Goal: Task Accomplishment & Management: Use online tool/utility

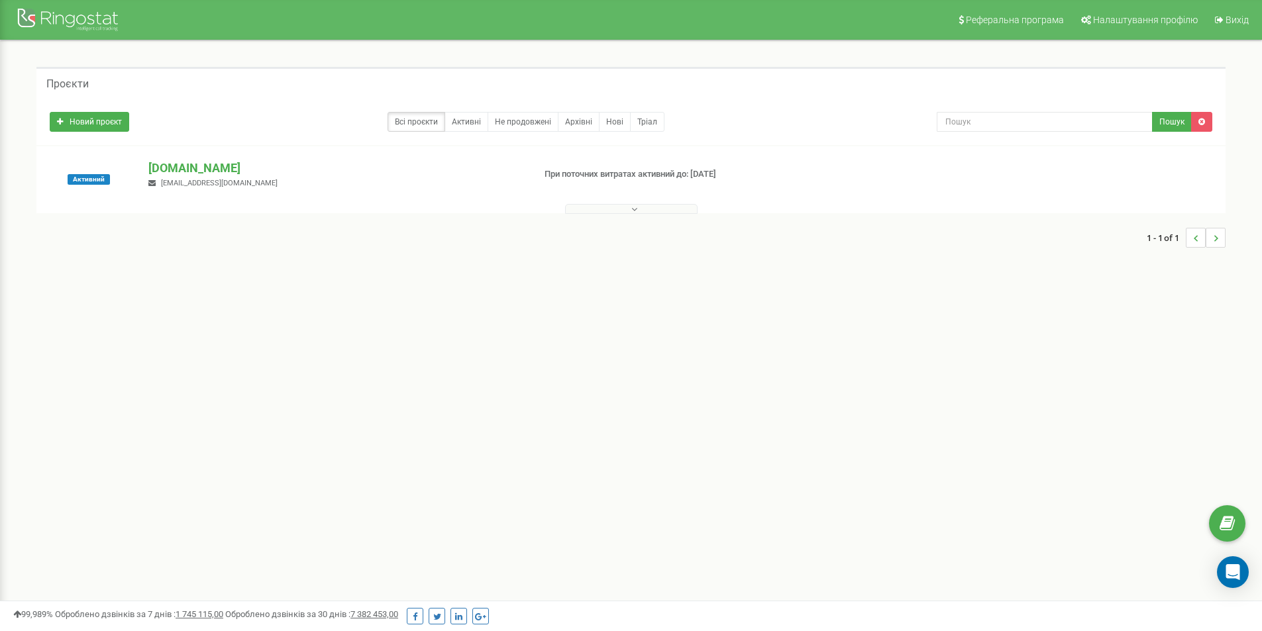
click at [643, 207] on button at bounding box center [631, 209] width 133 height 10
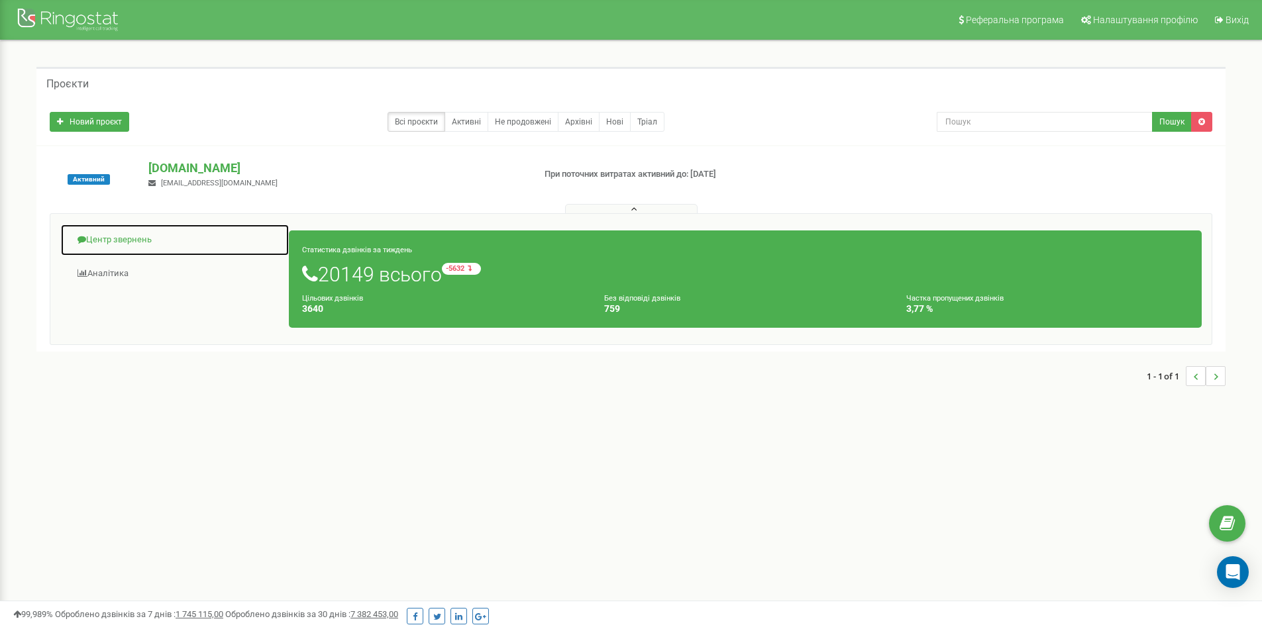
click at [90, 237] on link "Центр звернень" at bounding box center [174, 240] width 229 height 32
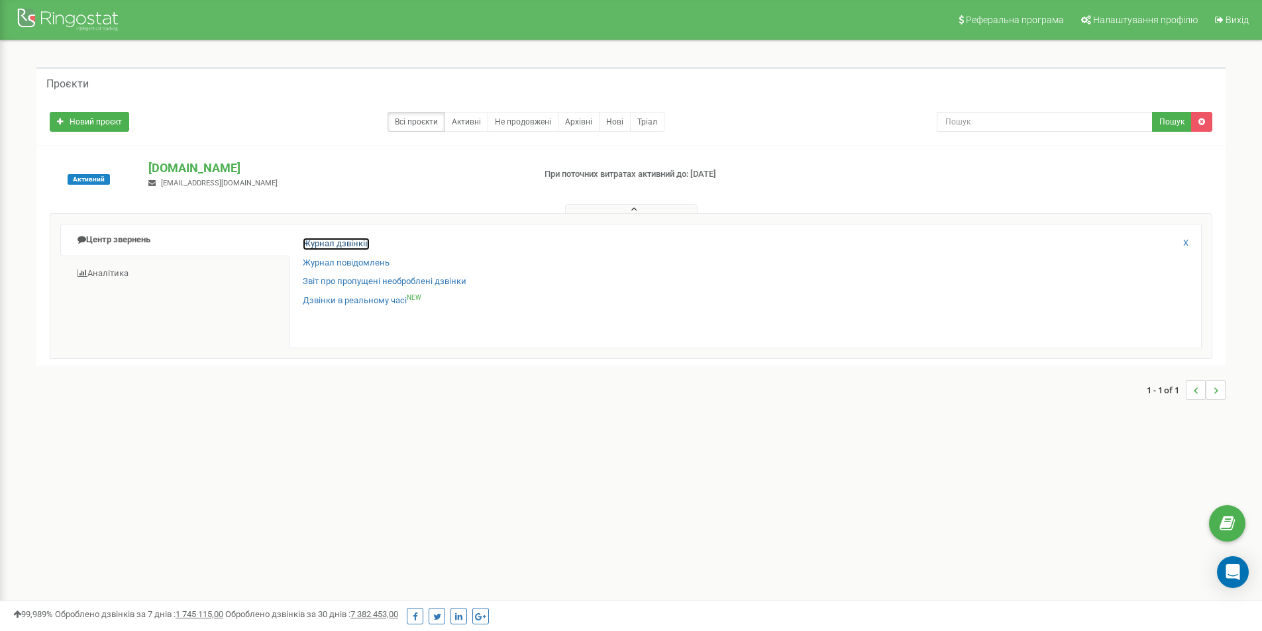
click at [351, 243] on link "Журнал дзвінків" at bounding box center [336, 244] width 67 height 13
click at [583, 207] on button at bounding box center [631, 209] width 133 height 10
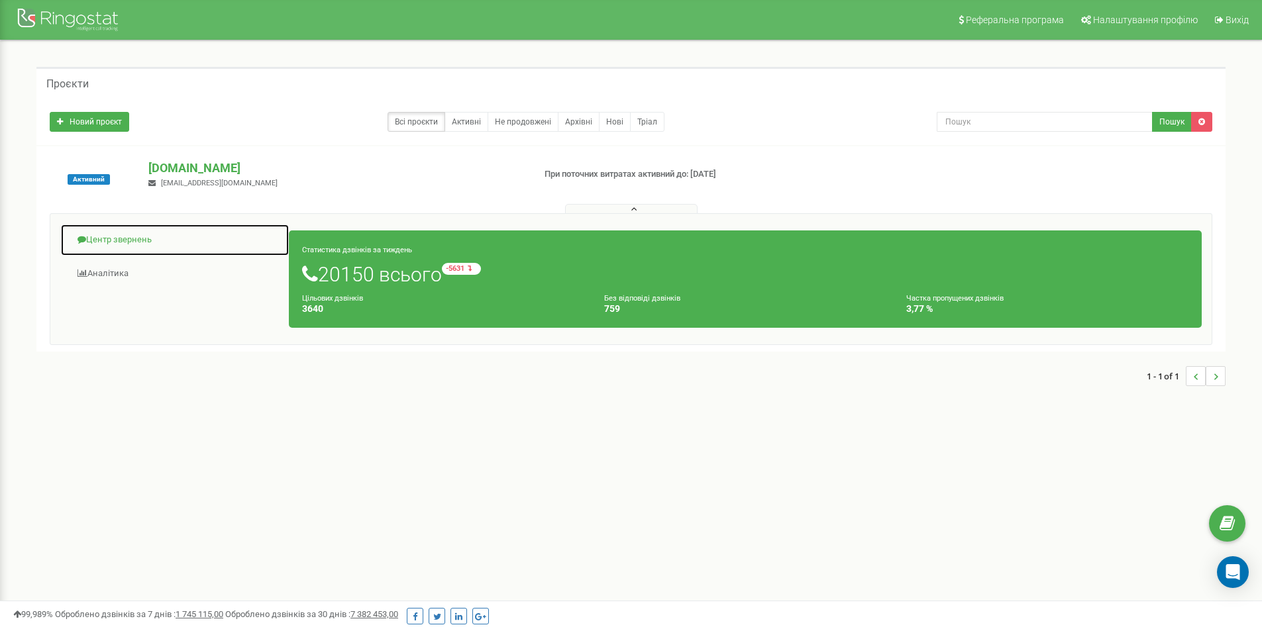
click at [121, 234] on link "Центр звернень" at bounding box center [174, 240] width 229 height 32
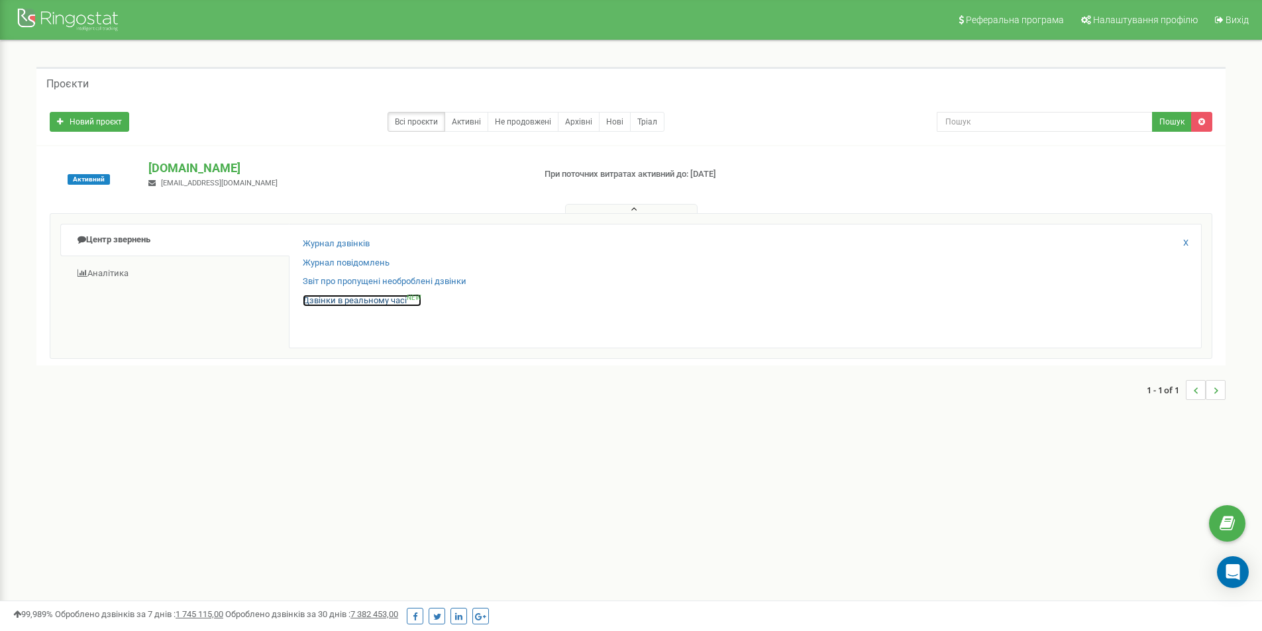
click at [343, 299] on link "Дзвінки в реальному часі NEW" at bounding box center [362, 301] width 119 height 13
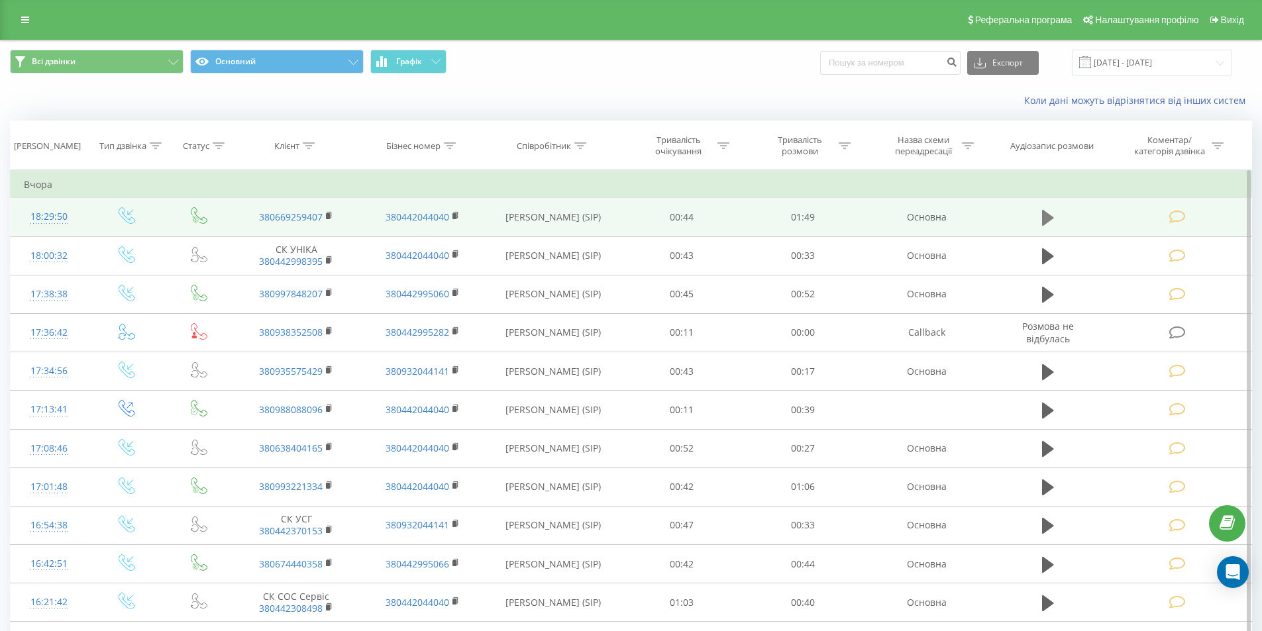
click at [1048, 219] on icon at bounding box center [1048, 218] width 12 height 16
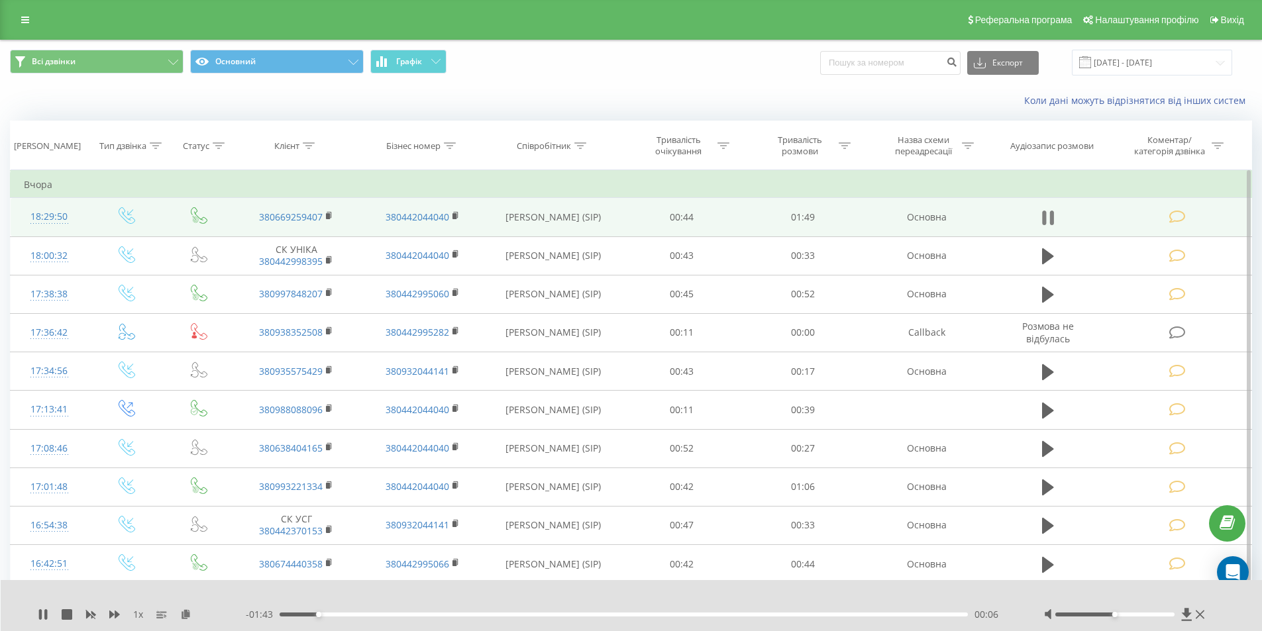
click at [1049, 216] on icon at bounding box center [1048, 218] width 12 height 19
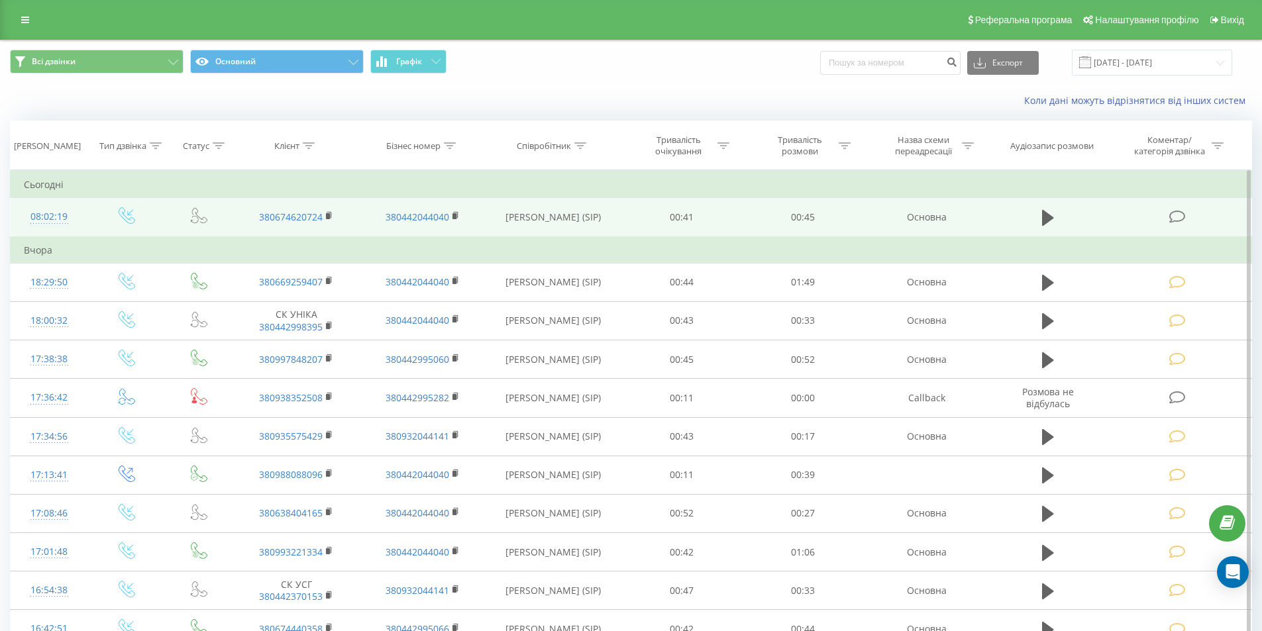
click at [1178, 211] on icon at bounding box center [1177, 217] width 17 height 14
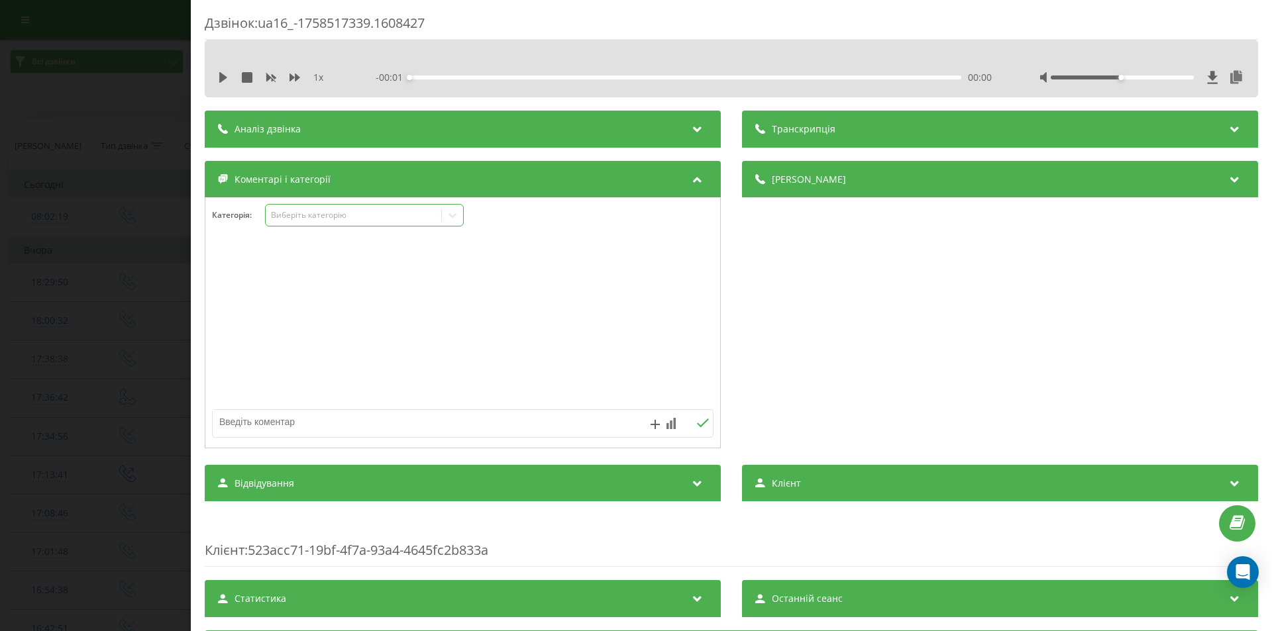
click at [433, 209] on div "Виберіть категорію" at bounding box center [354, 215] width 176 height 13
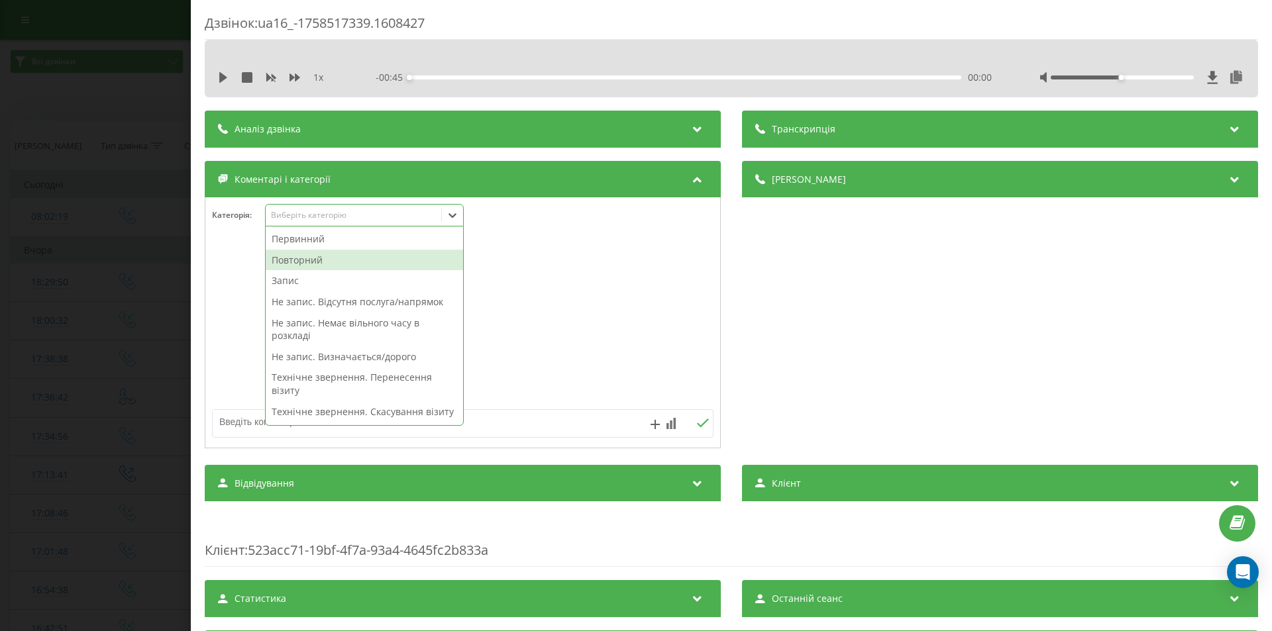
click at [327, 264] on div "Повторний" at bounding box center [364, 260] width 197 height 21
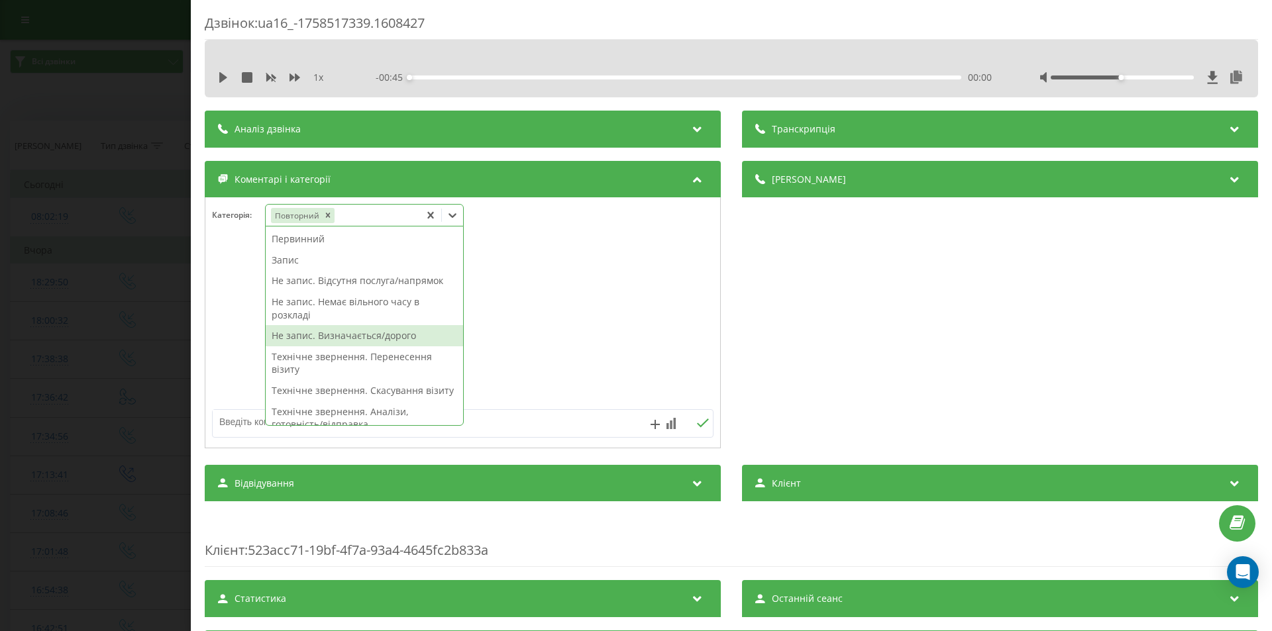
click at [362, 343] on div "Не запис. Визначається/дорого" at bounding box center [364, 335] width 197 height 21
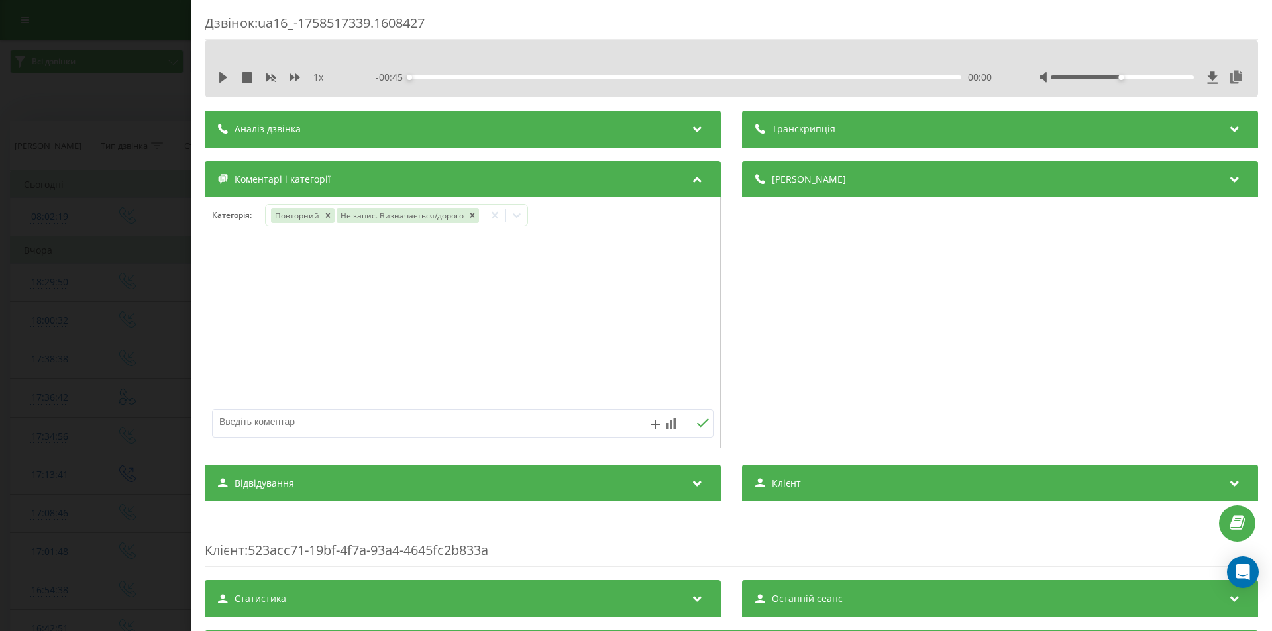
click at [106, 239] on div "Дзвінок : ua16_-1758517339.1608427 1 x - 00:45 00:00 00:00 Транскрипція Для AI-…" at bounding box center [636, 315] width 1272 height 631
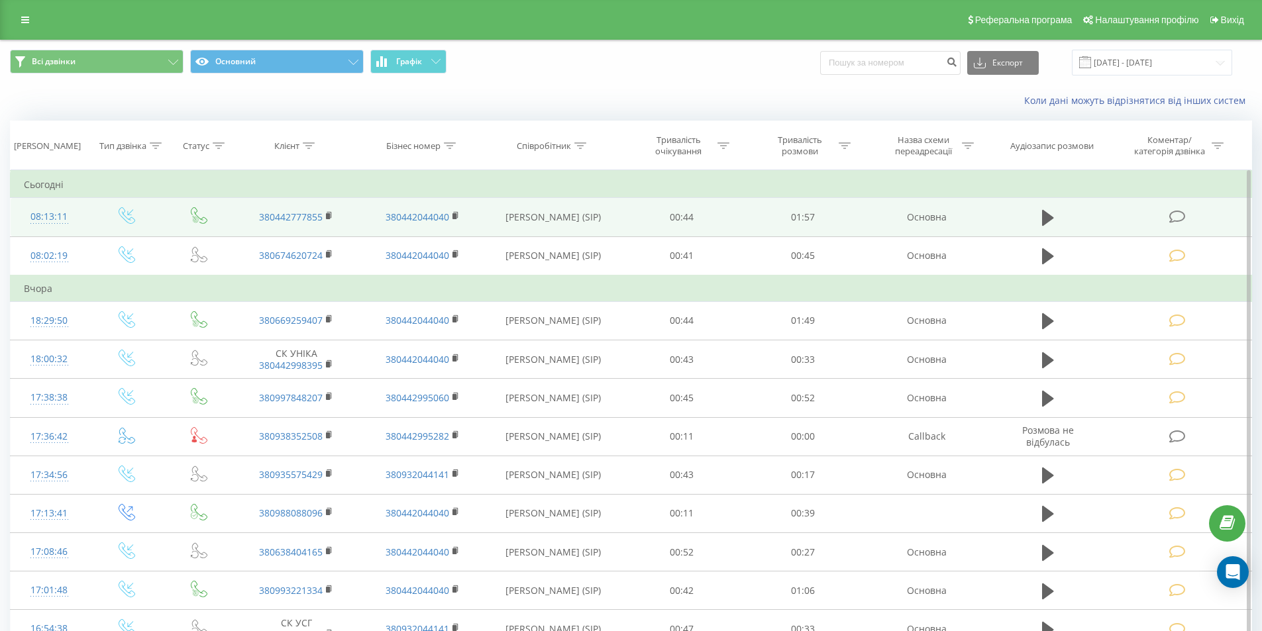
click at [1177, 214] on icon at bounding box center [1177, 217] width 17 height 14
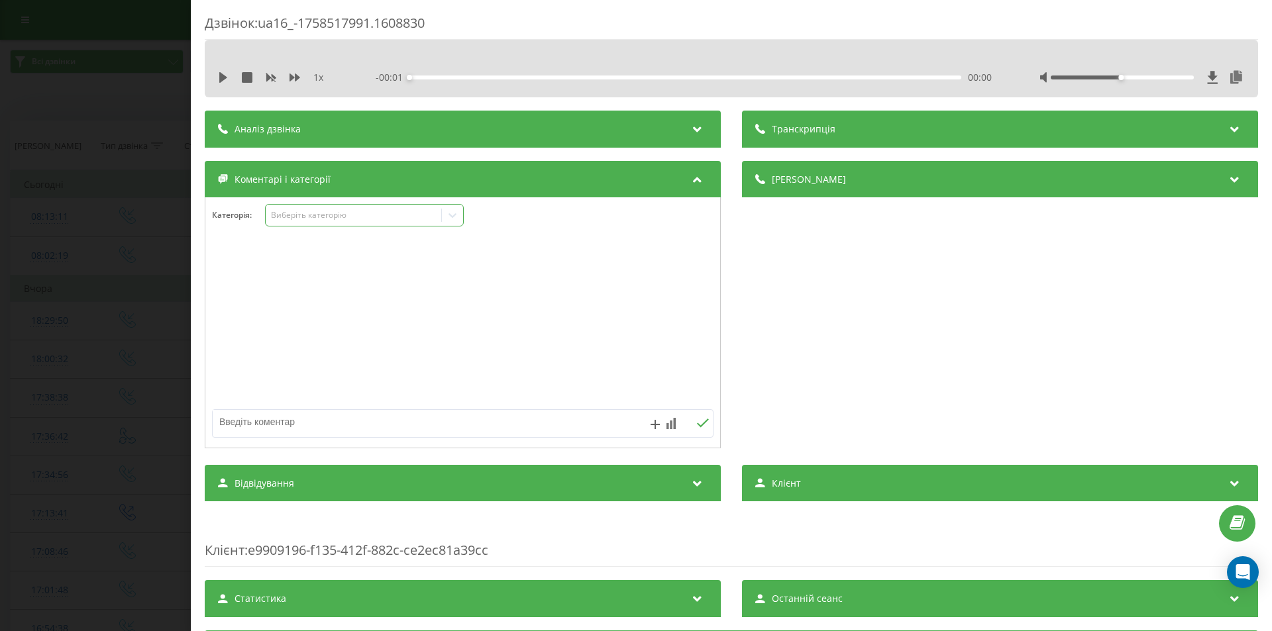
click at [422, 210] on div "Виберіть категорію" at bounding box center [354, 215] width 166 height 11
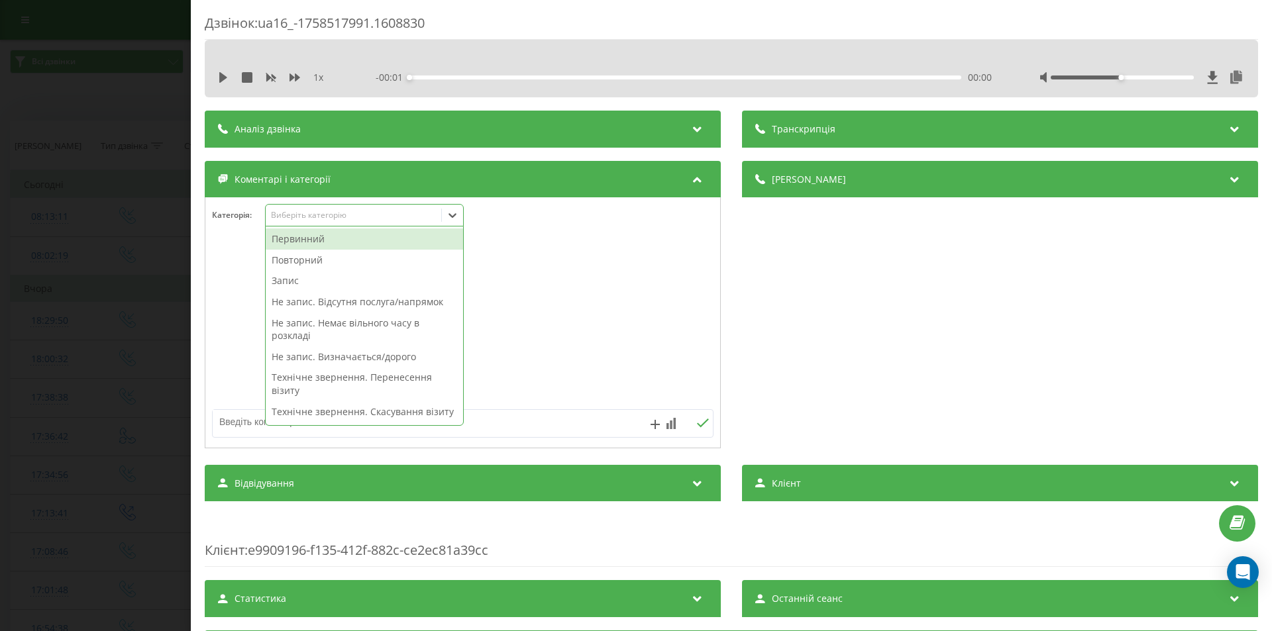
click at [346, 231] on div "Первинний" at bounding box center [364, 239] width 197 height 21
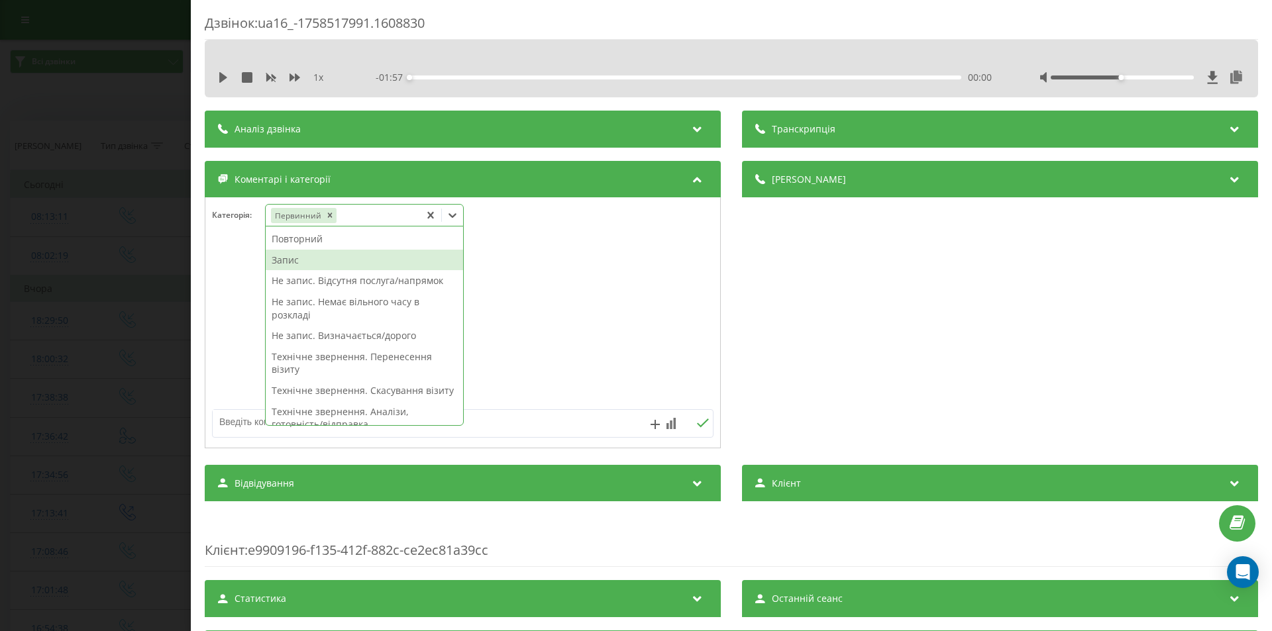
click at [289, 262] on div "Запис" at bounding box center [364, 260] width 197 height 21
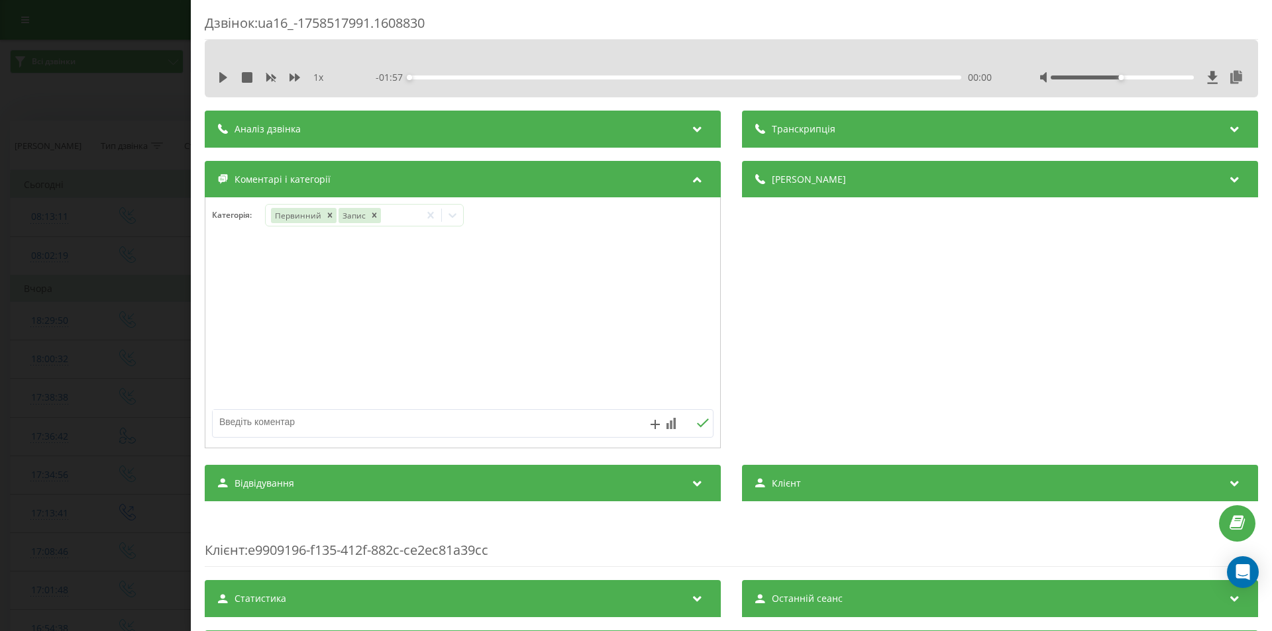
click at [140, 187] on div "Дзвінок : ua16_-1758517991.1608830 1 x - 01:57 00:00 00:00 Транскрипція Для AI-…" at bounding box center [636, 315] width 1272 height 631
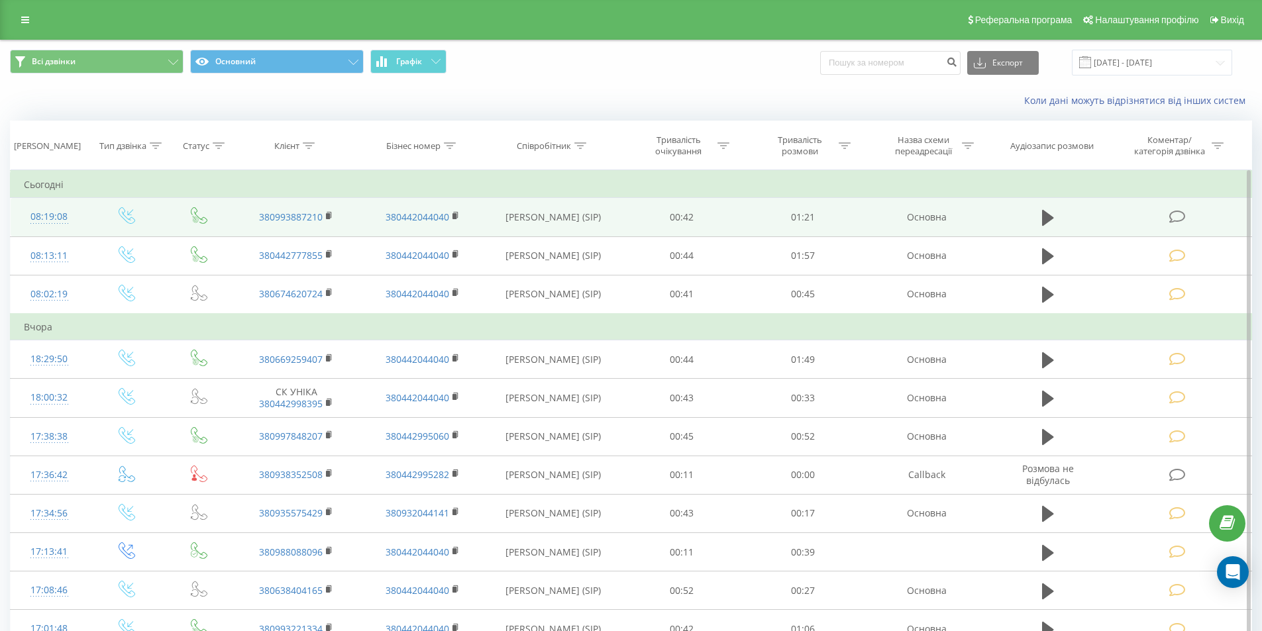
click at [1181, 220] on icon at bounding box center [1177, 217] width 17 height 14
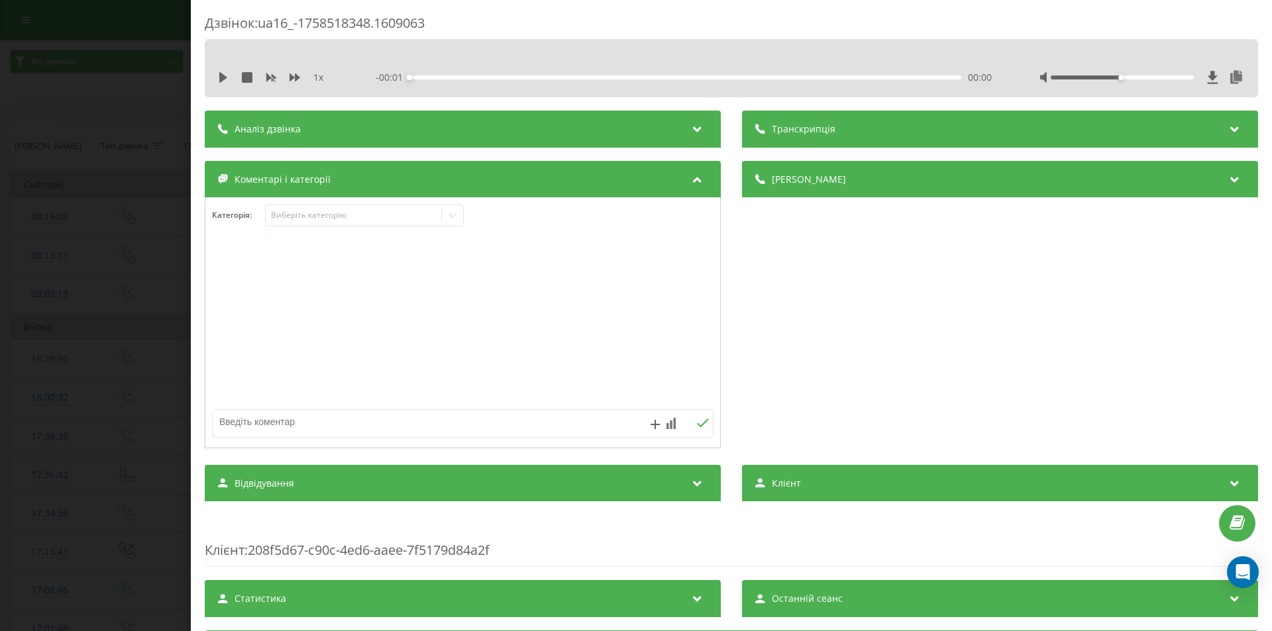
click at [445, 203] on div "Категорія : Виберіть категорію" at bounding box center [463, 322] width 516 height 251
click at [447, 216] on icon at bounding box center [452, 215] width 13 height 13
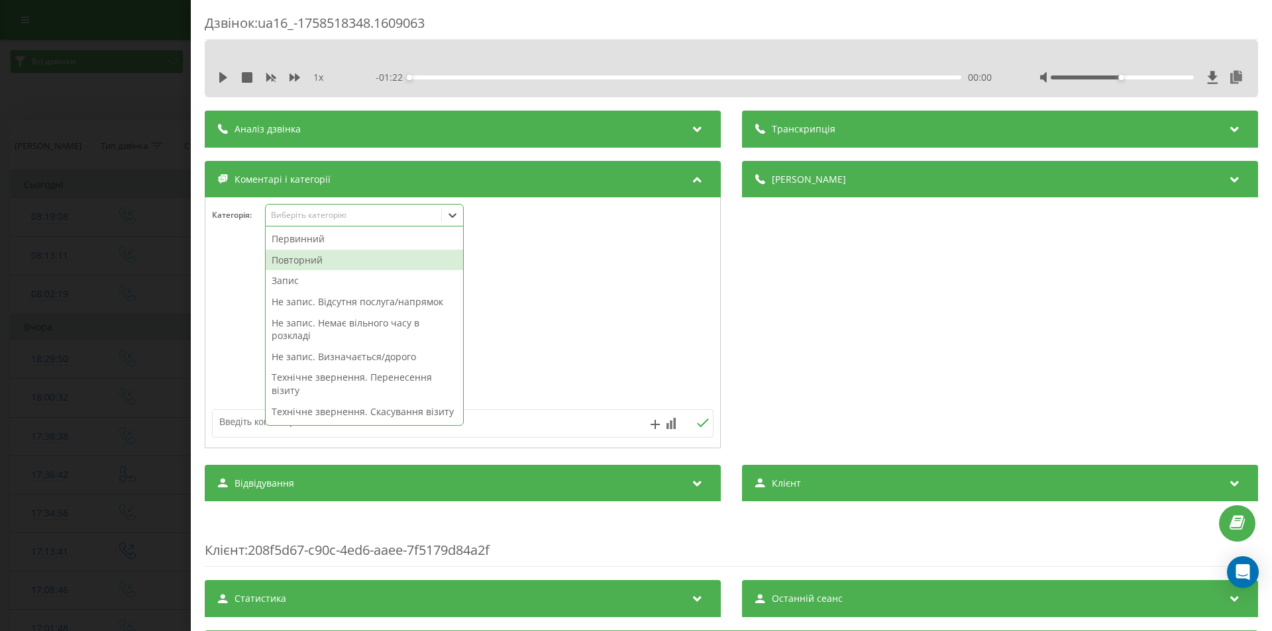
click at [341, 260] on div "Повторний" at bounding box center [364, 260] width 197 height 21
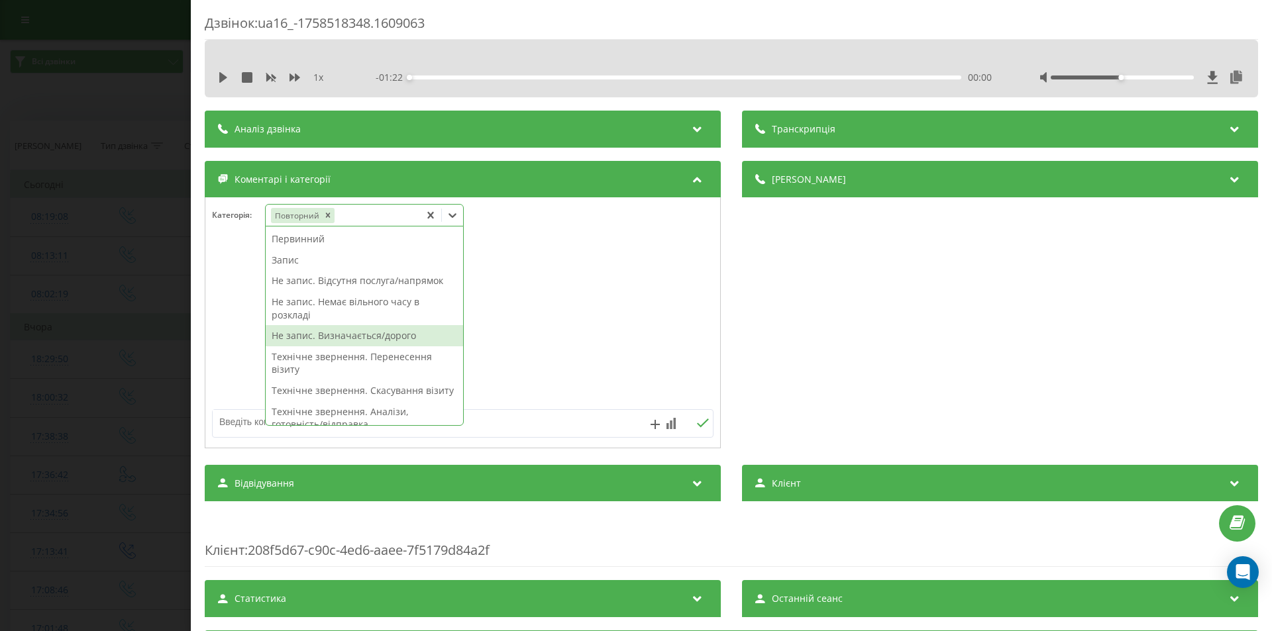
click at [291, 339] on div "Не запис. Визначається/дорого" at bounding box center [364, 335] width 197 height 21
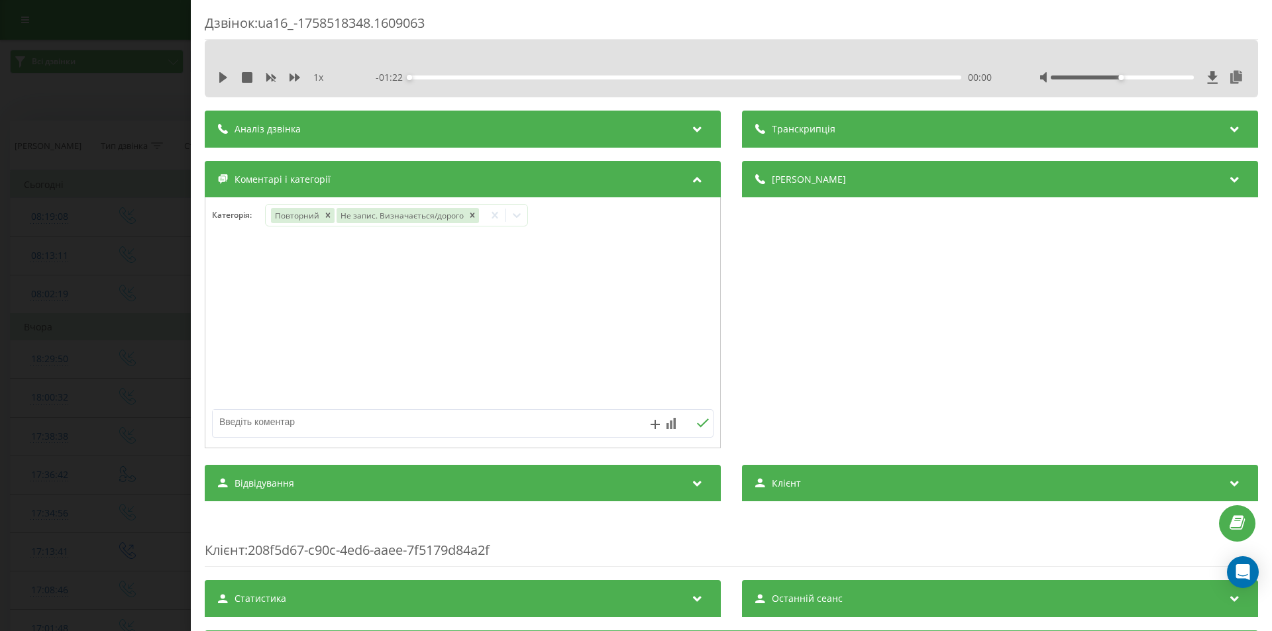
click at [126, 249] on div "Дзвінок : ua16_-1758518348.1609063 1 x - 01:22 00:00 00:00 Транскрипція Для AI-…" at bounding box center [636, 315] width 1272 height 631
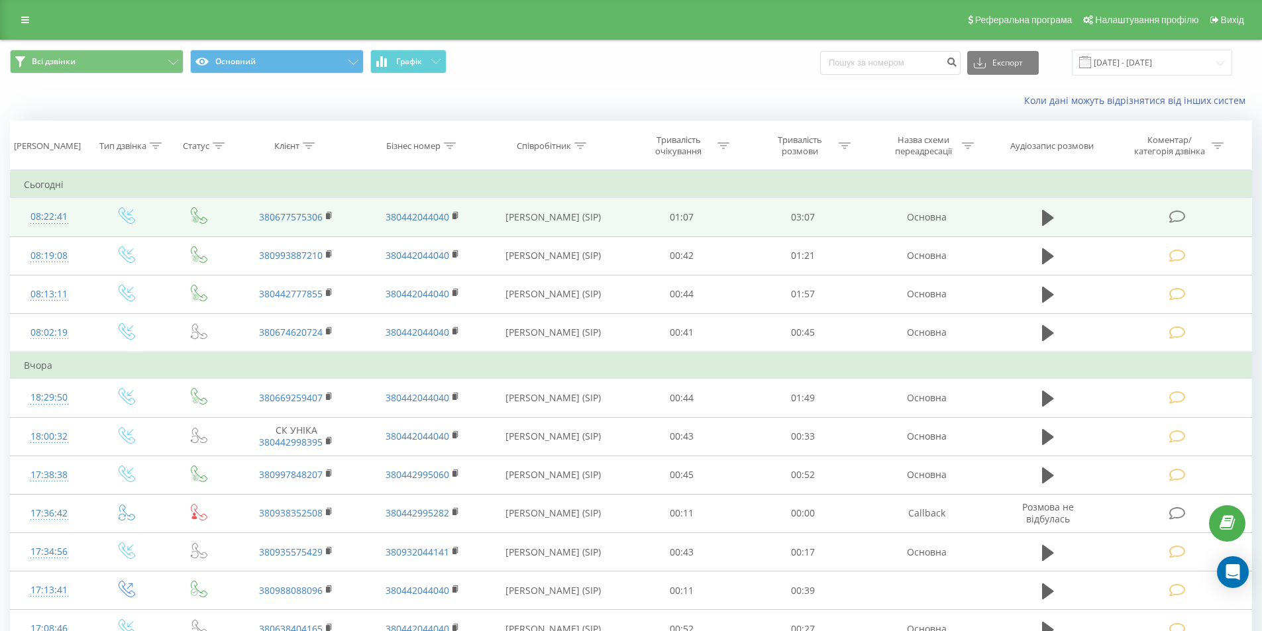
click at [1177, 216] on icon at bounding box center [1177, 217] width 17 height 14
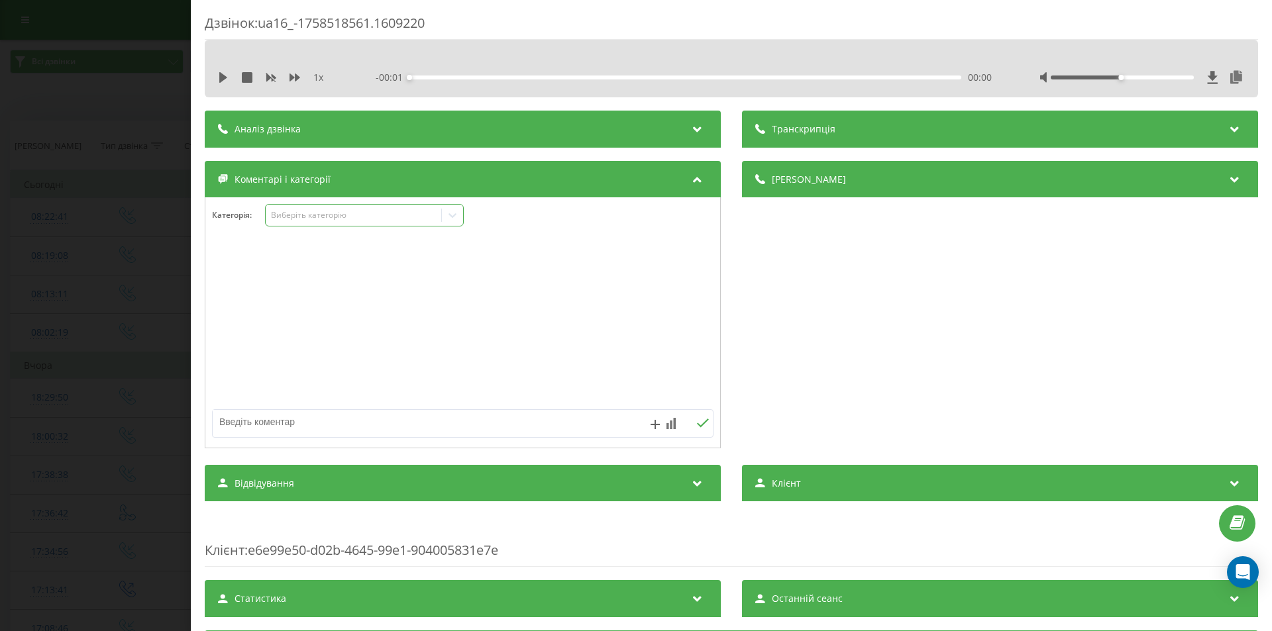
click at [356, 219] on div "Виберіть категорію" at bounding box center [354, 215] width 166 height 11
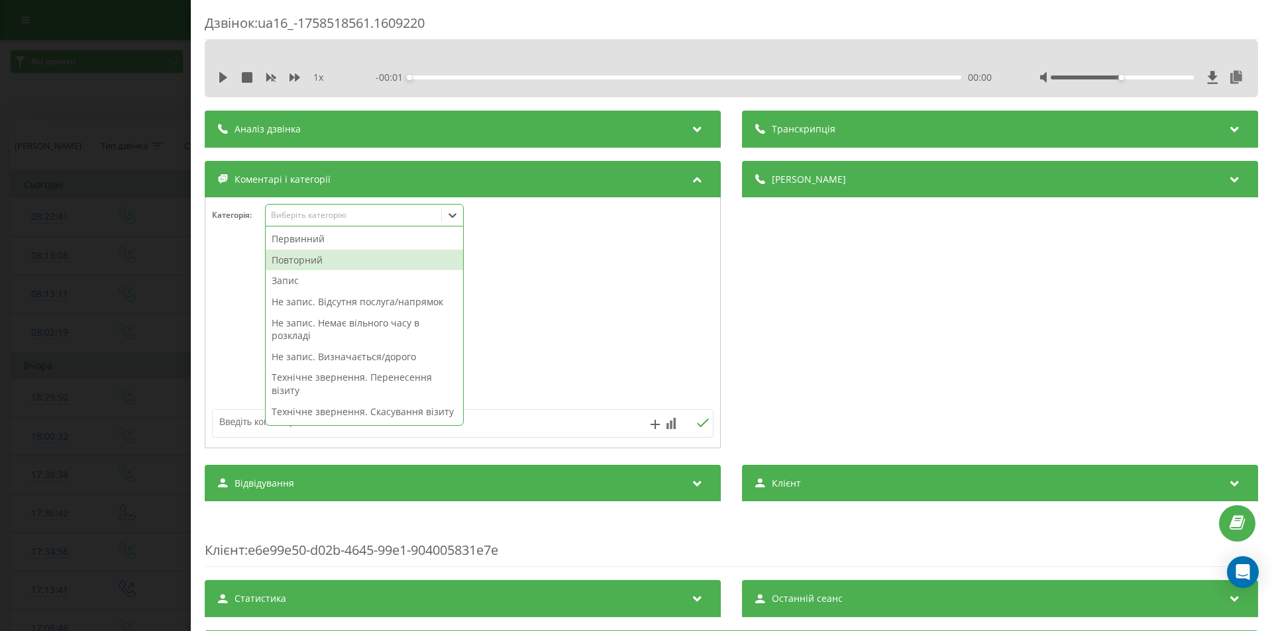
click at [295, 261] on div "Повторний" at bounding box center [364, 260] width 197 height 21
click at [295, 261] on div "Запис" at bounding box center [364, 260] width 197 height 21
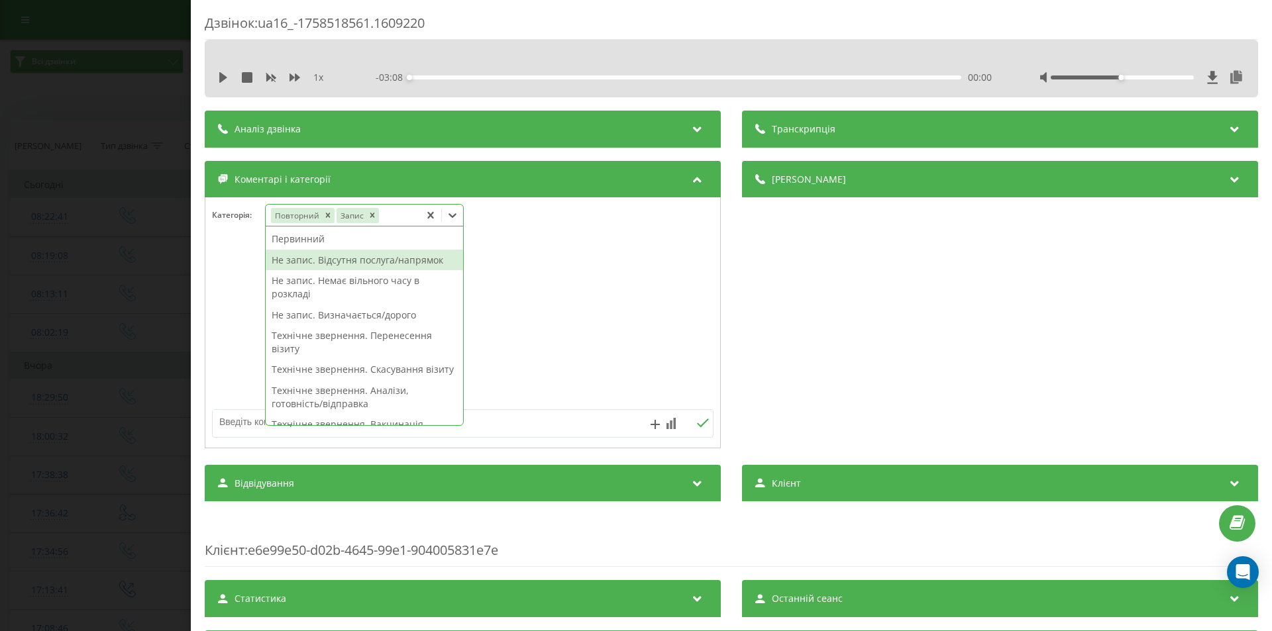
click at [138, 225] on div "Дзвінок : ua16_-1758518561.1609220 1 x - 03:08 00:00 00:00 Транскрипція Для AI-…" at bounding box center [636, 315] width 1272 height 631
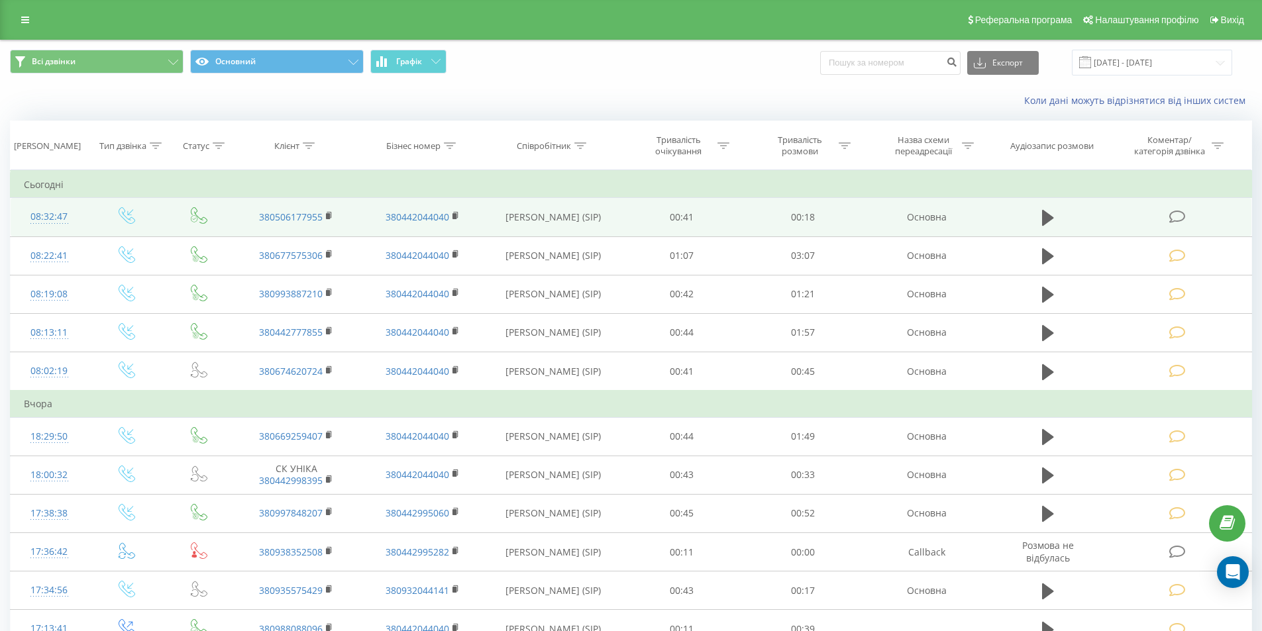
click at [1179, 214] on icon at bounding box center [1177, 217] width 17 height 14
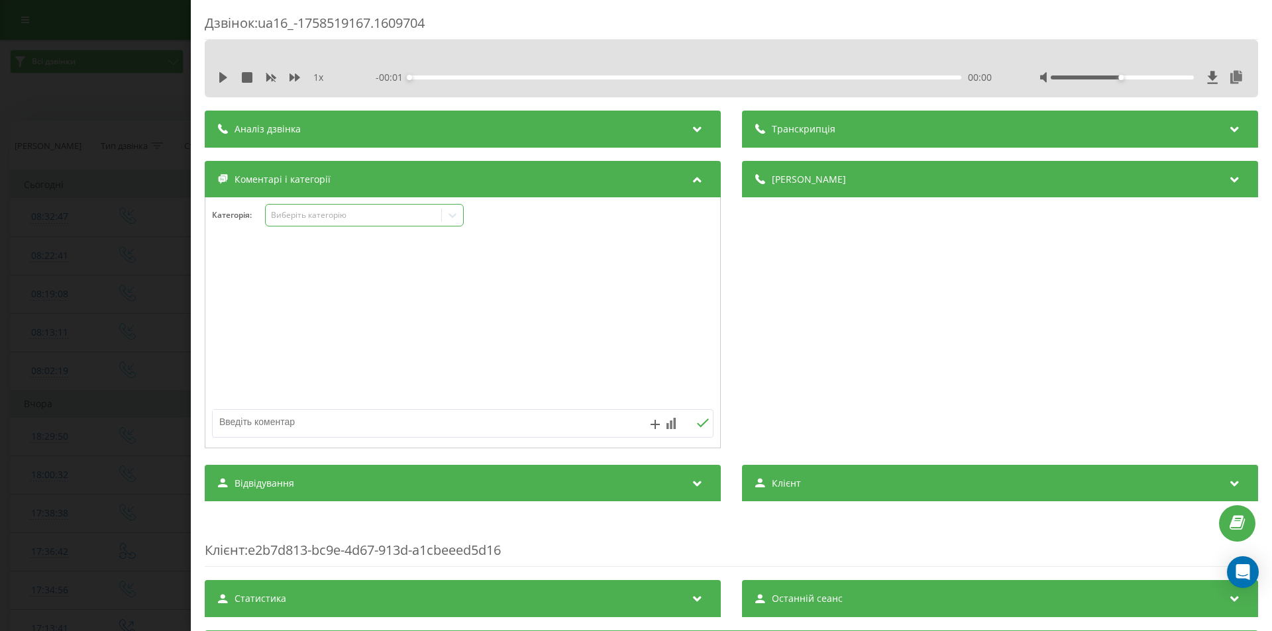
click at [330, 216] on div "Виберіть категорію" at bounding box center [354, 215] width 166 height 11
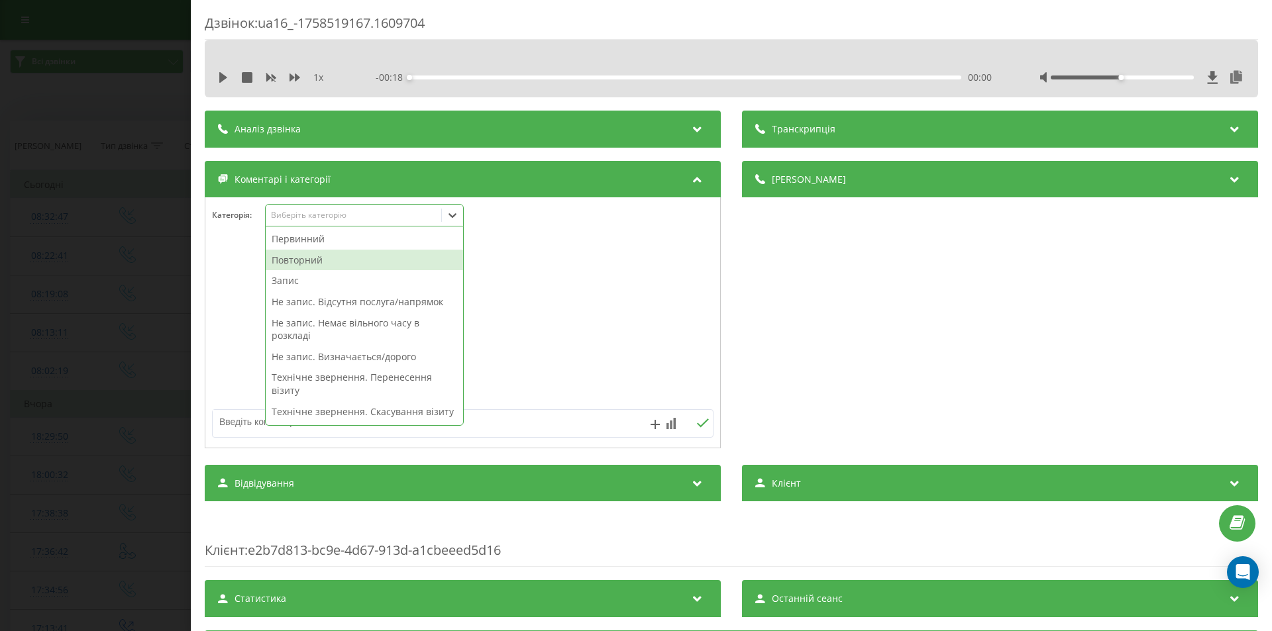
click at [321, 266] on div "Повторний" at bounding box center [364, 260] width 197 height 21
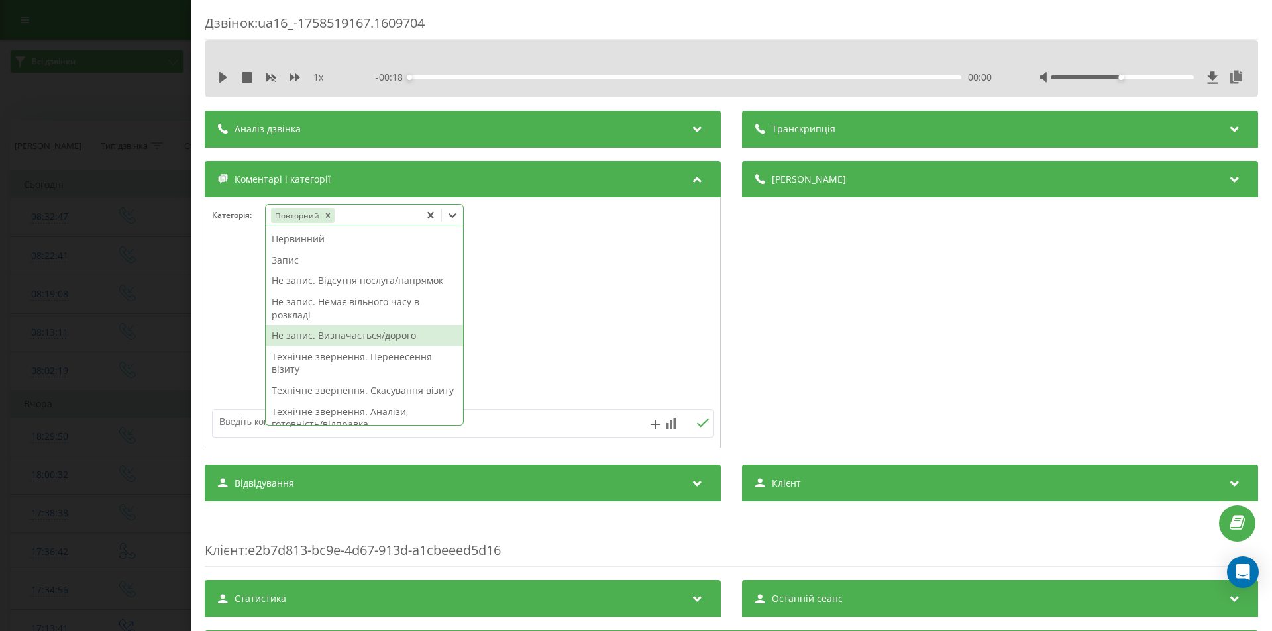
click at [333, 336] on div "Не запис. Визначається/дорого" at bounding box center [364, 335] width 197 height 21
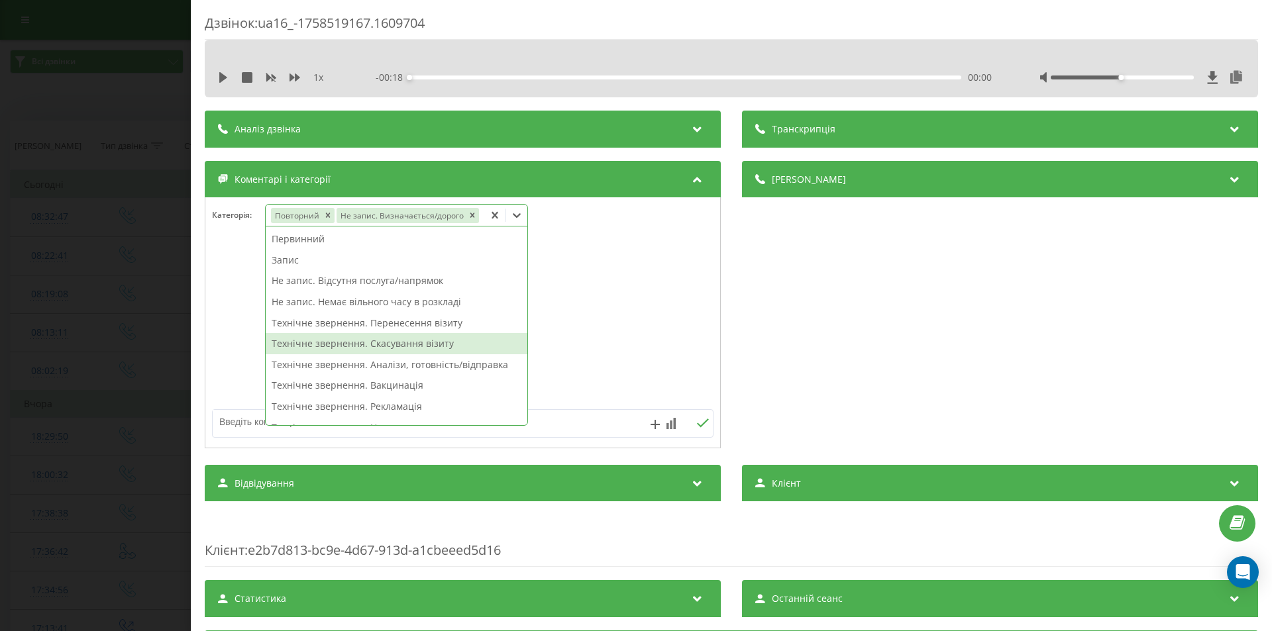
click at [125, 317] on div "Дзвінок : ua16_-1758519167.1609704 1 x - 00:18 00:00 00:00 Транскрипція Для AI-…" at bounding box center [636, 315] width 1272 height 631
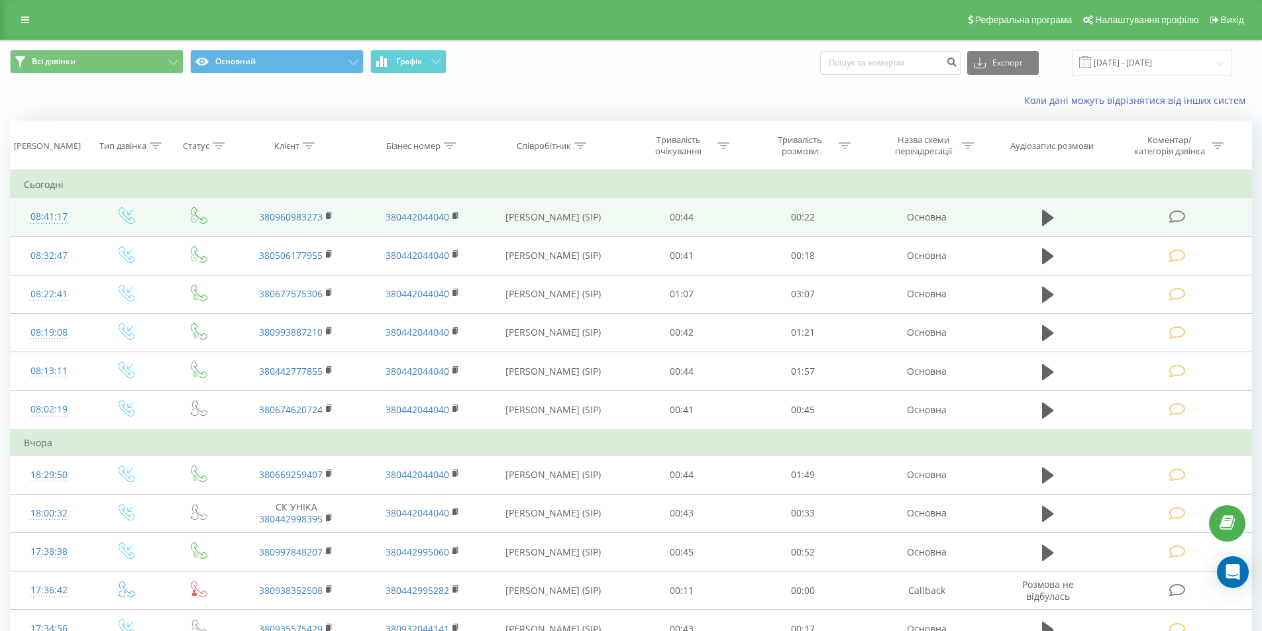
click at [1179, 217] on icon at bounding box center [1177, 217] width 17 height 14
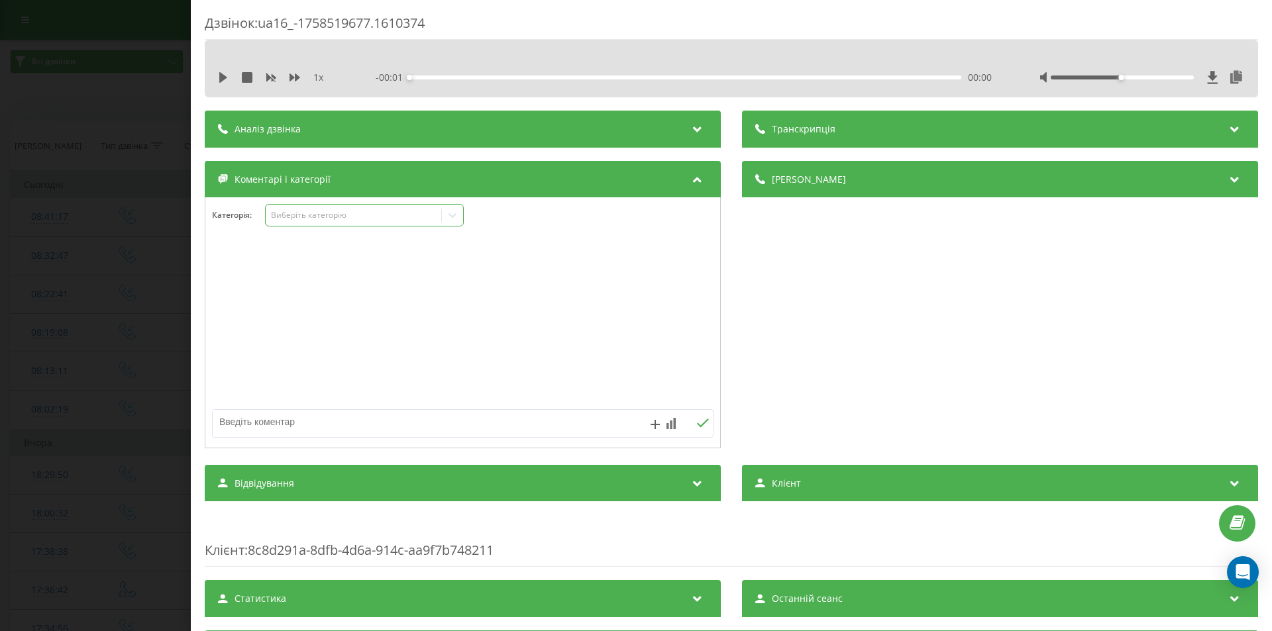
click at [357, 214] on div "Виберіть категорію" at bounding box center [354, 215] width 166 height 11
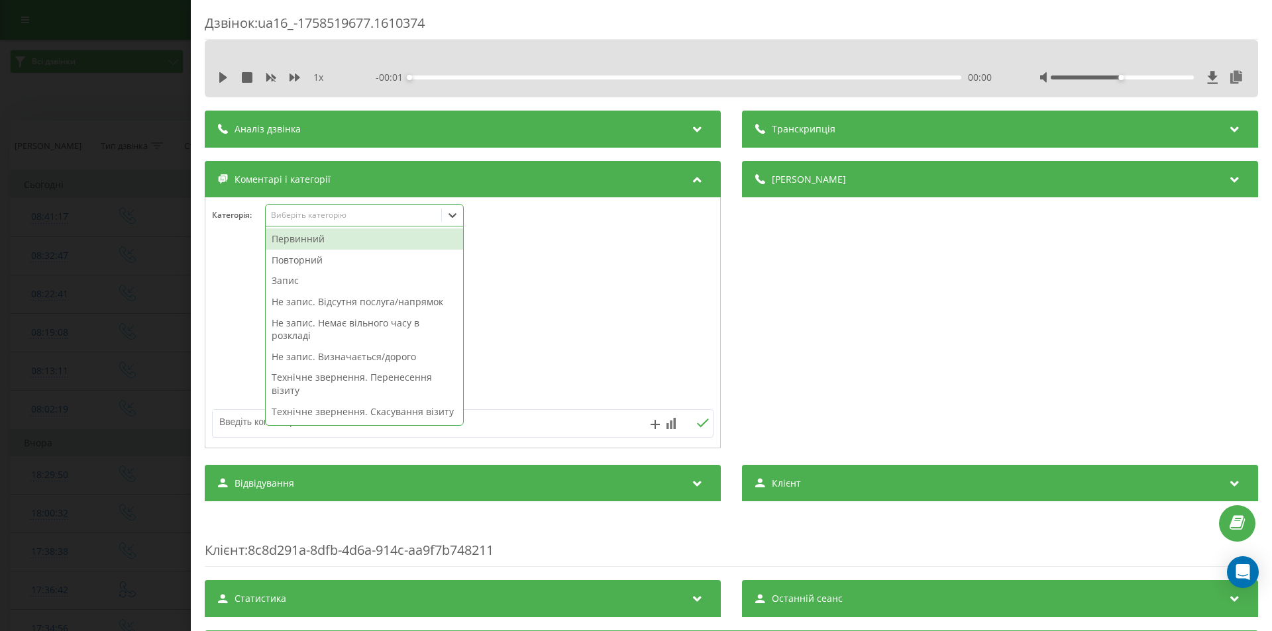
click at [312, 245] on div "Первинний" at bounding box center [364, 239] width 197 height 21
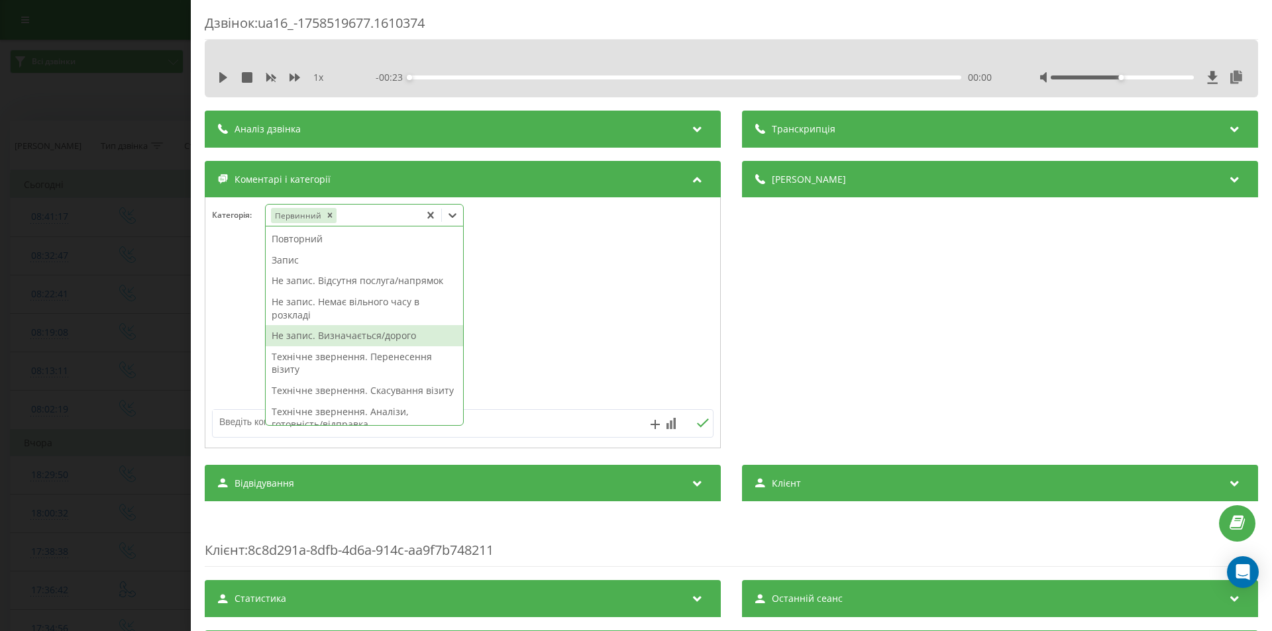
click at [329, 333] on div "Не запис. Визначається/дорого" at bounding box center [364, 335] width 197 height 21
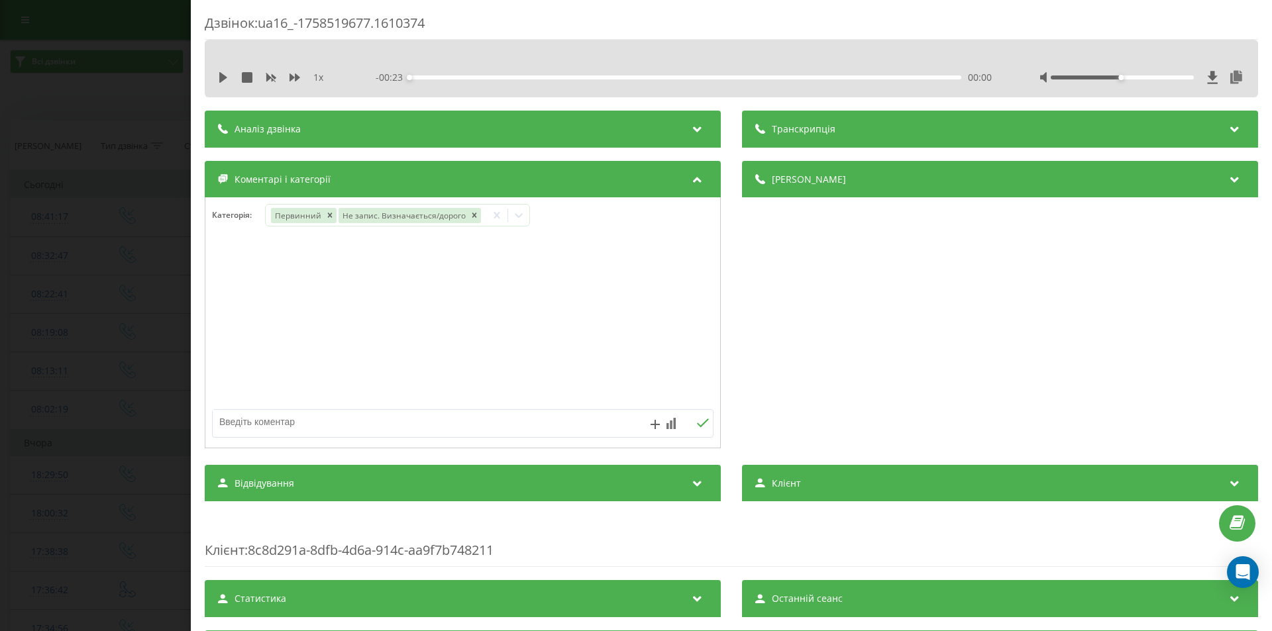
click at [158, 276] on div "Дзвінок : ua16_-1758519677.1610374 1 x - 00:23 00:00 00:00 Транскрипція Для AI-…" at bounding box center [636, 315] width 1272 height 631
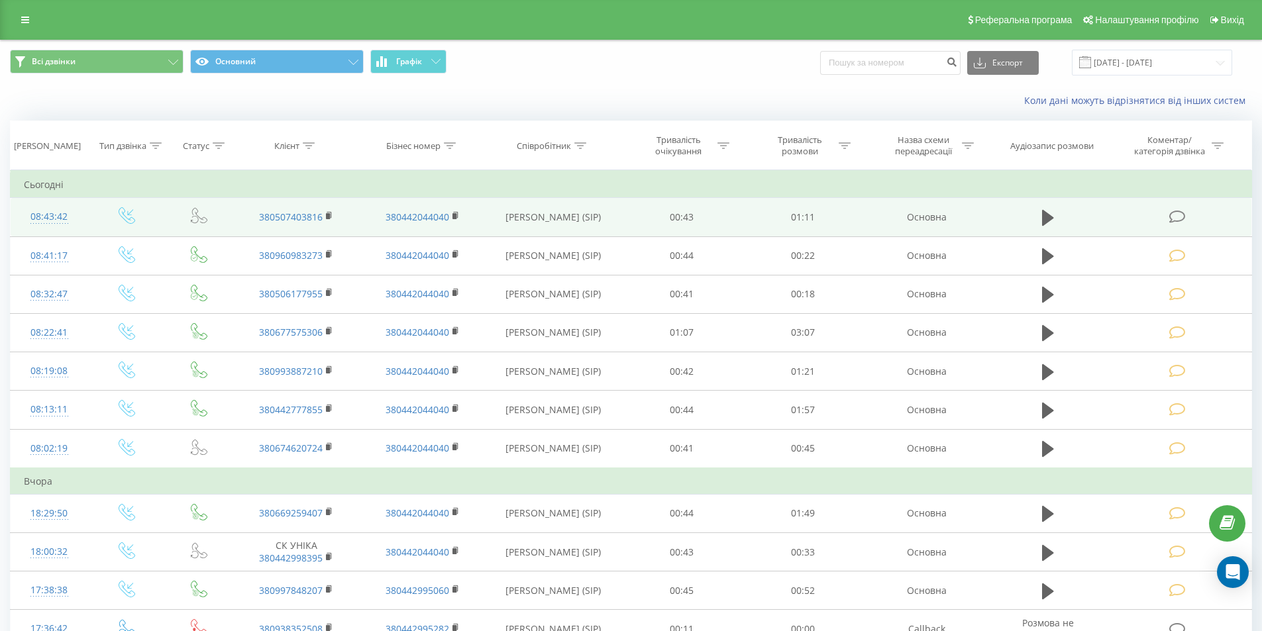
click at [1176, 219] on icon at bounding box center [1177, 217] width 17 height 14
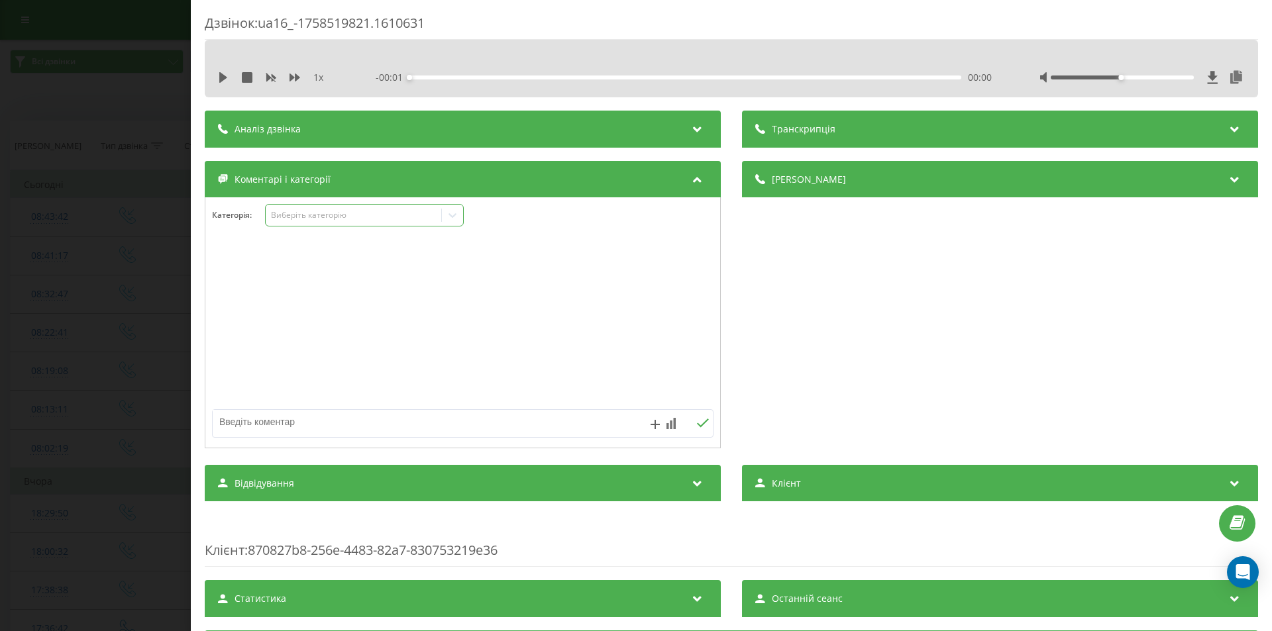
click at [375, 212] on div "Виберіть категорію" at bounding box center [354, 215] width 166 height 11
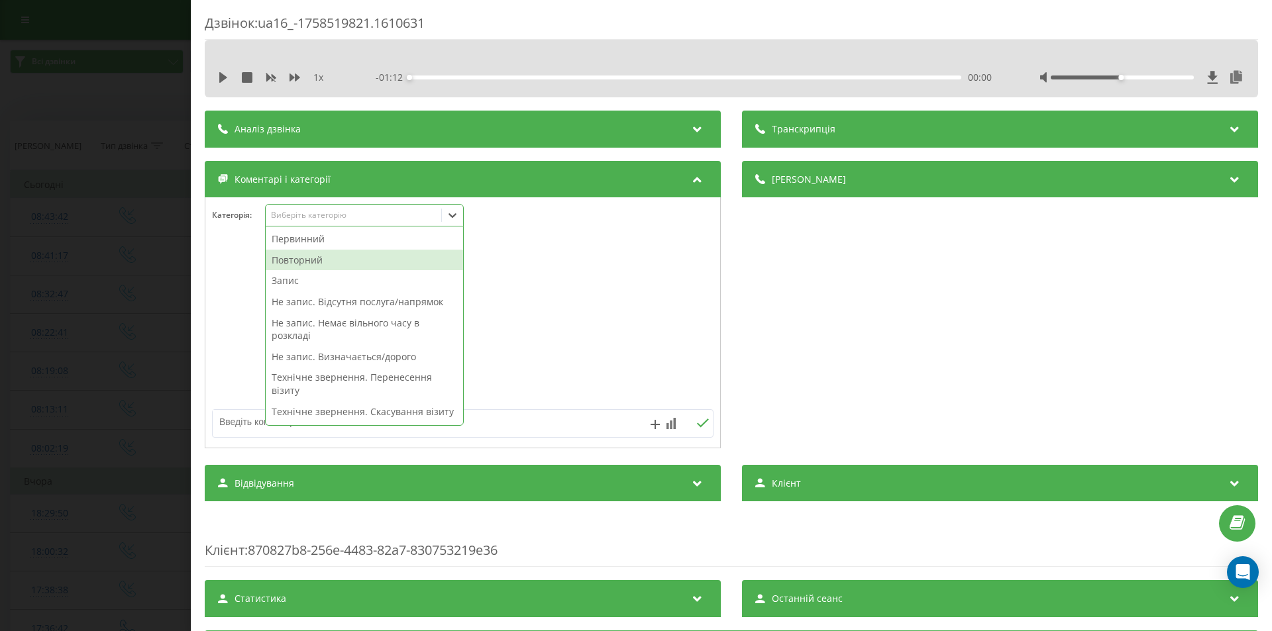
click at [307, 261] on div "Повторний" at bounding box center [364, 260] width 197 height 21
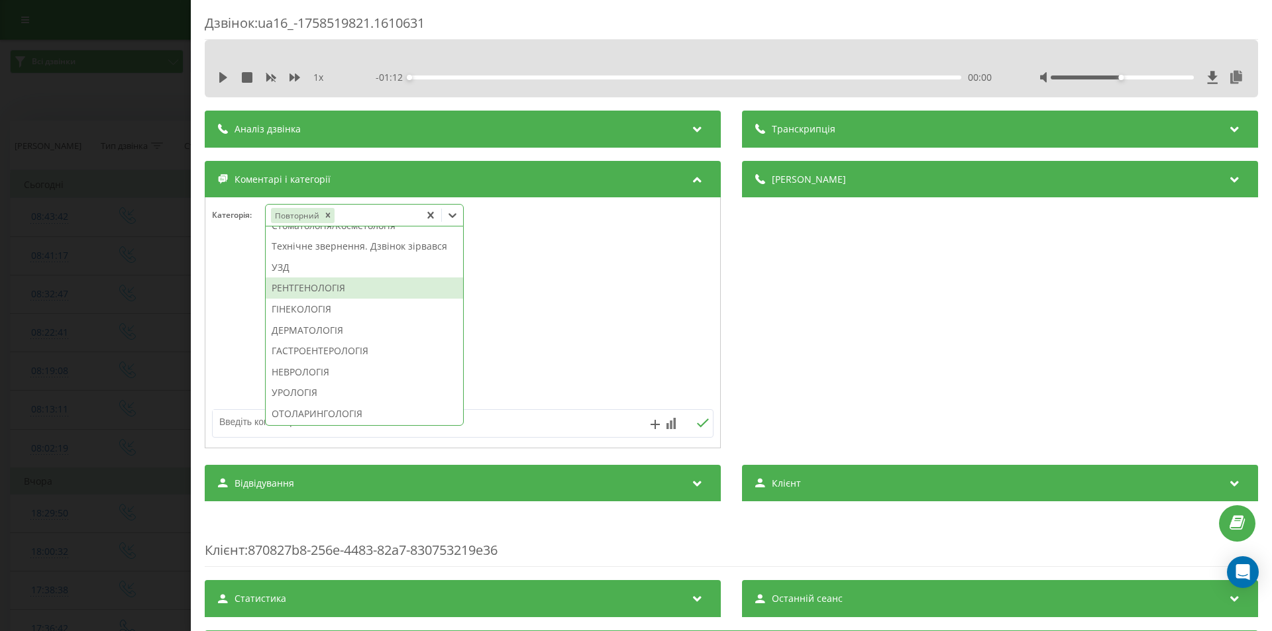
scroll to position [331, 0]
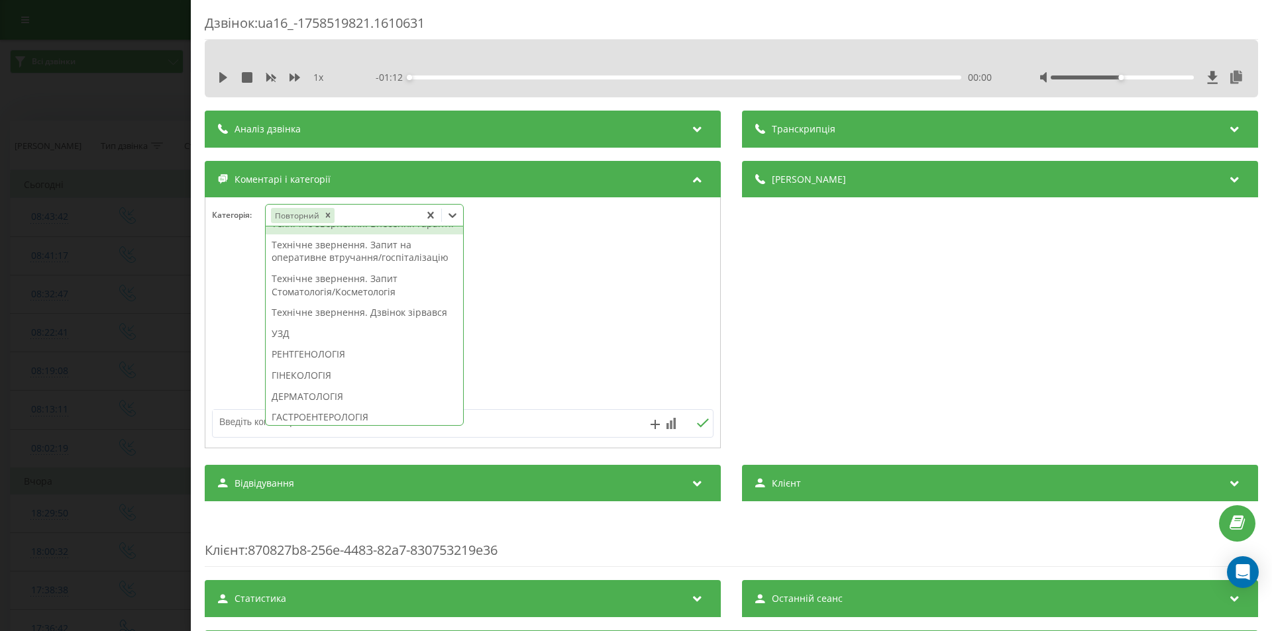
click at [387, 235] on div "Технічне звернення. Внесення гарантії" at bounding box center [364, 223] width 197 height 21
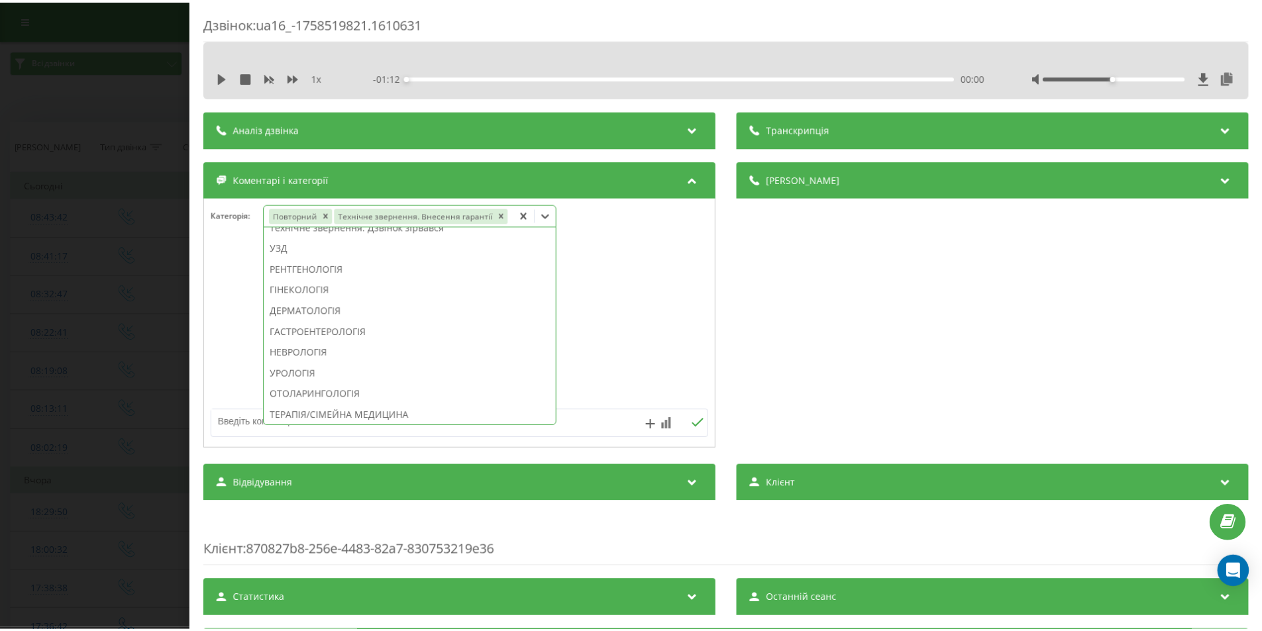
scroll to position [266, 0]
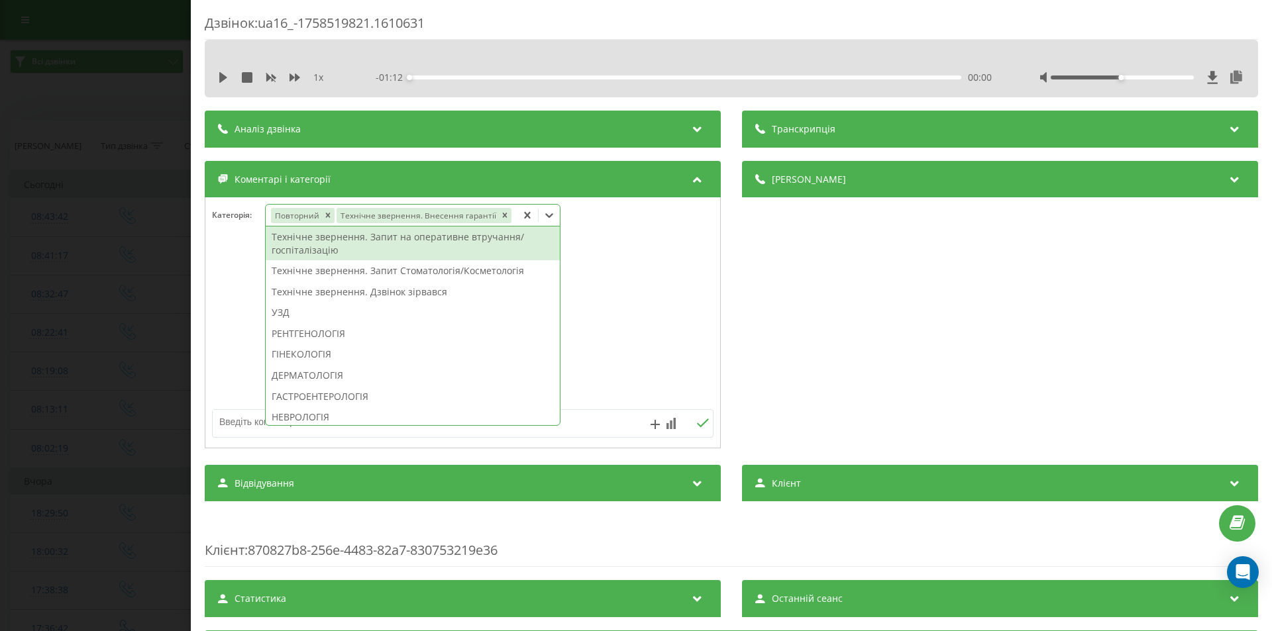
click at [138, 222] on div "Дзвінок : ua16_-1758519821.1610631 1 x - 01:12 00:00 00:00 Транскрипція Для AI-…" at bounding box center [636, 315] width 1272 height 631
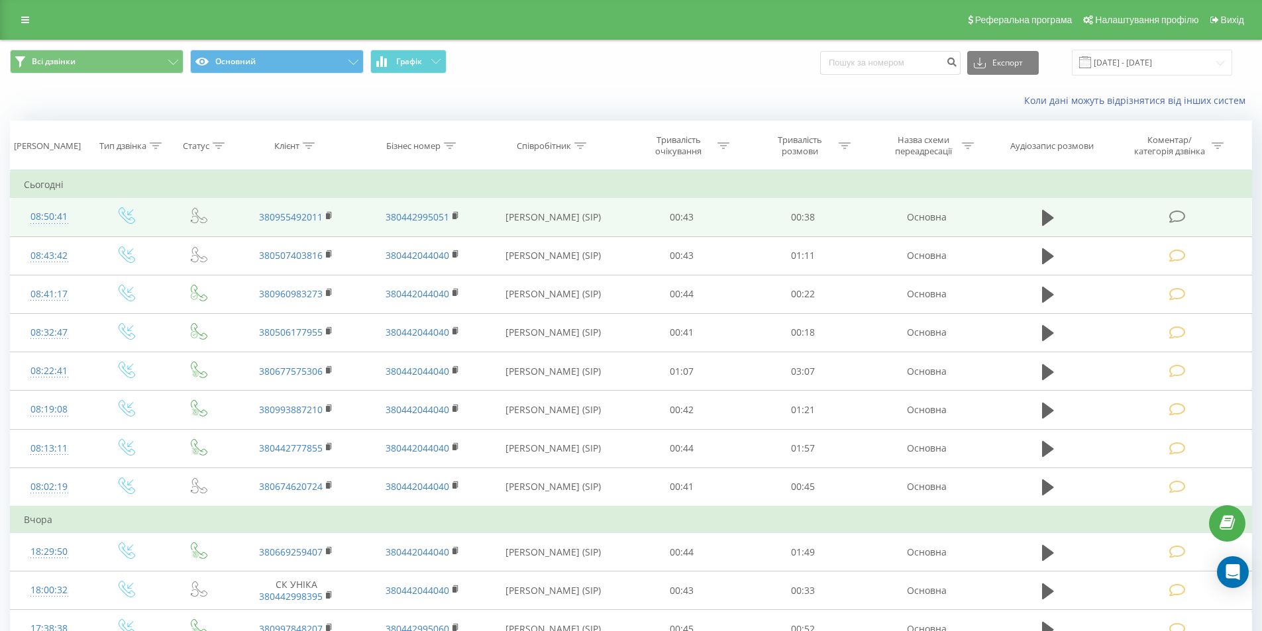
click at [1182, 216] on icon at bounding box center [1177, 217] width 17 height 14
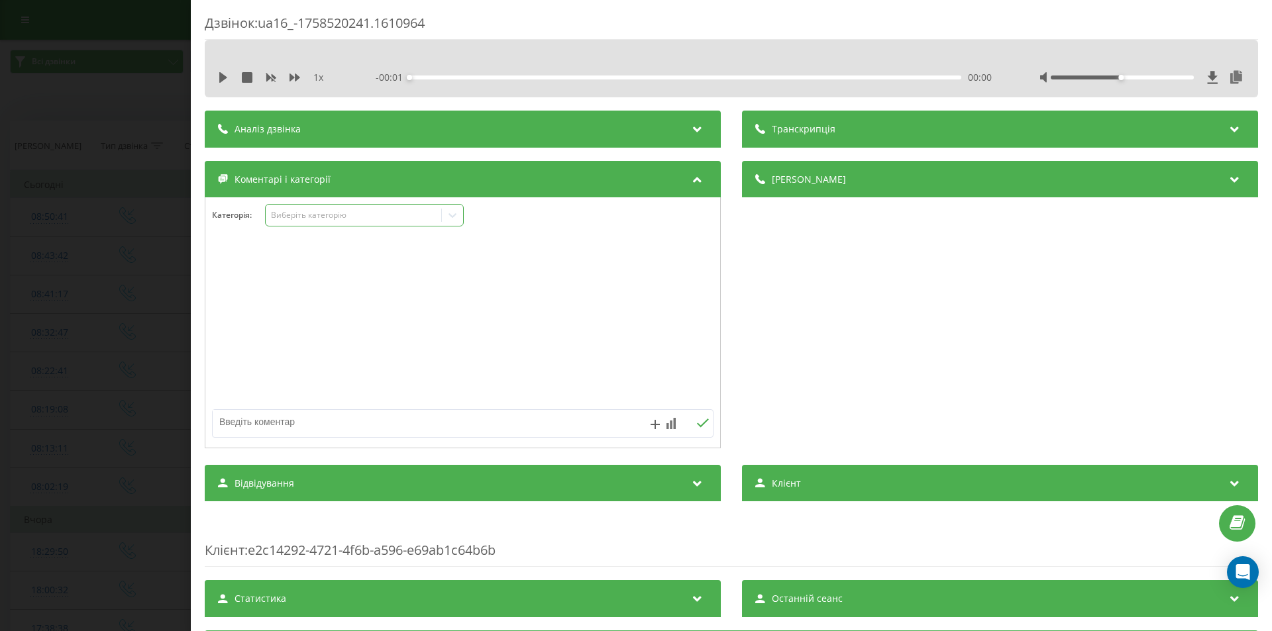
click at [315, 213] on div "Виберіть категорію" at bounding box center [354, 215] width 166 height 11
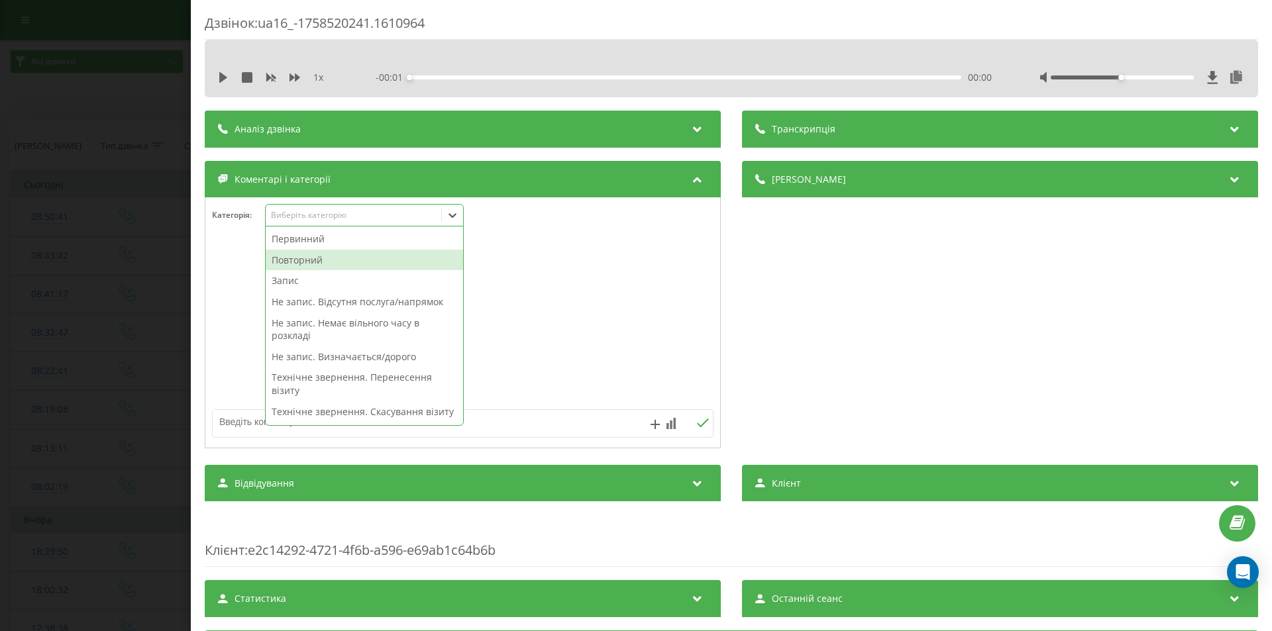
click at [285, 260] on div "Повторний" at bounding box center [364, 260] width 197 height 21
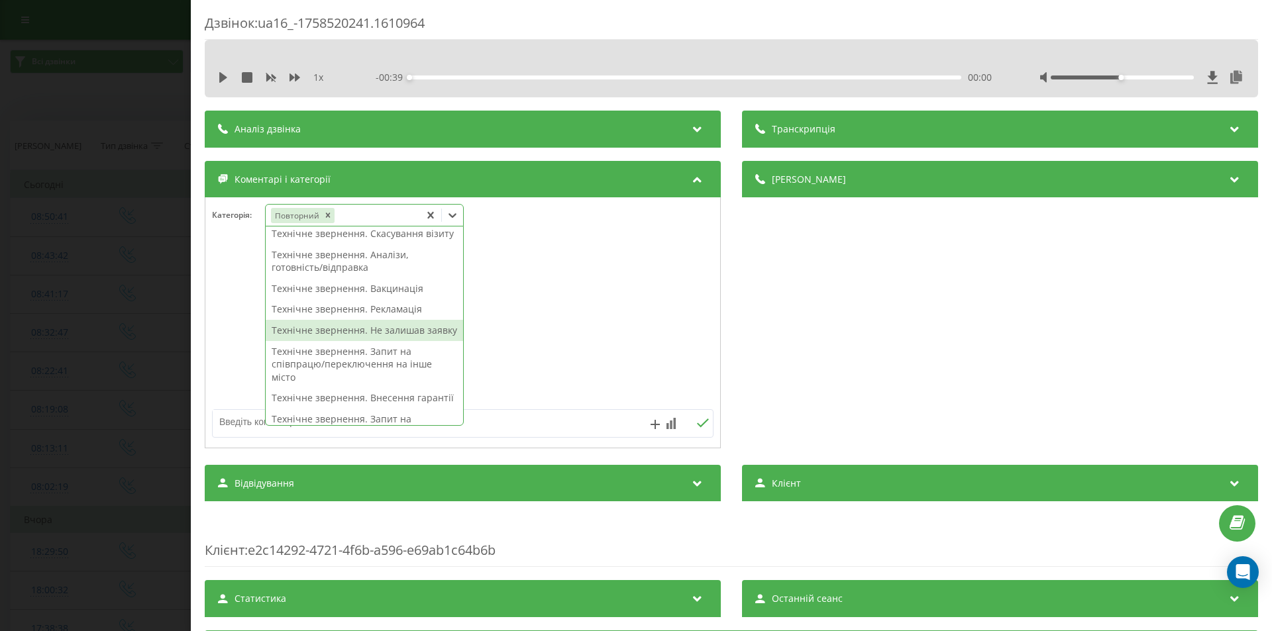
scroll to position [290, 0]
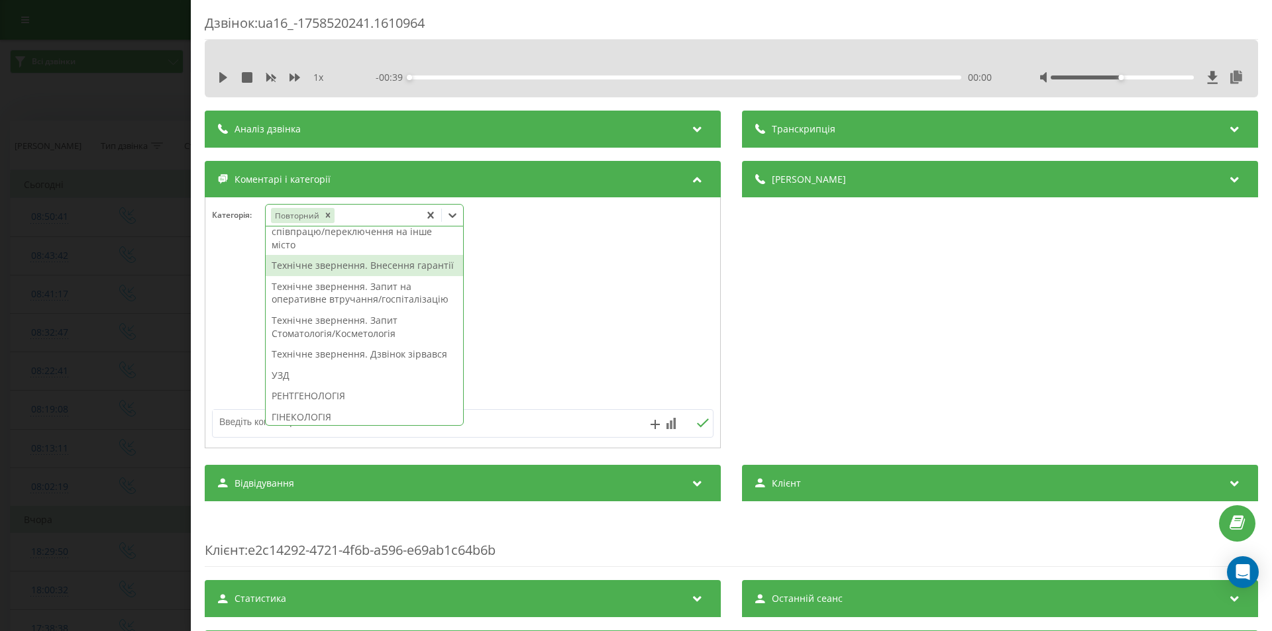
click at [353, 276] on div "Технічне звернення. Внесення гарантії" at bounding box center [364, 265] width 197 height 21
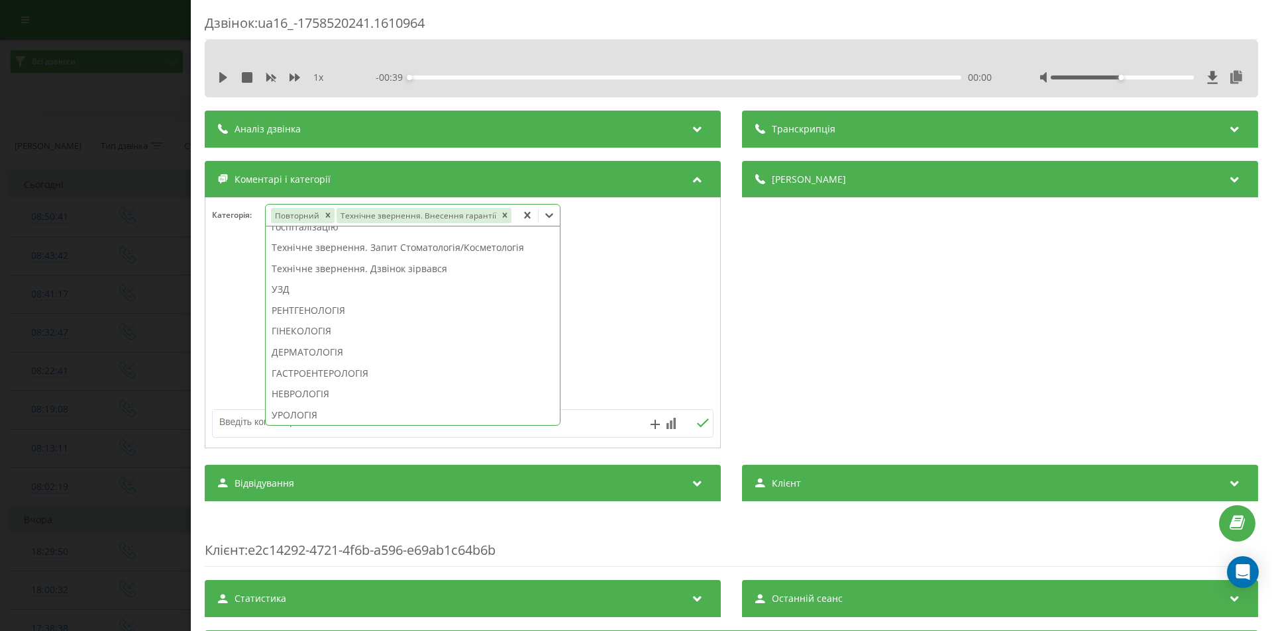
scroll to position [238, 0]
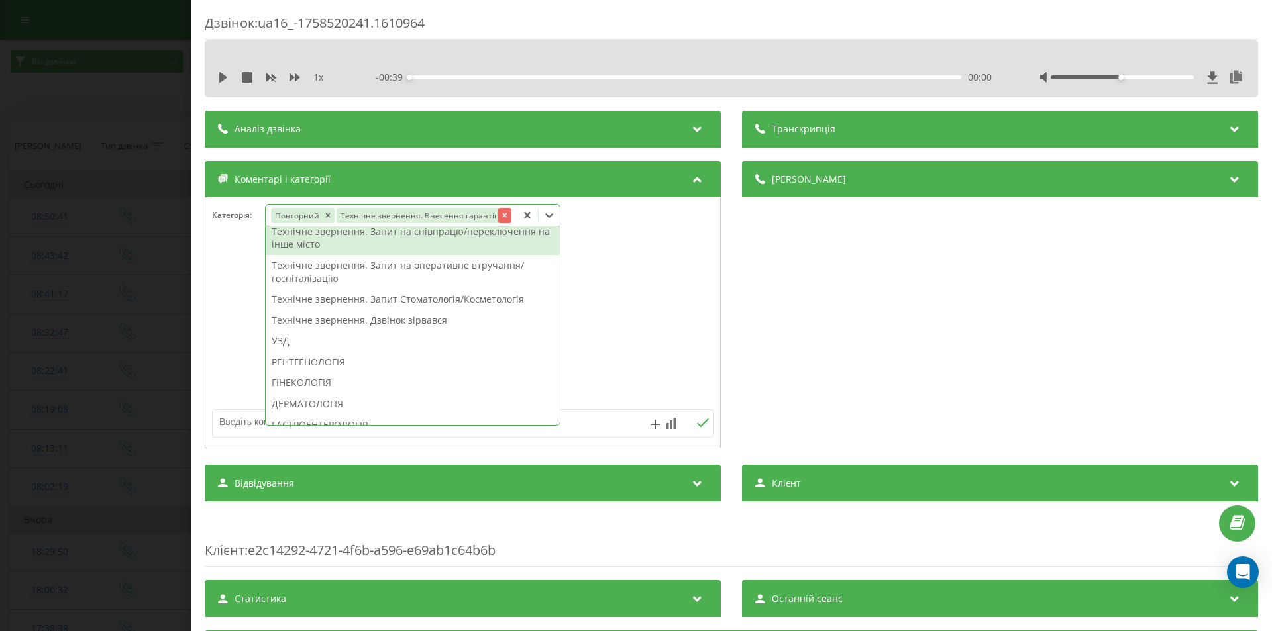
click at [500, 214] on icon "Remove Технічне звернення. Внесення гарантії" at bounding box center [504, 215] width 9 height 9
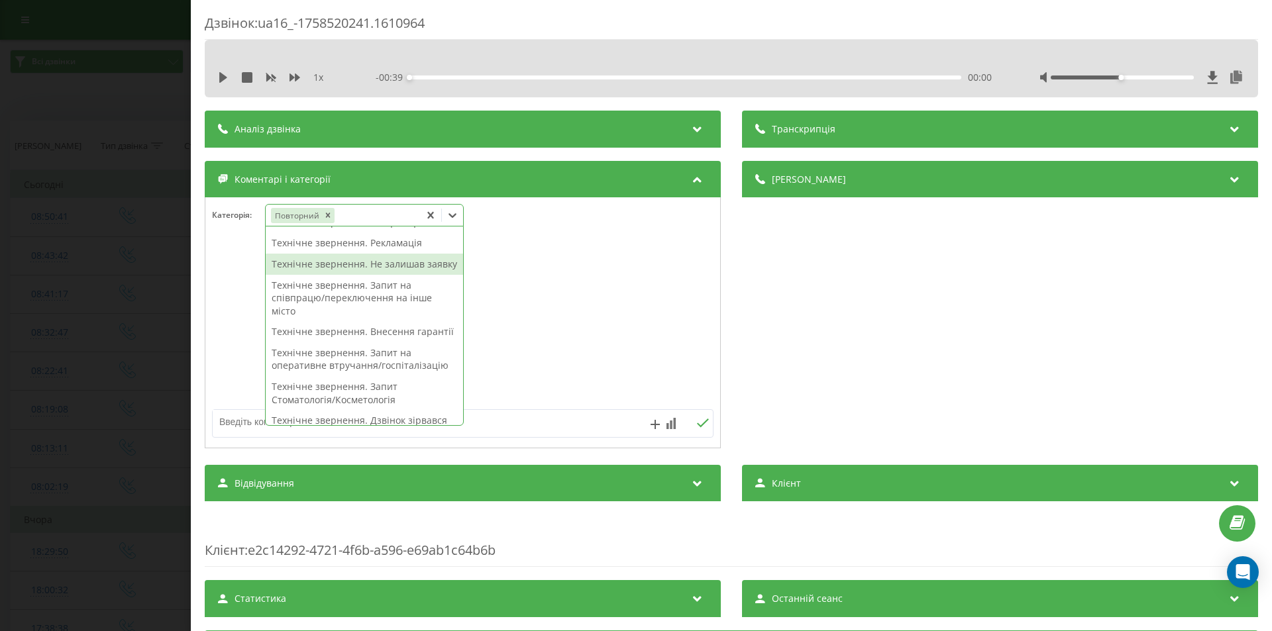
scroll to position [157, 0]
click at [359, 277] on div "Технічне звернення. Аналізи, готовність/відправка" at bounding box center [364, 261] width 197 height 34
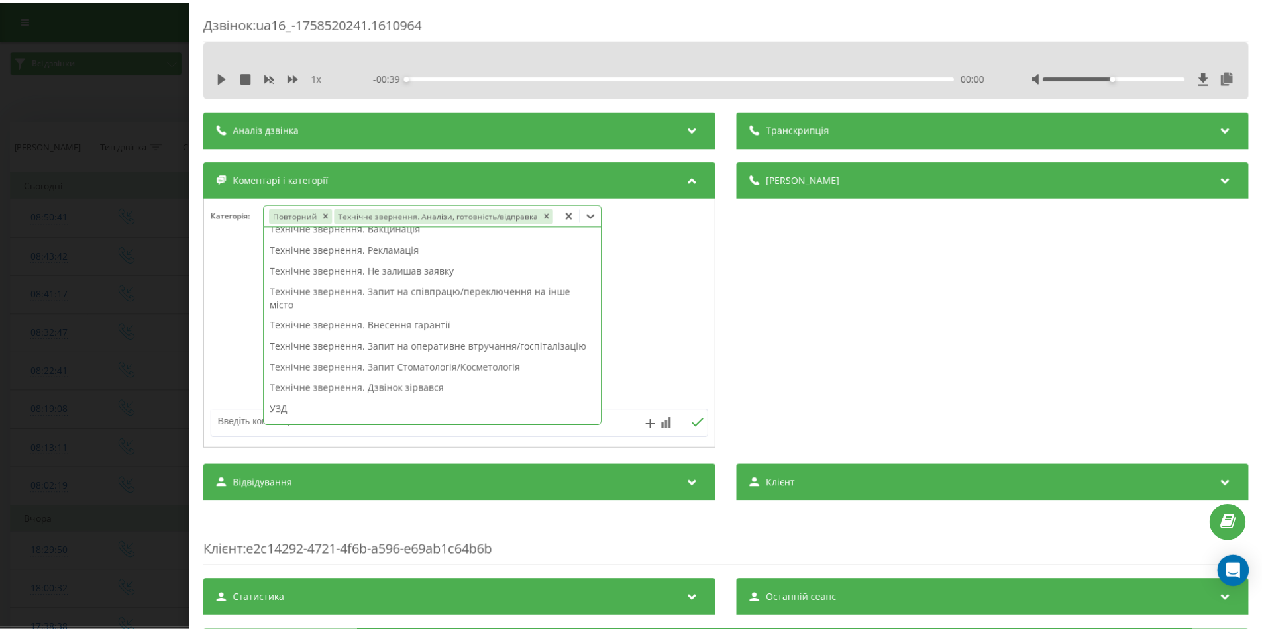
scroll to position [131, 0]
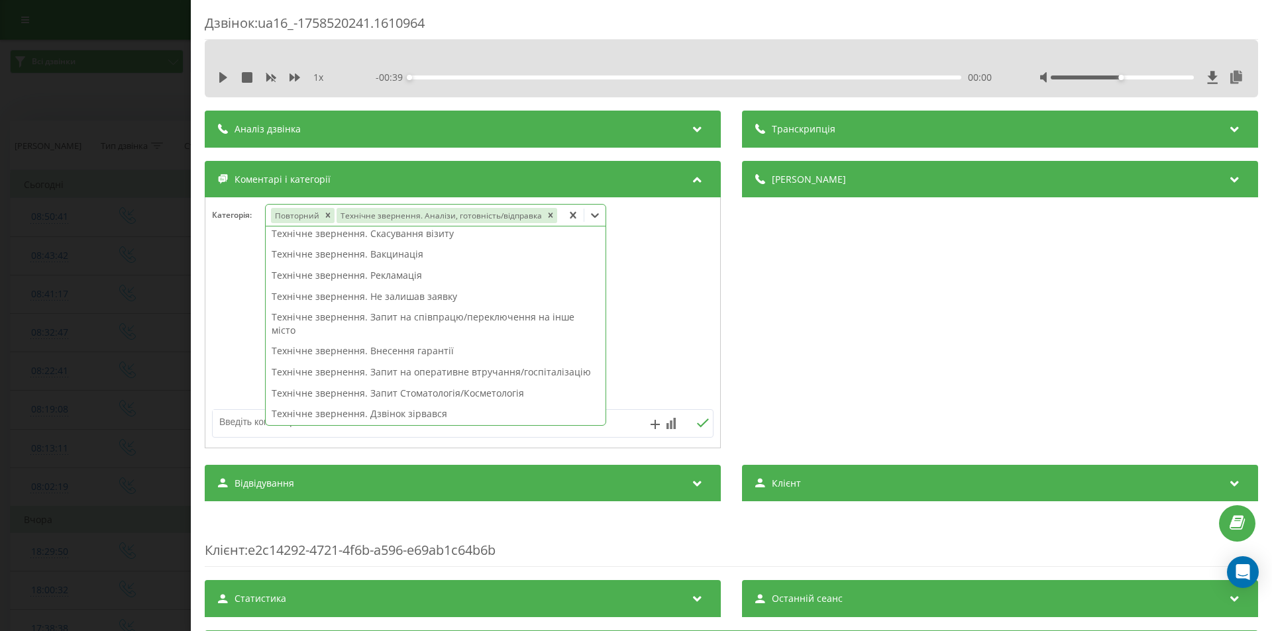
click at [80, 245] on div "Дзвінок : ua16_-1758520241.1610964 1 x - 00:39 00:00 00:00 Транскрипція Для AI-…" at bounding box center [636, 315] width 1272 height 631
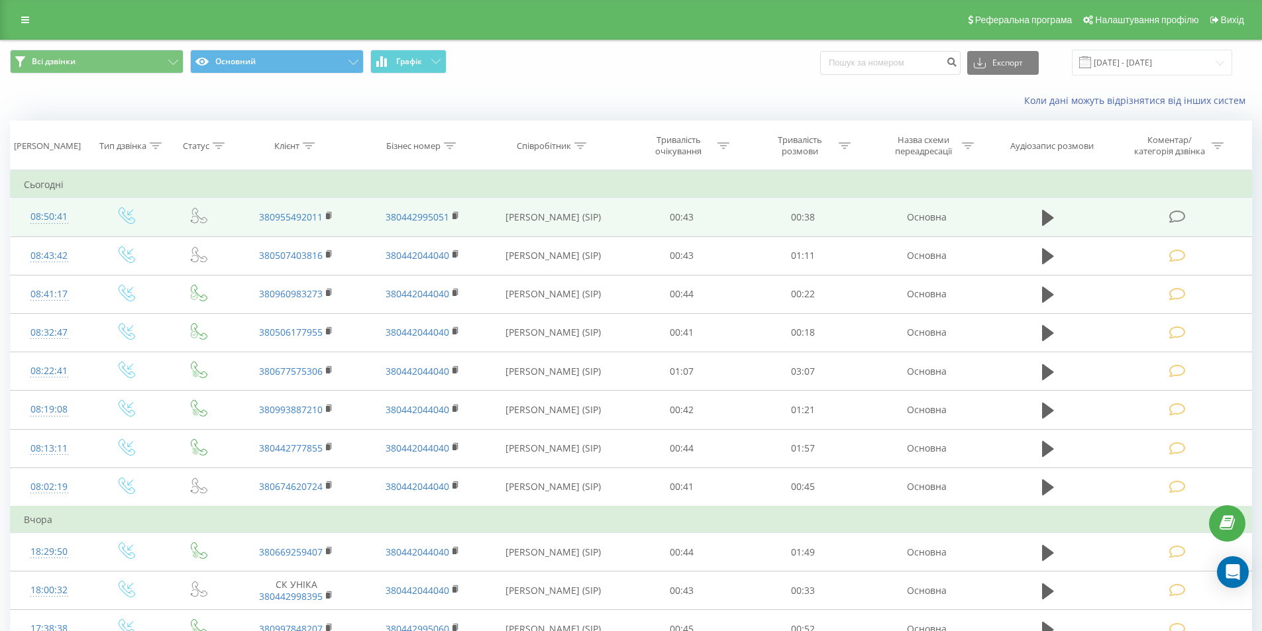
click at [1183, 217] on icon at bounding box center [1177, 217] width 17 height 14
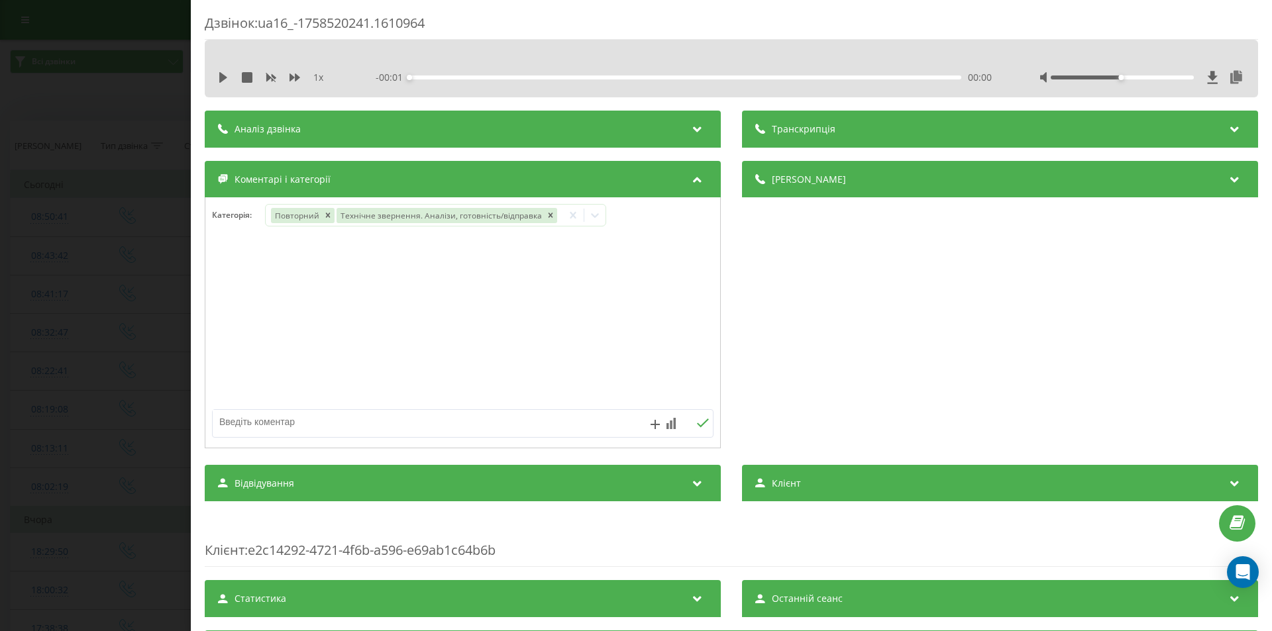
click at [68, 169] on div "Дзвінок : ua16_-1758520241.1610964 1 x - 00:01 00:00 00:00 Транскрипція Для AI-…" at bounding box center [636, 315] width 1272 height 631
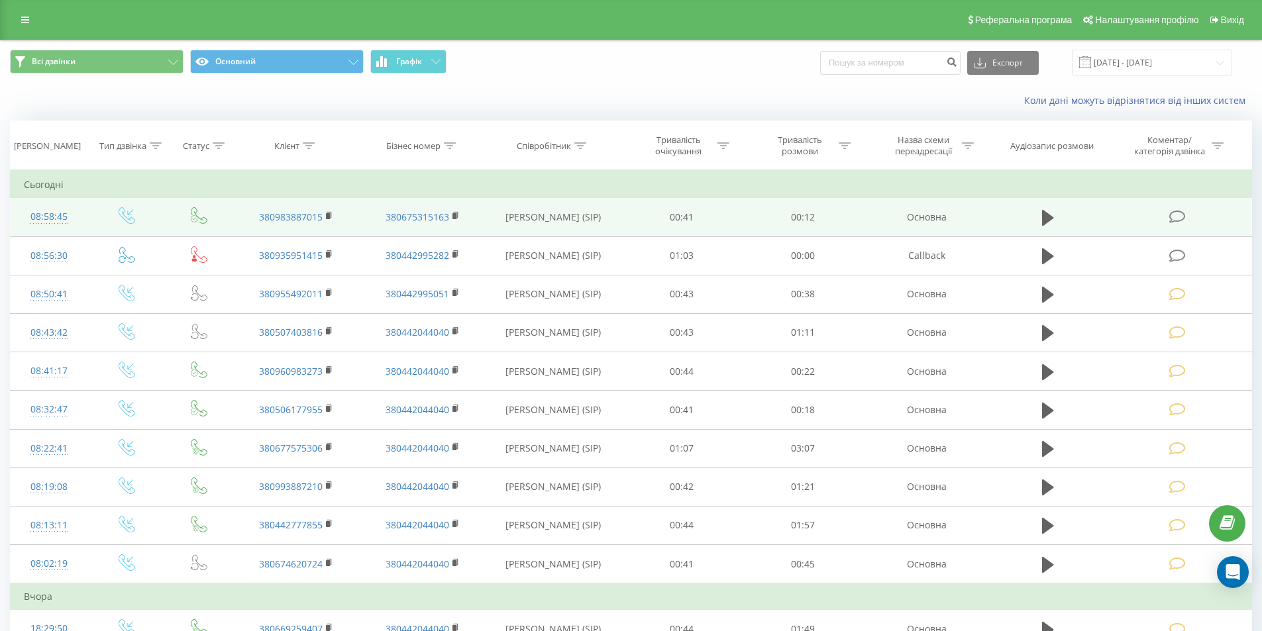
click at [1173, 215] on icon at bounding box center [1177, 217] width 17 height 14
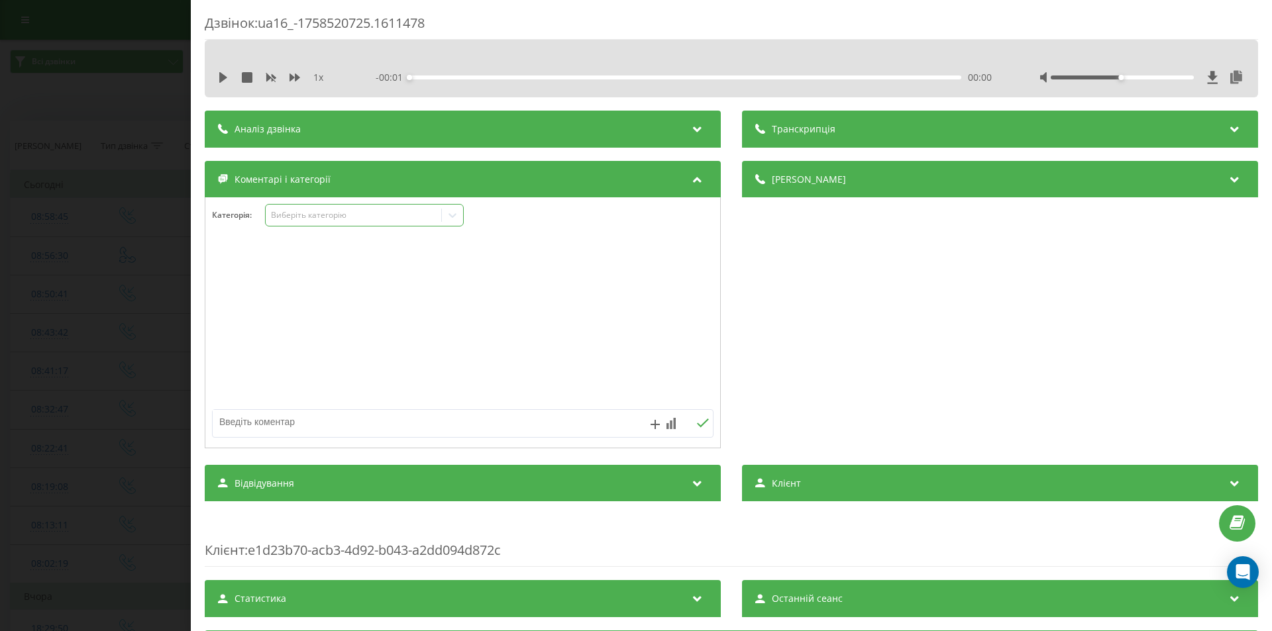
click at [392, 212] on div "Виберіть категорію" at bounding box center [354, 215] width 166 height 11
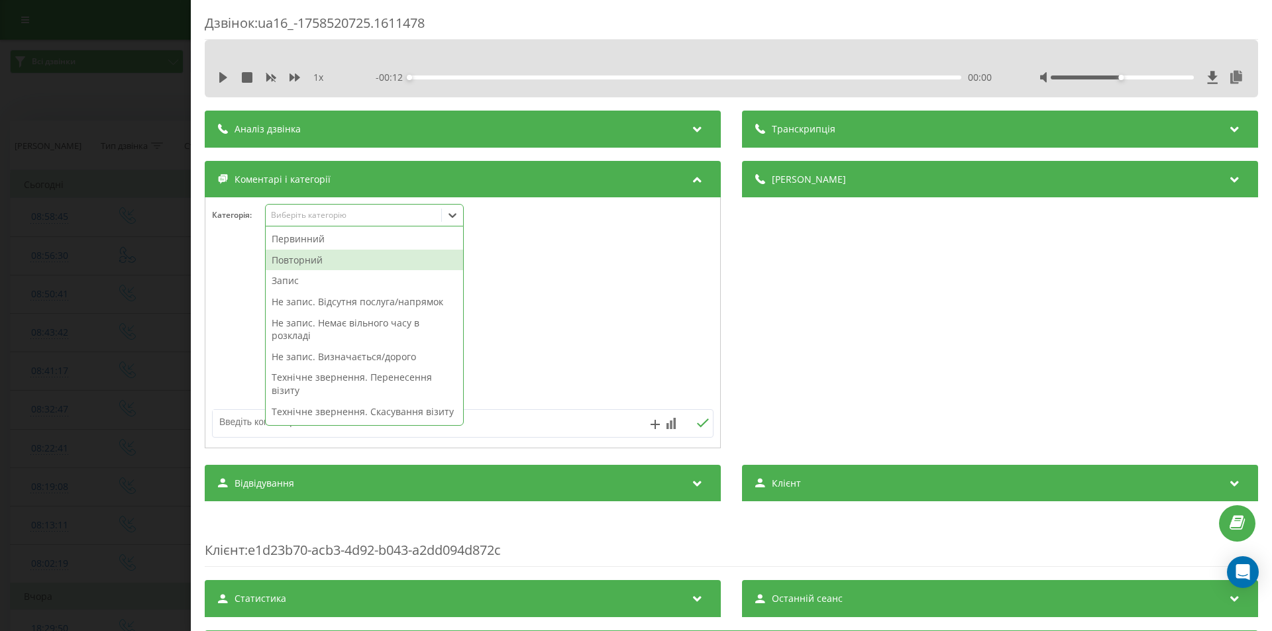
click at [339, 262] on div "Повторний" at bounding box center [364, 260] width 197 height 21
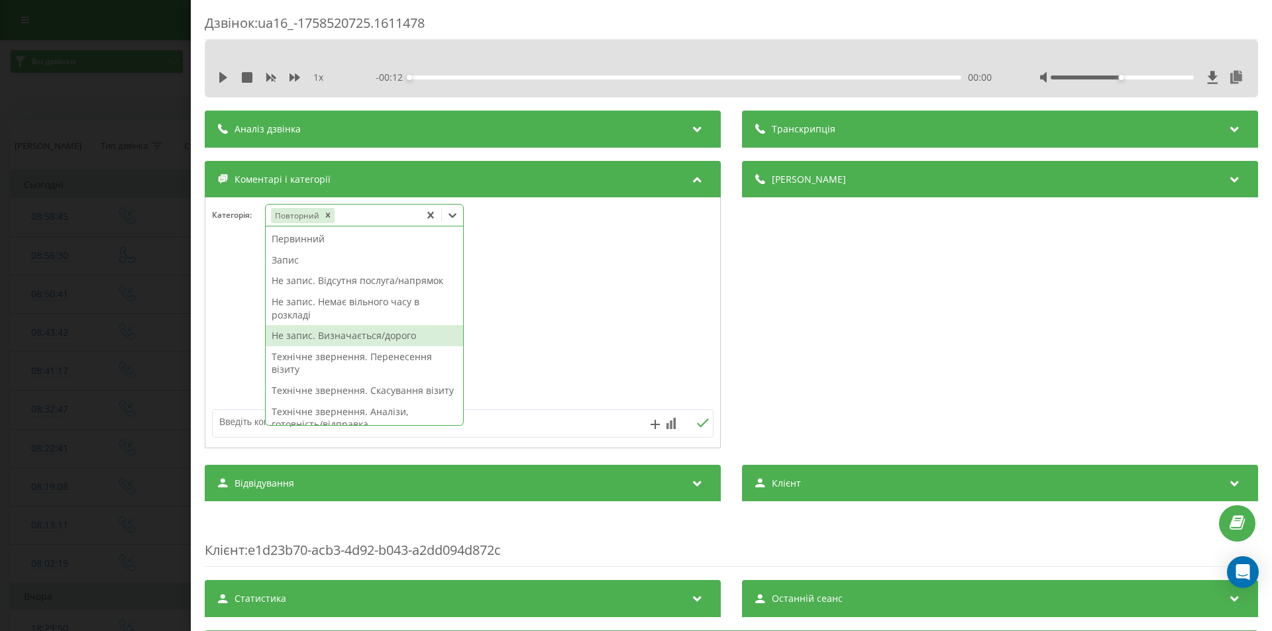
click at [322, 341] on div "Не запис. Визначається/дорого" at bounding box center [364, 335] width 197 height 21
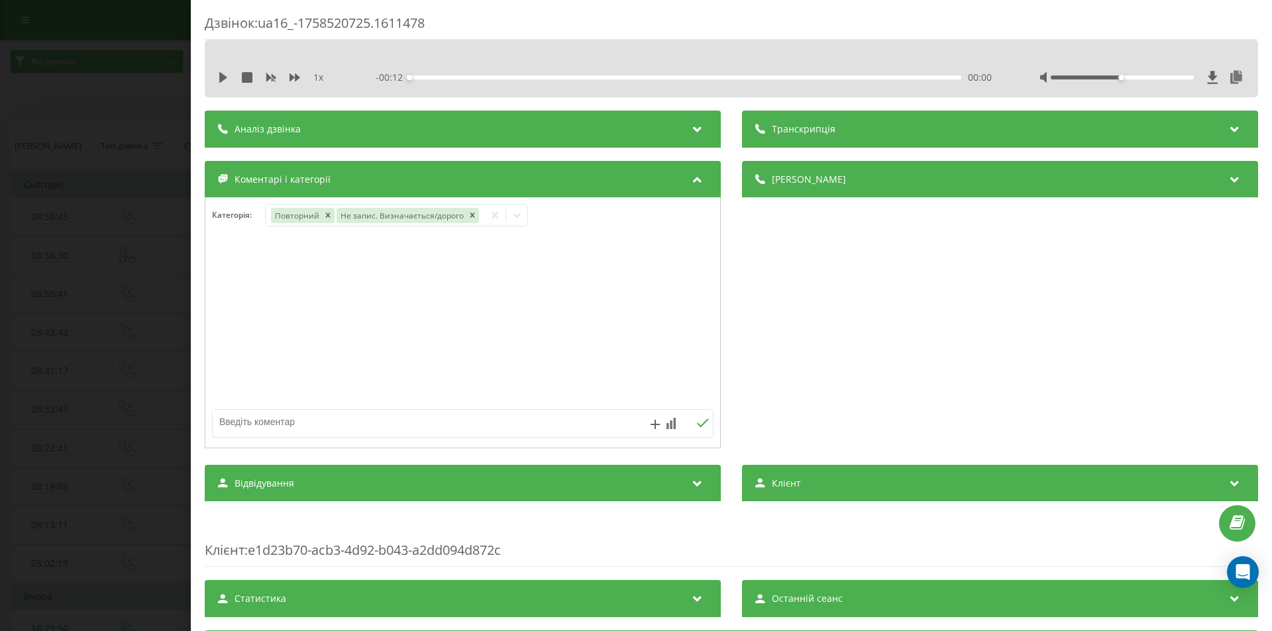
click at [99, 235] on div "Дзвінок : ua16_-1758520725.1611478 1 x - 00:12 00:00 00:00 Транскрипція Для AI-…" at bounding box center [636, 315] width 1272 height 631
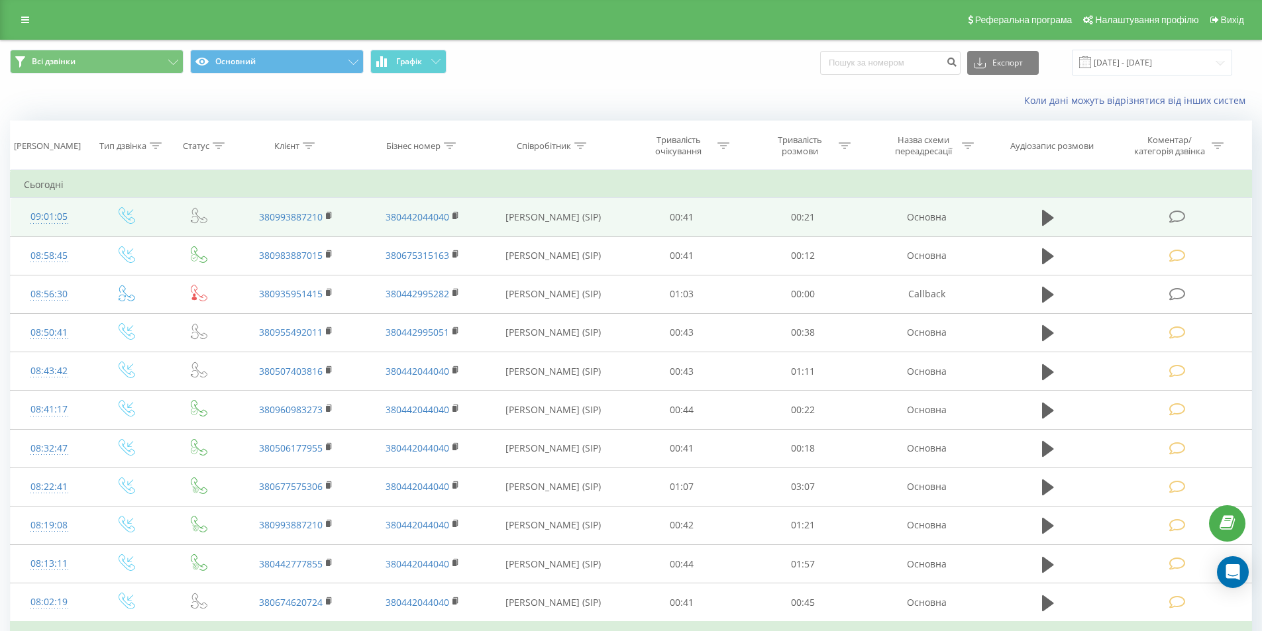
click at [1184, 215] on icon at bounding box center [1177, 217] width 17 height 14
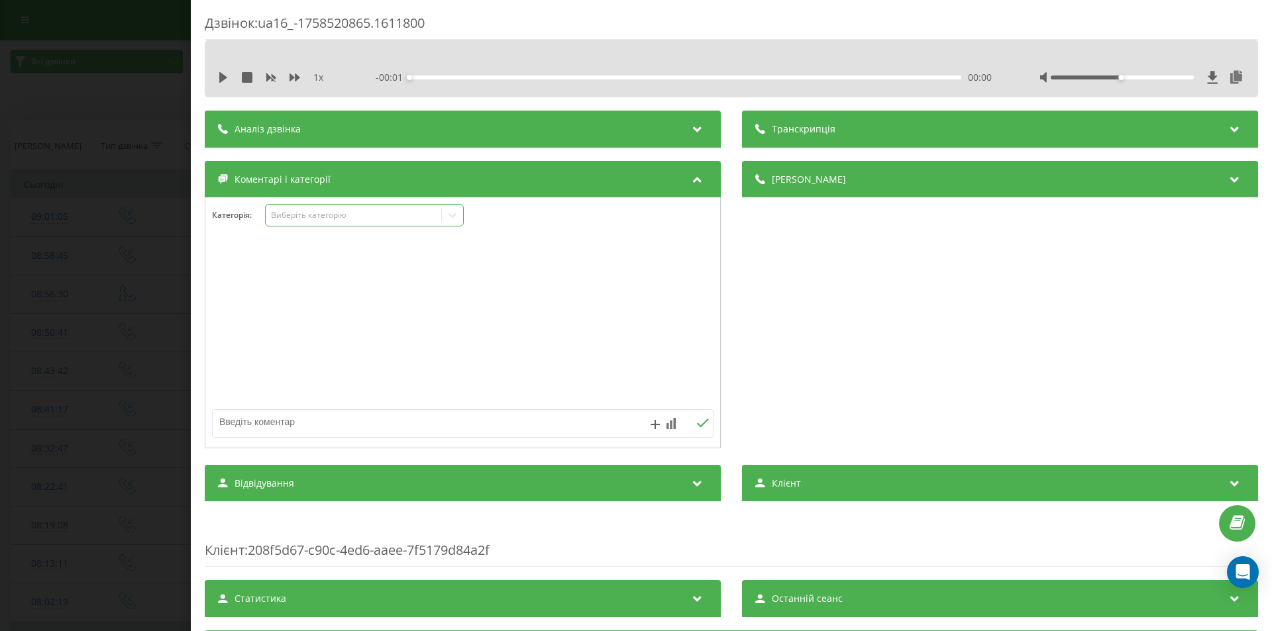
click at [339, 221] on div "Виберіть категорію" at bounding box center [354, 215] width 166 height 11
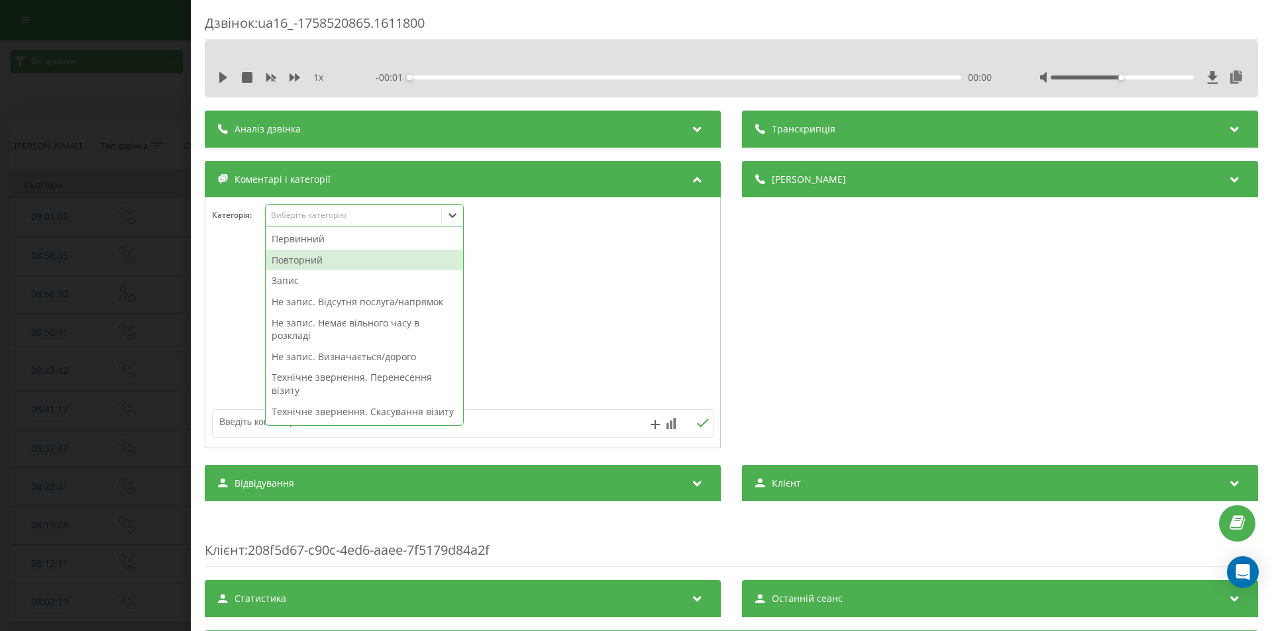
click at [319, 260] on div "Повторний" at bounding box center [364, 260] width 197 height 21
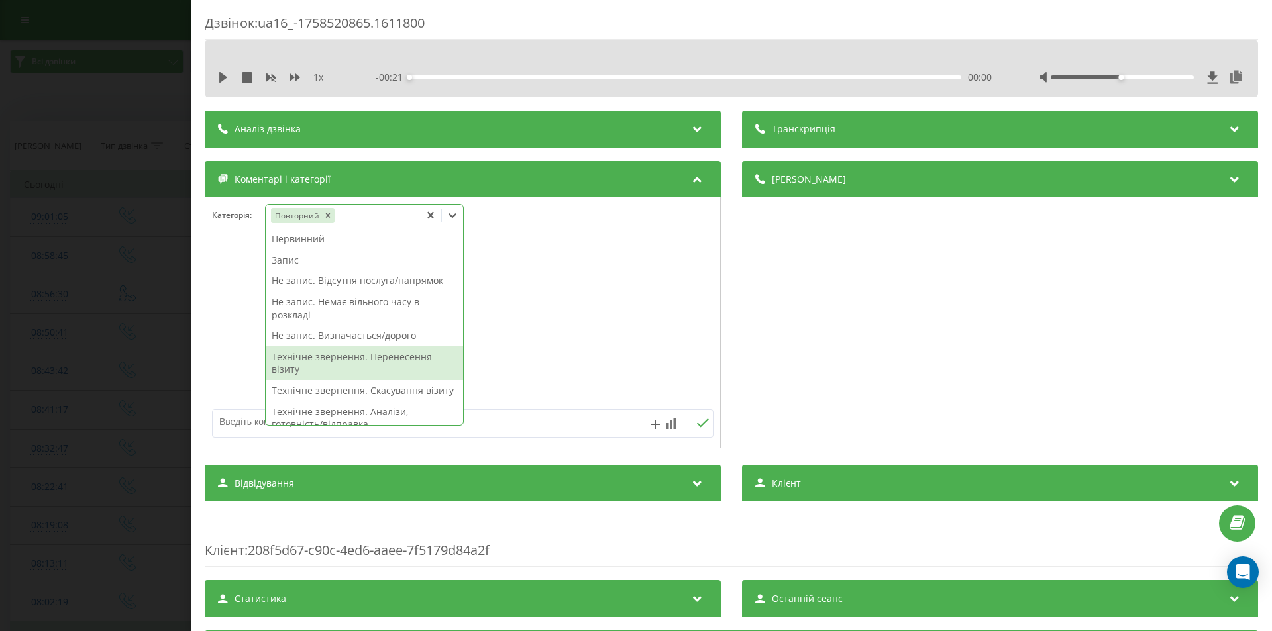
click at [387, 364] on div "Технічне звернення. Перенесення візиту" at bounding box center [364, 364] width 197 height 34
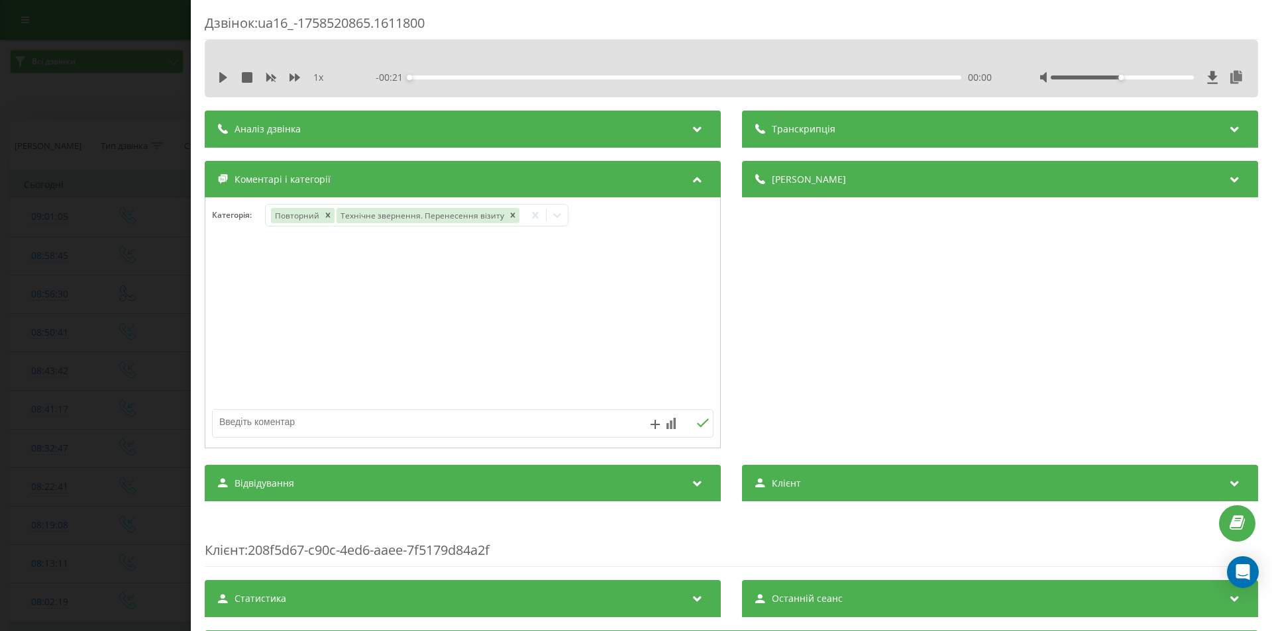
click at [113, 304] on div "Дзвінок : ua16_-1758520865.1611800 1 x - 00:21 00:00 00:00 Транскрипція Для AI-…" at bounding box center [636, 315] width 1272 height 631
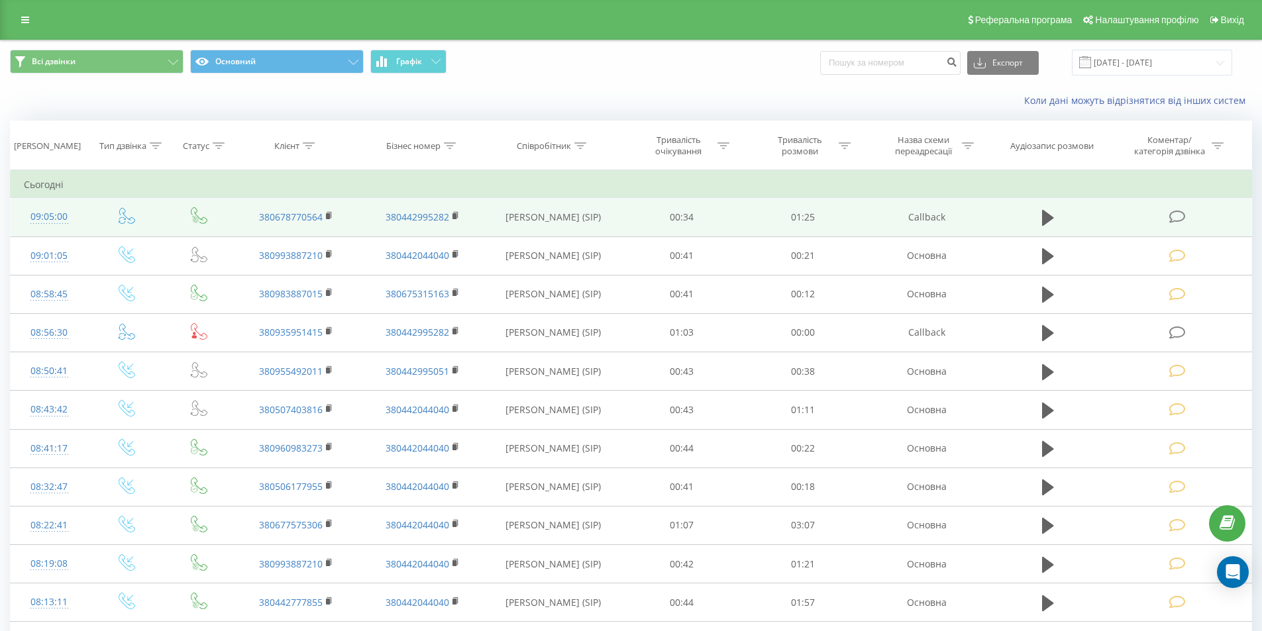
click at [1173, 217] on icon at bounding box center [1177, 217] width 17 height 14
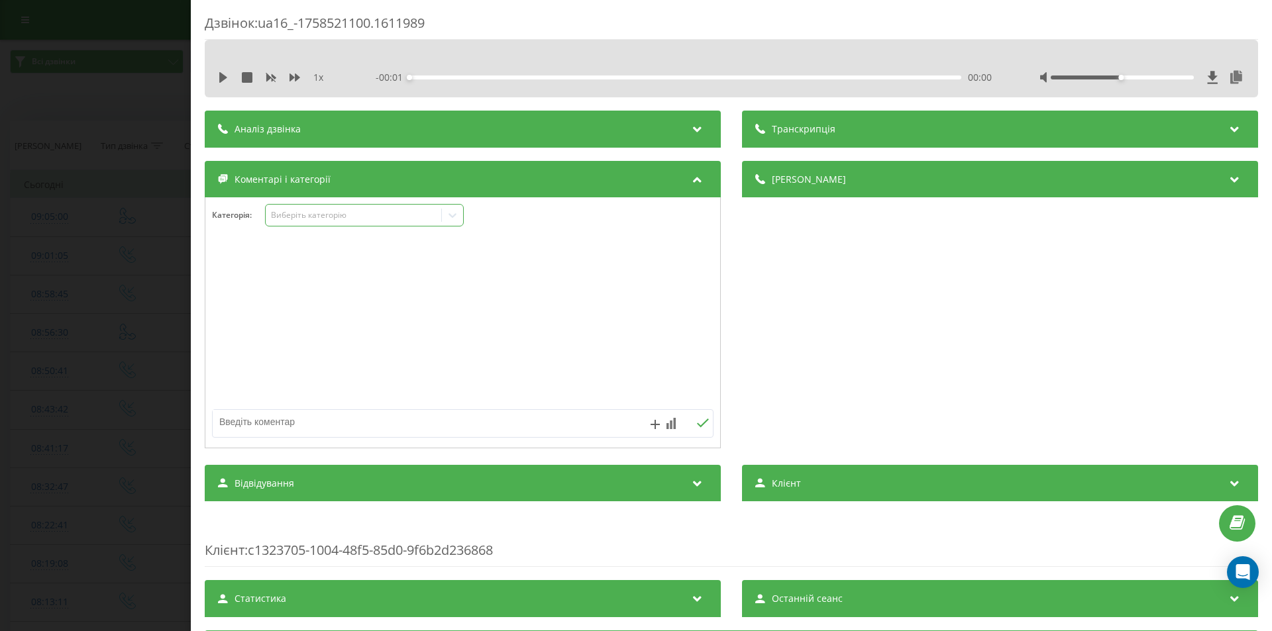
click at [362, 212] on div "Виберіть категорію" at bounding box center [354, 215] width 166 height 11
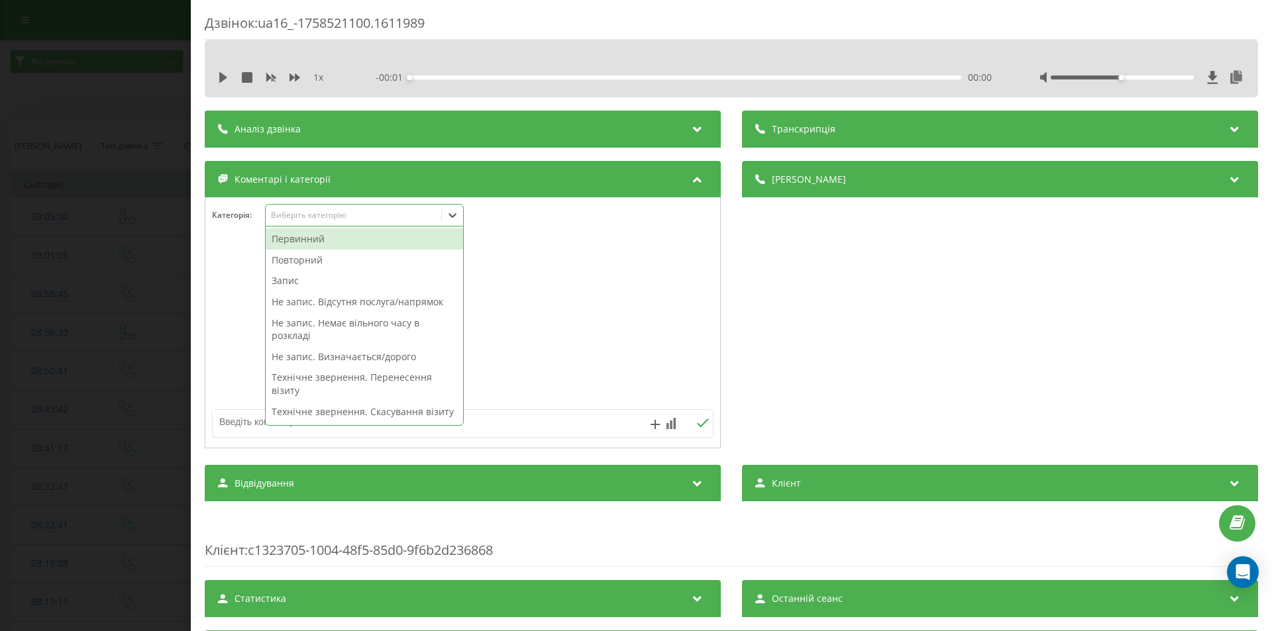
click at [304, 244] on div "Первинний" at bounding box center [364, 239] width 197 height 21
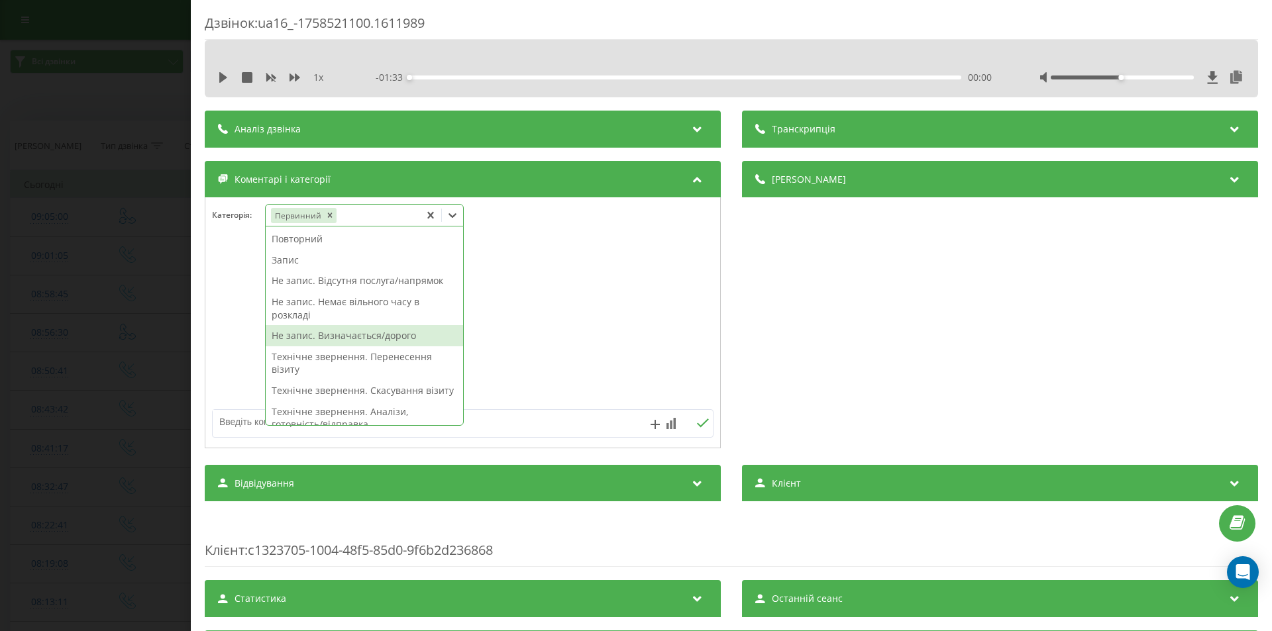
click at [323, 337] on div "Не запис. Визначається/дорого" at bounding box center [364, 335] width 197 height 21
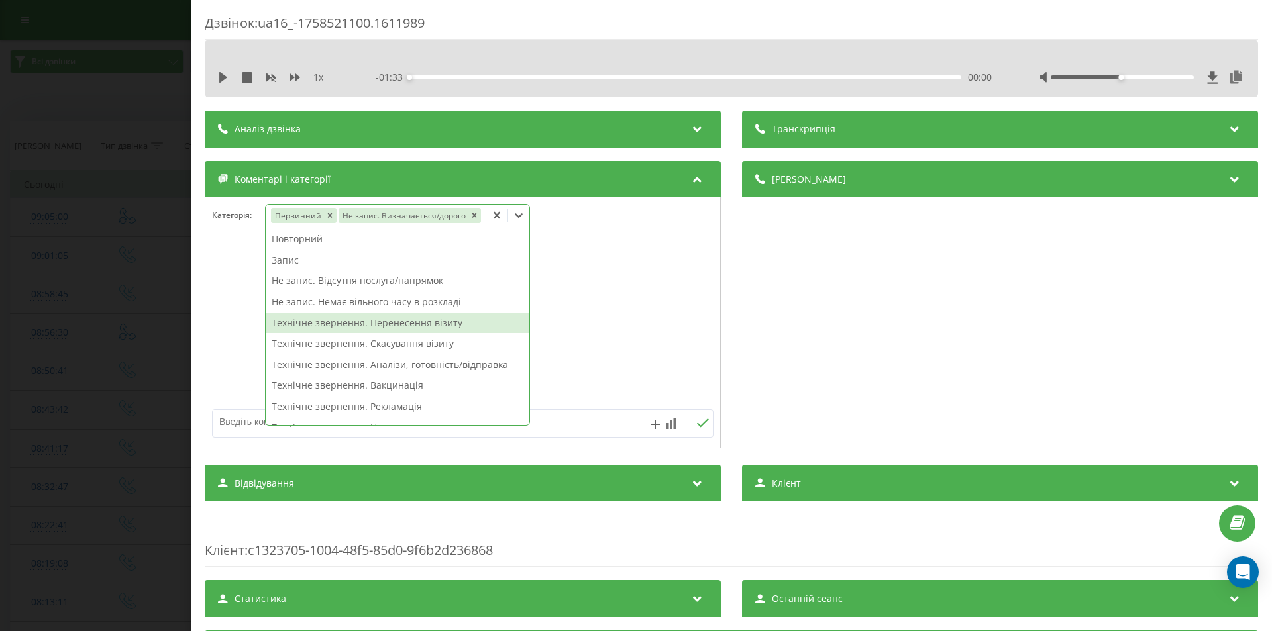
click at [83, 290] on div "Дзвінок : ua16_-1758521100.1611989 1 x - 01:33 00:00 00:00 Транскрипція Для AI-…" at bounding box center [636, 315] width 1272 height 631
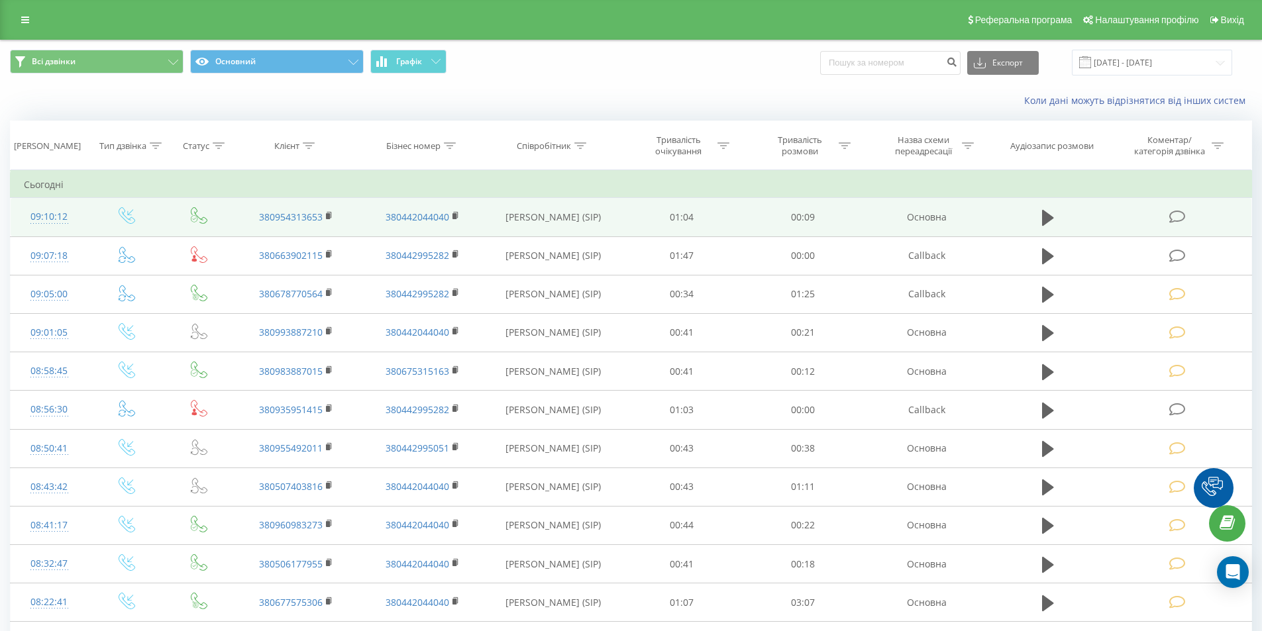
click at [1177, 221] on icon at bounding box center [1177, 217] width 17 height 14
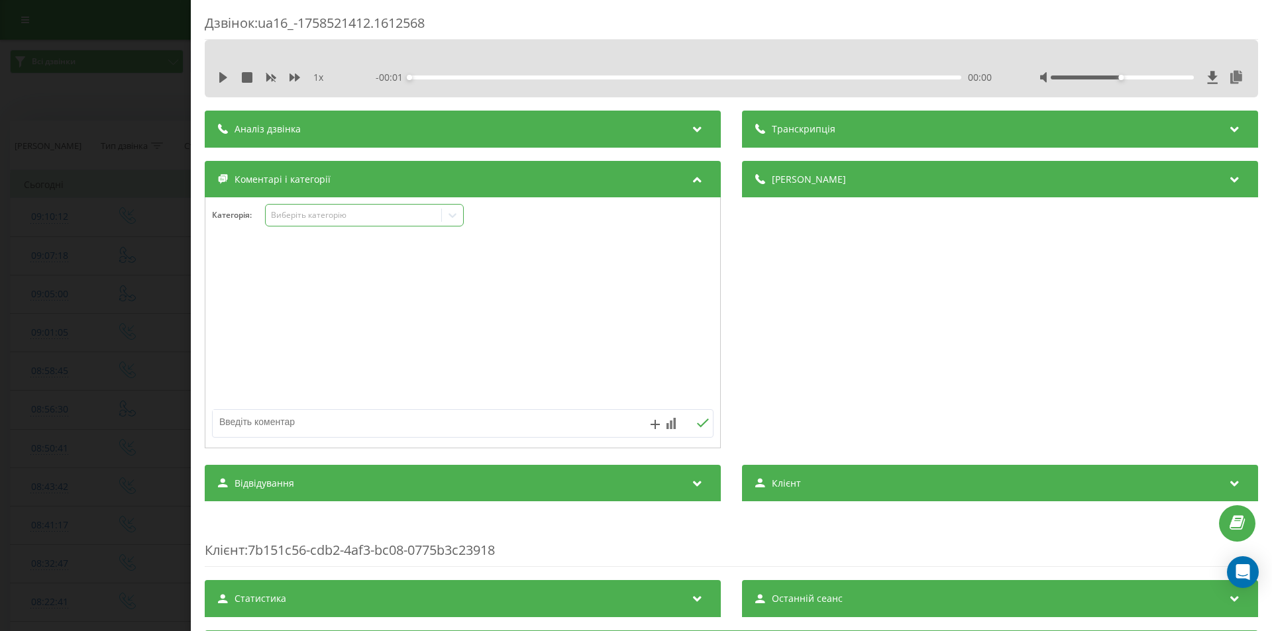
click at [394, 219] on div "Виберіть категорію" at bounding box center [354, 215] width 166 height 11
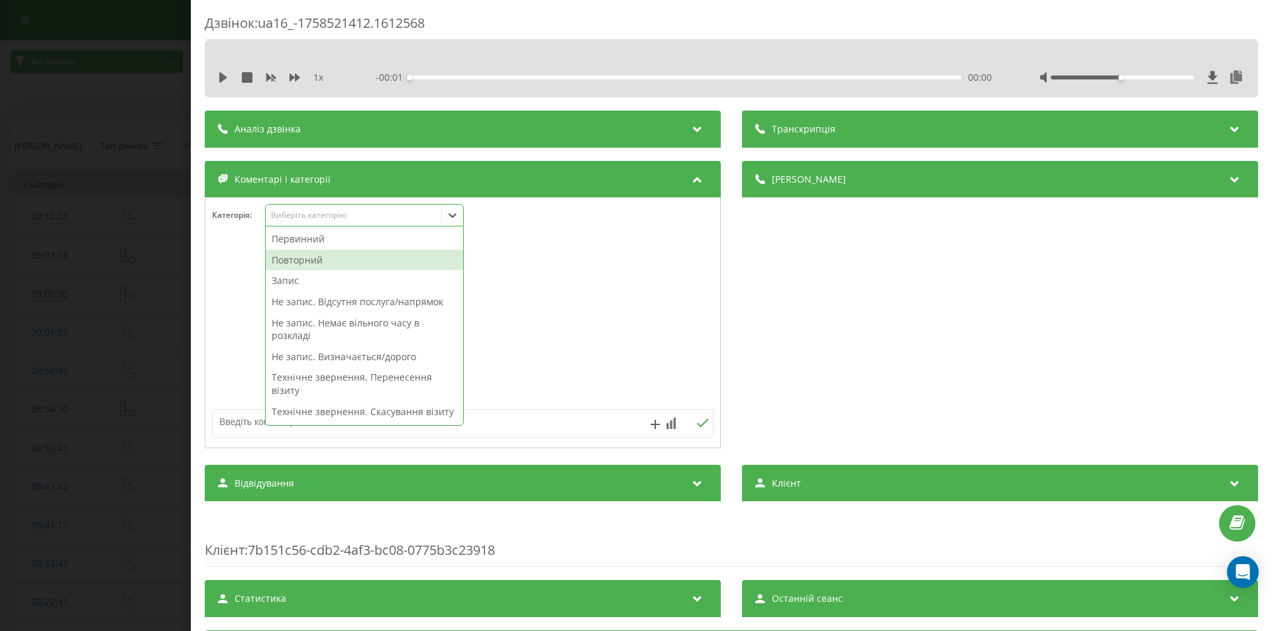
click at [331, 258] on div "Повторний" at bounding box center [364, 260] width 197 height 21
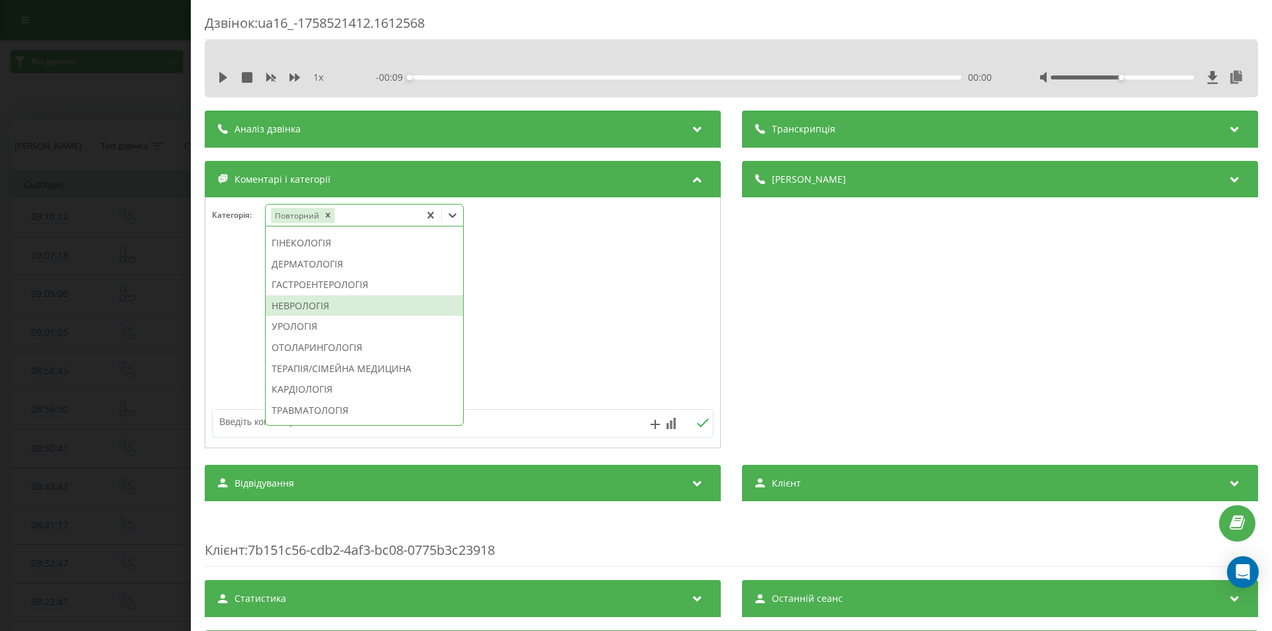
scroll to position [331, 0]
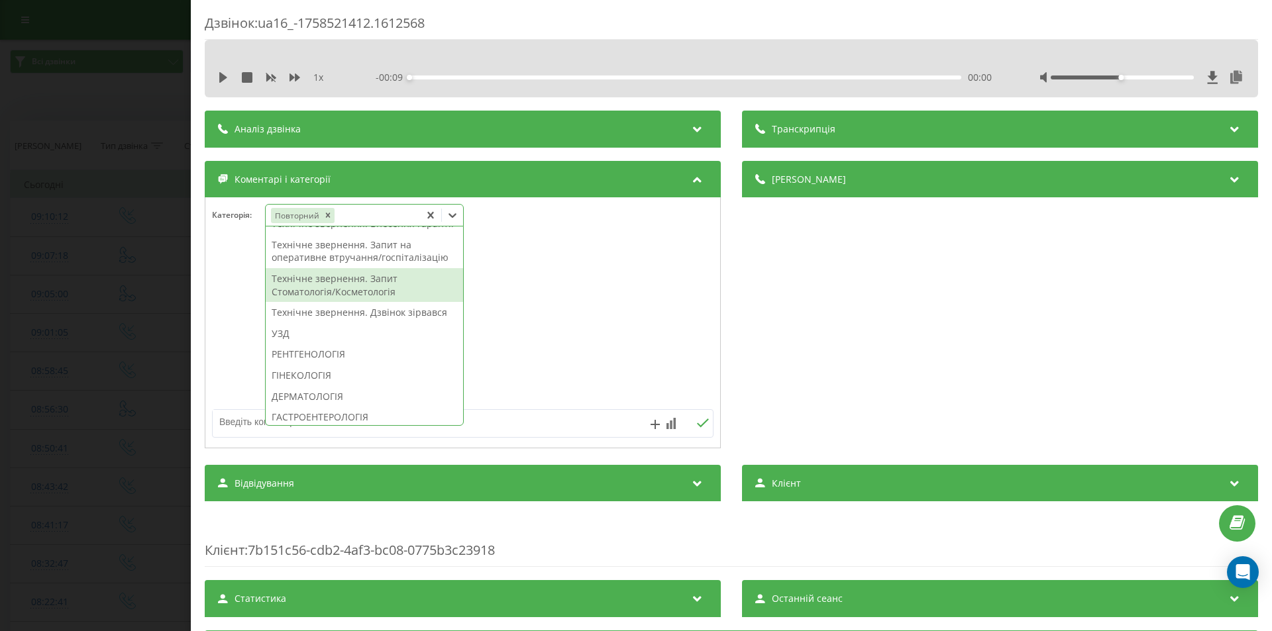
click at [376, 323] on div "Технічне звернення. Дзвінок зірвався" at bounding box center [364, 312] width 197 height 21
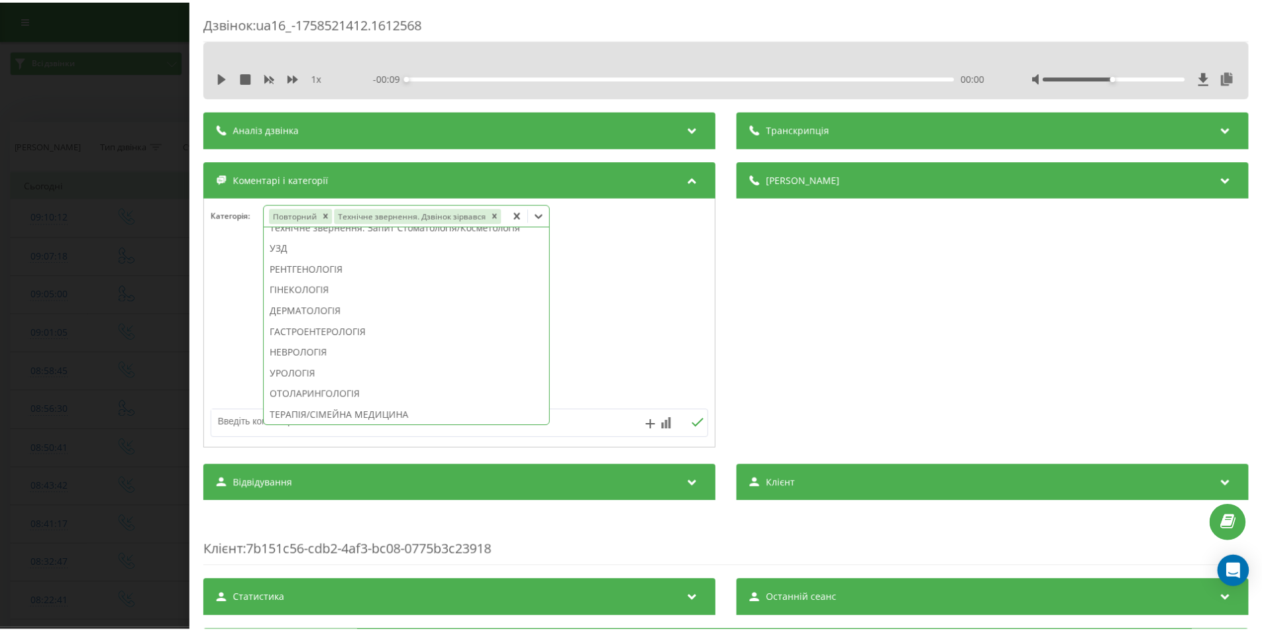
scroll to position [266, 0]
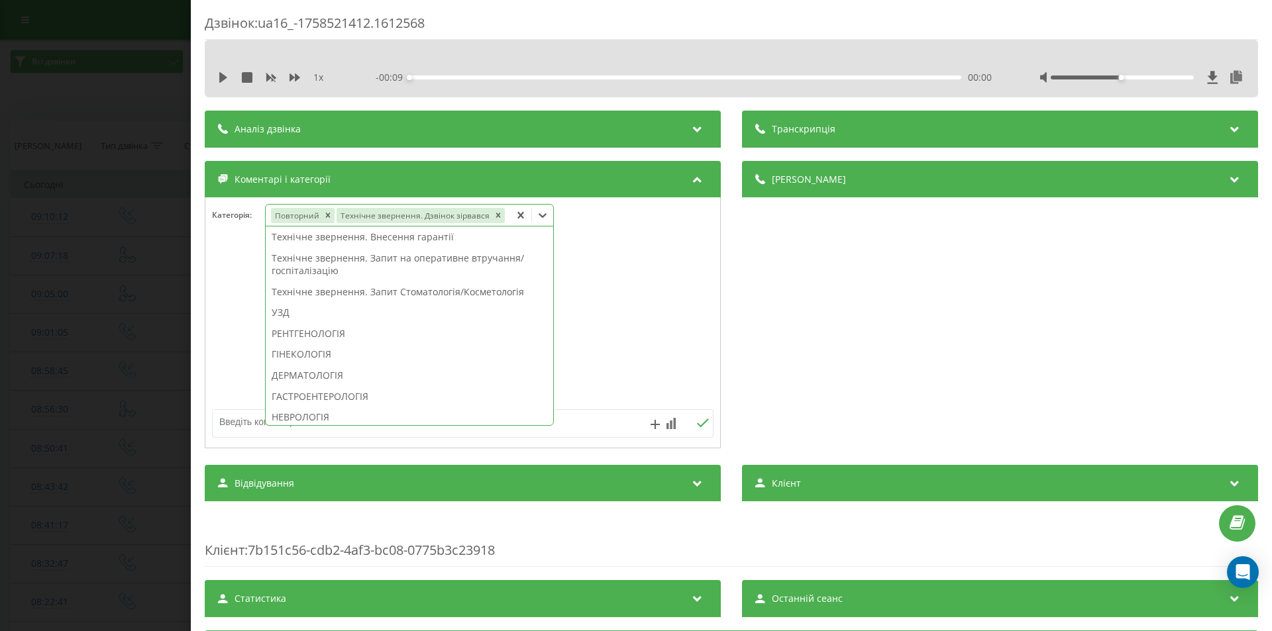
click at [115, 191] on div "Дзвінок : ua16_-1758521412.1612568 1 x - 00:09 00:00 00:00 Транскрипція Для AI-…" at bounding box center [636, 315] width 1272 height 631
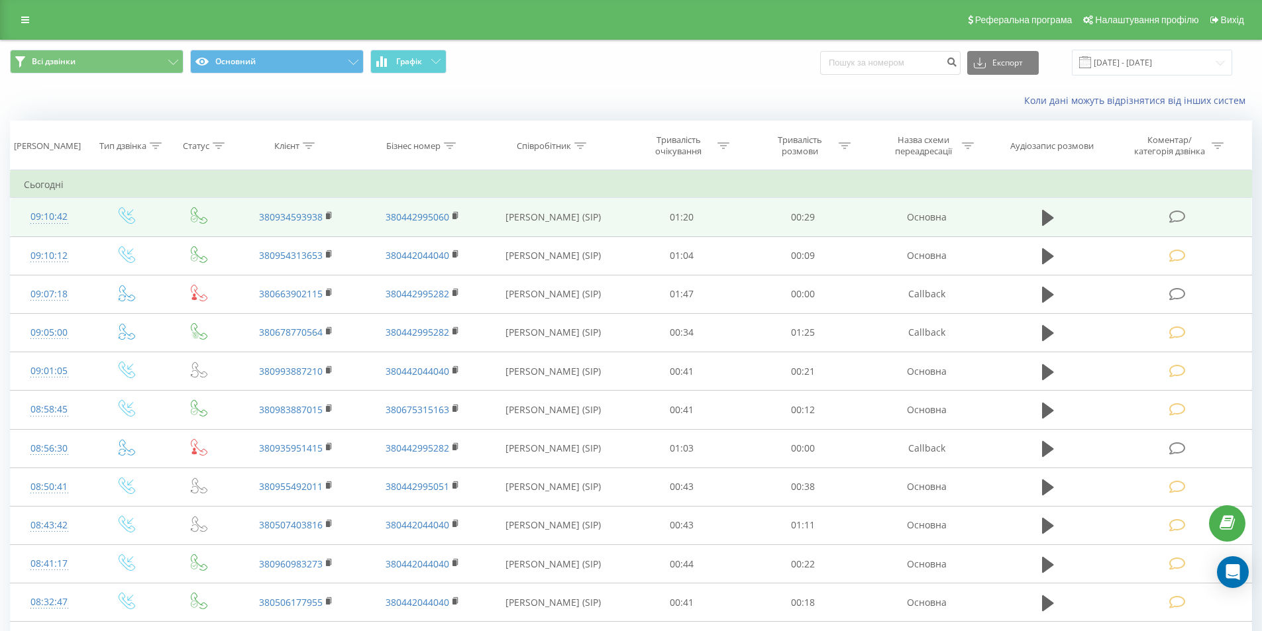
click at [1174, 218] on icon at bounding box center [1177, 217] width 17 height 14
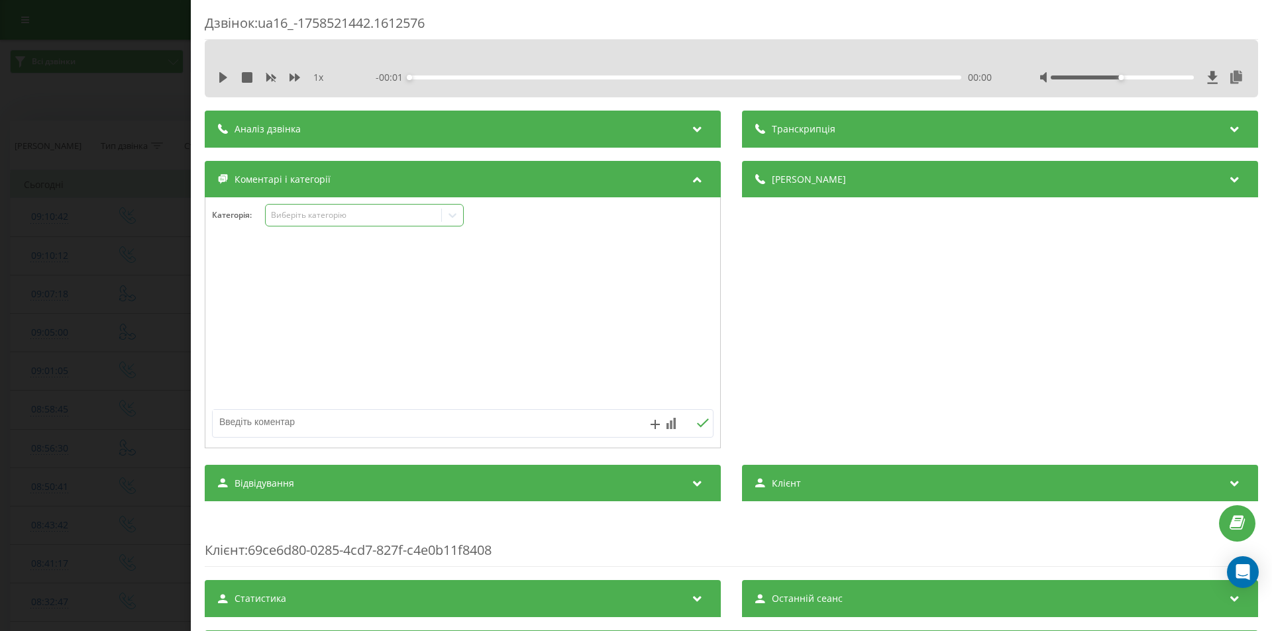
click at [388, 217] on div "Виберіть категорію" at bounding box center [354, 215] width 166 height 11
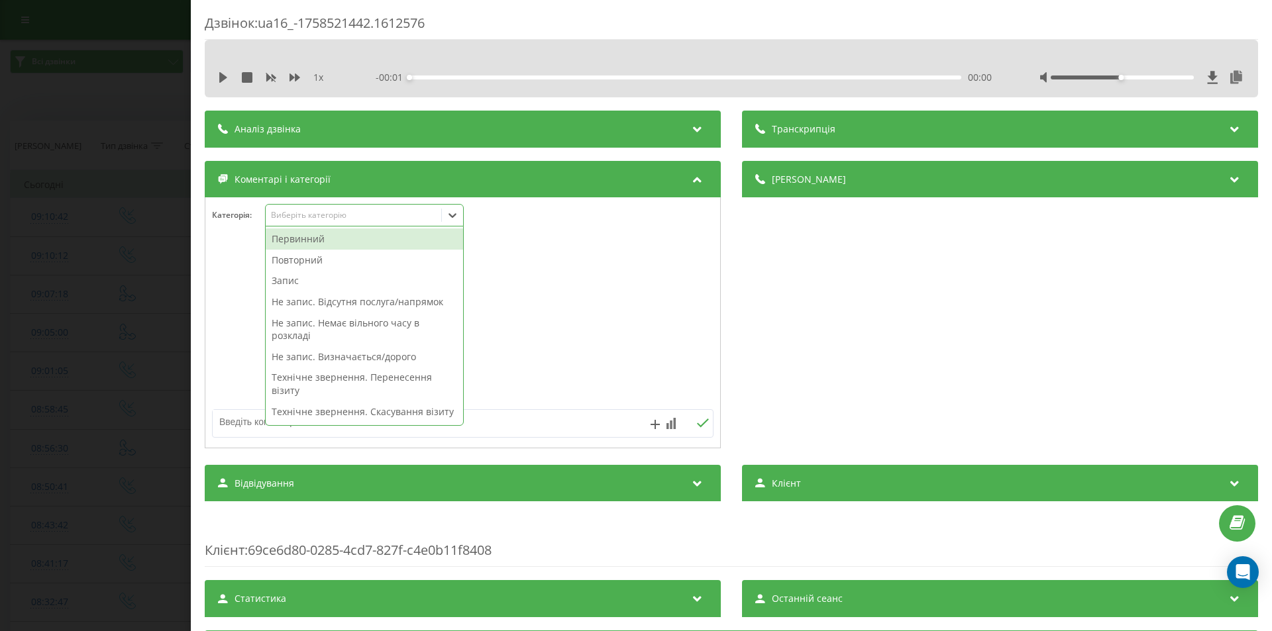
click at [328, 244] on div "Первинний" at bounding box center [364, 239] width 197 height 21
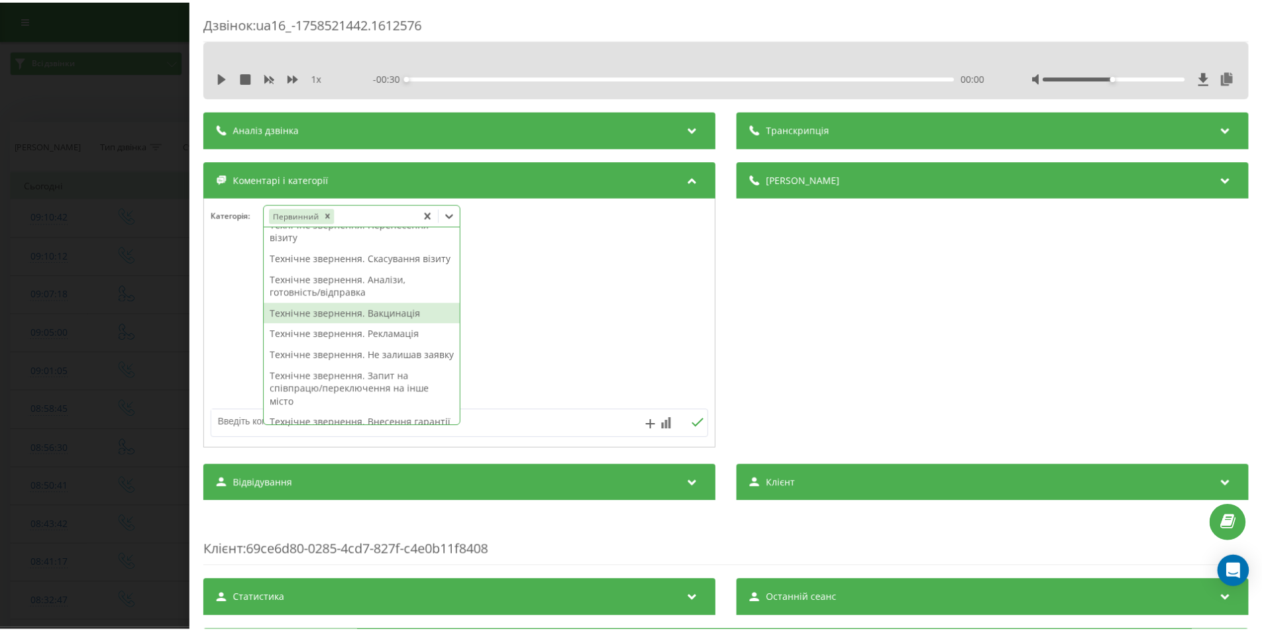
scroll to position [66, 0]
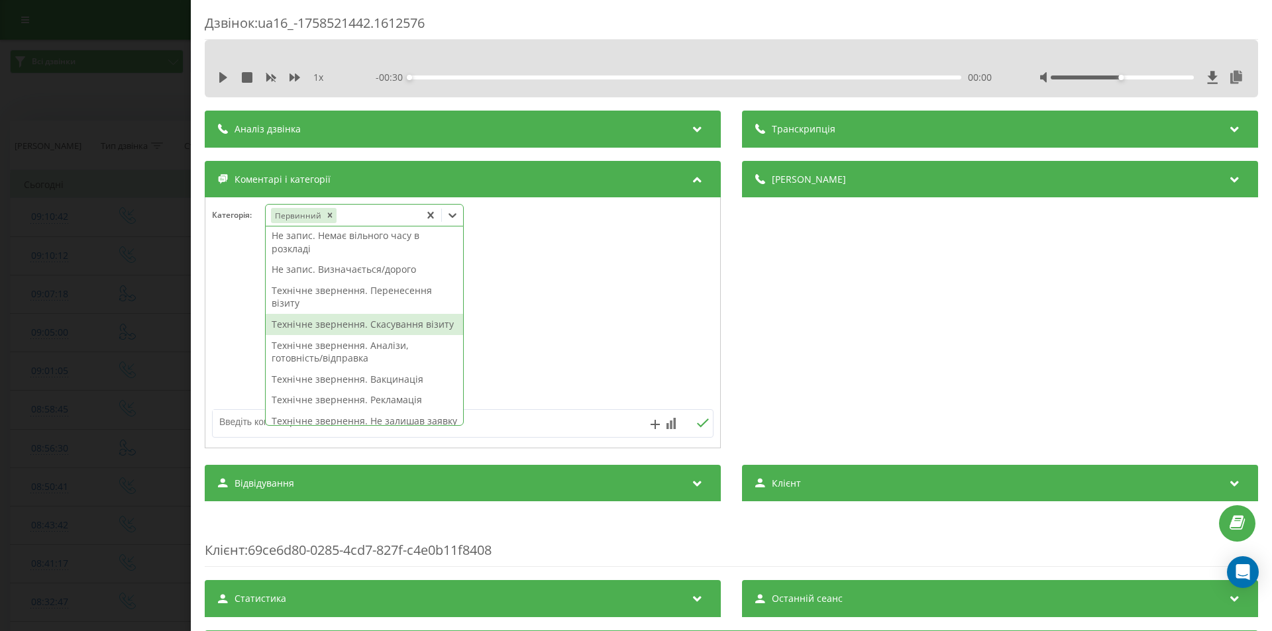
click at [341, 274] on div "Не запис. Визначається/дорого" at bounding box center [364, 269] width 197 height 21
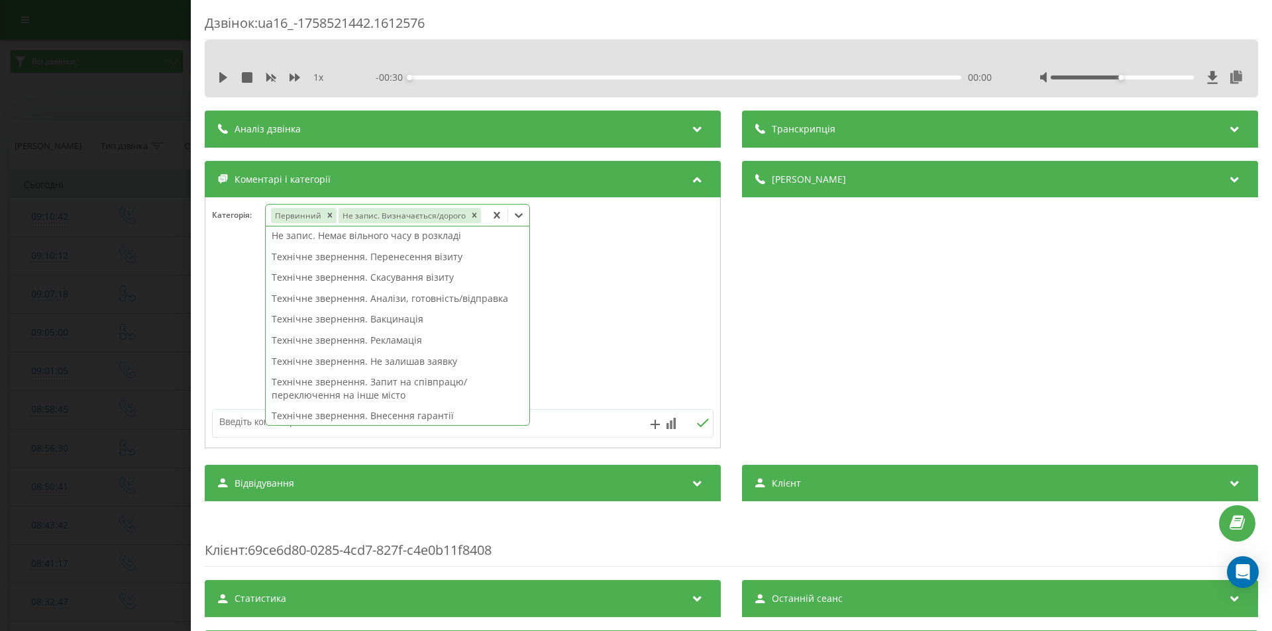
click at [170, 267] on div "Дзвінок : ua16_-1758521442.1612576 1 x - 00:30 00:00 00:00 Транскрипція Для AI-…" at bounding box center [636, 315] width 1272 height 631
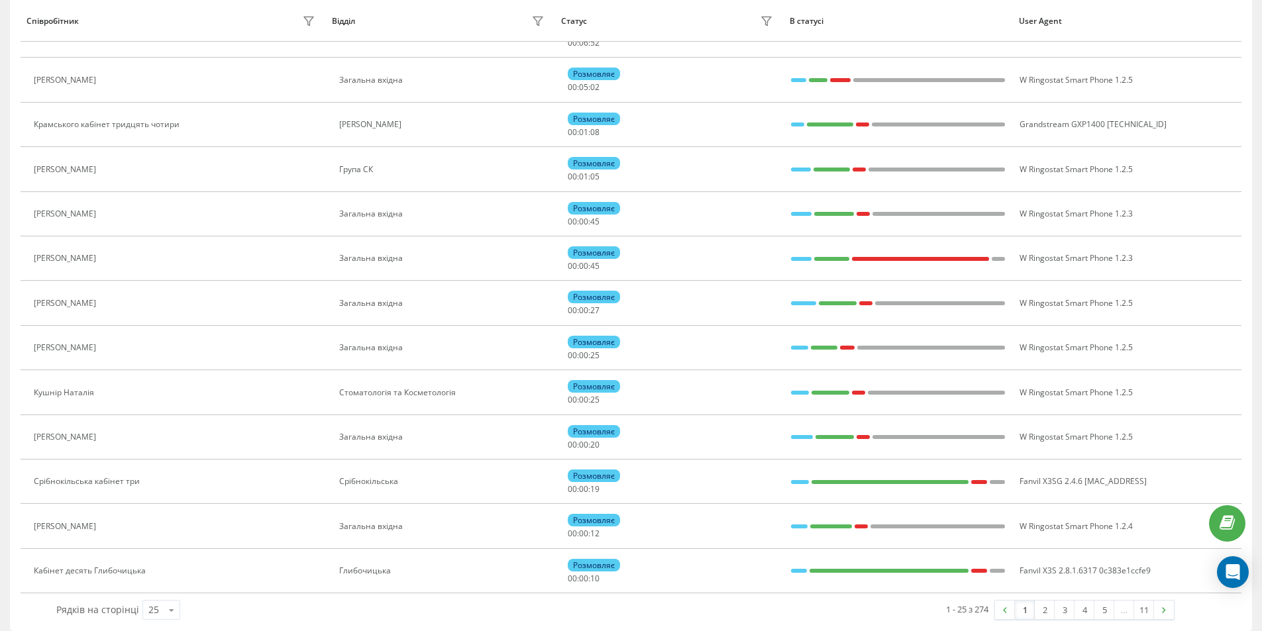
scroll to position [736, 0]
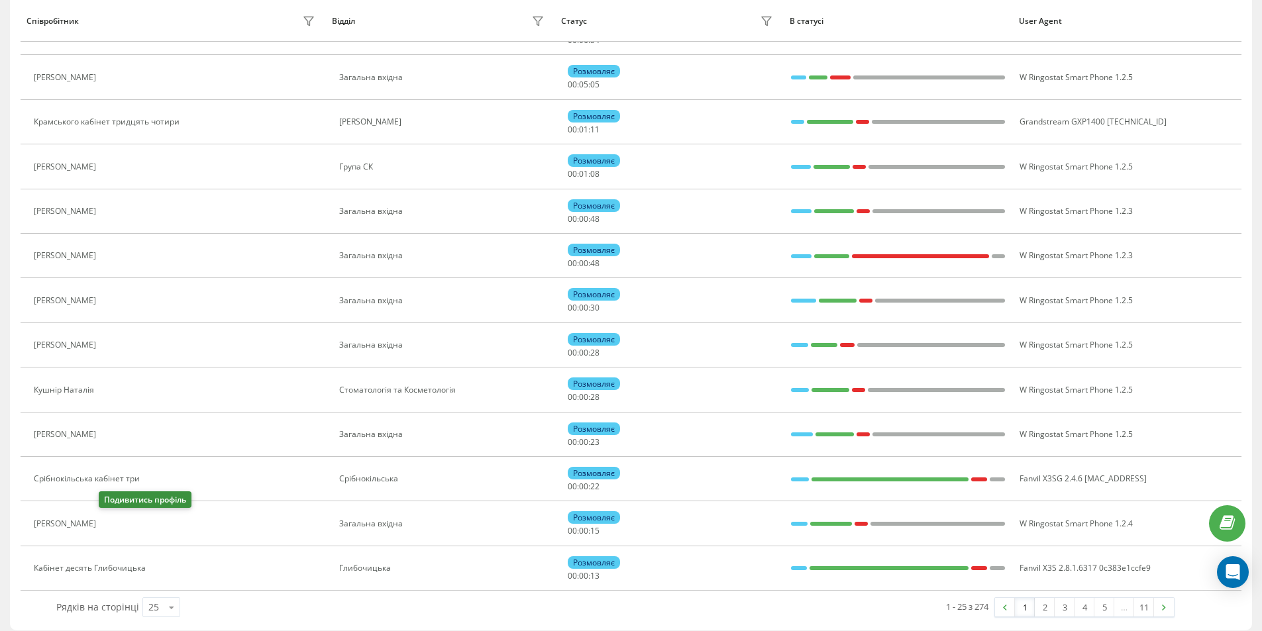
click at [105, 523] on icon at bounding box center [110, 524] width 11 height 11
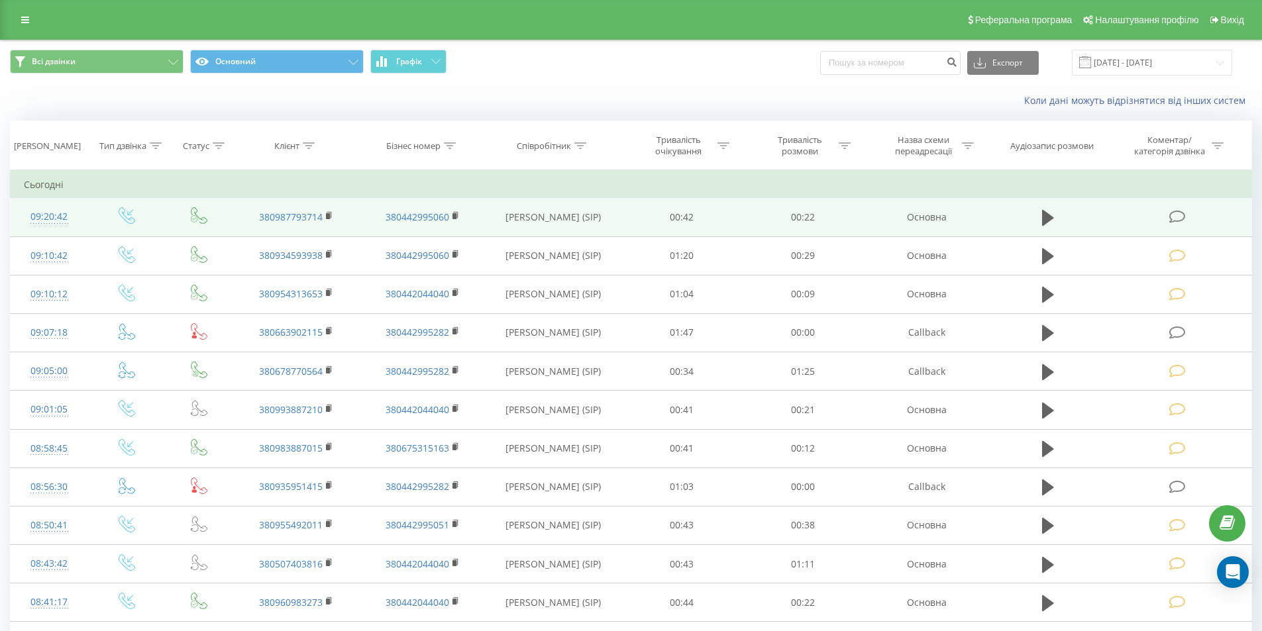
click at [1177, 215] on icon at bounding box center [1177, 217] width 17 height 14
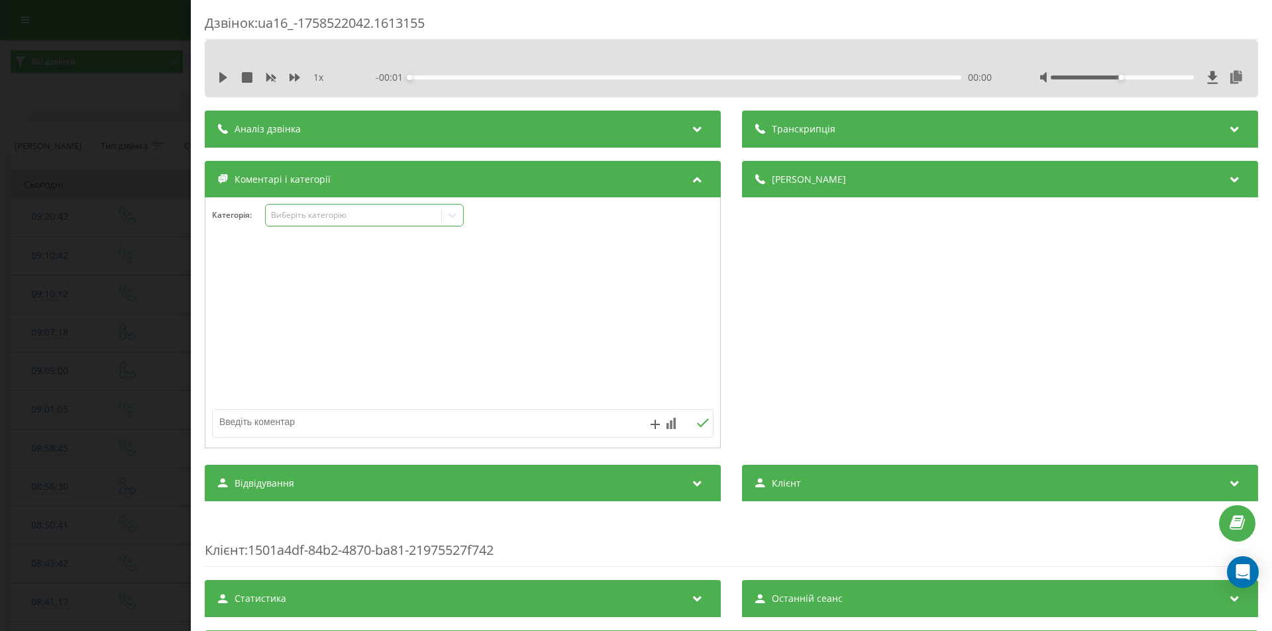
click at [336, 221] on div "Виберіть категорію" at bounding box center [354, 215] width 176 height 13
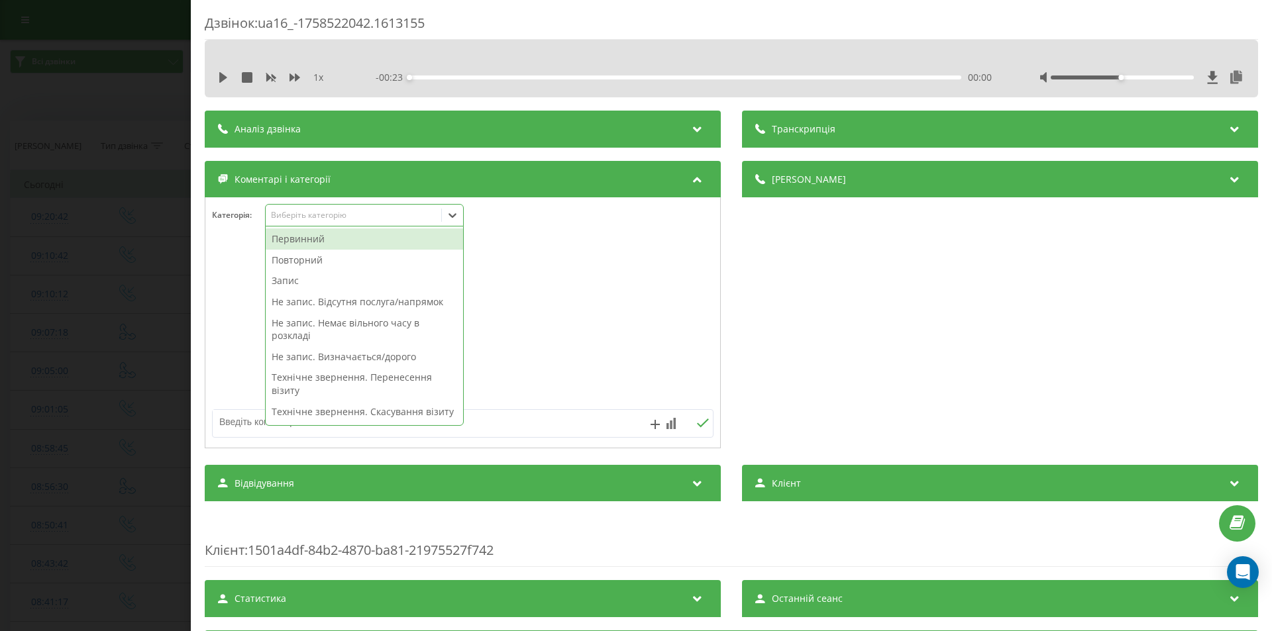
click at [329, 233] on div "Первинний" at bounding box center [364, 239] width 197 height 21
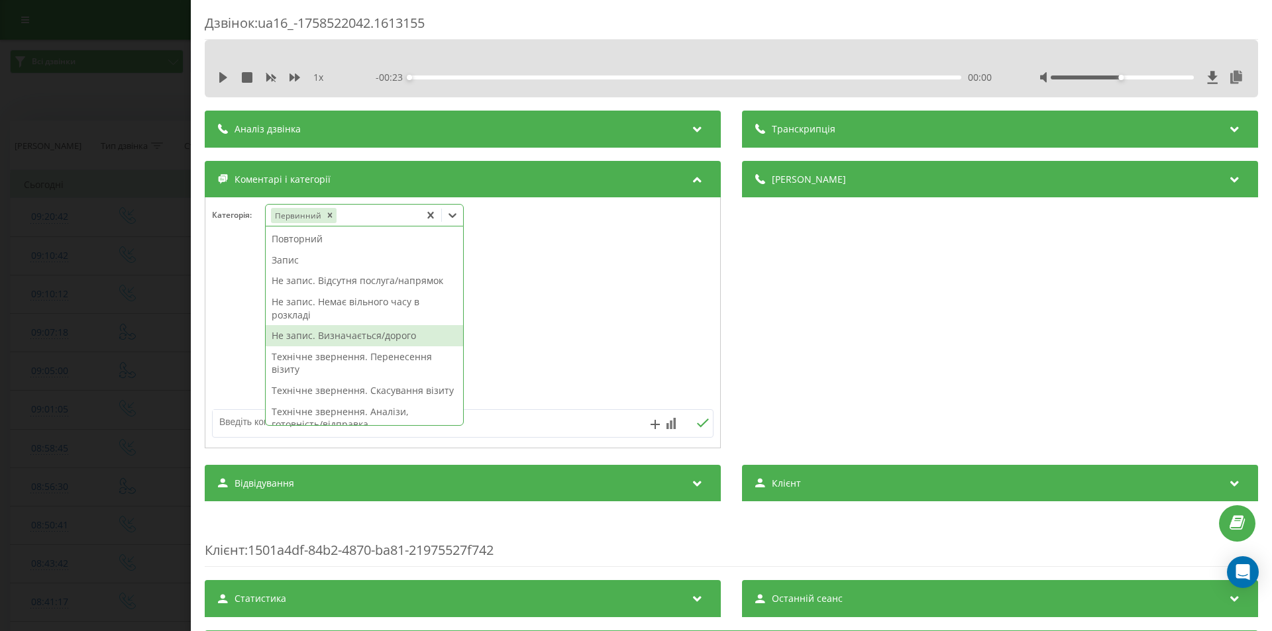
click at [397, 331] on div "Не запис. Визначається/дорого" at bounding box center [364, 335] width 197 height 21
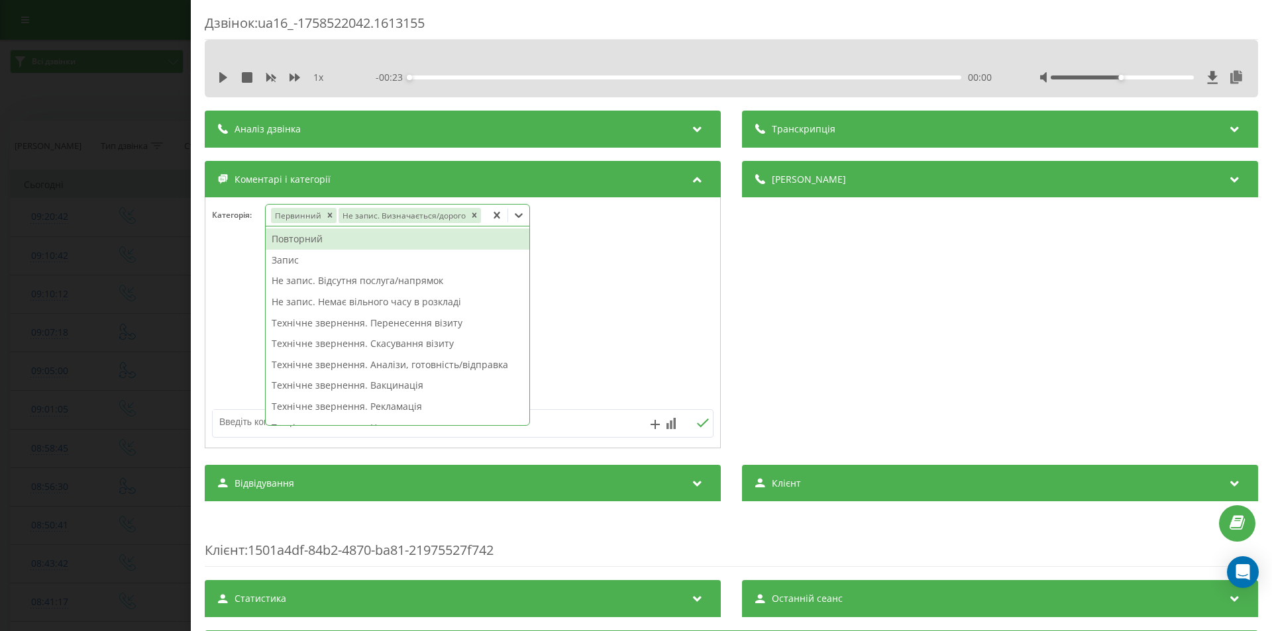
click at [95, 295] on div "Дзвінок : ua16_-1758522042.1613155 1 x - 00:23 00:00 00:00 Транскрипція Для AI-…" at bounding box center [636, 315] width 1272 height 631
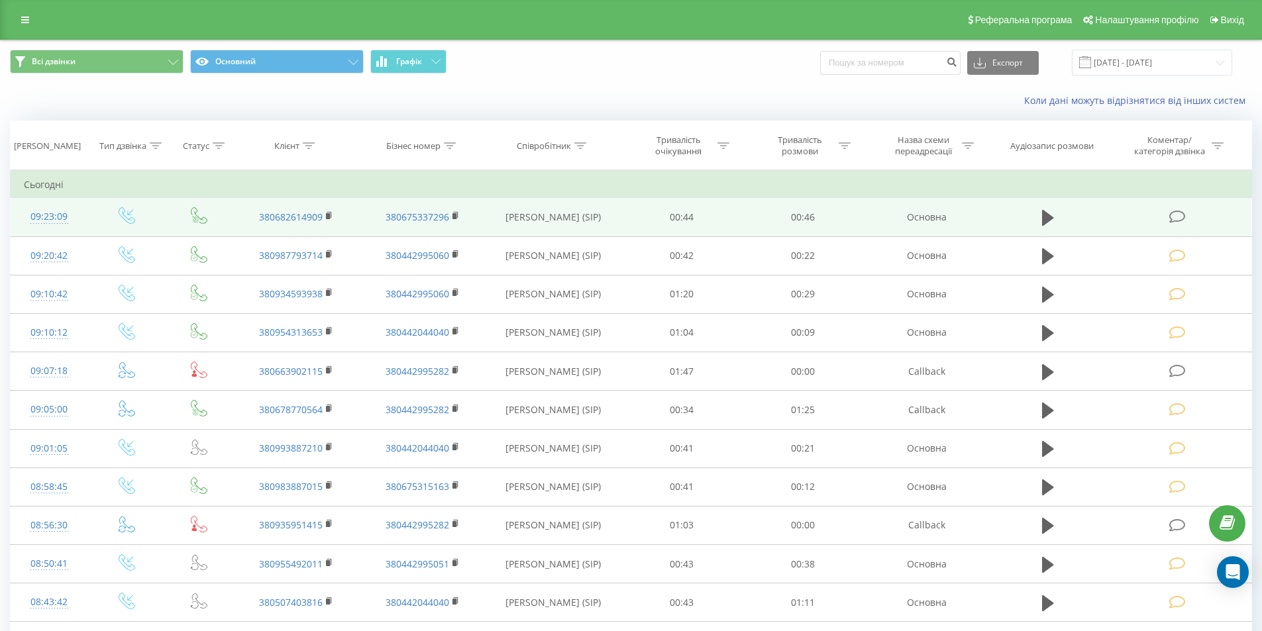
click at [1169, 215] on icon at bounding box center [1177, 217] width 17 height 14
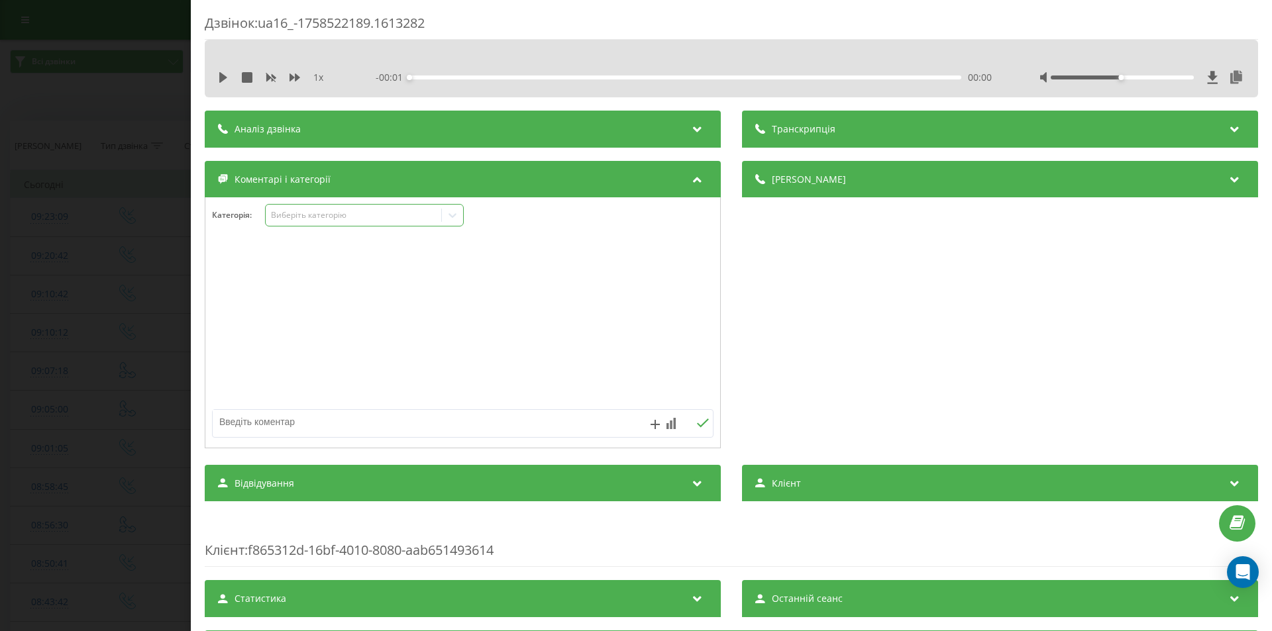
click at [315, 219] on div "Виберіть категорію" at bounding box center [354, 215] width 166 height 11
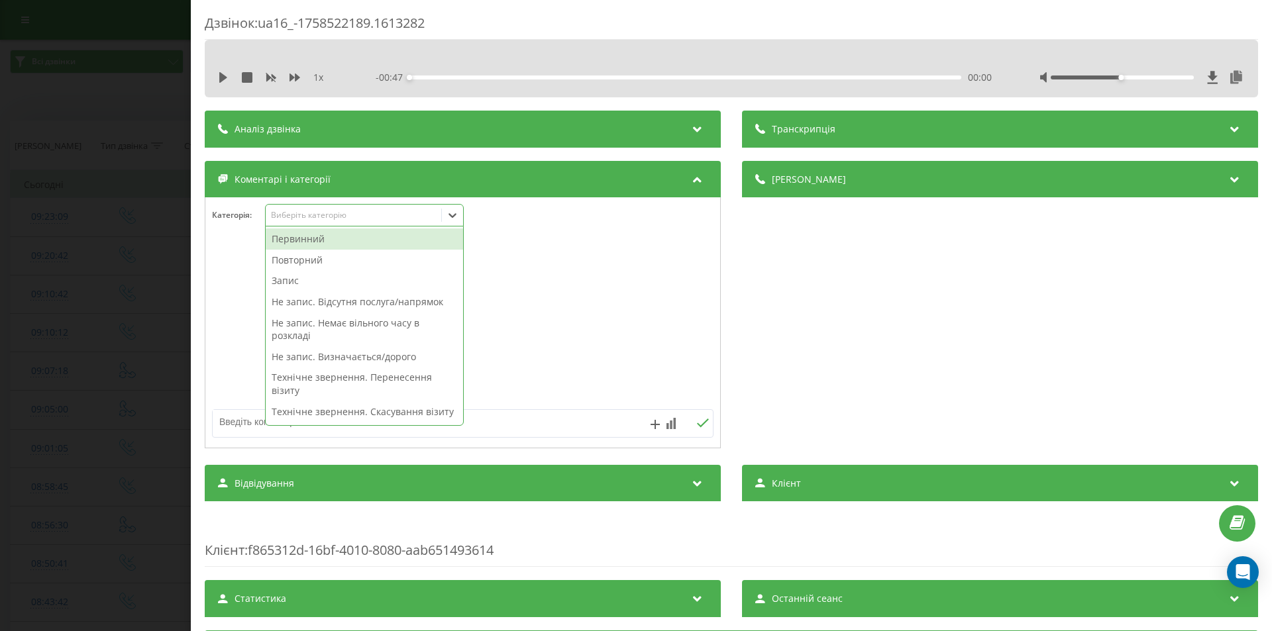
click at [288, 239] on div "Первинний" at bounding box center [364, 239] width 197 height 21
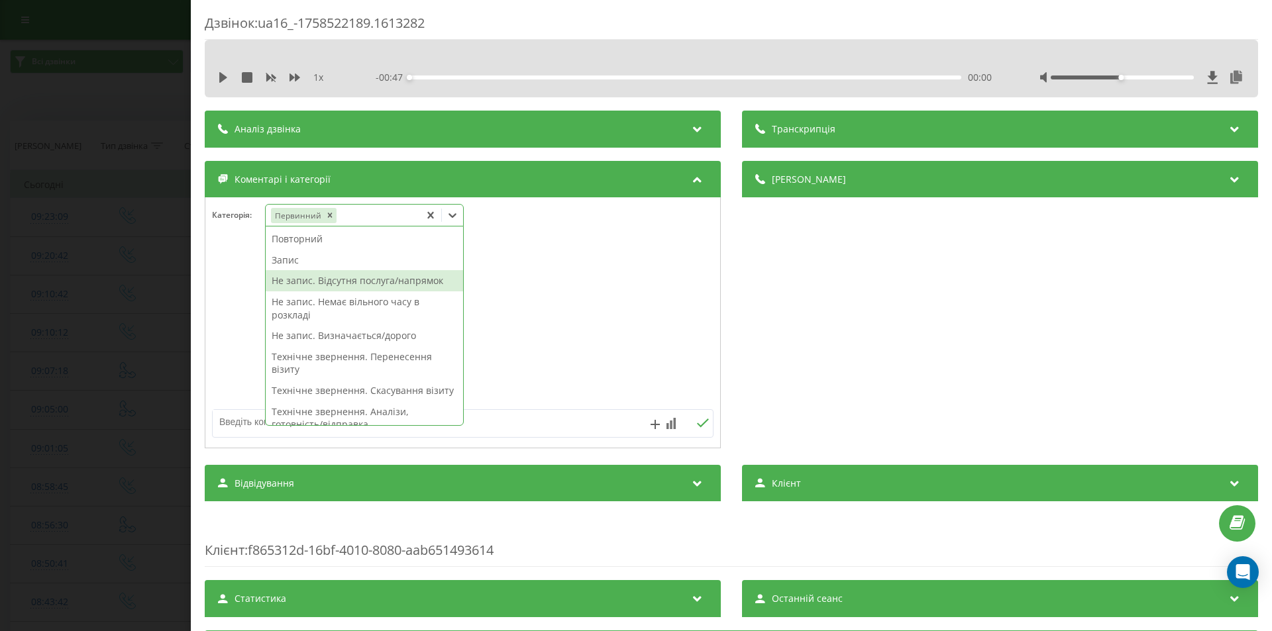
click at [301, 283] on div "Не запис. Відсутня послуга/напрямок" at bounding box center [364, 280] width 197 height 21
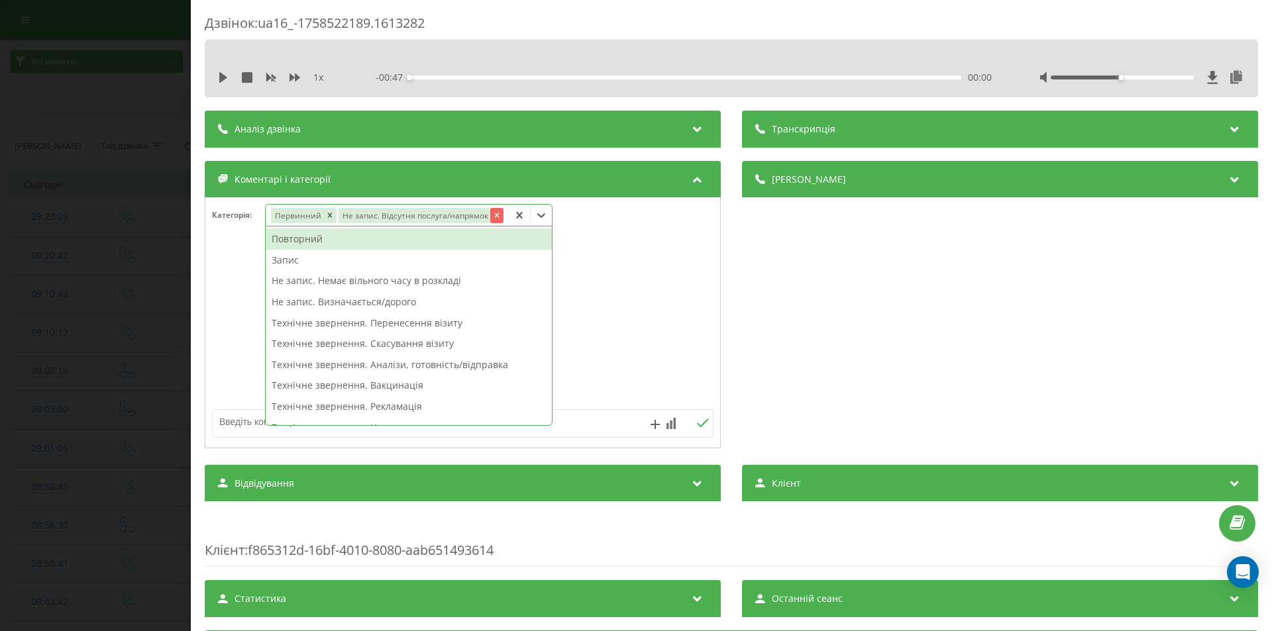
click at [496, 213] on icon "Remove Не запис. Відсутня послуга/напрямок" at bounding box center [496, 215] width 9 height 9
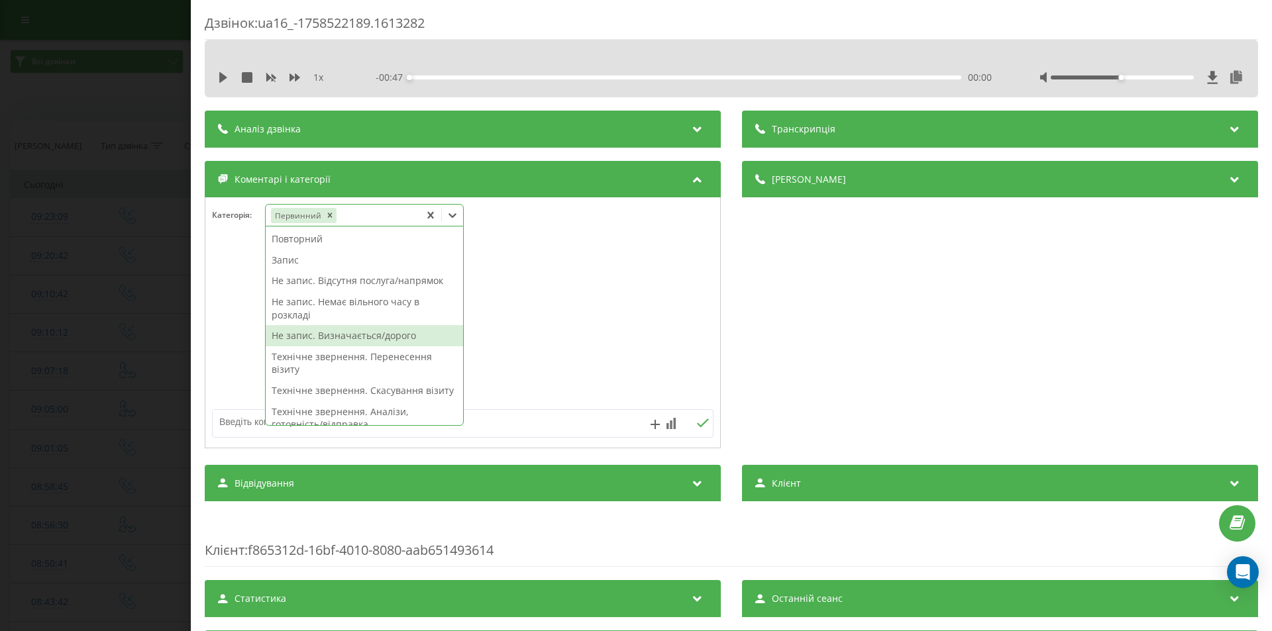
click at [343, 337] on div "Не запис. Визначається/дорого" at bounding box center [364, 335] width 197 height 21
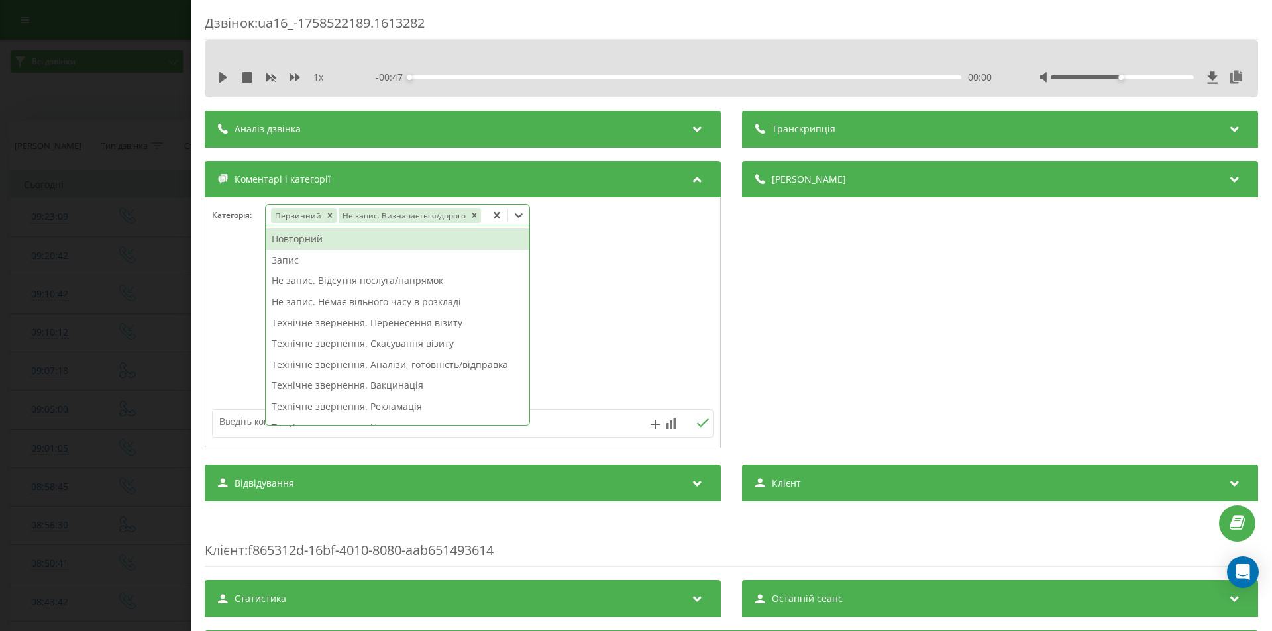
click at [128, 316] on div "Дзвінок : ua16_-1758522189.1613282 1 x - 00:47 00:00 00:00 Транскрипція Для AI-…" at bounding box center [636, 315] width 1272 height 631
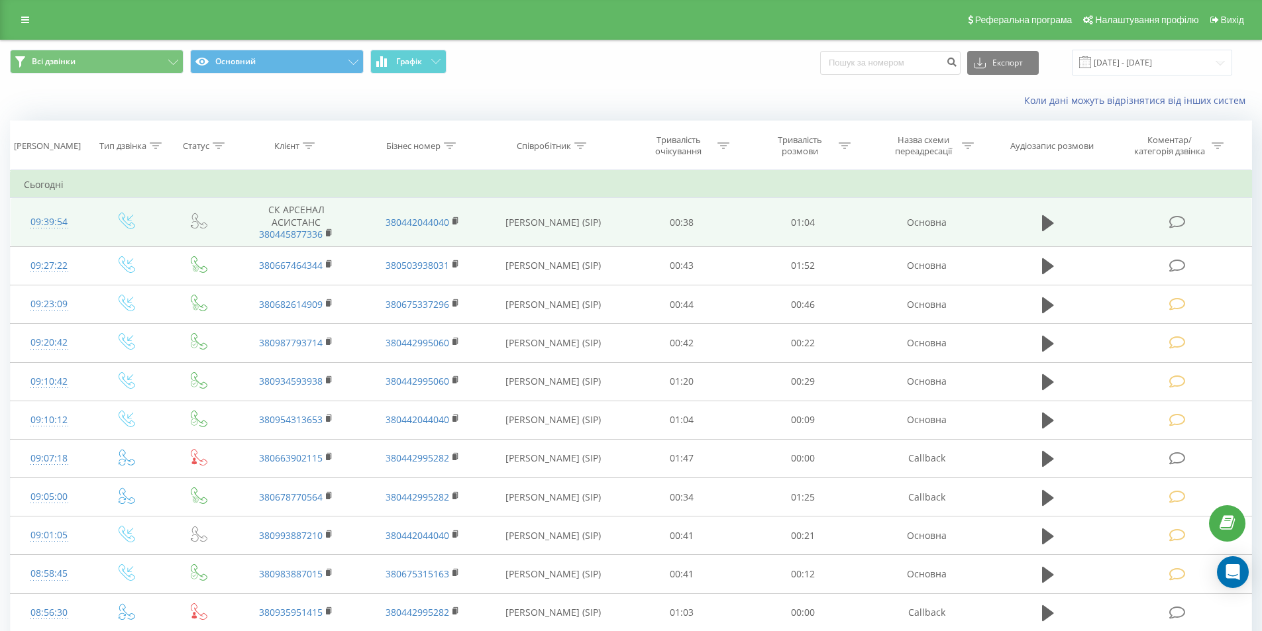
click at [1169, 226] on icon at bounding box center [1177, 222] width 17 height 14
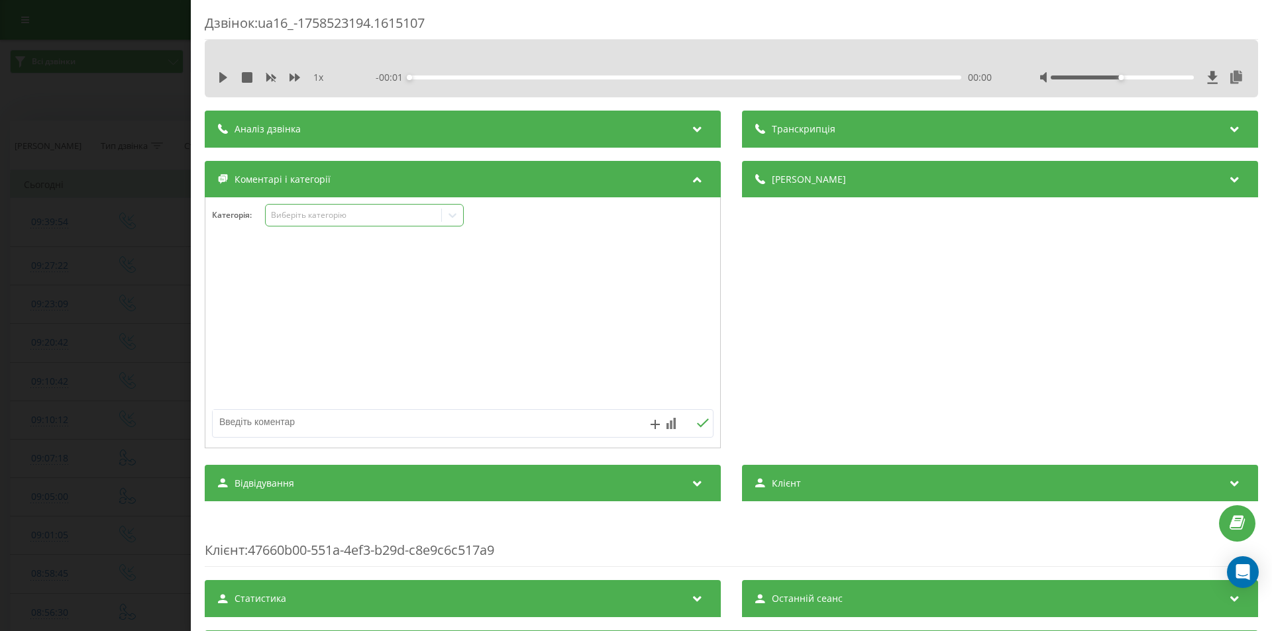
click at [318, 207] on div "Виберіть категорію" at bounding box center [364, 215] width 199 height 23
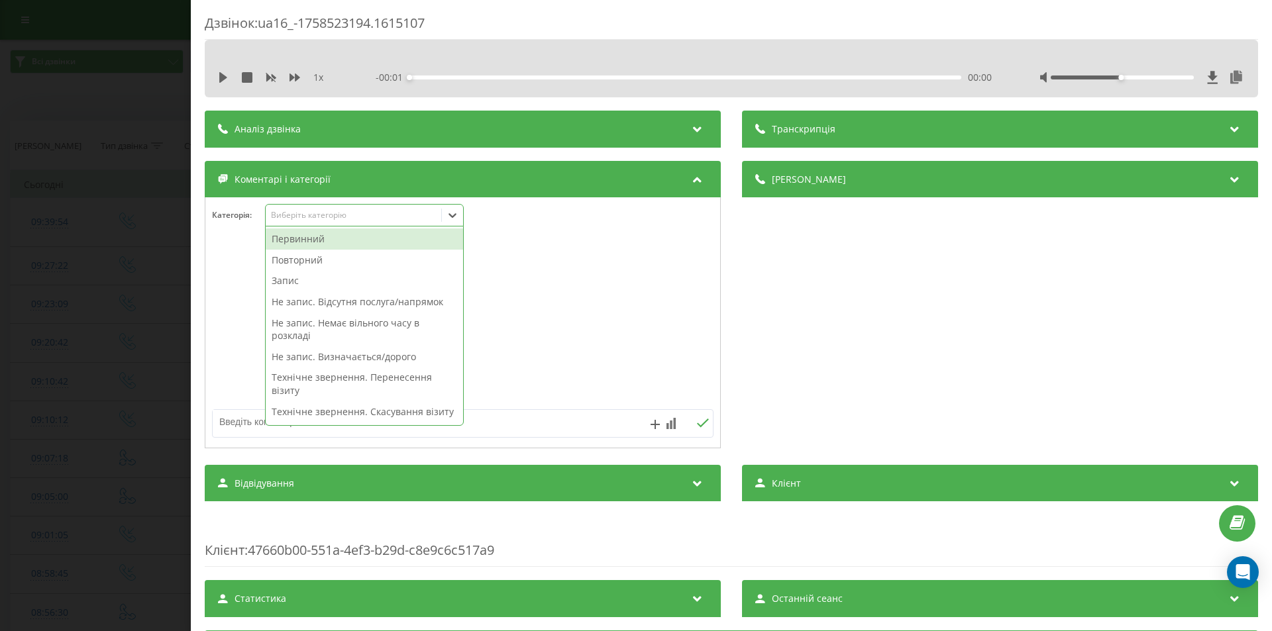
click at [320, 211] on div "Виберіть категорію" at bounding box center [354, 215] width 166 height 11
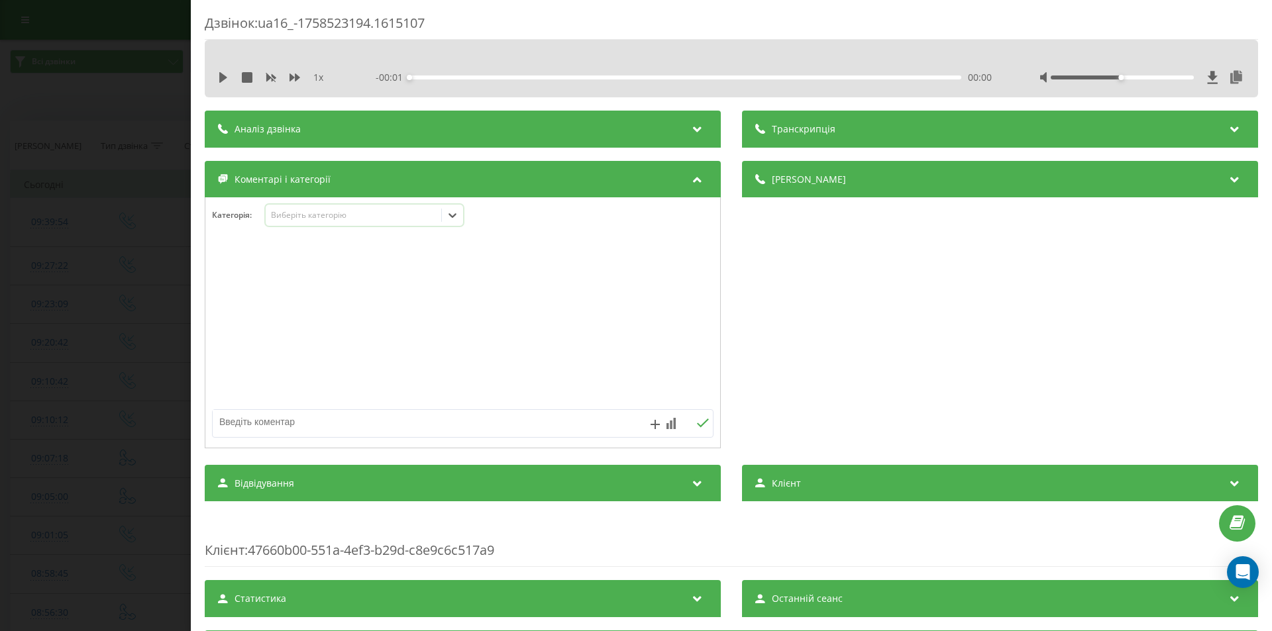
click at [313, 219] on div "Виберіть категорію" at bounding box center [354, 215] width 166 height 11
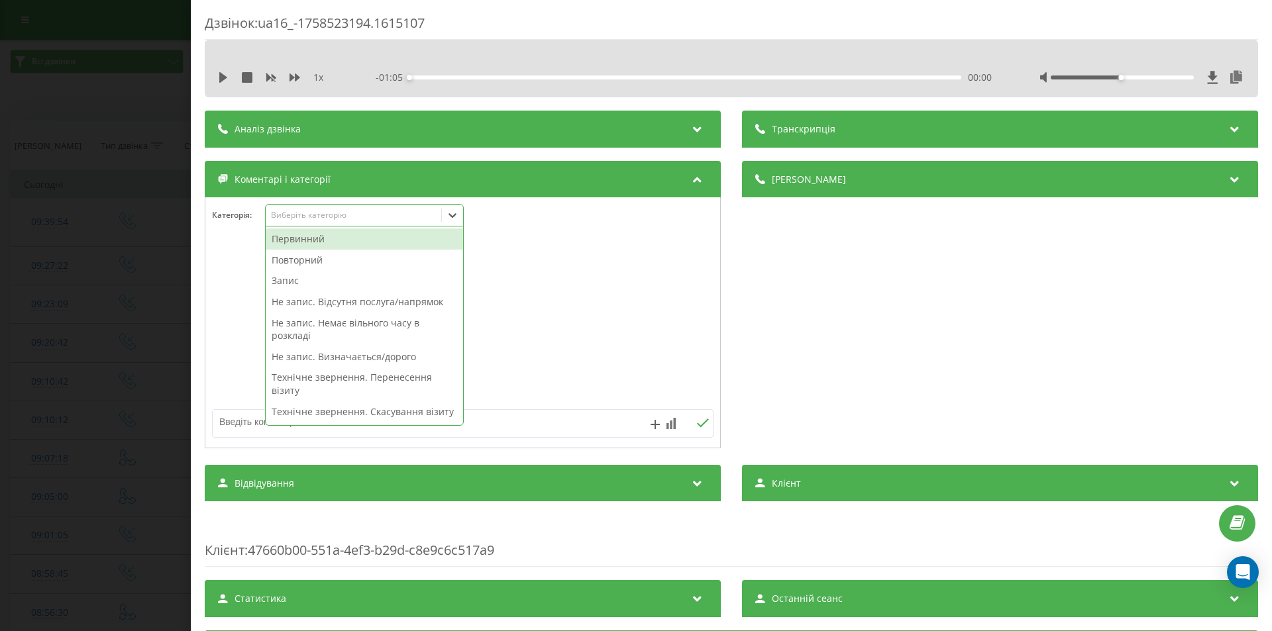
click at [299, 243] on div "Первинний" at bounding box center [364, 239] width 197 height 21
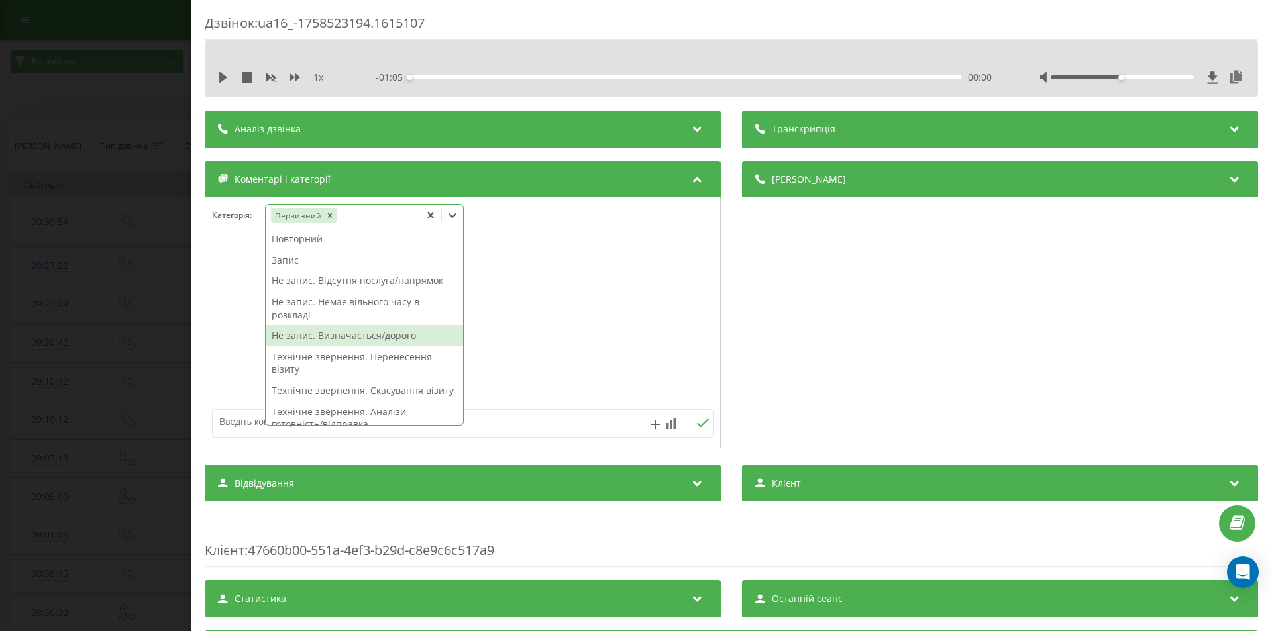
click at [314, 333] on div "Не запис. Визначається/дорого" at bounding box center [364, 335] width 197 height 21
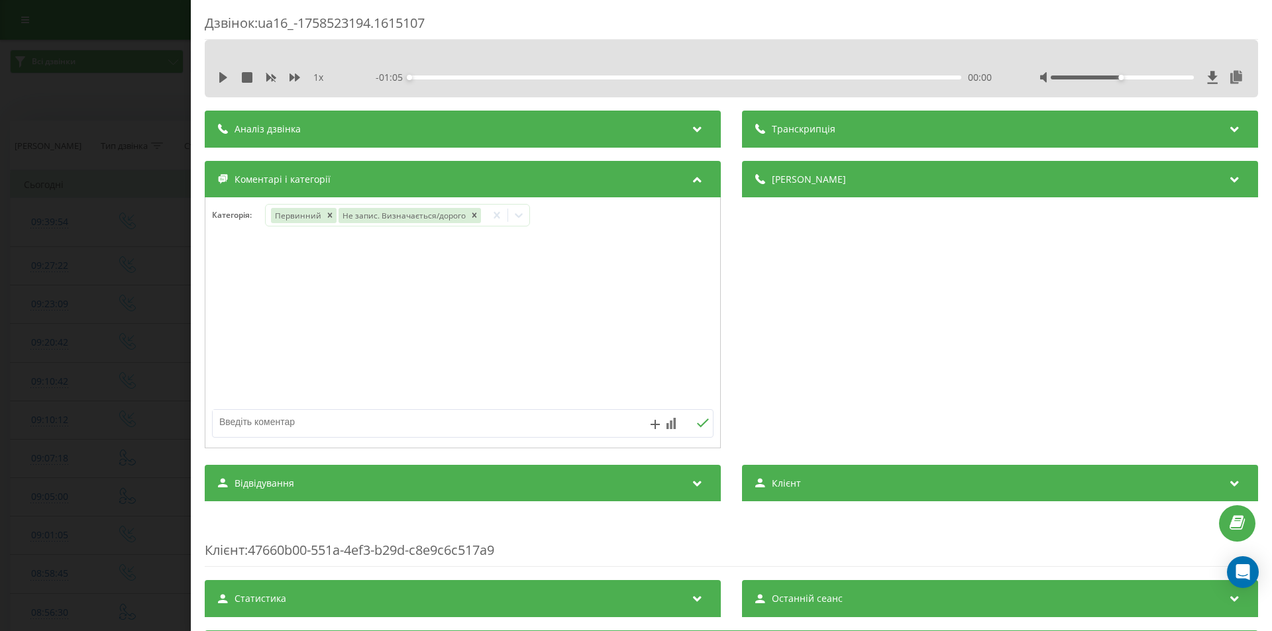
click at [132, 295] on div "Дзвінок : ua16_-1758523194.1615107 1 x - 01:05 00:00 00:00 Транскрипція Для AI-…" at bounding box center [636, 315] width 1272 height 631
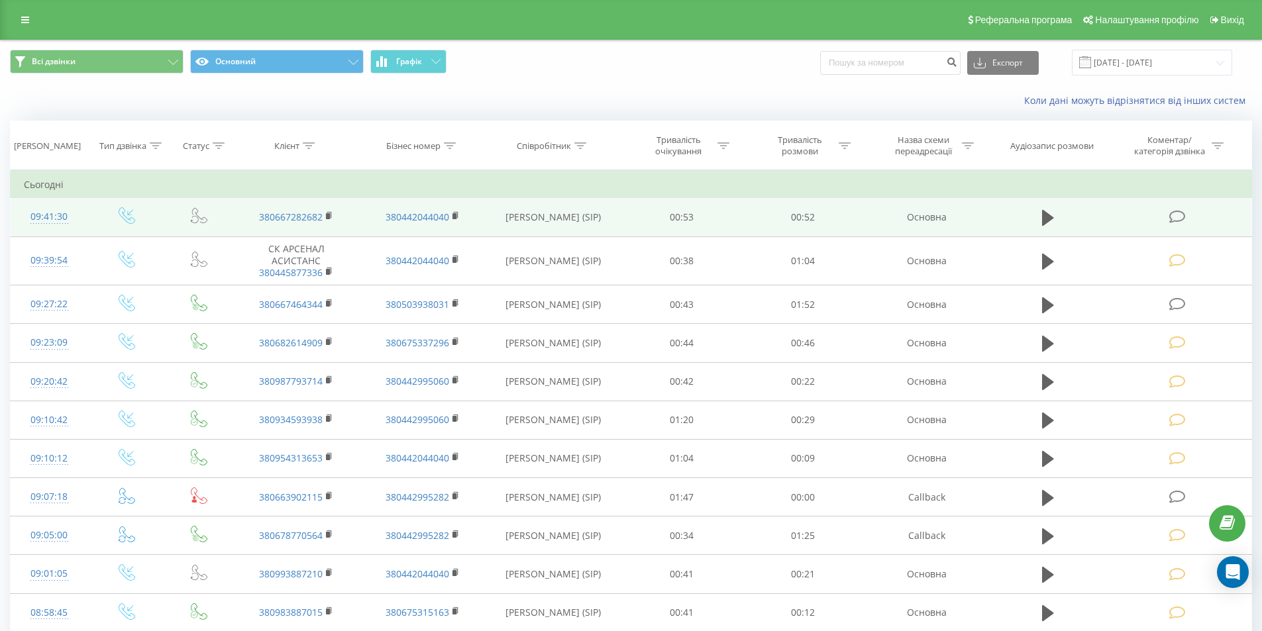
click at [1180, 215] on icon at bounding box center [1177, 217] width 17 height 14
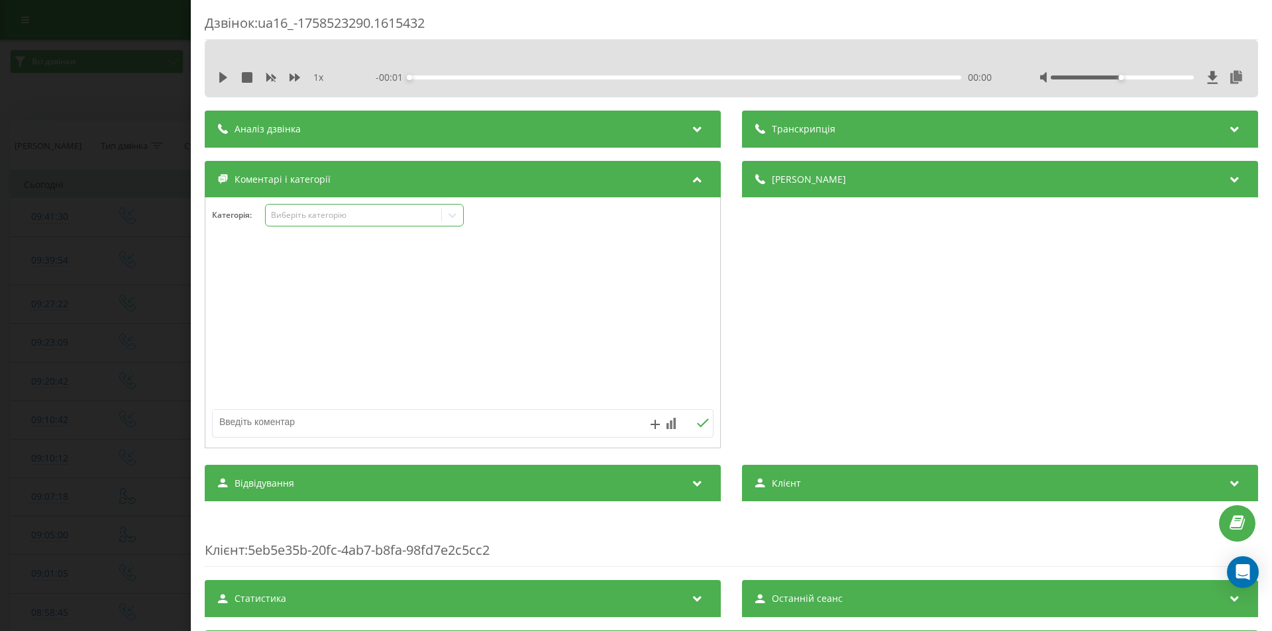
click at [346, 215] on div "Виберіть категорію" at bounding box center [354, 215] width 166 height 11
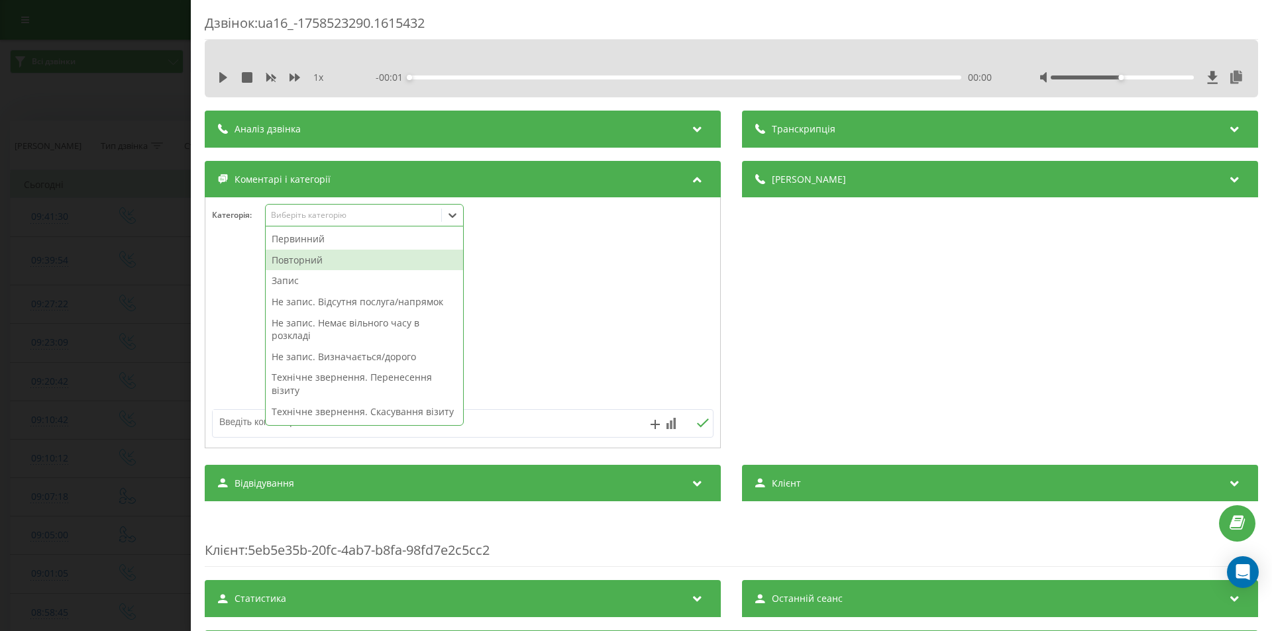
click at [333, 256] on div "Повторний" at bounding box center [364, 260] width 197 height 21
click at [318, 257] on div "Запис" at bounding box center [364, 260] width 197 height 21
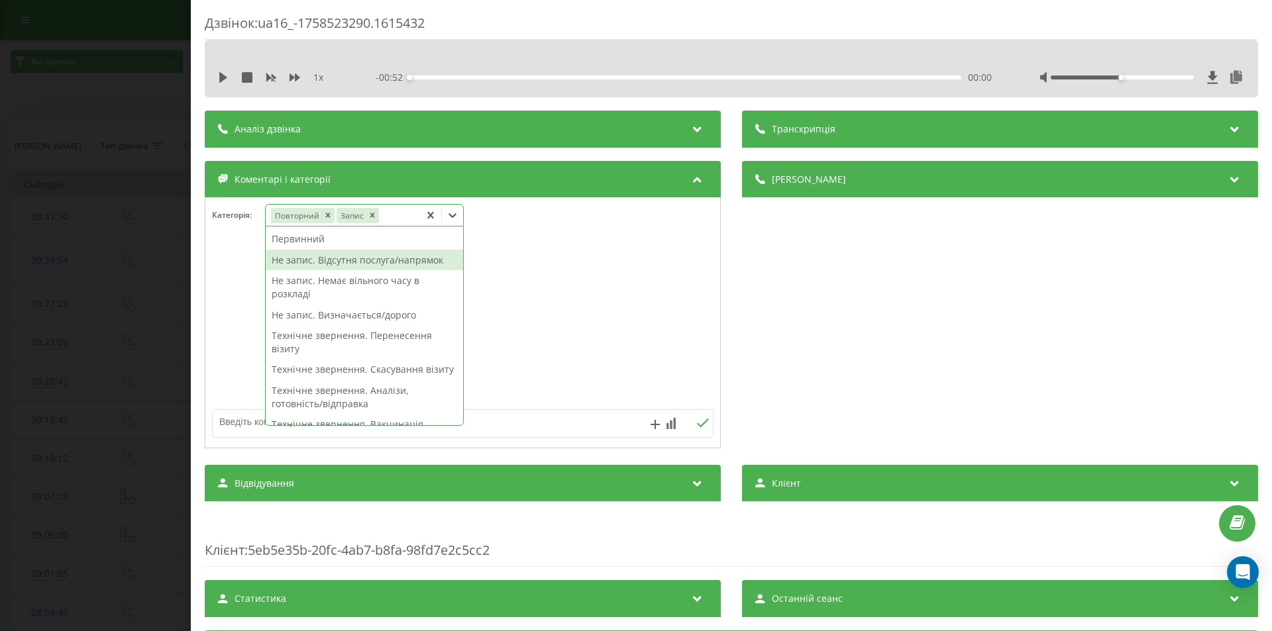
click at [83, 200] on div "Дзвінок : ua16_-1758523290.1615432 1 x - 00:52 00:00 00:00 Транскрипція Для AI-…" at bounding box center [636, 315] width 1272 height 631
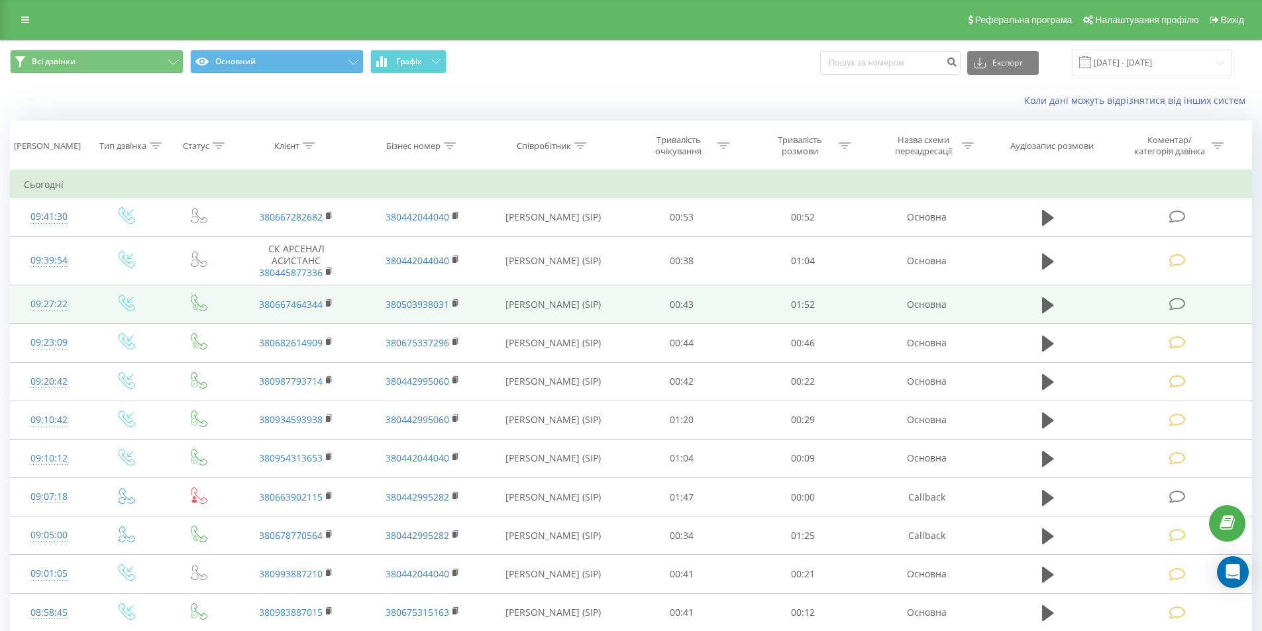
click at [1171, 303] on icon at bounding box center [1177, 304] width 17 height 14
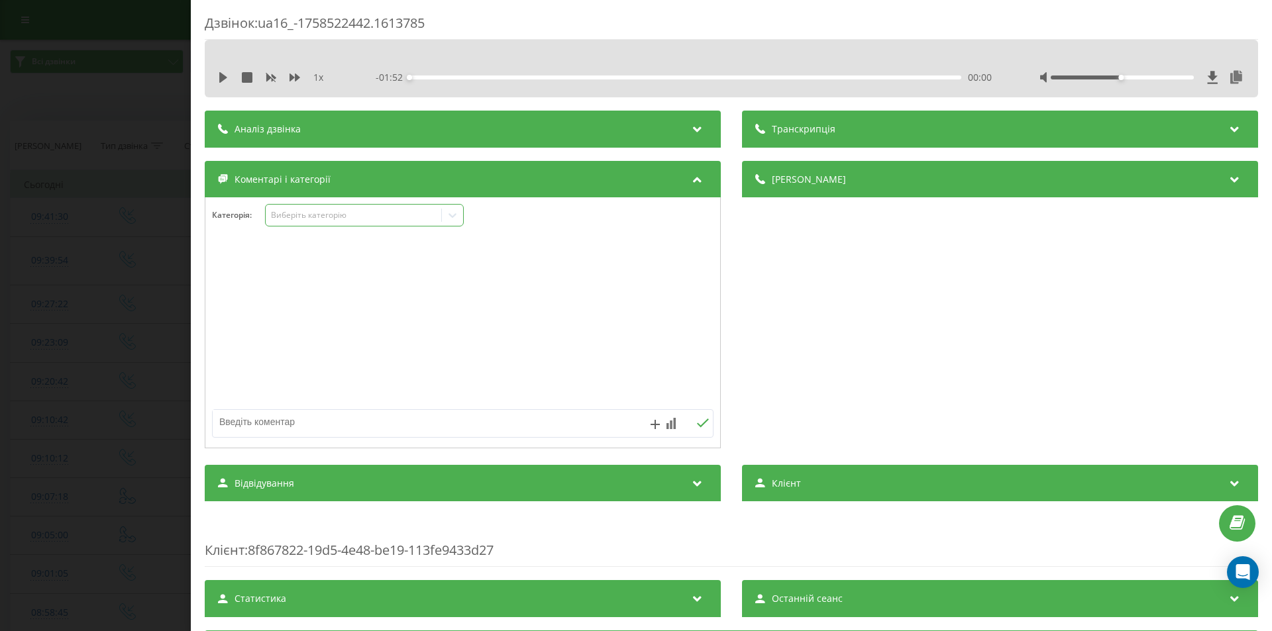
click at [350, 209] on div "Виберіть категорію" at bounding box center [354, 215] width 176 height 13
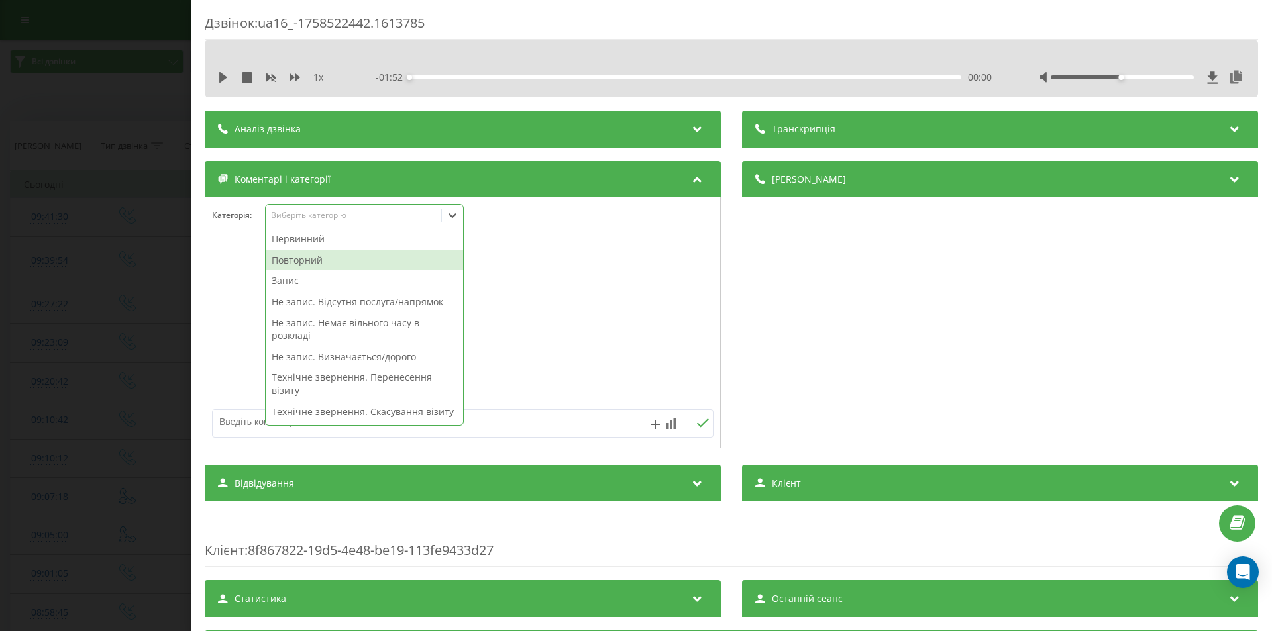
click at [304, 258] on div "Повторний" at bounding box center [364, 260] width 197 height 21
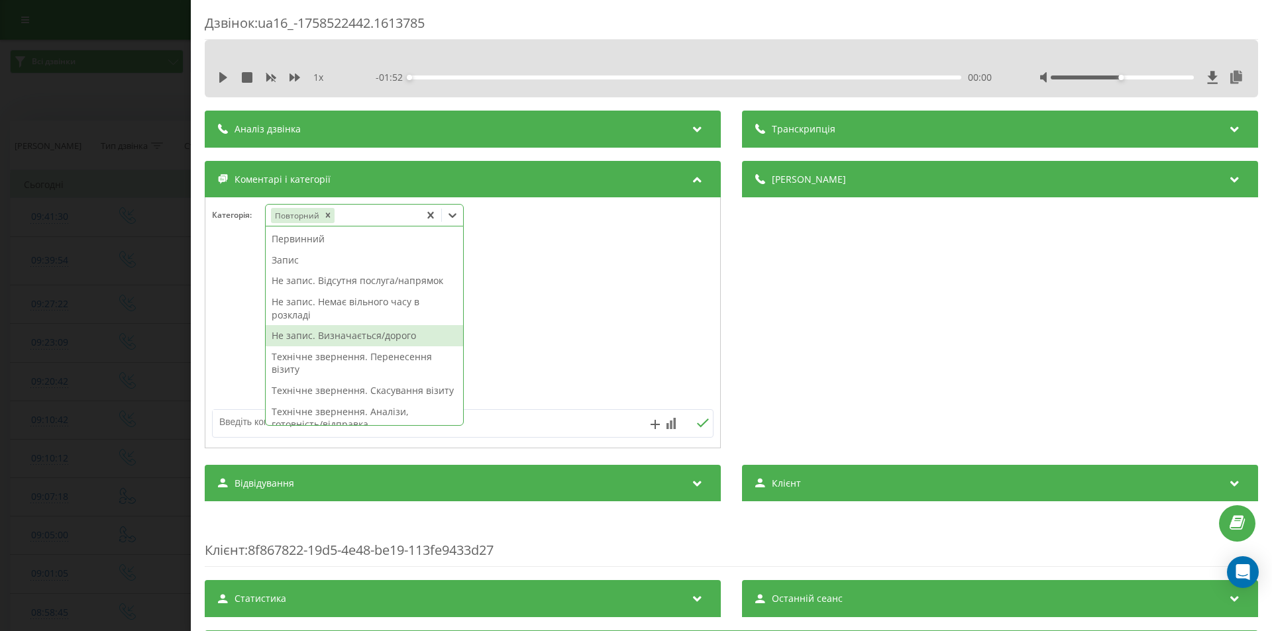
click at [308, 335] on div "Не запис. Визначається/дорого" at bounding box center [364, 335] width 197 height 21
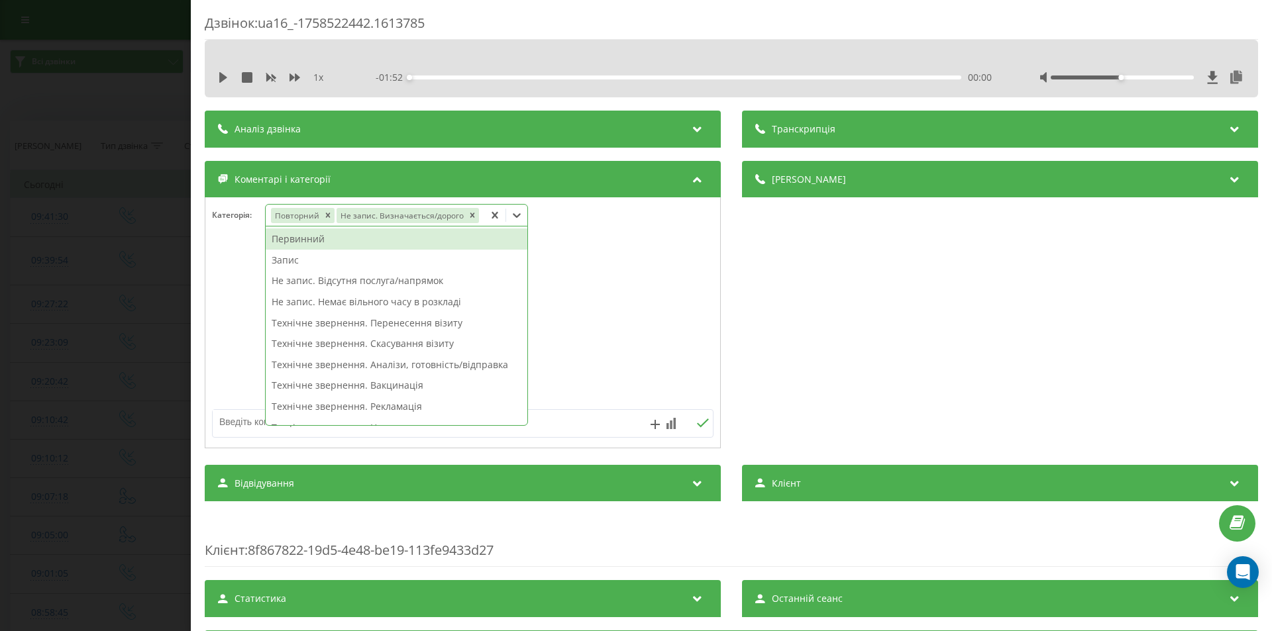
click at [116, 284] on div "Дзвінок : ua16_-1758522442.1613785 1 x - 01:52 00:00 00:00 Транскрипція Для AI-…" at bounding box center [636, 315] width 1272 height 631
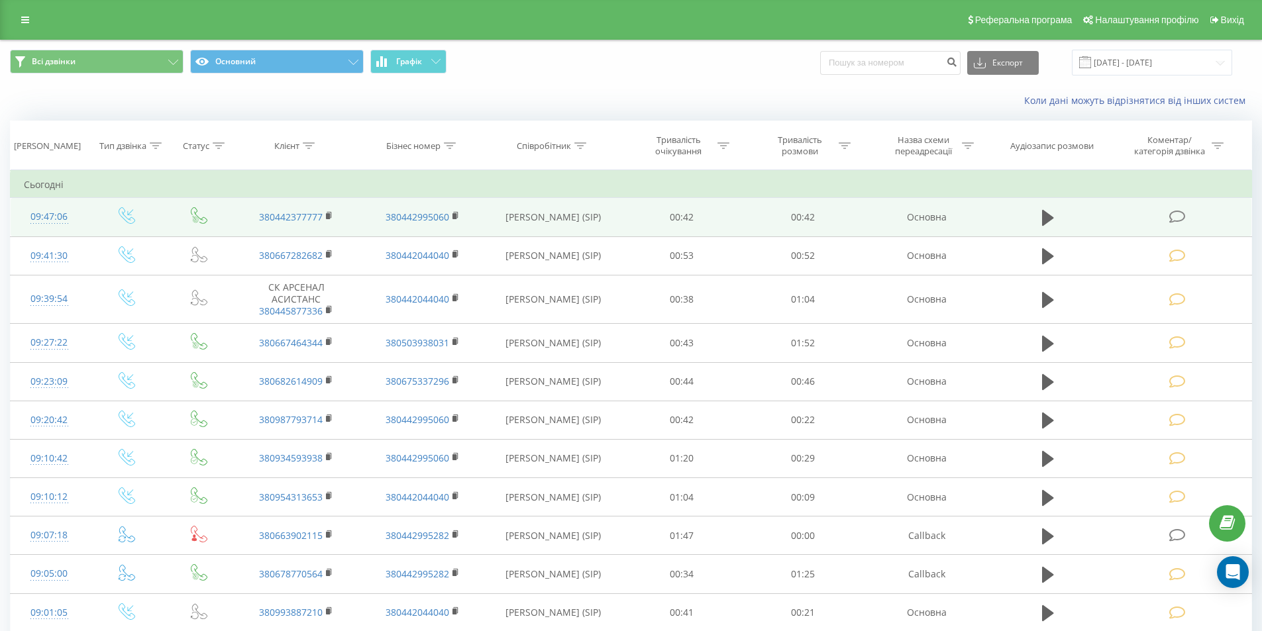
click at [1175, 217] on icon at bounding box center [1177, 217] width 17 height 14
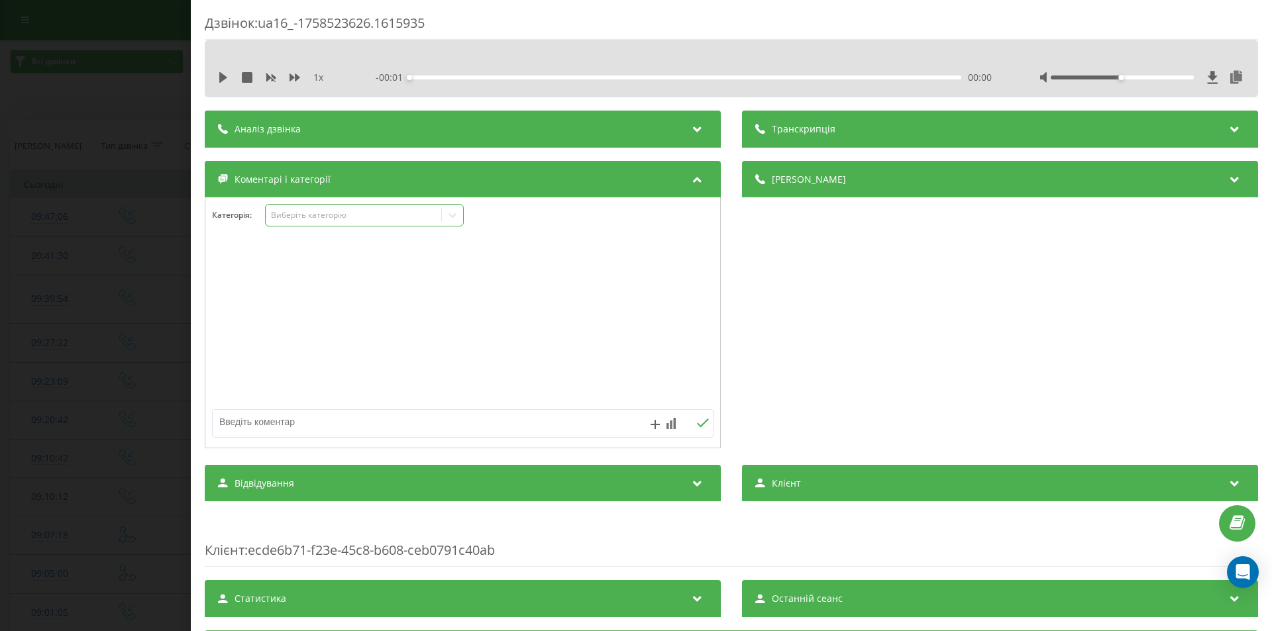
click at [327, 214] on div "Виберіть категорію" at bounding box center [354, 215] width 166 height 11
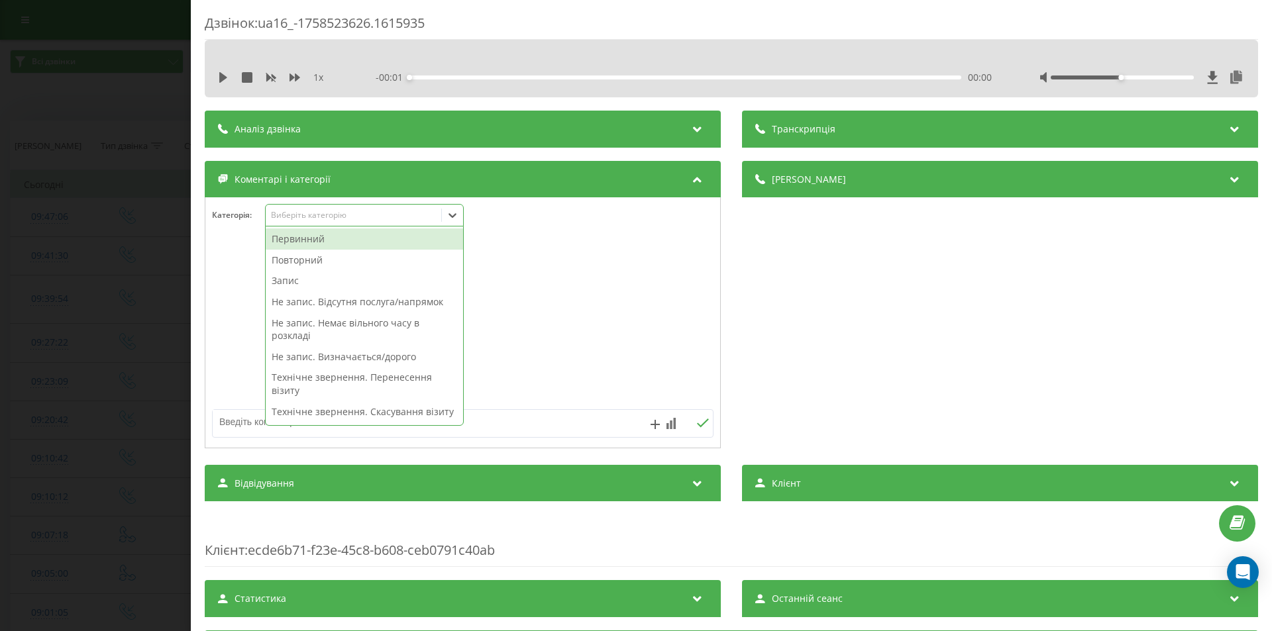
click at [298, 241] on div "Первинний" at bounding box center [364, 239] width 197 height 21
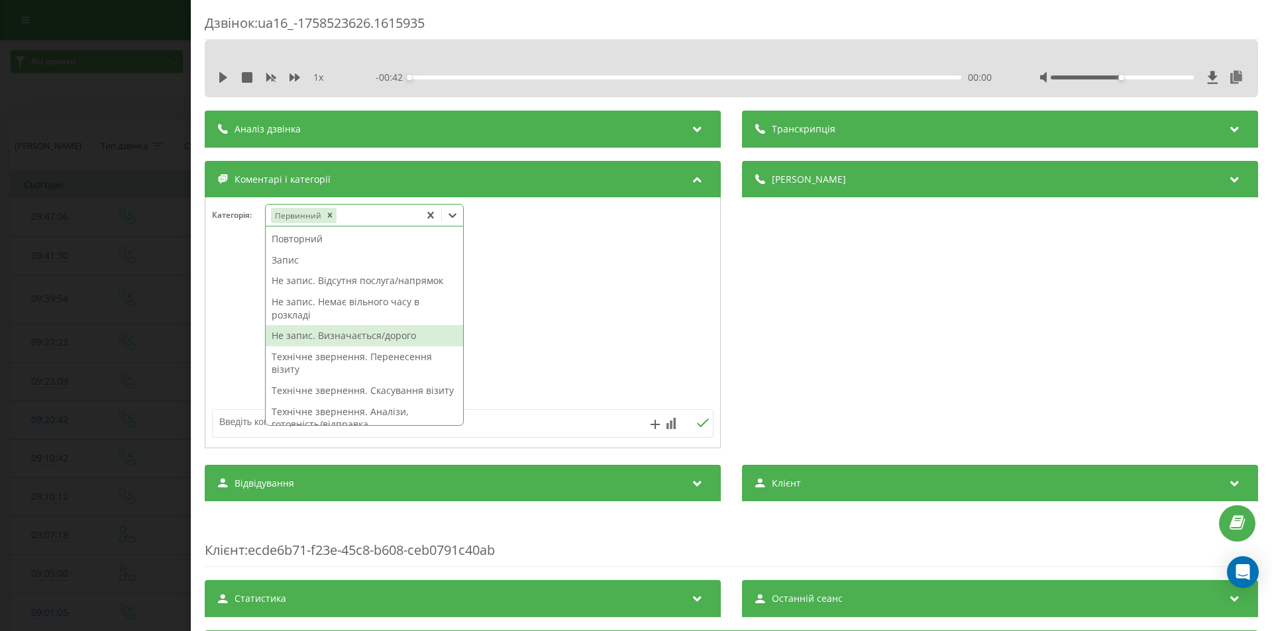
click at [319, 335] on div "Не запис. Визначається/дорого" at bounding box center [364, 335] width 197 height 21
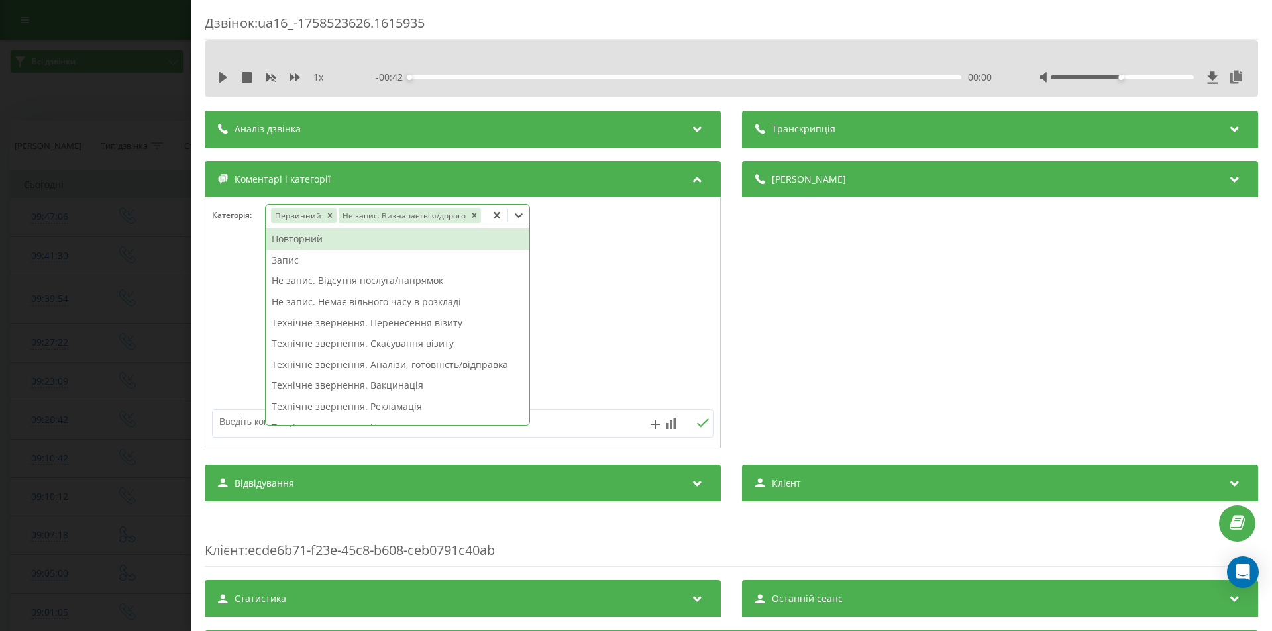
click at [117, 196] on div "Дзвінок : ua16_-1758523626.1615935 1 x - 00:42 00:00 00:00 Транскрипція Для AI-…" at bounding box center [636, 315] width 1272 height 631
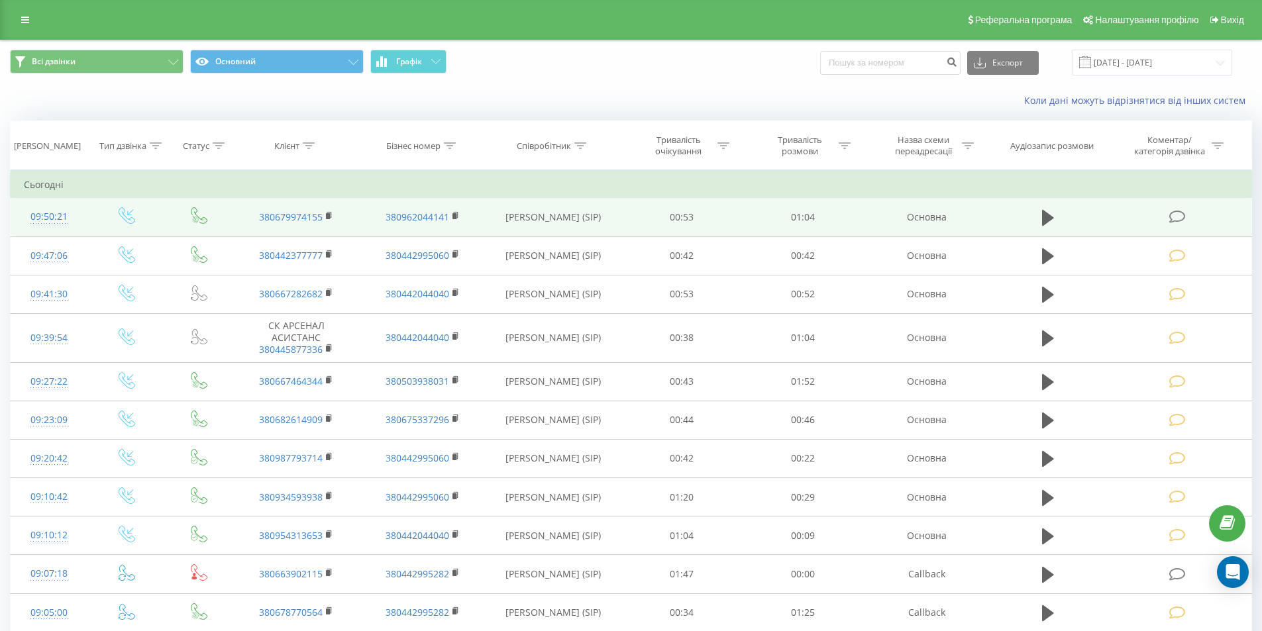
click at [1172, 215] on icon at bounding box center [1177, 217] width 17 height 14
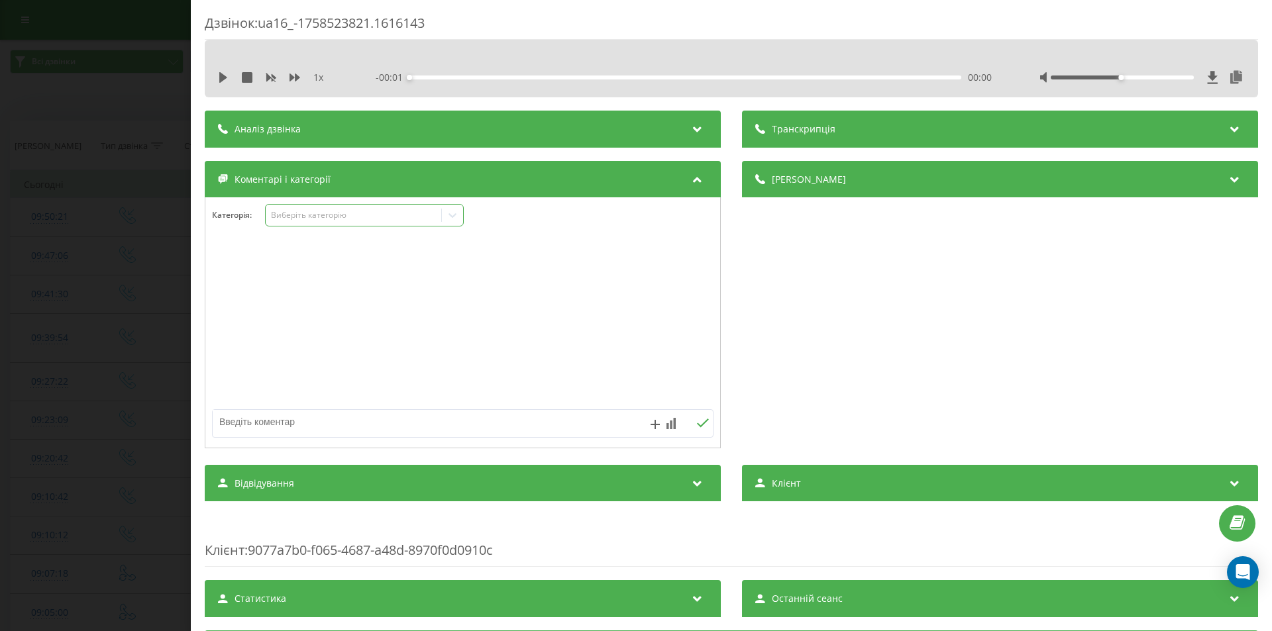
click at [372, 217] on div "Виберіть категорію" at bounding box center [354, 215] width 166 height 11
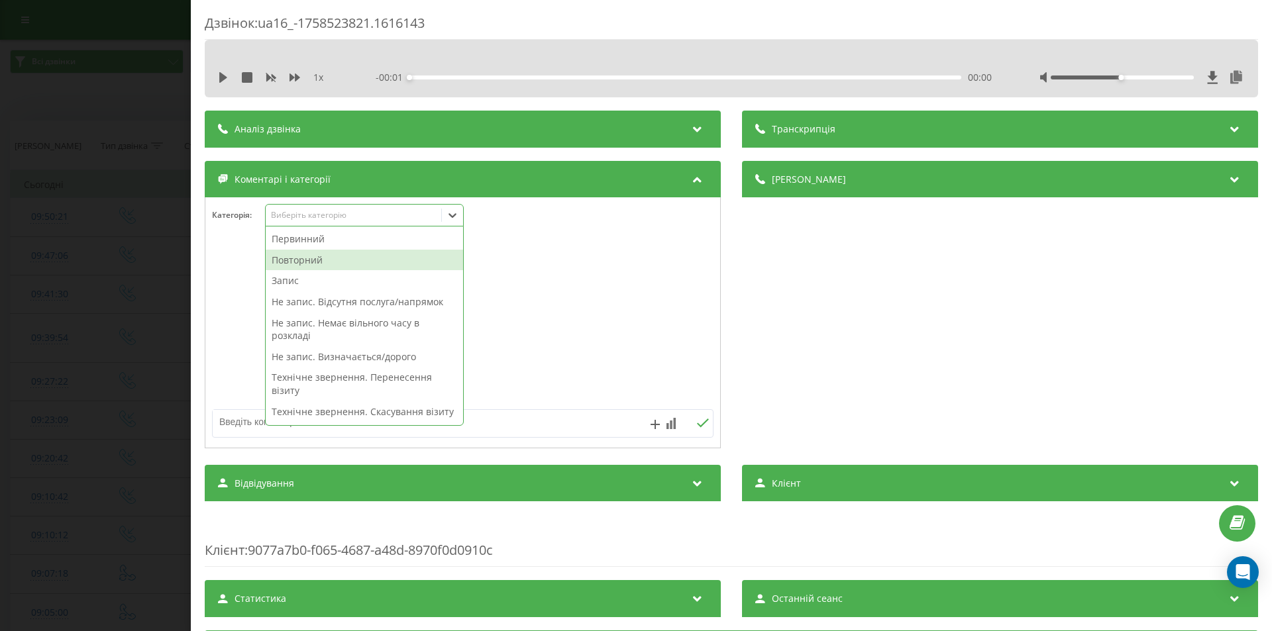
click at [319, 261] on div "Повторний" at bounding box center [364, 260] width 197 height 21
click at [303, 260] on div "Запис" at bounding box center [364, 260] width 197 height 21
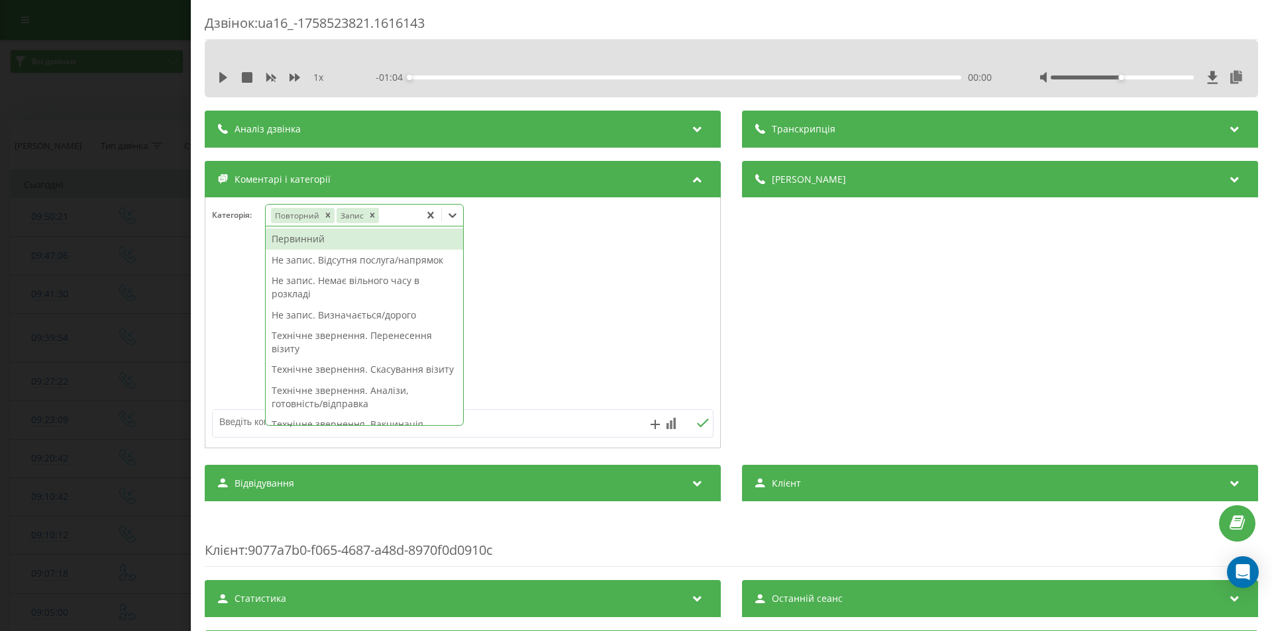
click at [161, 239] on div "Дзвінок : ua16_-1758523821.1616143 1 x - 01:04 00:00 00:00 Транскрипція Для AI-…" at bounding box center [636, 315] width 1272 height 631
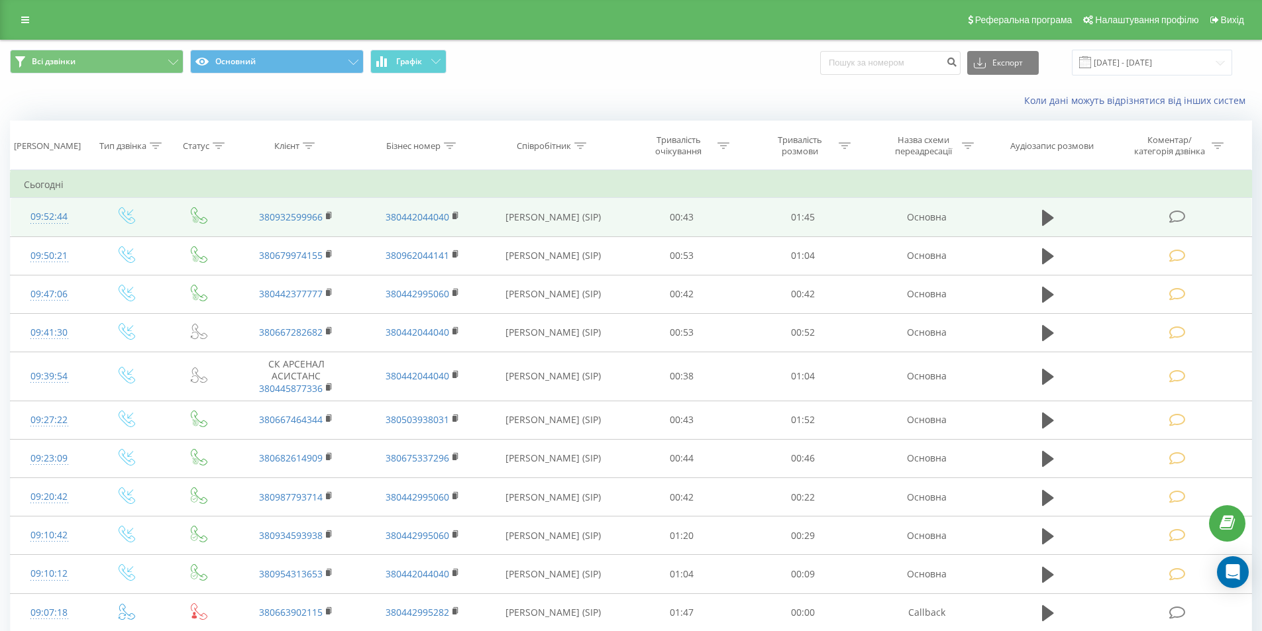
click at [1177, 217] on icon at bounding box center [1177, 217] width 17 height 14
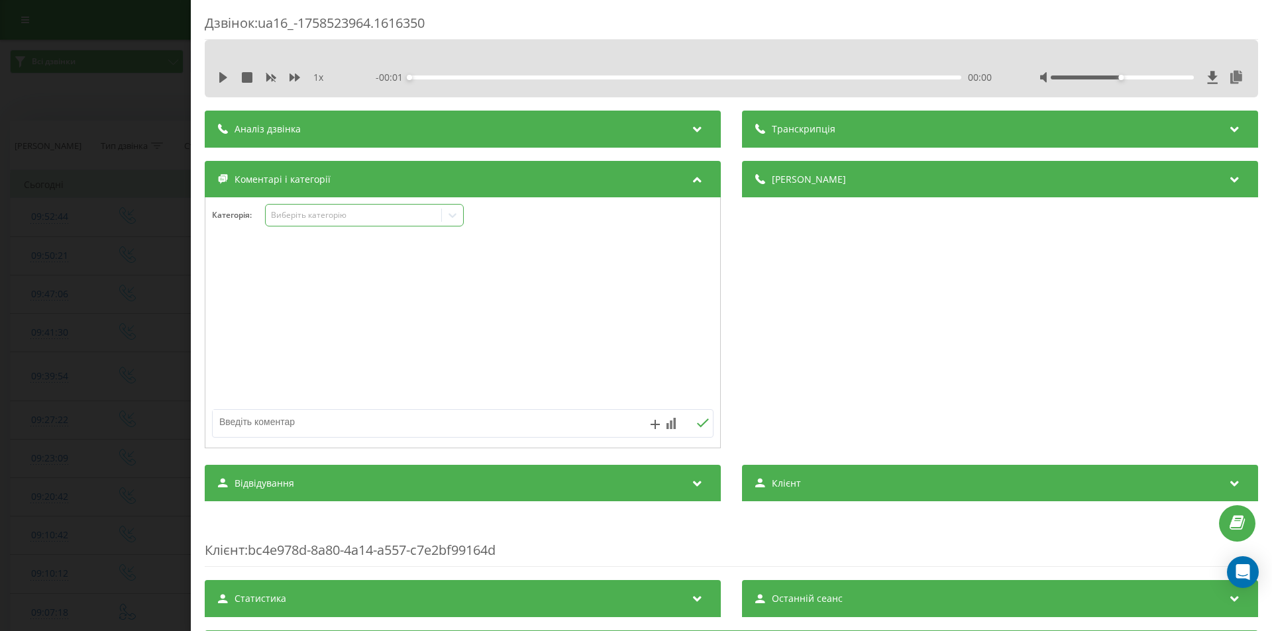
click at [338, 217] on div "Виберіть категорію" at bounding box center [354, 215] width 166 height 11
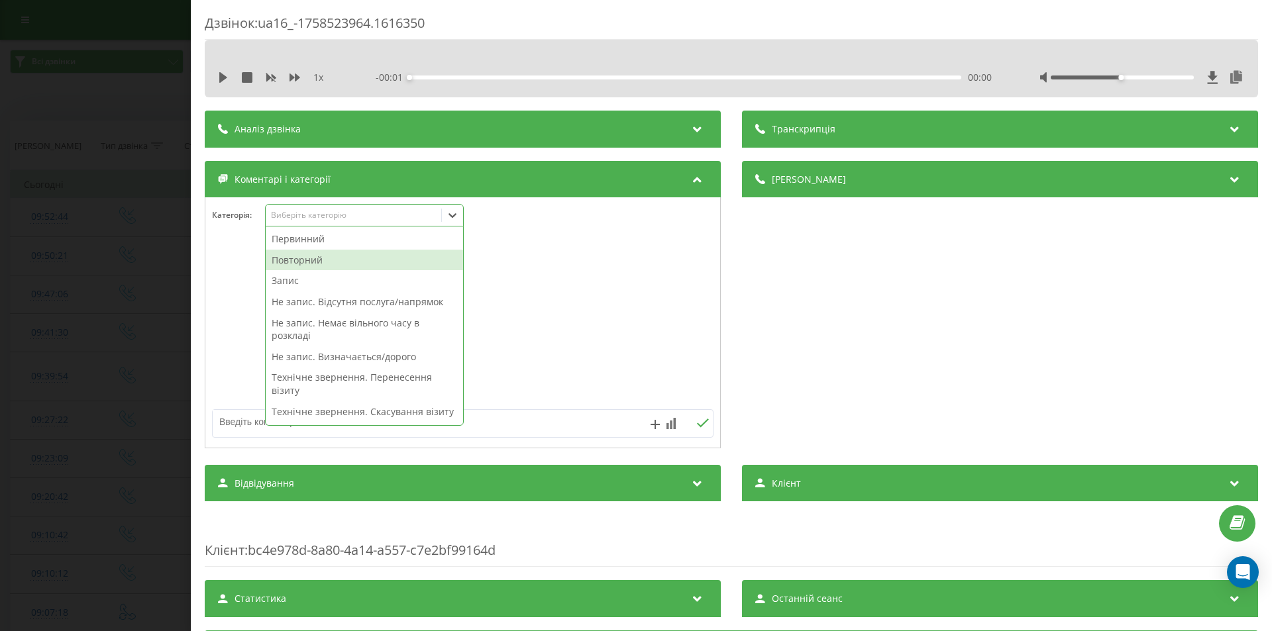
click at [304, 258] on div "Повторний" at bounding box center [364, 260] width 197 height 21
click at [303, 337] on div "Не запис. Визначається/дорого" at bounding box center [364, 335] width 197 height 21
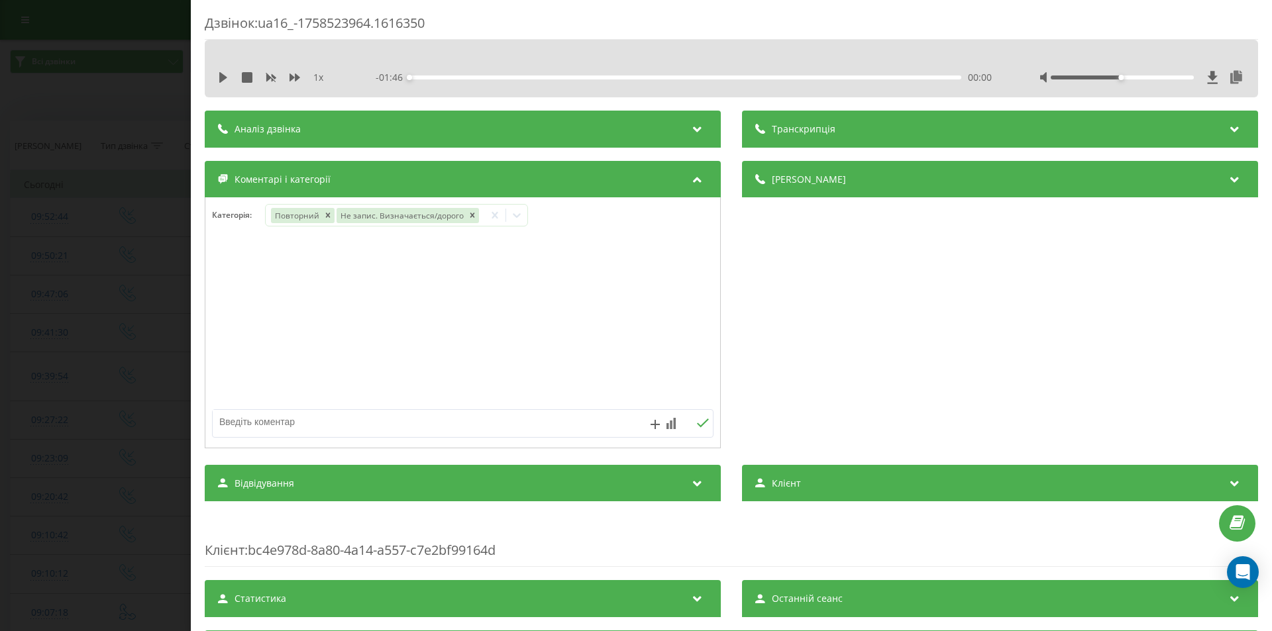
click at [54, 249] on div "Дзвінок : ua16_-1758523964.1616350 1 x - 01:46 00:00 00:00 Транскрипція Для AI-…" at bounding box center [636, 315] width 1272 height 631
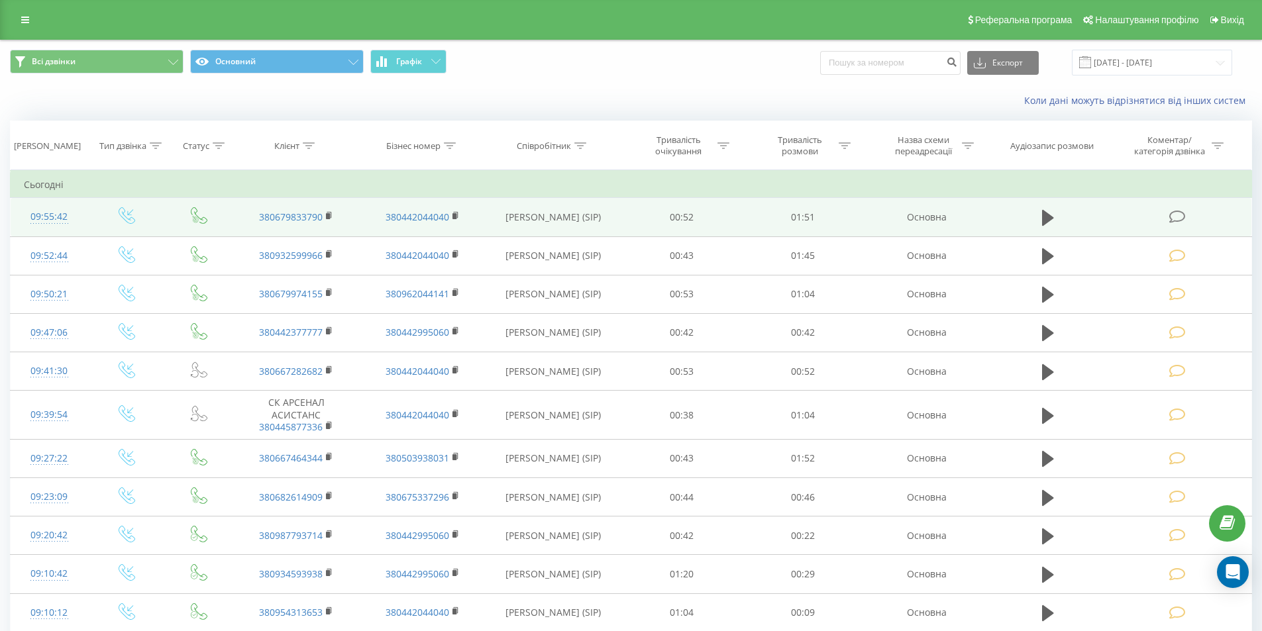
click at [1175, 219] on icon at bounding box center [1177, 217] width 17 height 14
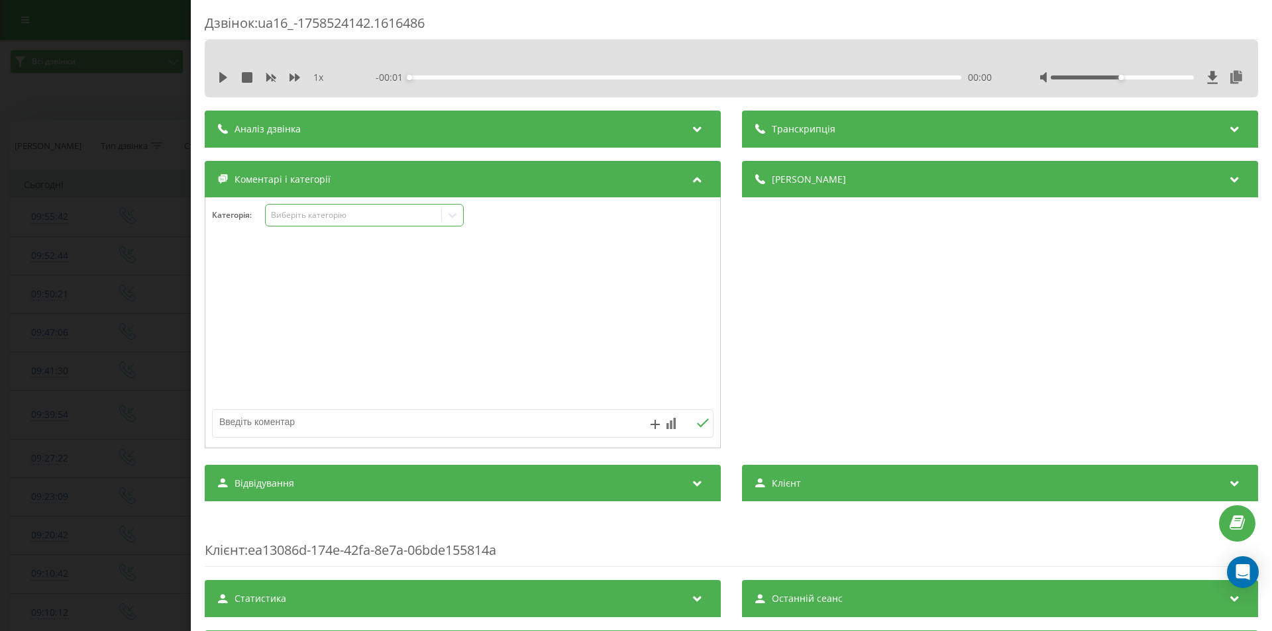
click at [367, 218] on div "Виберіть категорію" at bounding box center [354, 215] width 166 height 11
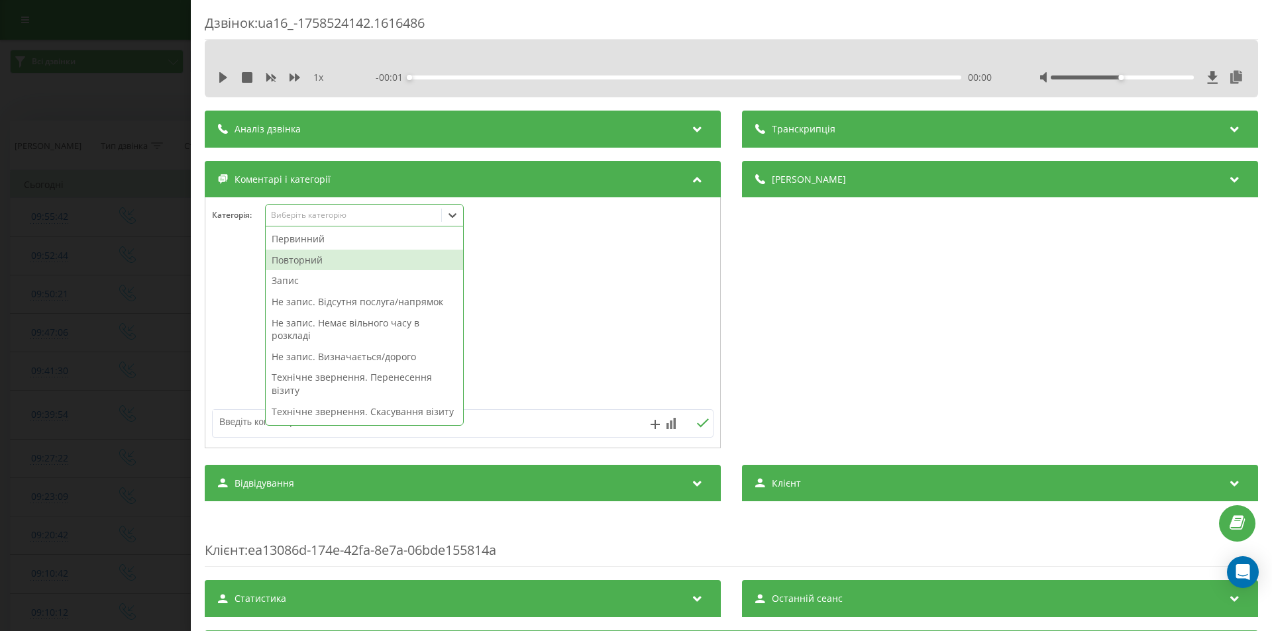
click at [341, 256] on div "Повторний" at bounding box center [364, 260] width 197 height 21
click at [331, 258] on div "Запис" at bounding box center [364, 260] width 197 height 21
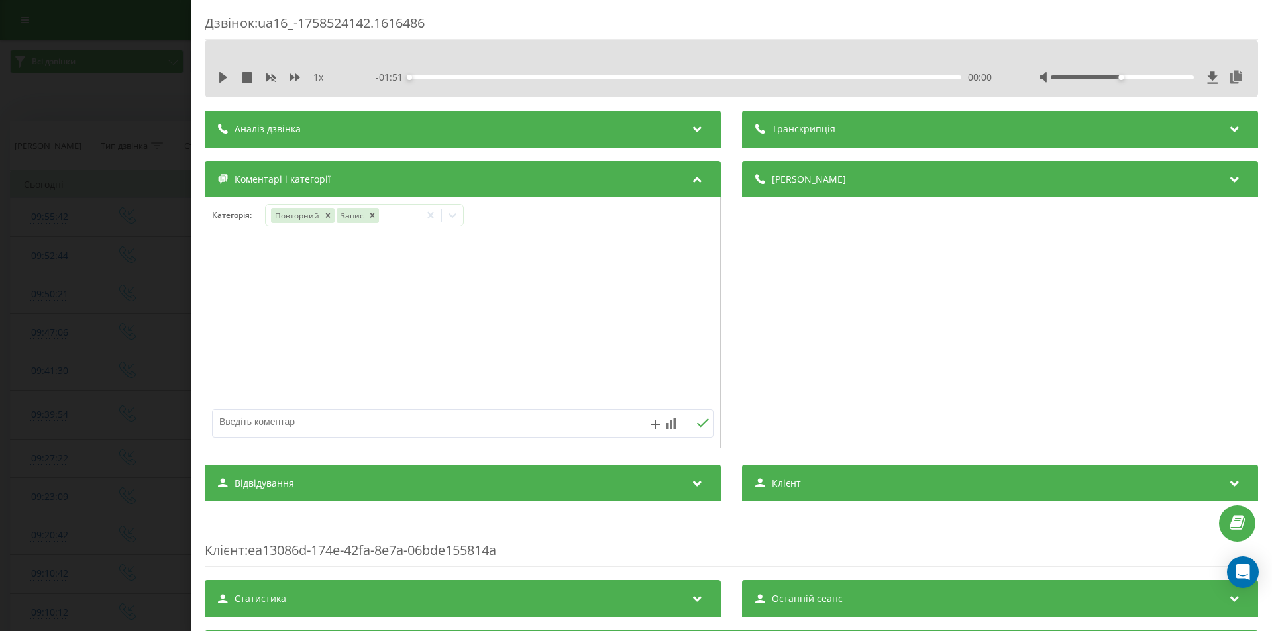
click at [95, 241] on div "Дзвінок : ua16_-1758524142.1616486 1 x - 01:51 00:00 00:00 Транскрипція Для AI-…" at bounding box center [636, 315] width 1272 height 631
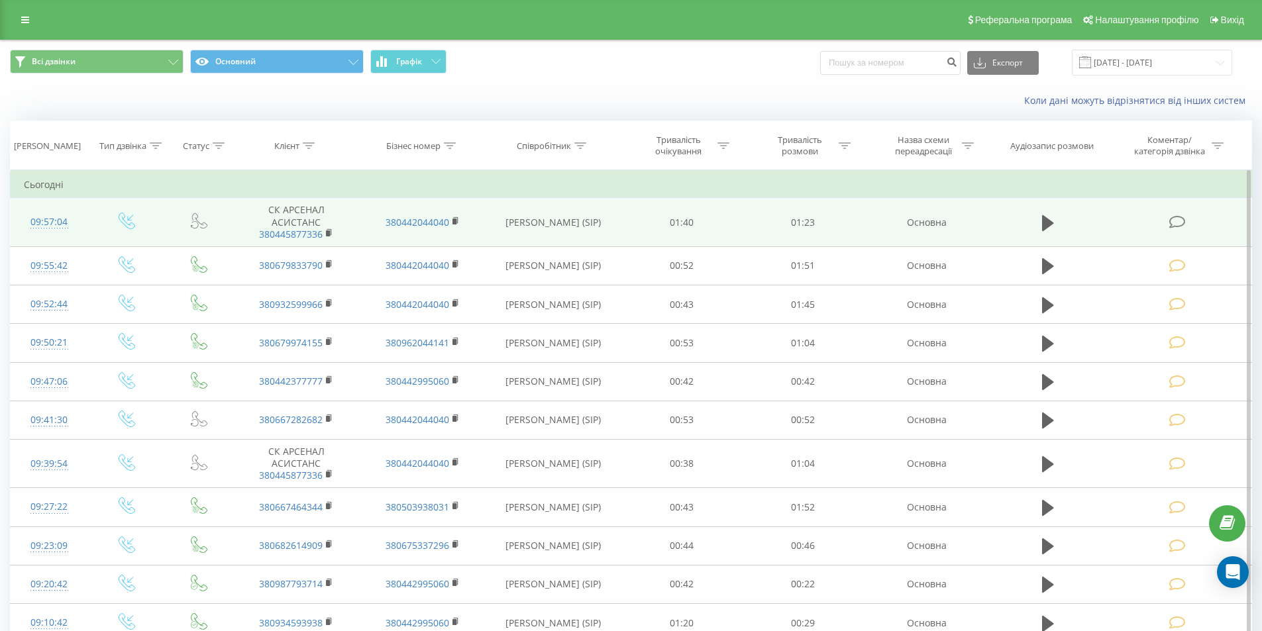
click at [1179, 227] on icon at bounding box center [1177, 222] width 17 height 14
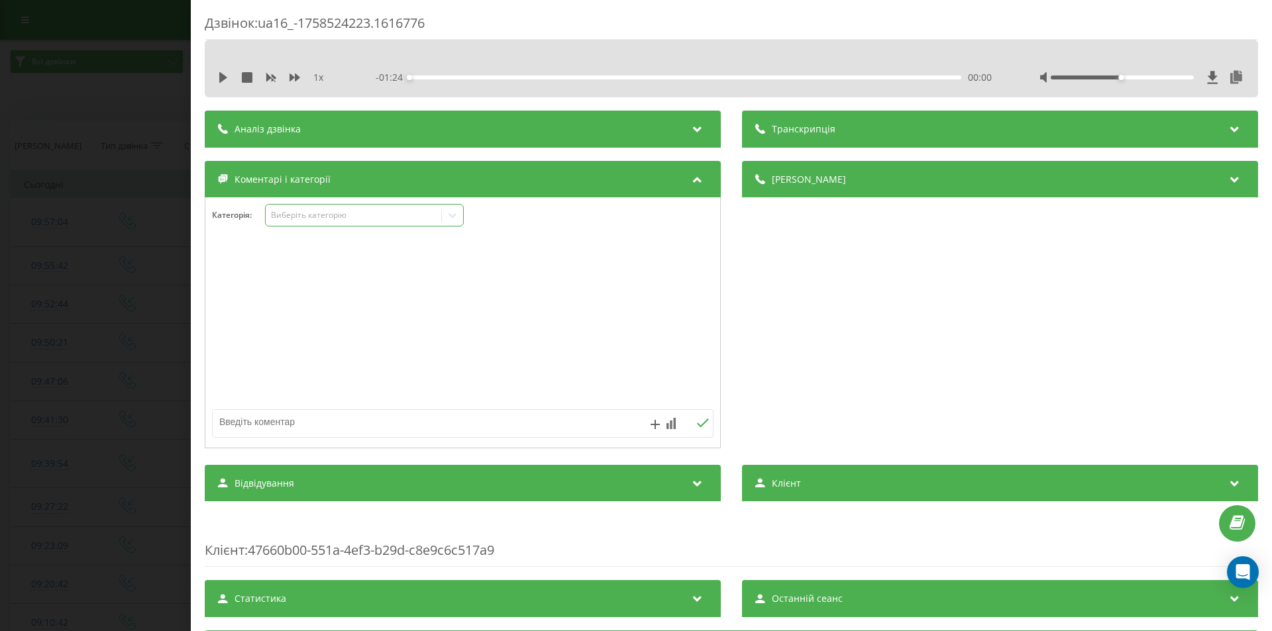
click at [428, 217] on div "Виберіть категорію" at bounding box center [354, 215] width 166 height 11
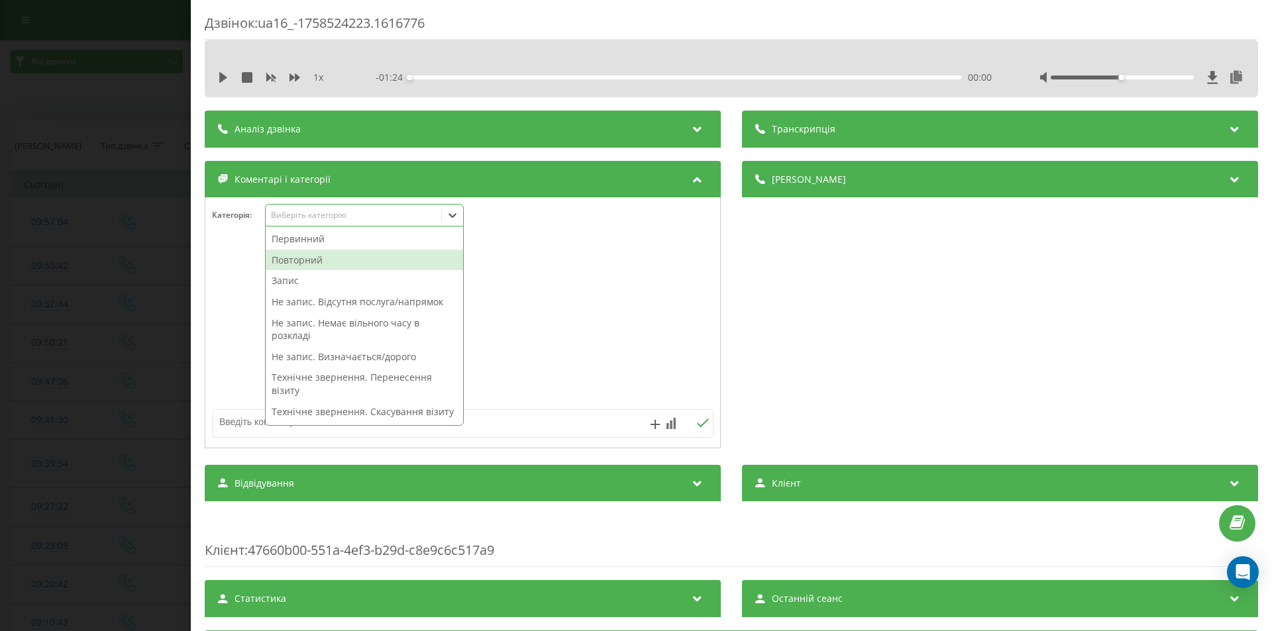
click at [306, 258] on div "Повторний" at bounding box center [364, 260] width 197 height 21
click at [295, 261] on div "Запис" at bounding box center [364, 260] width 197 height 21
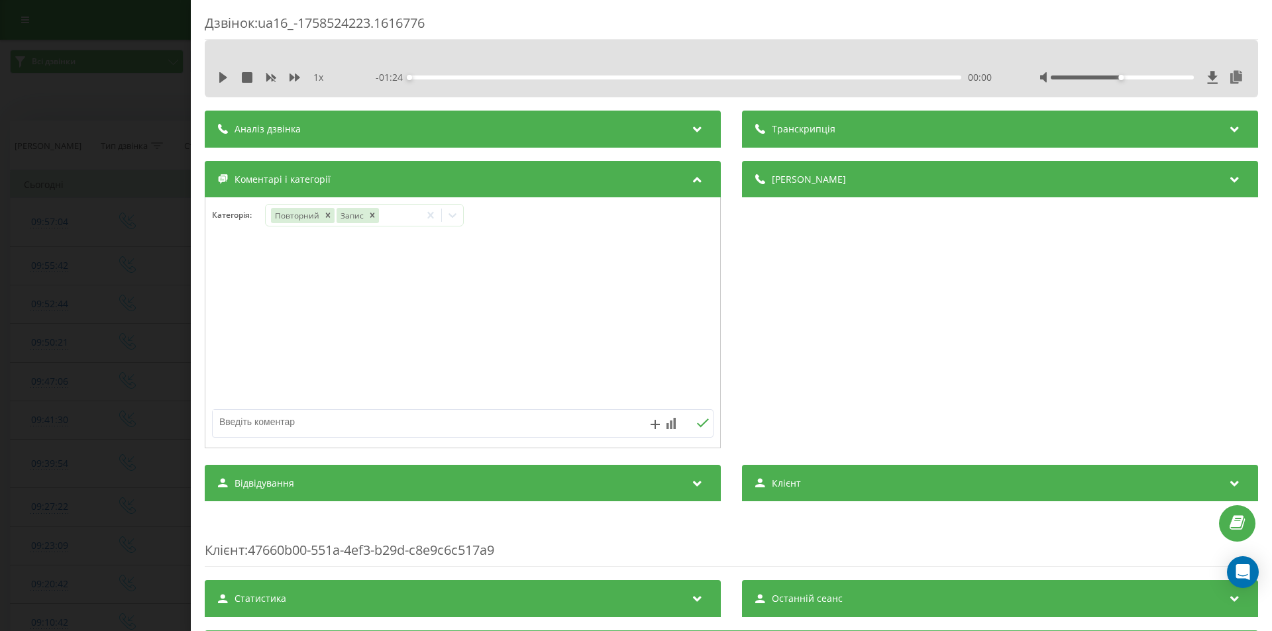
click at [156, 231] on div "Дзвінок : ua16_-1758524223.1616776 1 x - 01:24 00:00 00:00 Транскрипція Для AI-…" at bounding box center [636, 315] width 1272 height 631
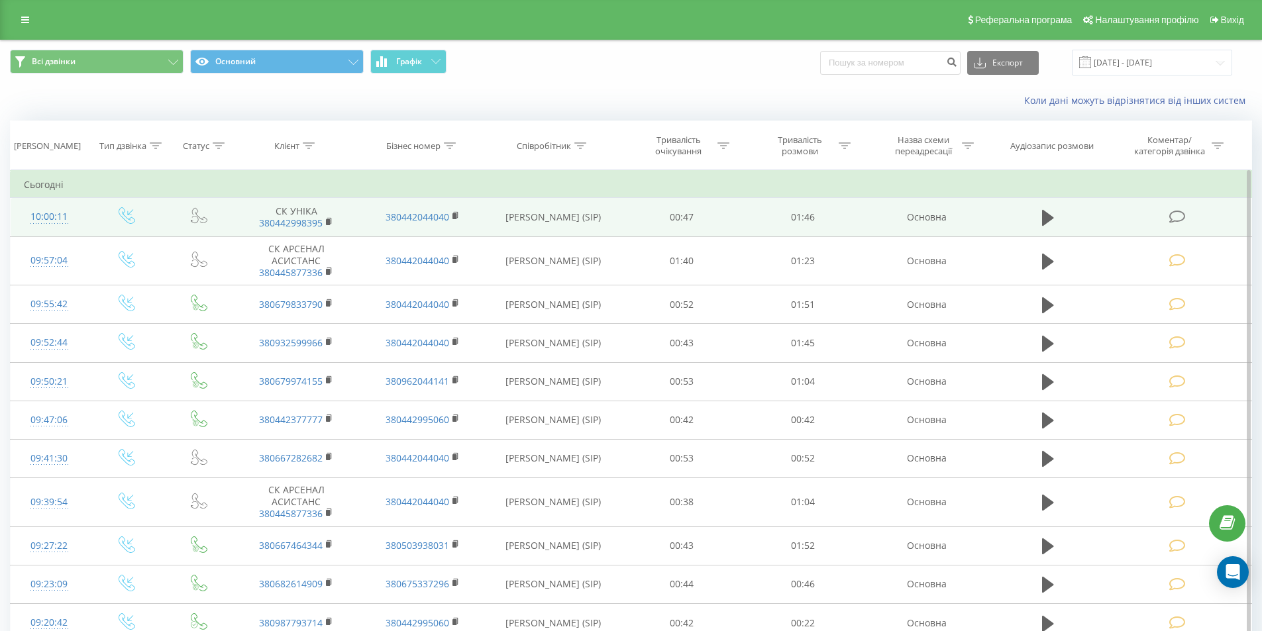
click at [1181, 213] on icon at bounding box center [1177, 217] width 17 height 14
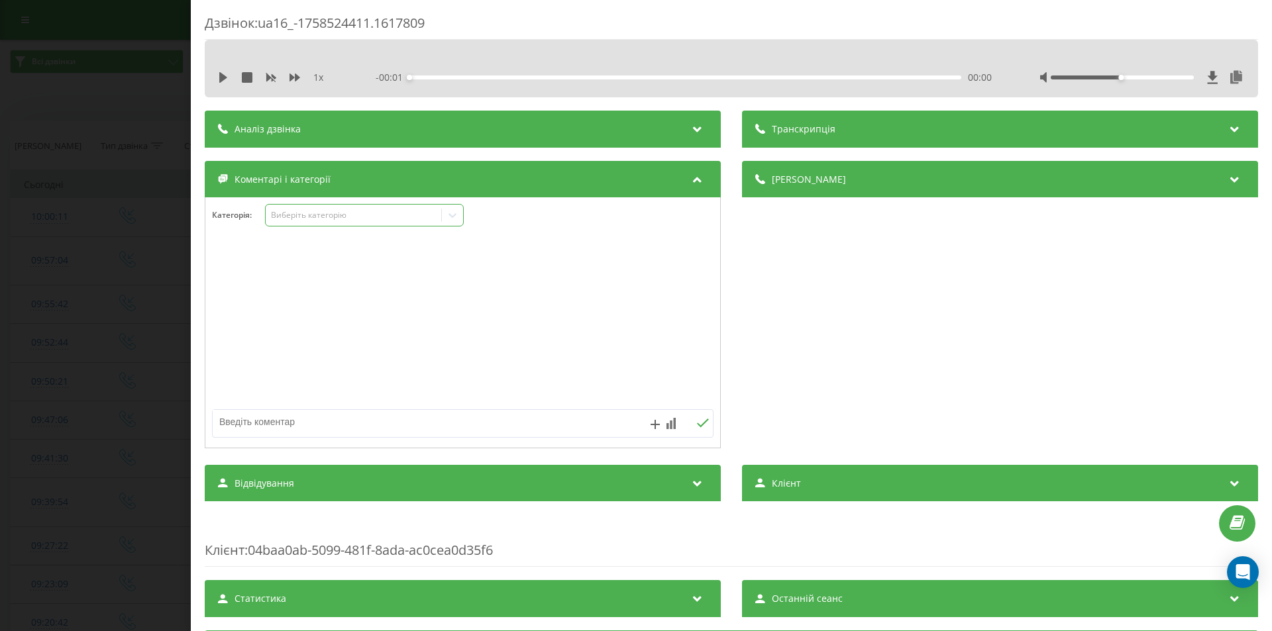
click at [437, 214] on div "Виберіть категорію" at bounding box center [354, 215] width 166 height 11
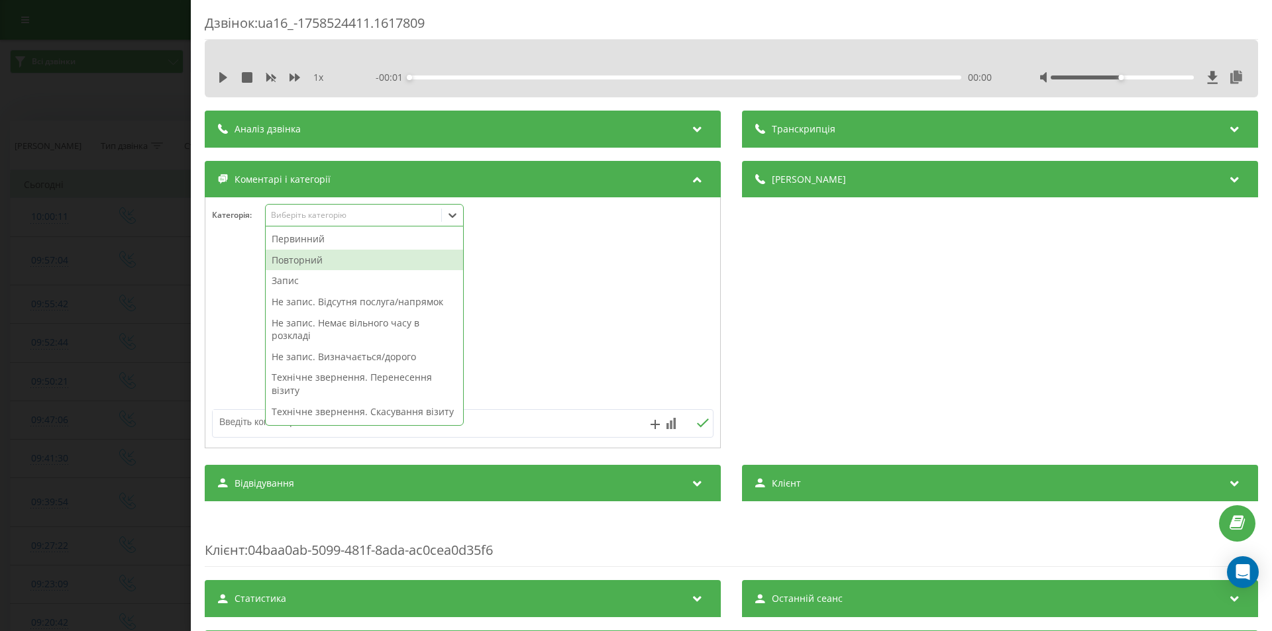
click at [327, 261] on div "Повторний" at bounding box center [364, 260] width 197 height 21
click at [327, 261] on div "Запис" at bounding box center [364, 260] width 197 height 21
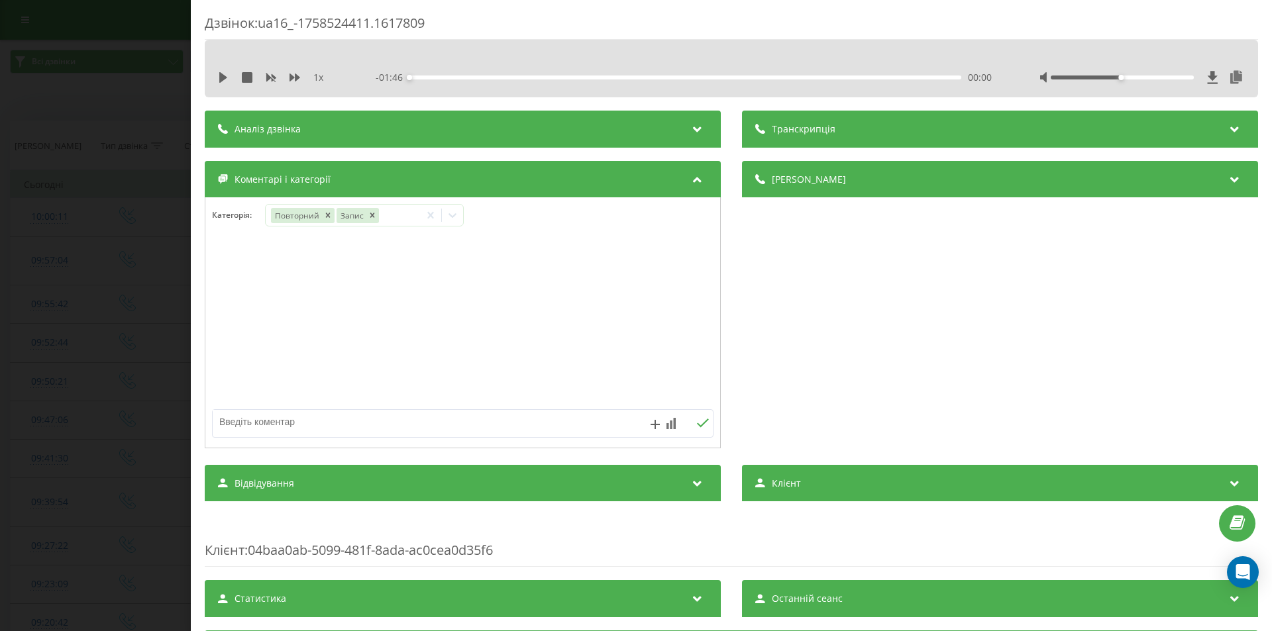
click at [127, 255] on div "Дзвінок : ua16_-1758524411.1617809 1 x - 01:46 00:00 00:00 Транскрипція Для AI-…" at bounding box center [636, 315] width 1272 height 631
click at [360, 219] on div "Виберіть категорію" at bounding box center [354, 215] width 166 height 11
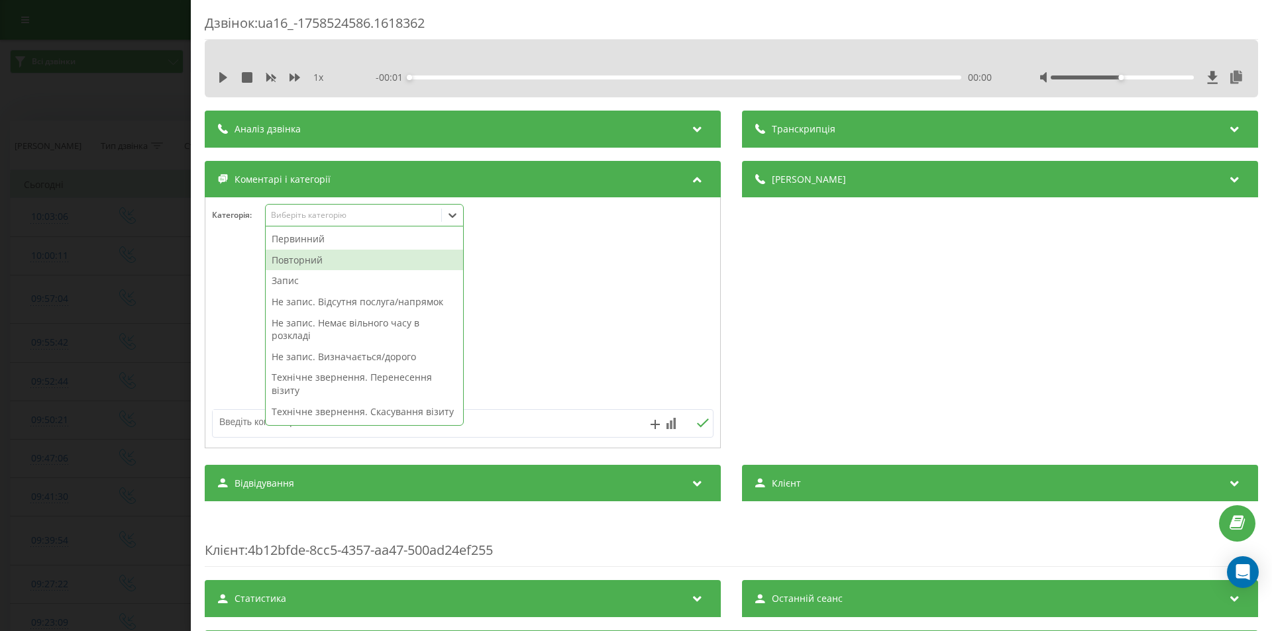
click at [324, 258] on div "Повторний" at bounding box center [364, 260] width 197 height 21
click at [313, 257] on div "Запис" at bounding box center [364, 260] width 197 height 21
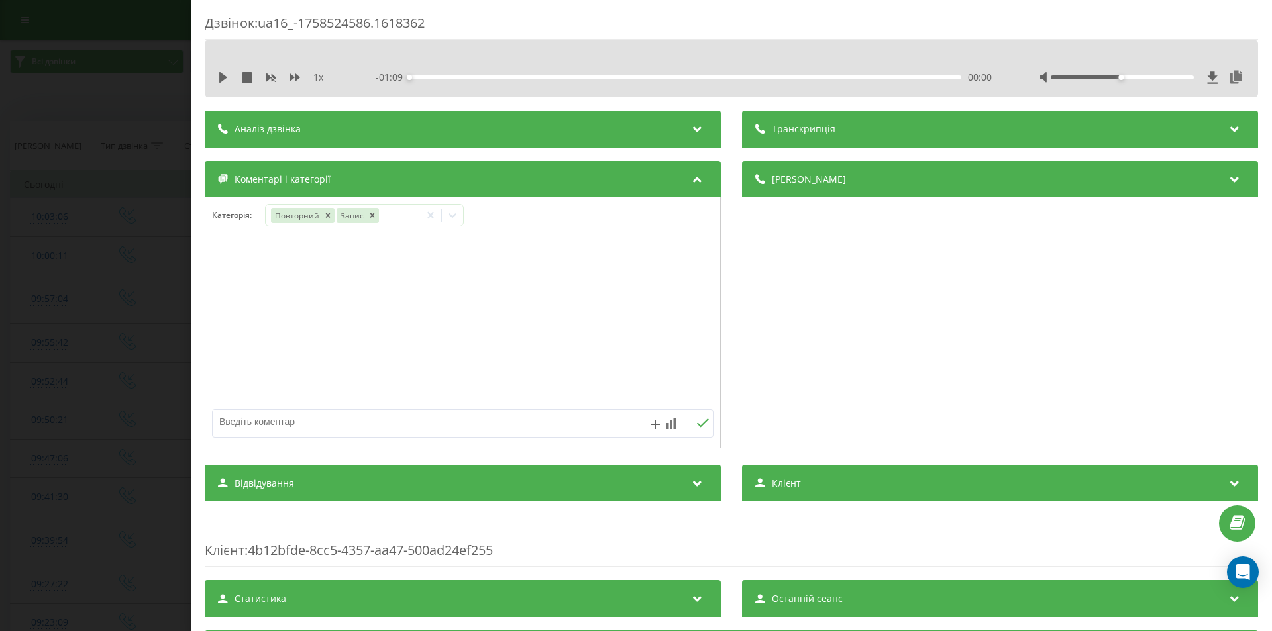
drag, startPoint x: 156, startPoint y: 255, endPoint x: 105, endPoint y: 625, distance: 373.3
click at [156, 255] on div "Дзвінок : ua16_-1758524586.1618362 1 x - 01:09 00:00 00:00 Транскрипція Для AI-…" at bounding box center [636, 315] width 1272 height 631
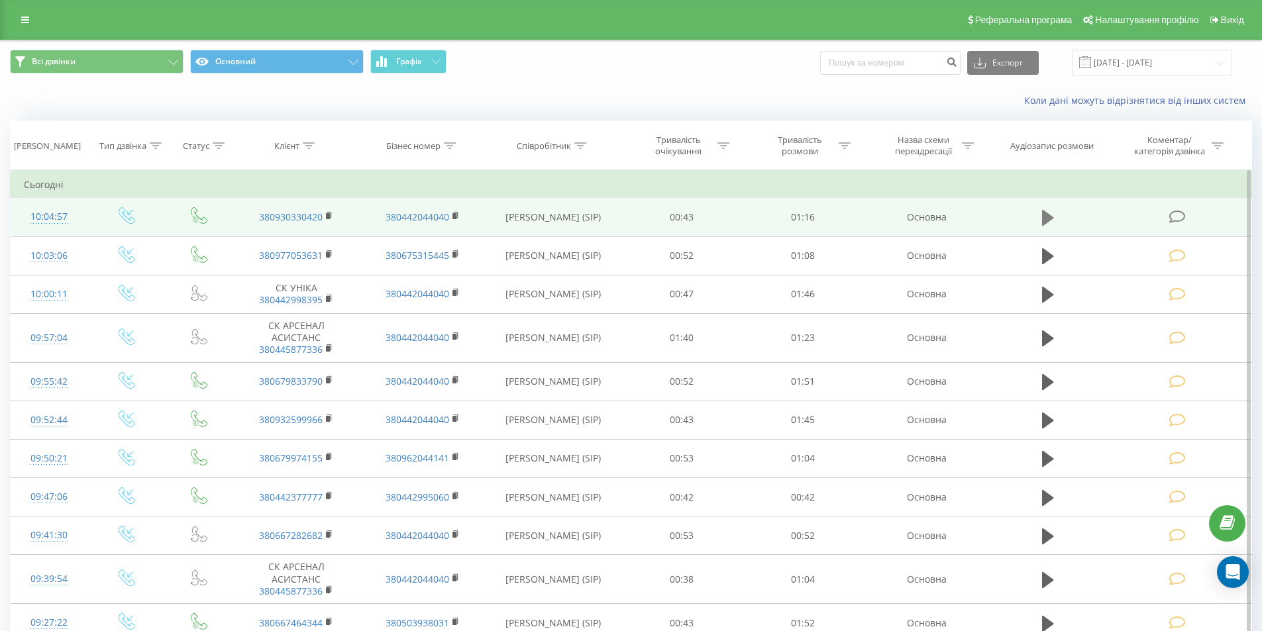
click at [1046, 220] on icon at bounding box center [1048, 218] width 12 height 16
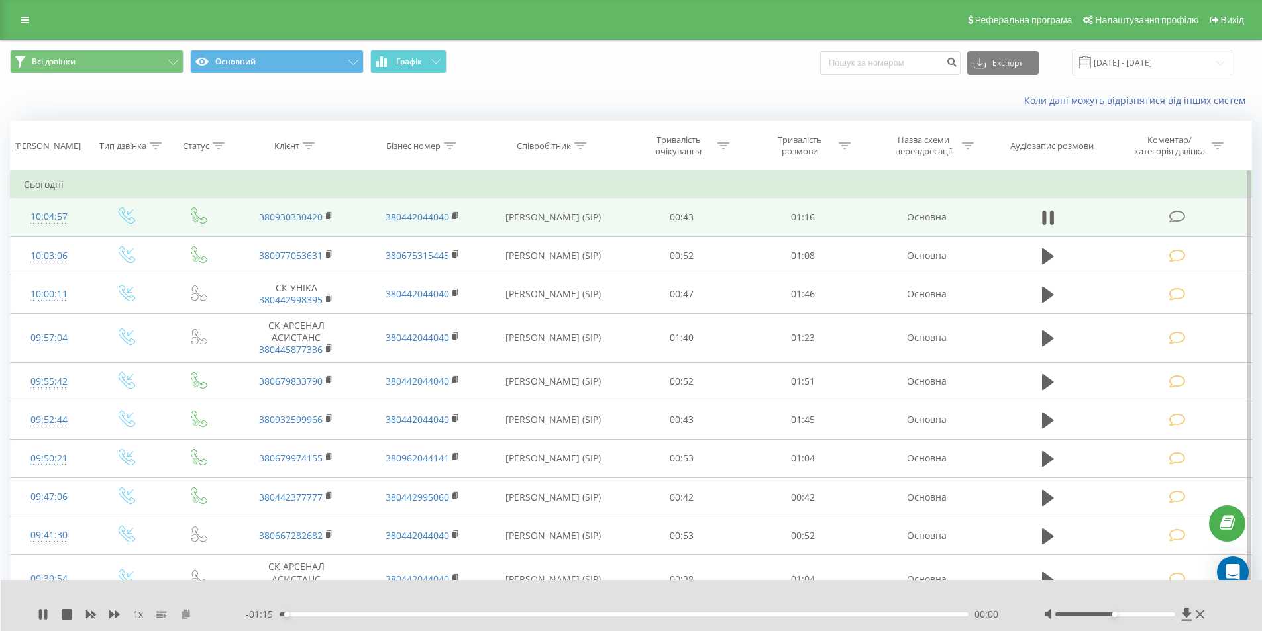
click at [187, 613] on icon at bounding box center [185, 614] width 11 height 9
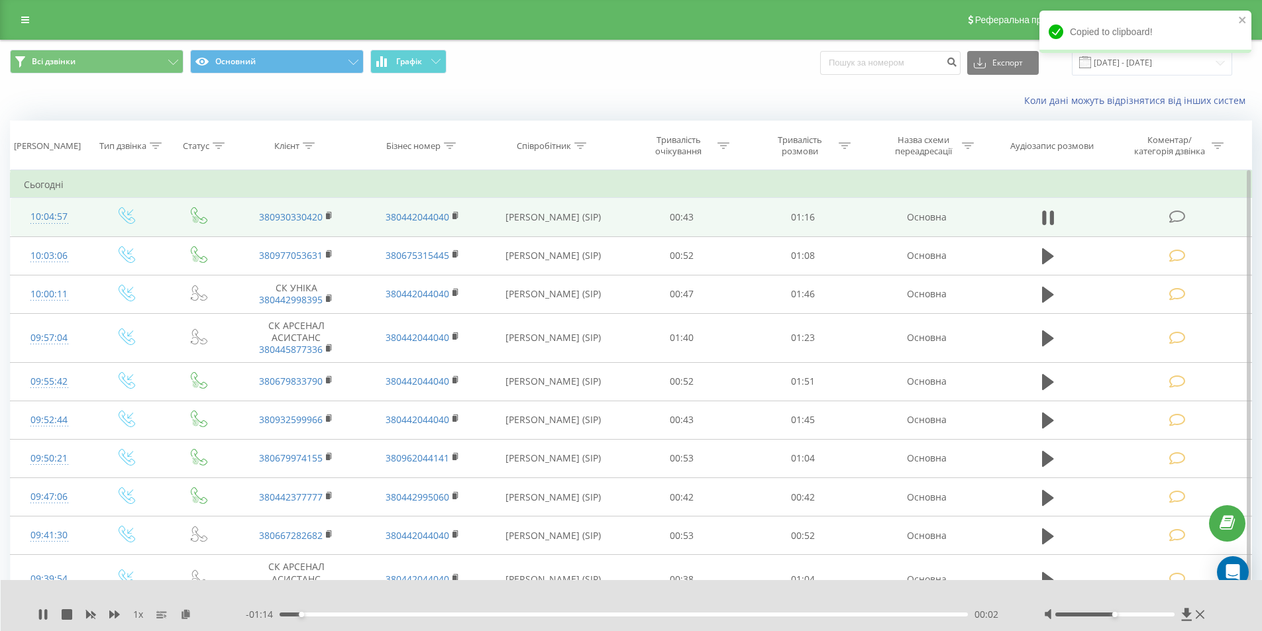
click at [43, 612] on icon at bounding box center [43, 615] width 11 height 11
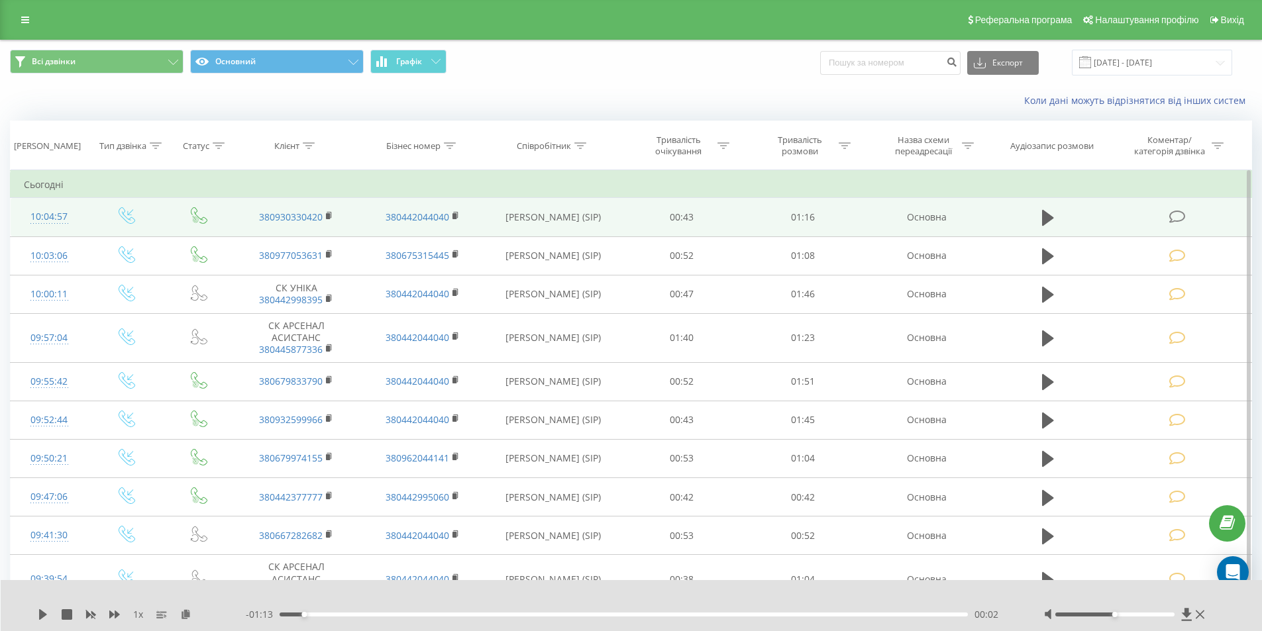
click at [1179, 213] on icon at bounding box center [1177, 217] width 17 height 14
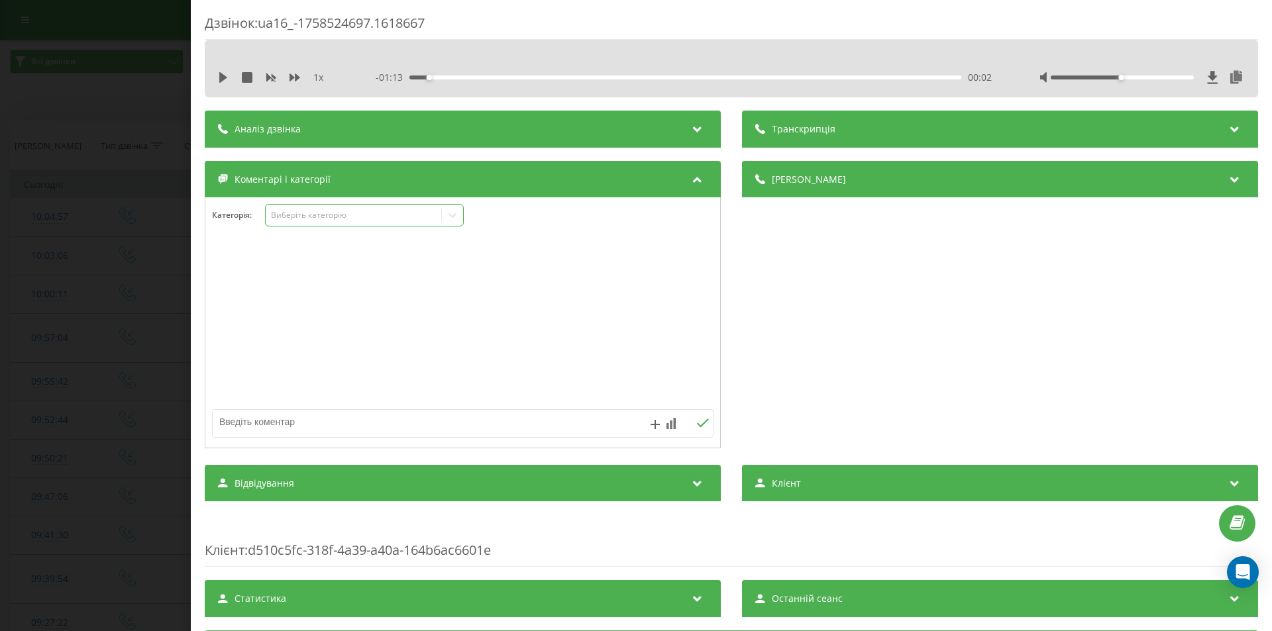
click at [436, 219] on div "Виберіть категорію" at bounding box center [354, 215] width 166 height 11
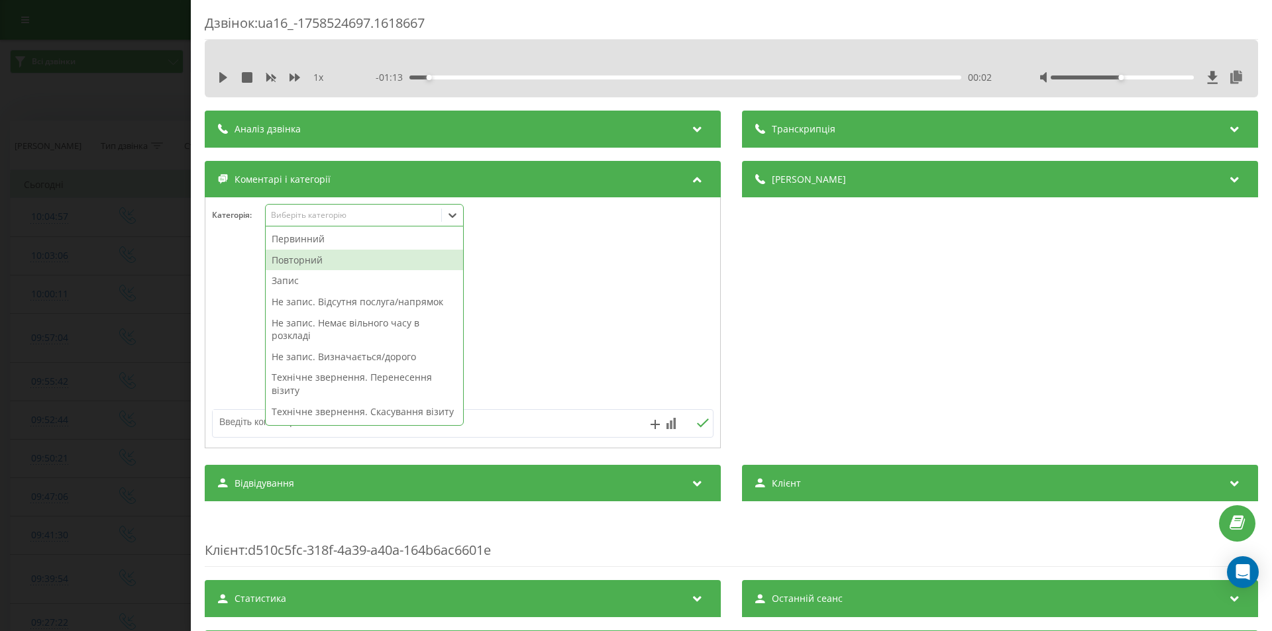
click at [323, 262] on div "Повторний" at bounding box center [364, 260] width 197 height 21
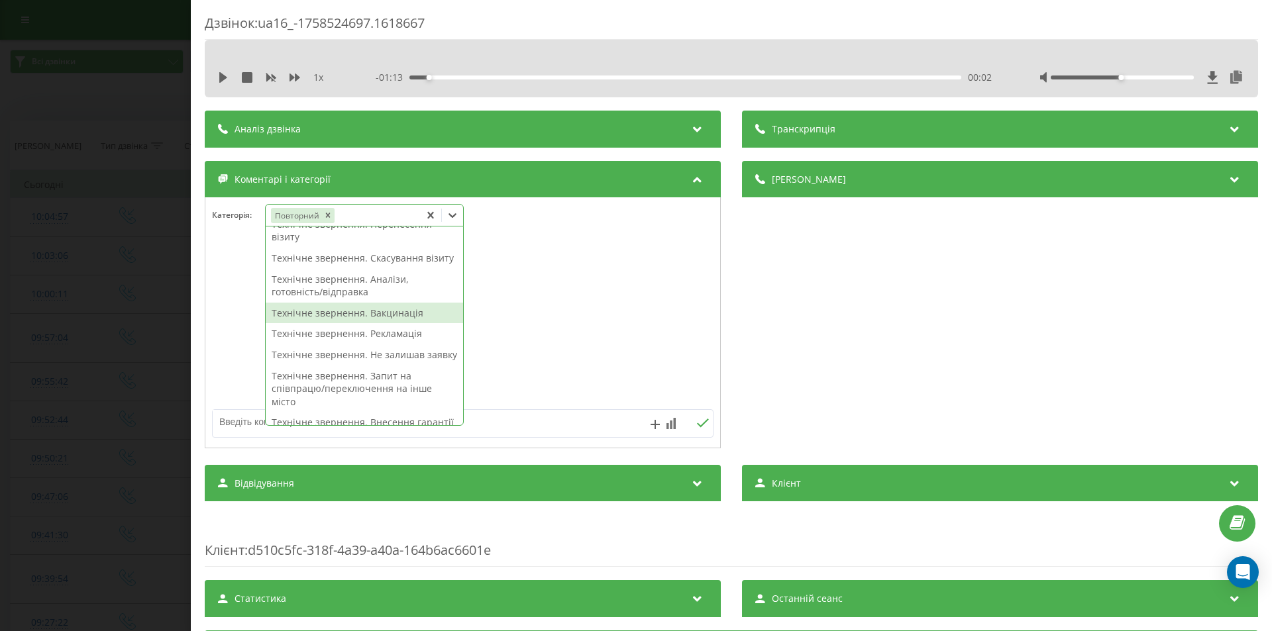
scroll to position [199, 0]
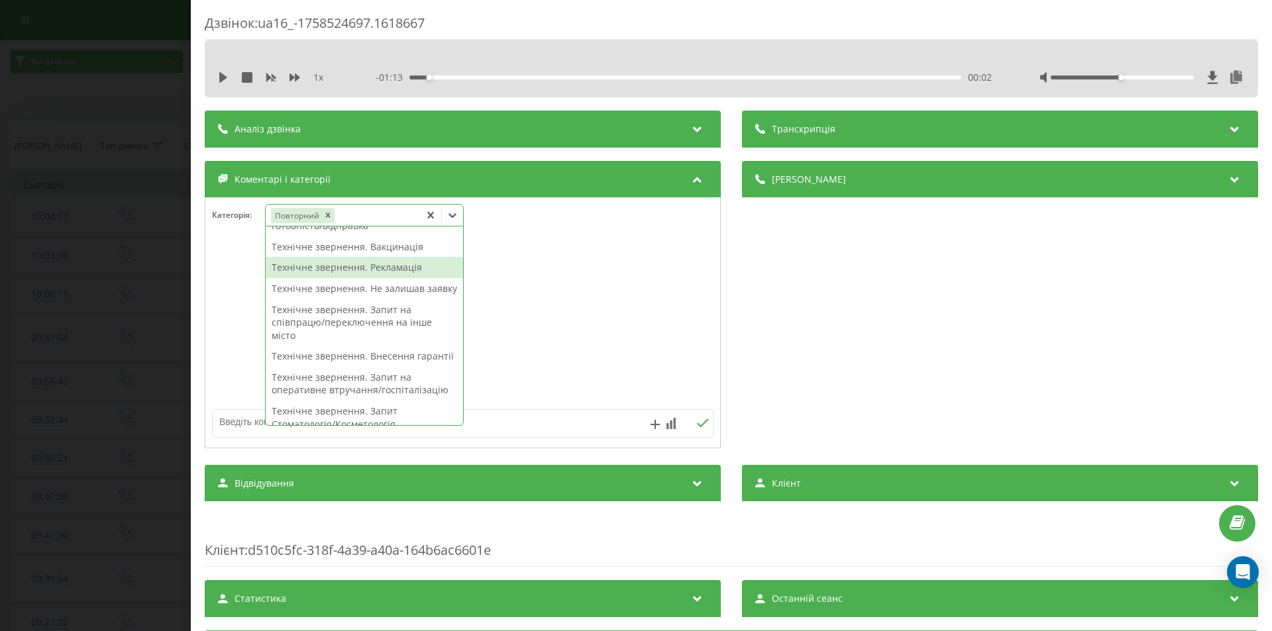
click at [343, 274] on div "Технічне звернення. Рекламація" at bounding box center [364, 267] width 197 height 21
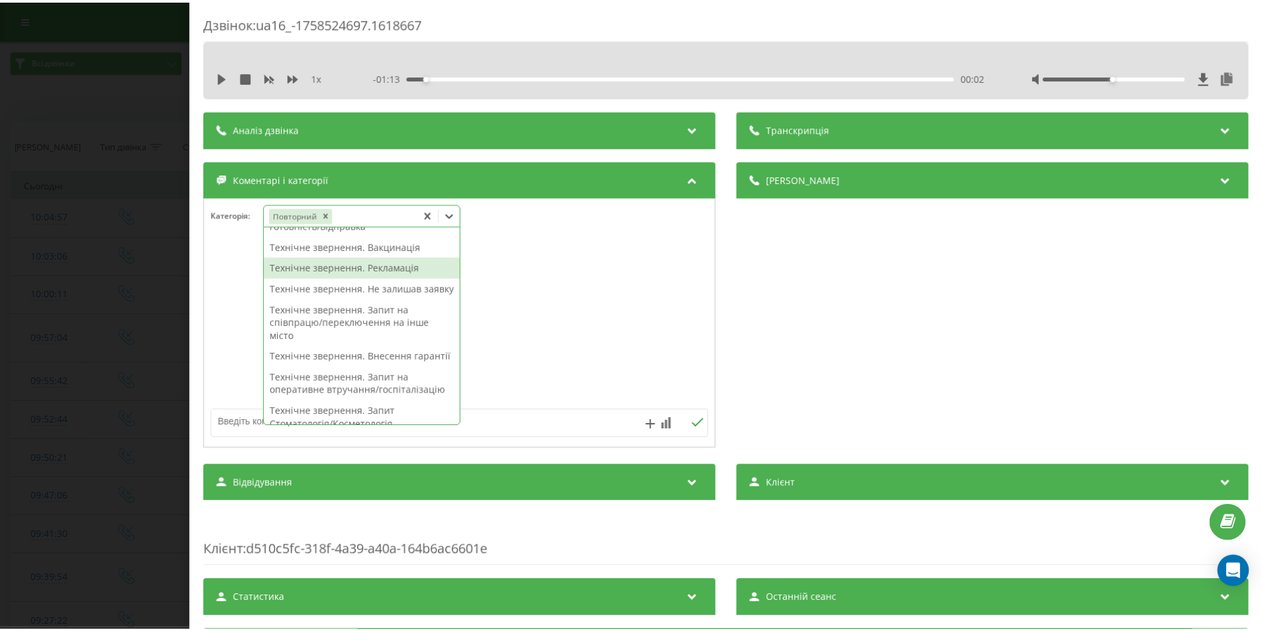
scroll to position [160, 0]
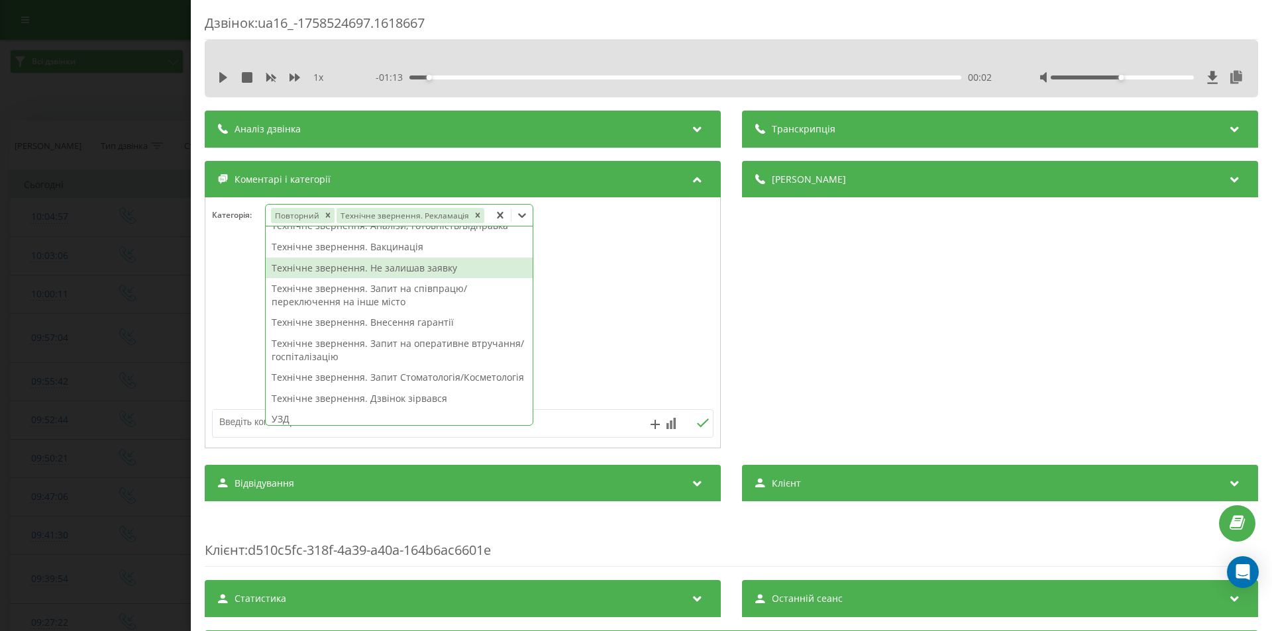
click at [86, 223] on div "Дзвінок : ua16_-1758524697.1618667 1 x - 01:13 00:02 00:02 Транскрипція Для AI-…" at bounding box center [636, 315] width 1272 height 631
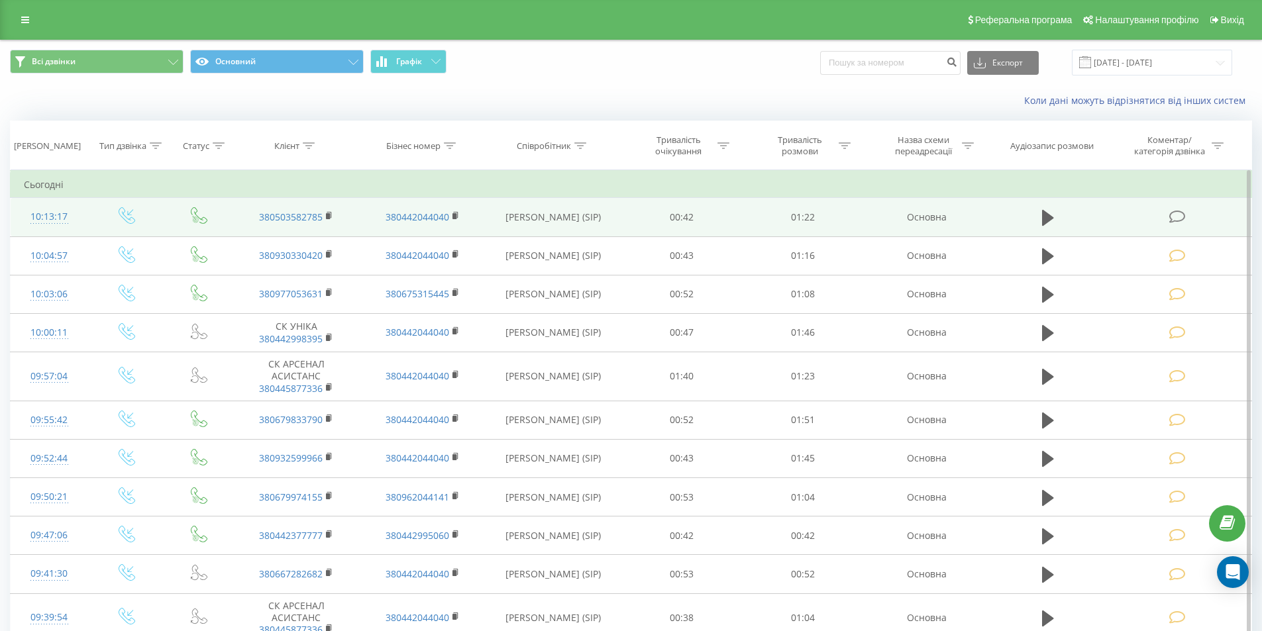
click at [1177, 217] on icon at bounding box center [1177, 217] width 17 height 14
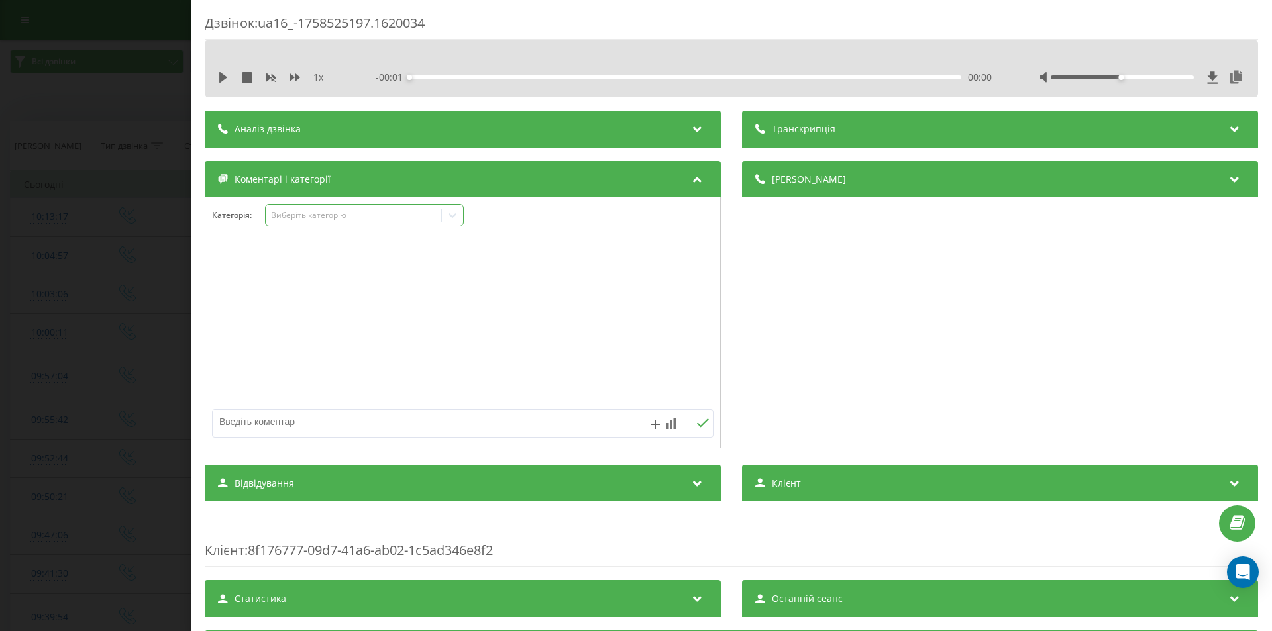
click at [427, 216] on div "Виберіть категорію" at bounding box center [354, 215] width 166 height 11
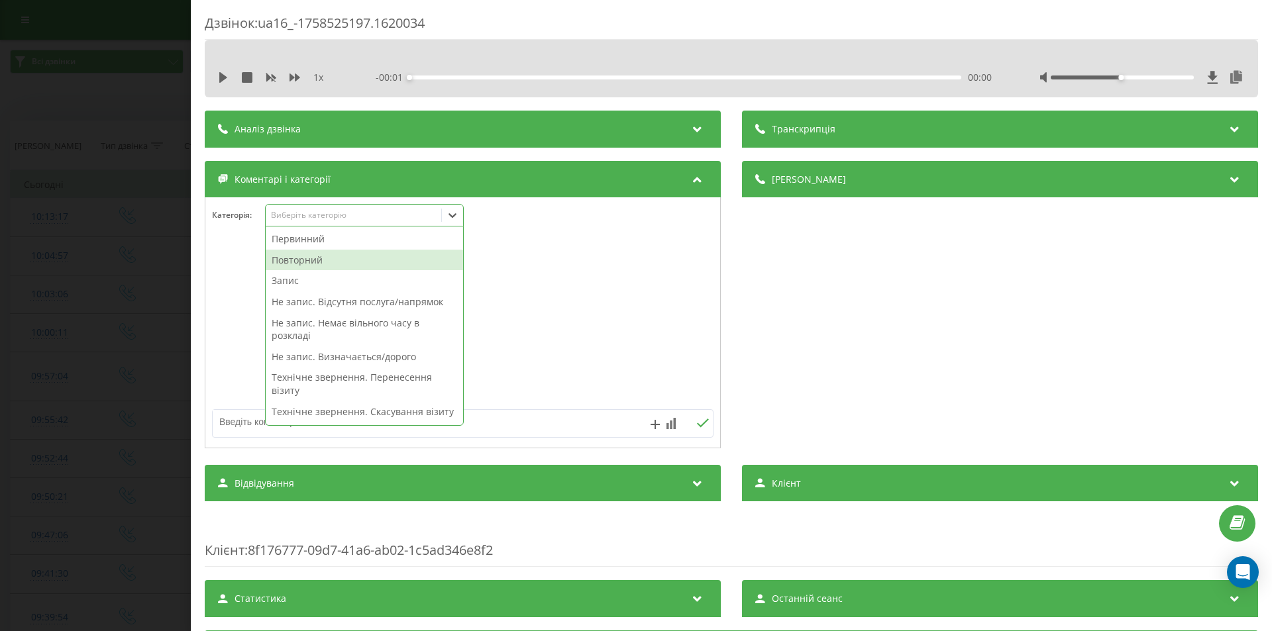
click at [301, 257] on div "Повторний" at bounding box center [364, 260] width 197 height 21
click at [301, 256] on div "Запис" at bounding box center [364, 260] width 197 height 21
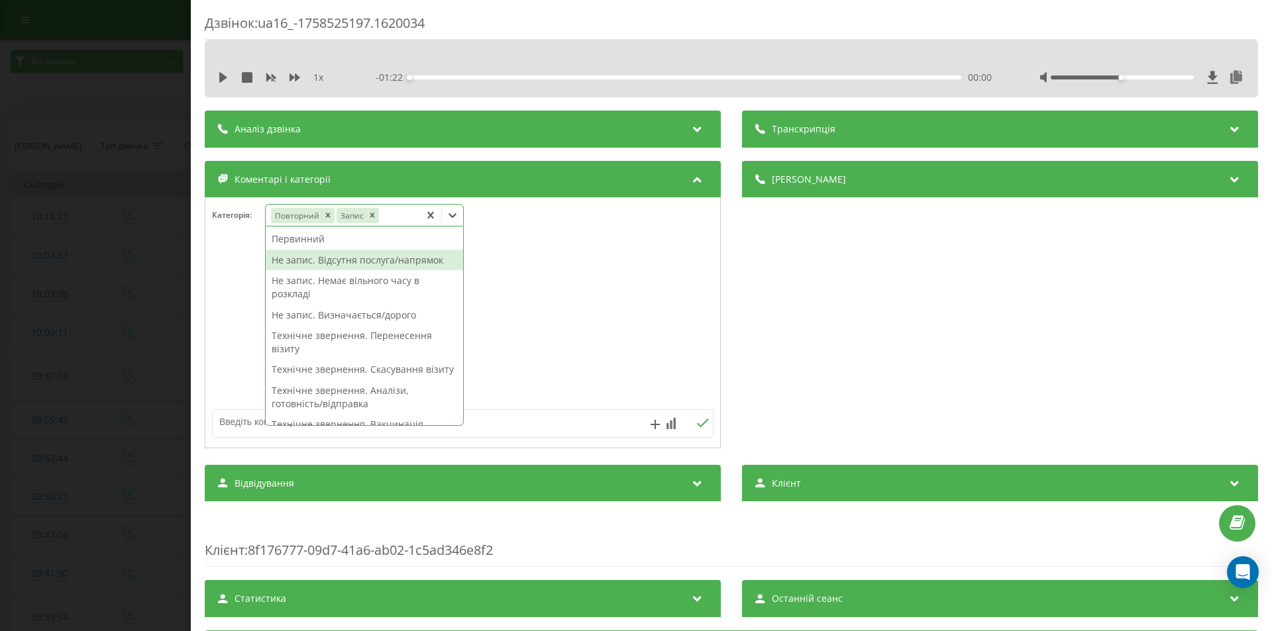
click at [109, 231] on div "Дзвінок : ua16_-1758525197.1620034 1 x - 01:22 00:00 00:00 Транскрипція Для AI-…" at bounding box center [636, 315] width 1272 height 631
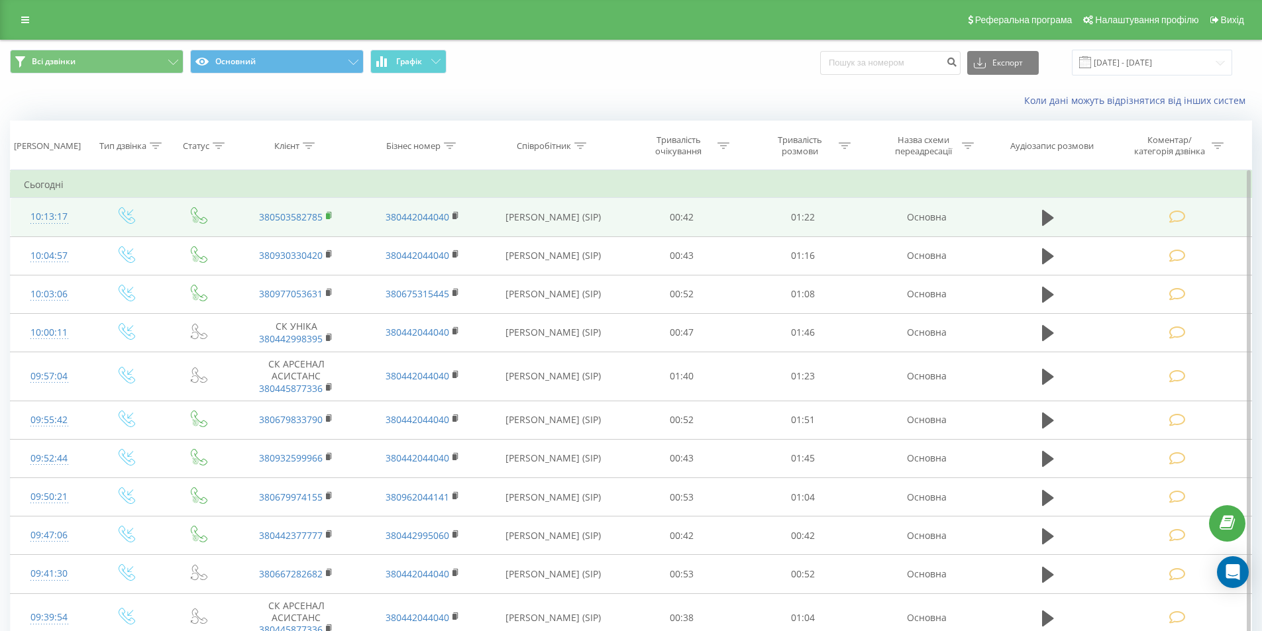
click at [328, 214] on rect at bounding box center [328, 216] width 4 height 6
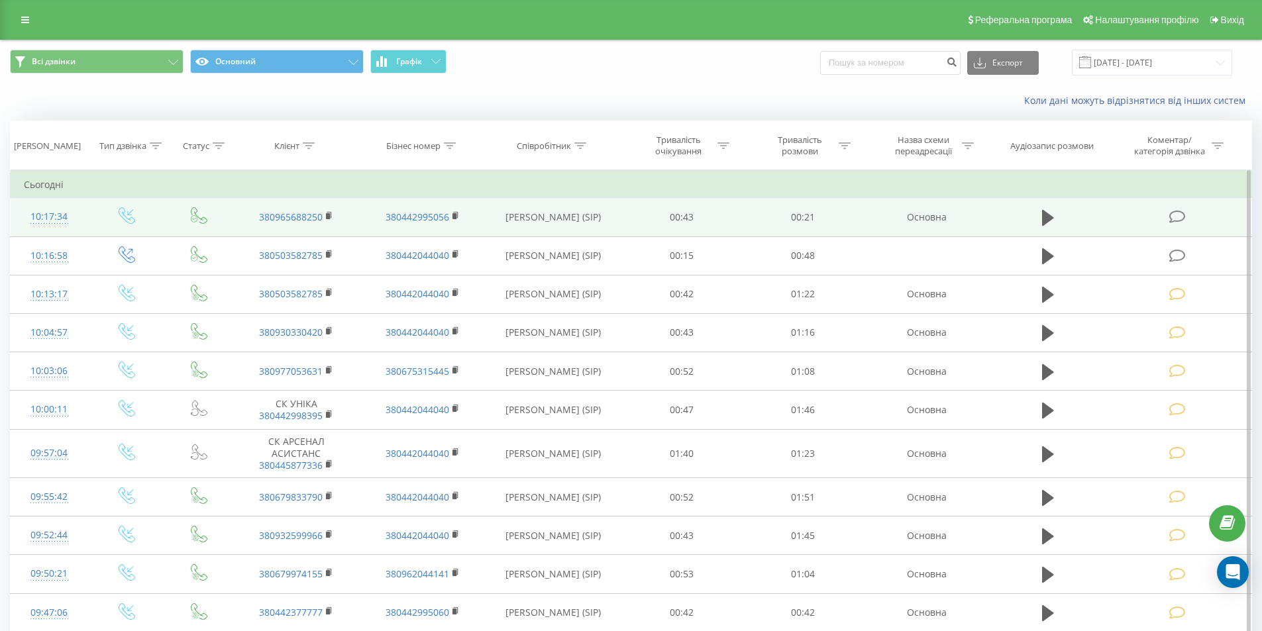
click at [1171, 215] on icon at bounding box center [1177, 217] width 17 height 14
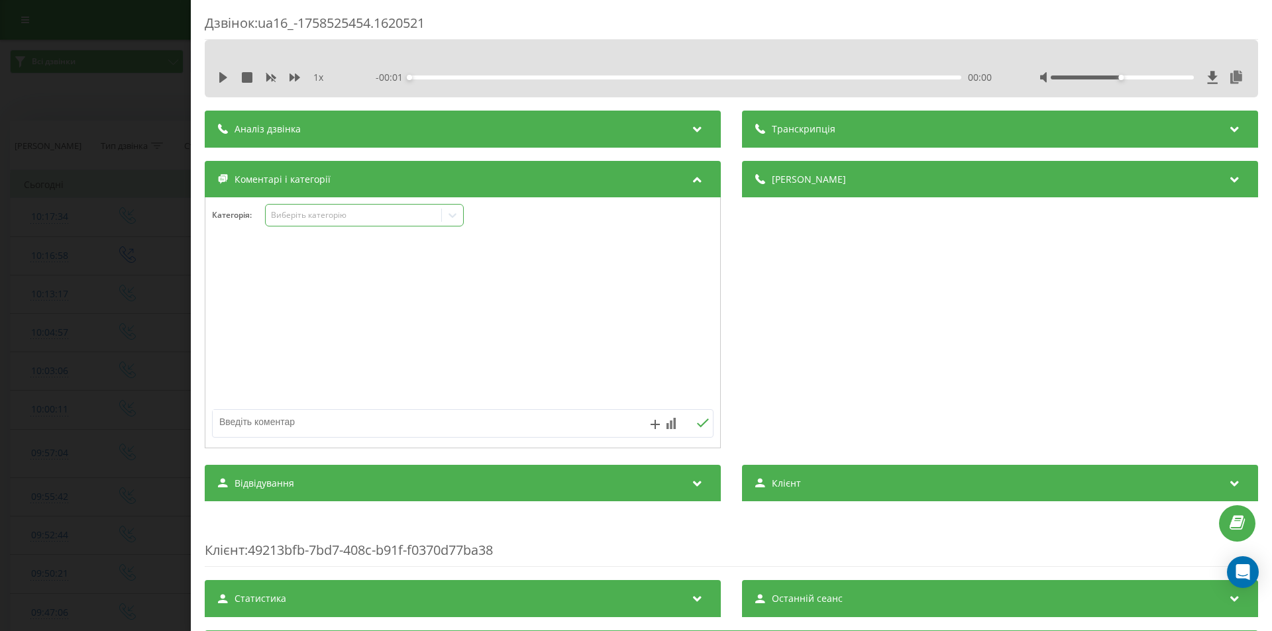
click at [349, 212] on div "Виберіть категорію" at bounding box center [354, 215] width 166 height 11
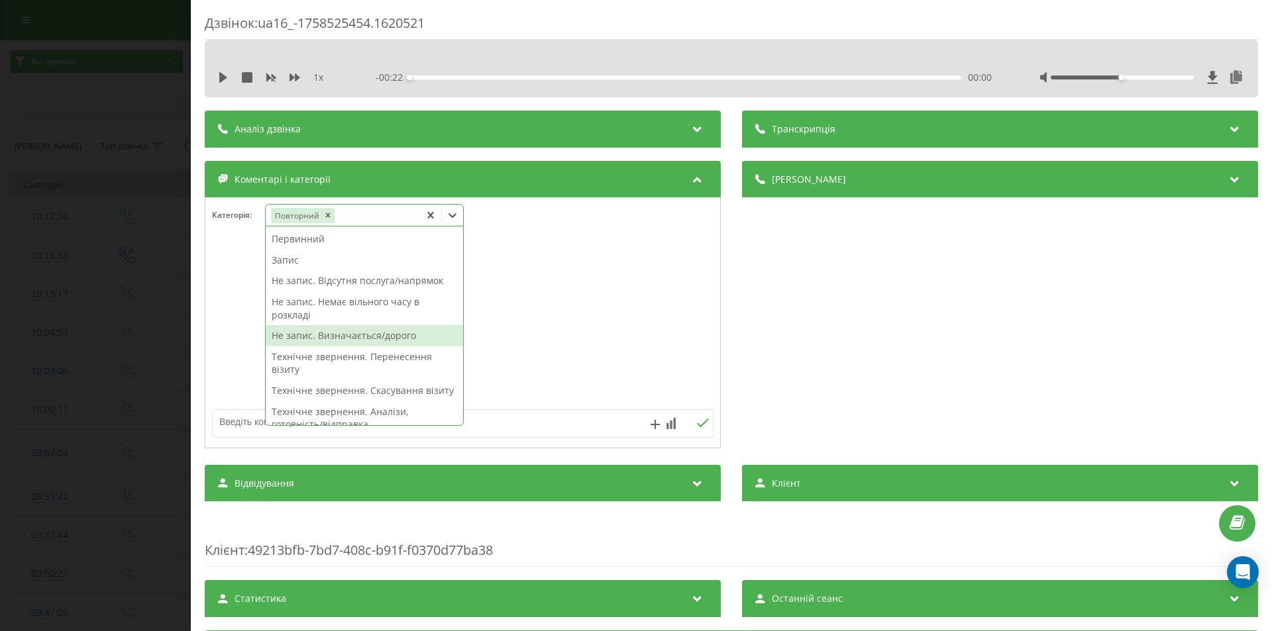
click at [310, 331] on div "Не запис. Визначається/дорого" at bounding box center [364, 335] width 197 height 21
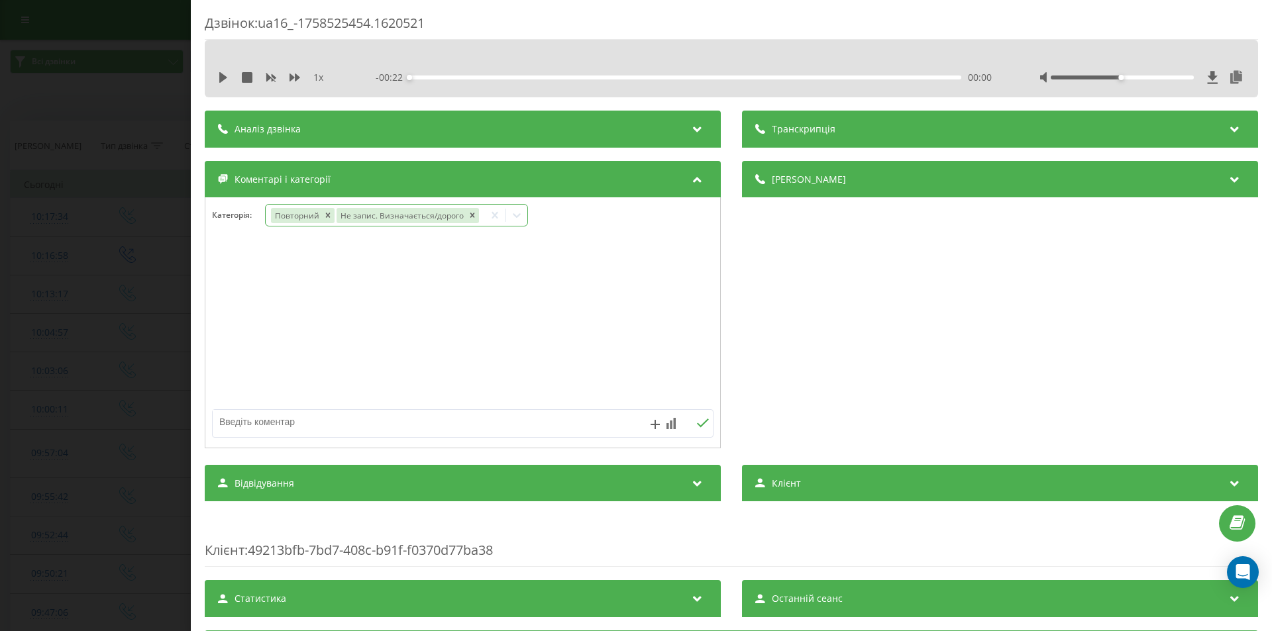
click at [99, 240] on div "Дзвінок : ua16_-1758525454.1620521 1 x - 00:22 00:00 00:00 Транскрипція Для AI-…" at bounding box center [636, 315] width 1272 height 631
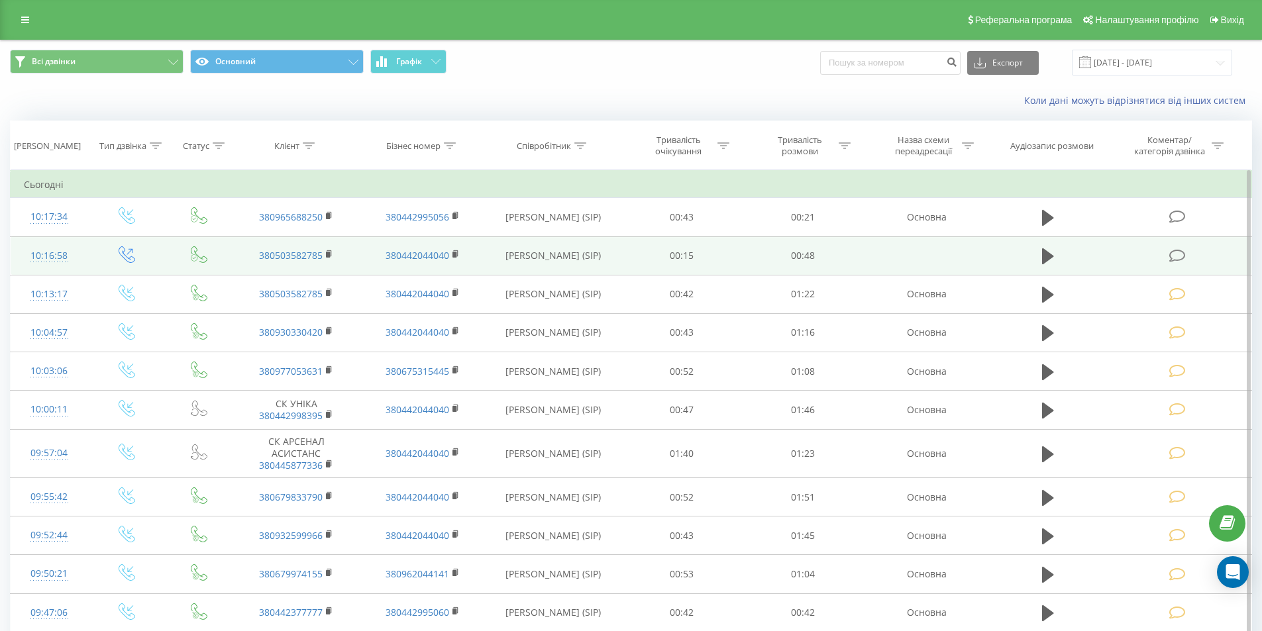
click at [1171, 254] on icon at bounding box center [1177, 256] width 17 height 14
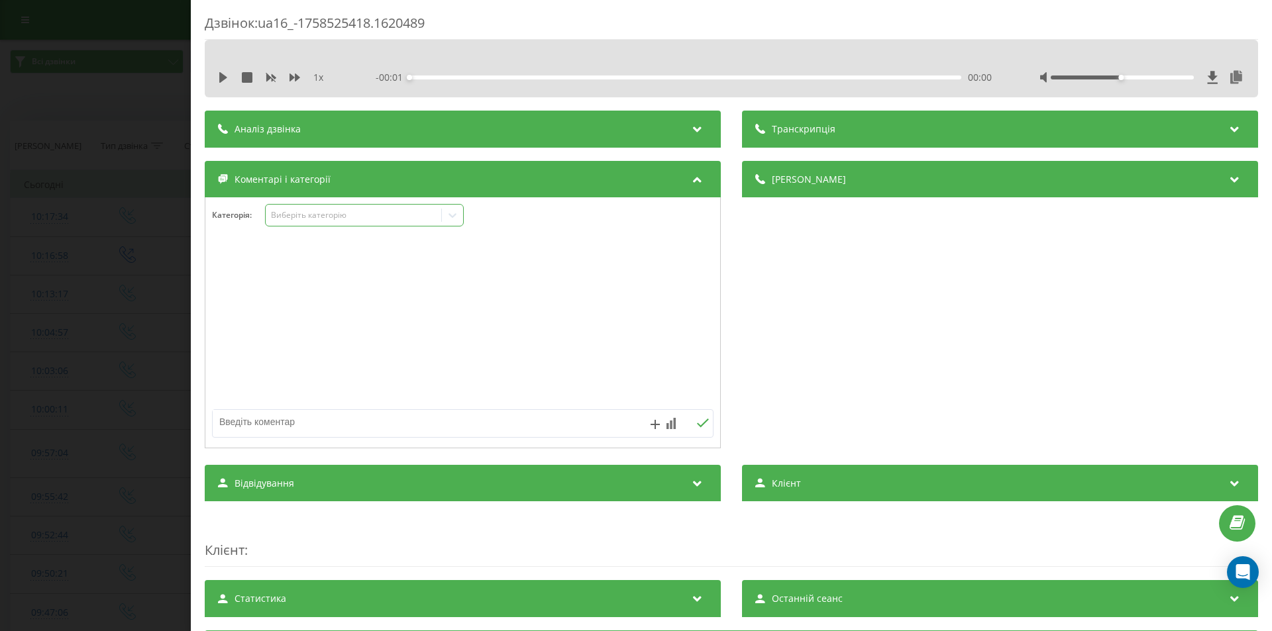
click at [345, 217] on div "Виберіть категорію" at bounding box center [354, 215] width 166 height 11
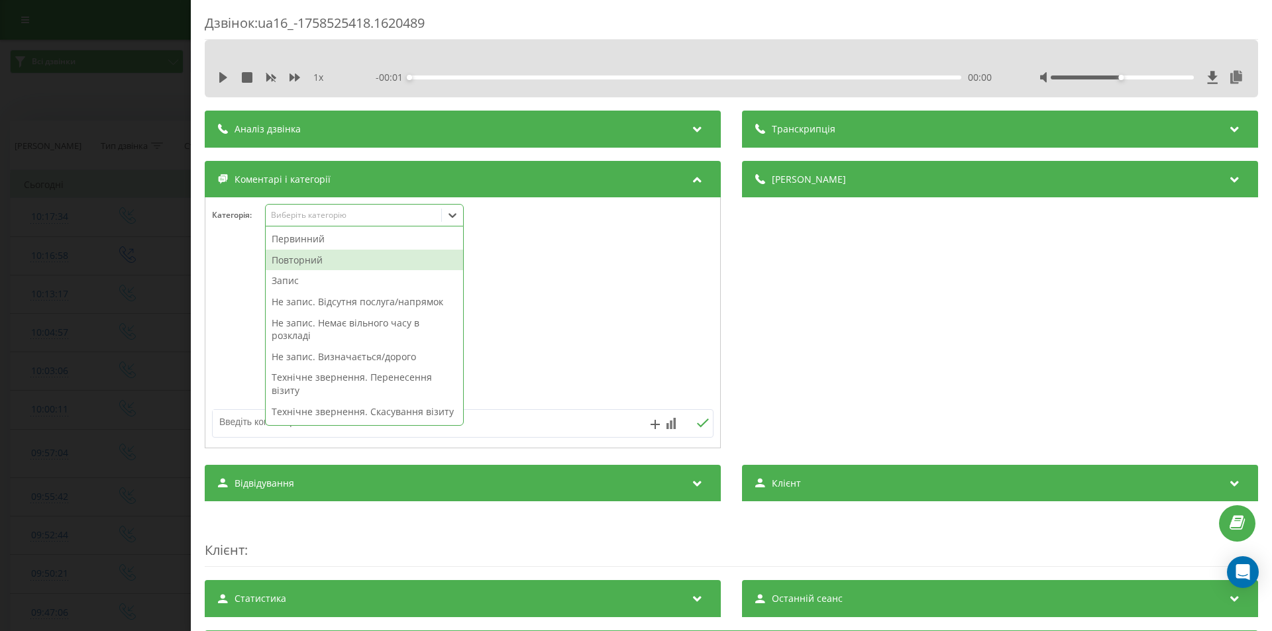
click at [332, 264] on div "Повторний" at bounding box center [364, 260] width 197 height 21
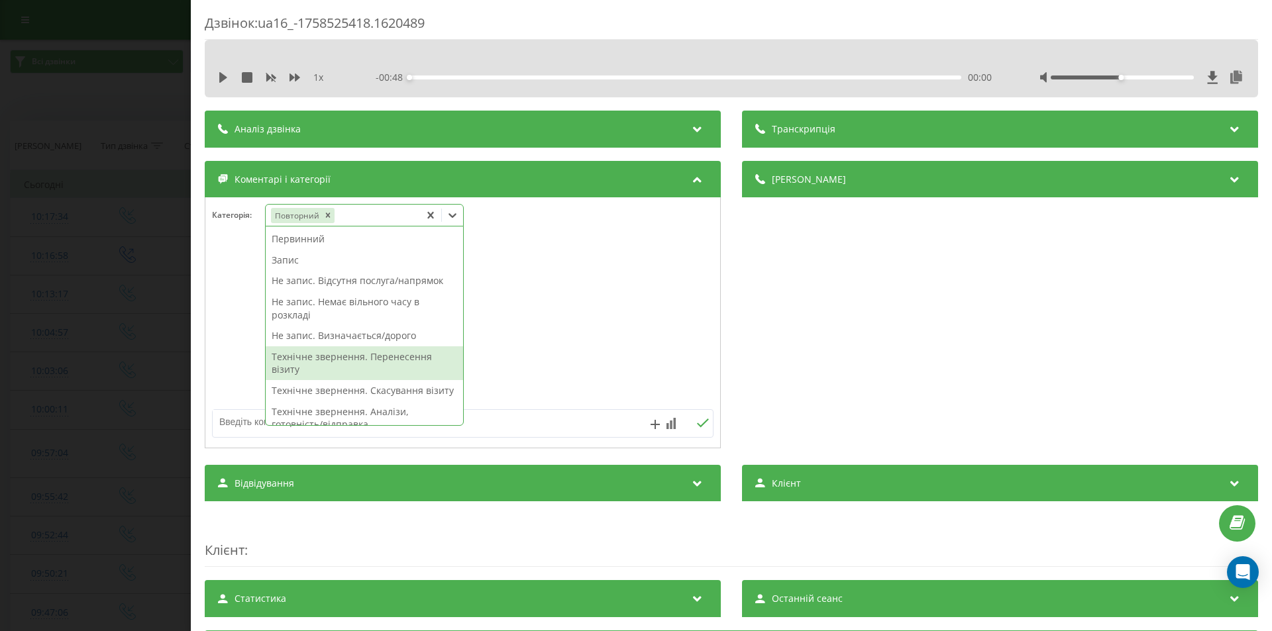
click at [362, 363] on div "Технічне звернення. Перенесення візиту" at bounding box center [364, 364] width 197 height 34
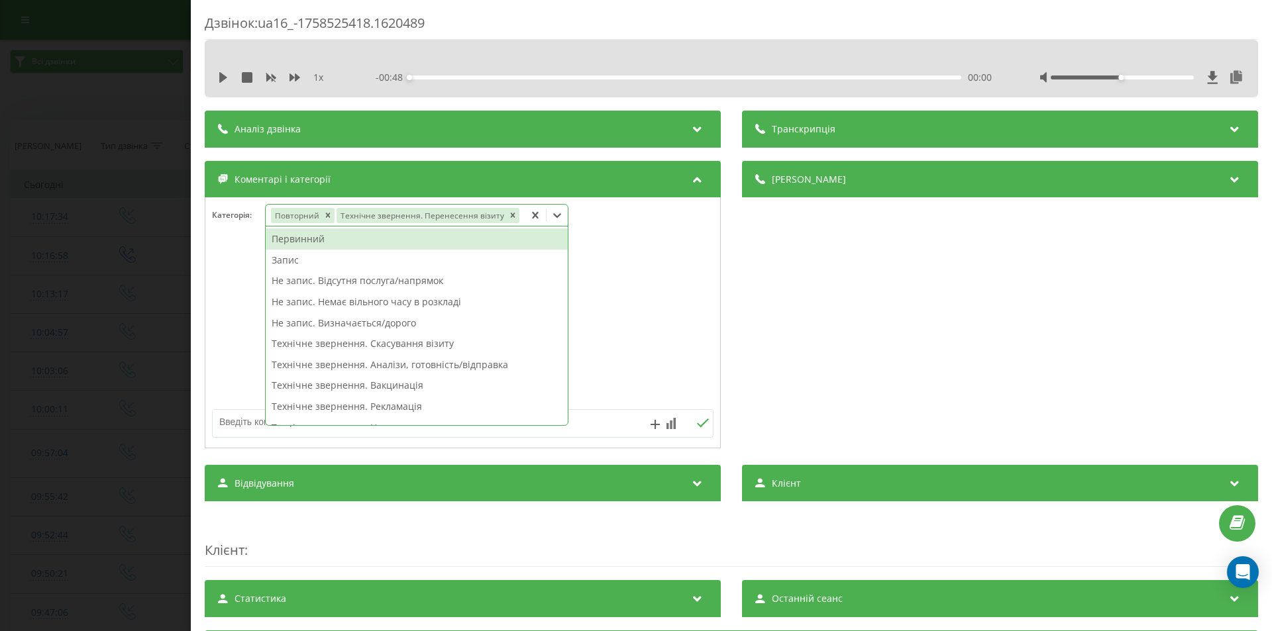
click at [100, 320] on div "Дзвінок : ua16_-1758525418.1620489 1 x - 00:48 00:00 00:00 Транскрипція Для AI-…" at bounding box center [636, 315] width 1272 height 631
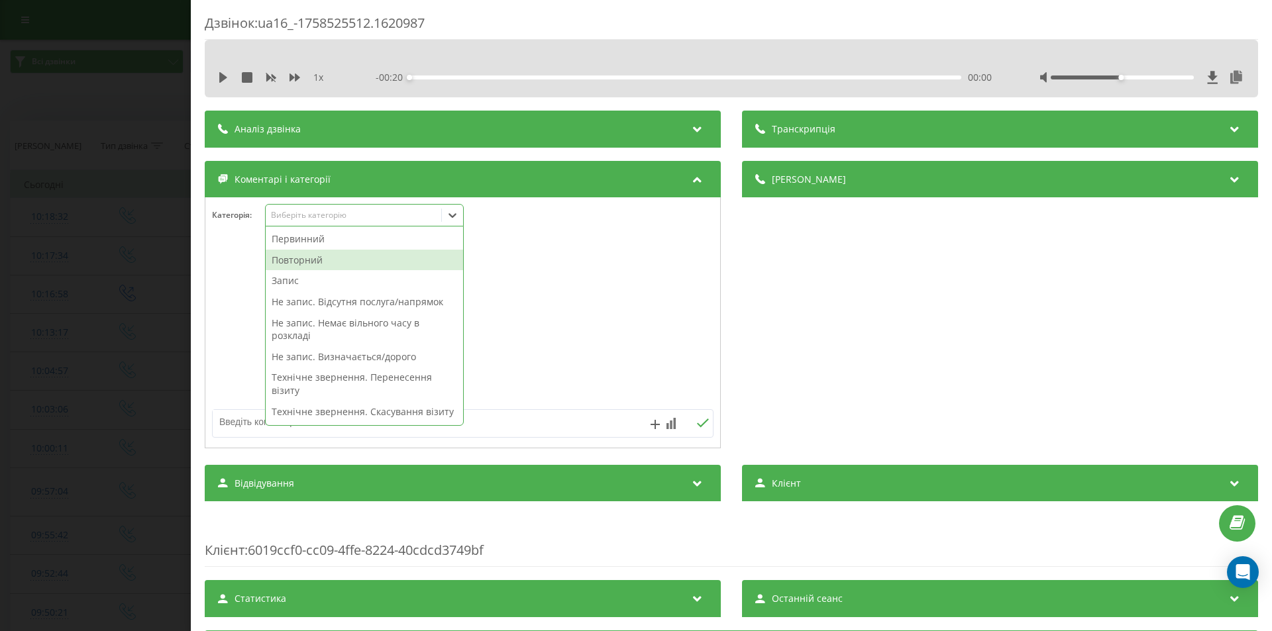
click at [294, 261] on div "Повторний" at bounding box center [364, 260] width 197 height 21
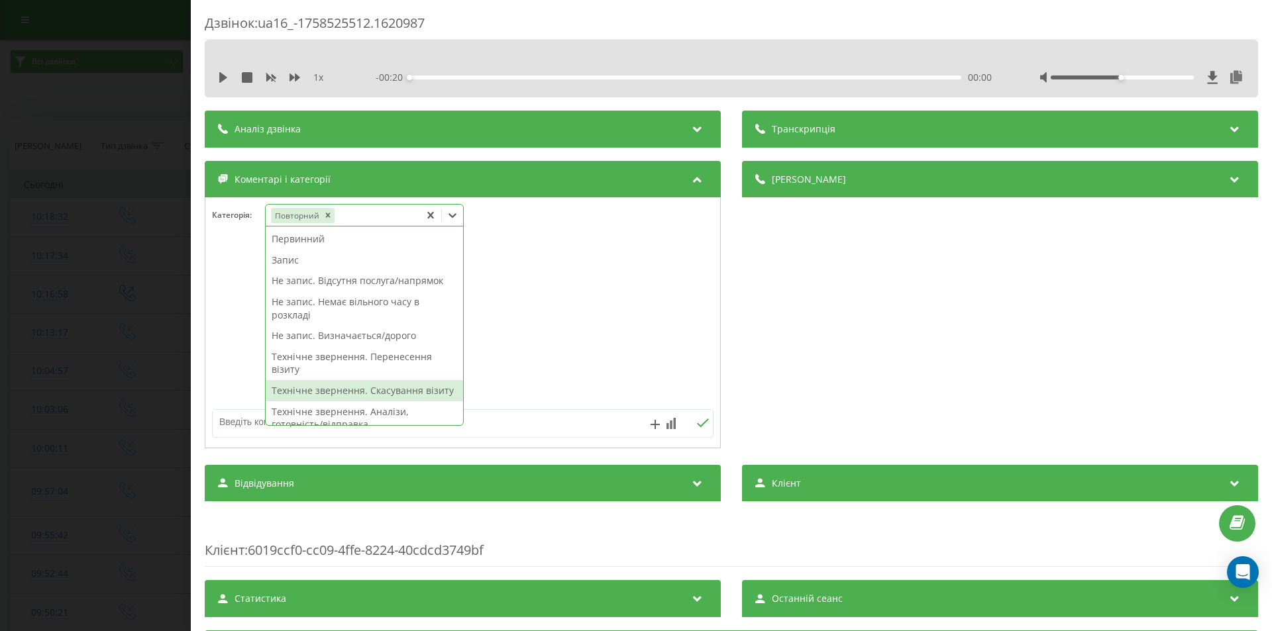
click at [382, 383] on div "Технічне звернення. Скасування візиту" at bounding box center [364, 390] width 197 height 21
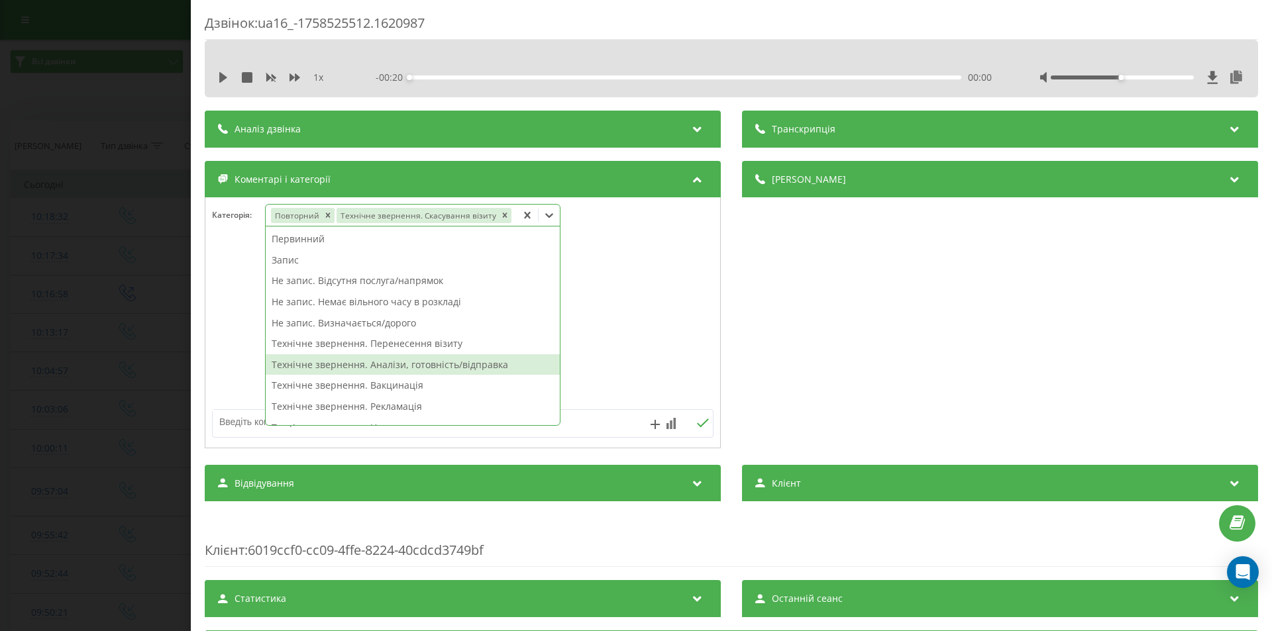
click at [115, 241] on div "Дзвінок : ua16_-1758525512.1620987 1 x - 00:20 00:00 00:00 Транскрипція Для AI-…" at bounding box center [636, 315] width 1272 height 631
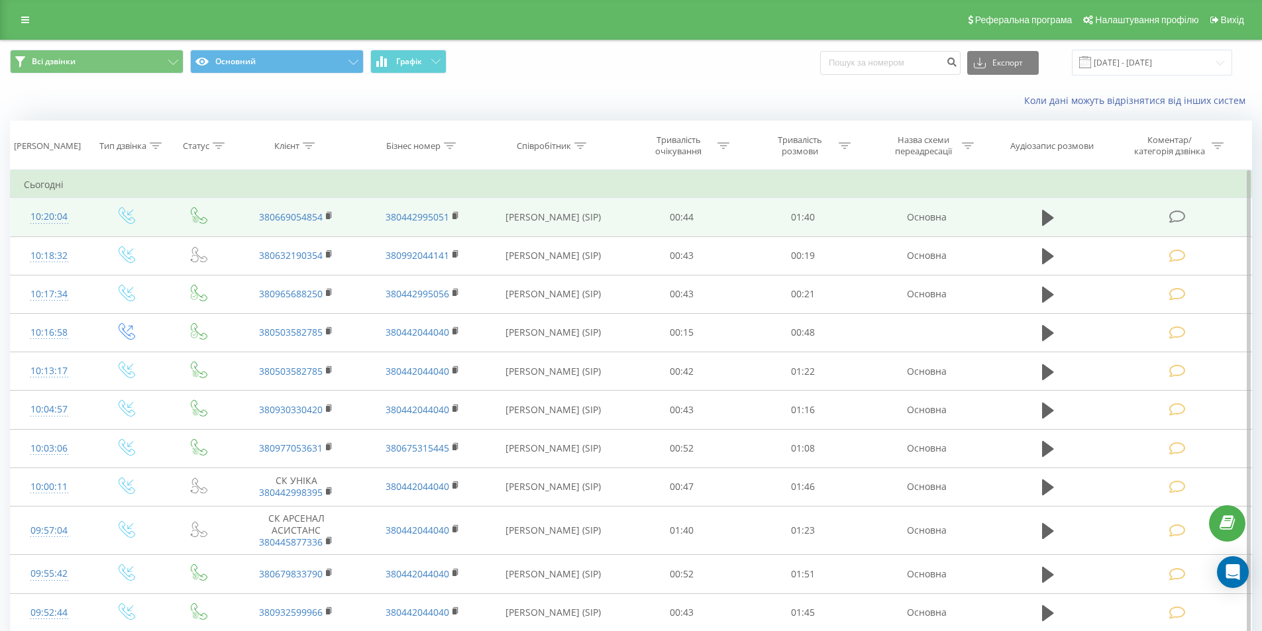
click at [1179, 217] on icon at bounding box center [1177, 217] width 17 height 14
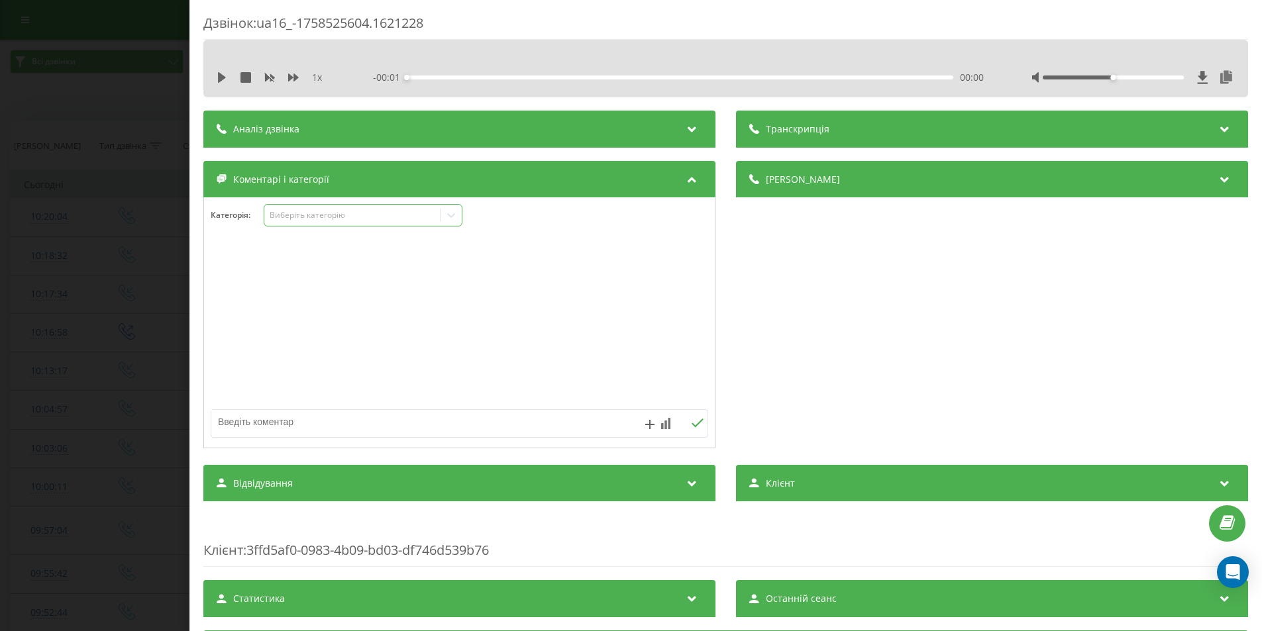
click at [352, 208] on div "Виберіть категорію" at bounding box center [363, 215] width 199 height 23
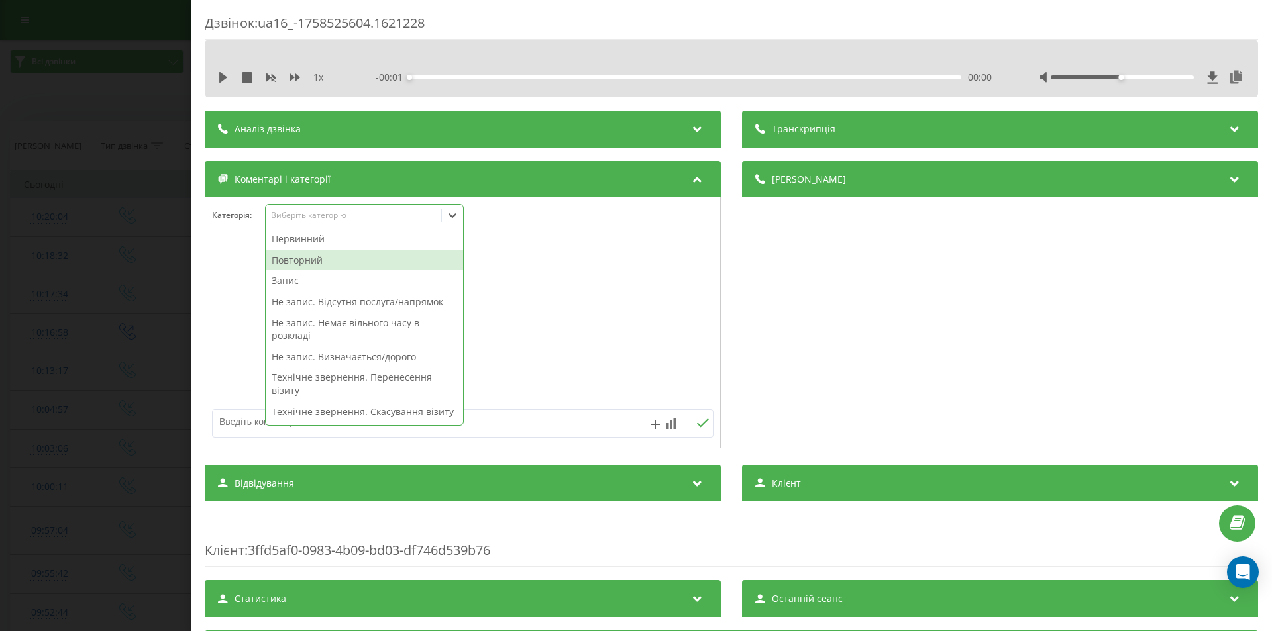
click at [293, 265] on div "Повторний" at bounding box center [364, 260] width 197 height 21
click at [293, 258] on div "Запис" at bounding box center [364, 260] width 197 height 21
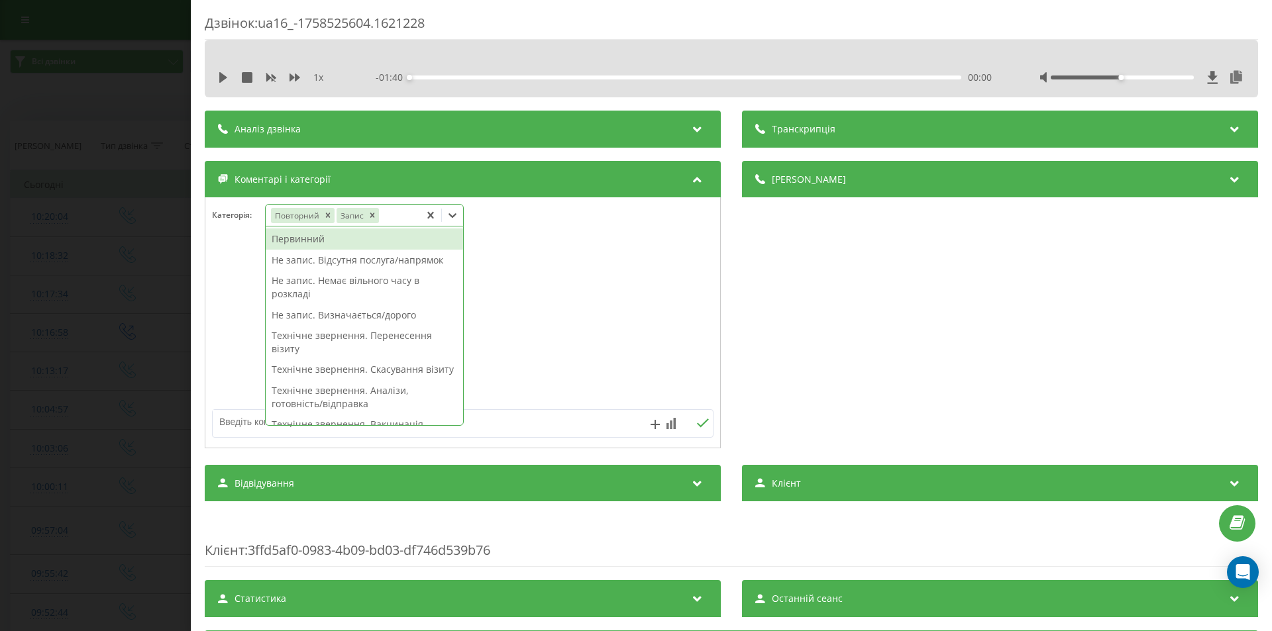
click at [104, 264] on div "Дзвінок : ua16_-1758525604.1621228 1 x - 01:40 00:00 00:00 Транскрипція Для AI-…" at bounding box center [636, 315] width 1272 height 631
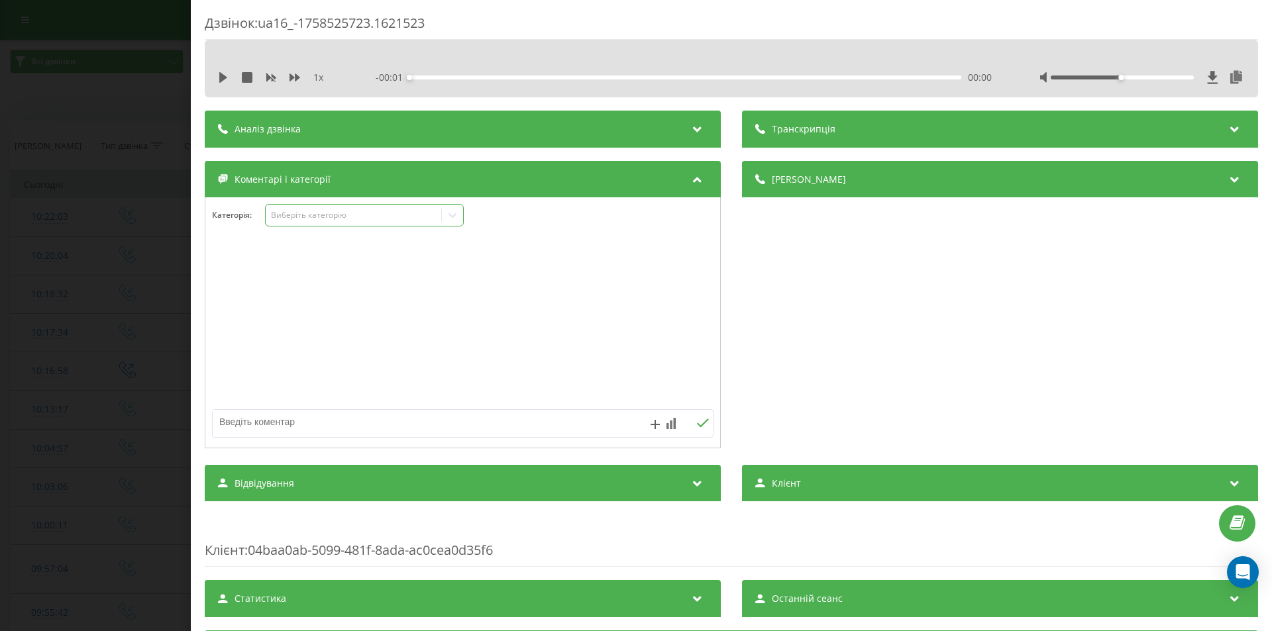
click at [333, 217] on div "Виберіть категорію" at bounding box center [354, 215] width 166 height 11
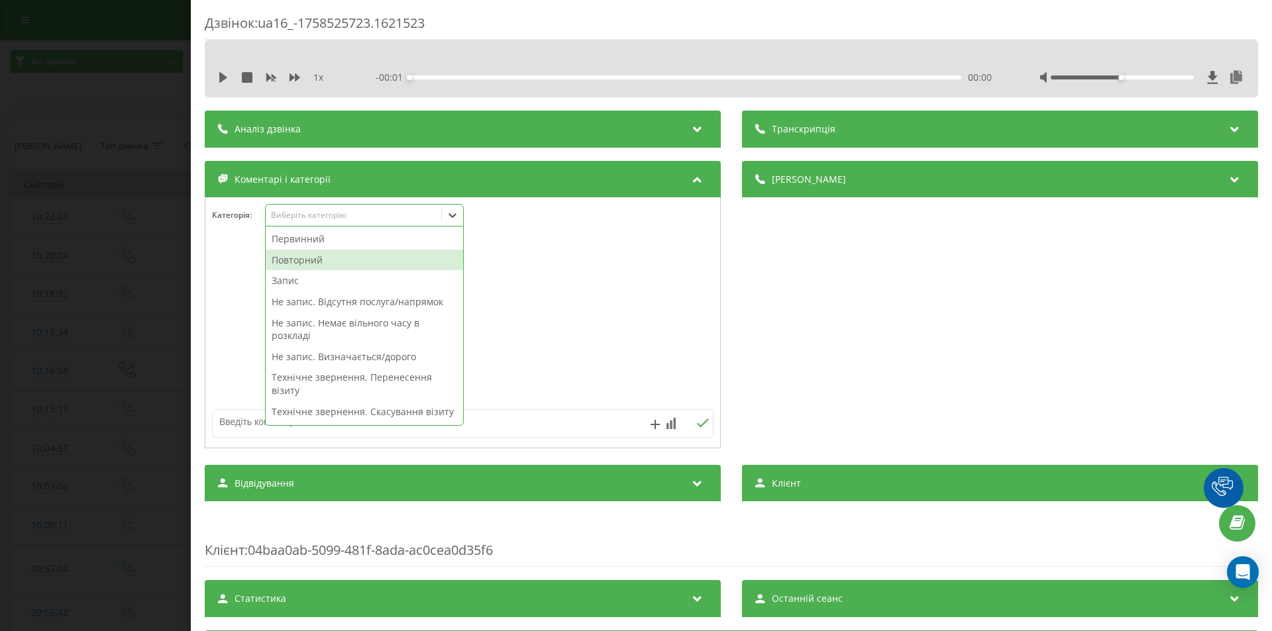
click at [282, 258] on div "Повторний" at bounding box center [364, 260] width 197 height 21
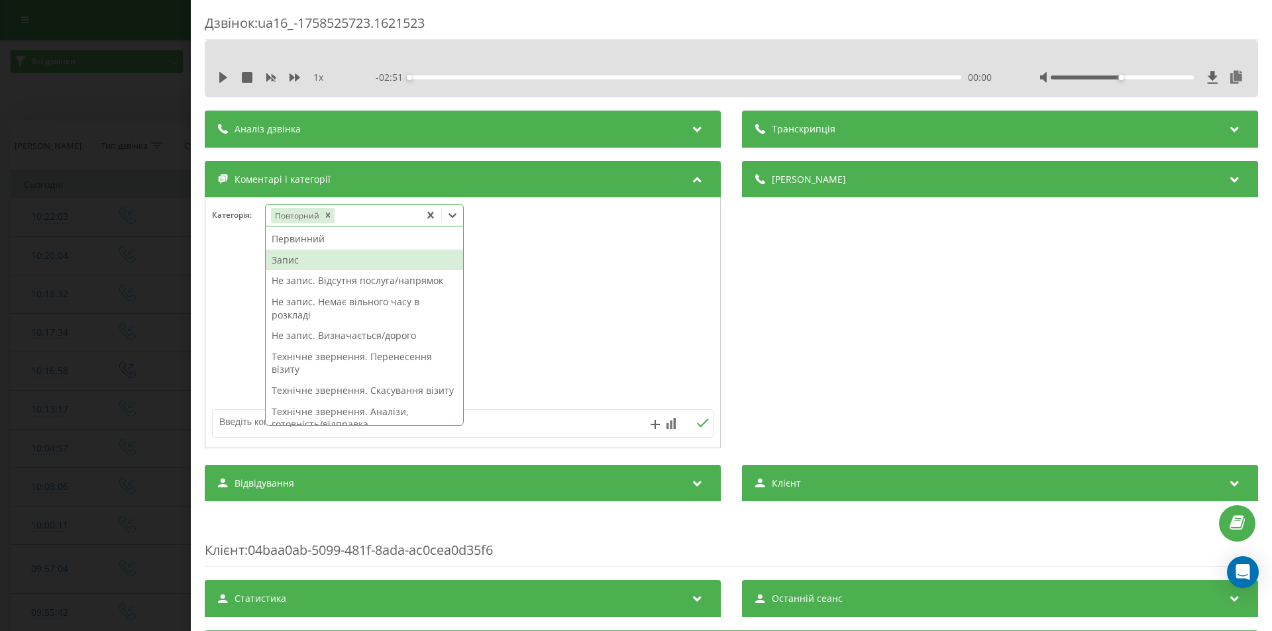
click at [283, 258] on div "Запис" at bounding box center [364, 260] width 197 height 21
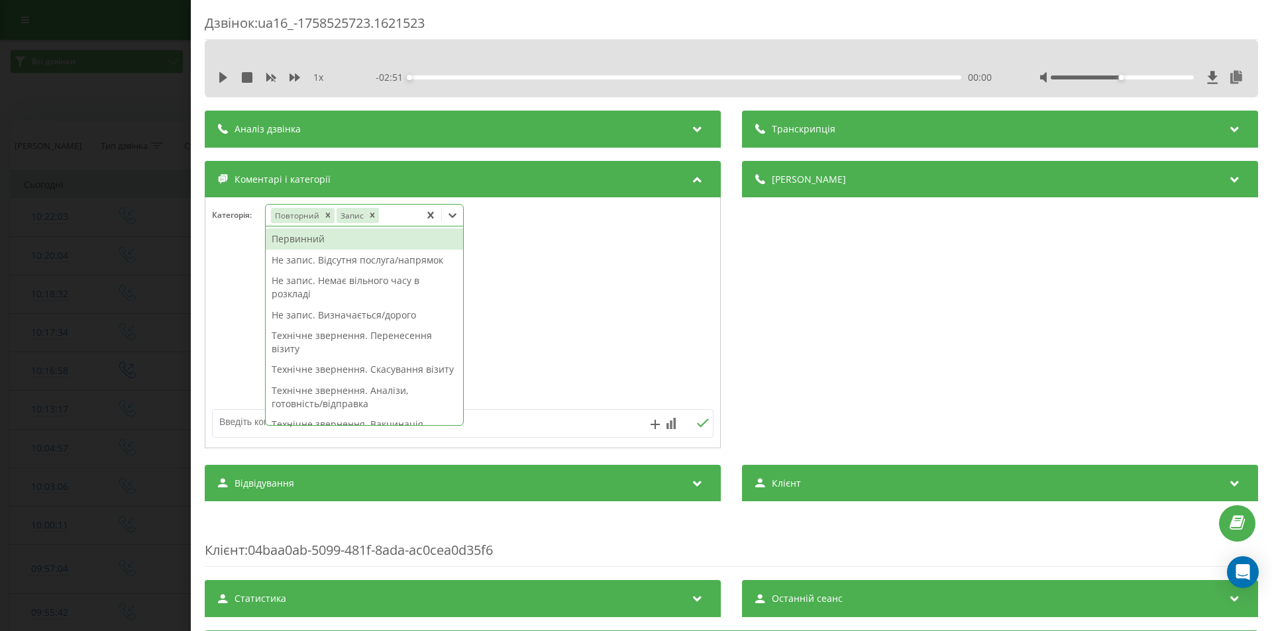
click at [148, 220] on div "Дзвінок : ua16_-1758525723.1621523 1 x - 02:51 00:00 00:00 Транскрипція Для AI-…" at bounding box center [636, 315] width 1272 height 631
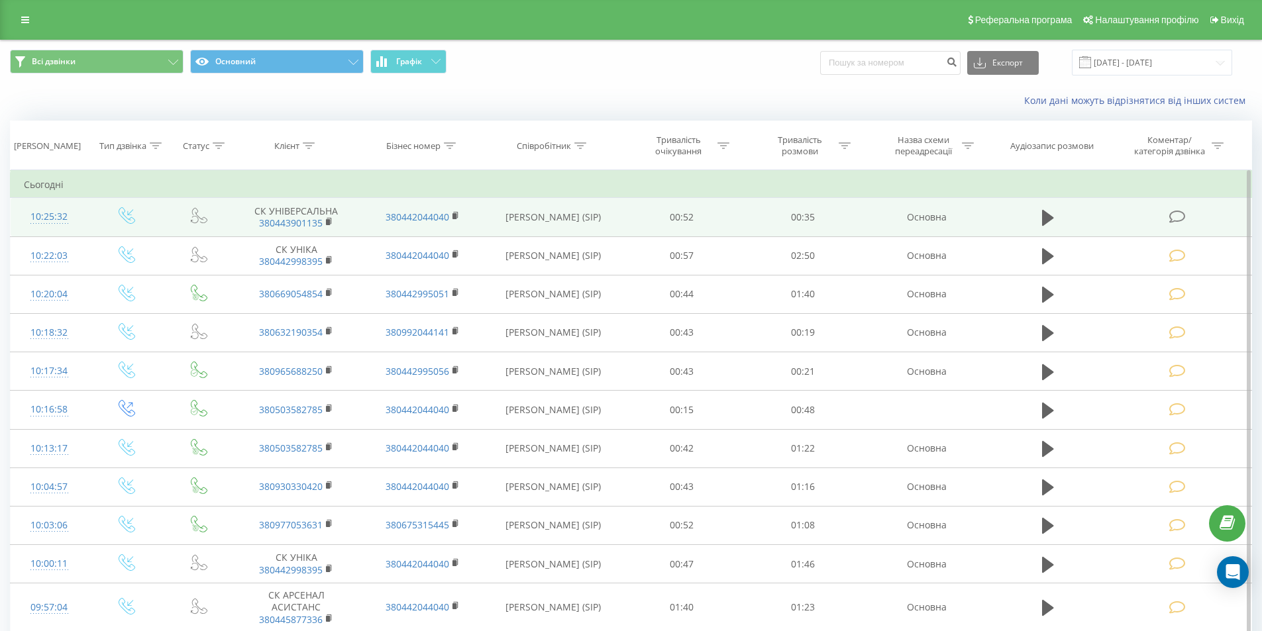
click at [1179, 217] on icon at bounding box center [1177, 217] width 17 height 14
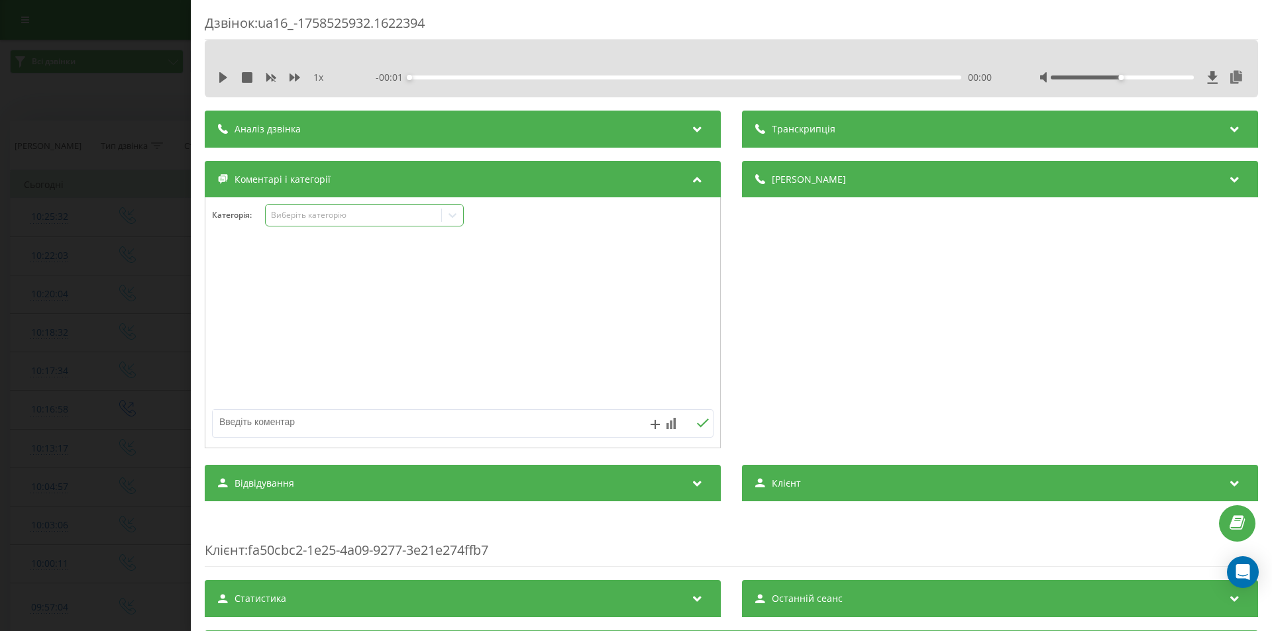
click at [358, 218] on div "Виберіть категорію" at bounding box center [354, 215] width 166 height 11
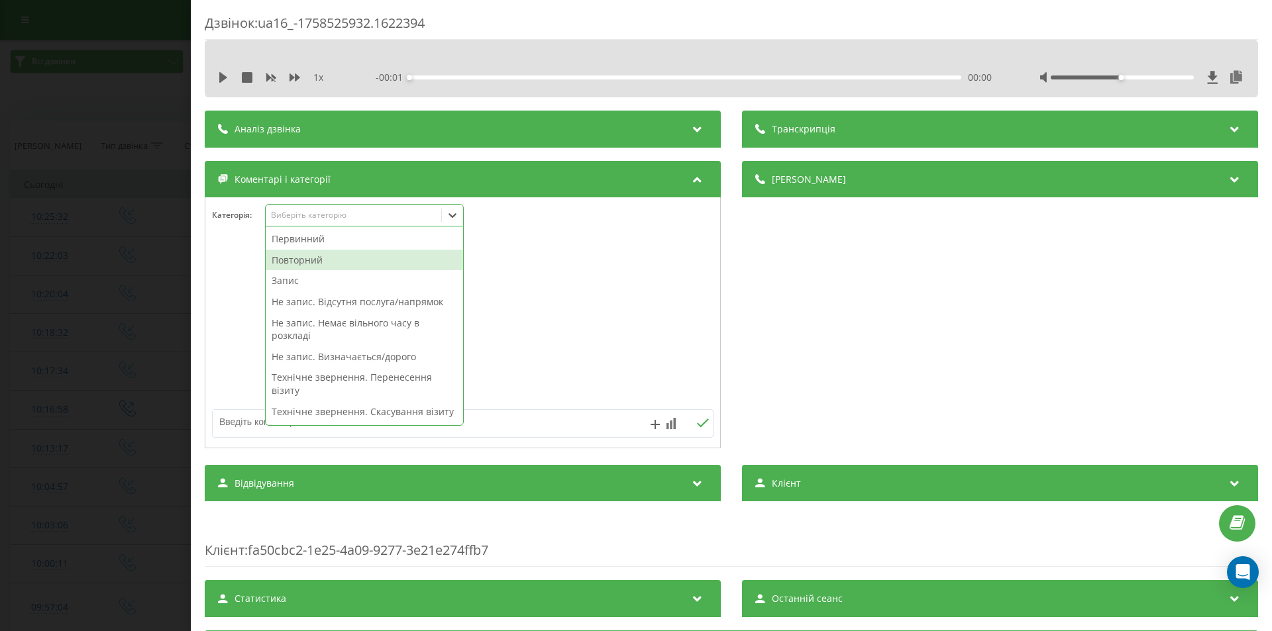
click at [321, 262] on div "Повторний" at bounding box center [364, 260] width 197 height 21
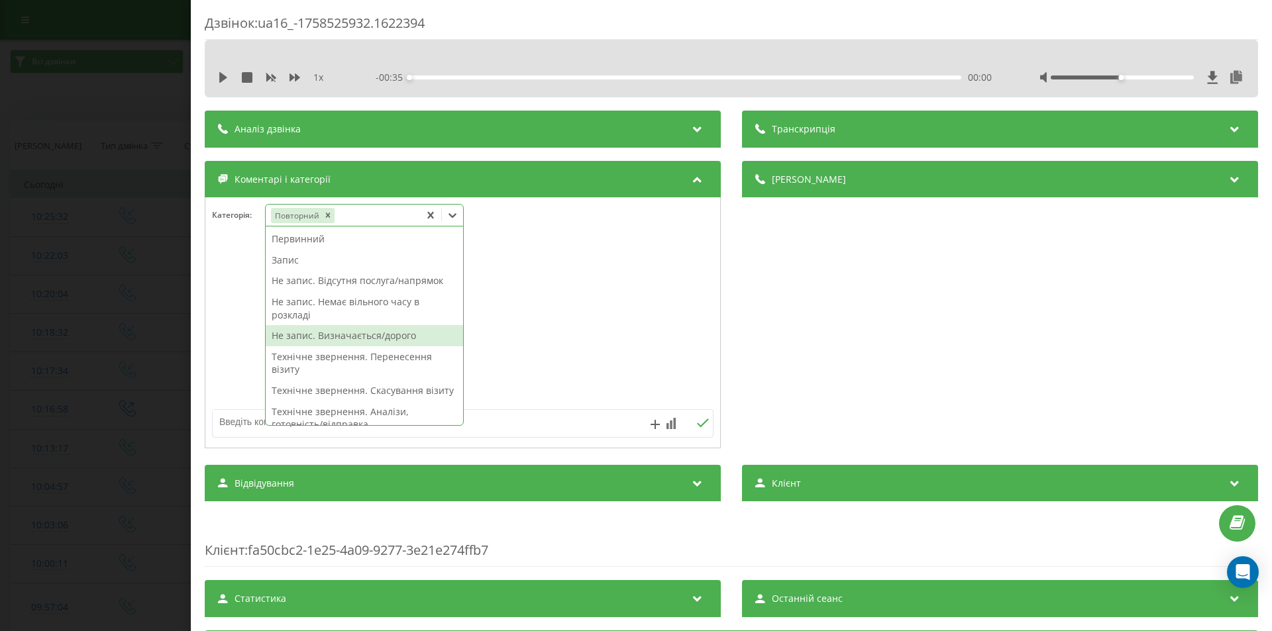
click at [333, 341] on div "Не запис. Визначається/дорого" at bounding box center [364, 335] width 197 height 21
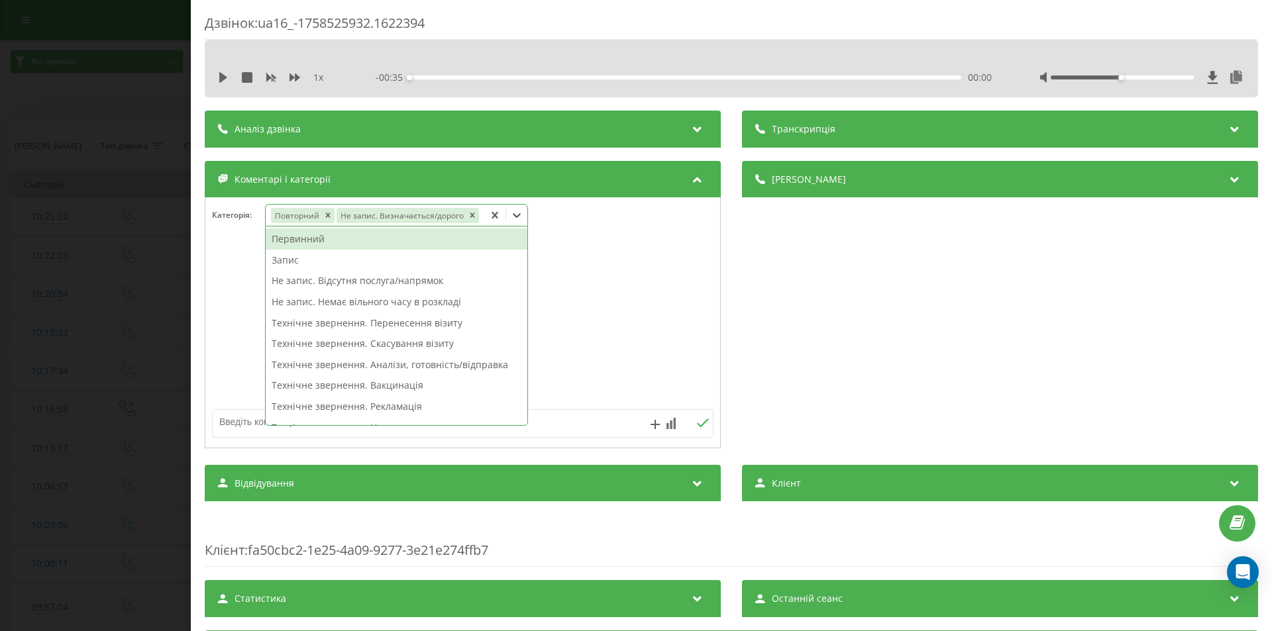
click at [87, 197] on div "Дзвінок : ua16_-1758525932.1622394 1 x - 00:35 00:00 00:00 Транскрипція Для AI-…" at bounding box center [636, 315] width 1272 height 631
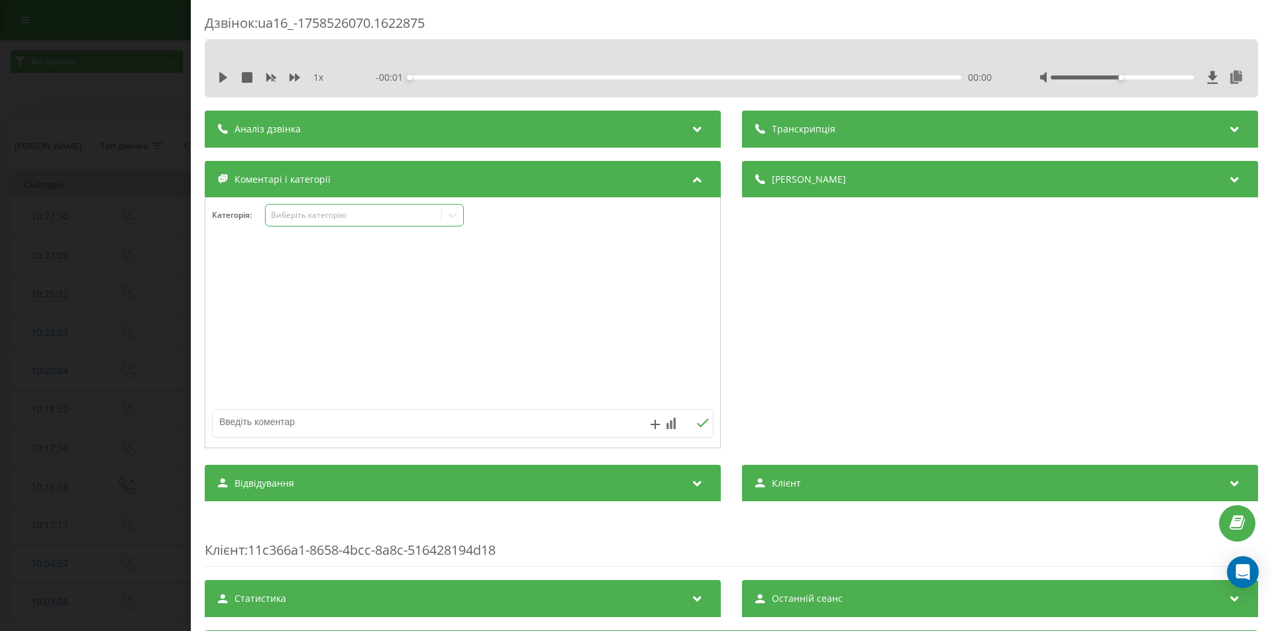
click at [402, 218] on div "Виберіть категорію" at bounding box center [354, 215] width 166 height 11
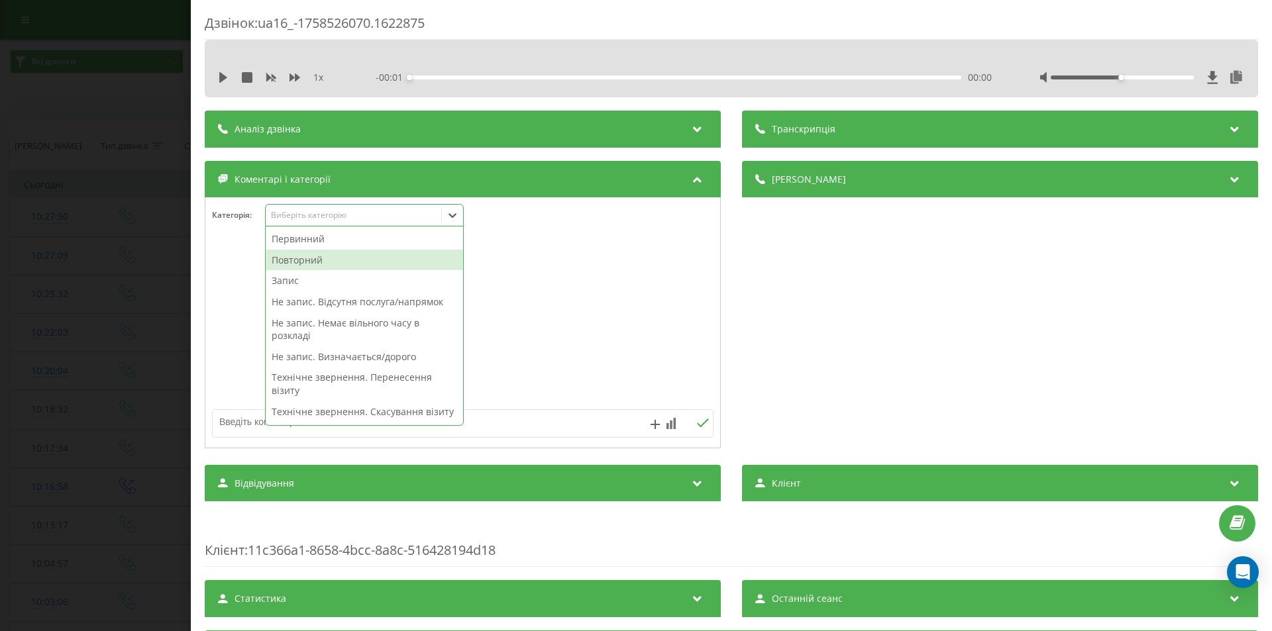
click at [303, 262] on div "Повторний" at bounding box center [364, 260] width 197 height 21
click at [151, 250] on div "Дзвінок : ua16_-1758526070.1622875 1 x - 01:18 00:00 00:00 Транскрипція Для AI-…" at bounding box center [636, 315] width 1272 height 631
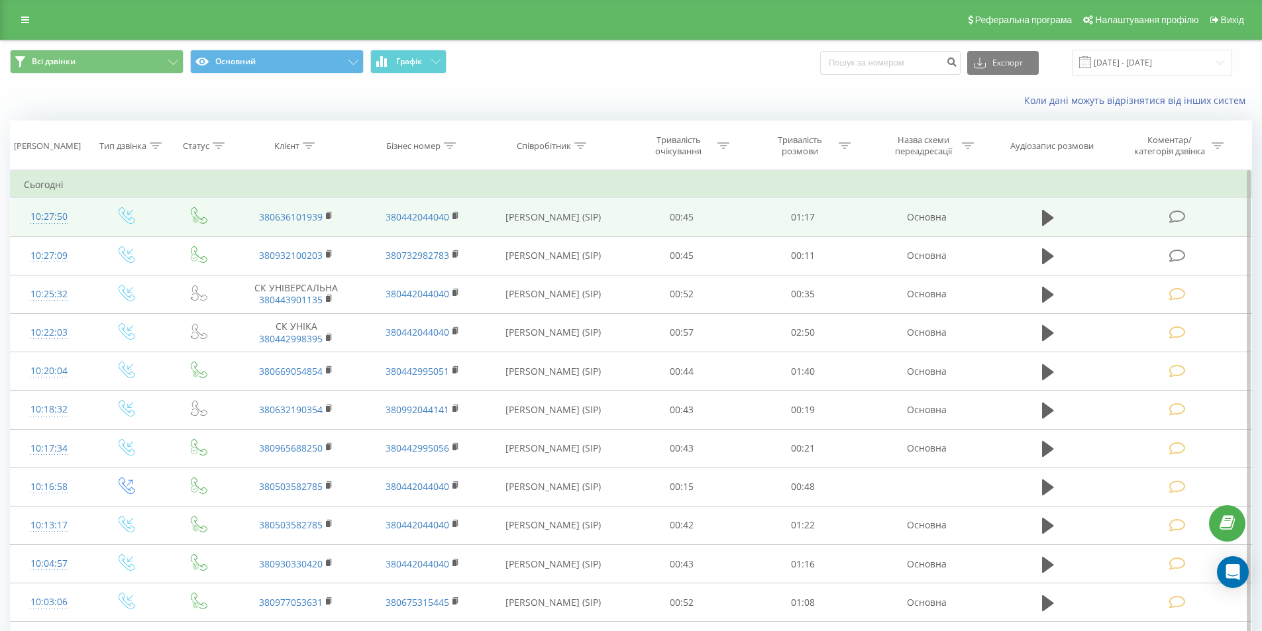
click at [1176, 217] on icon at bounding box center [1177, 217] width 17 height 14
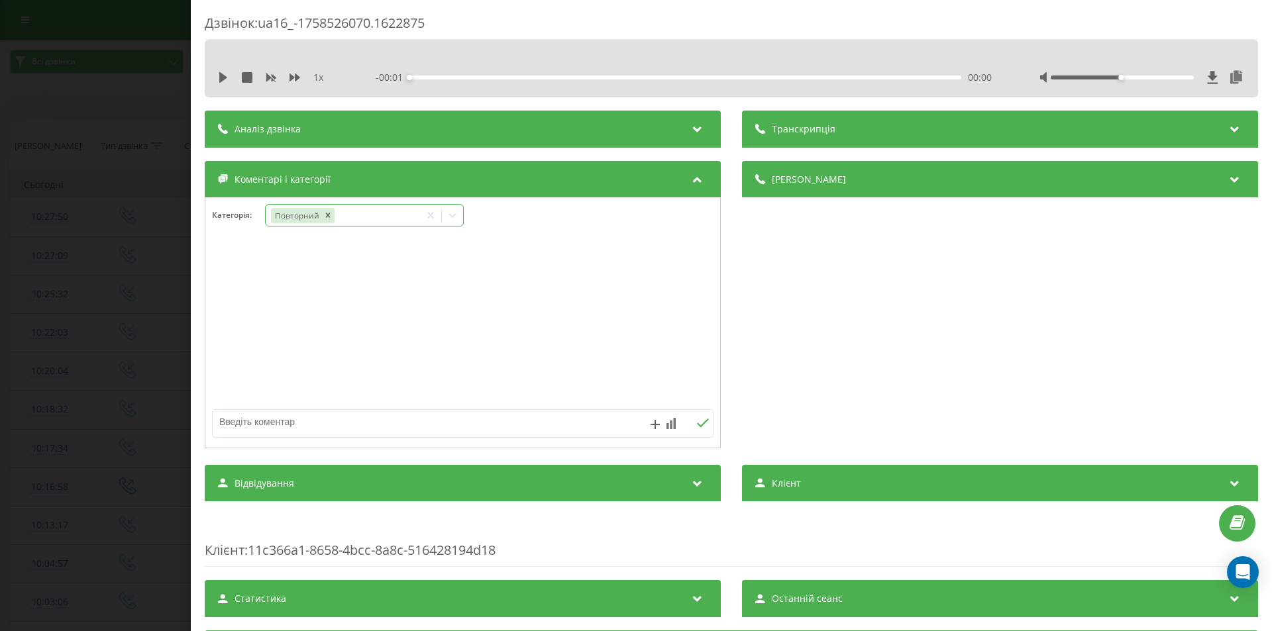
click at [368, 217] on div "Повторний" at bounding box center [343, 215] width 154 height 19
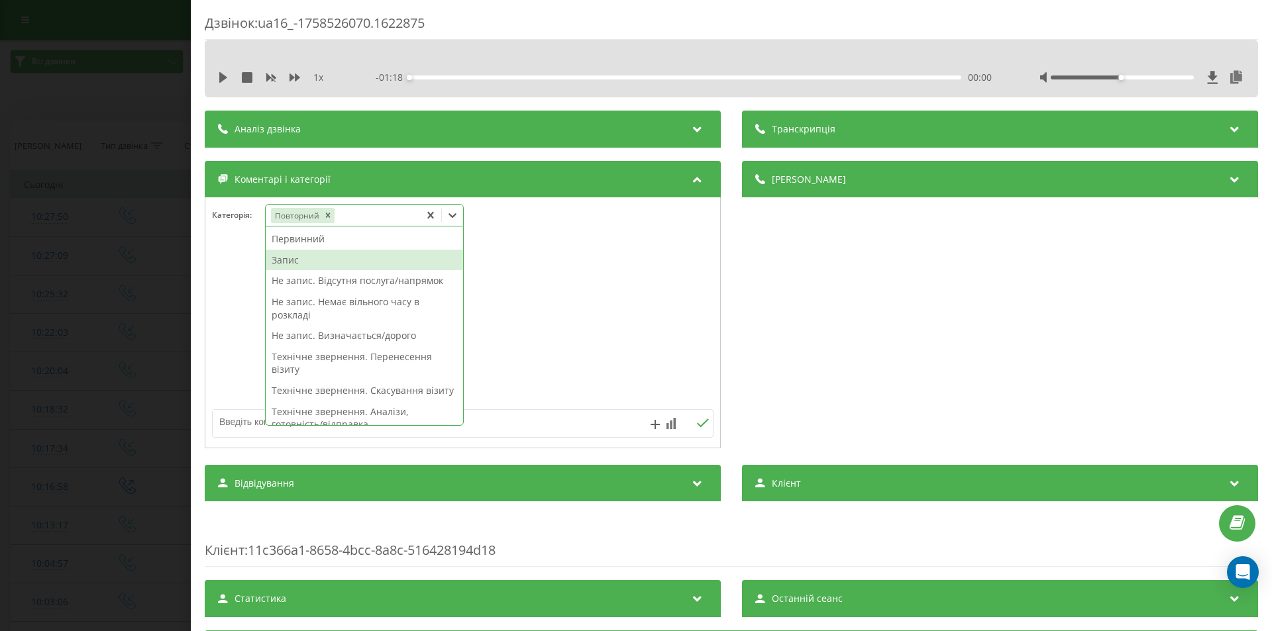
click at [299, 259] on div "Запис" at bounding box center [364, 260] width 197 height 21
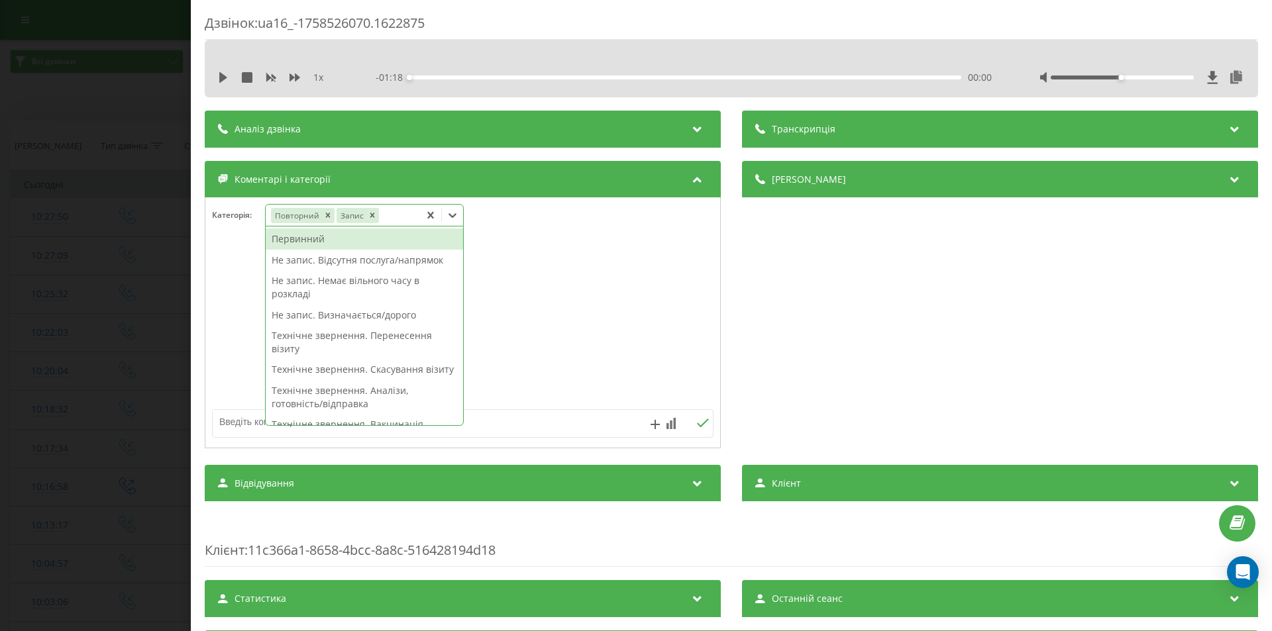
click at [133, 227] on div "Дзвінок : ua16_-1758526070.1622875 1 x - 01:18 00:00 00:00 Транскрипція Для AI-…" at bounding box center [636, 315] width 1272 height 631
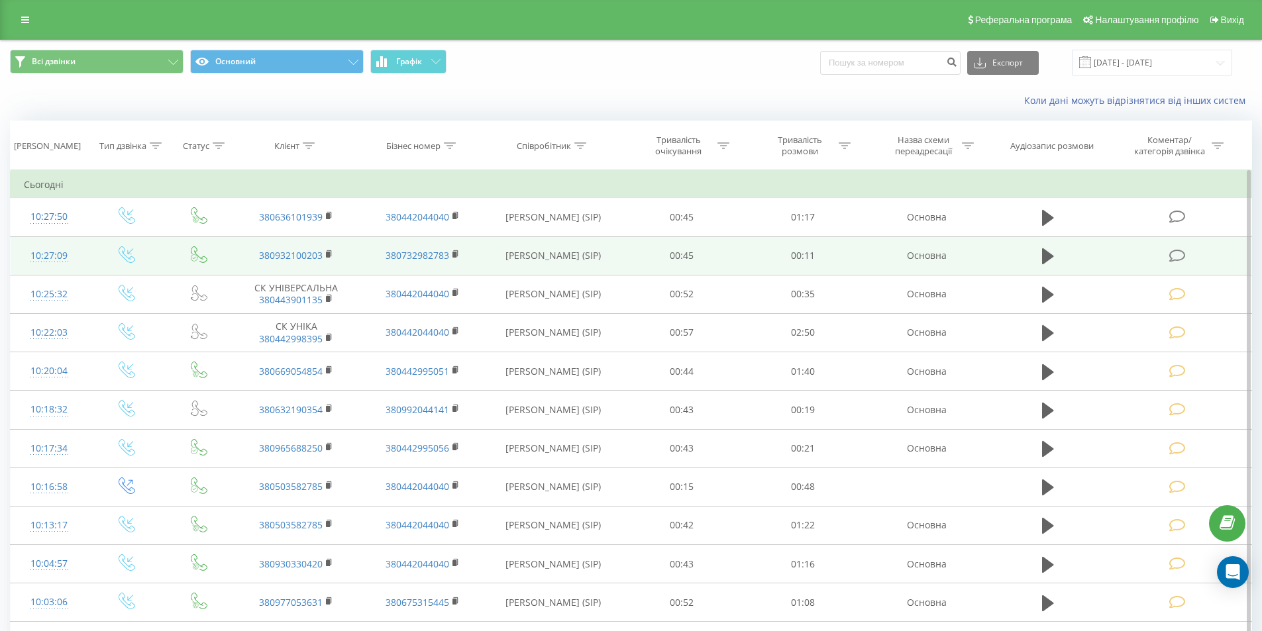
click at [1174, 256] on icon at bounding box center [1177, 256] width 17 height 14
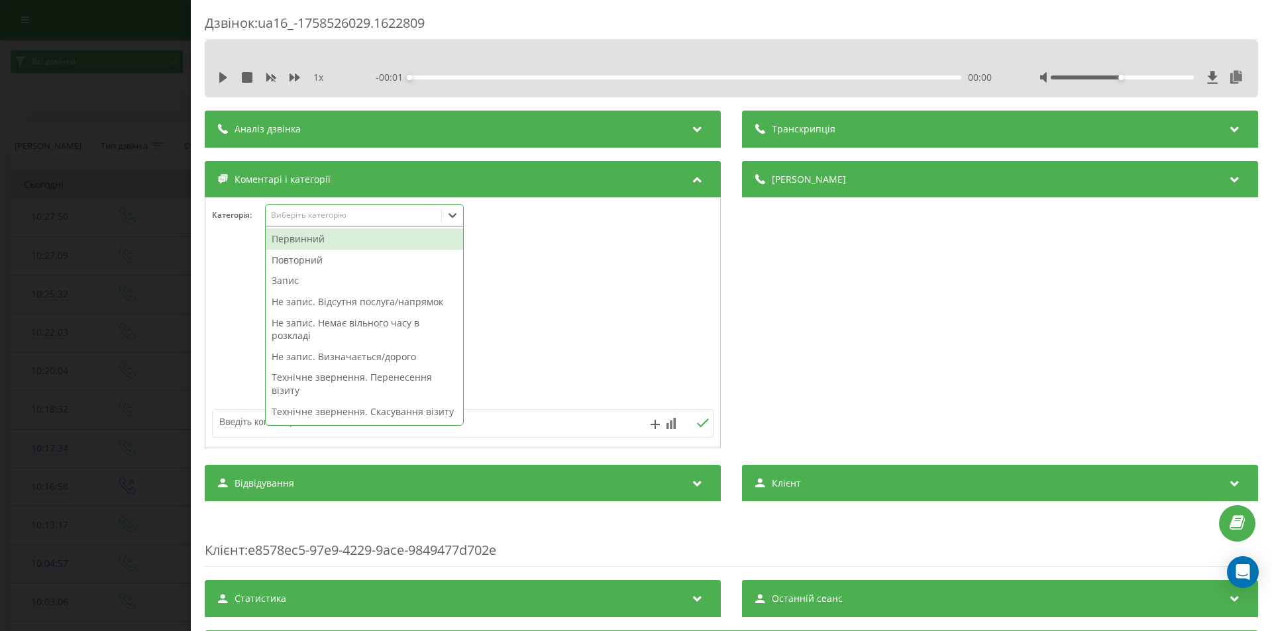
click at [354, 215] on div "Виберіть категорію" at bounding box center [354, 215] width 166 height 11
click at [307, 257] on div "Повторний" at bounding box center [364, 260] width 197 height 21
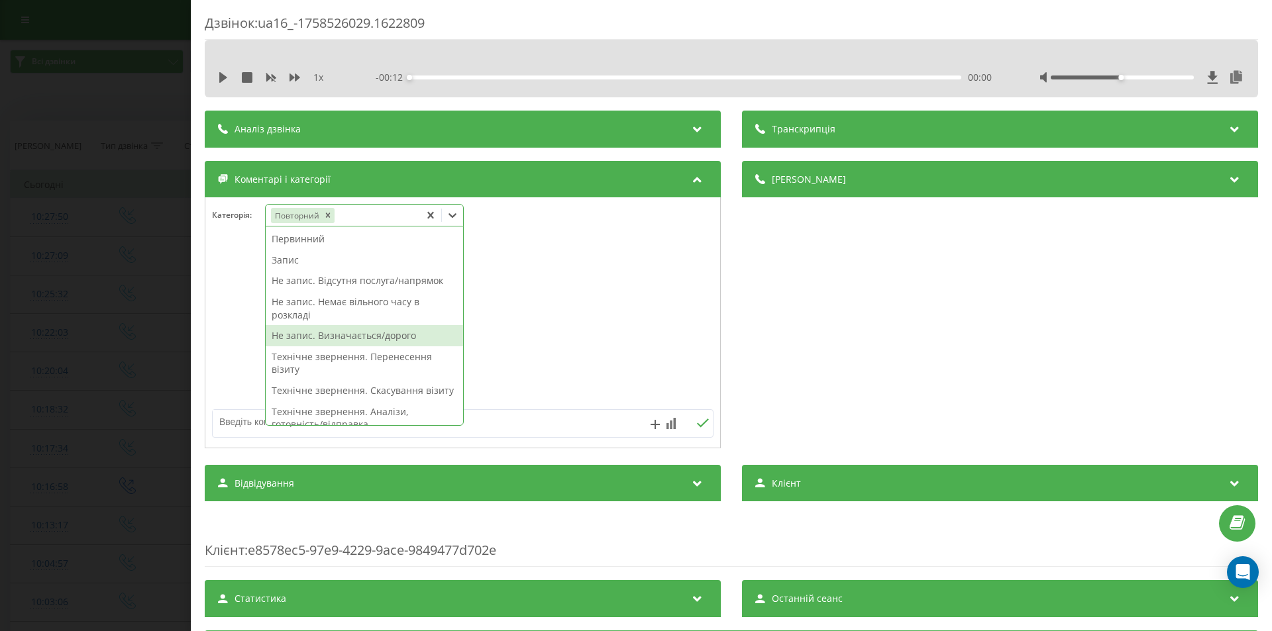
click at [342, 335] on div "Не запис. Визначається/дорого" at bounding box center [364, 335] width 197 height 21
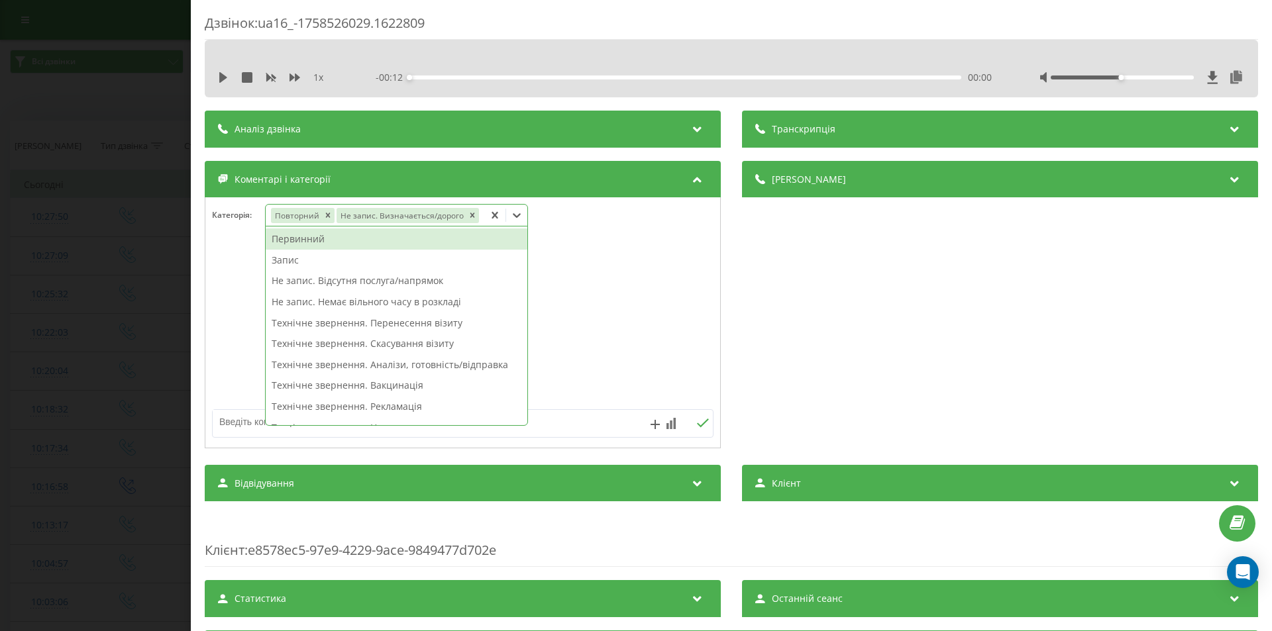
click at [129, 316] on div "Дзвінок : ua16_-1758526029.1622809 1 x - 00:12 00:00 00:00 Транскрипція Для AI-…" at bounding box center [636, 315] width 1272 height 631
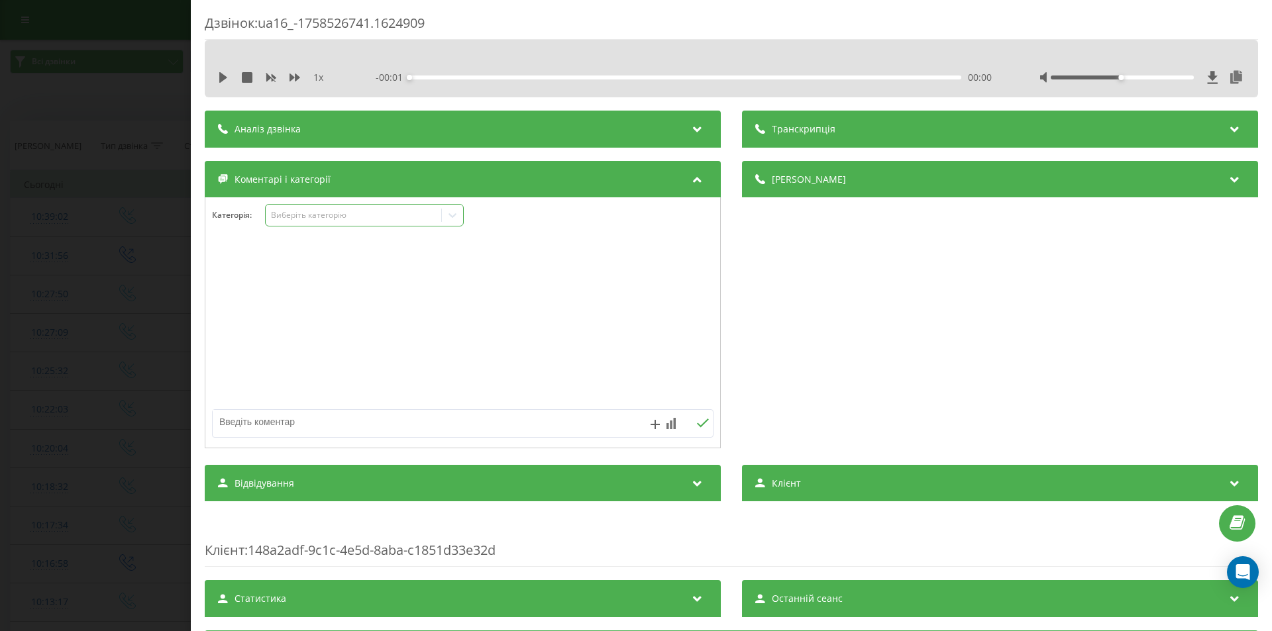
click at [334, 207] on div "Виберіть категорію" at bounding box center [364, 215] width 199 height 23
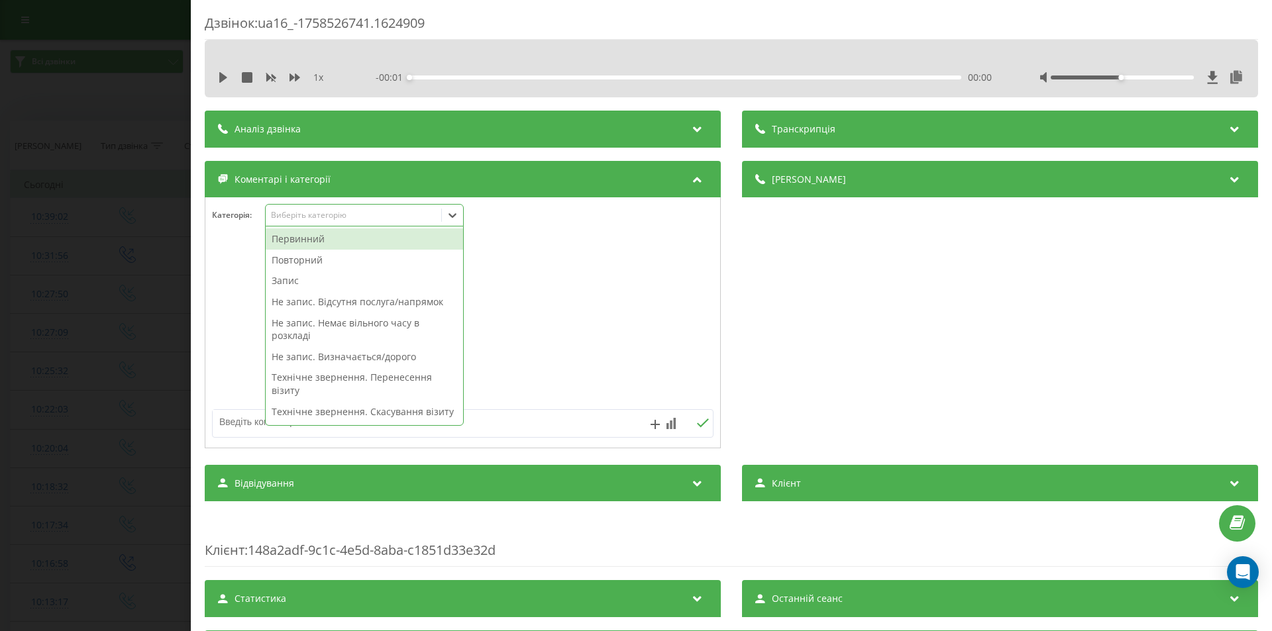
click at [307, 241] on div "Первинний" at bounding box center [364, 239] width 197 height 21
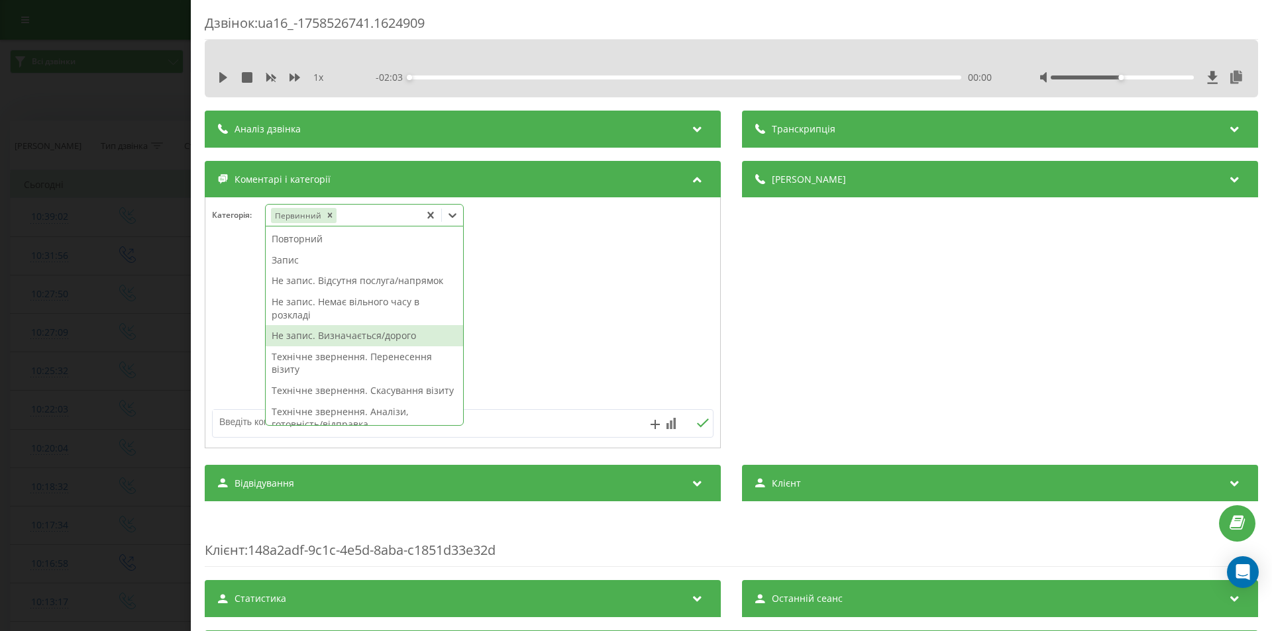
click at [299, 333] on div "Не запис. Визначається/дорого" at bounding box center [364, 335] width 197 height 21
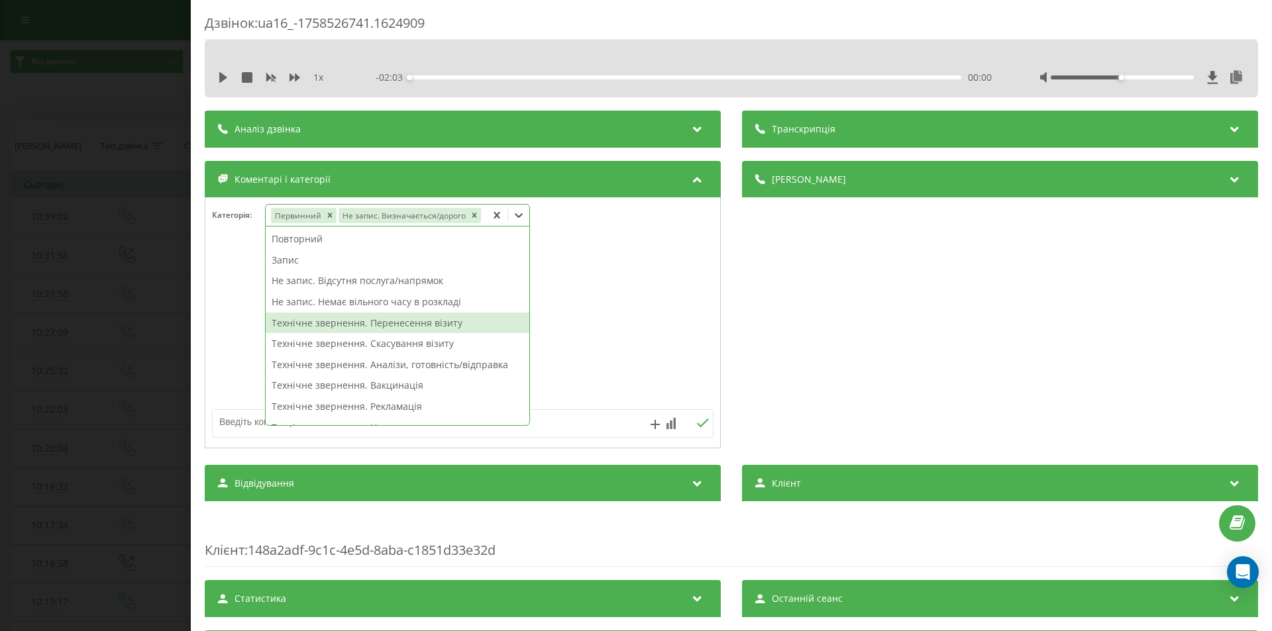
click at [137, 300] on div "Дзвінок : ua16_-1758526741.1624909 1 x - 02:03 00:00 00:00 Транскрипція Для AI-…" at bounding box center [636, 315] width 1272 height 631
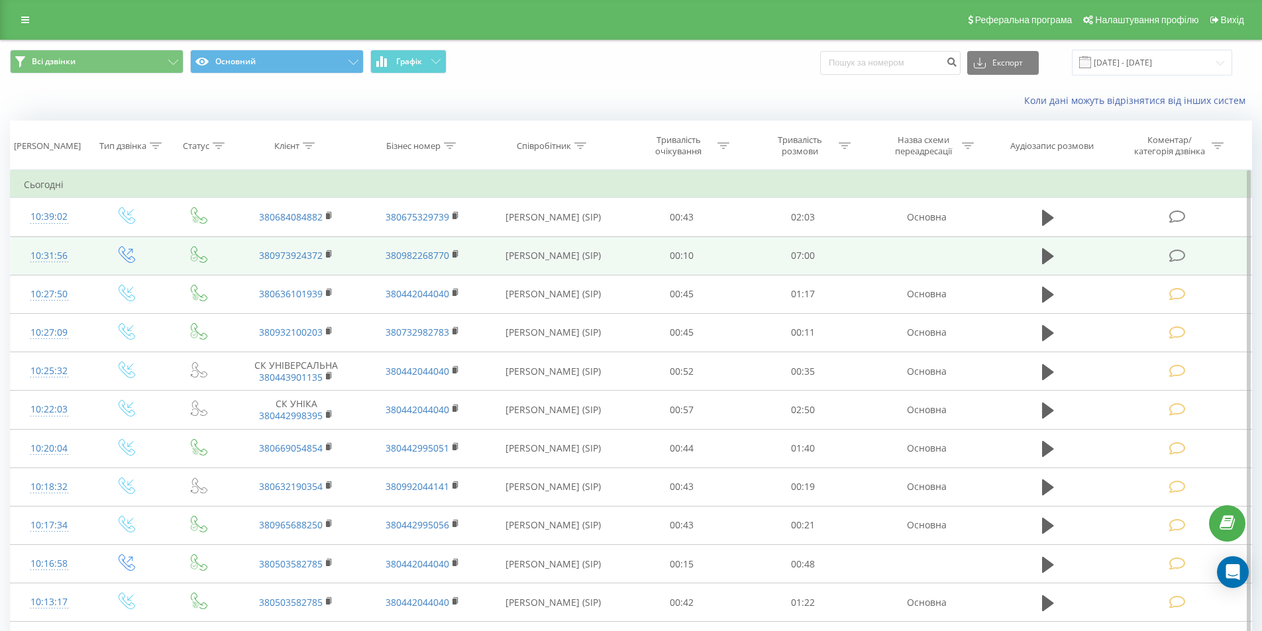
click at [1179, 261] on icon at bounding box center [1177, 256] width 17 height 14
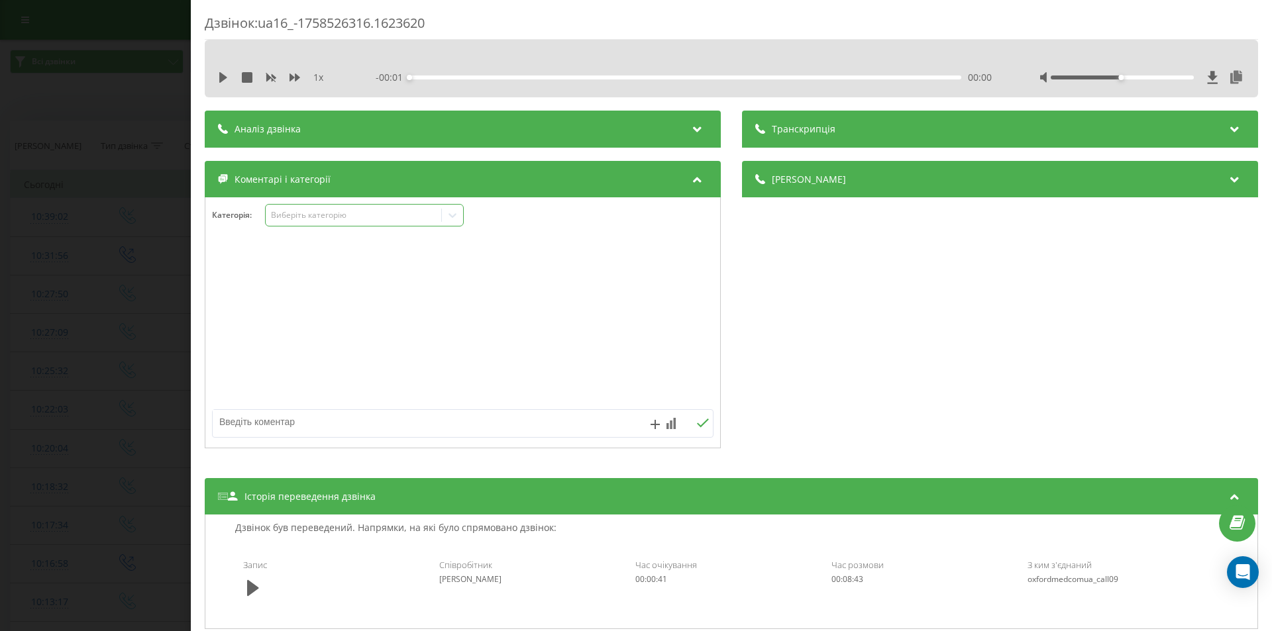
click at [405, 218] on div "Виберіть категорію" at bounding box center [354, 215] width 166 height 11
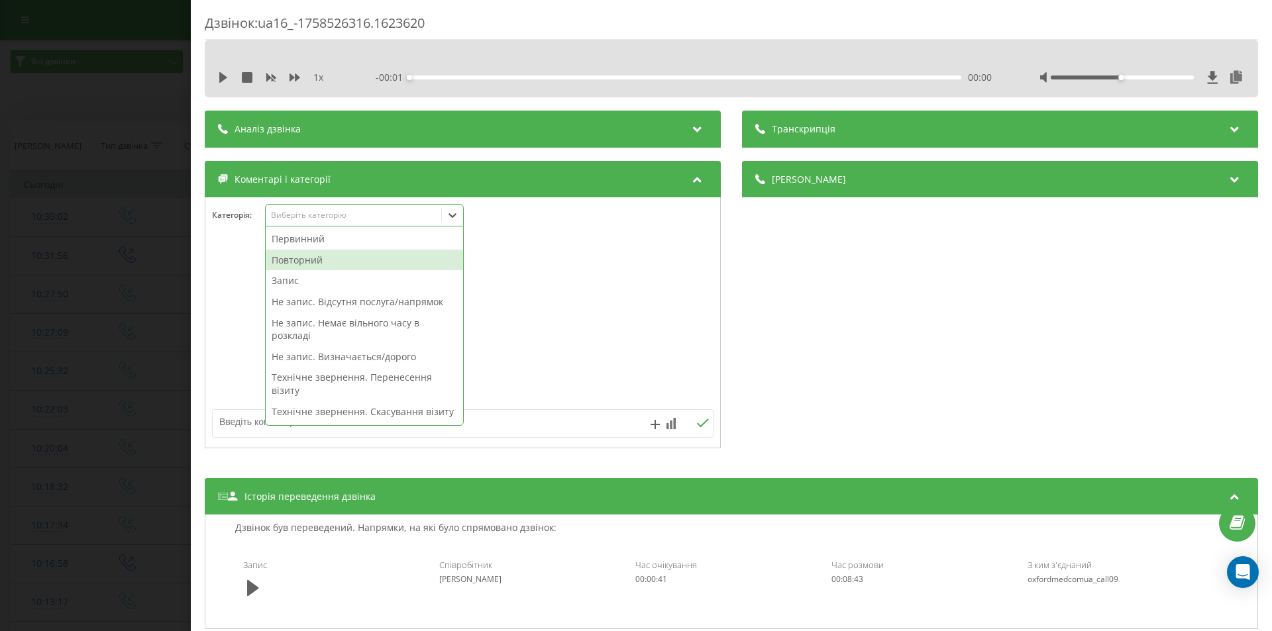
click at [313, 259] on div "Повторний" at bounding box center [364, 260] width 197 height 21
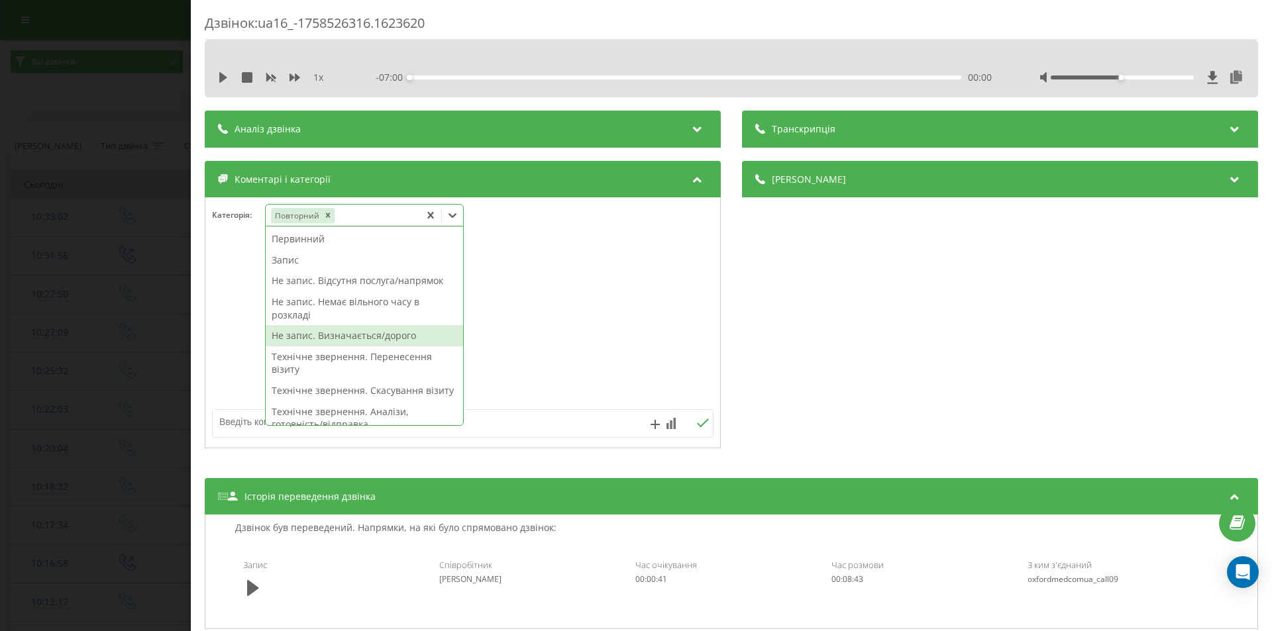
click at [329, 338] on div "Не запис. Визначається/дорого" at bounding box center [364, 335] width 197 height 21
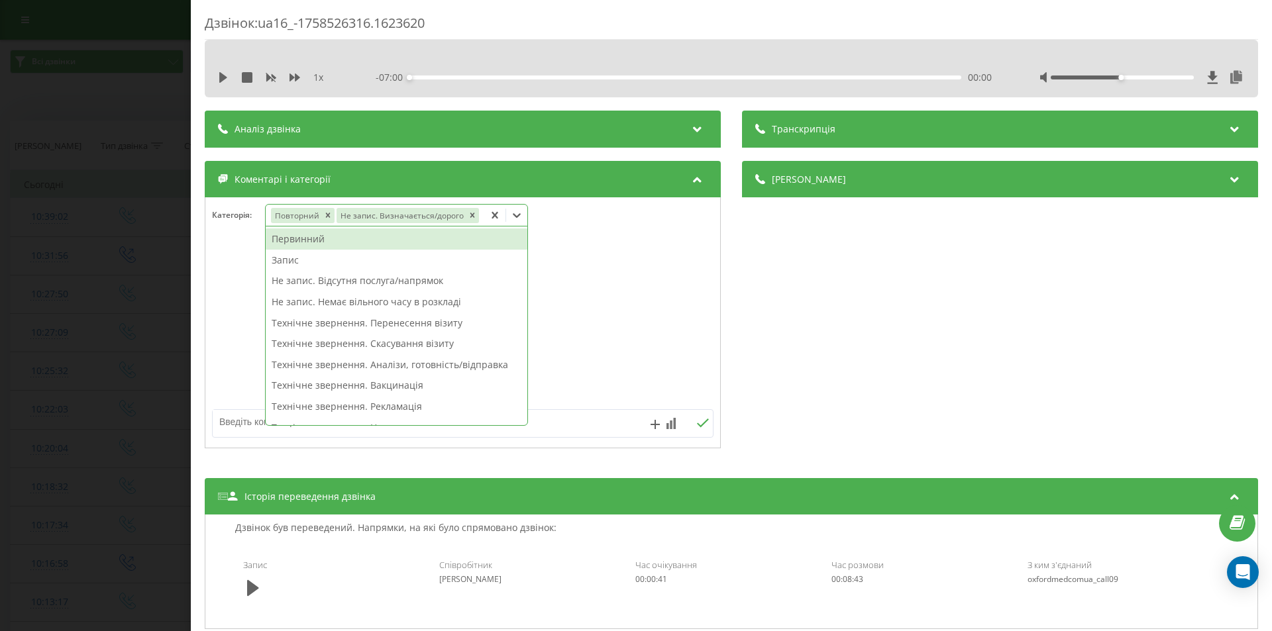
click at [140, 307] on div "Дзвінок : ua16_-1758526316.1623620 1 x - 07:00 00:00 00:00 Транскрипція Для AI-…" at bounding box center [636, 315] width 1272 height 631
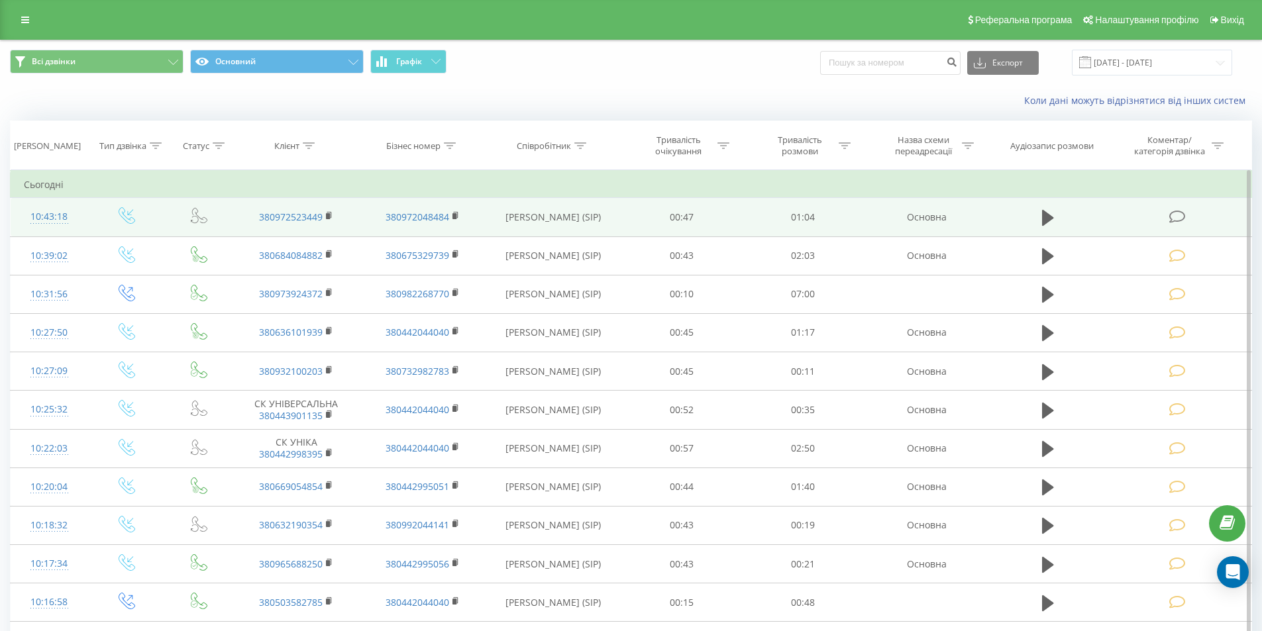
click at [1173, 217] on icon at bounding box center [1177, 217] width 17 height 14
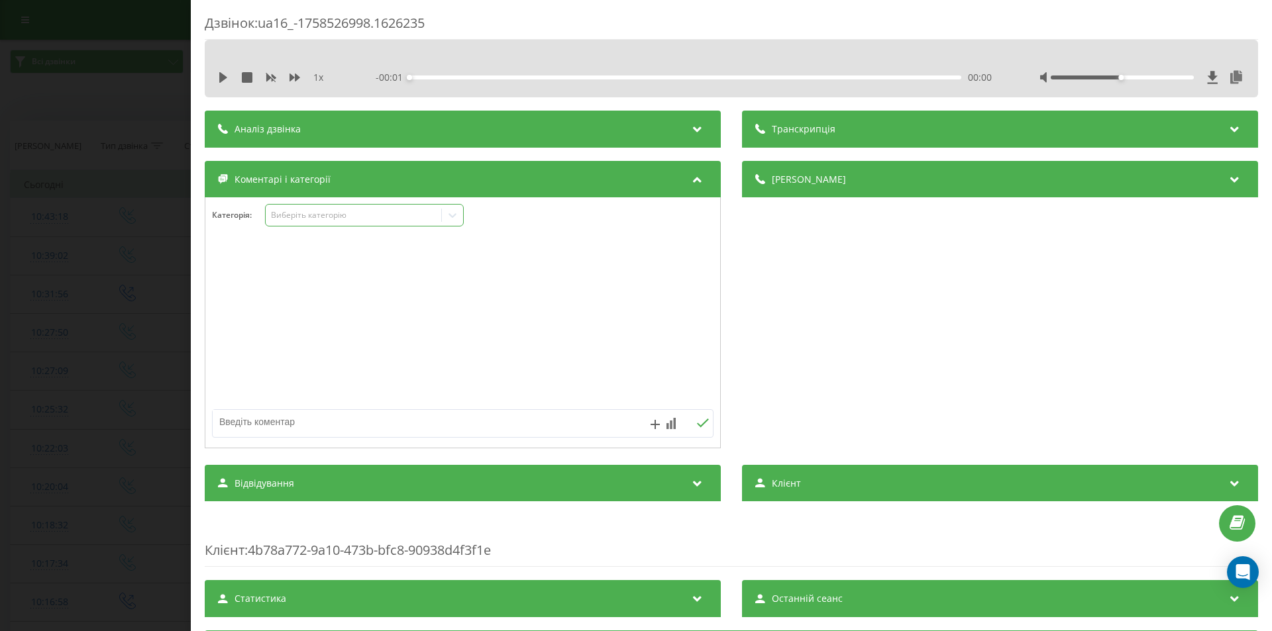
click at [323, 218] on div "Виберіть категорію" at bounding box center [354, 215] width 166 height 11
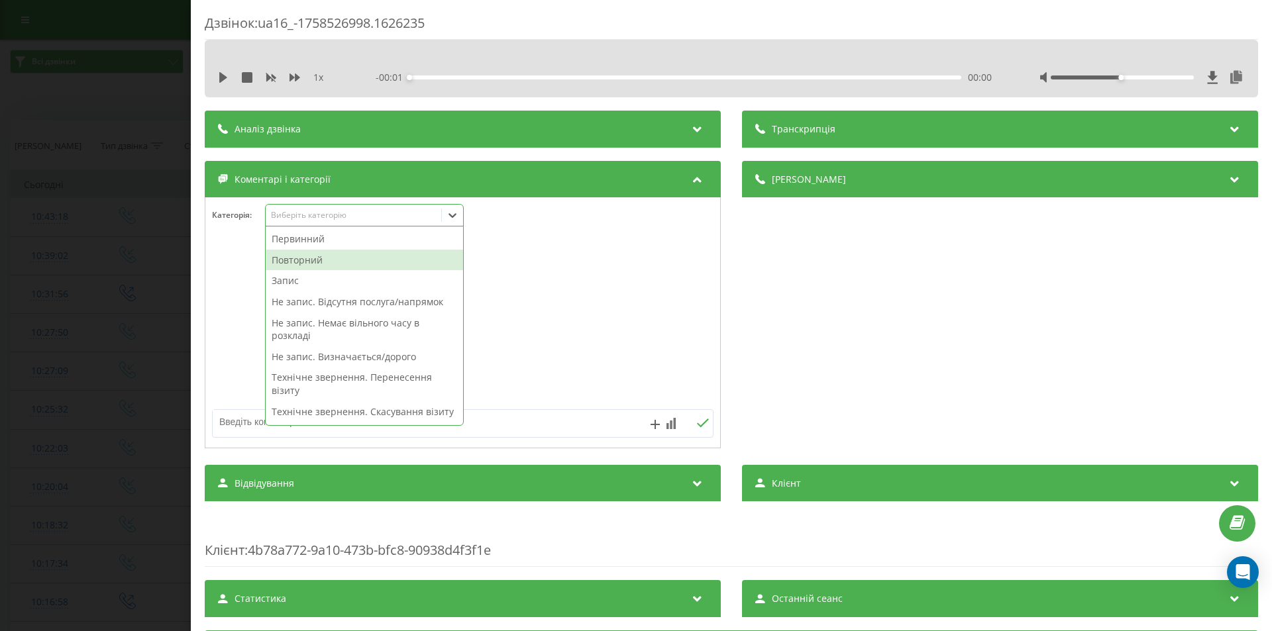
click at [292, 261] on div "Повторний" at bounding box center [364, 260] width 197 height 21
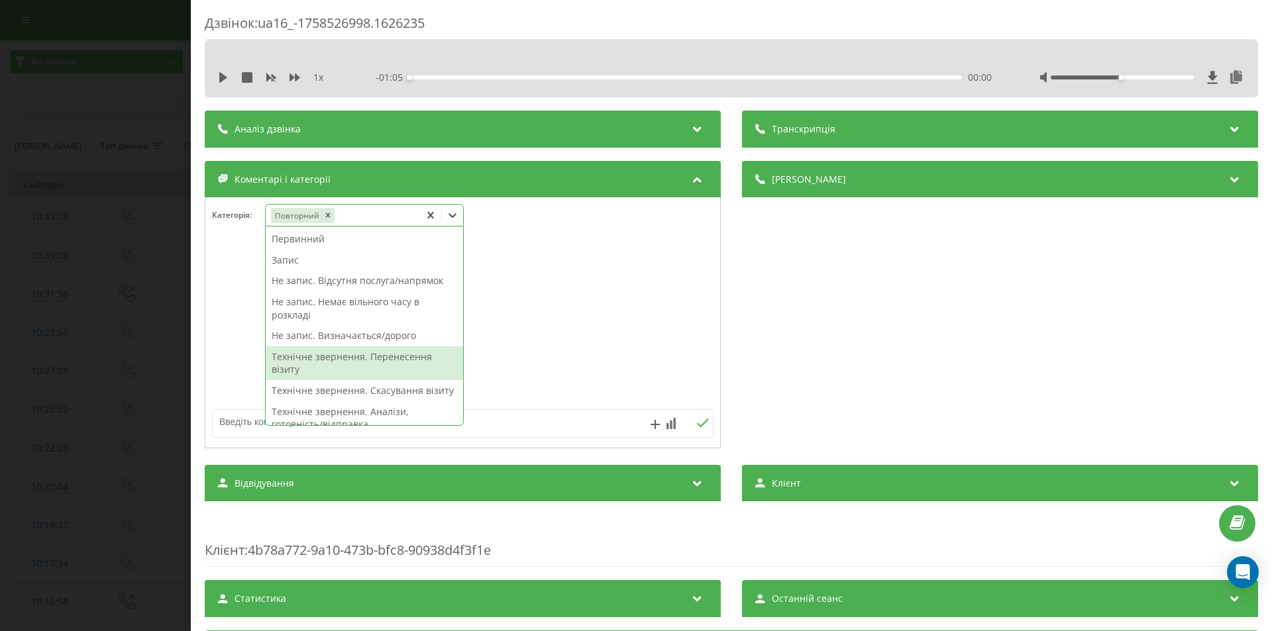
click at [392, 356] on div "Технічне звернення. Перенесення візиту" at bounding box center [364, 364] width 197 height 34
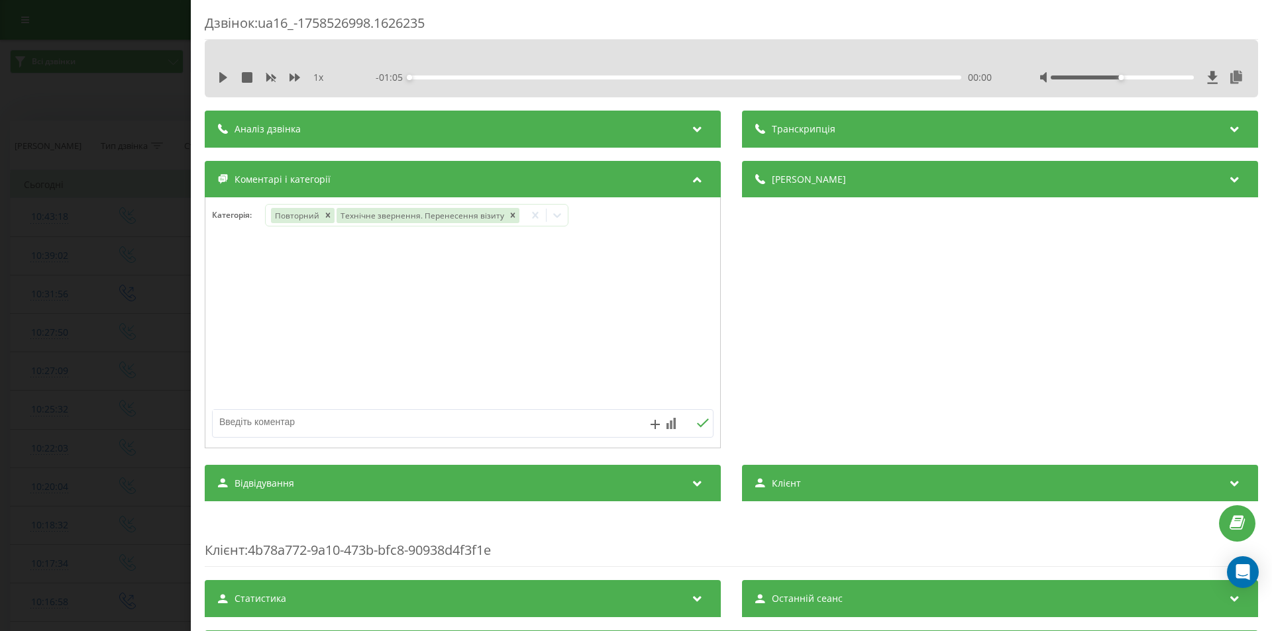
click at [105, 282] on div "Дзвінок : ua16_-1758526998.1626235 1 x - 01:05 00:00 00:00 Транскрипція Для AI-…" at bounding box center [636, 315] width 1272 height 631
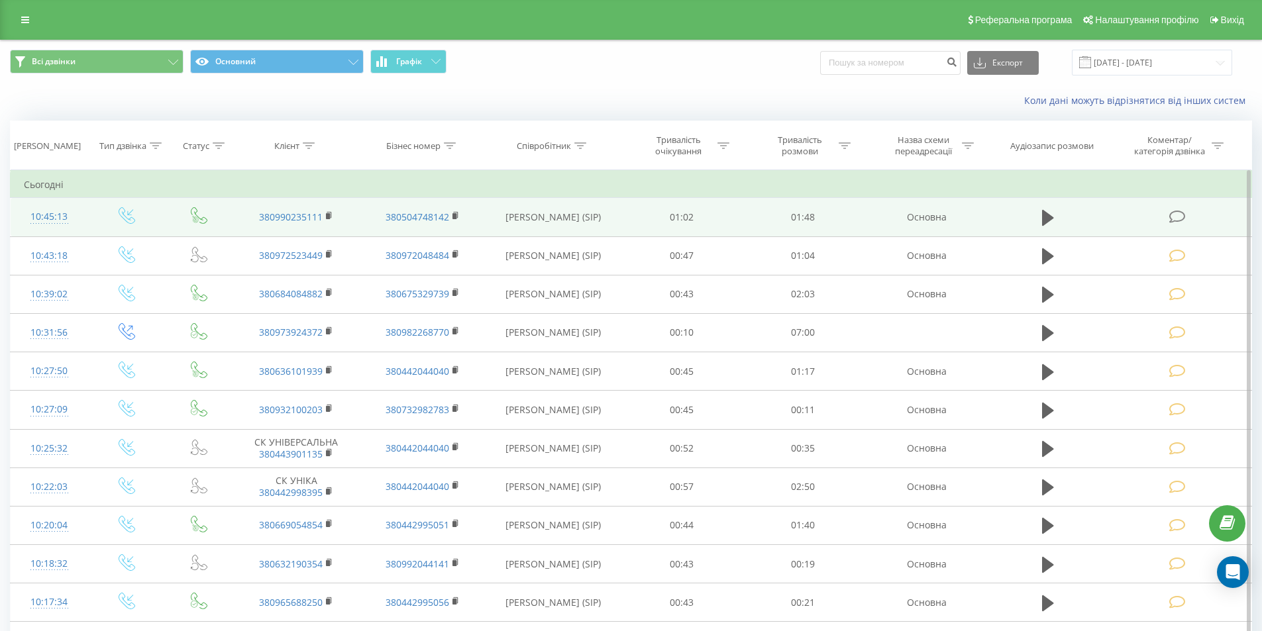
click at [1175, 219] on icon at bounding box center [1177, 217] width 17 height 14
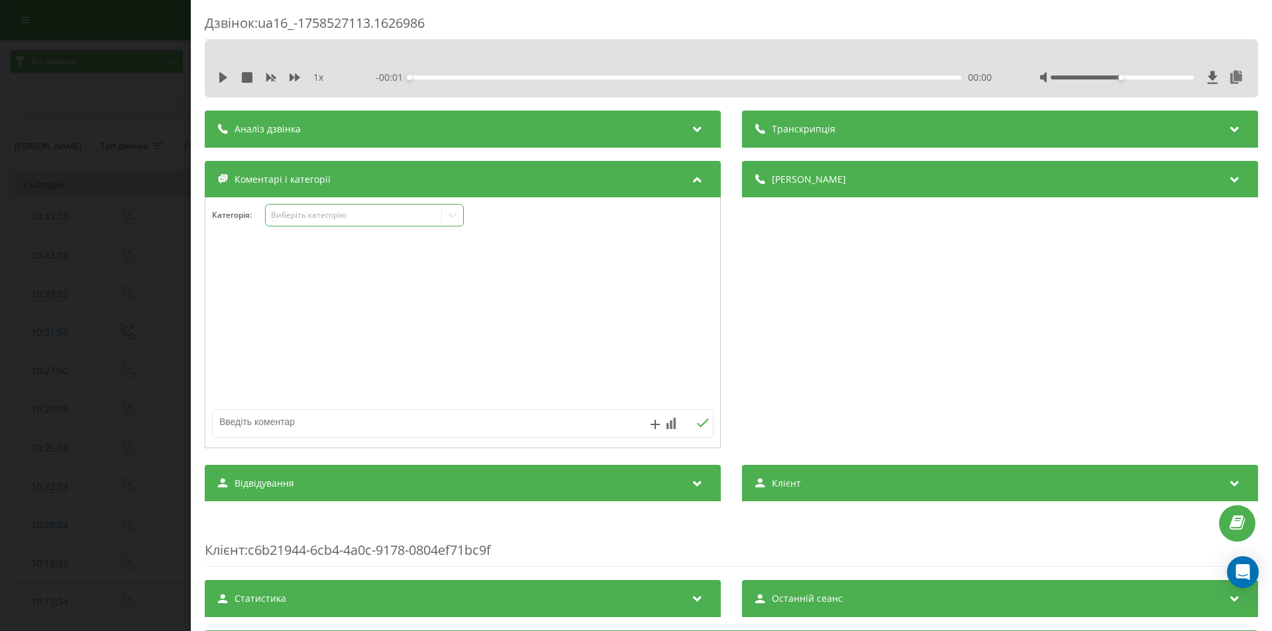
click at [356, 221] on div "Виберіть категорію" at bounding box center [354, 215] width 166 height 11
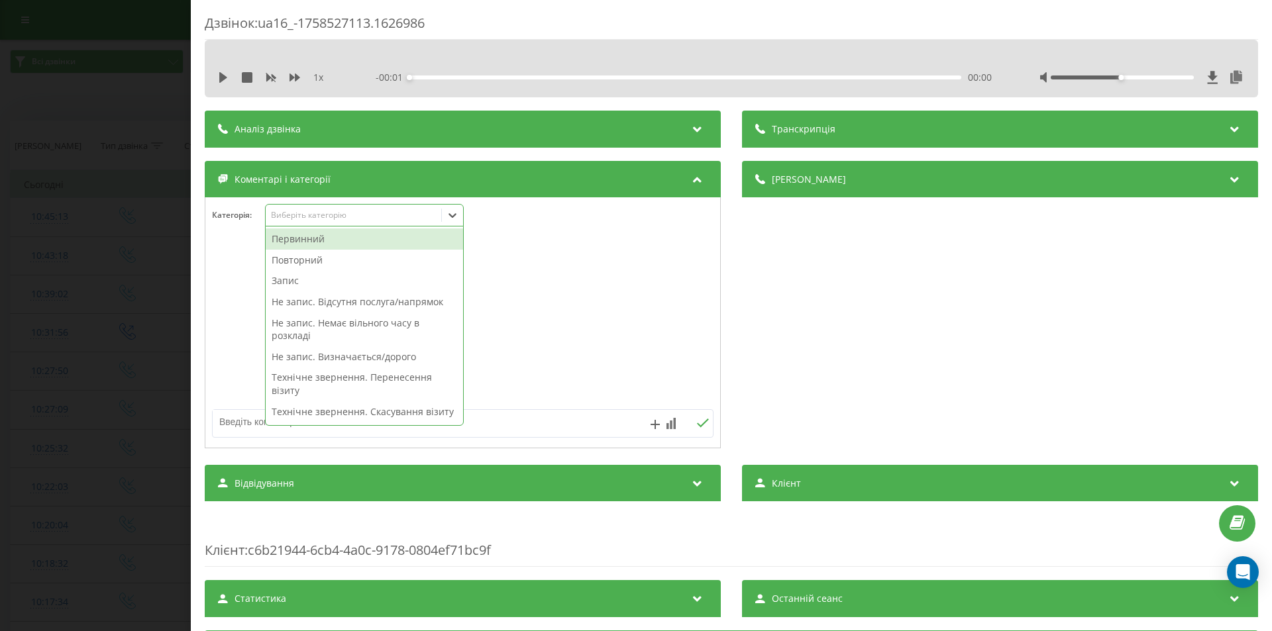
click at [324, 238] on div "Первинний" at bounding box center [364, 239] width 197 height 21
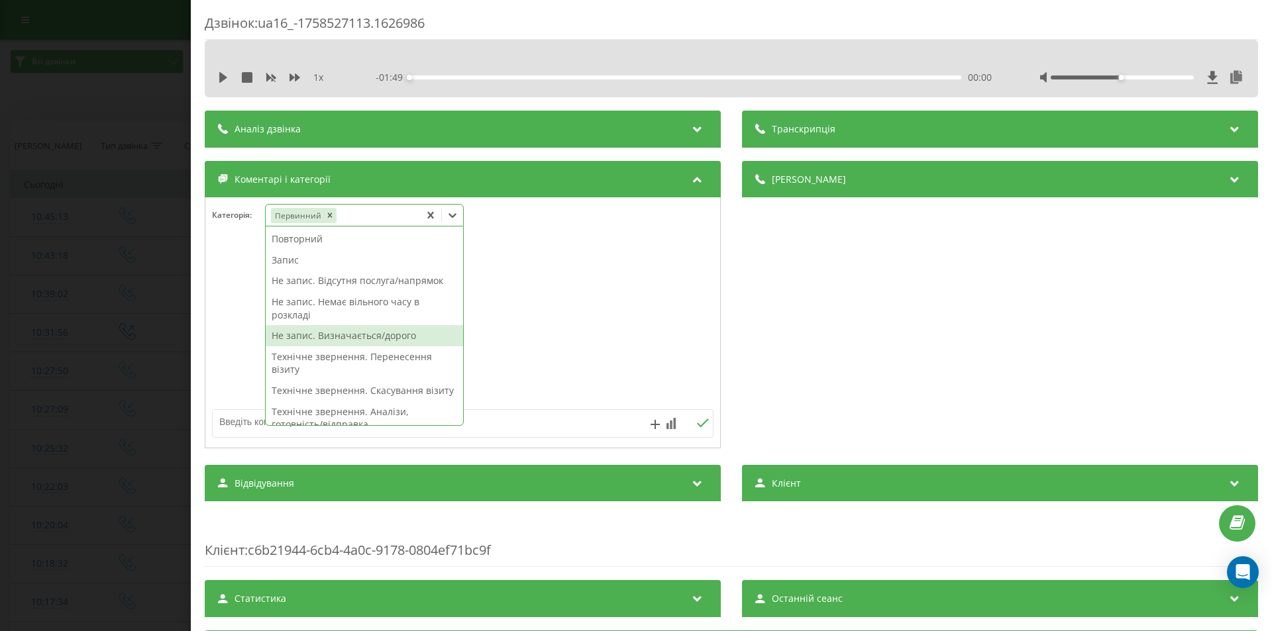
click at [347, 339] on div "Не запис. Визначається/дорого" at bounding box center [364, 335] width 197 height 21
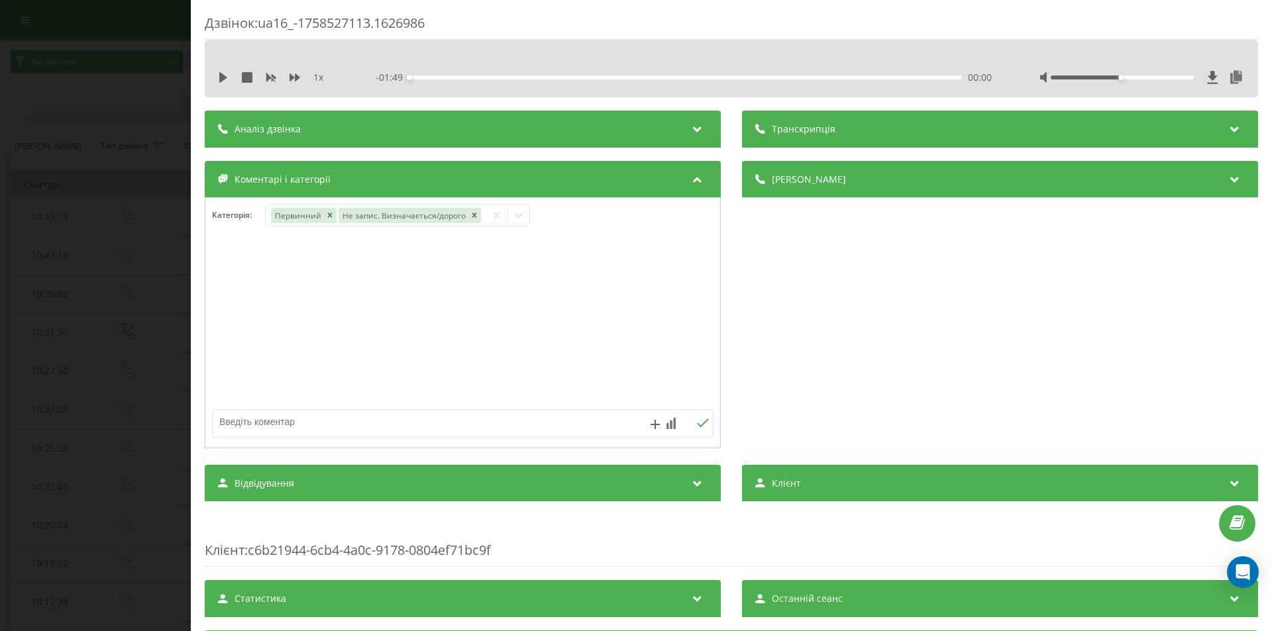
click at [101, 309] on div "Дзвінок : ua16_-1758527113.1626986 1 x - 01:49 00:00 00:00 Транскрипція Для AI-…" at bounding box center [636, 315] width 1272 height 631
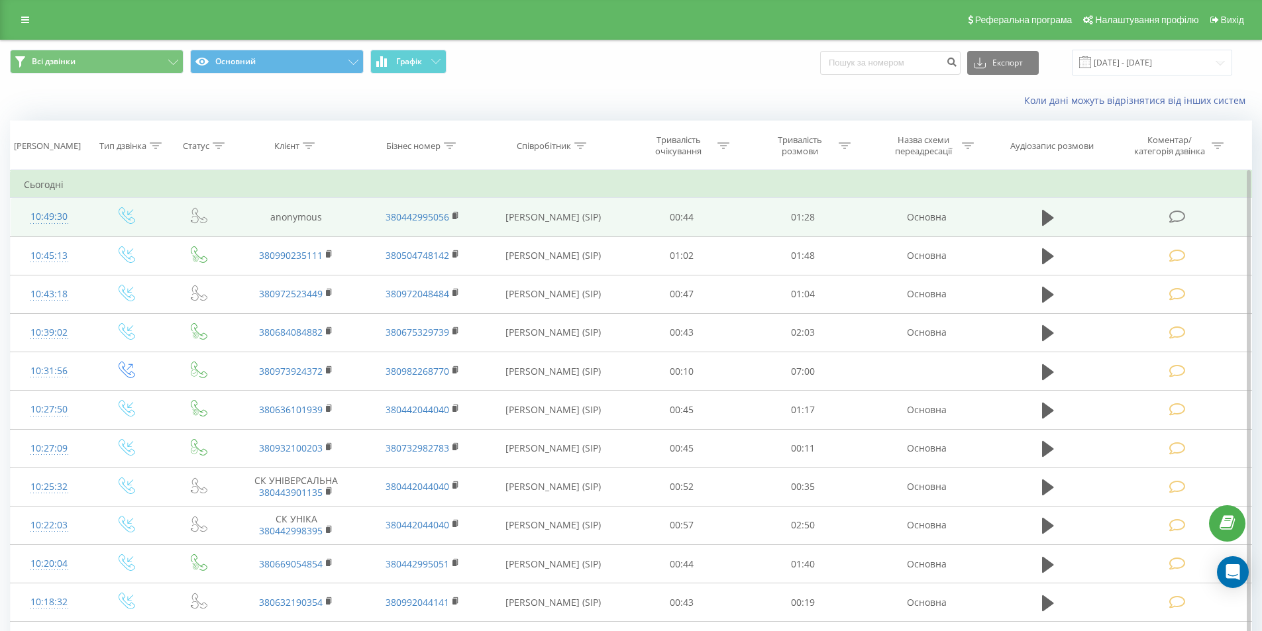
click at [1170, 219] on icon at bounding box center [1177, 217] width 17 height 14
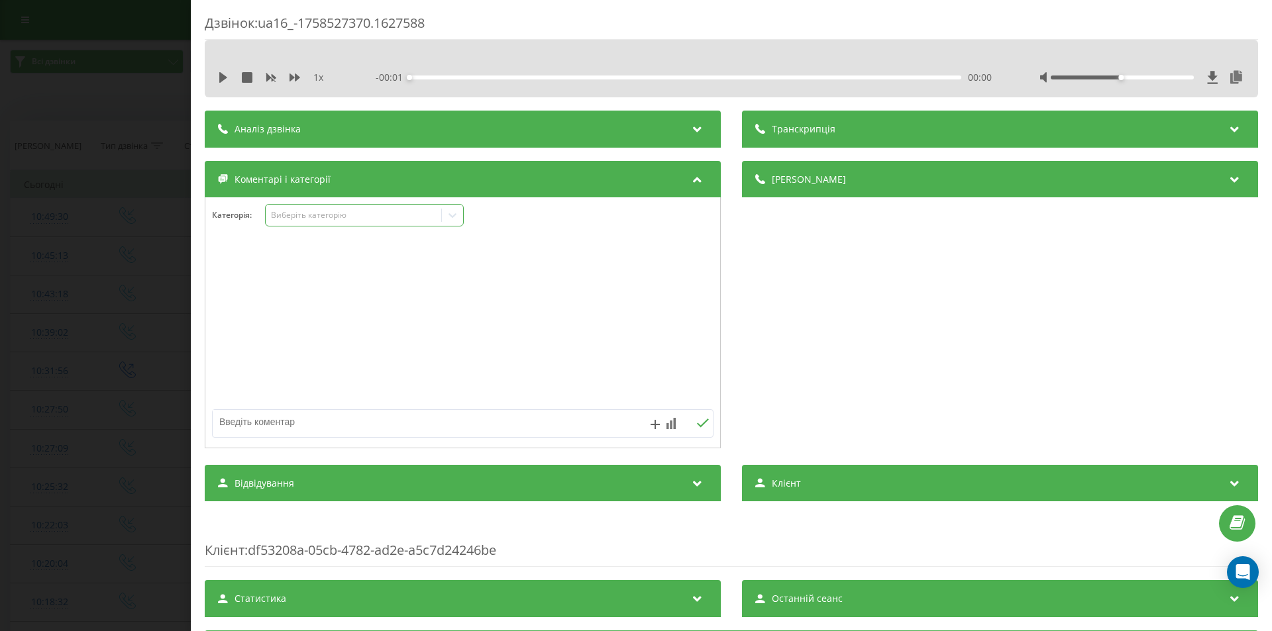
click at [351, 217] on div "Виберіть категорію" at bounding box center [354, 215] width 166 height 11
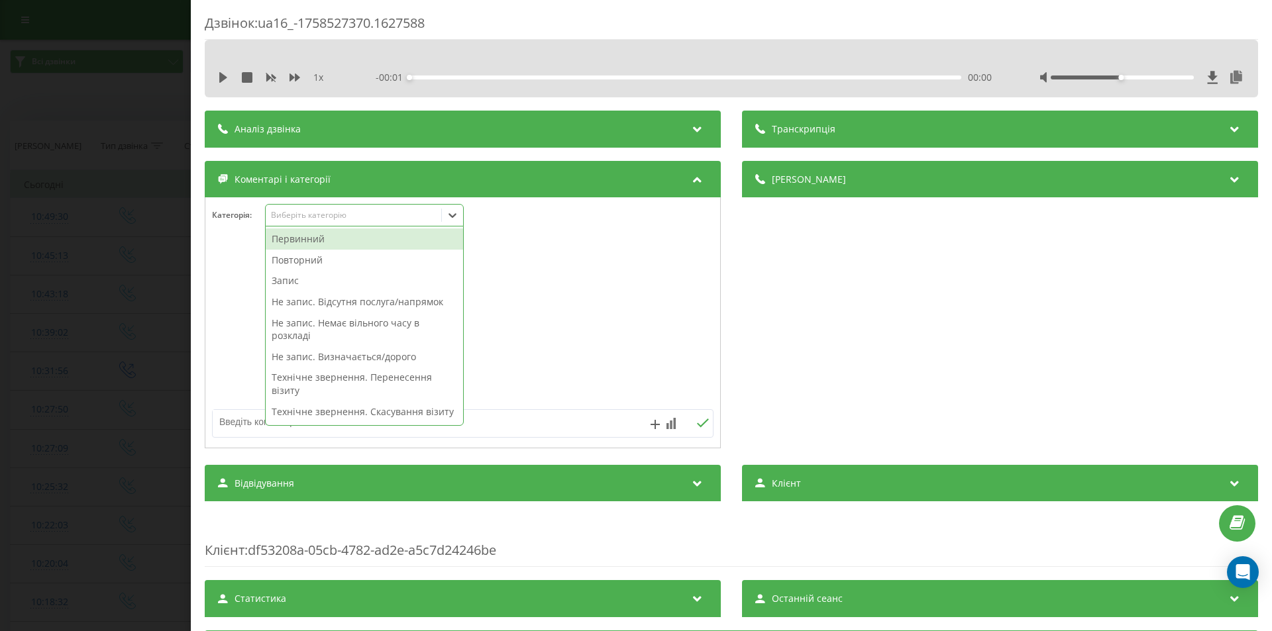
click at [311, 241] on div "Первинний" at bounding box center [364, 239] width 197 height 21
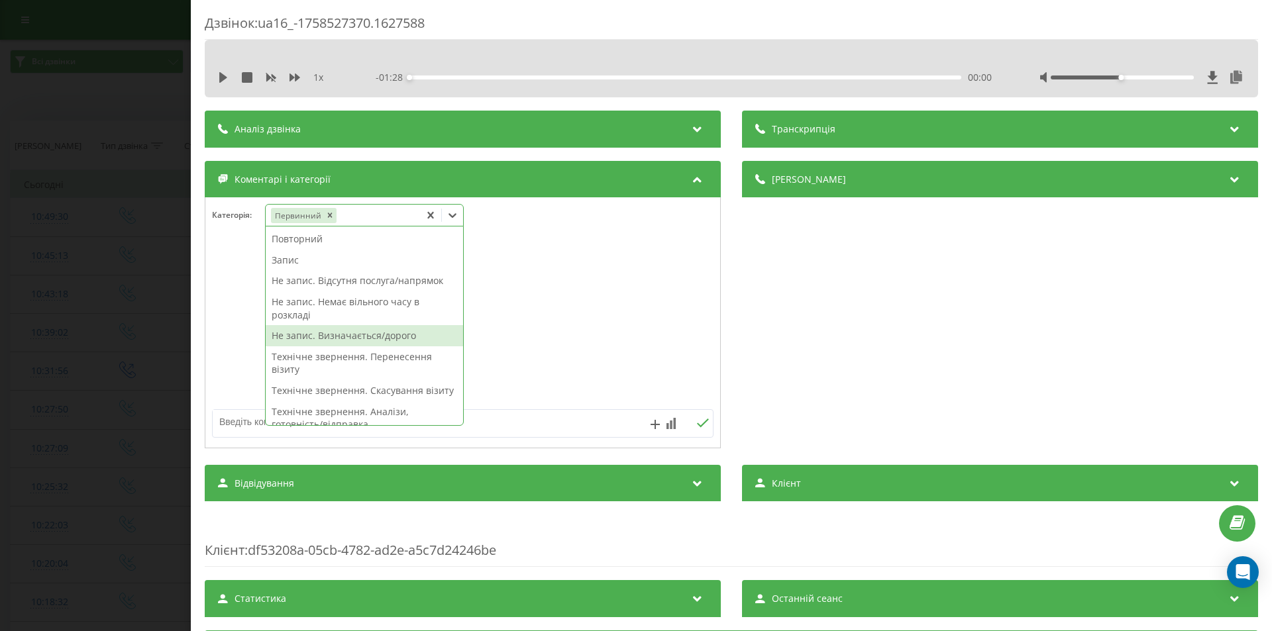
click at [305, 334] on div "Не запис. Визначається/дорого" at bounding box center [364, 335] width 197 height 21
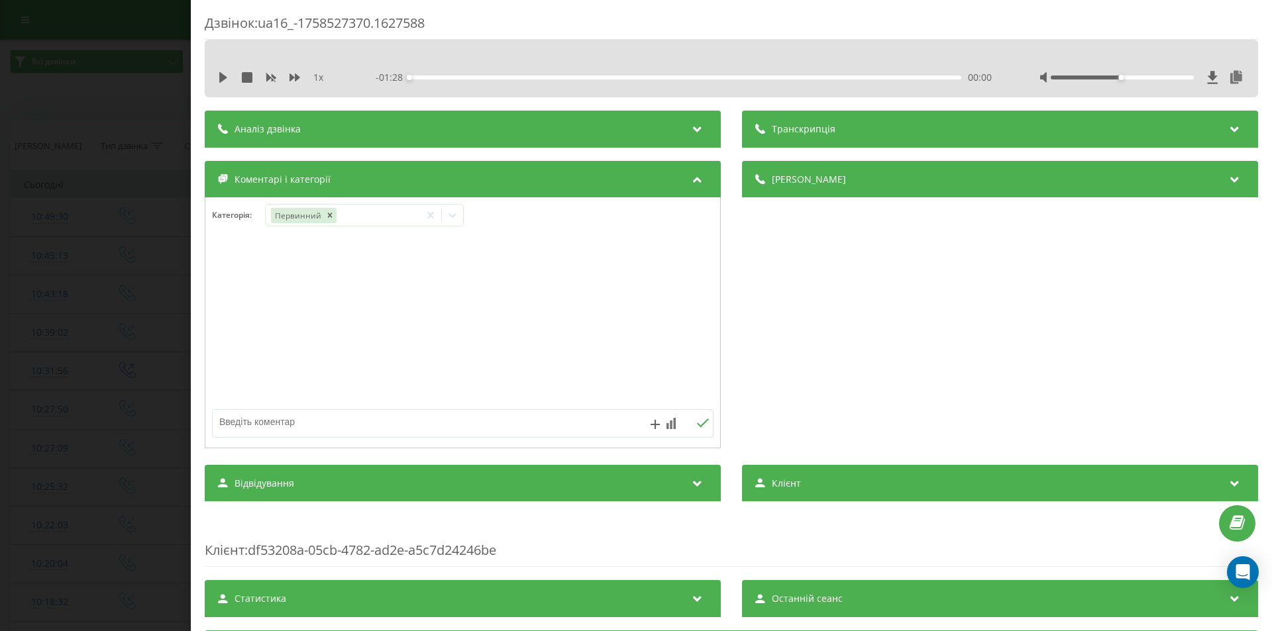
click at [130, 295] on div "Дзвінок : ua16_-1758527370.1627588 1 x - 01:28 00:00 00:00 Транскрипція Для AI-…" at bounding box center [636, 315] width 1272 height 631
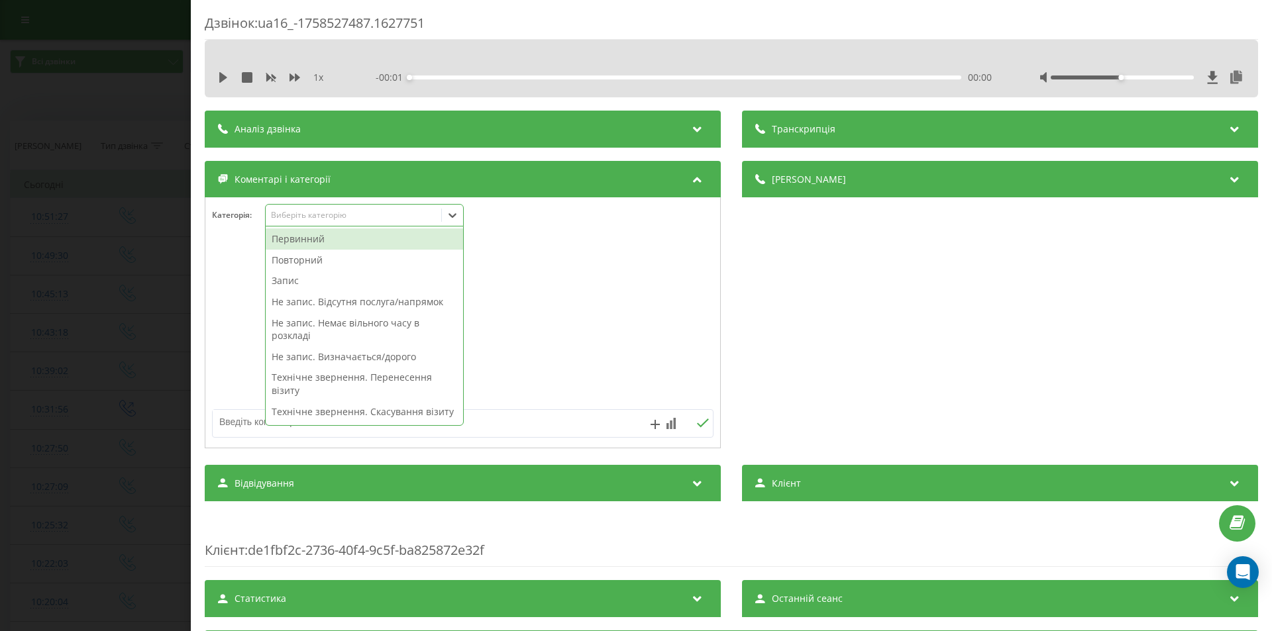
click at [323, 258] on div "Повторний" at bounding box center [364, 260] width 197 height 21
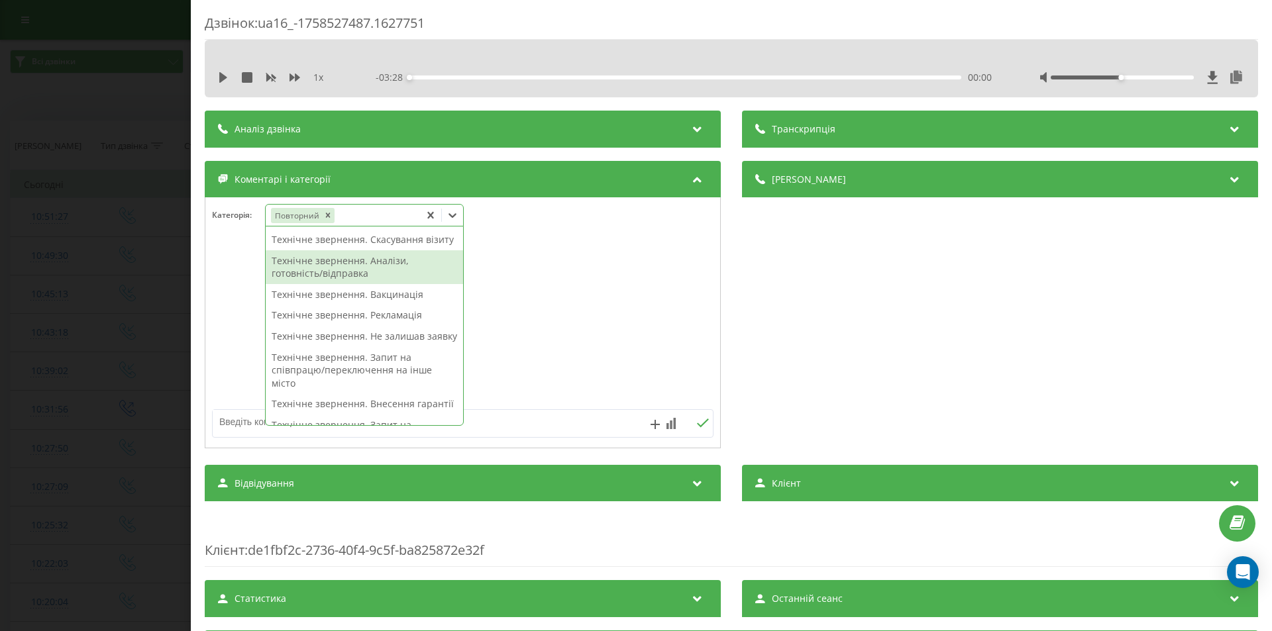
scroll to position [215, 0]
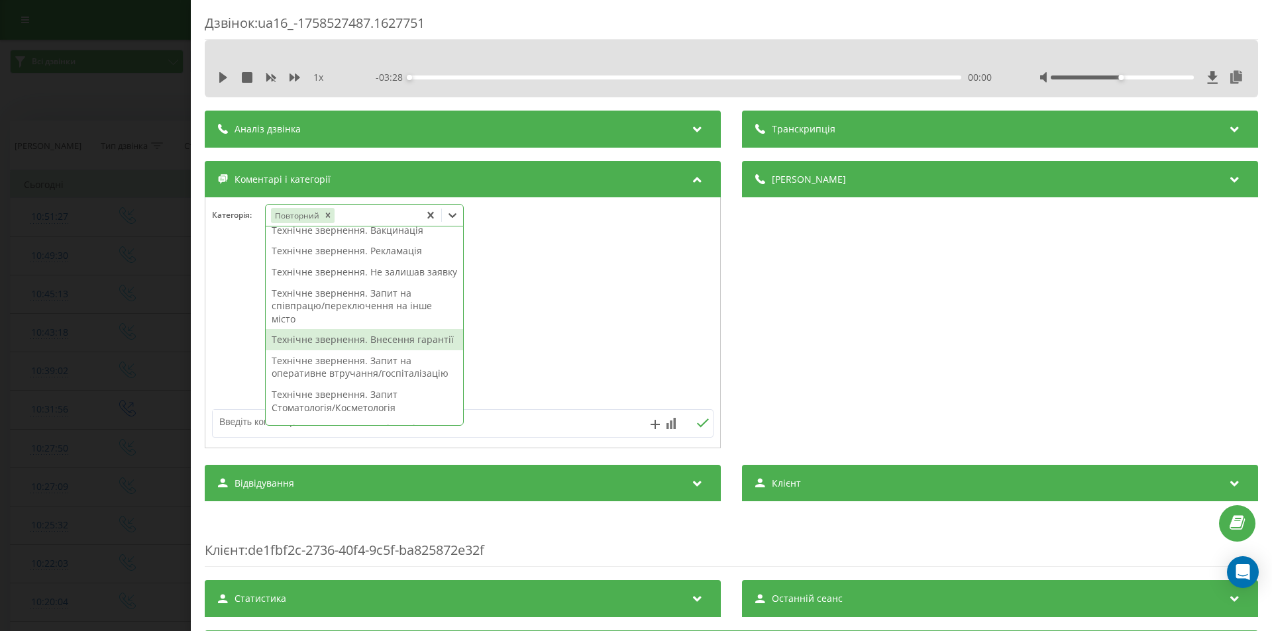
click div "Технічне звернення. Внесення гарантії"
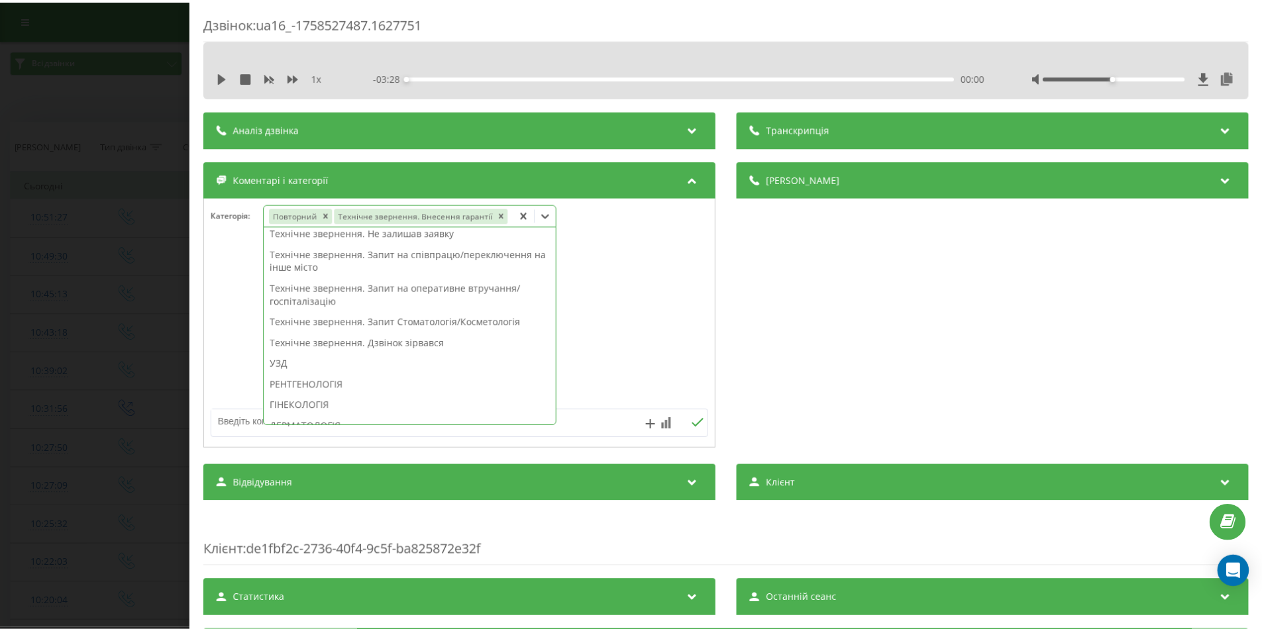
scroll to position [176, 0]
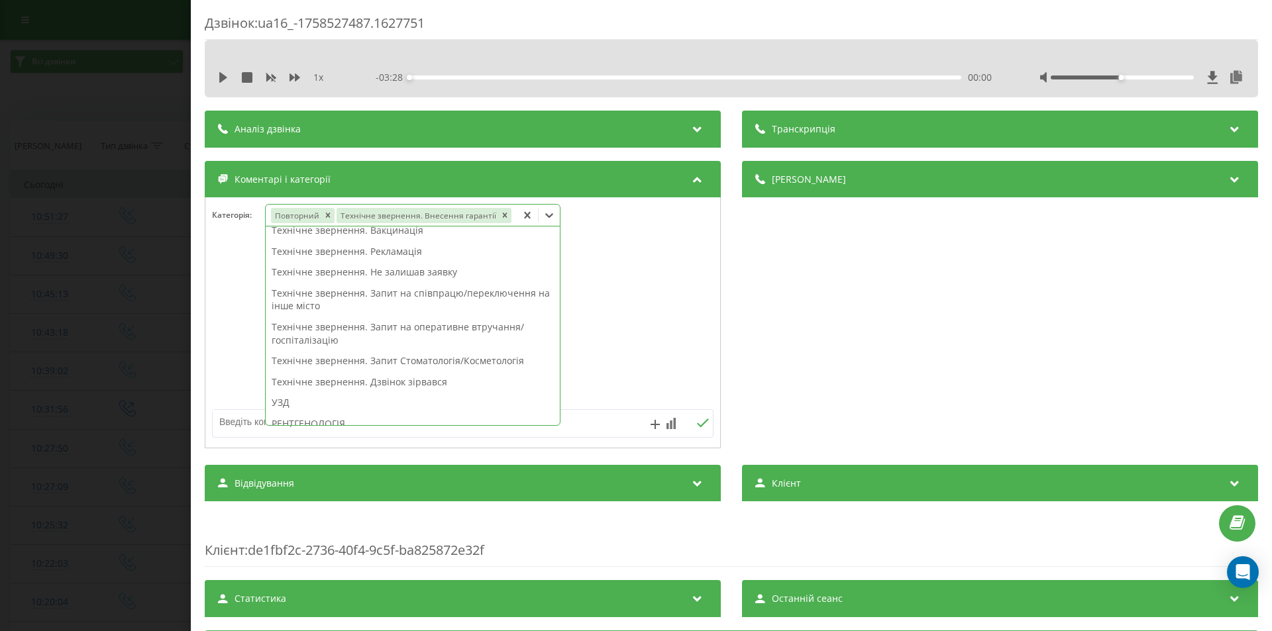
click div "Дзвінок : ua16_-1758527487.1627751 1 x - 03:28 00:00 00:00 Транскрипція Для AI-…"
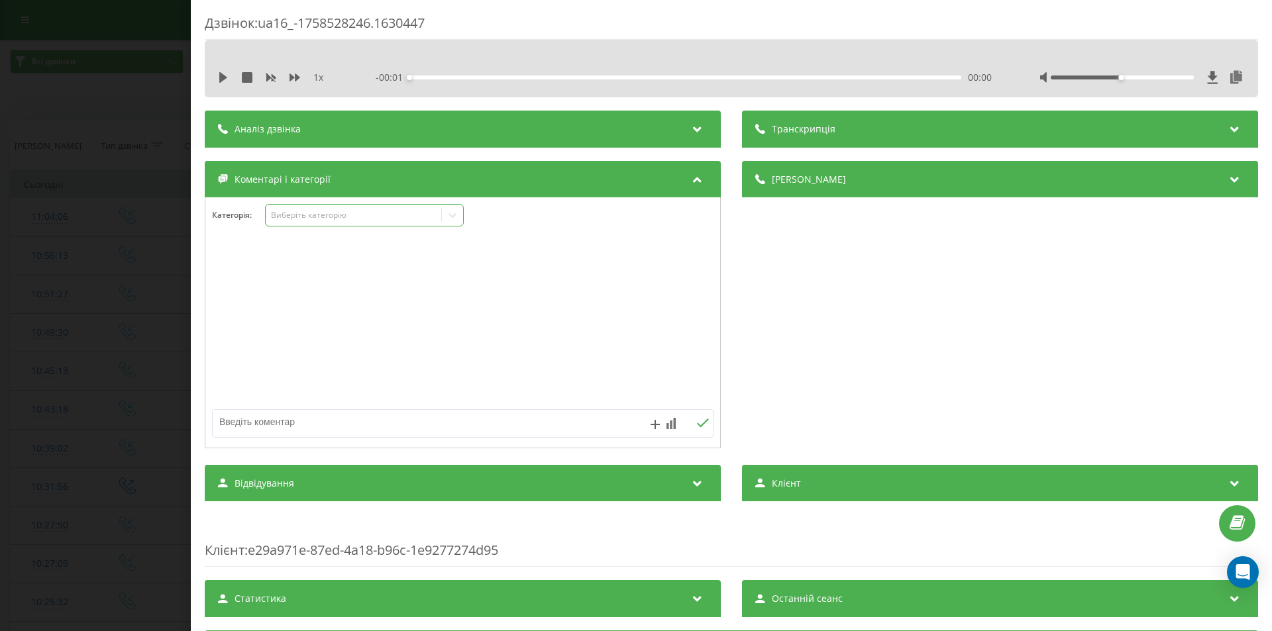
click at [356, 213] on div "Виберіть категорію" at bounding box center [354, 215] width 166 height 11
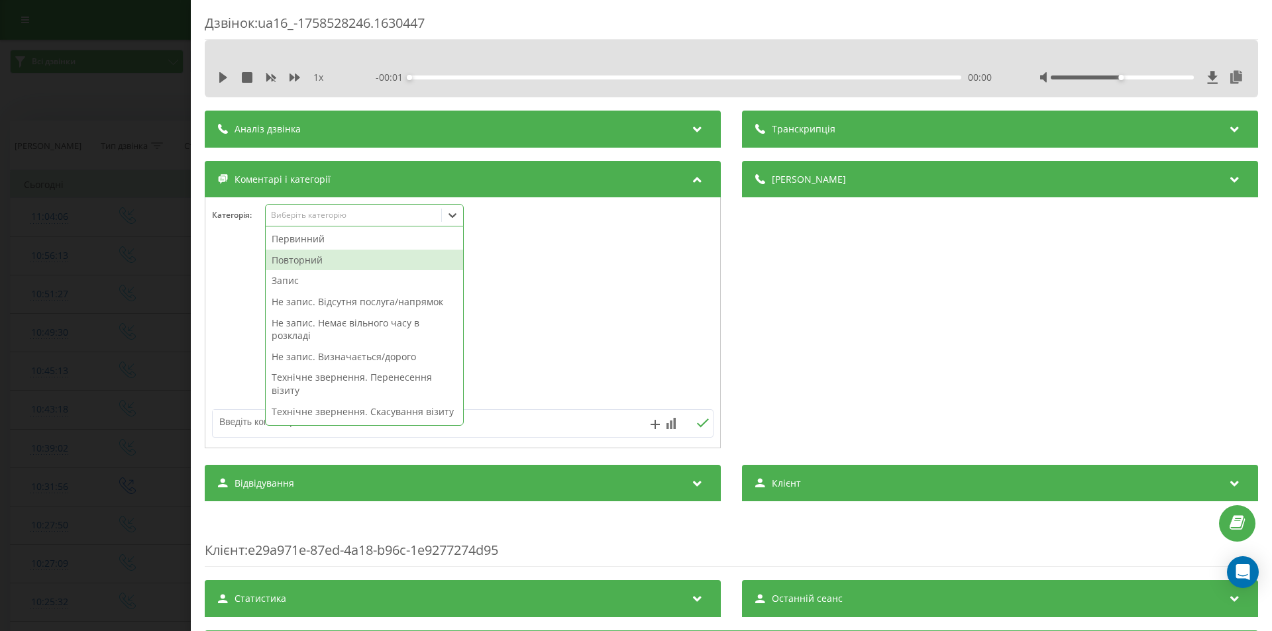
click at [310, 260] on div "Повторний" at bounding box center [364, 260] width 197 height 21
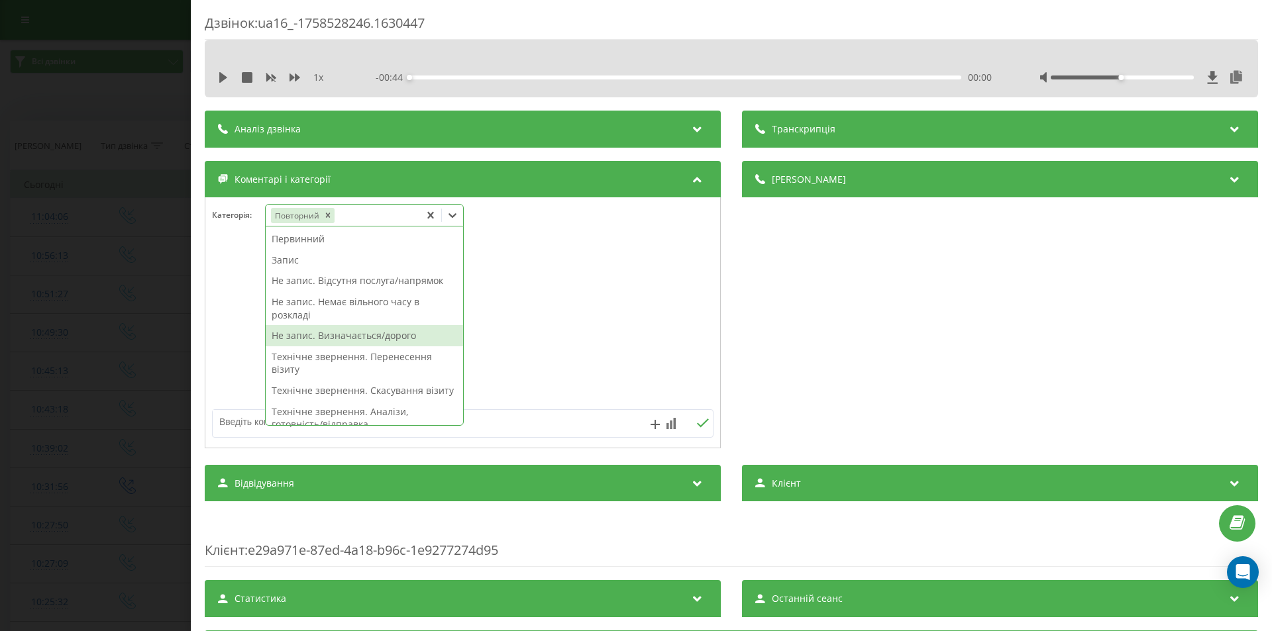
click at [383, 335] on div "Не запис. Визначається/дорого" at bounding box center [364, 335] width 197 height 21
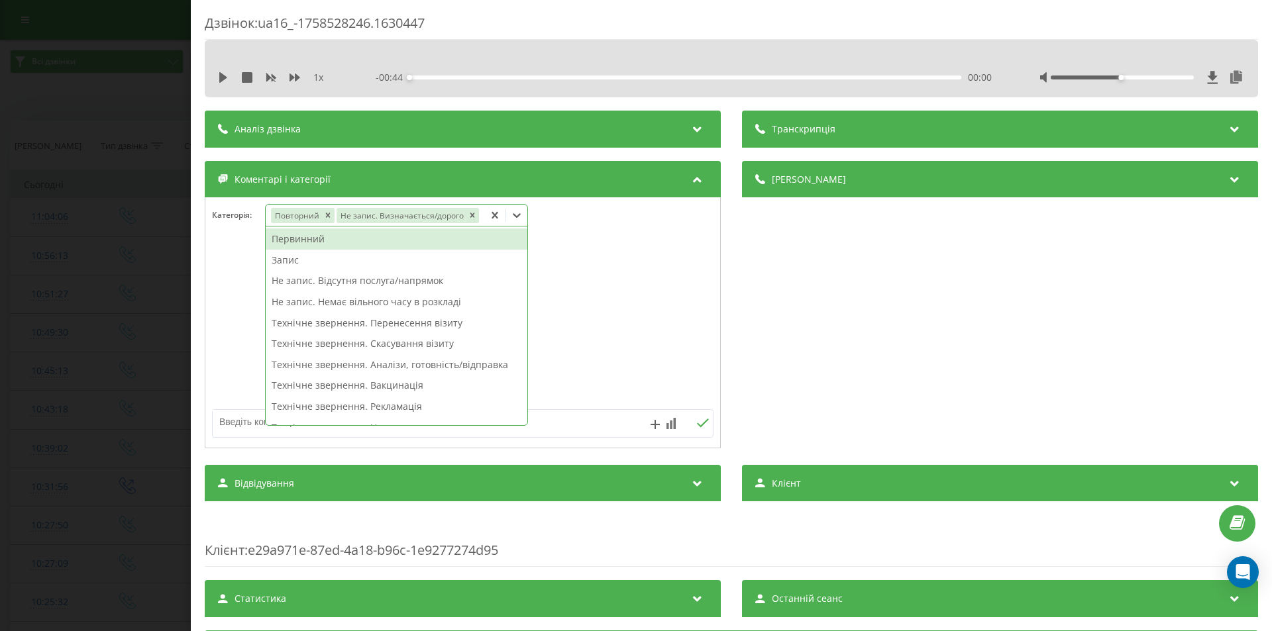
click at [138, 244] on div "Дзвінок : ua16_-1758528246.1630447 1 x - 00:44 00:00 00:00 Транскрипція Для AI-…" at bounding box center [636, 315] width 1272 height 631
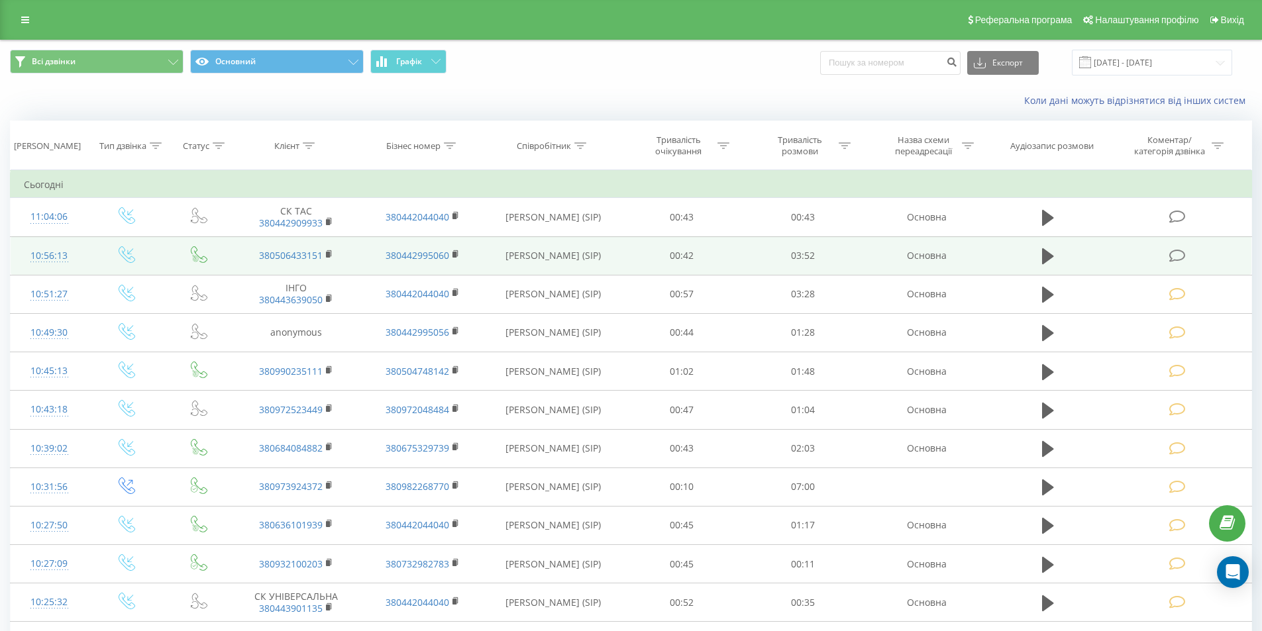
click at [1173, 252] on icon at bounding box center [1177, 256] width 17 height 14
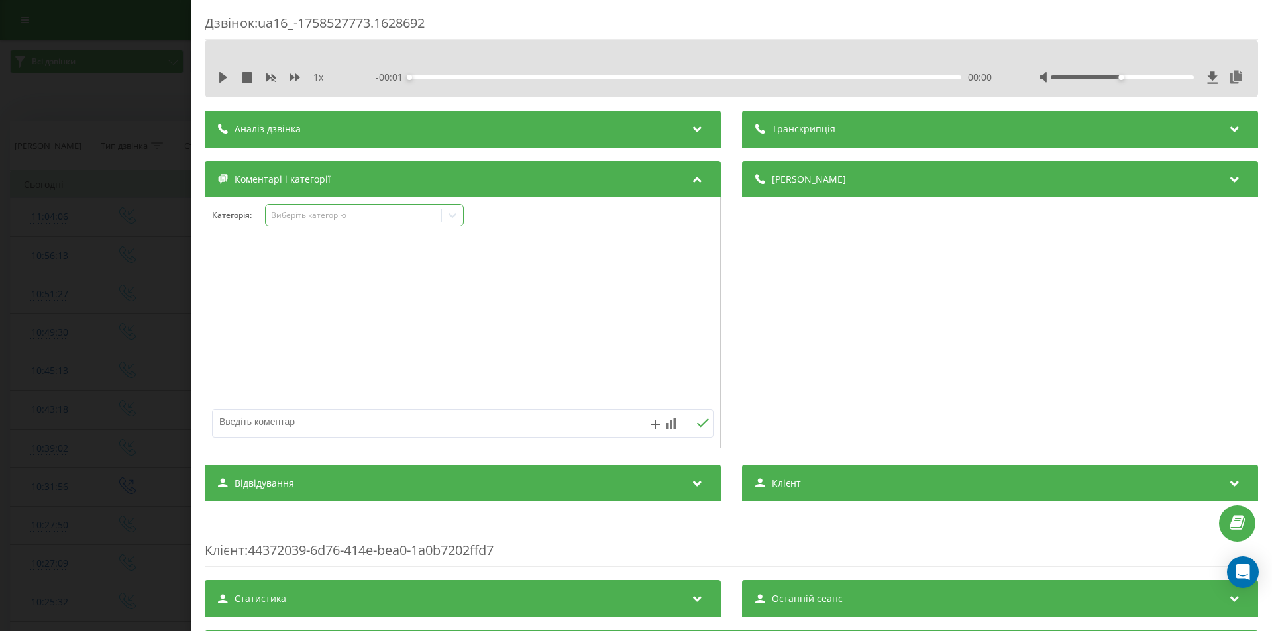
click at [340, 219] on div "Виберіть категорію" at bounding box center [354, 215] width 166 height 11
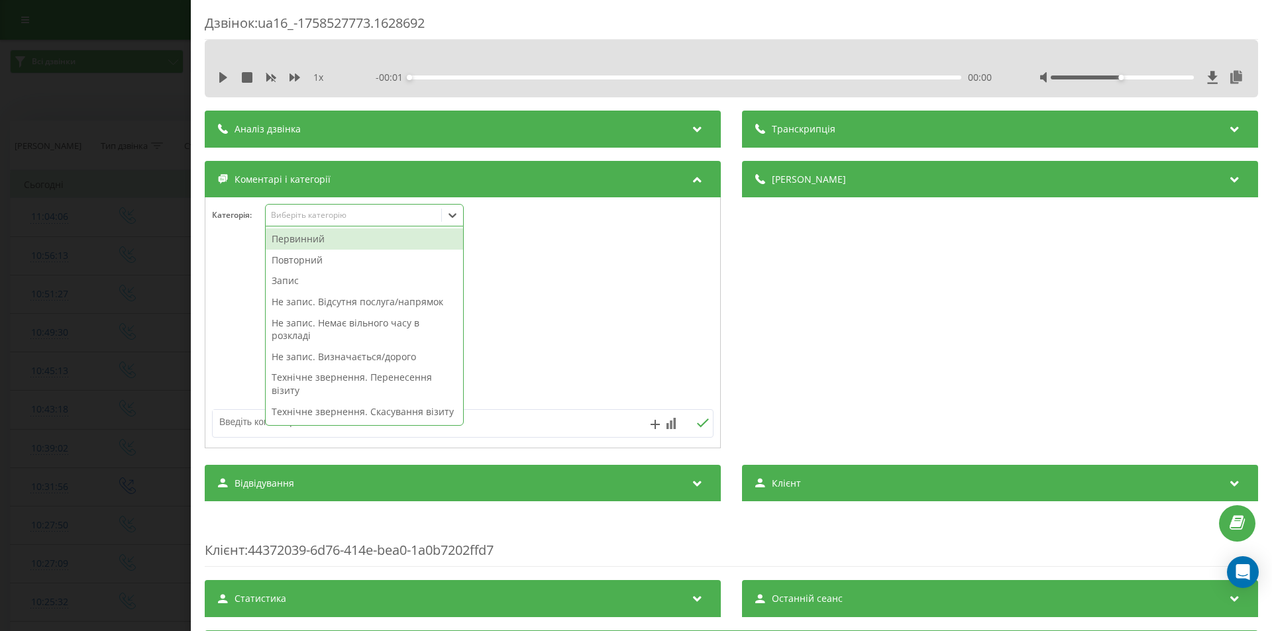
click at [321, 242] on div "Первинний" at bounding box center [364, 239] width 197 height 21
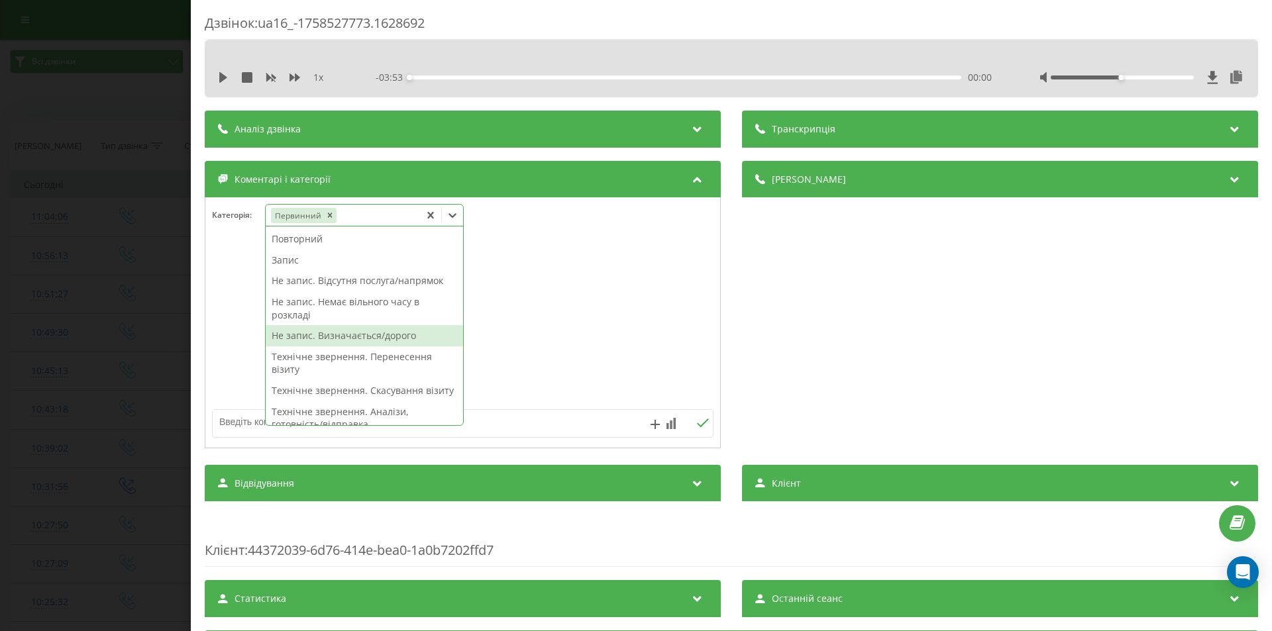
click at [350, 343] on div "Не запис. Визначається/дорого" at bounding box center [364, 335] width 197 height 21
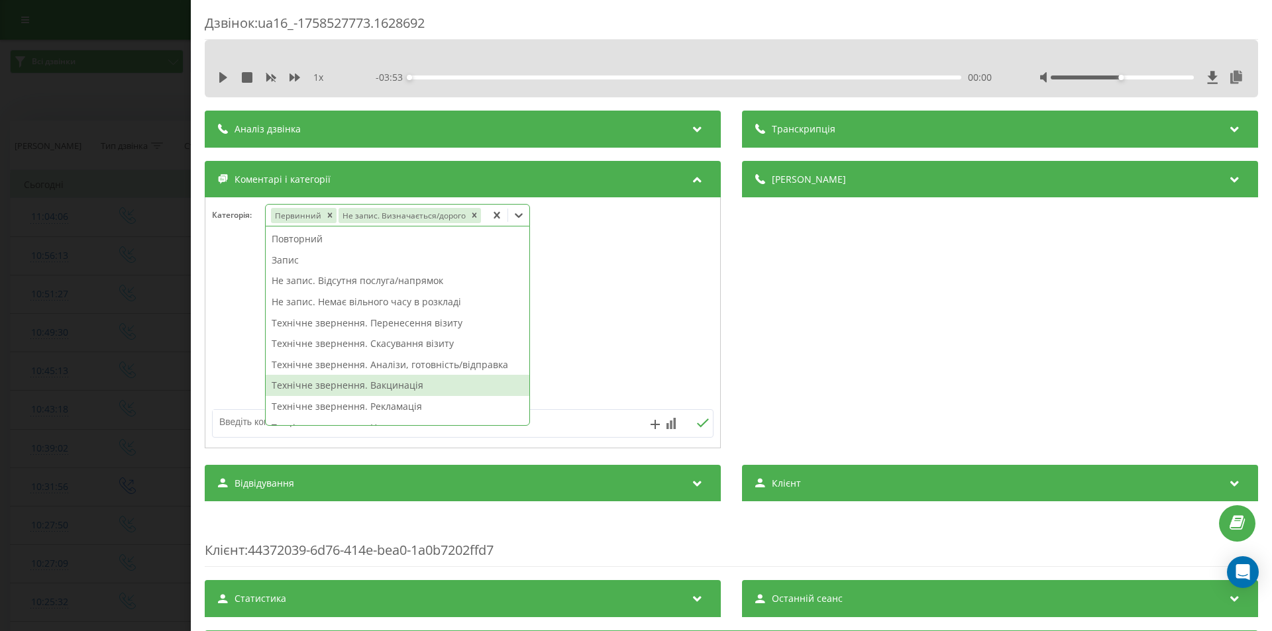
click at [76, 341] on div "Дзвінок : ua16_-1758527773.1628692 1 x - 03:53 00:00 00:00 Транскрипція Для AI-…" at bounding box center [636, 315] width 1272 height 631
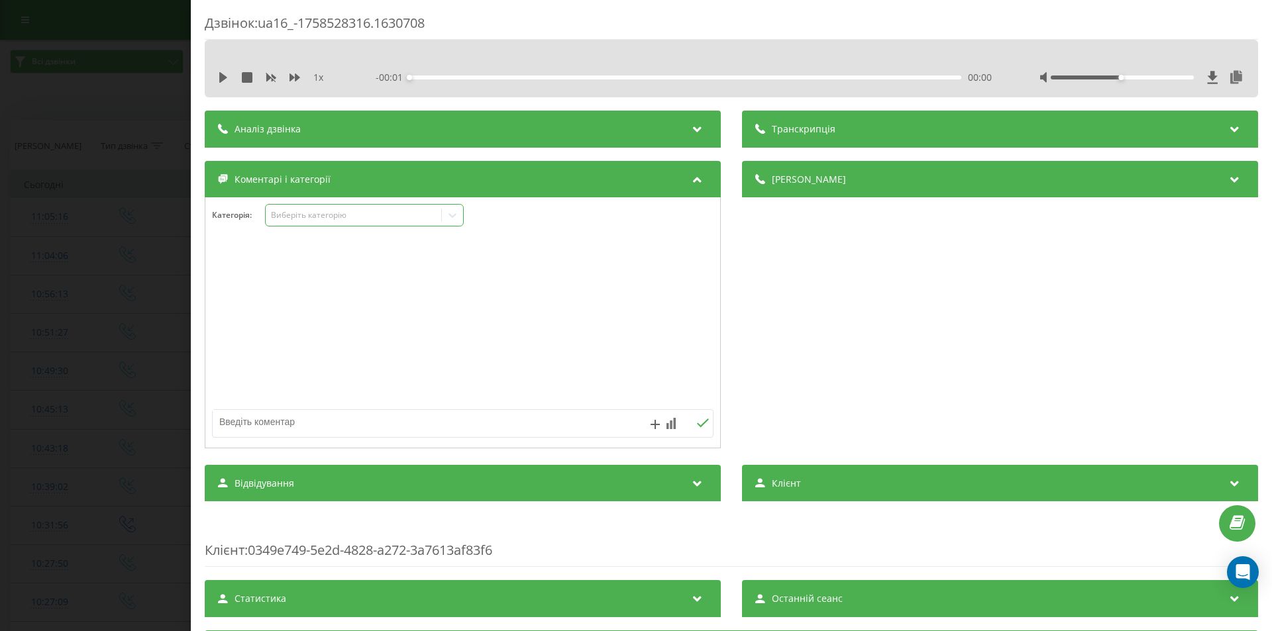
click at [345, 223] on div "Виберіть категорію" at bounding box center [364, 215] width 199 height 23
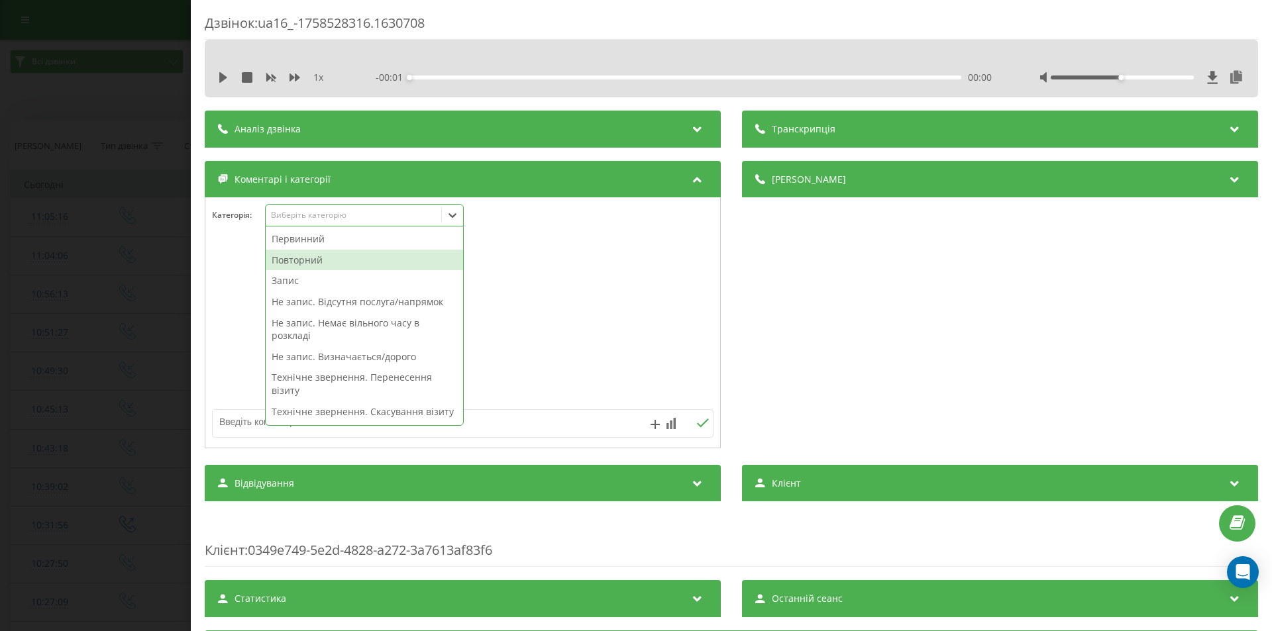
click at [315, 263] on div "Повторний" at bounding box center [364, 260] width 197 height 21
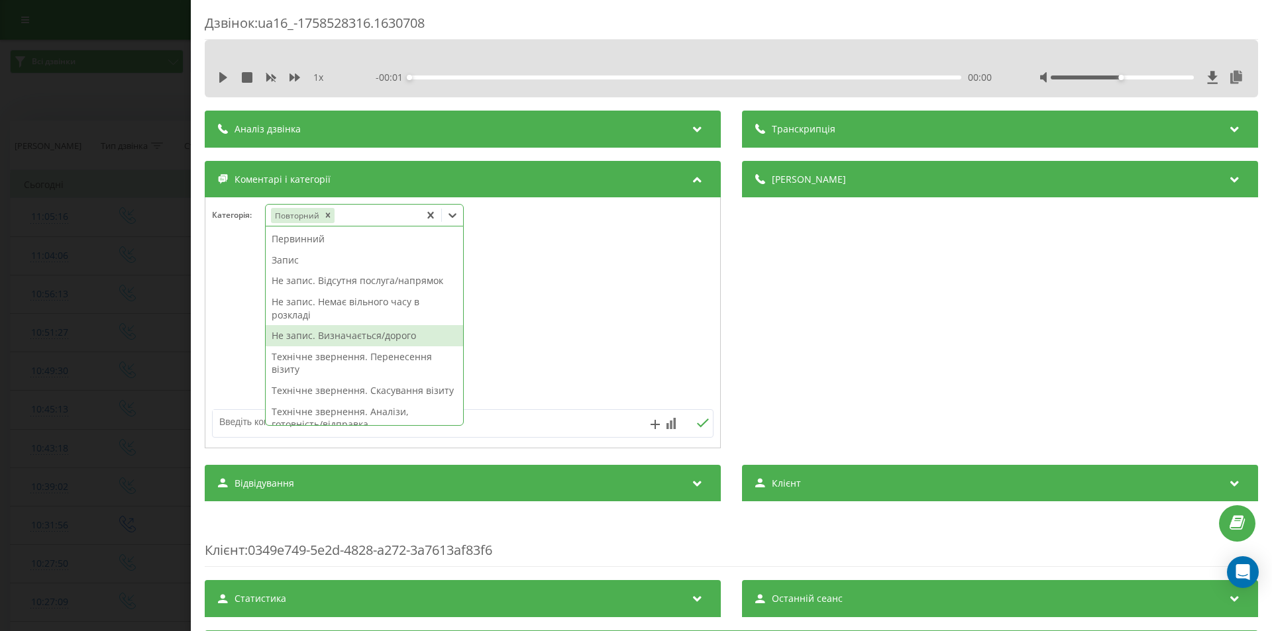
click at [310, 334] on div "Не запис. Визначається/дорого" at bounding box center [364, 335] width 197 height 21
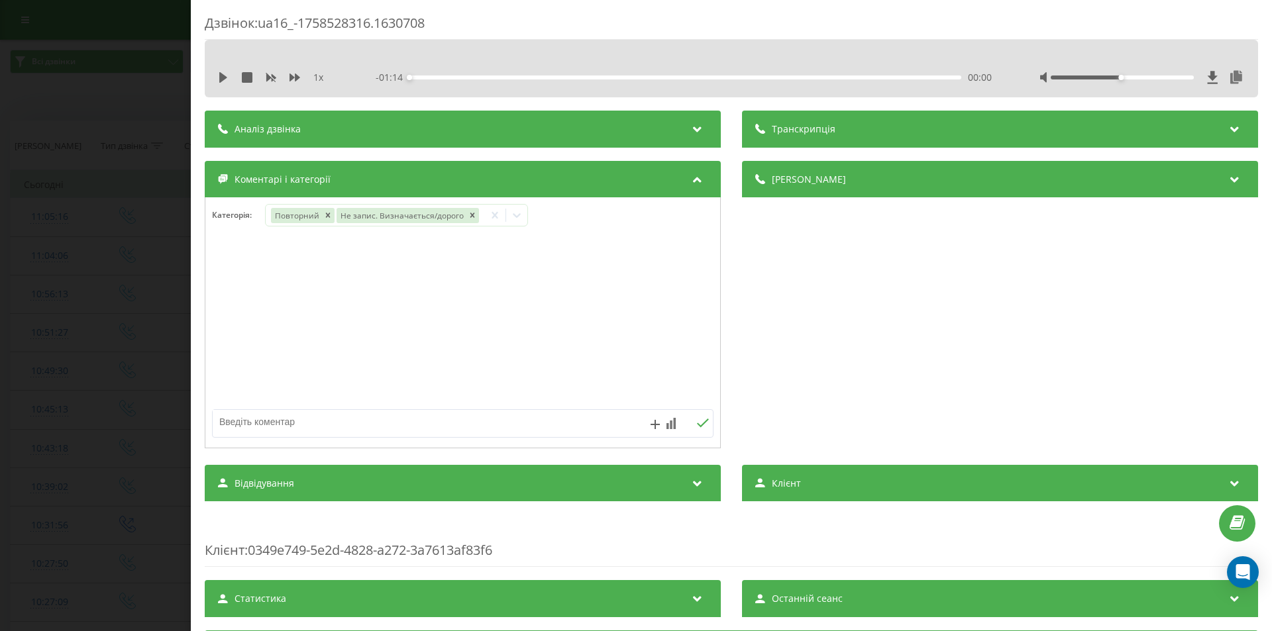
click at [142, 241] on div "Дзвінок : ua16_-1758528316.1630708 1 x - 01:14 00:00 00:00 Транскрипція Для AI-…" at bounding box center [636, 315] width 1272 height 631
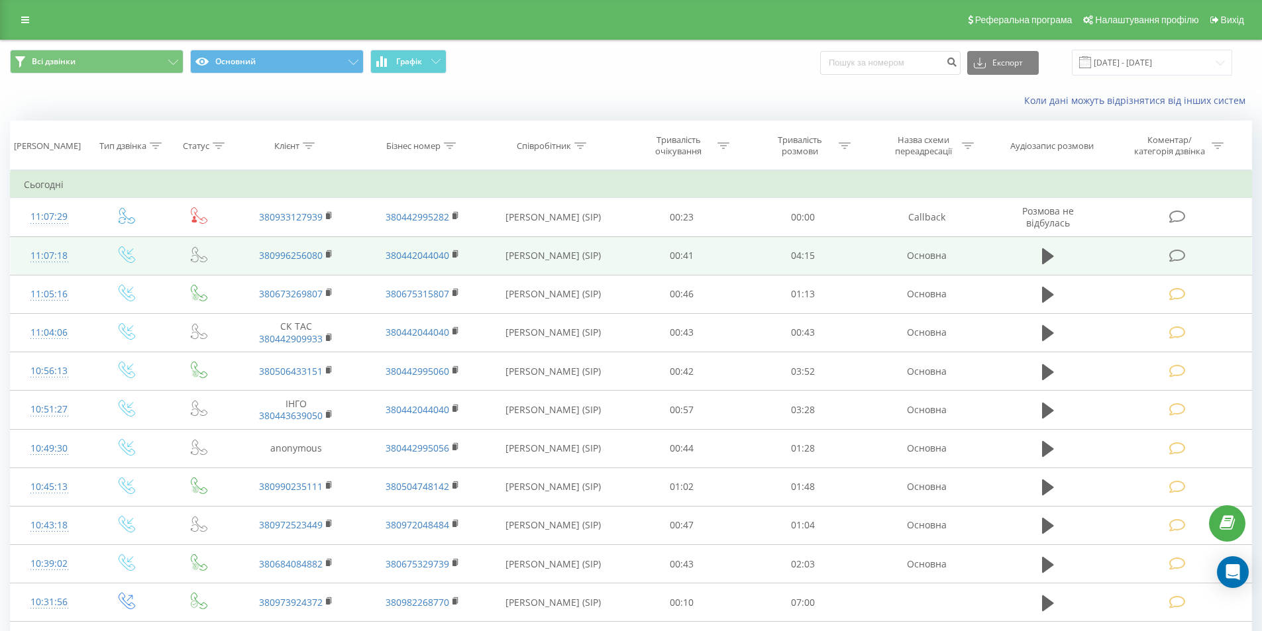
click at [1181, 253] on icon at bounding box center [1177, 256] width 17 height 14
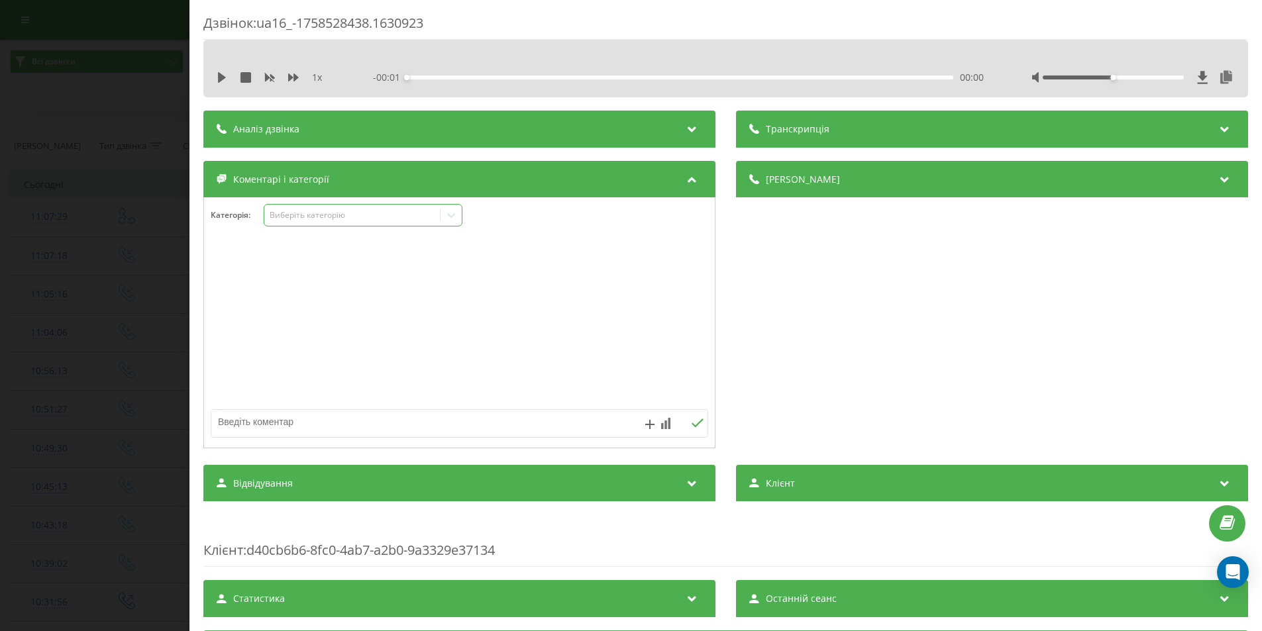
click at [413, 216] on div "Виберіть категорію" at bounding box center [352, 215] width 166 height 11
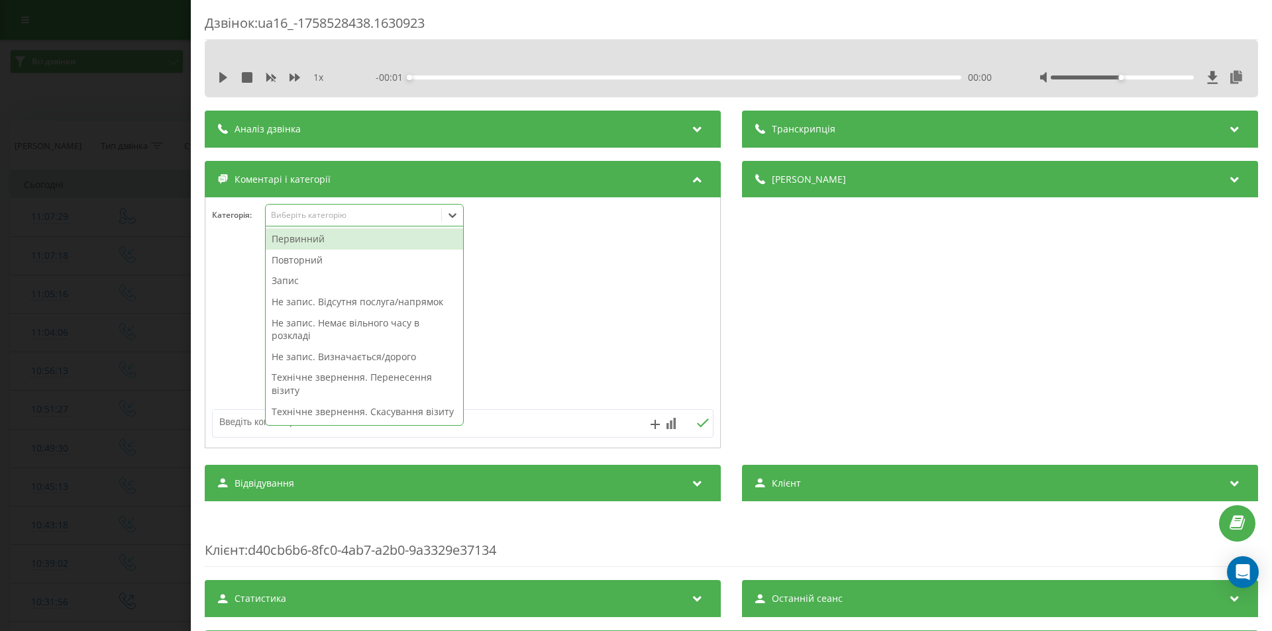
click at [305, 242] on div "Первинний" at bounding box center [364, 239] width 197 height 21
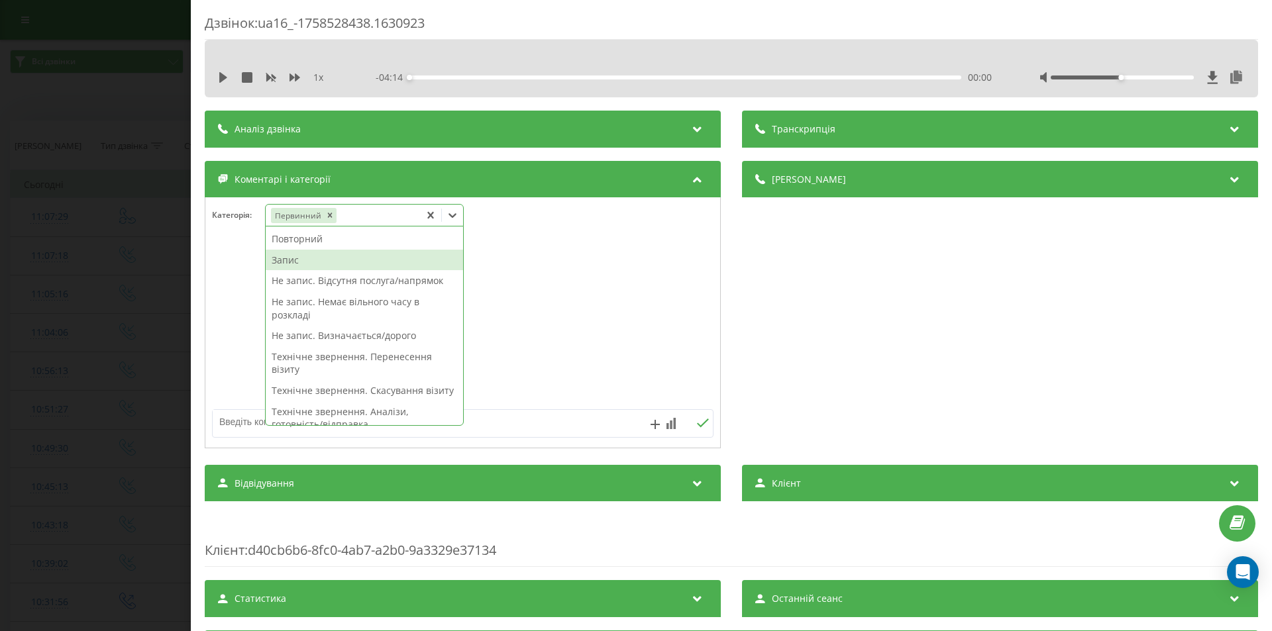
click at [295, 260] on div "Запис" at bounding box center [364, 260] width 197 height 21
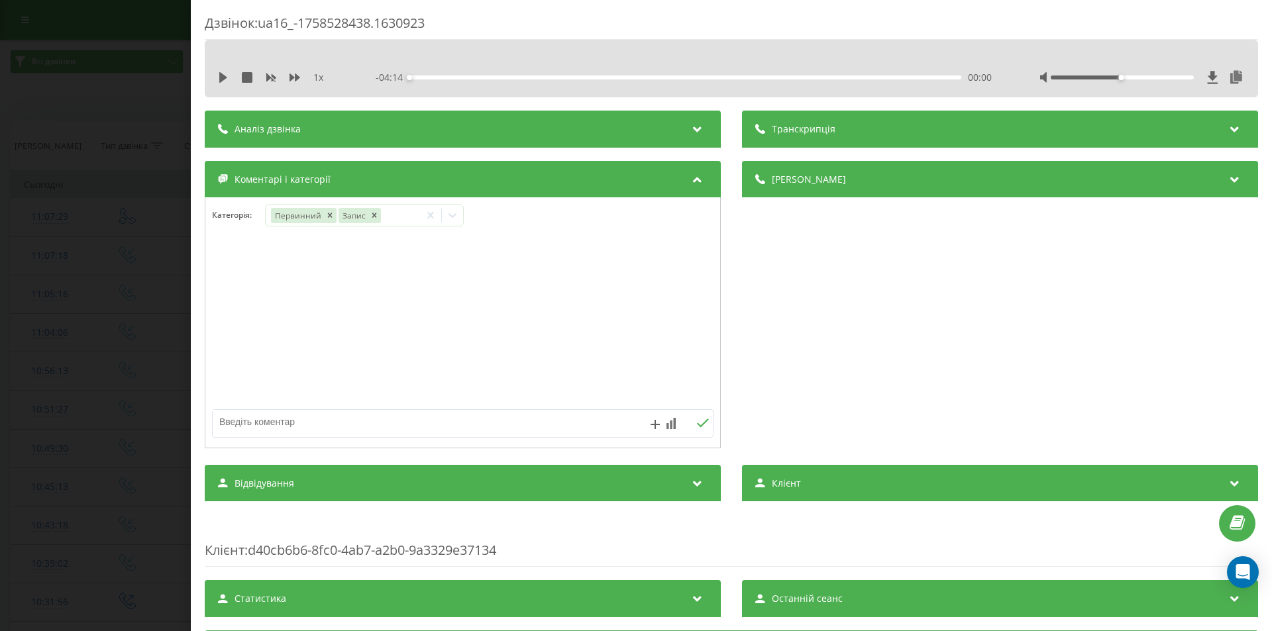
click at [132, 255] on div "Дзвінок : ua16_-1758528438.1630923 1 x - 04:14 00:00 00:00 Транскрипція Для AI-…" at bounding box center [636, 315] width 1272 height 631
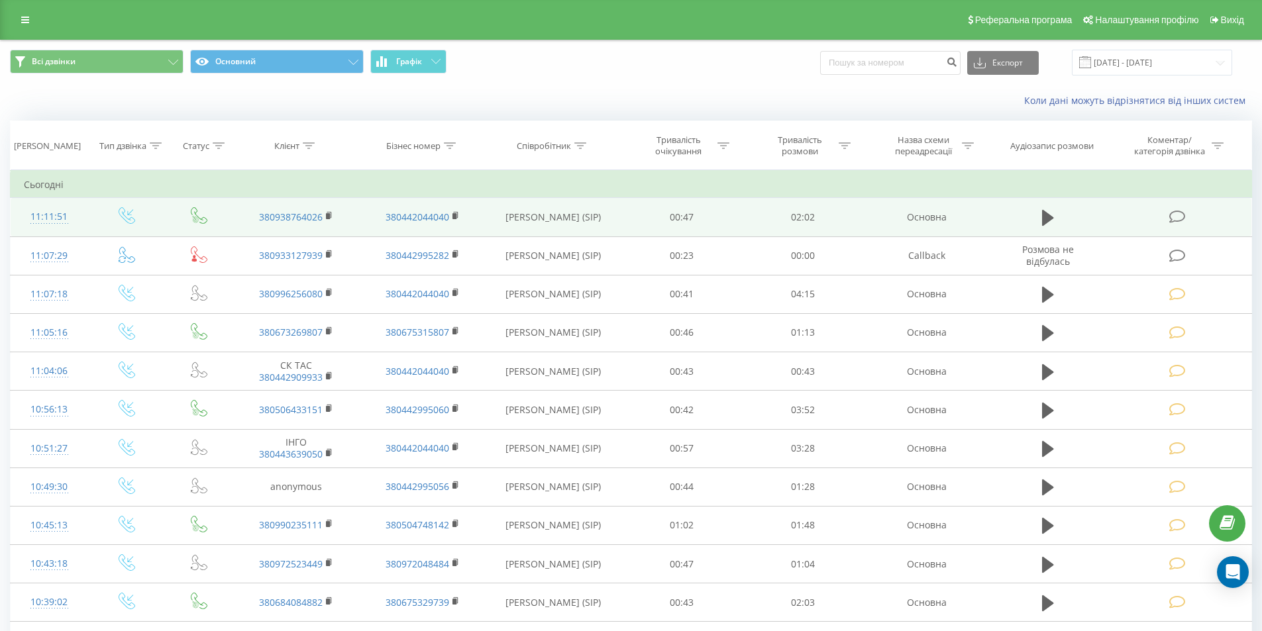
click at [1174, 213] on icon at bounding box center [1177, 217] width 17 height 14
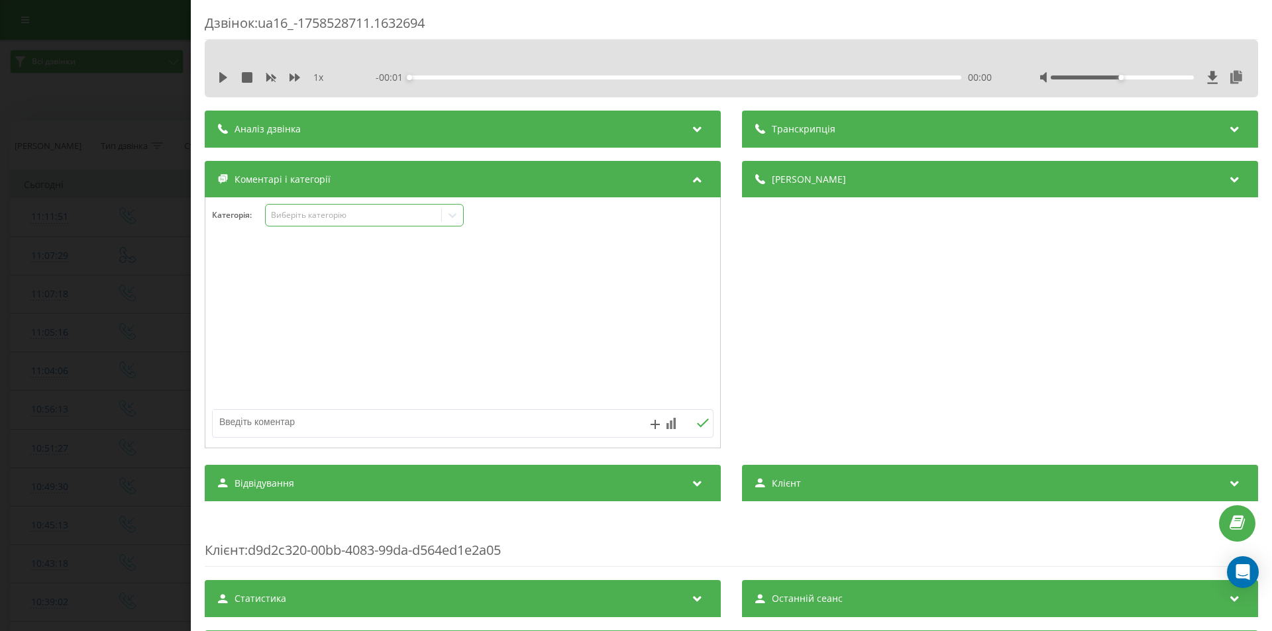
click at [422, 219] on div "Виберіть категорію" at bounding box center [354, 215] width 166 height 11
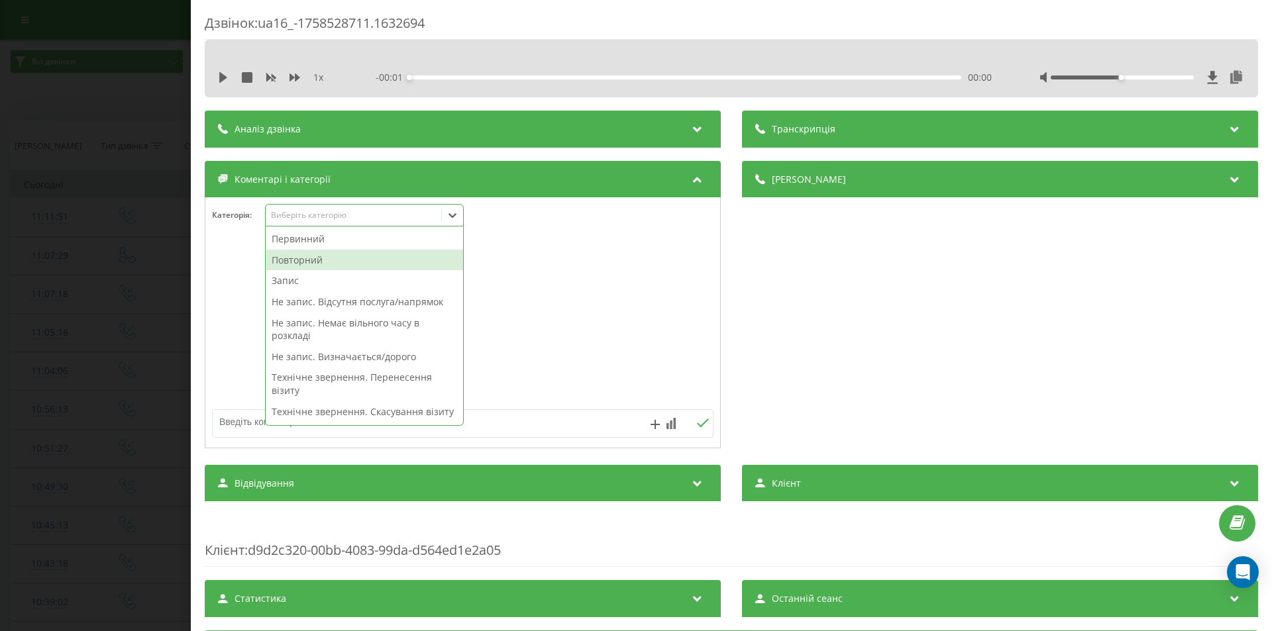
click at [315, 260] on div "Повторний" at bounding box center [364, 260] width 197 height 21
click at [293, 262] on div "Запис" at bounding box center [364, 260] width 197 height 21
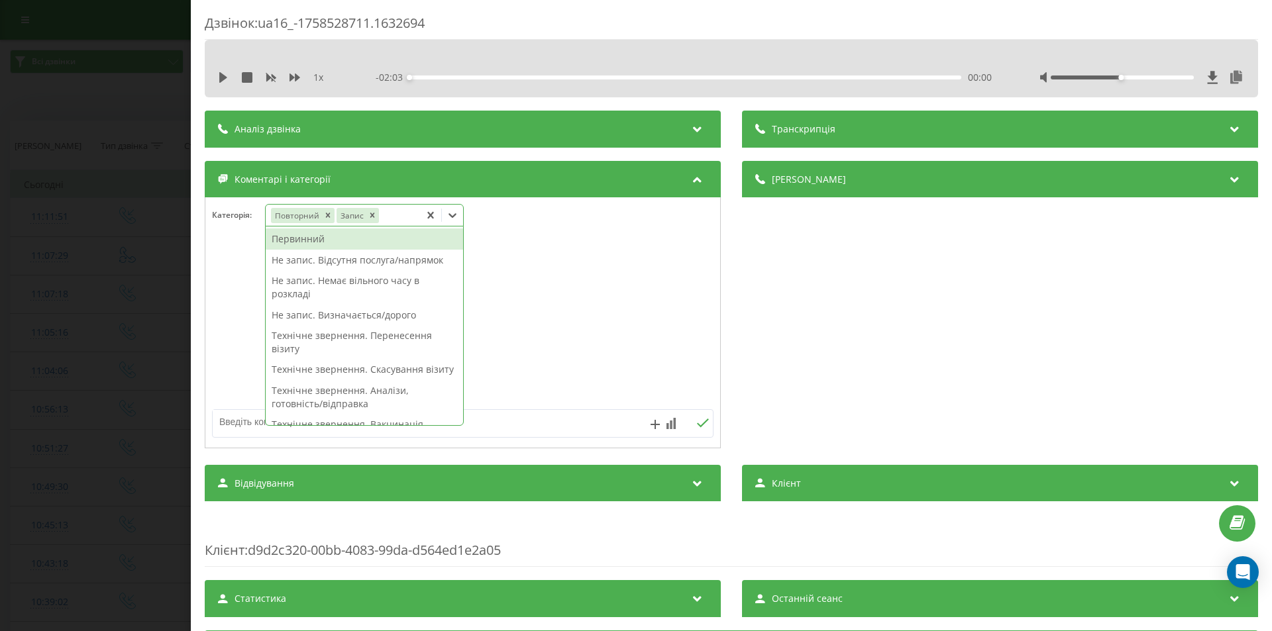
click at [175, 256] on div "Дзвінок : ua16_-1758528711.1632694 1 x - 02:03 00:00 00:00 Транскрипція Для AI-…" at bounding box center [636, 315] width 1272 height 631
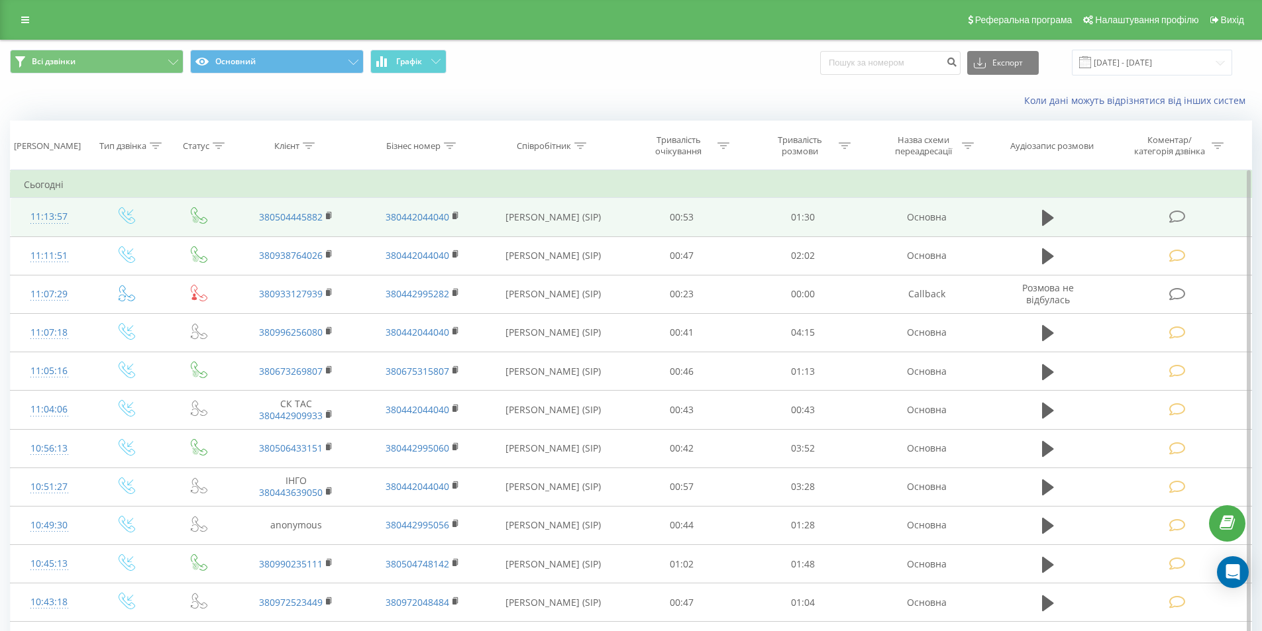
click at [1174, 217] on icon at bounding box center [1177, 217] width 17 height 14
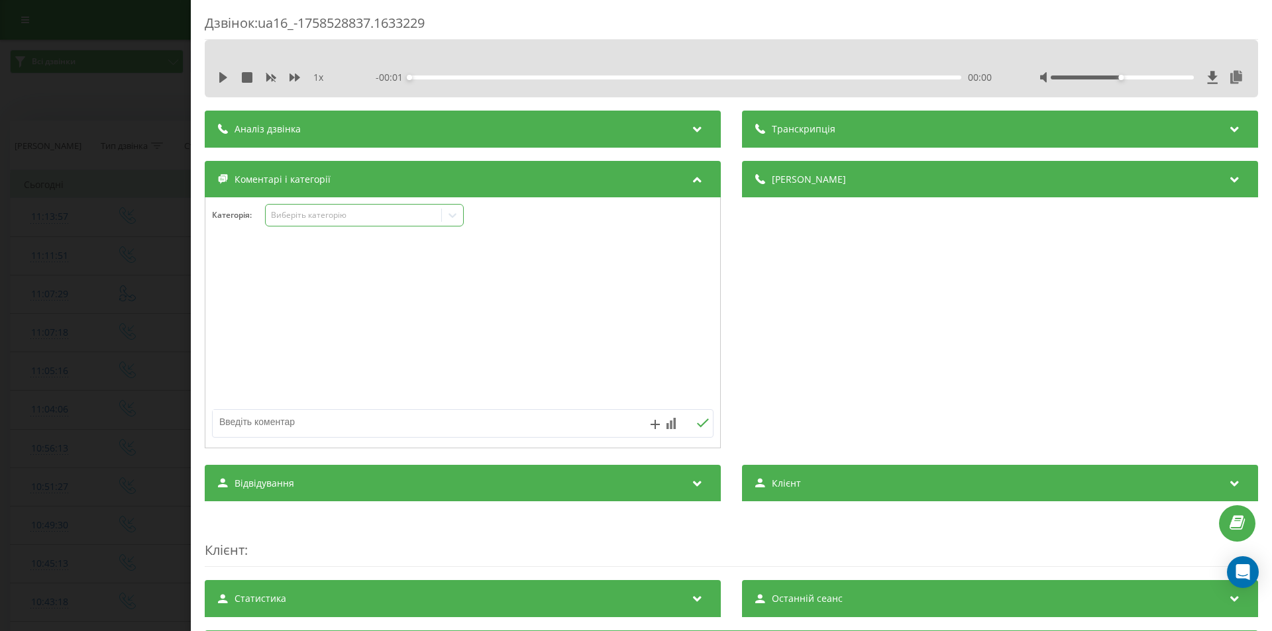
click at [415, 219] on div "Виберіть категорію" at bounding box center [354, 215] width 166 height 11
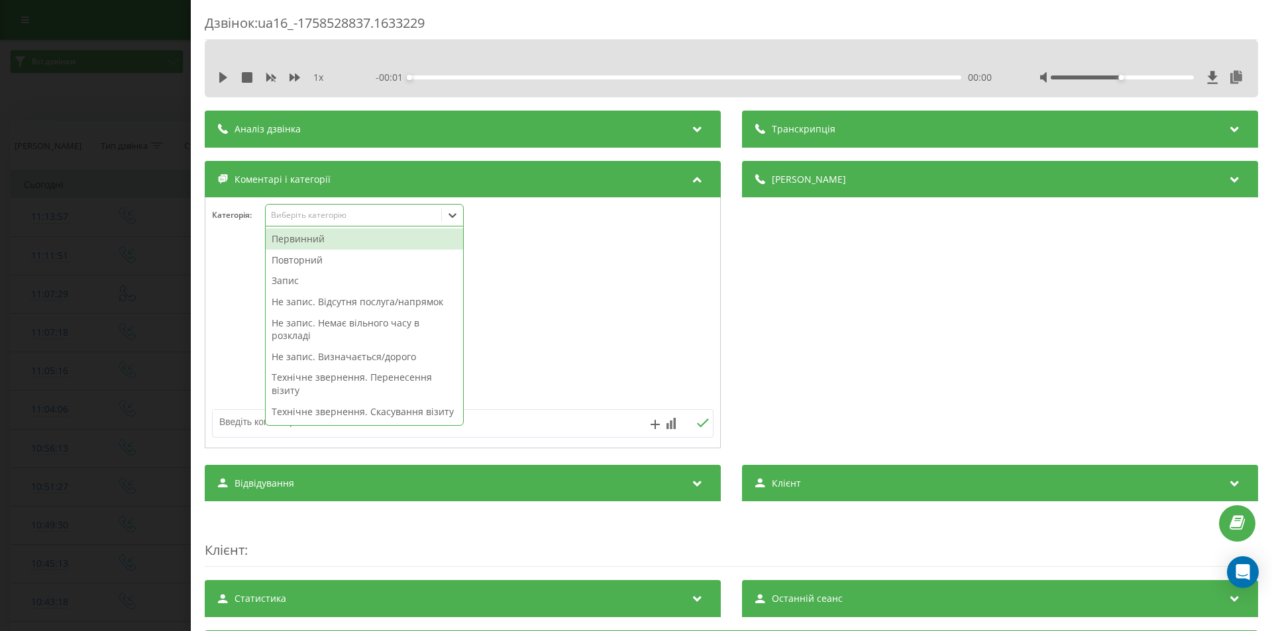
click at [303, 242] on div "Первинний" at bounding box center [364, 239] width 197 height 21
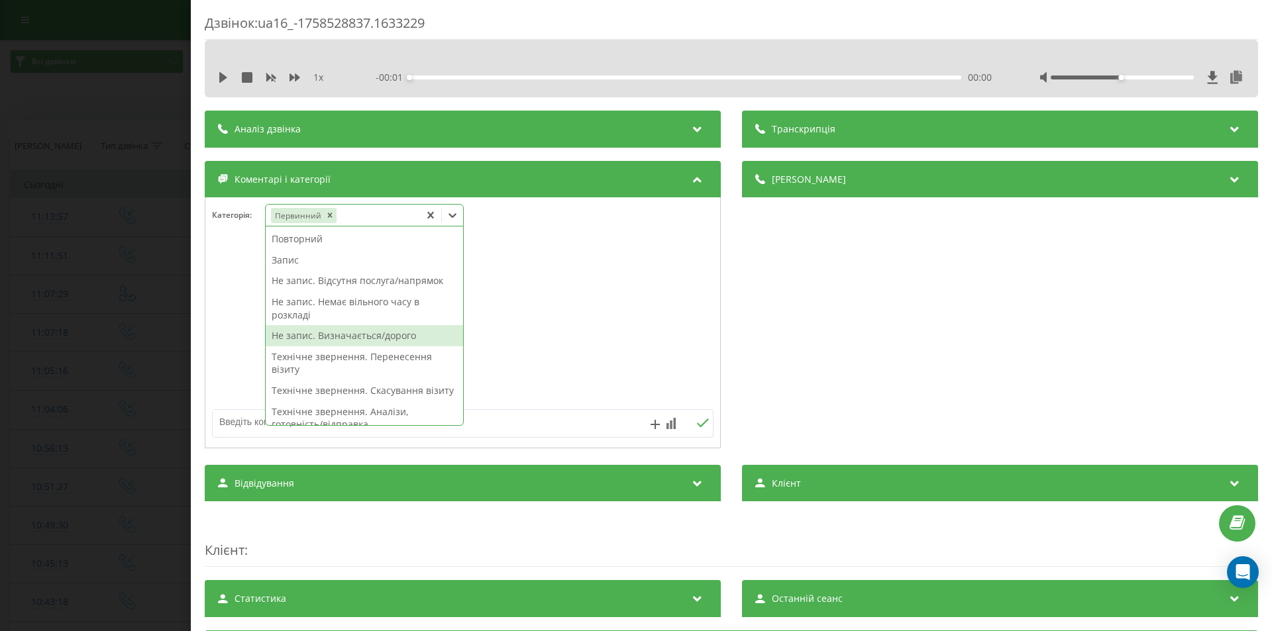
click at [326, 333] on div "Не запис. Визначається/дорого" at bounding box center [364, 335] width 197 height 21
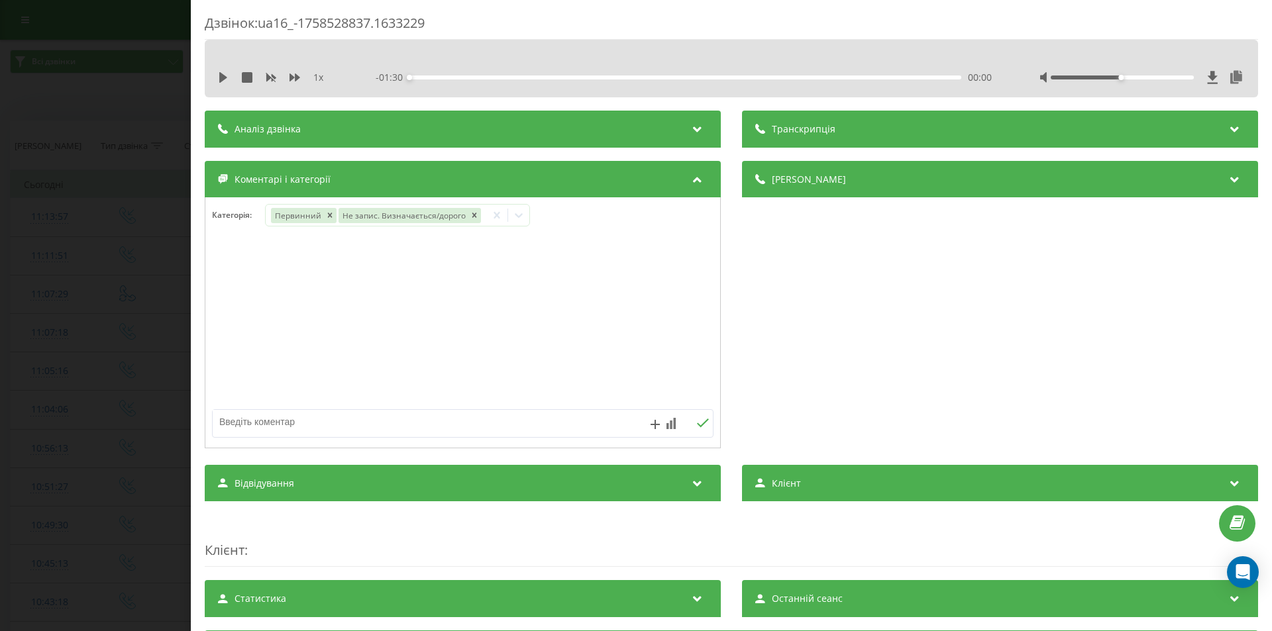
click at [59, 257] on div "Дзвінок : ua16_-1758528837.1633229 1 x - 01:30 00:00 00:00 Транскрипція Для AI-…" at bounding box center [636, 315] width 1272 height 631
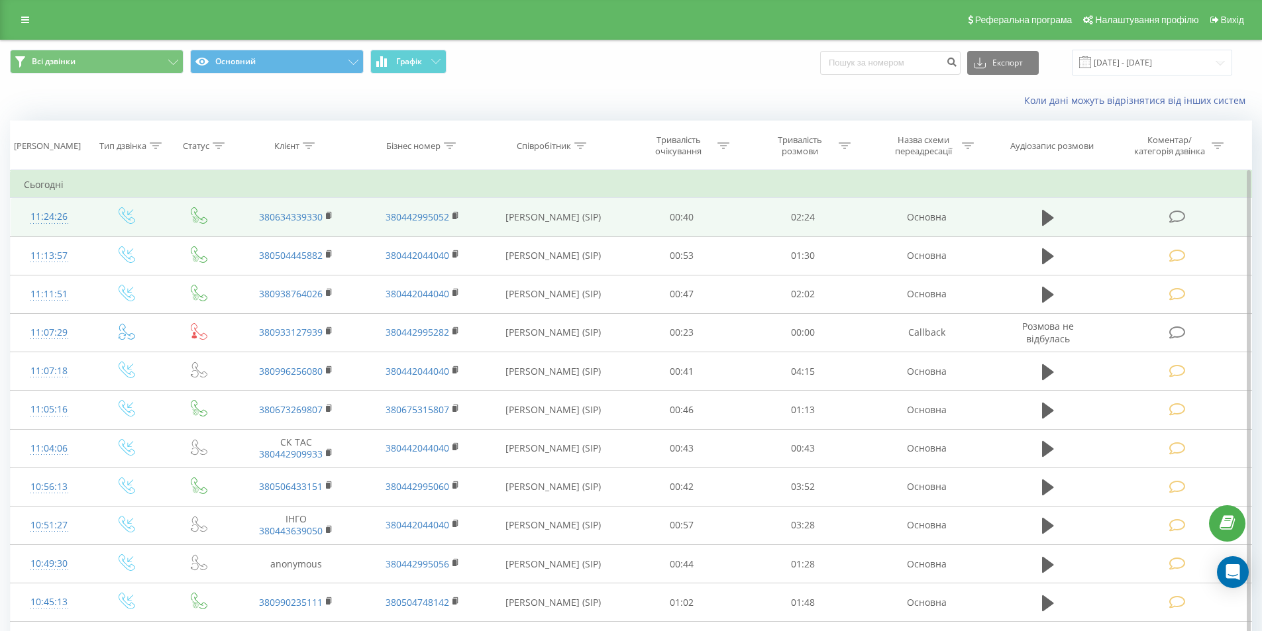
drag, startPoint x: 1175, startPoint y: 214, endPoint x: 1088, endPoint y: 203, distance: 87.4
click at [1174, 214] on icon at bounding box center [1177, 217] width 17 height 14
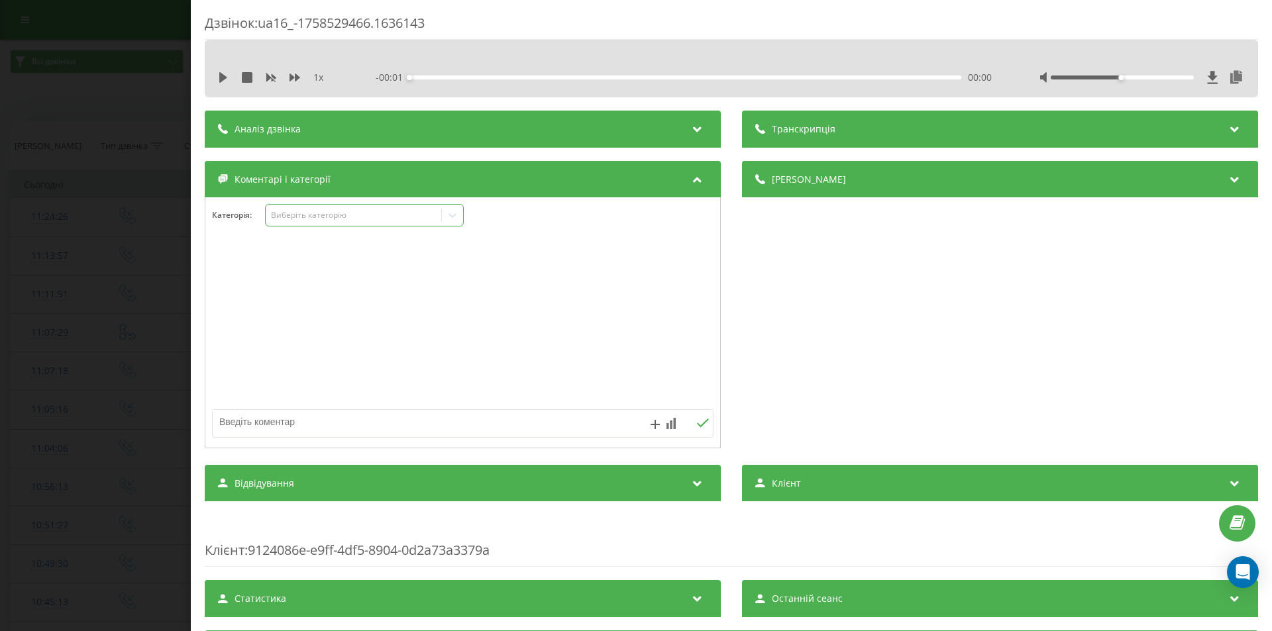
click at [451, 211] on icon at bounding box center [452, 215] width 13 height 13
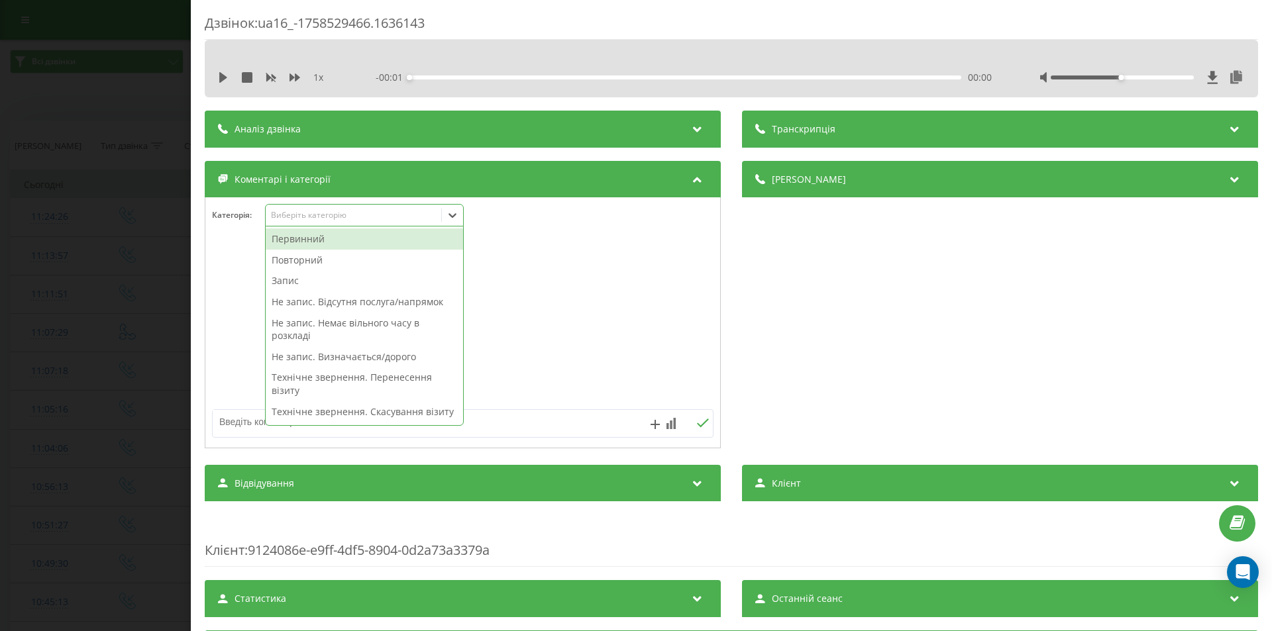
click at [307, 237] on div "Первинний" at bounding box center [364, 239] width 197 height 21
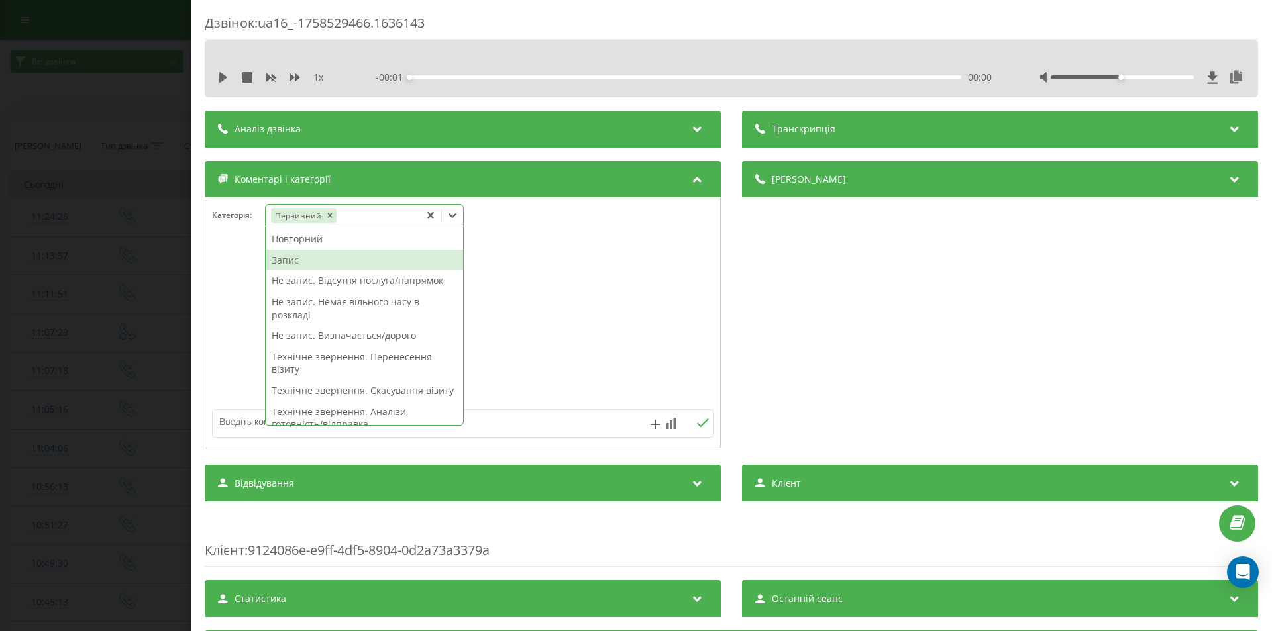
click at [284, 262] on div "Запис" at bounding box center [364, 260] width 197 height 21
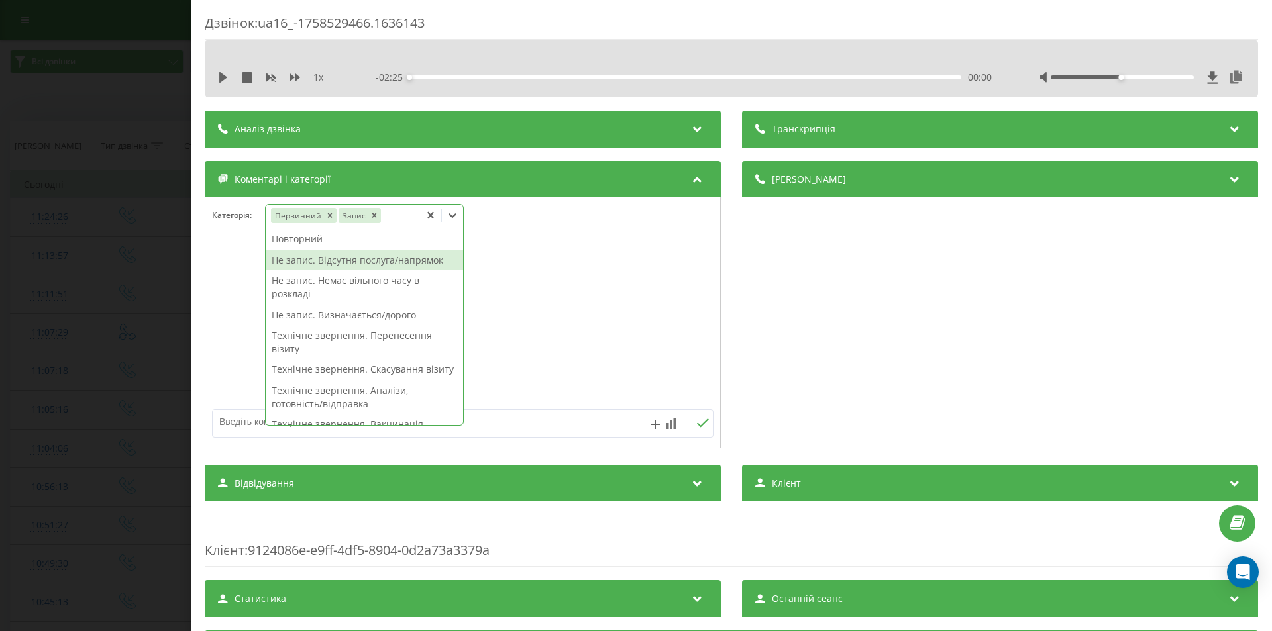
click at [101, 207] on div "Дзвінок : ua16_-1758529466.1636143 1 x - 02:25 00:00 00:00 Транскрипція Для AI-…" at bounding box center [636, 315] width 1272 height 631
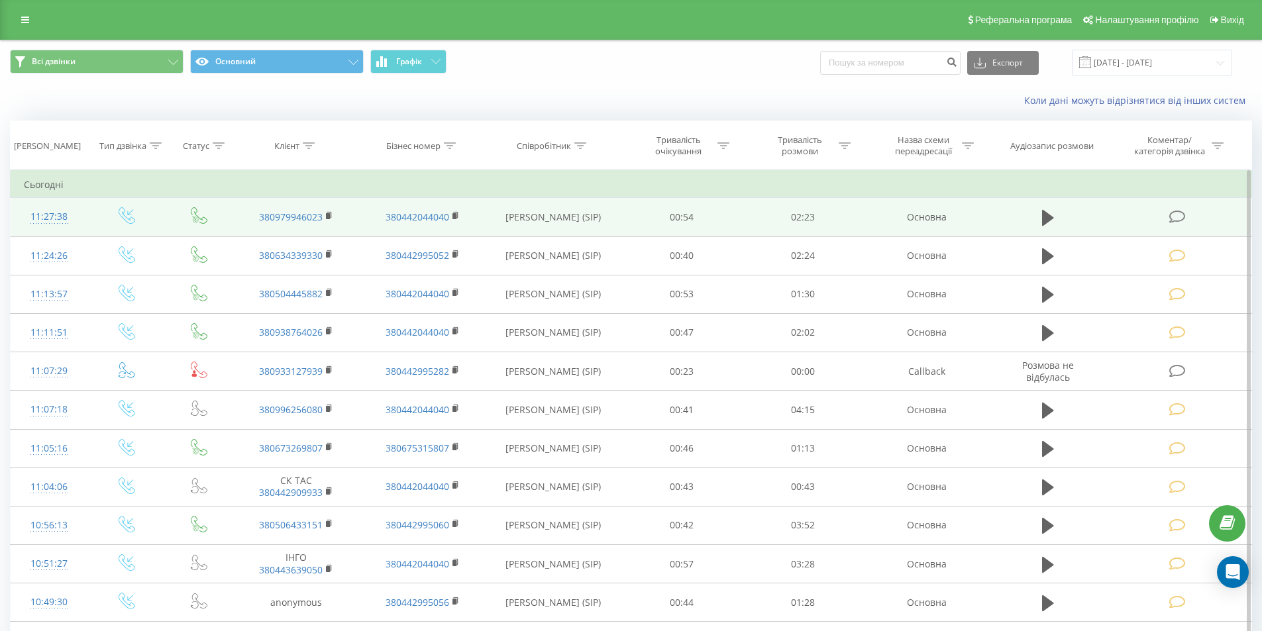
click at [1179, 215] on icon at bounding box center [1177, 217] width 17 height 14
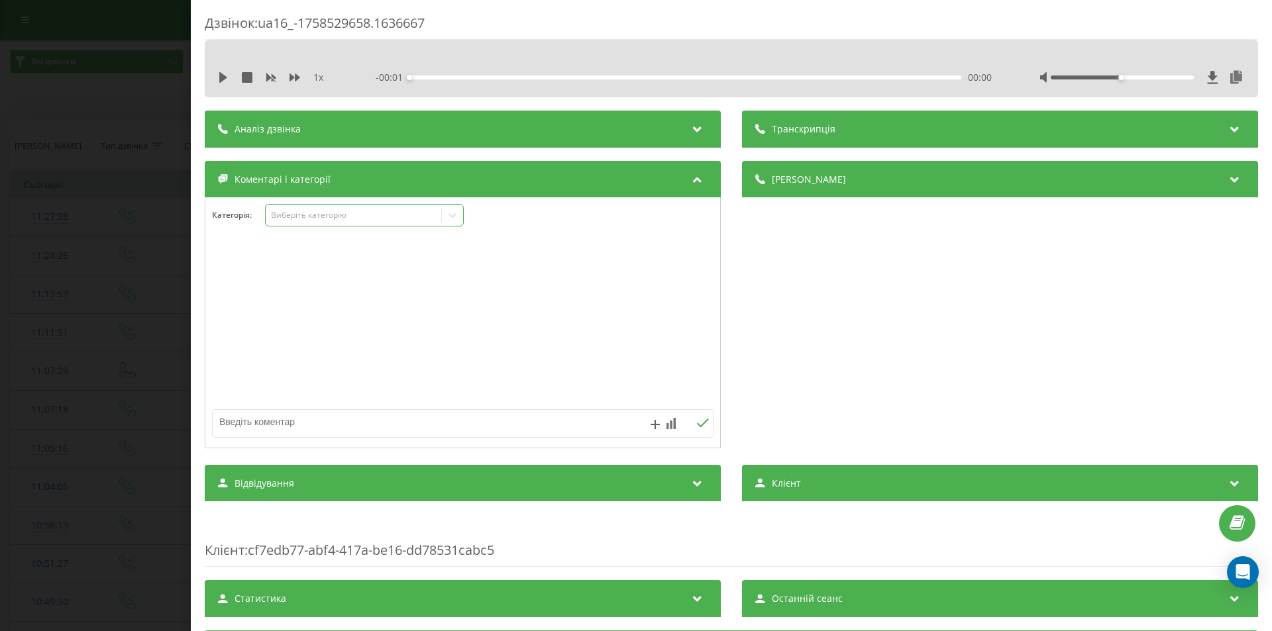
click at [333, 209] on div "Виберіть категорію" at bounding box center [354, 215] width 176 height 13
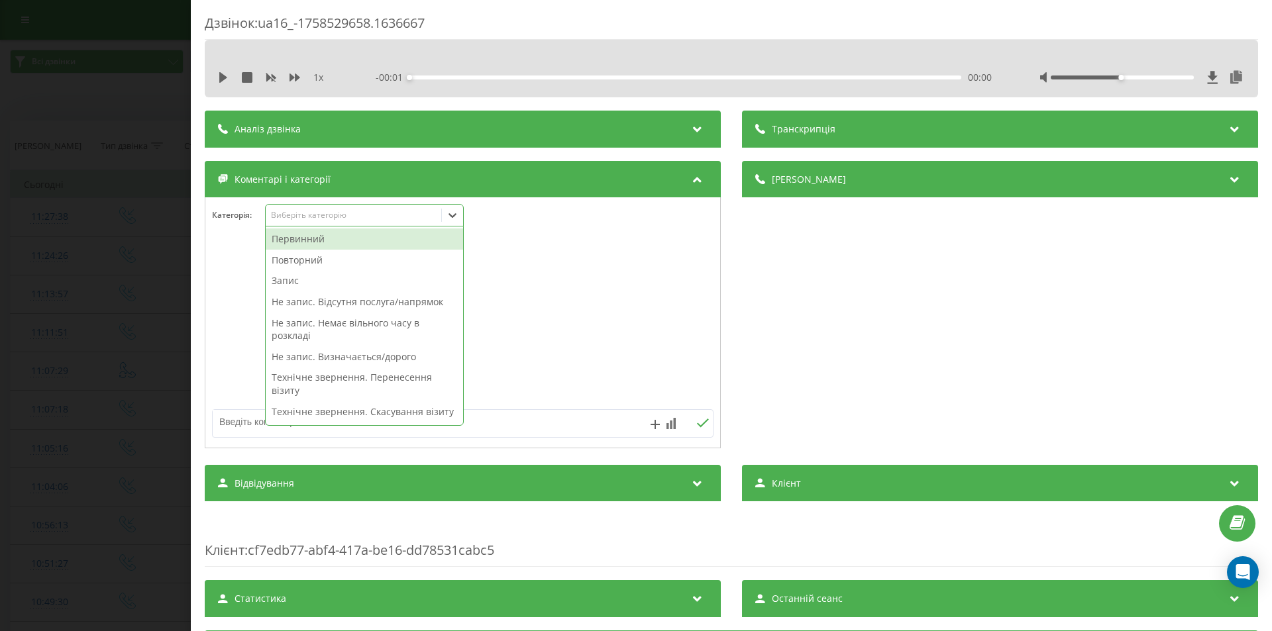
click at [312, 240] on div "Первинний" at bounding box center [364, 239] width 197 height 21
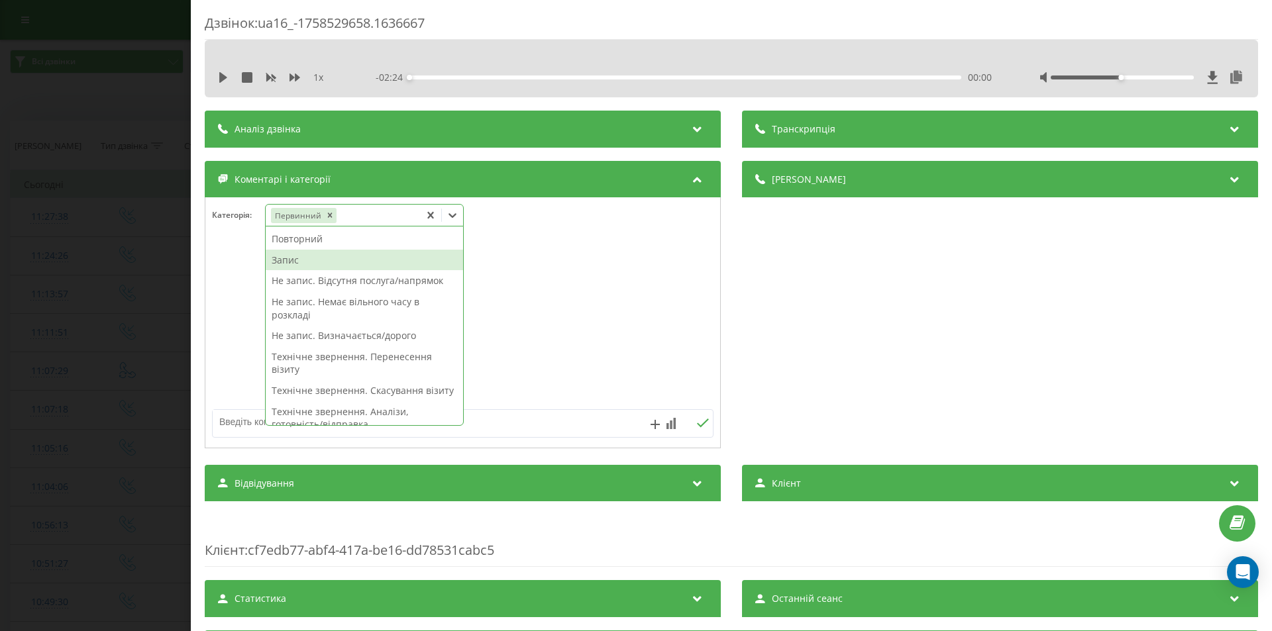
click at [295, 260] on div "Запис" at bounding box center [364, 260] width 197 height 21
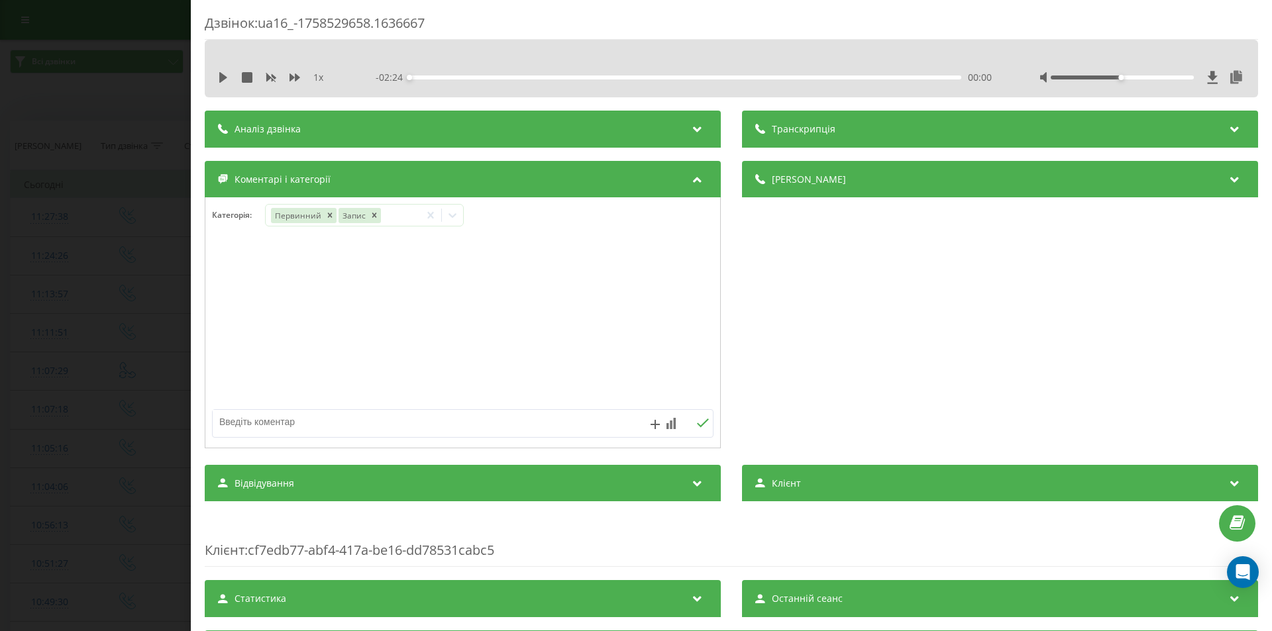
click at [87, 209] on div "Дзвінок : ua16_-1758529658.1636667 1 x - 02:24 00:00 00:00 Транскрипція Для AI-…" at bounding box center [636, 315] width 1272 height 631
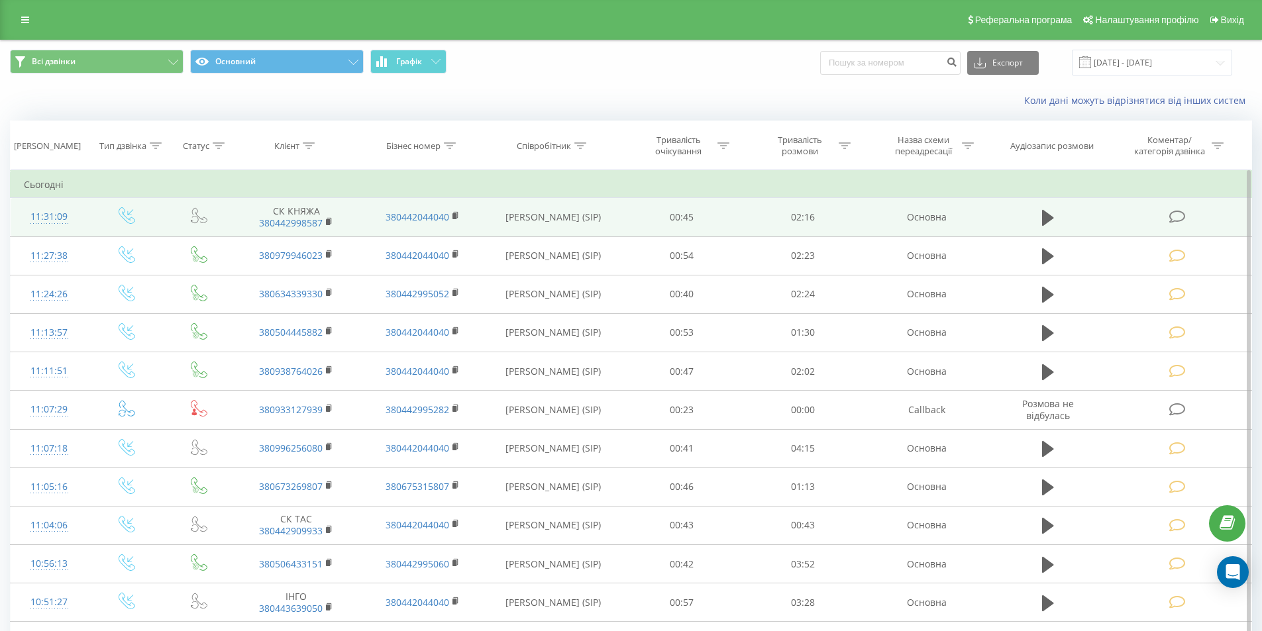
click at [1176, 218] on icon at bounding box center [1177, 217] width 17 height 14
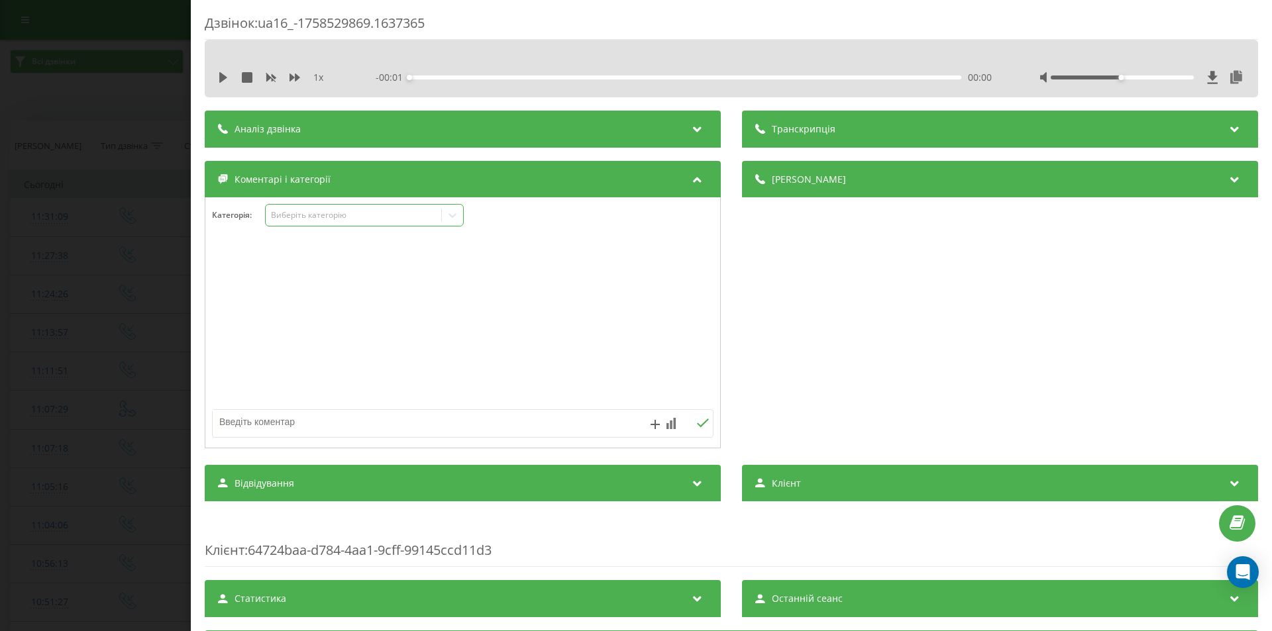
click at [445, 214] on div at bounding box center [452, 215] width 21 height 21
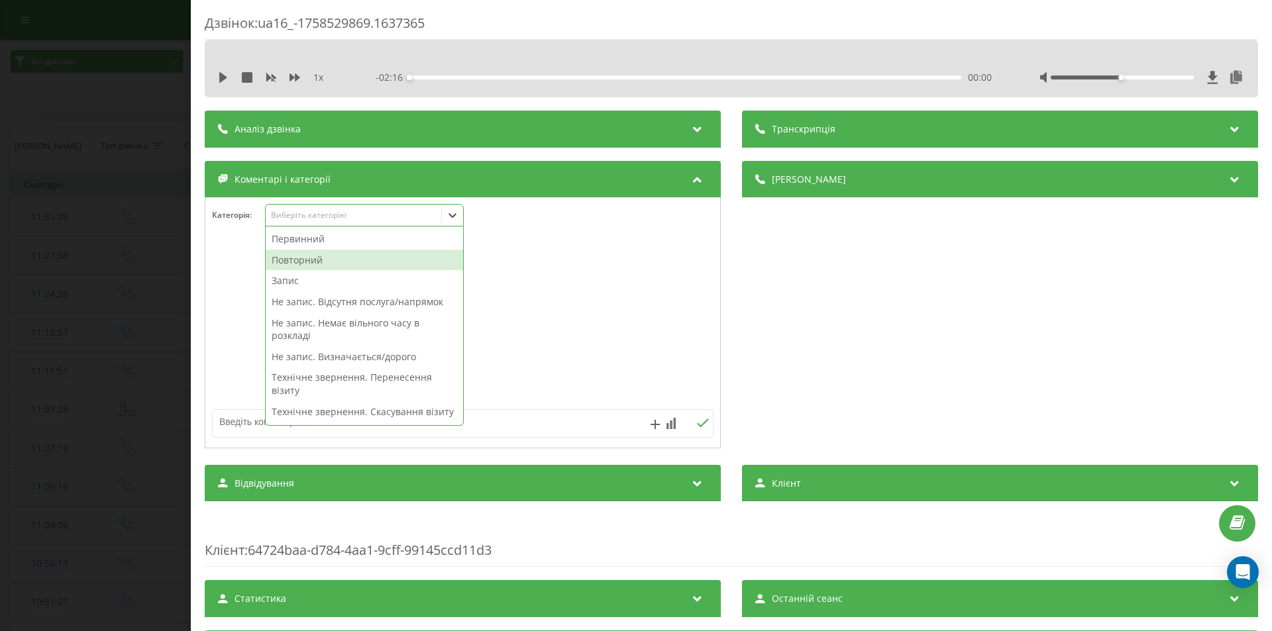
click at [373, 261] on div "Повторний" at bounding box center [364, 260] width 197 height 21
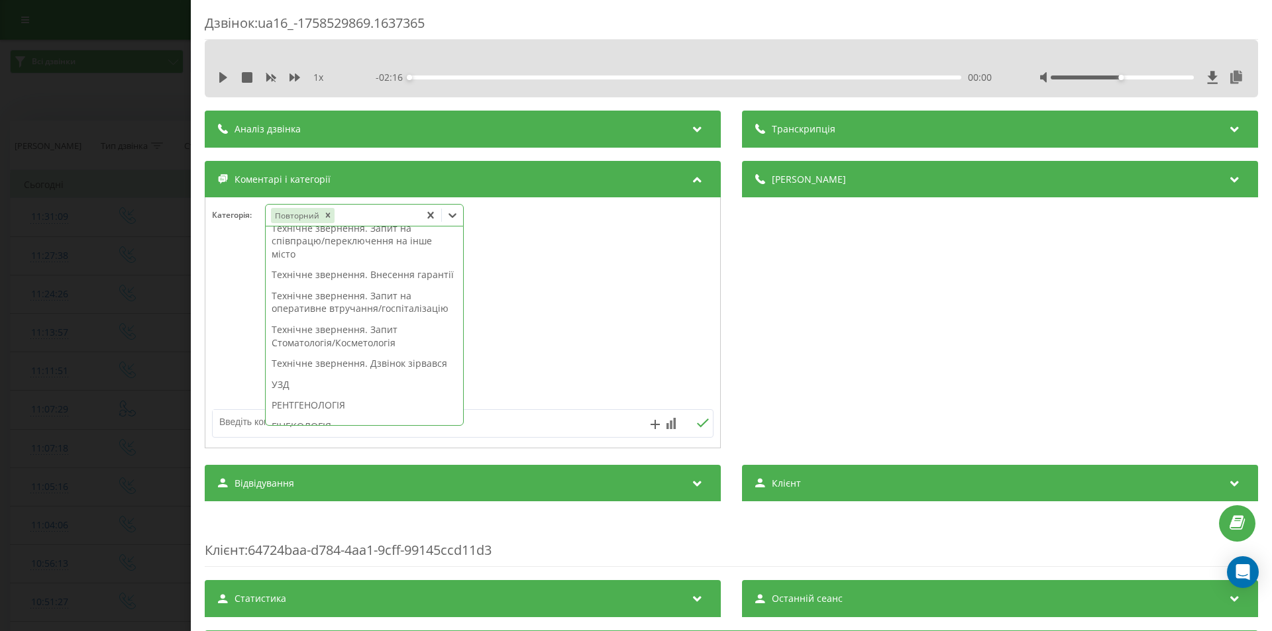
scroll to position [259, 0]
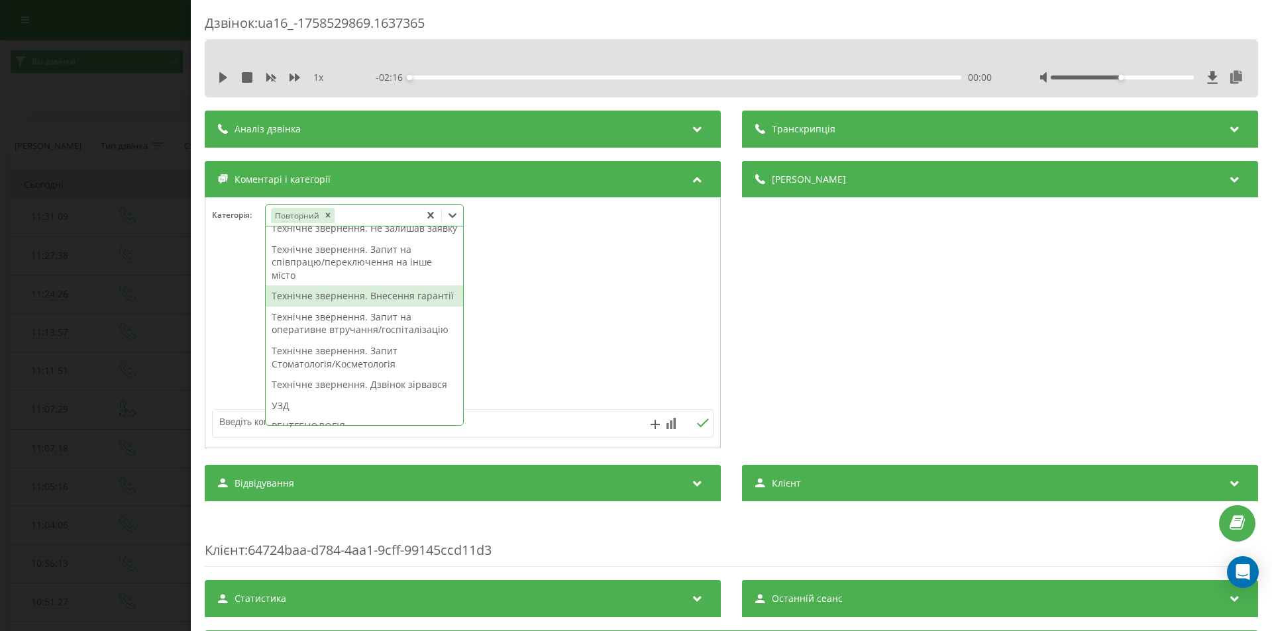
click at [372, 307] on div "Технічне звернення. Внесення гарантії" at bounding box center [364, 296] width 197 height 21
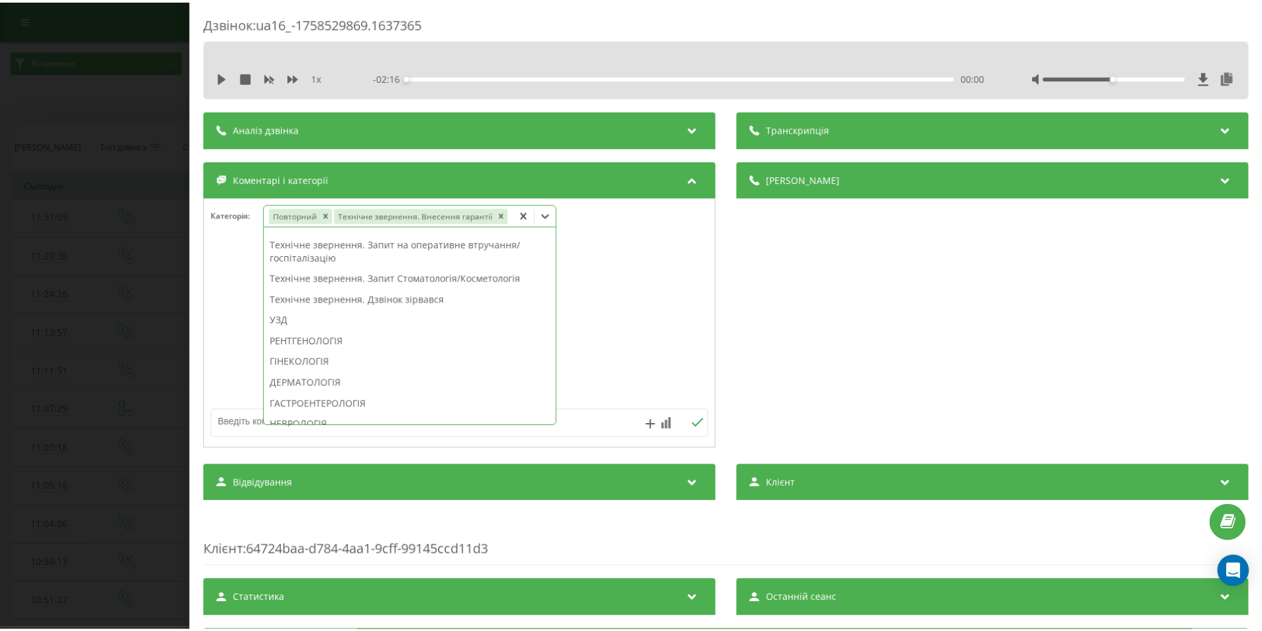
scroll to position [207, 0]
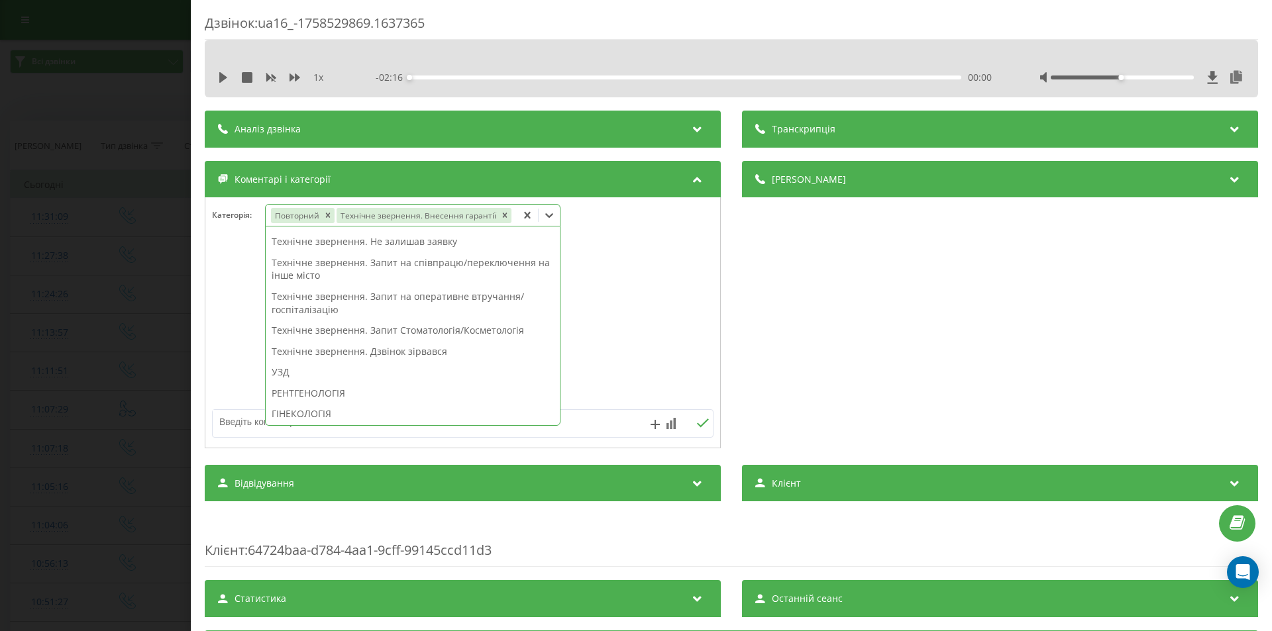
drag, startPoint x: 113, startPoint y: 432, endPoint x: 101, endPoint y: 630, distance: 198.4
click at [112, 432] on div "Дзвінок : ua16_-1758529869.1637365 1 x - 02:16 00:00 00:00 Транскрипція Для AI-…" at bounding box center [636, 315] width 1272 height 631
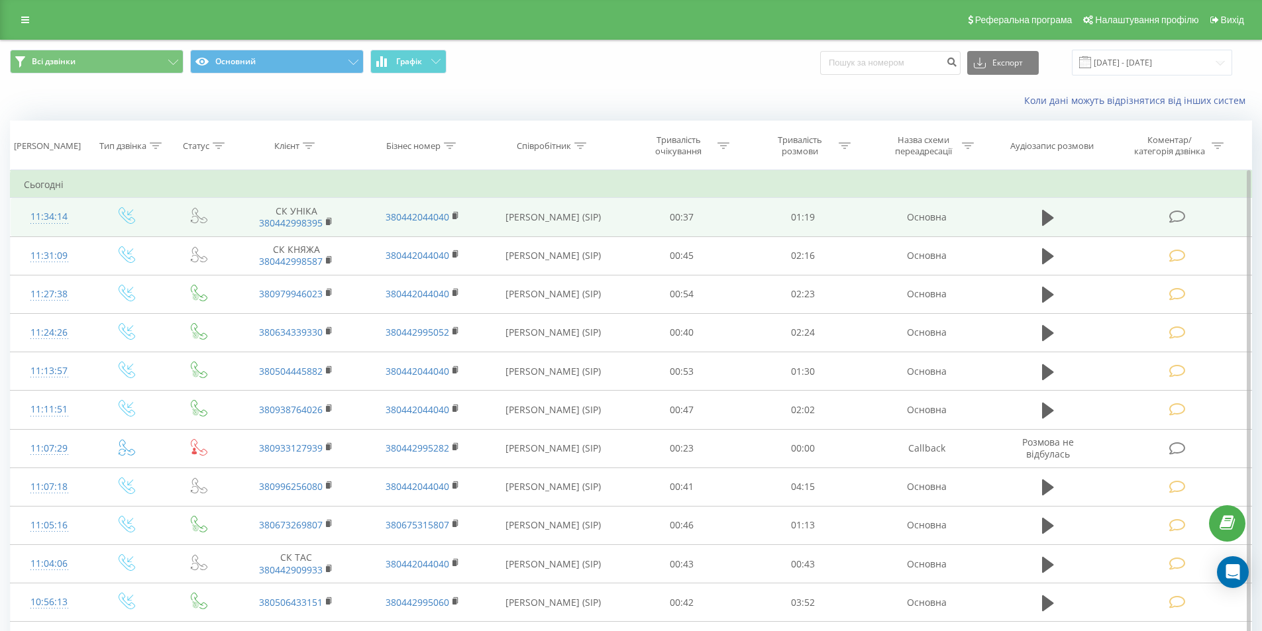
click at [1173, 215] on icon at bounding box center [1177, 217] width 17 height 14
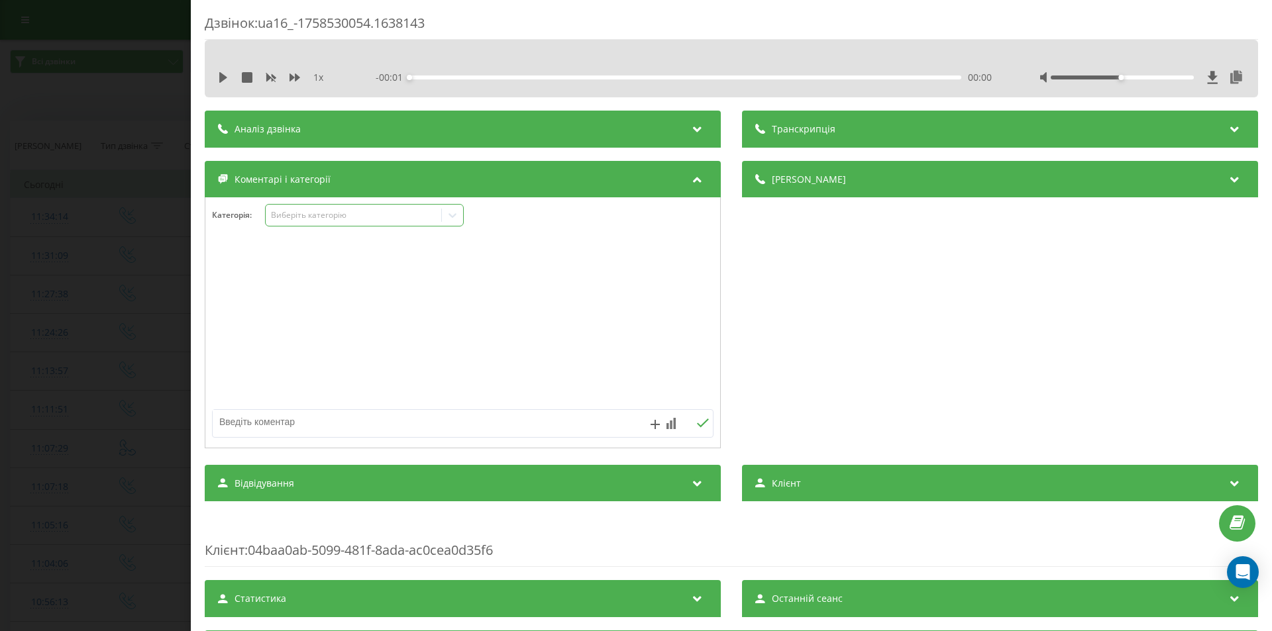
click at [356, 223] on div "Виберіть категорію" at bounding box center [364, 215] width 199 height 23
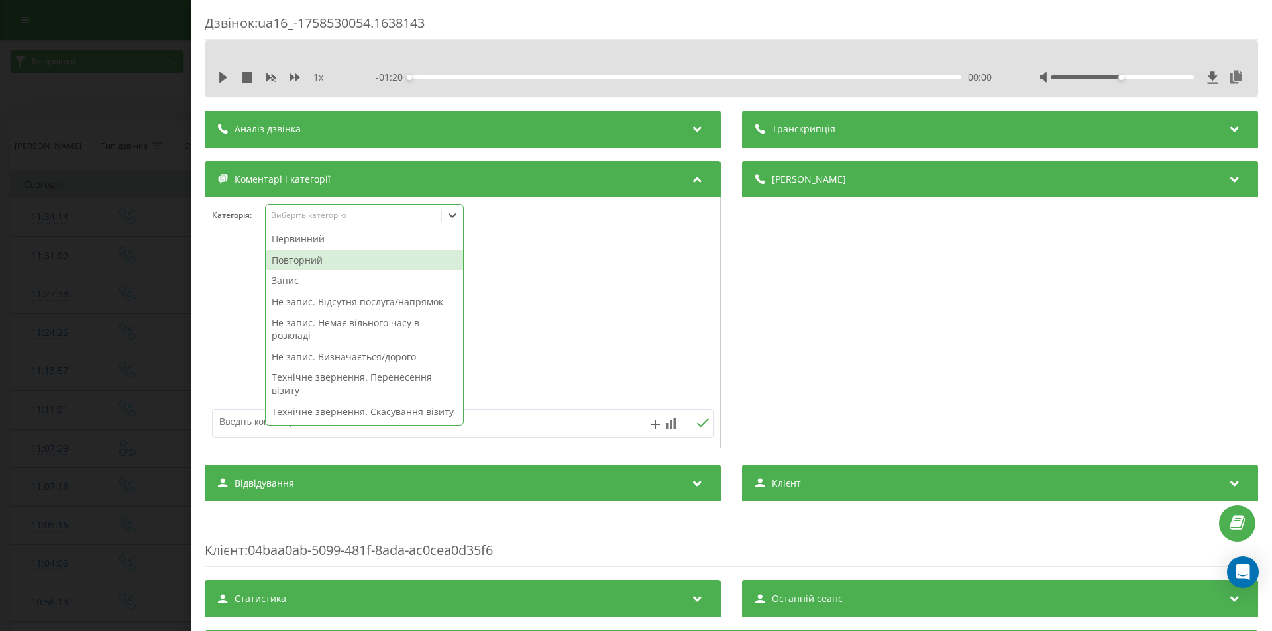
click at [301, 262] on div "Повторний" at bounding box center [364, 260] width 197 height 21
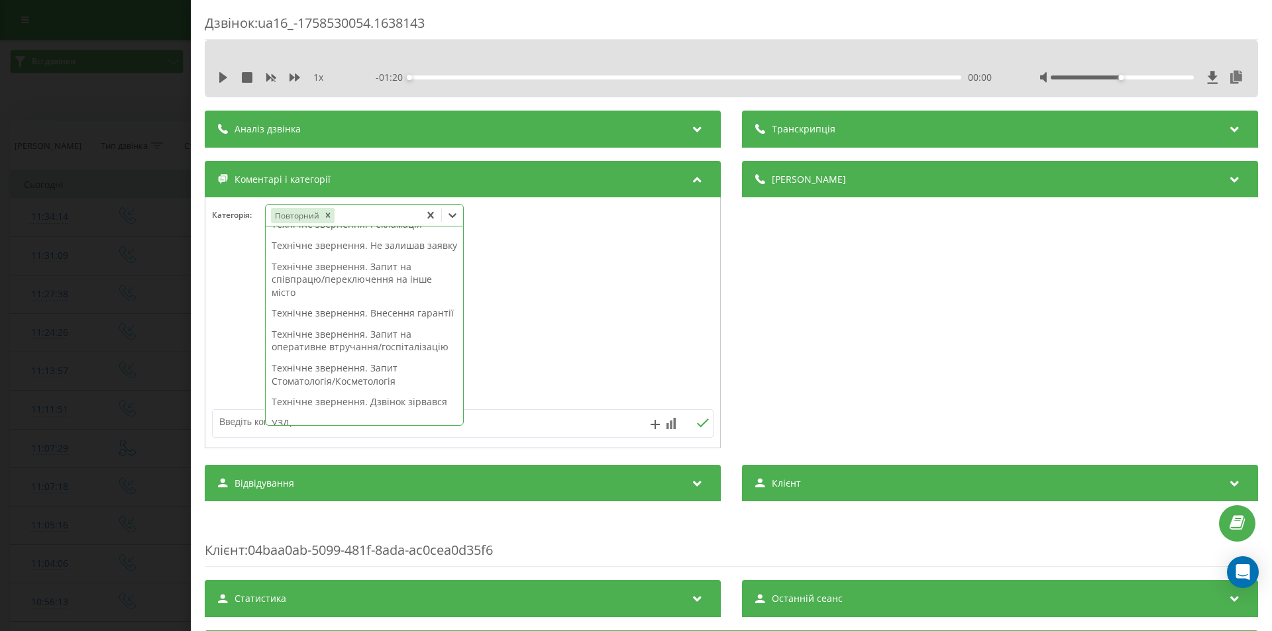
scroll to position [259, 0]
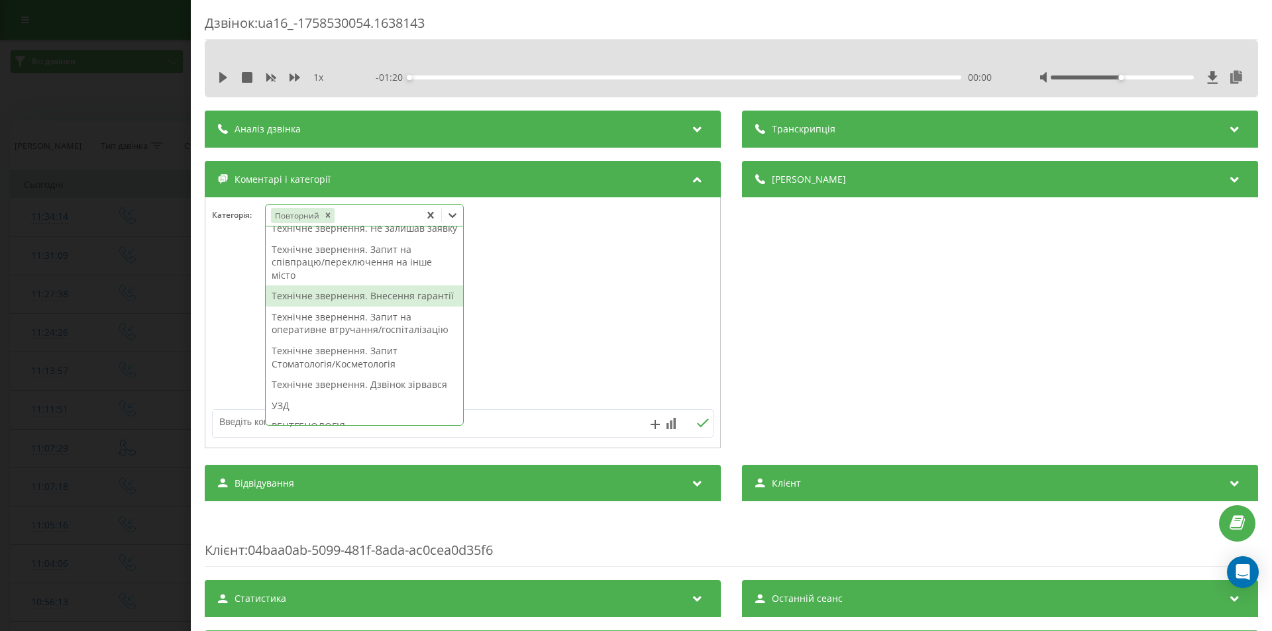
click at [347, 307] on div "Технічне звернення. Внесення гарантії" at bounding box center [364, 296] width 197 height 21
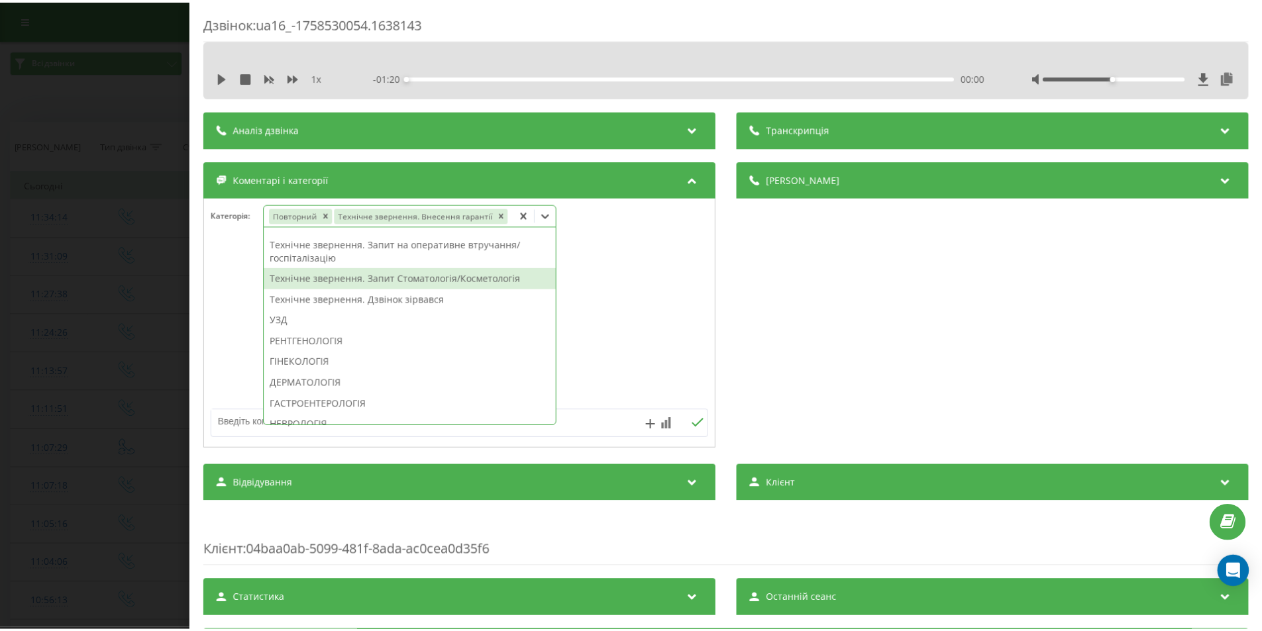
scroll to position [207, 0]
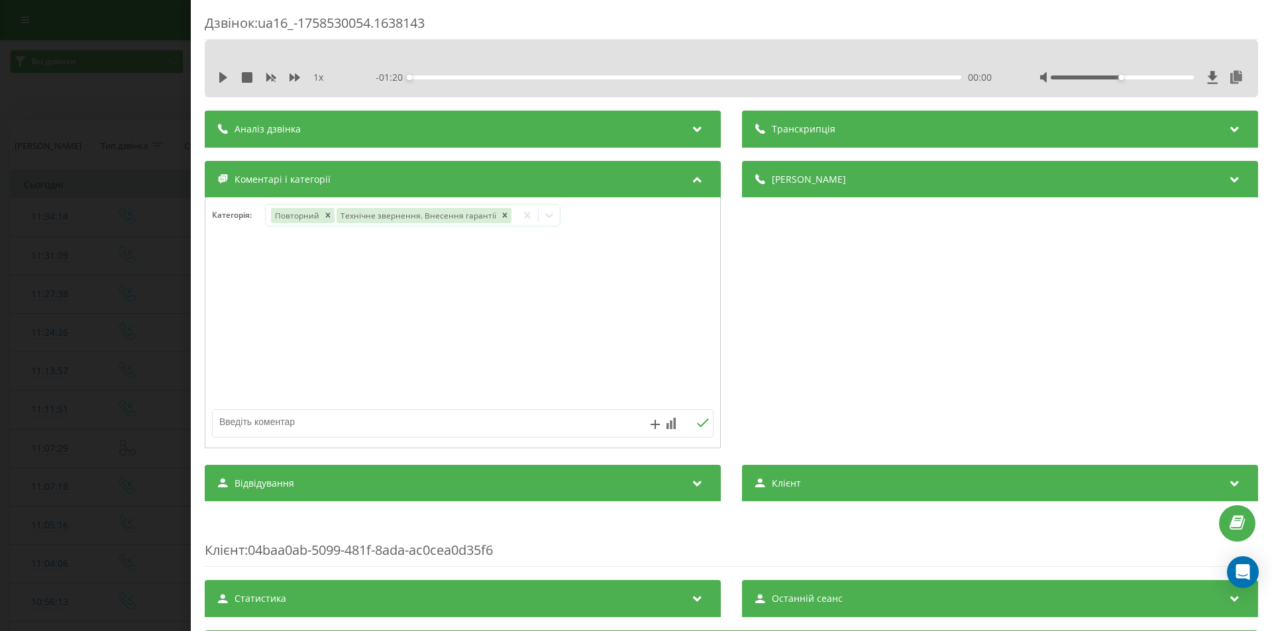
click at [142, 274] on div "Дзвінок : ua16_-1758530054.1638143 1 x - 01:20 00:00 00:00 Транскрипція Для AI-…" at bounding box center [636, 315] width 1272 height 631
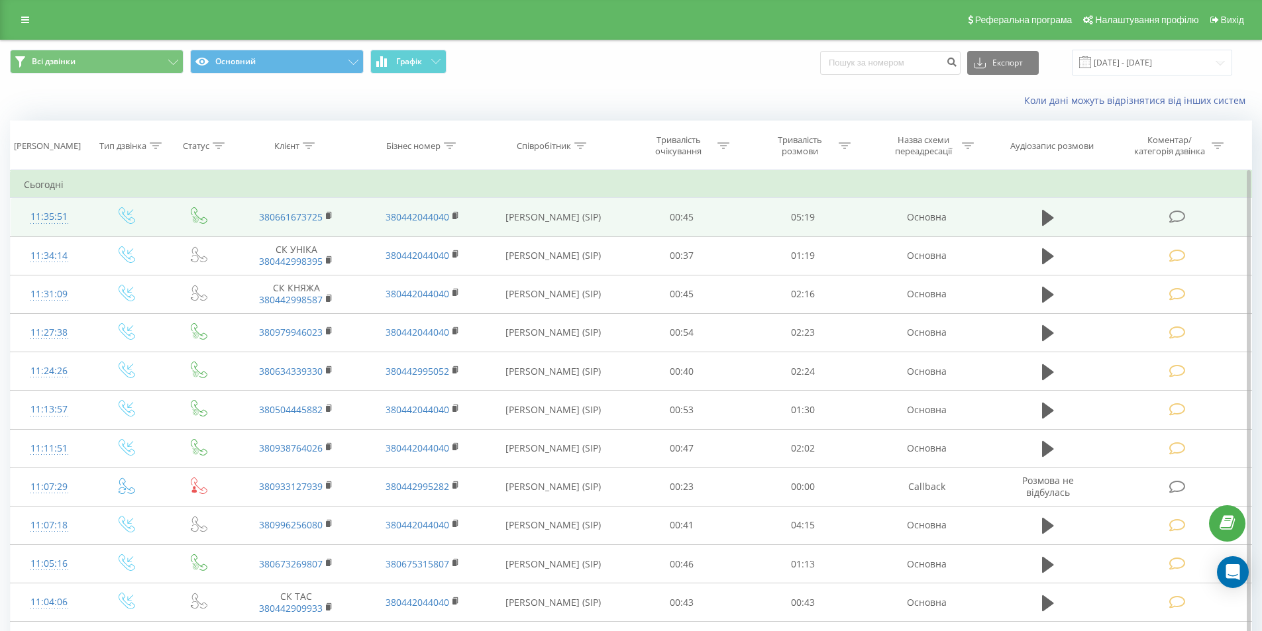
click at [1179, 219] on icon at bounding box center [1177, 217] width 17 height 14
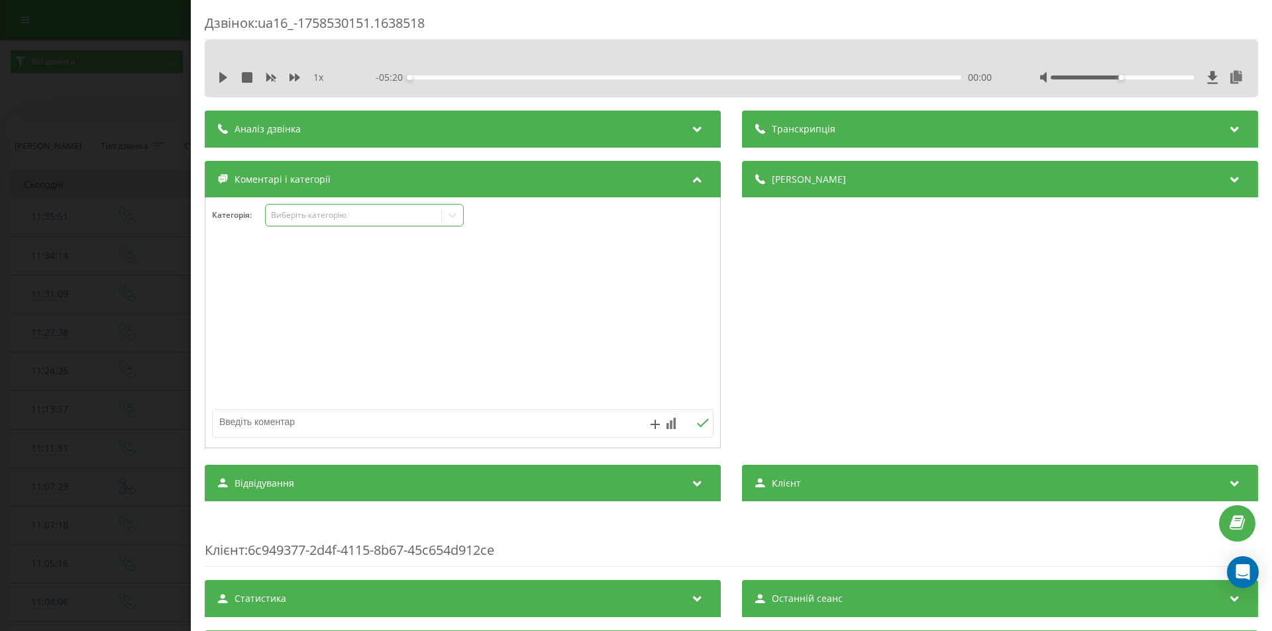
click at [391, 214] on div "Виберіть категорію" at bounding box center [354, 215] width 166 height 11
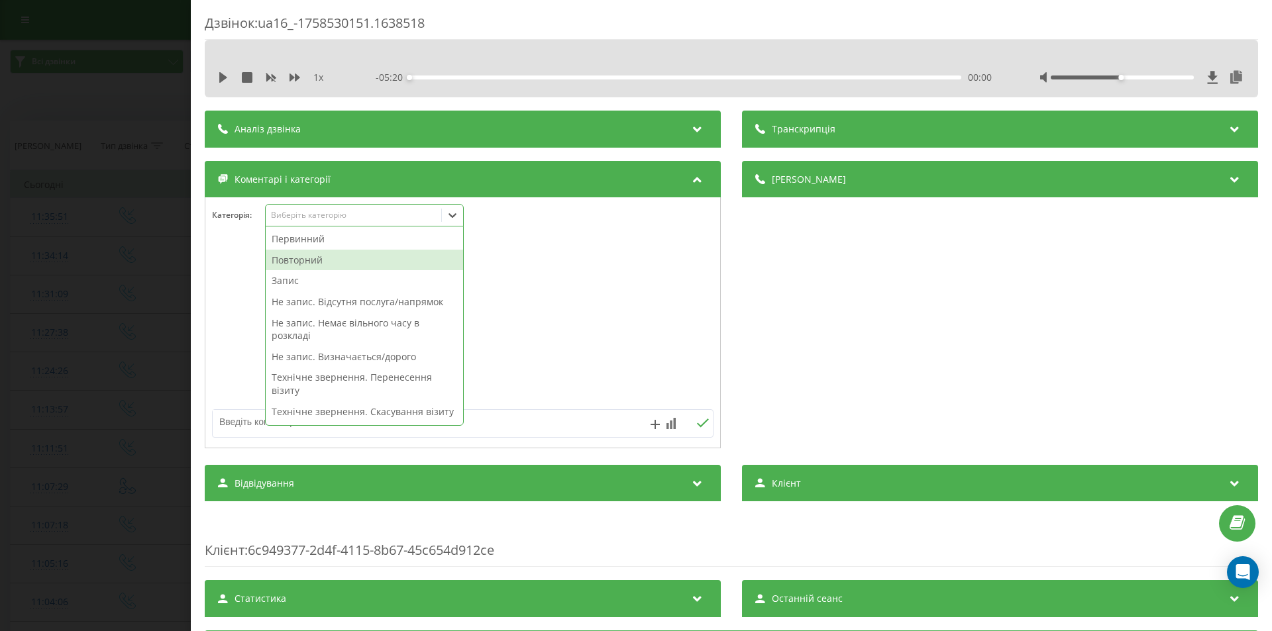
click at [315, 262] on div "Повторний" at bounding box center [364, 260] width 197 height 21
click at [289, 264] on div "Запис" at bounding box center [364, 260] width 197 height 21
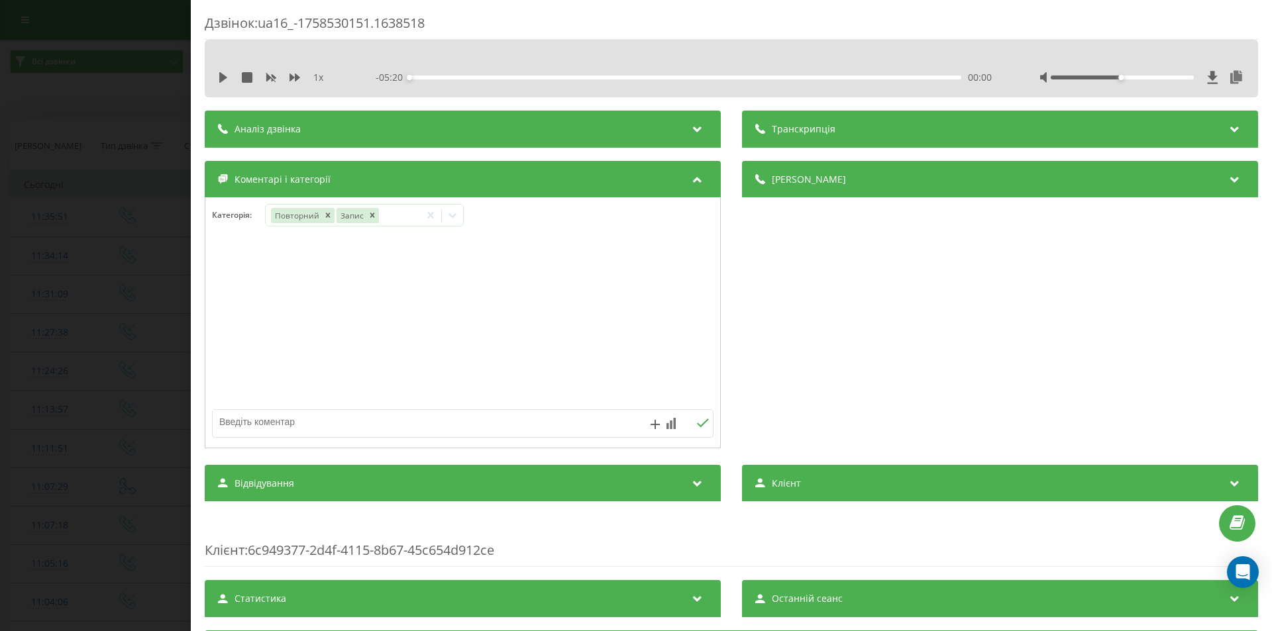
click at [125, 225] on div "Дзвінок : ua16_-1758530151.1638518 1 x - 05:20 00:00 00:00 Транскрипція Для AI-…" at bounding box center [636, 315] width 1272 height 631
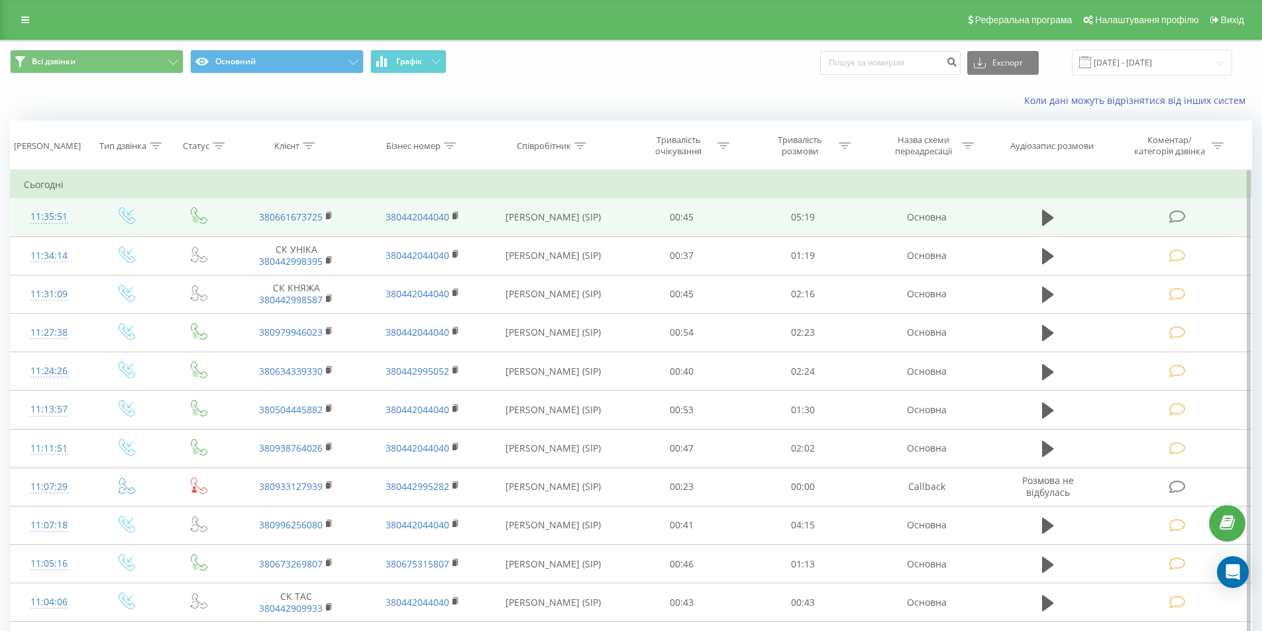
click at [1177, 219] on icon at bounding box center [1177, 217] width 17 height 14
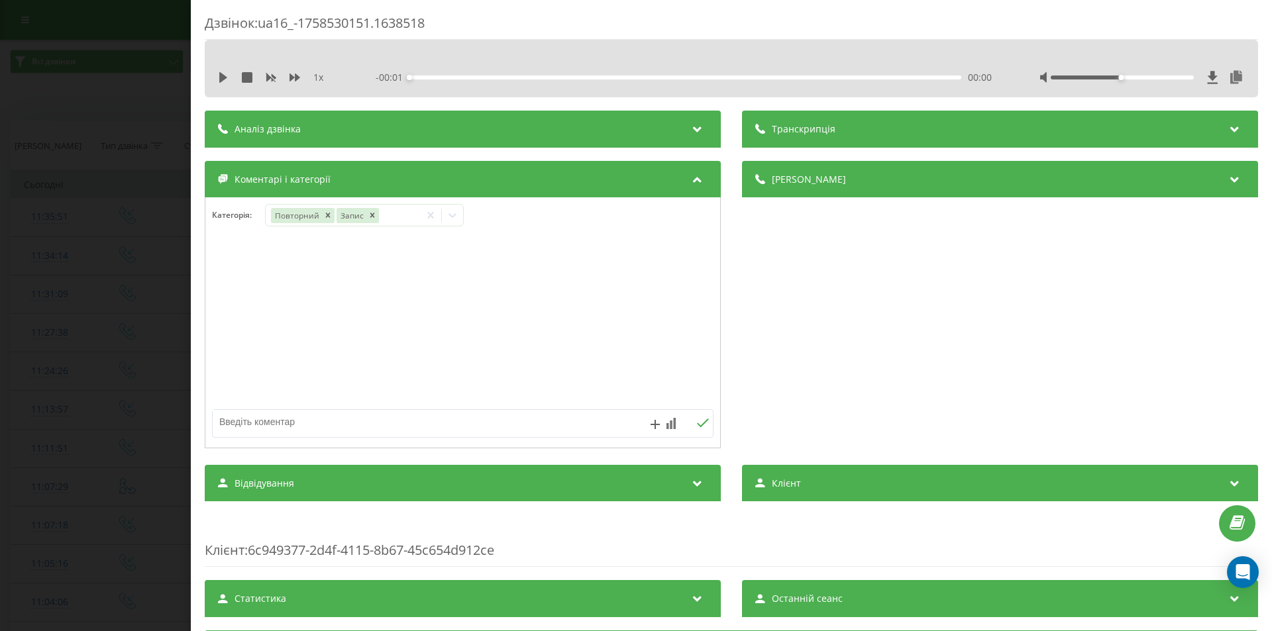
click at [184, 194] on div "Дзвінок : ua16_-1758530151.1638518 1 x - 00:01 00:00 00:00 Транскрипція Для AI-…" at bounding box center [636, 315] width 1272 height 631
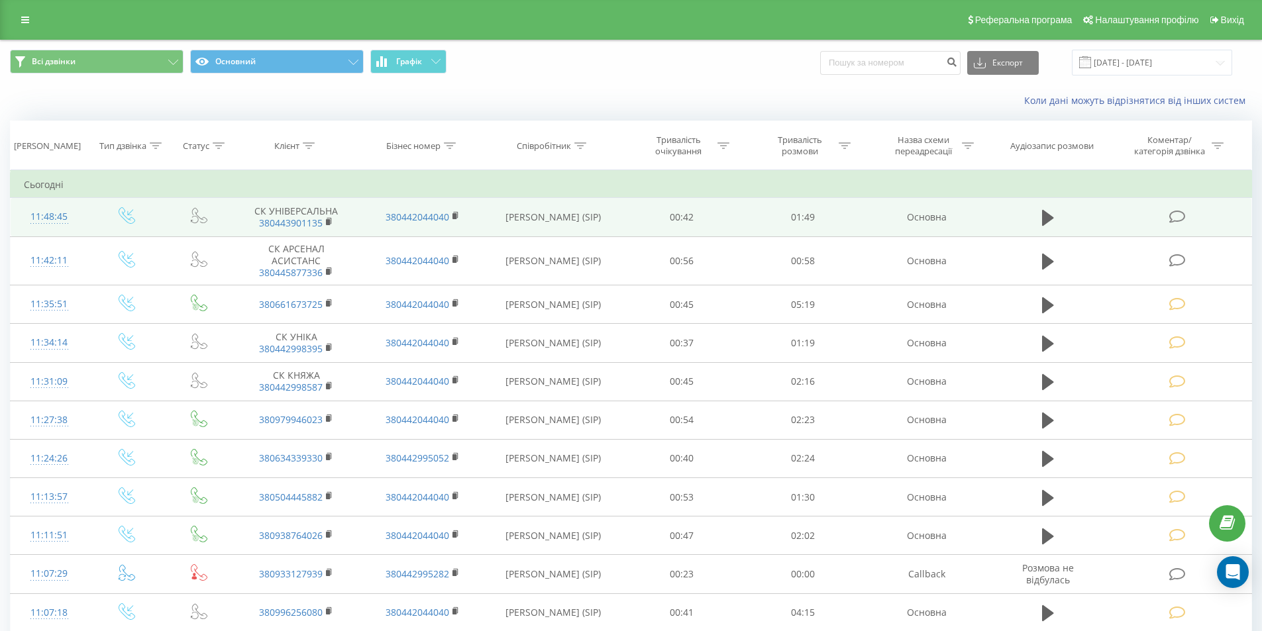
click at [1179, 218] on icon at bounding box center [1177, 217] width 17 height 14
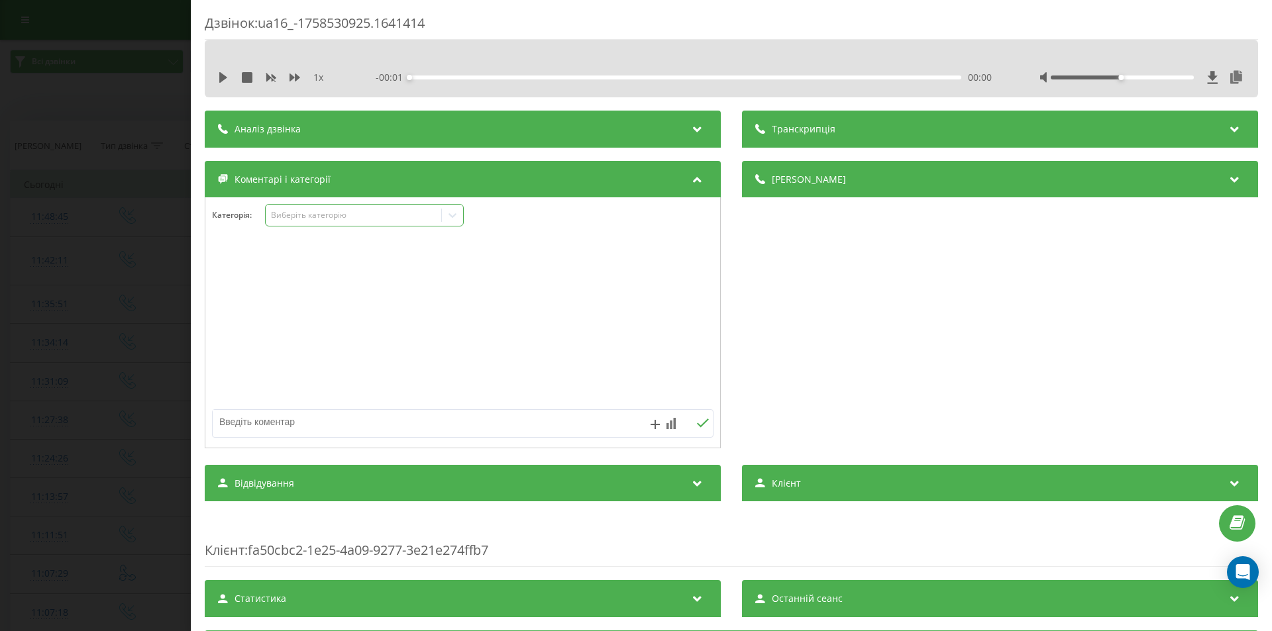
click at [394, 214] on div "Виберіть категорію" at bounding box center [354, 215] width 166 height 11
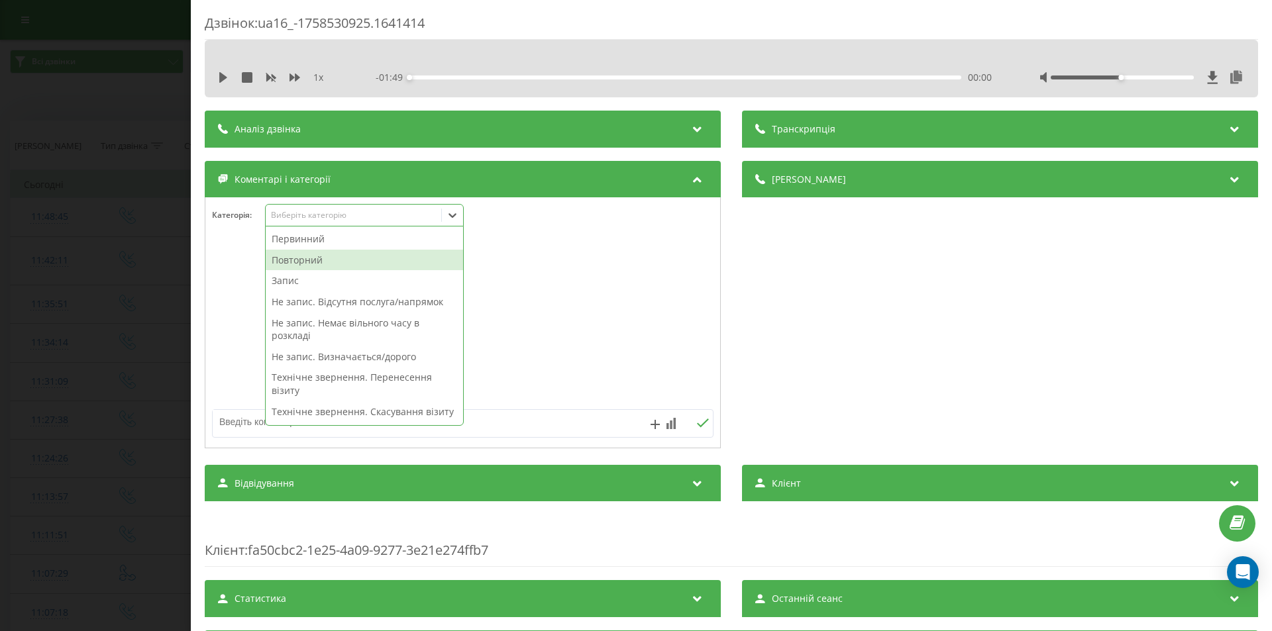
click at [315, 256] on div "Повторний" at bounding box center [364, 260] width 197 height 21
click at [307, 257] on div "Запис" at bounding box center [364, 260] width 197 height 21
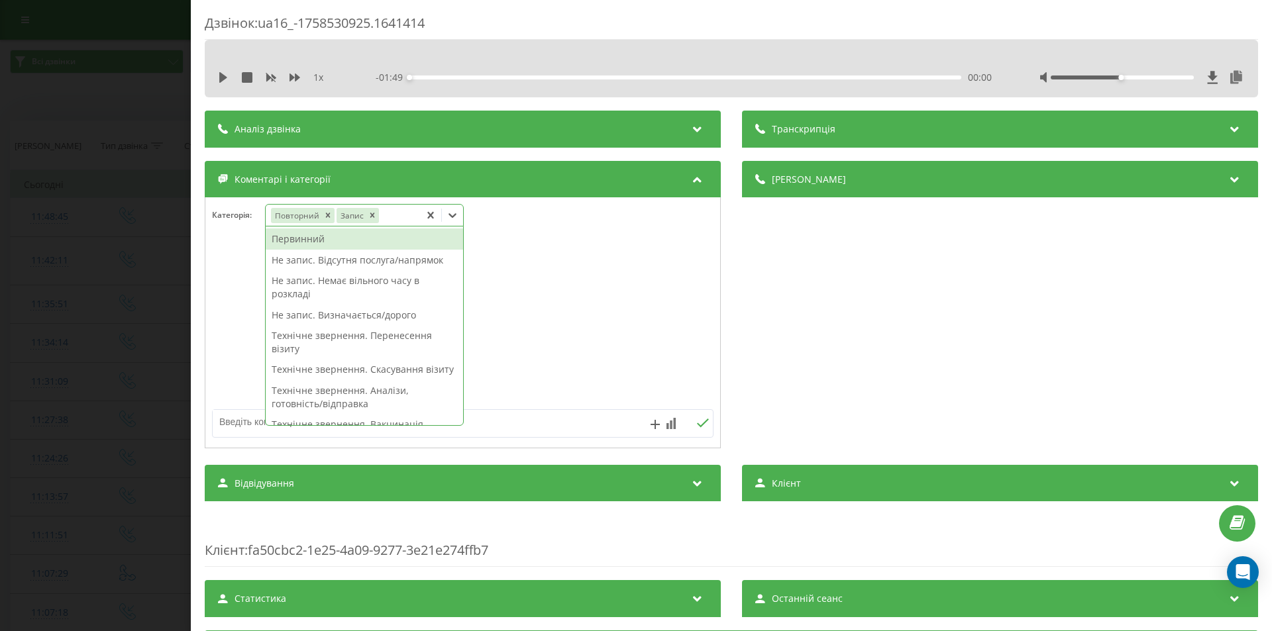
click at [136, 224] on div "Дзвінок : ua16_-1758530925.1641414 1 x - 01:49 00:00 00:00 Транскрипція Для AI-…" at bounding box center [636, 315] width 1272 height 631
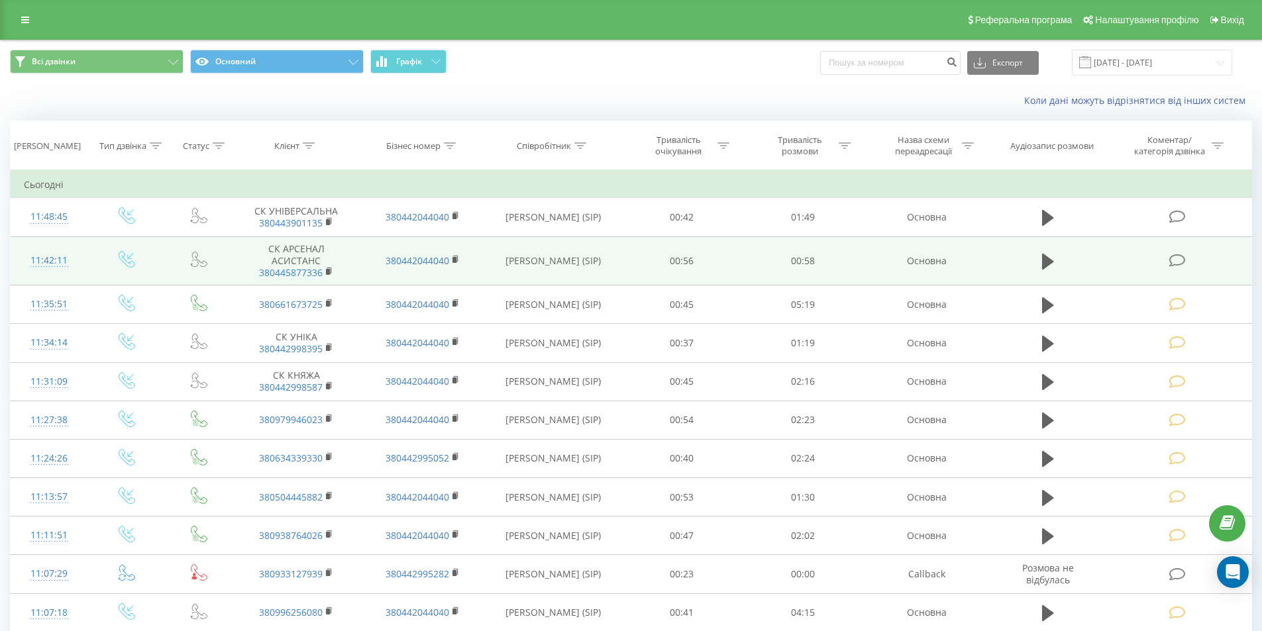
click at [1178, 257] on icon at bounding box center [1177, 261] width 17 height 14
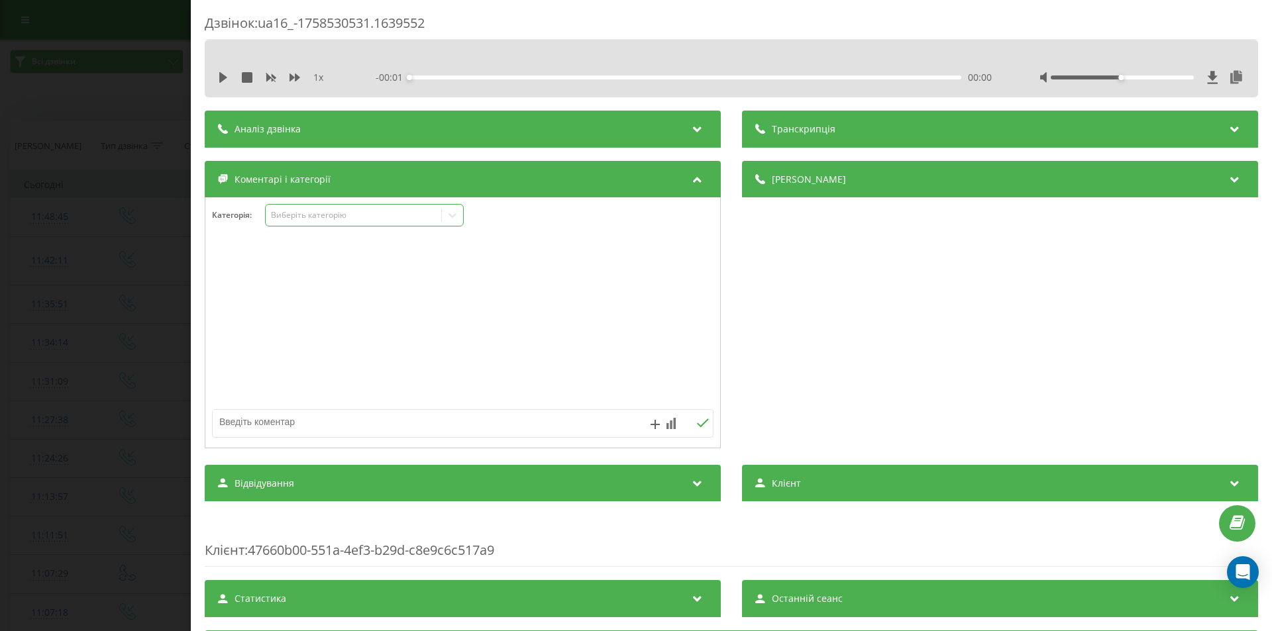
click at [304, 210] on div "Виберіть категорію" at bounding box center [354, 215] width 166 height 11
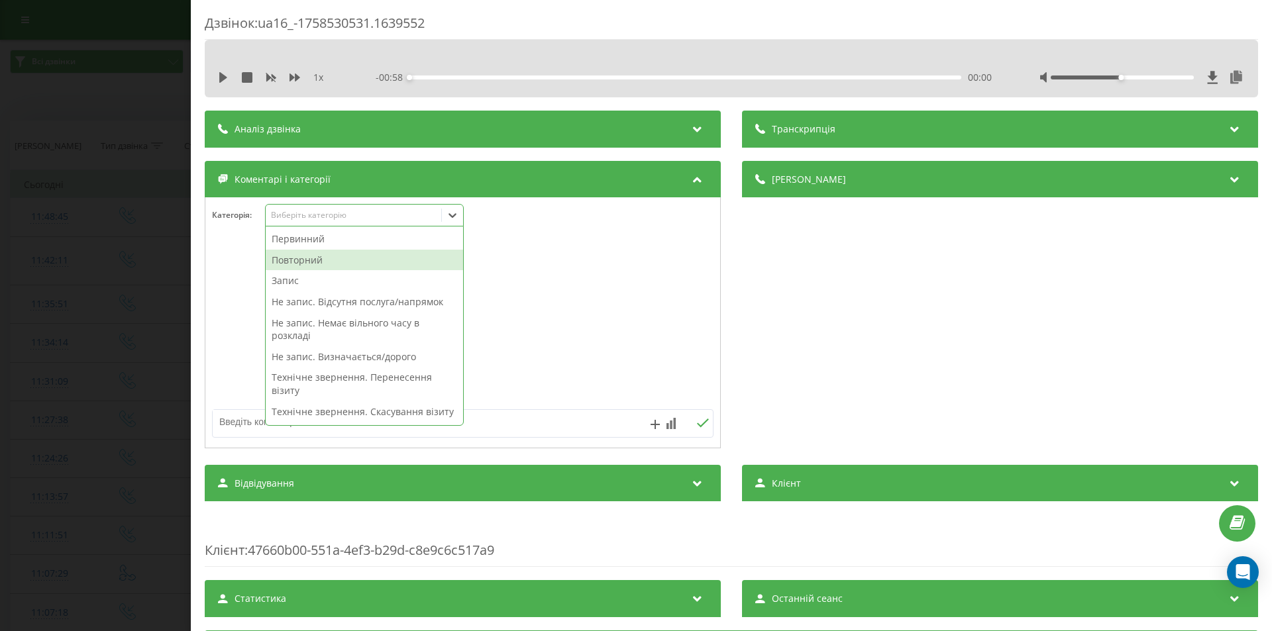
click at [280, 257] on div "Повторний" at bounding box center [364, 260] width 197 height 21
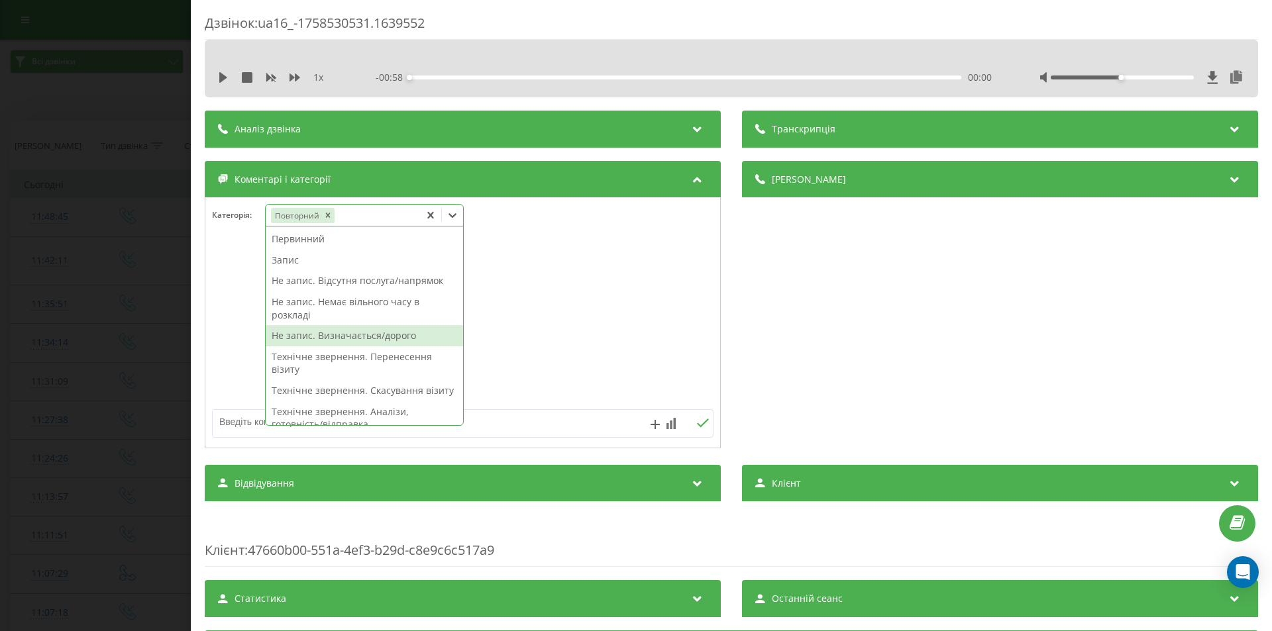
click at [350, 337] on div "Не запис. Визначається/дорого" at bounding box center [364, 335] width 197 height 21
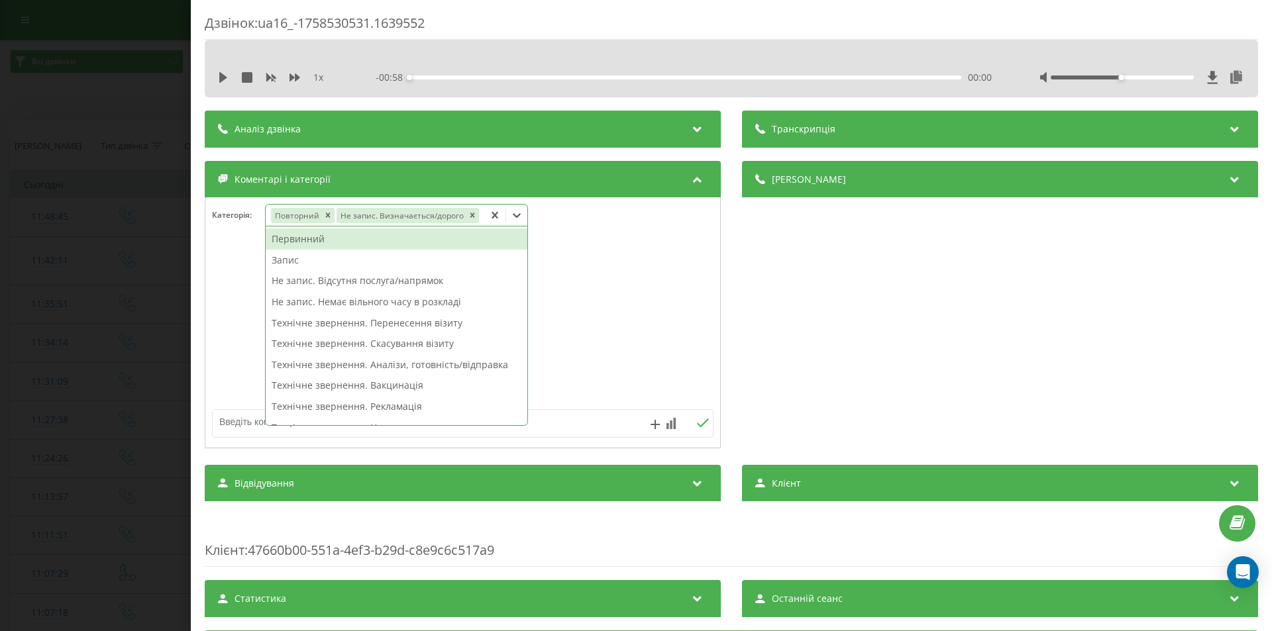
click at [130, 260] on div "Дзвінок : ua16_-1758530531.1639552 1 x - 00:58 00:00 00:00 Транскрипція Для AI-…" at bounding box center [636, 315] width 1272 height 631
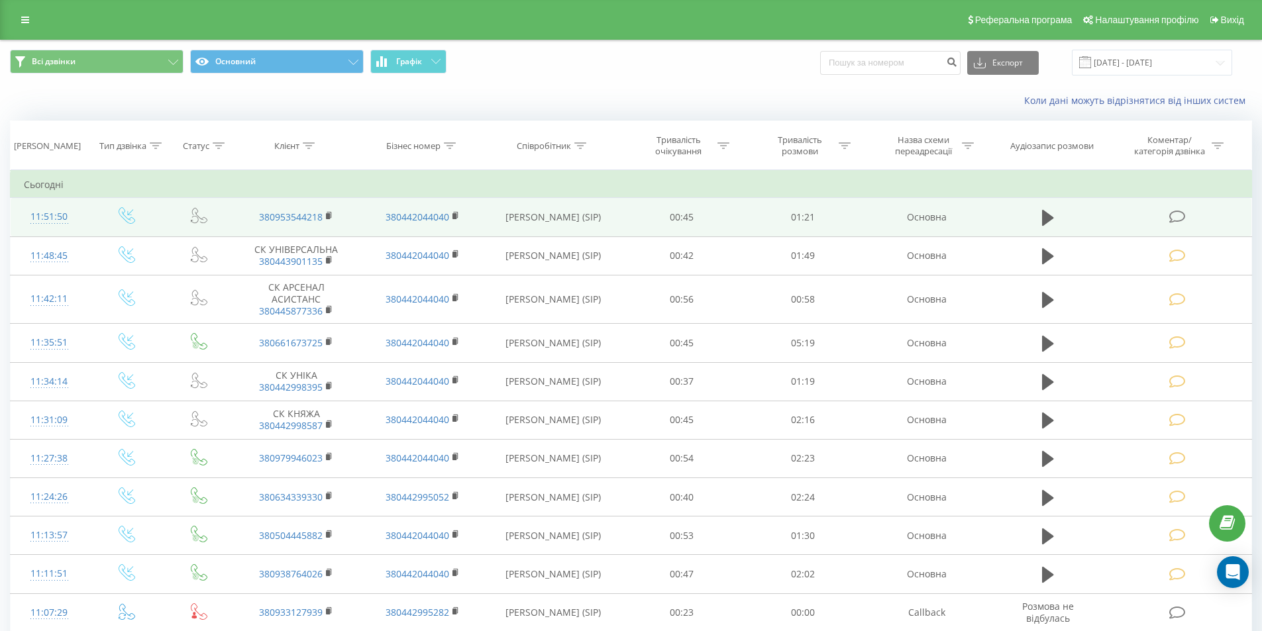
click at [1169, 216] on icon at bounding box center [1177, 217] width 17 height 14
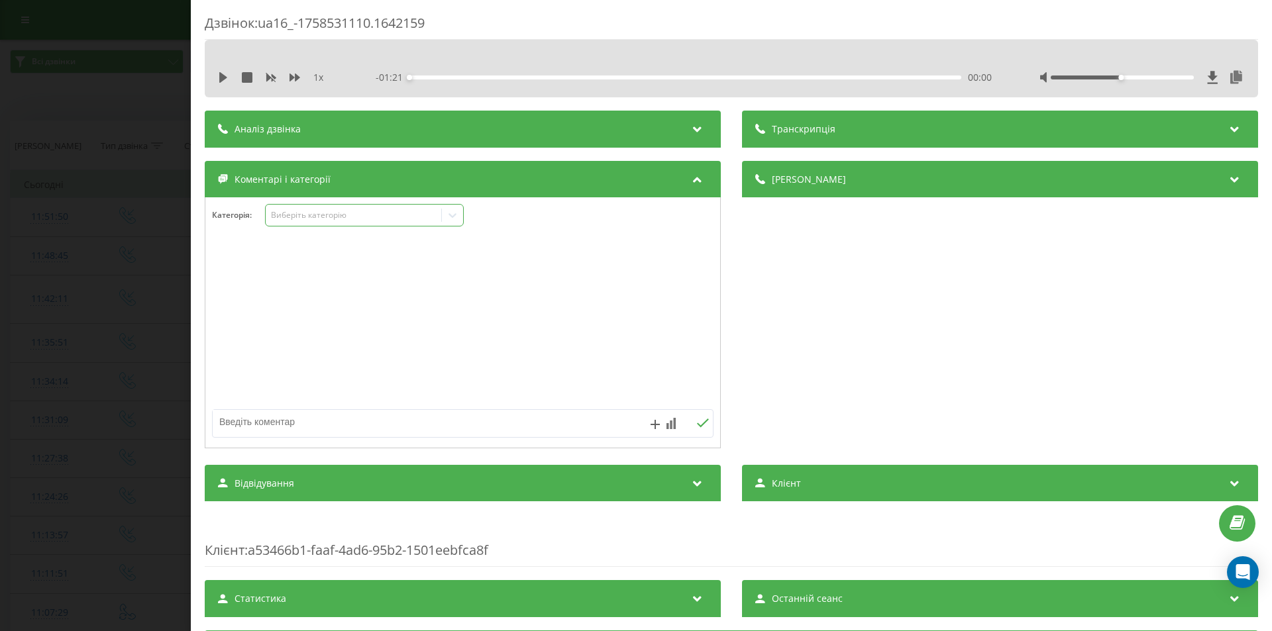
click at [443, 212] on div at bounding box center [452, 215] width 21 height 21
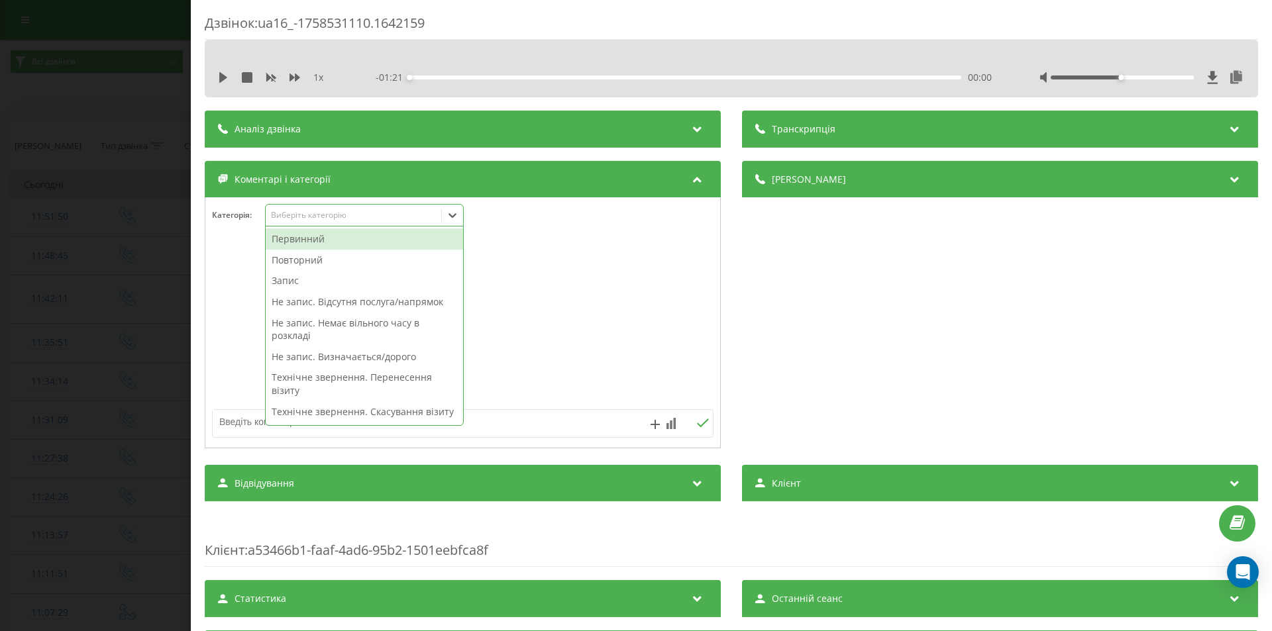
click at [322, 241] on div "Первинний" at bounding box center [364, 239] width 197 height 21
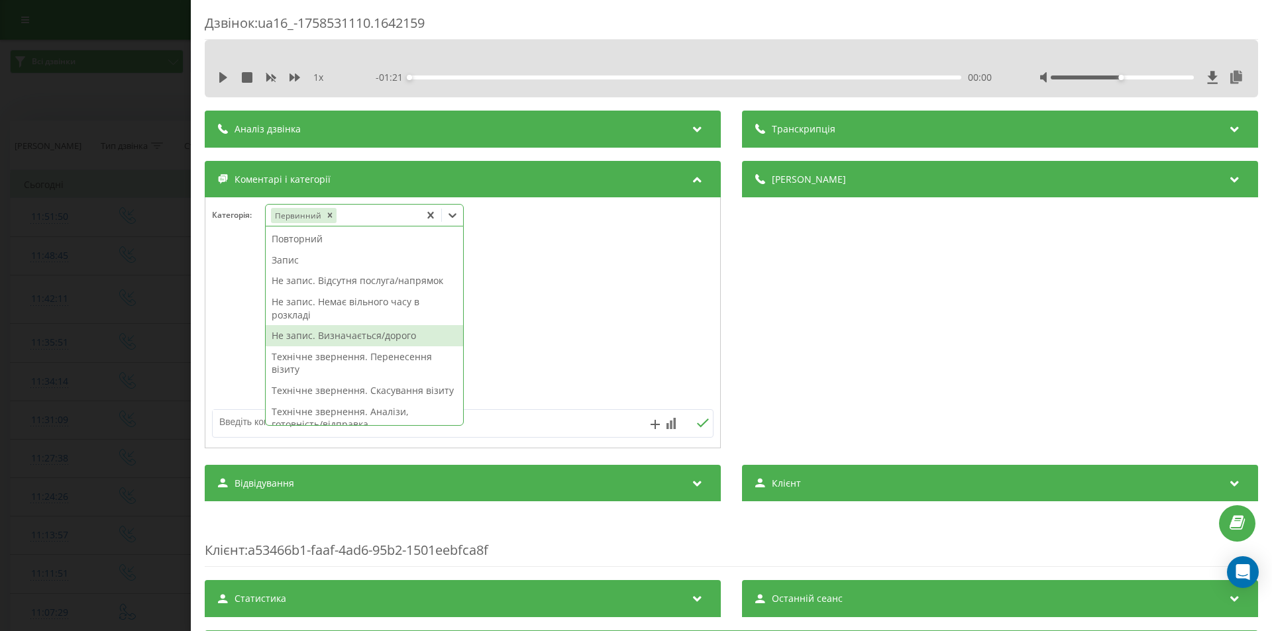
click at [361, 339] on div "Не запис. Визначається/дорого" at bounding box center [364, 335] width 197 height 21
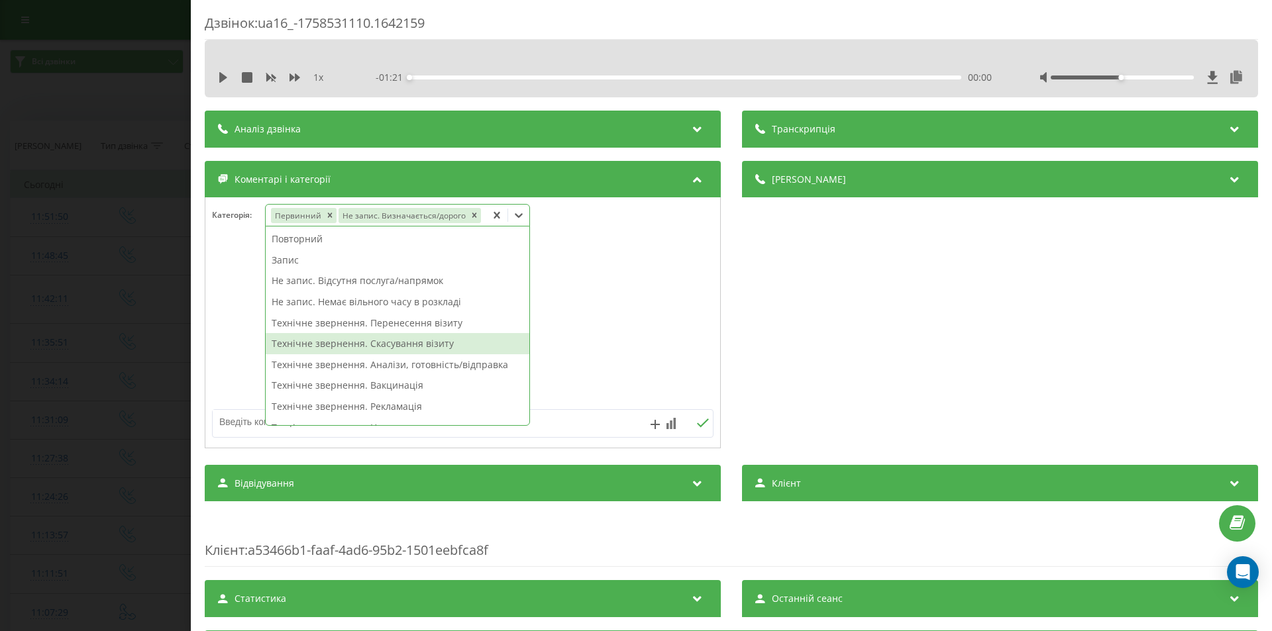
click at [120, 182] on div "Дзвінок : ua16_-1758531110.1642159 1 x - 01:21 00:00 00:00 Транскрипція Для AI-…" at bounding box center [636, 315] width 1272 height 631
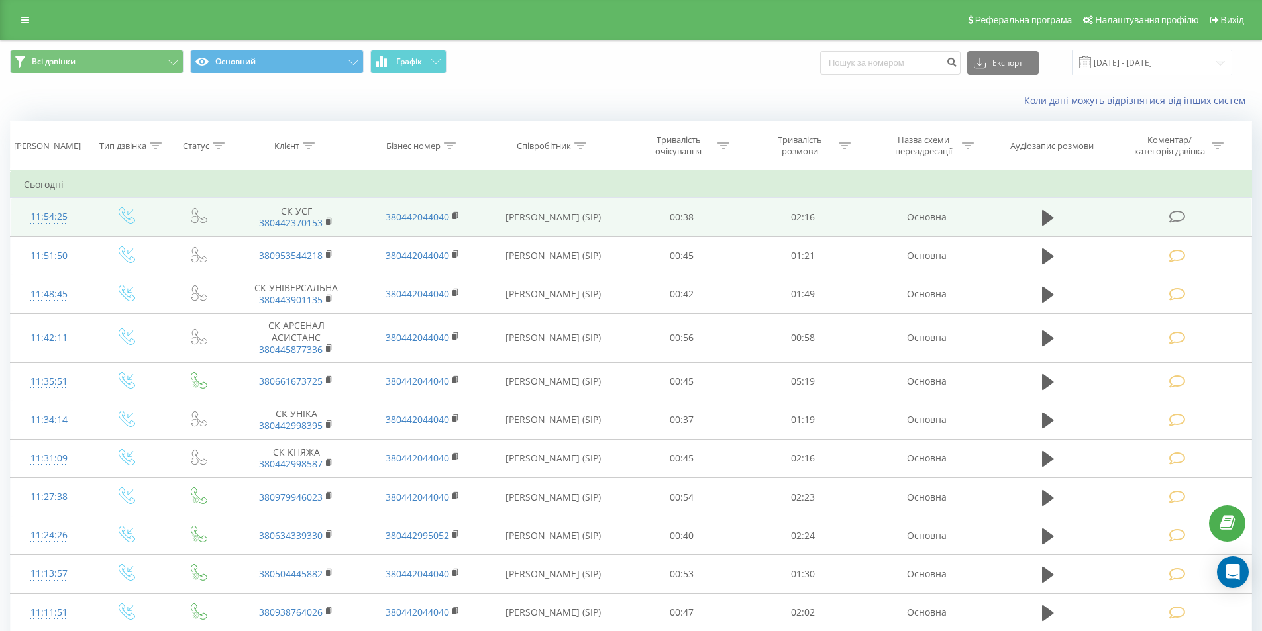
click at [1177, 216] on icon at bounding box center [1177, 217] width 17 height 14
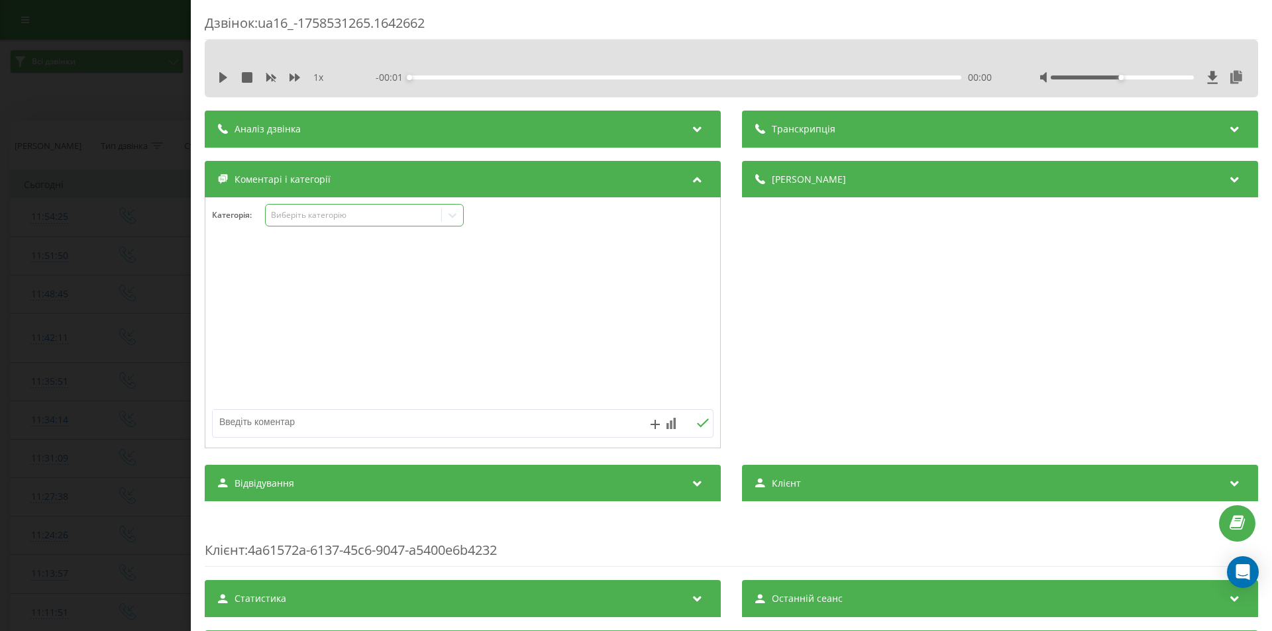
click at [369, 219] on div "Виберіть категорію" at bounding box center [354, 215] width 166 height 11
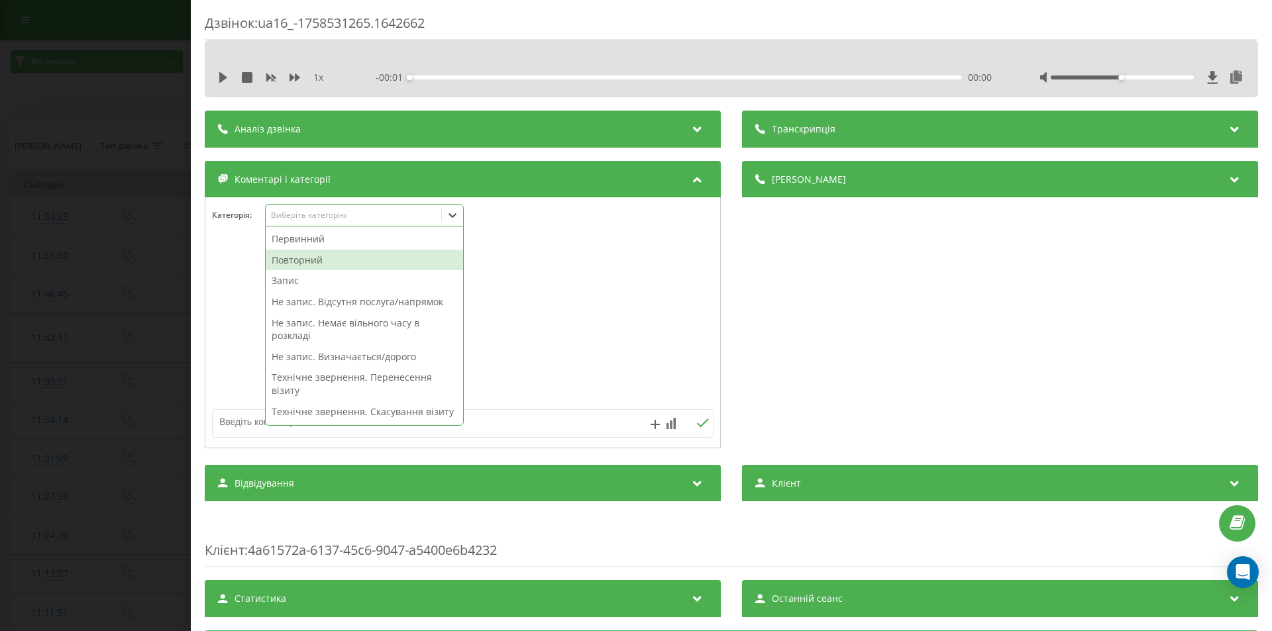
click at [279, 258] on div "Повторний" at bounding box center [364, 260] width 197 height 21
click at [279, 258] on div "Запис" at bounding box center [364, 260] width 197 height 21
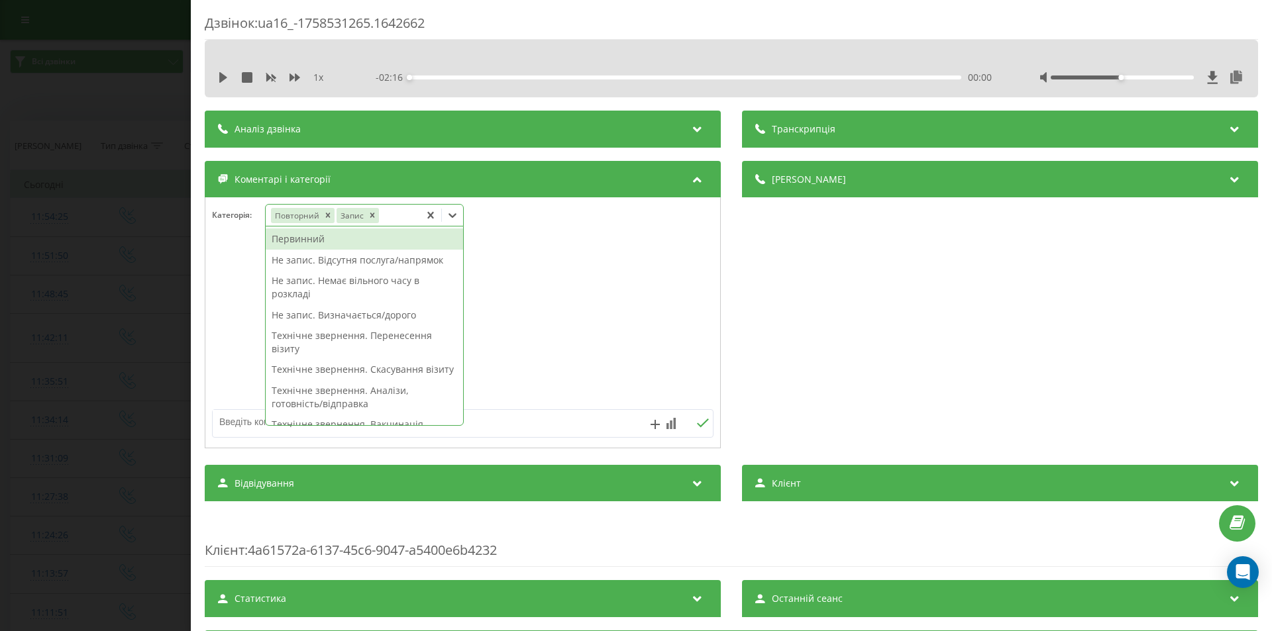
click at [156, 224] on div "Дзвінок : ua16_-1758531265.1642662 1 x - 02:16 00:00 00:00 Транскрипція Для AI-…" at bounding box center [636, 315] width 1272 height 631
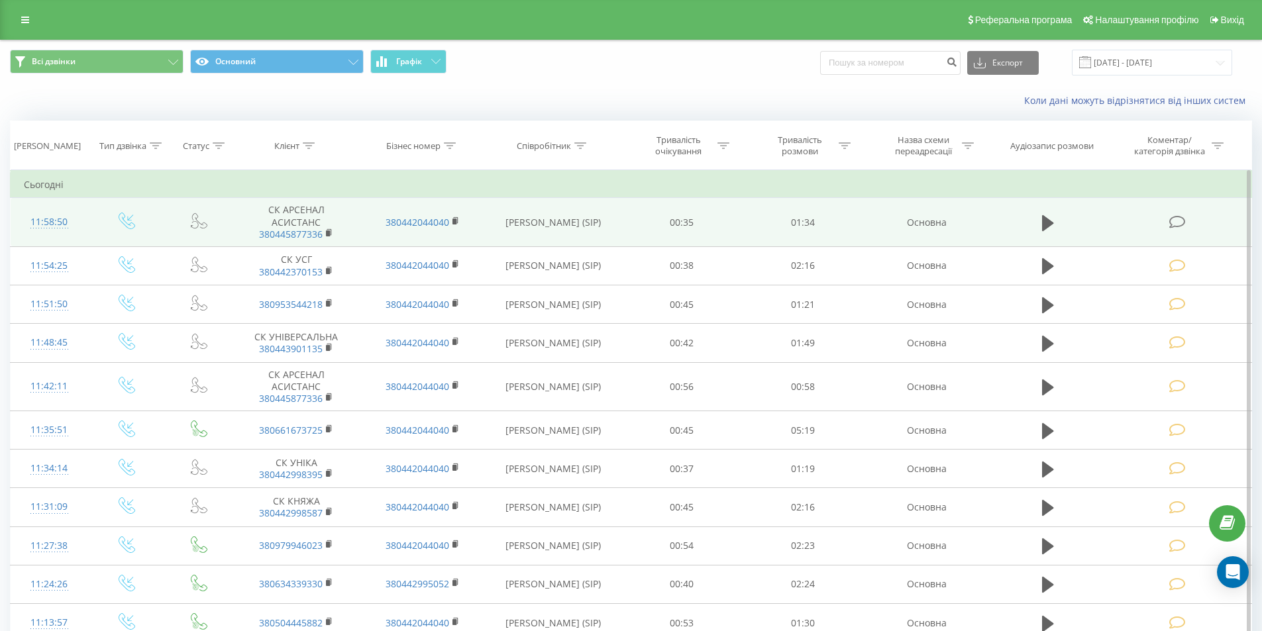
click at [1169, 219] on icon at bounding box center [1177, 222] width 17 height 14
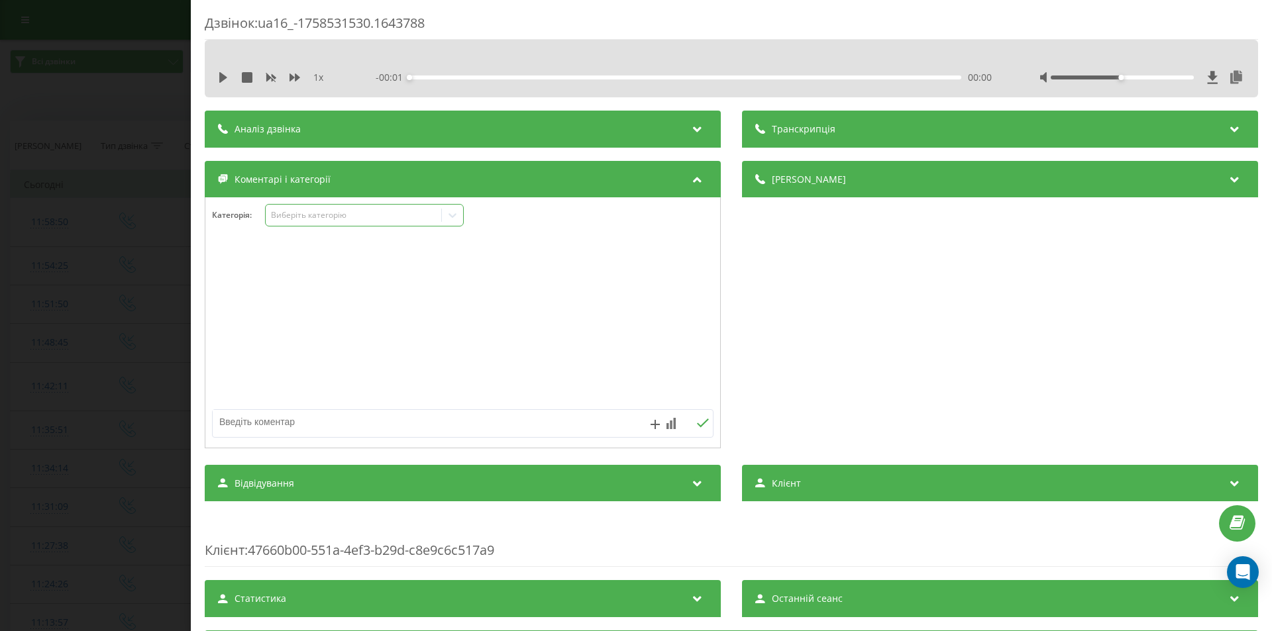
click at [343, 222] on div "Виберіть категорію" at bounding box center [364, 215] width 199 height 23
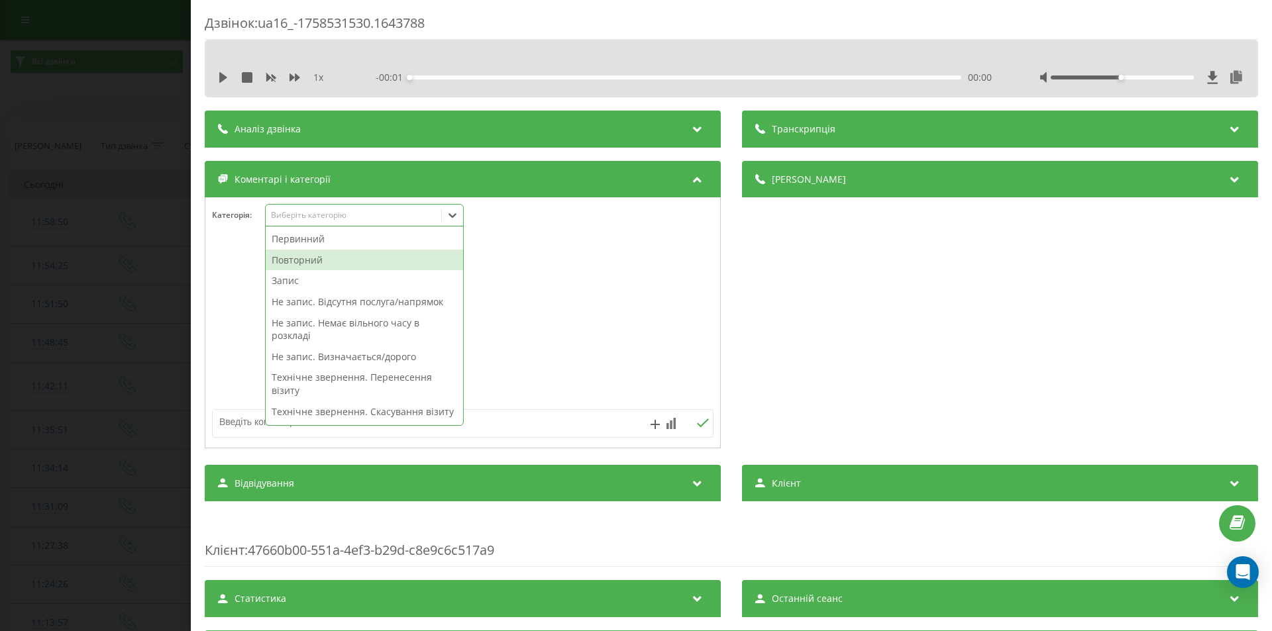
click at [319, 248] on div "Первинний" at bounding box center [364, 239] width 197 height 21
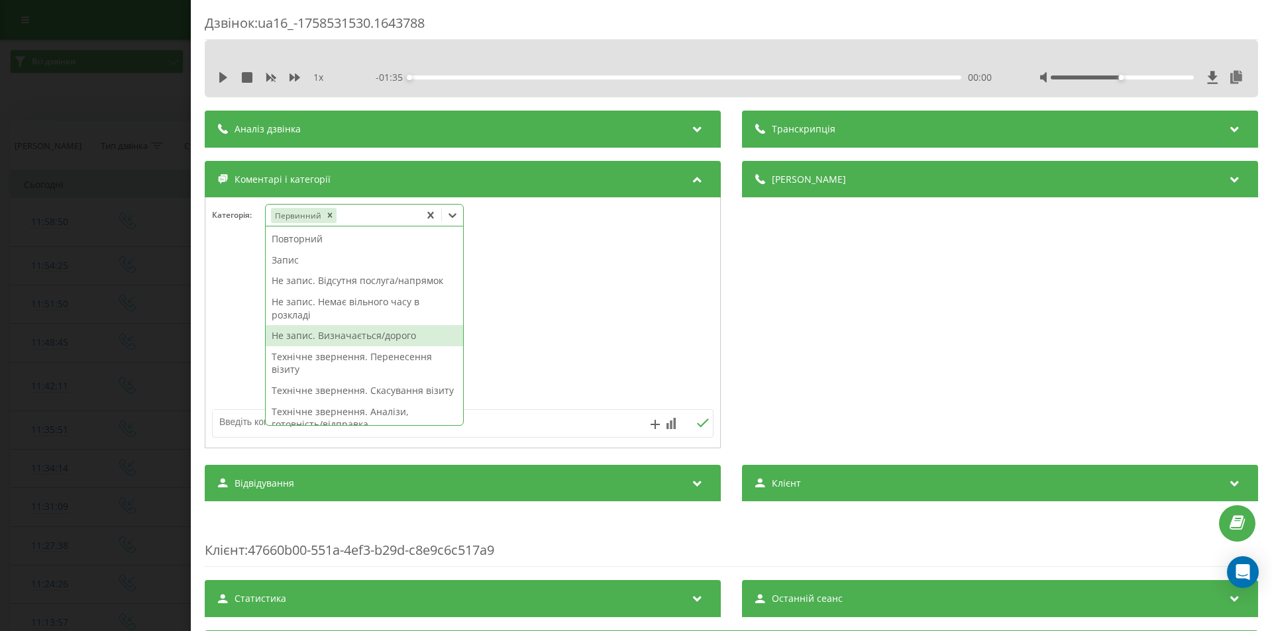
click at [331, 342] on div "Не запис. Визначається/дорого" at bounding box center [364, 335] width 197 height 21
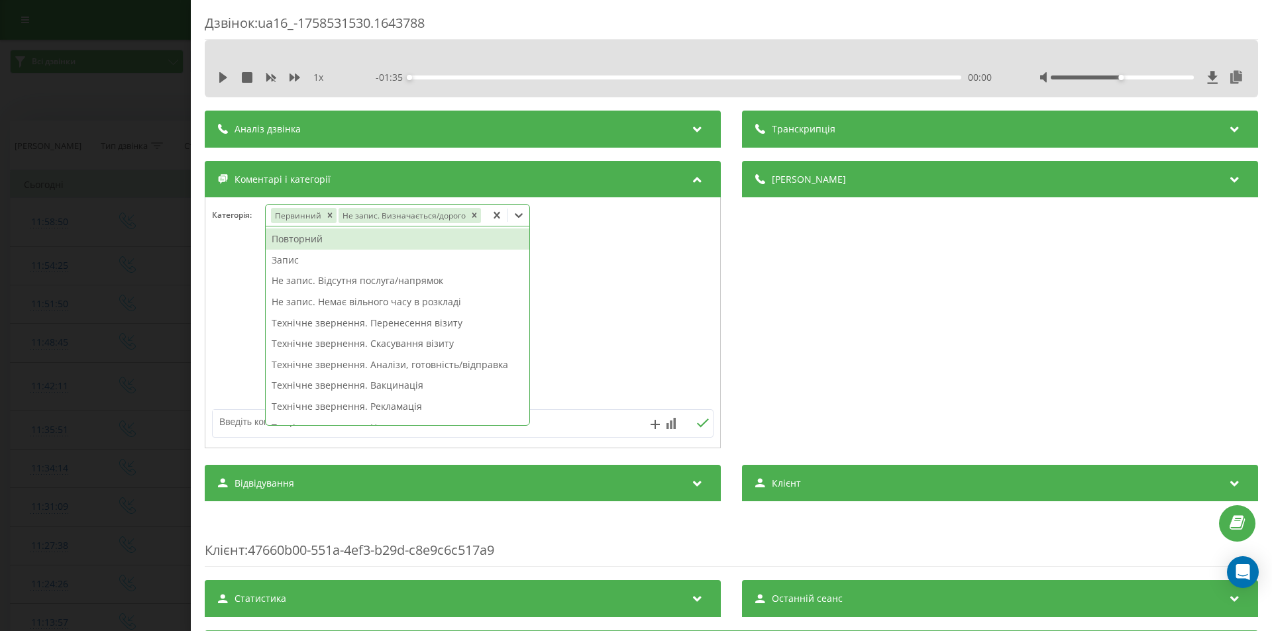
click at [129, 315] on div "Дзвінок : ua16_-1758531530.1643788 1 x - 01:35 00:00 00:00 Транскрипція Для AI-…" at bounding box center [636, 315] width 1272 height 631
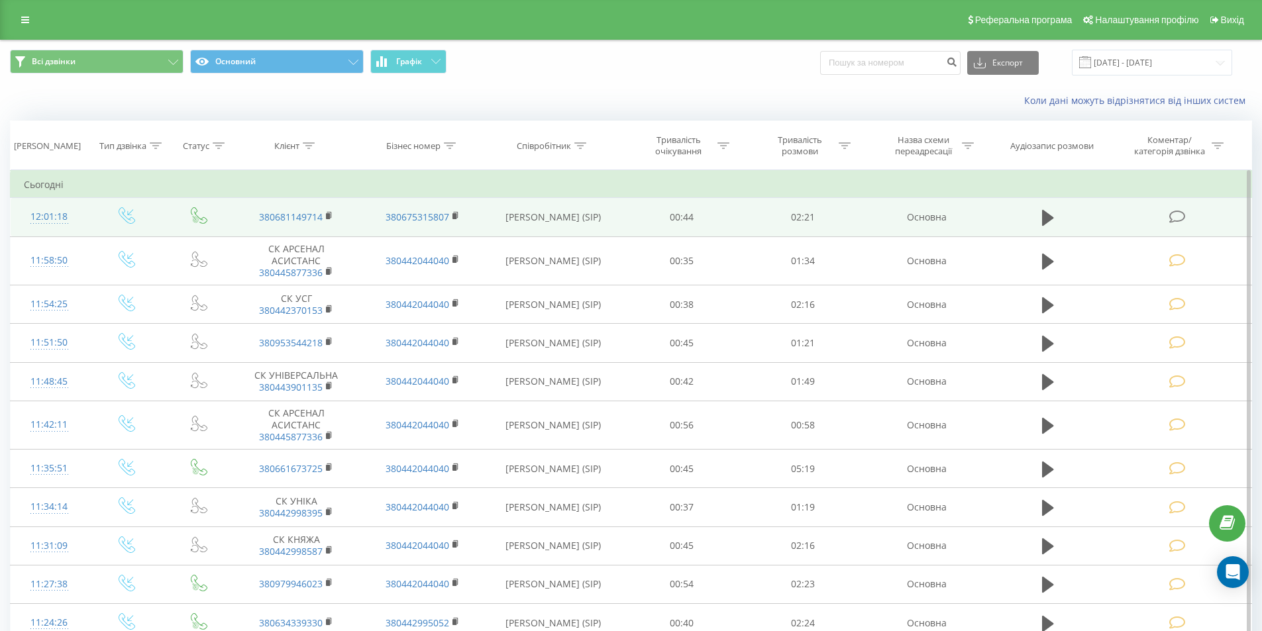
click at [1179, 216] on icon at bounding box center [1177, 217] width 17 height 14
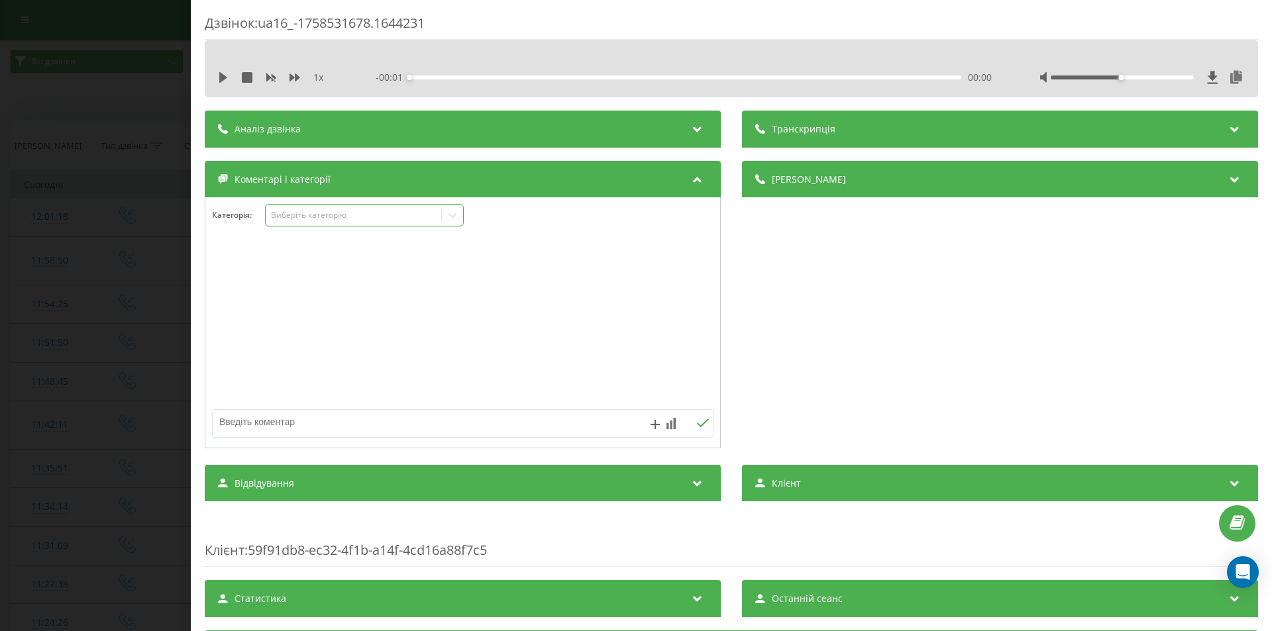
click at [408, 221] on div "Виберіть категорію" at bounding box center [354, 215] width 166 height 11
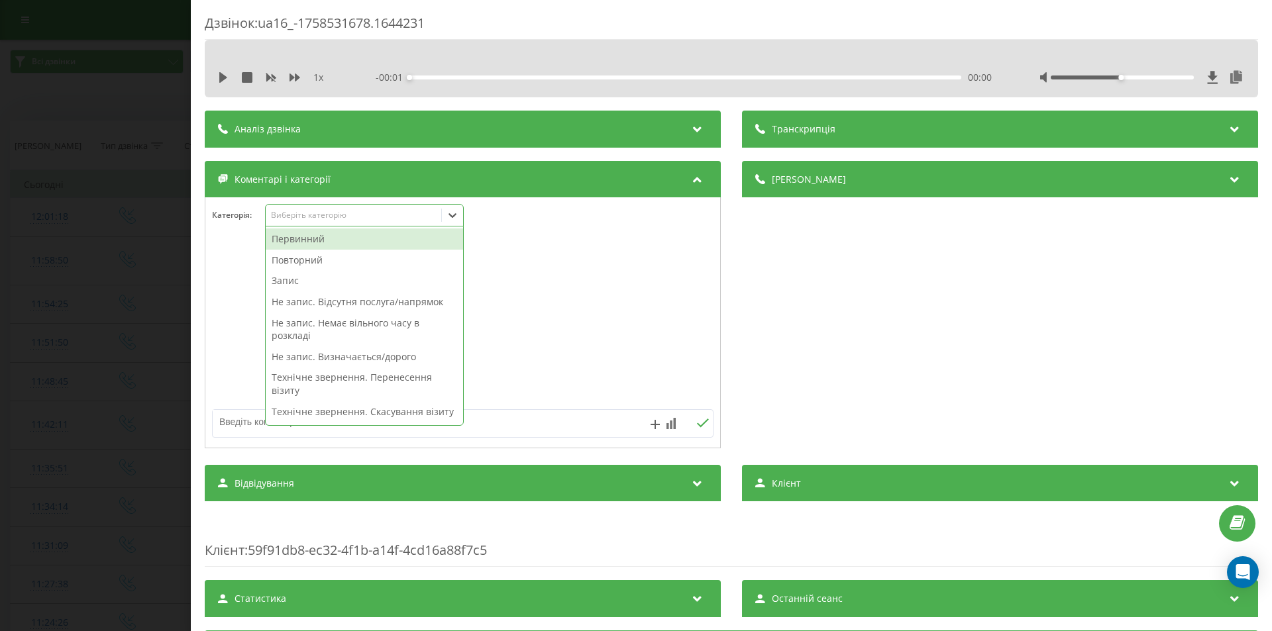
click at [316, 240] on div "Первинний" at bounding box center [364, 239] width 197 height 21
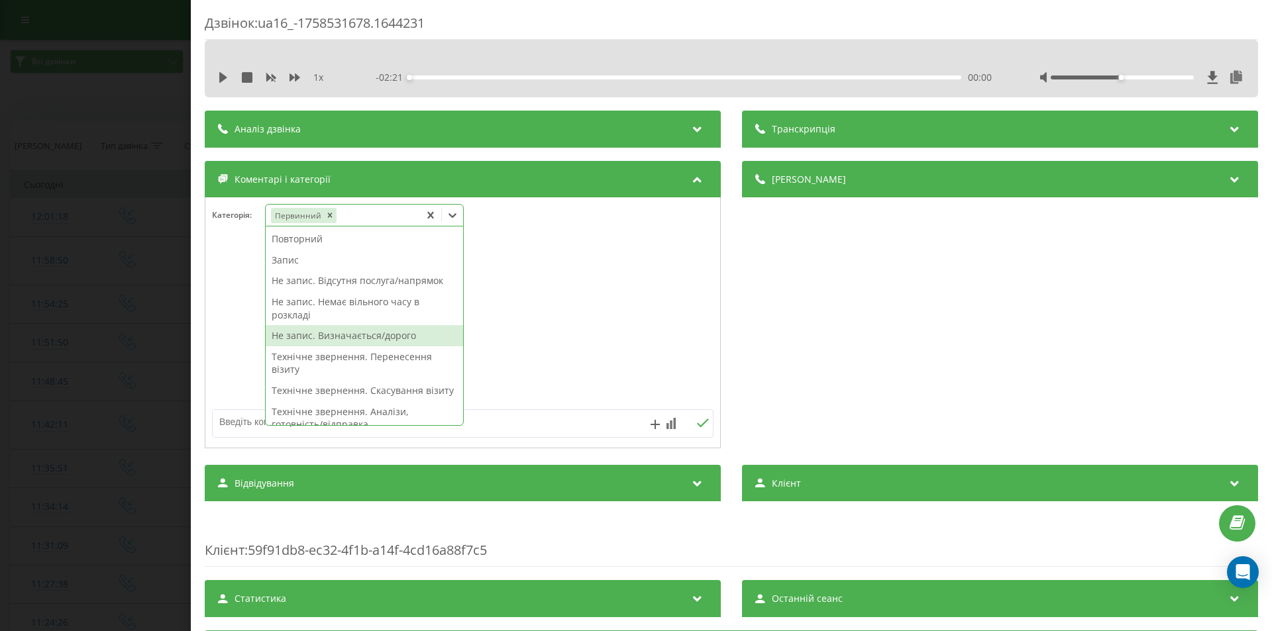
click at [317, 340] on div "Не запис. Визначається/дорого" at bounding box center [364, 335] width 197 height 21
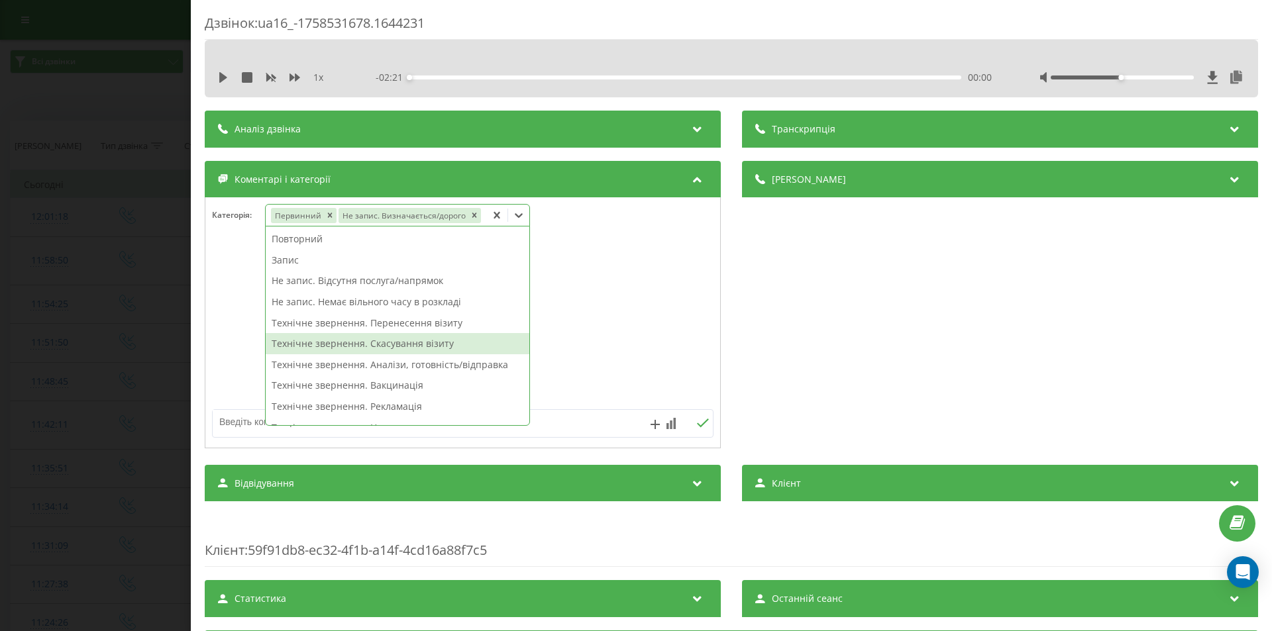
click at [111, 275] on div "Дзвінок : ua16_-1758531678.1644231 1 x - 02:21 00:00 00:00 Транскрипція Для AI-…" at bounding box center [636, 315] width 1272 height 631
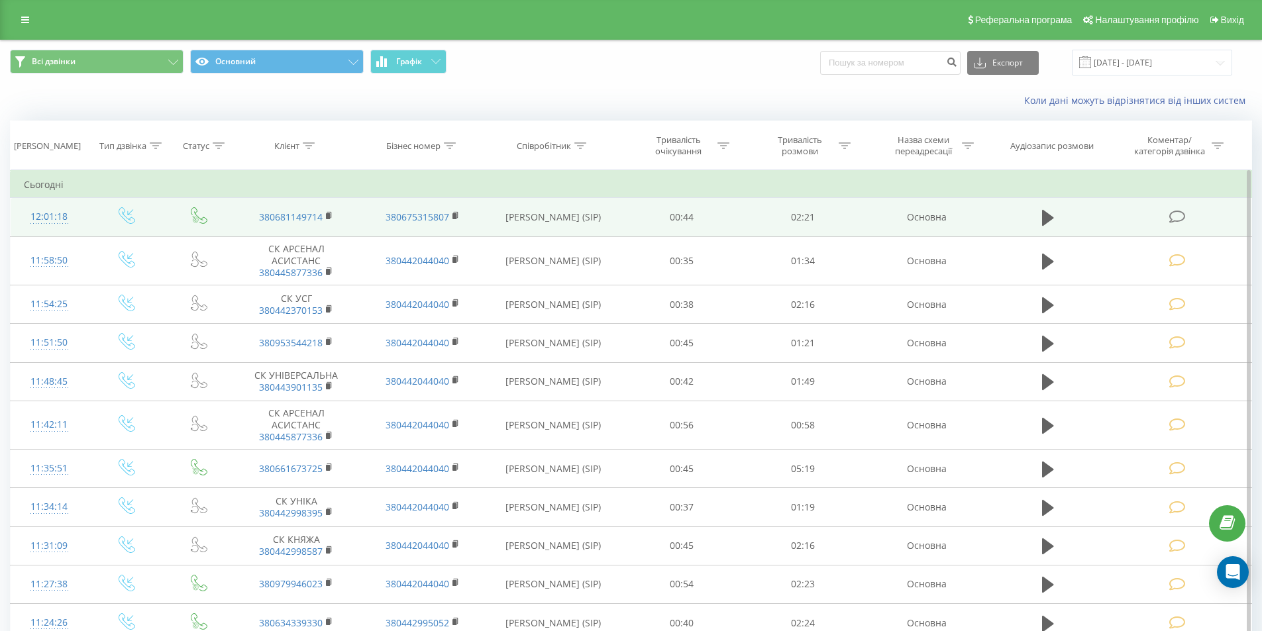
click at [1173, 217] on icon at bounding box center [1177, 217] width 17 height 14
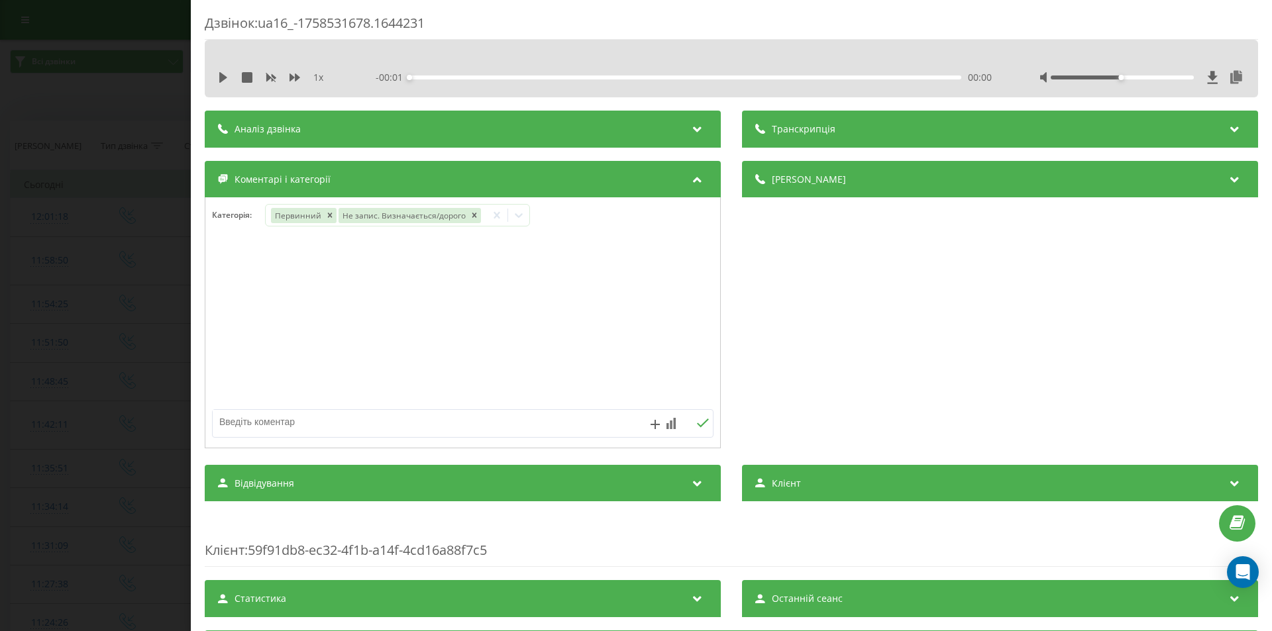
click at [58, 206] on div "Дзвінок : ua16_-1758531678.1644231 1 x - 00:01 00:00 00:00 Транскрипція Для AI-…" at bounding box center [636, 315] width 1272 height 631
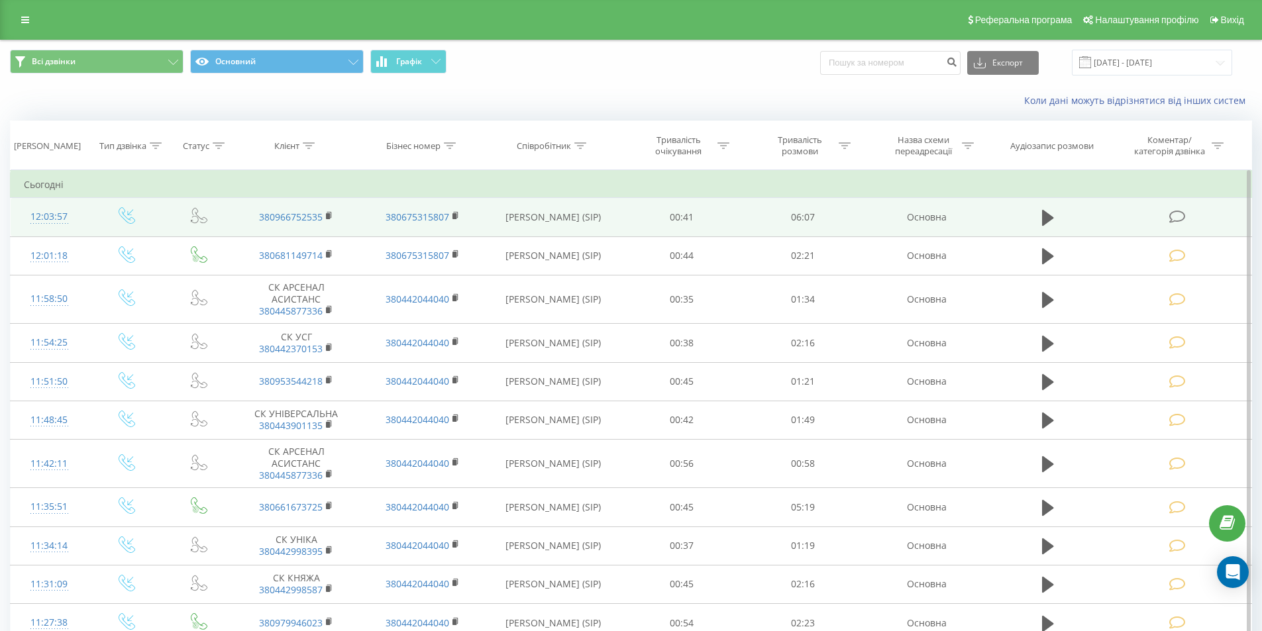
click at [1177, 217] on icon at bounding box center [1177, 217] width 17 height 14
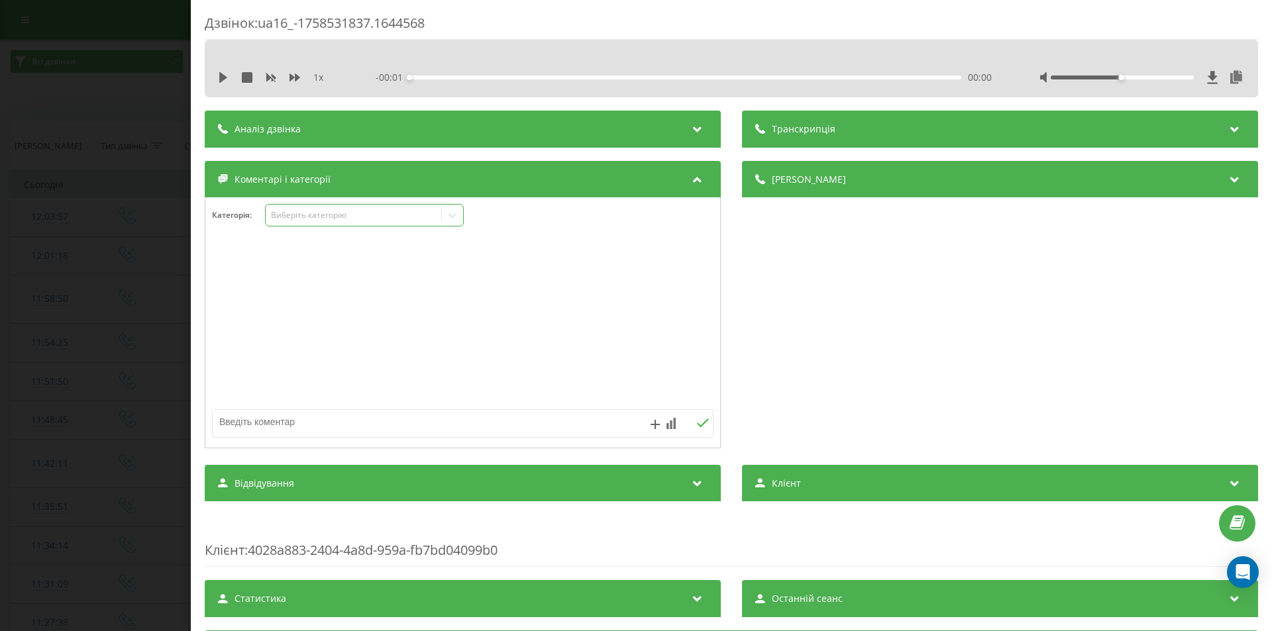
click at [455, 211] on icon at bounding box center [452, 215] width 13 height 13
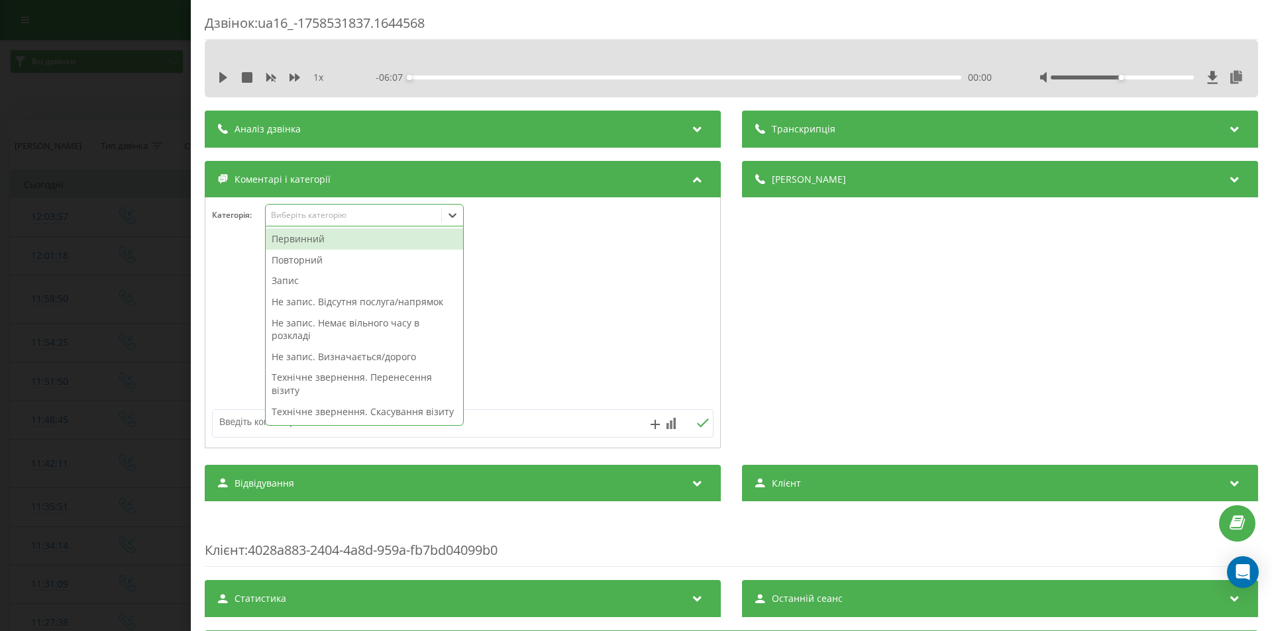
click at [319, 242] on div "Первинний" at bounding box center [364, 239] width 197 height 21
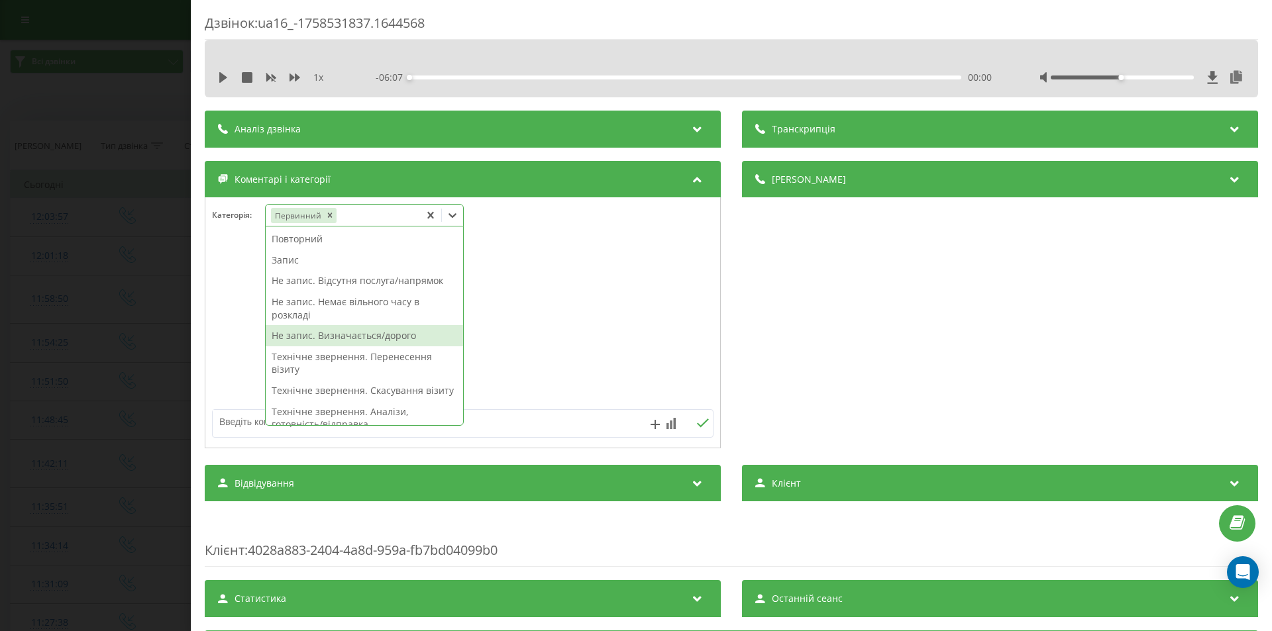
click at [303, 339] on div "Не запис. Визначається/дорого" at bounding box center [364, 335] width 197 height 21
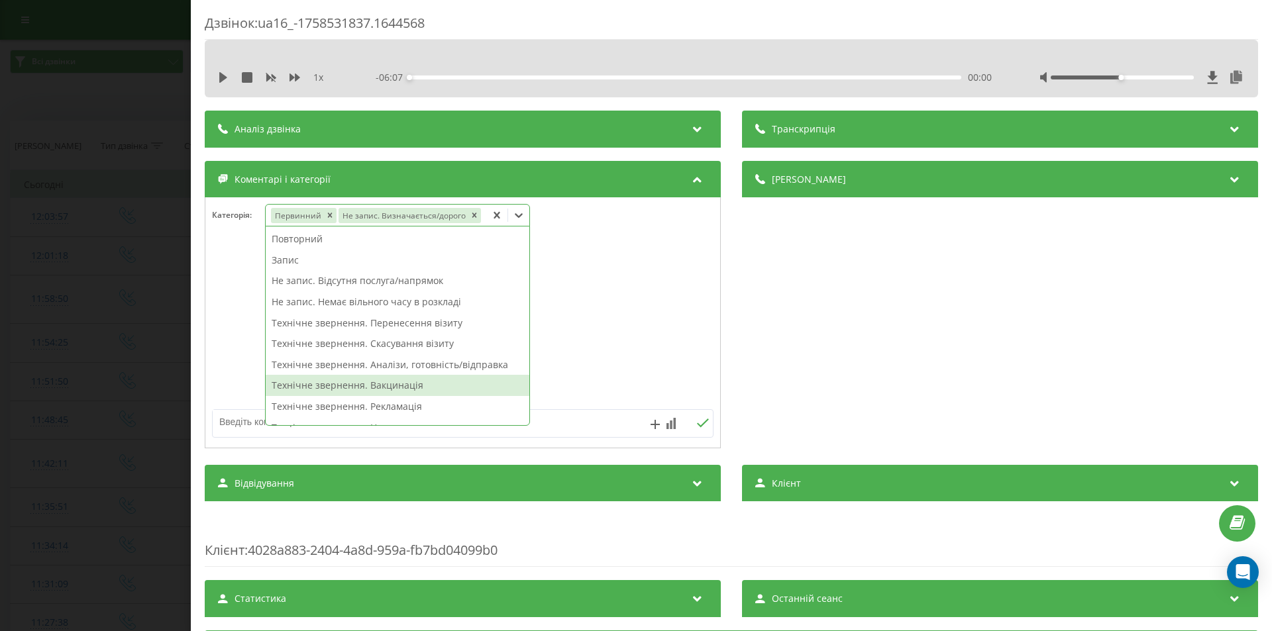
click at [136, 273] on div "Дзвінок : ua16_-1758531837.1644568 1 x - 06:07 00:00 00:00 Транскрипція Для AI-…" at bounding box center [636, 315] width 1272 height 631
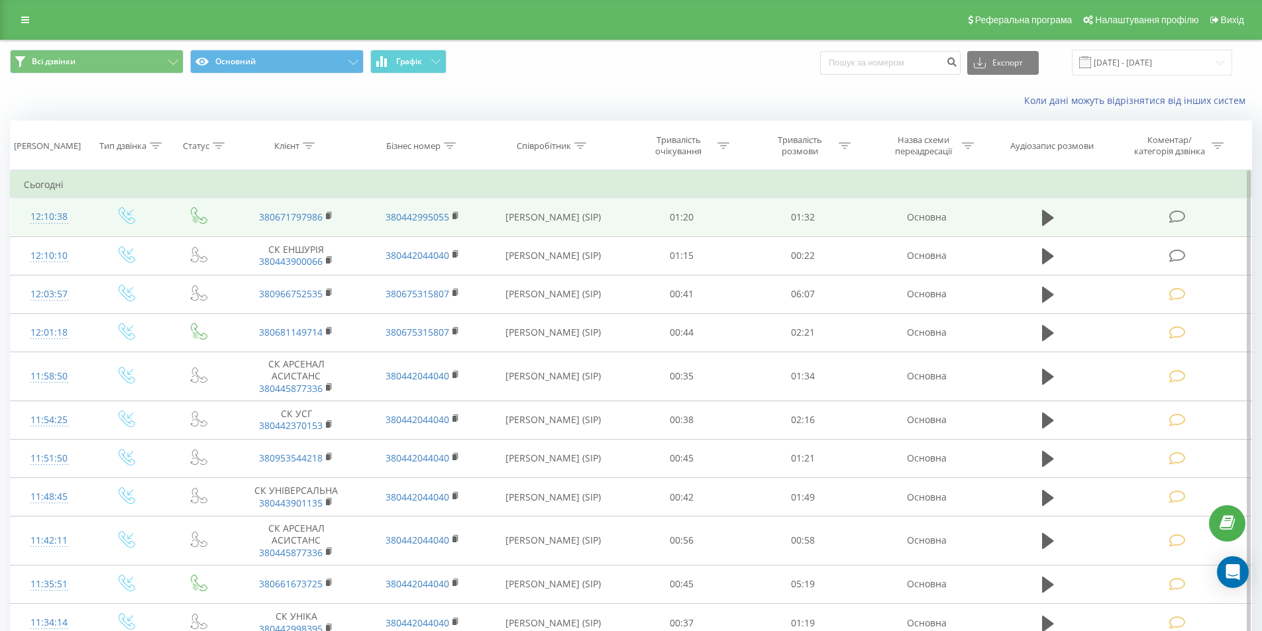
click at [1171, 214] on icon at bounding box center [1177, 217] width 17 height 14
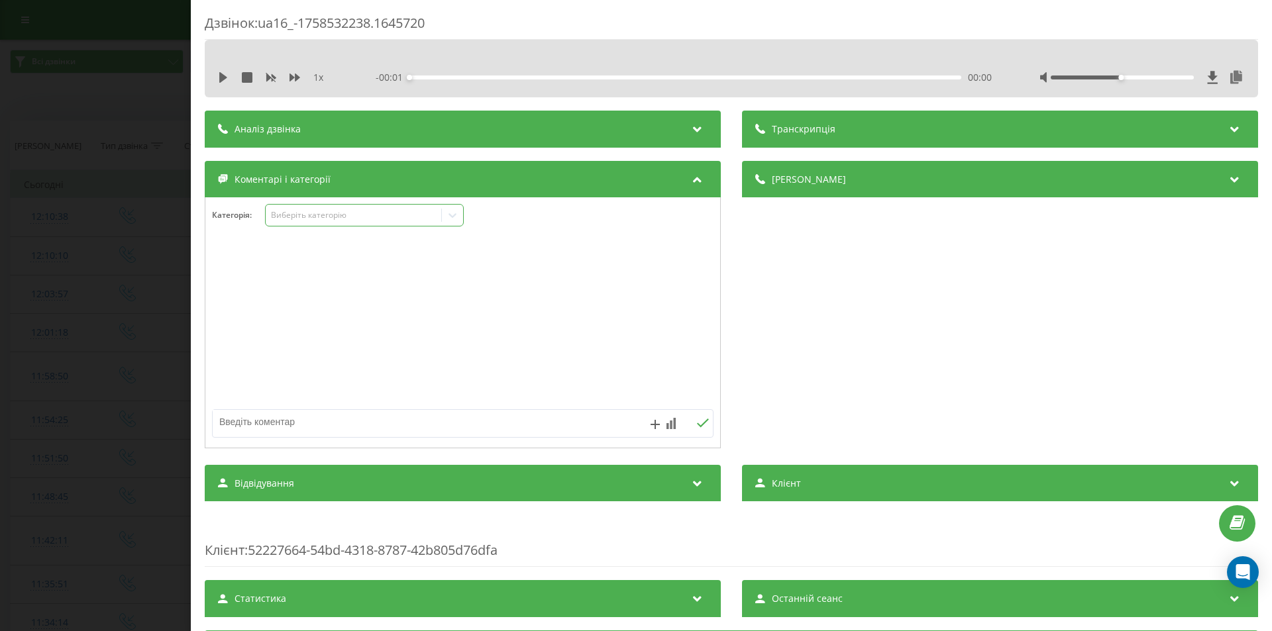
click at [435, 211] on div "Виберіть категорію" at bounding box center [354, 215] width 166 height 11
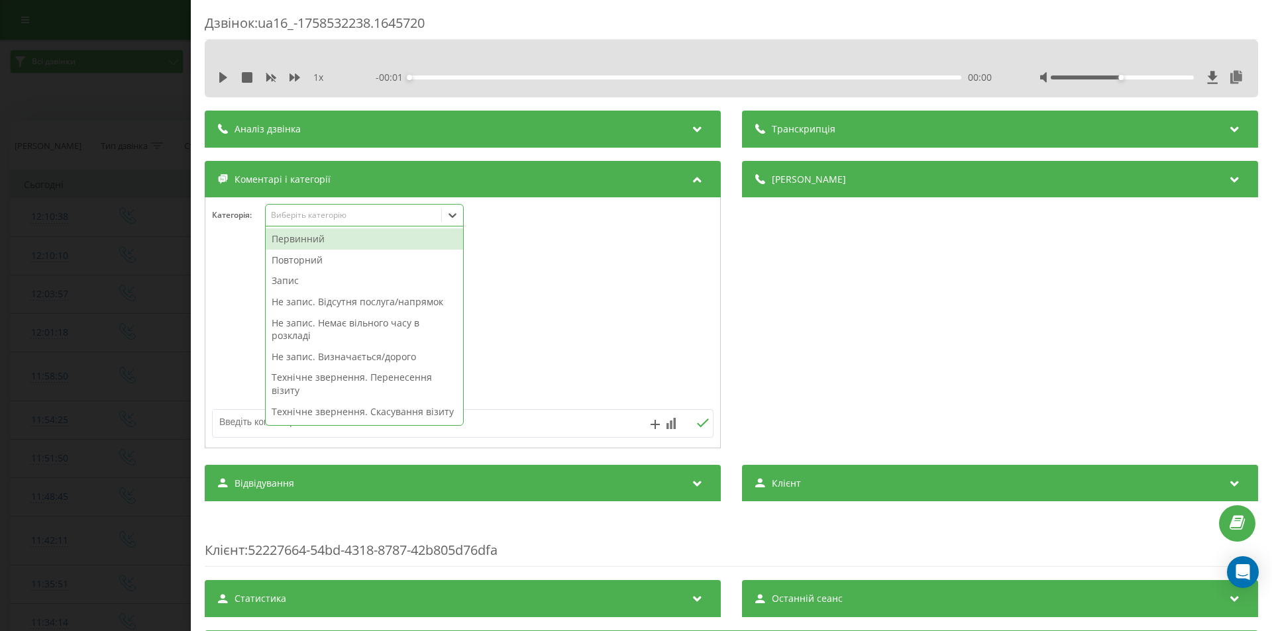
click at [311, 245] on div "Первинний" at bounding box center [364, 239] width 197 height 21
click at [299, 334] on div "Не запис. Визначається/дорого" at bounding box center [364, 335] width 197 height 21
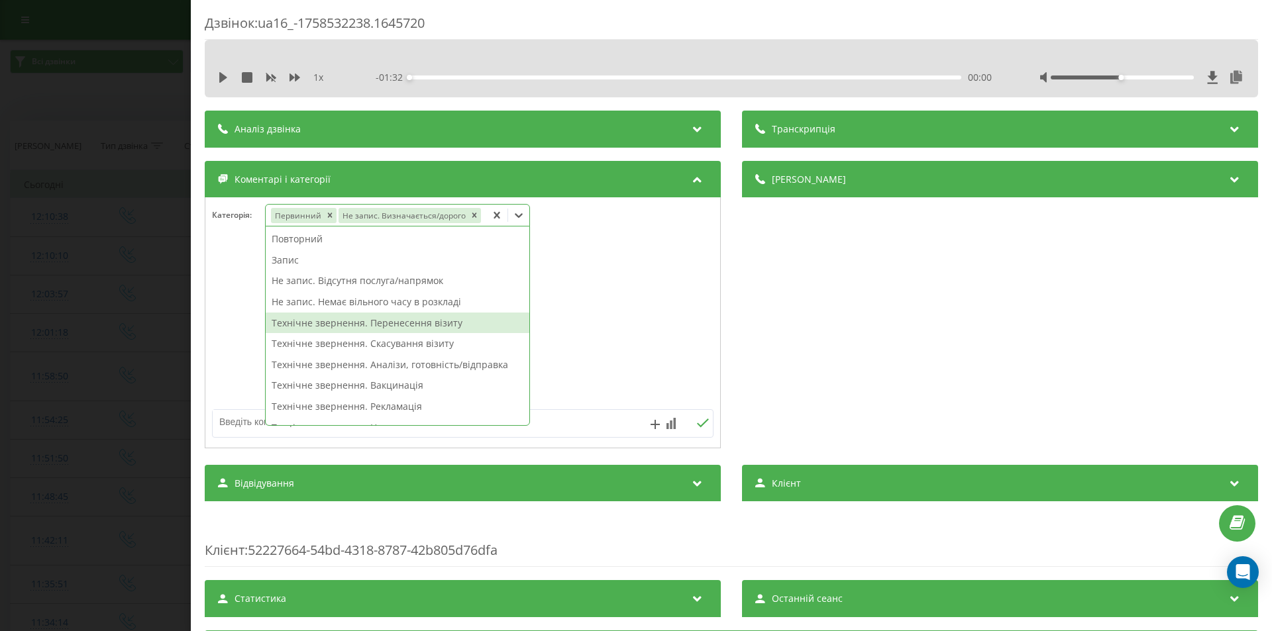
click at [133, 280] on div "Дзвінок : ua16_-1758532238.1645720 1 x - 01:32 00:00 00:00 Транскрипція Для AI-…" at bounding box center [636, 315] width 1272 height 631
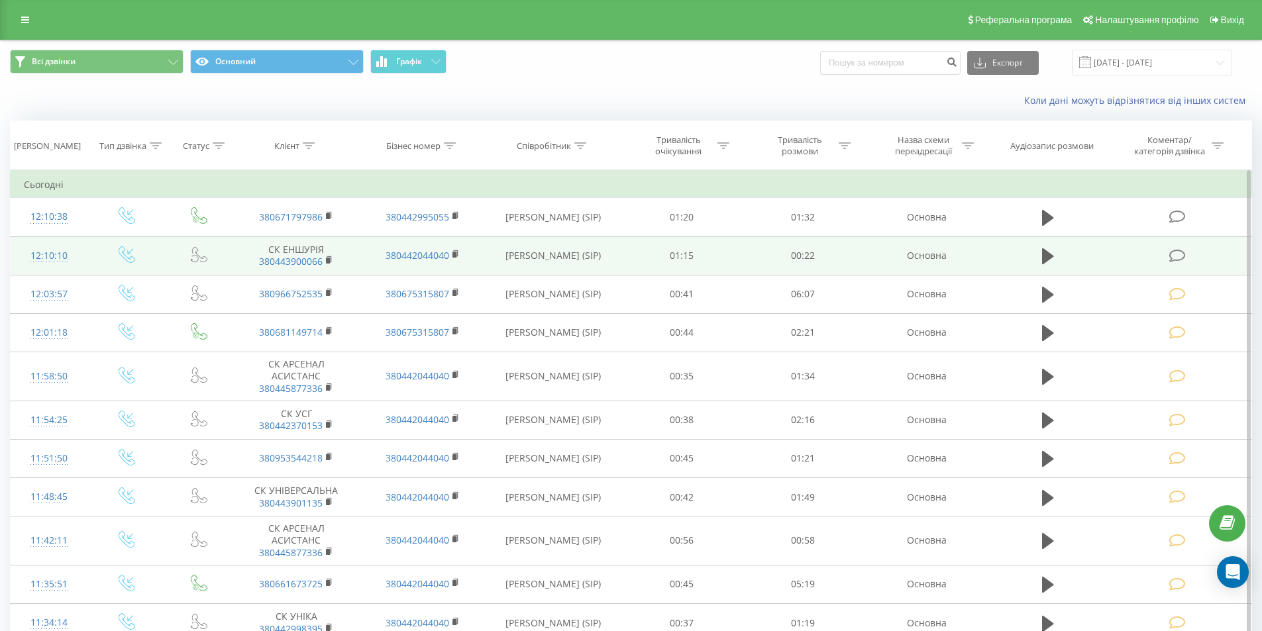
click at [1174, 254] on icon at bounding box center [1177, 256] width 17 height 14
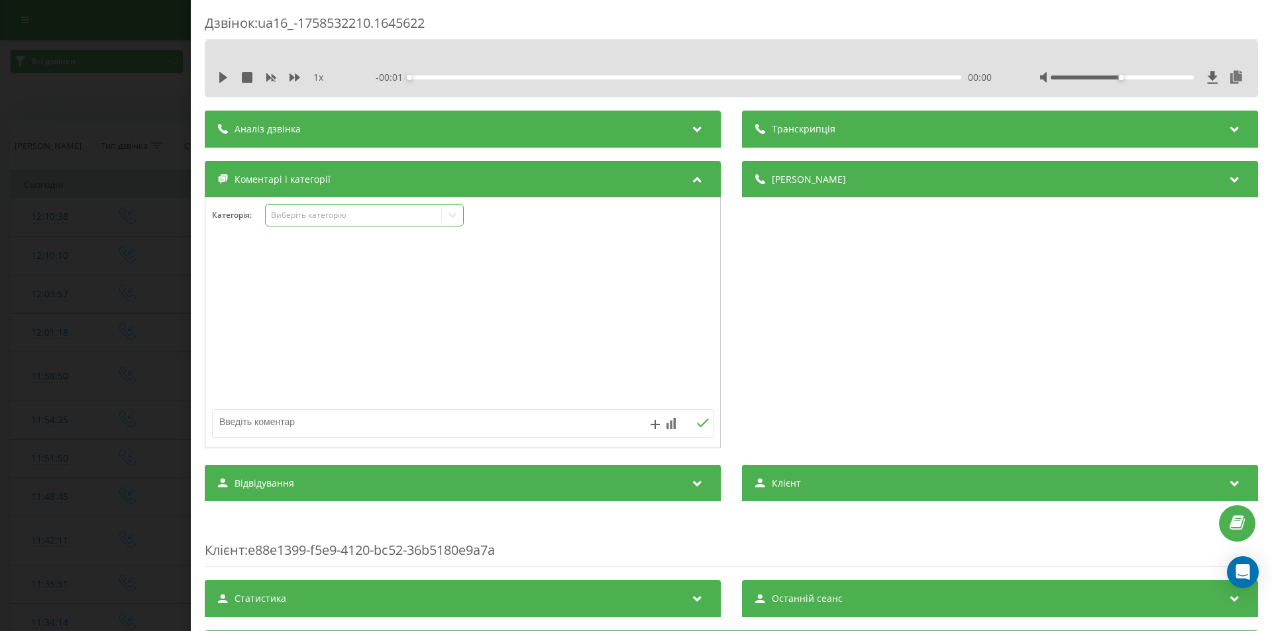
click at [420, 215] on div "Виберіть категорію" at bounding box center [354, 215] width 166 height 11
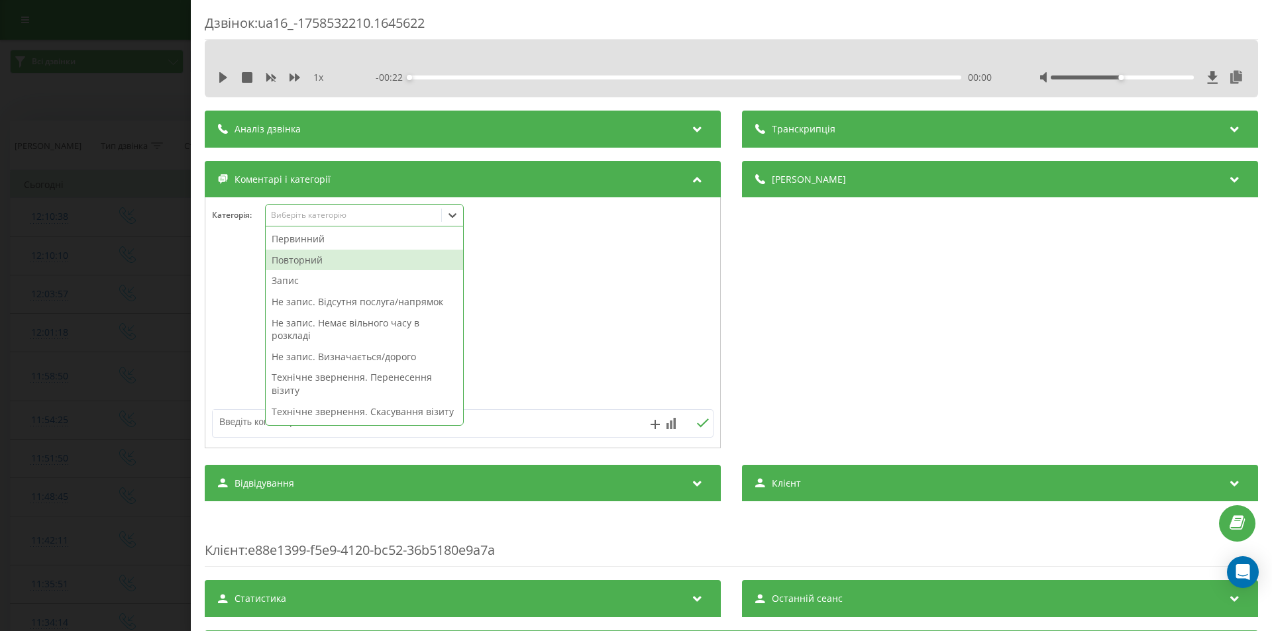
click at [301, 264] on div "Повторний" at bounding box center [364, 260] width 197 height 21
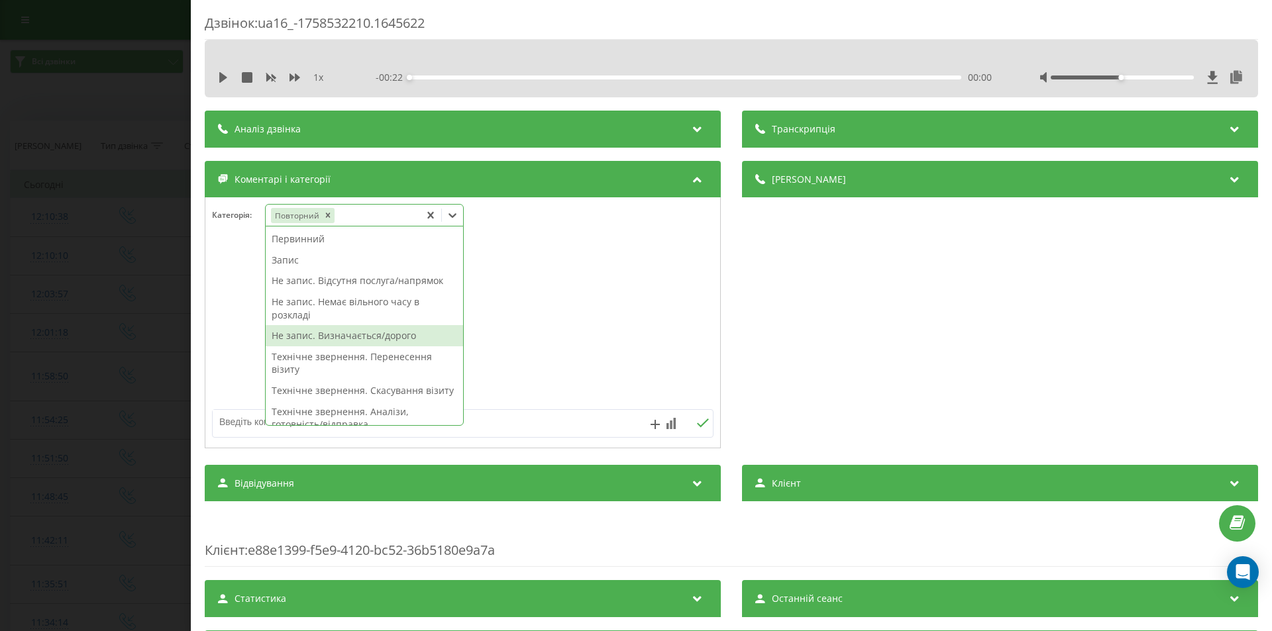
click at [340, 333] on div "Не запис. Визначається/дорого" at bounding box center [364, 335] width 197 height 21
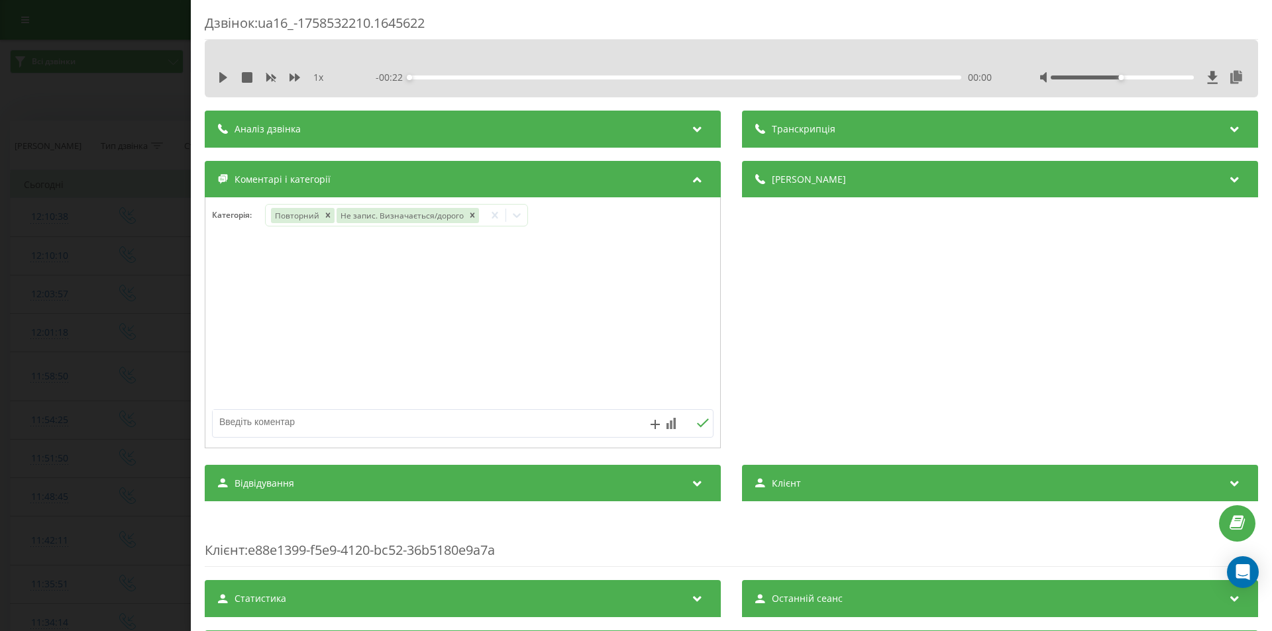
click at [92, 261] on div "Дзвінок : ua16_-1758532210.1645622 1 x - 00:22 00:00 00:00 Транскрипція Для AI-…" at bounding box center [636, 315] width 1272 height 631
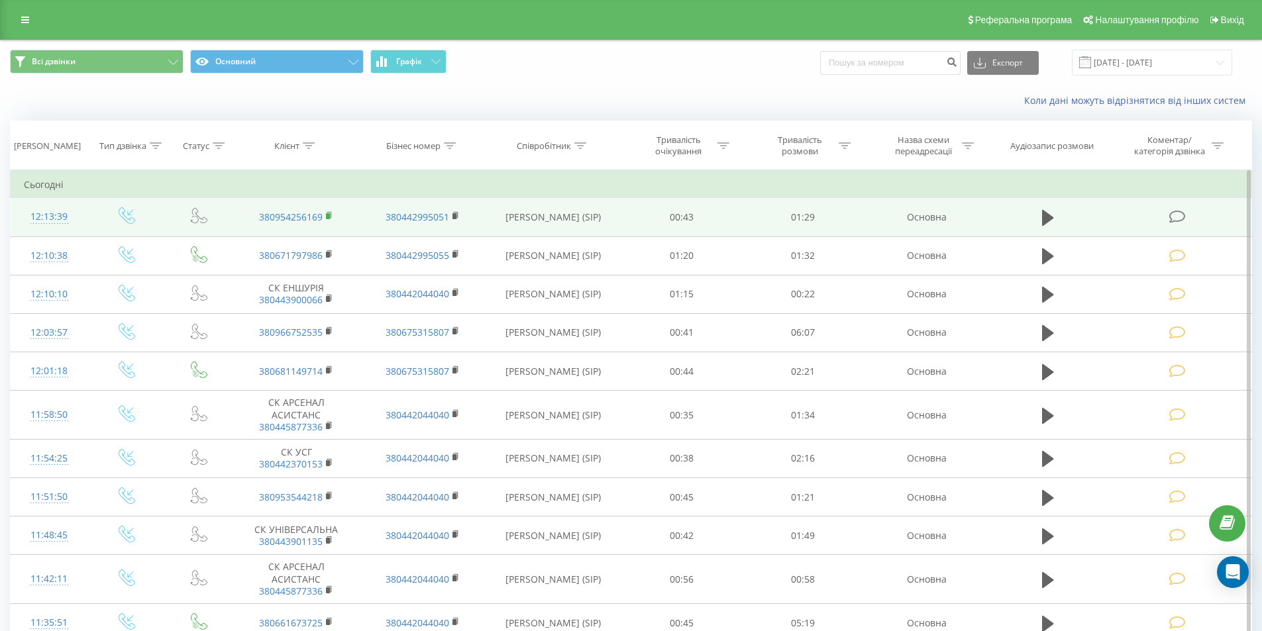
click at [327, 217] on rect at bounding box center [328, 216] width 4 height 6
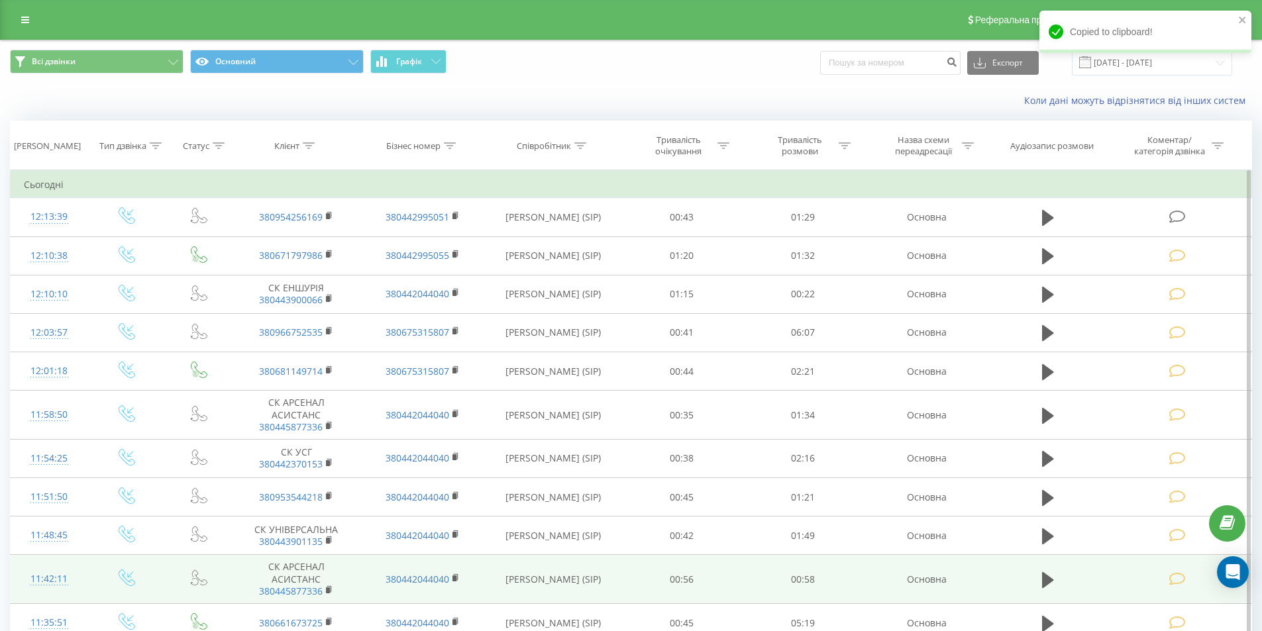
click at [1169, 210] on icon at bounding box center [1177, 217] width 17 height 14
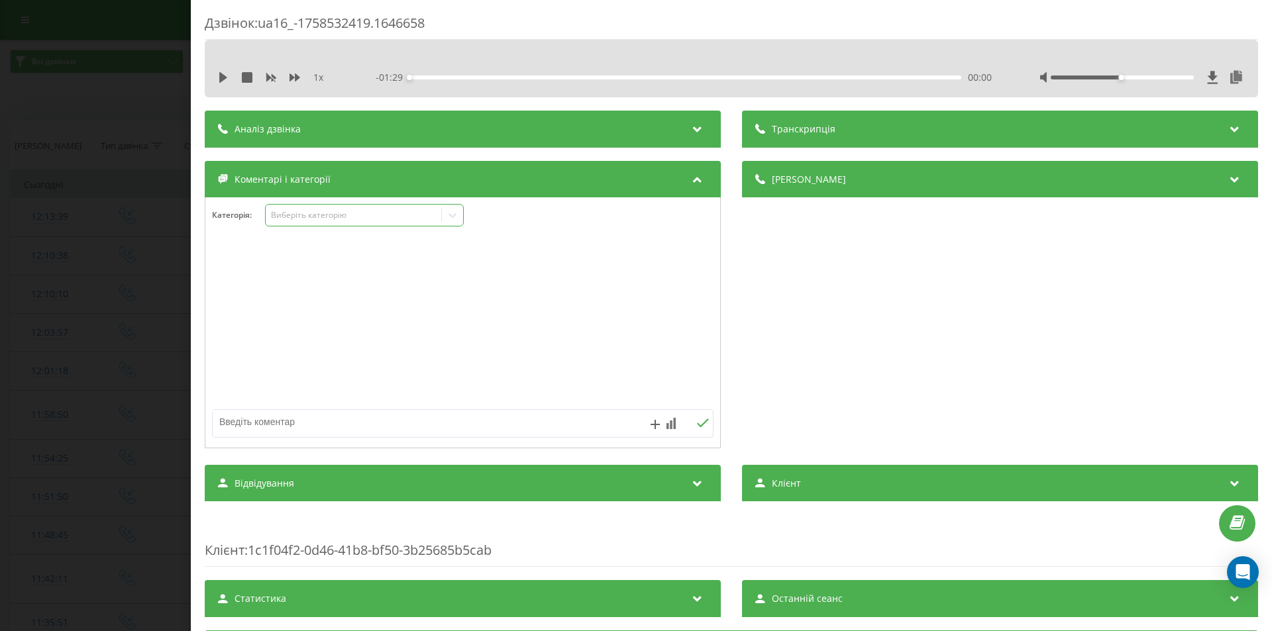
click at [317, 213] on div "Виберіть категорію" at bounding box center [354, 215] width 166 height 11
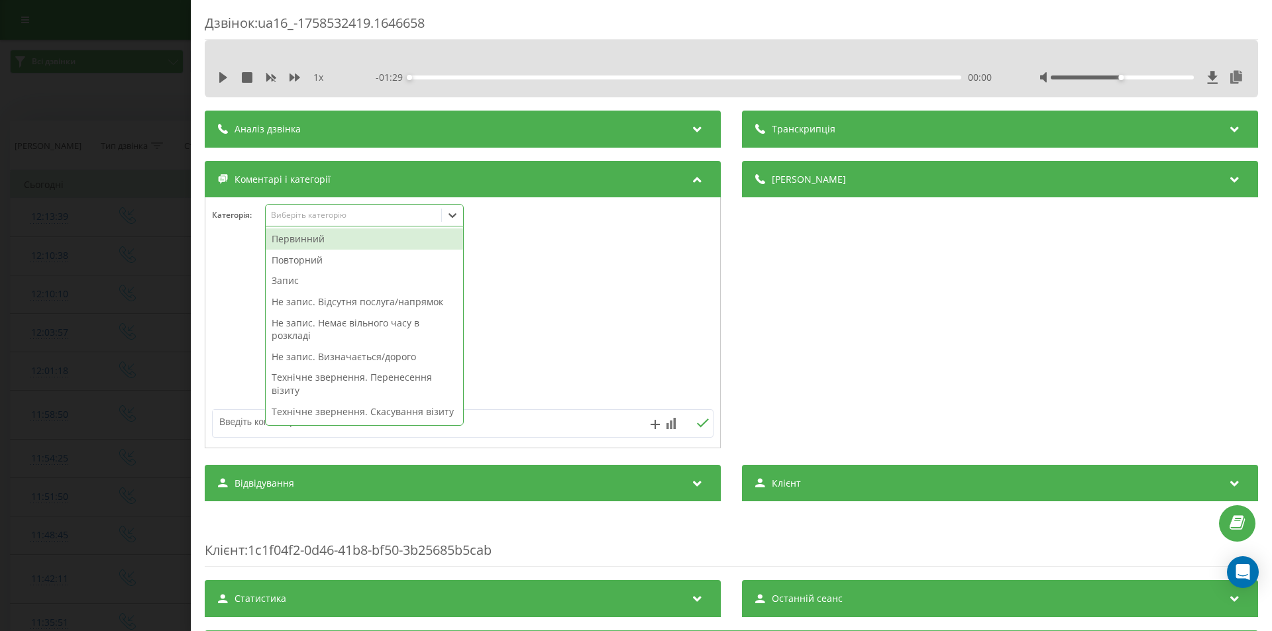
click at [298, 242] on div "Первинний" at bounding box center [364, 239] width 197 height 21
click at [312, 337] on div "Не запис. Визначається/дорого" at bounding box center [364, 335] width 197 height 21
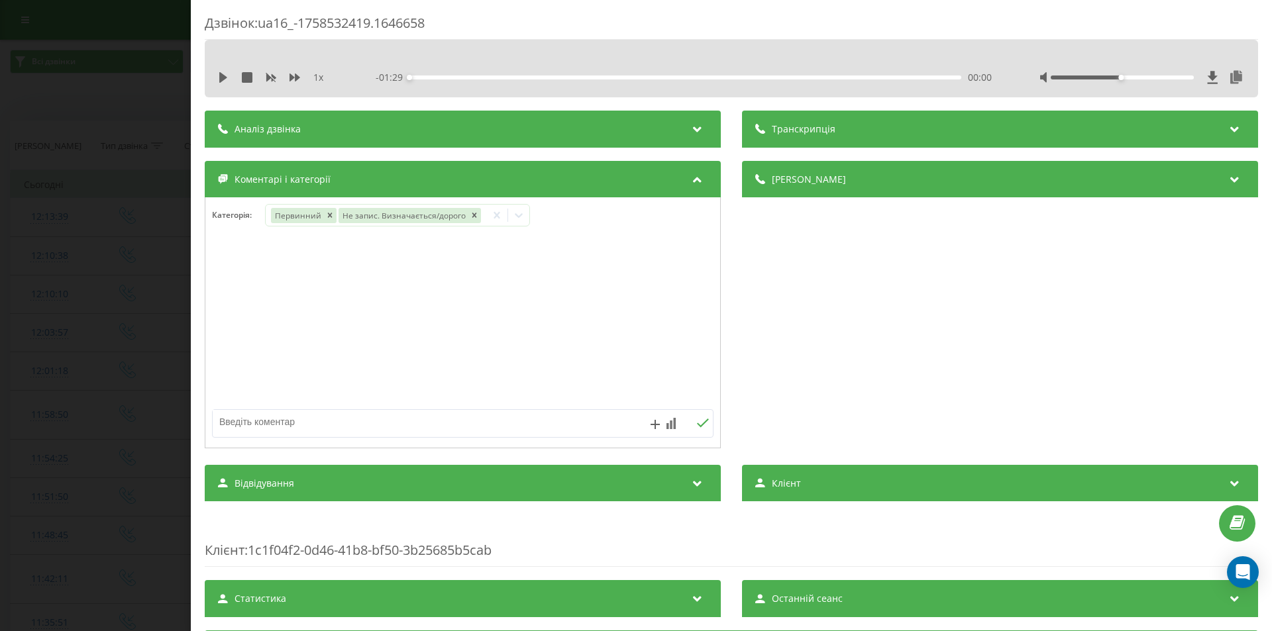
click at [62, 248] on div "Дзвінок : ua16_-1758532419.1646658 1 x - 01:29 00:00 00:00 Транскрипція Для AI-…" at bounding box center [636, 315] width 1272 height 631
click at [431, 220] on div "Виберіть категорію" at bounding box center [354, 215] width 166 height 11
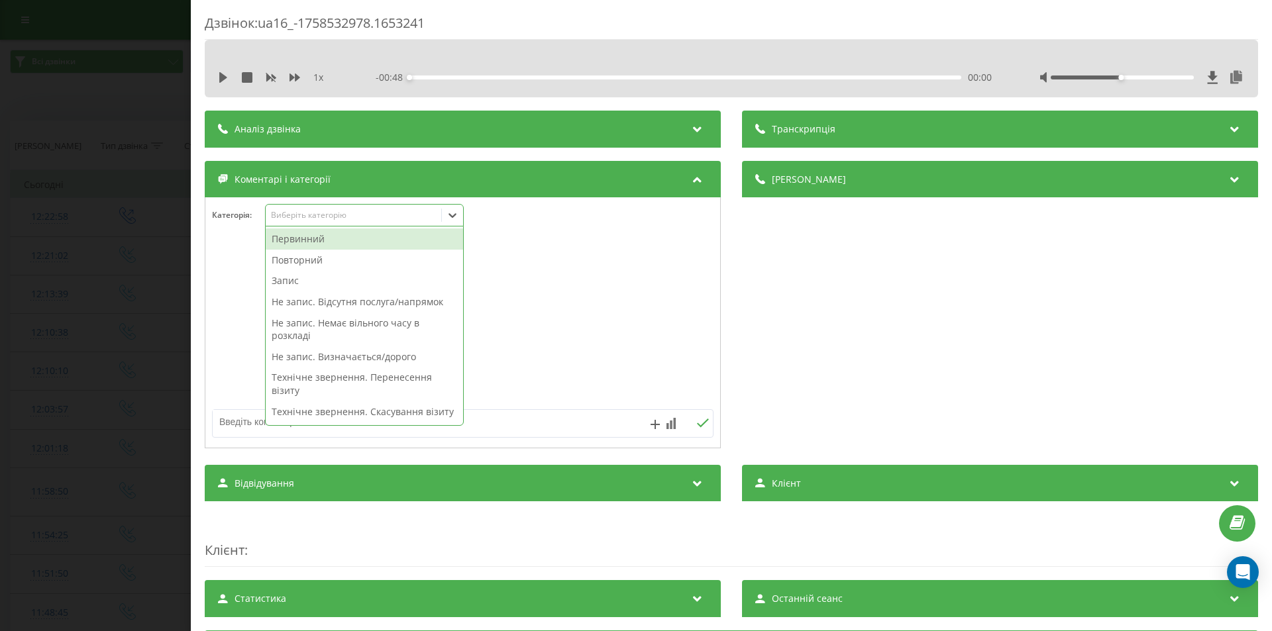
click at [297, 258] on div "Повторний" at bounding box center [364, 260] width 197 height 21
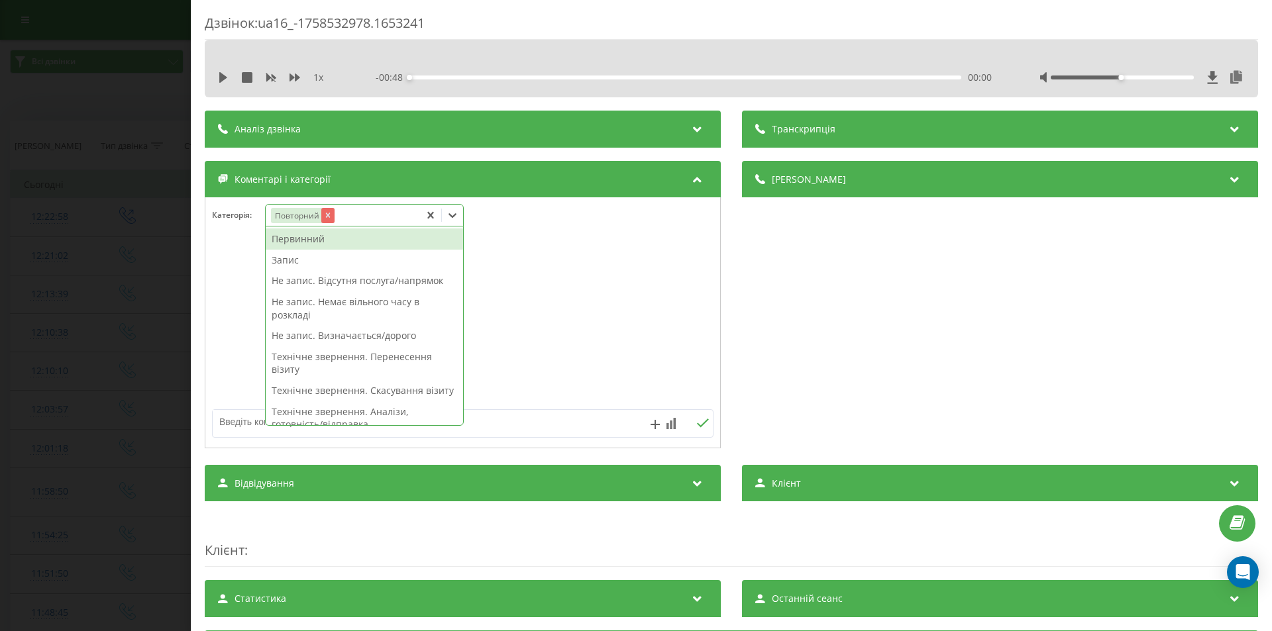
click at [327, 215] on icon "Remove Повторний" at bounding box center [327, 215] width 5 height 5
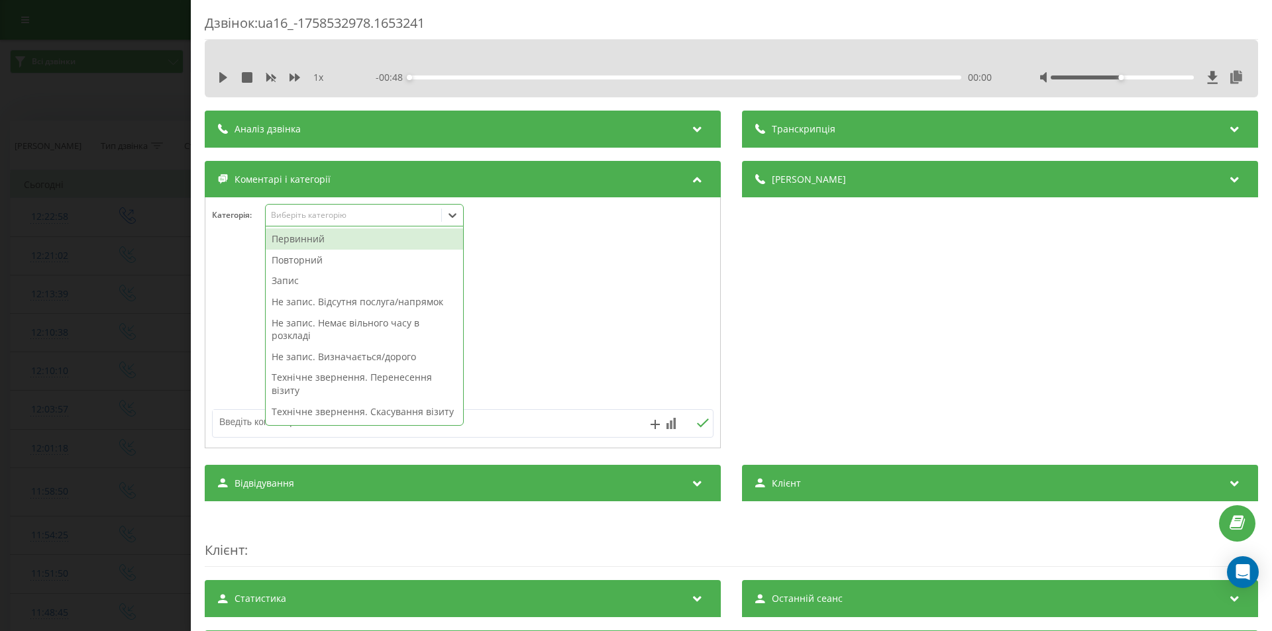
click at [298, 240] on div "Первинний" at bounding box center [364, 239] width 197 height 21
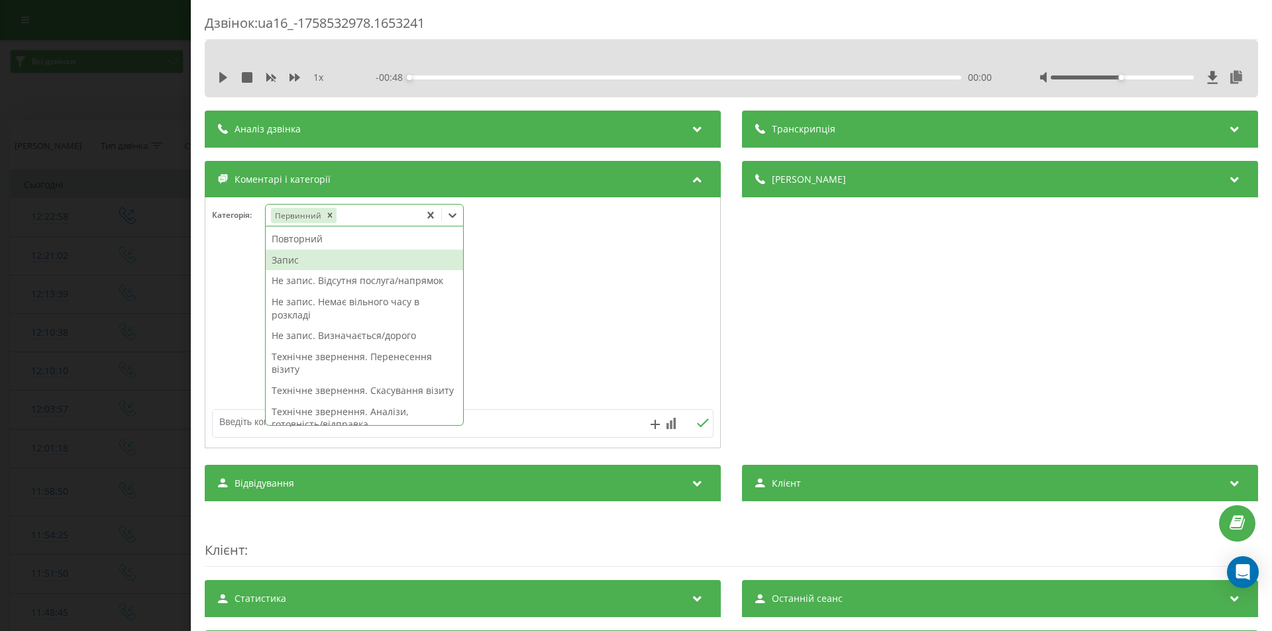
click at [284, 261] on div "Запис" at bounding box center [364, 260] width 197 height 21
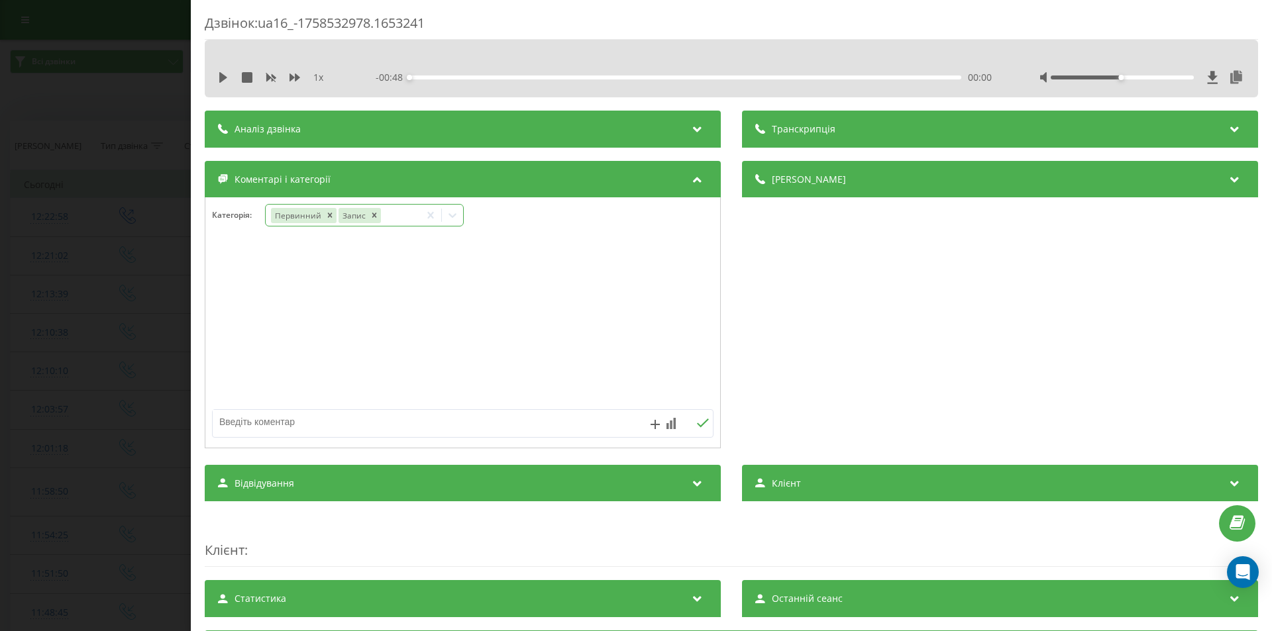
click at [79, 206] on div "Дзвінок : ua16_-1758532978.1653241 1 x - 00:48 00:00 00:00 Транскрипція Для AI-…" at bounding box center [636, 315] width 1272 height 631
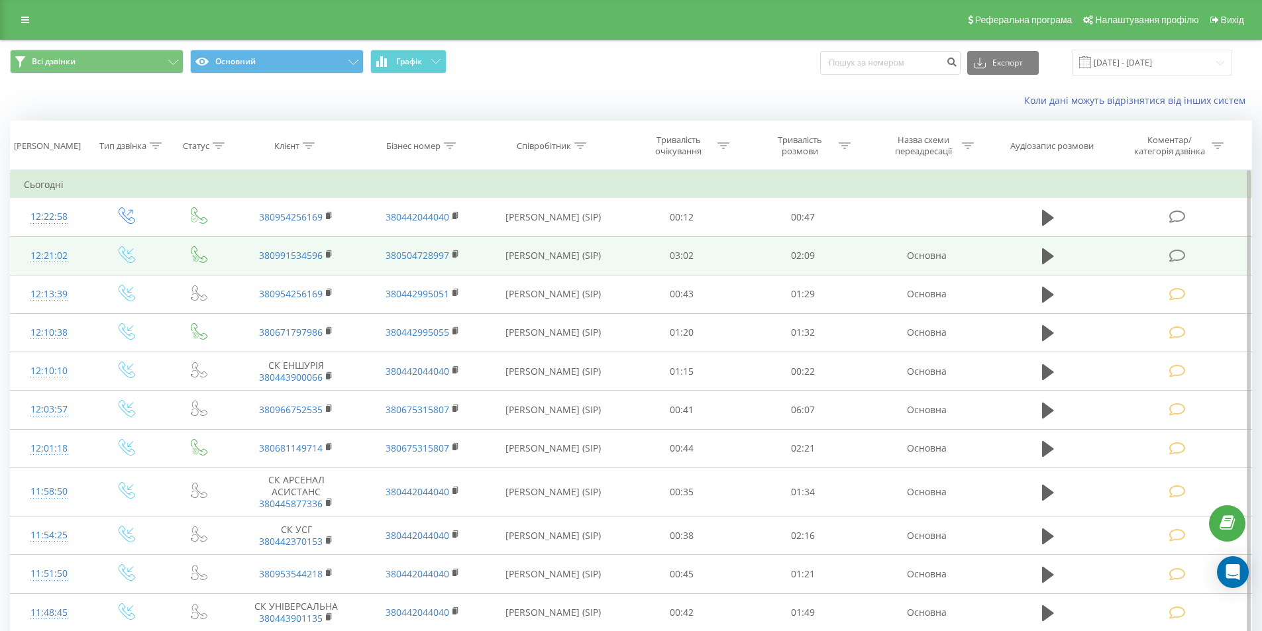
click at [1175, 252] on icon at bounding box center [1177, 256] width 17 height 14
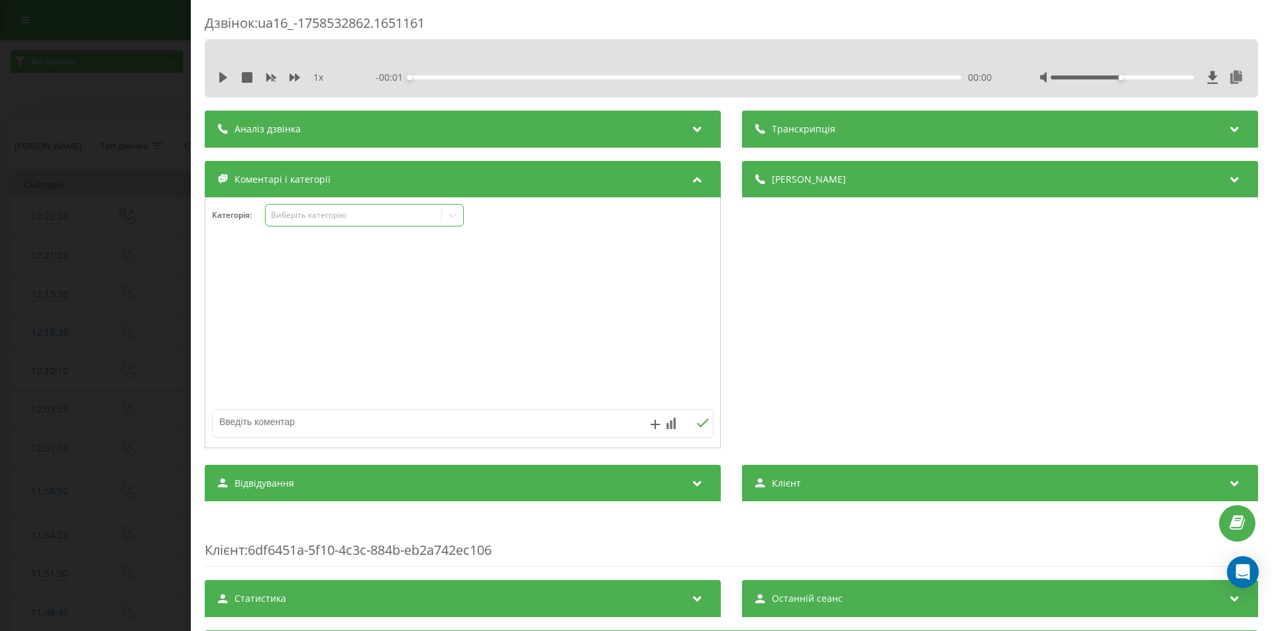
click at [314, 215] on div "Виберіть категорію" at bounding box center [354, 215] width 166 height 11
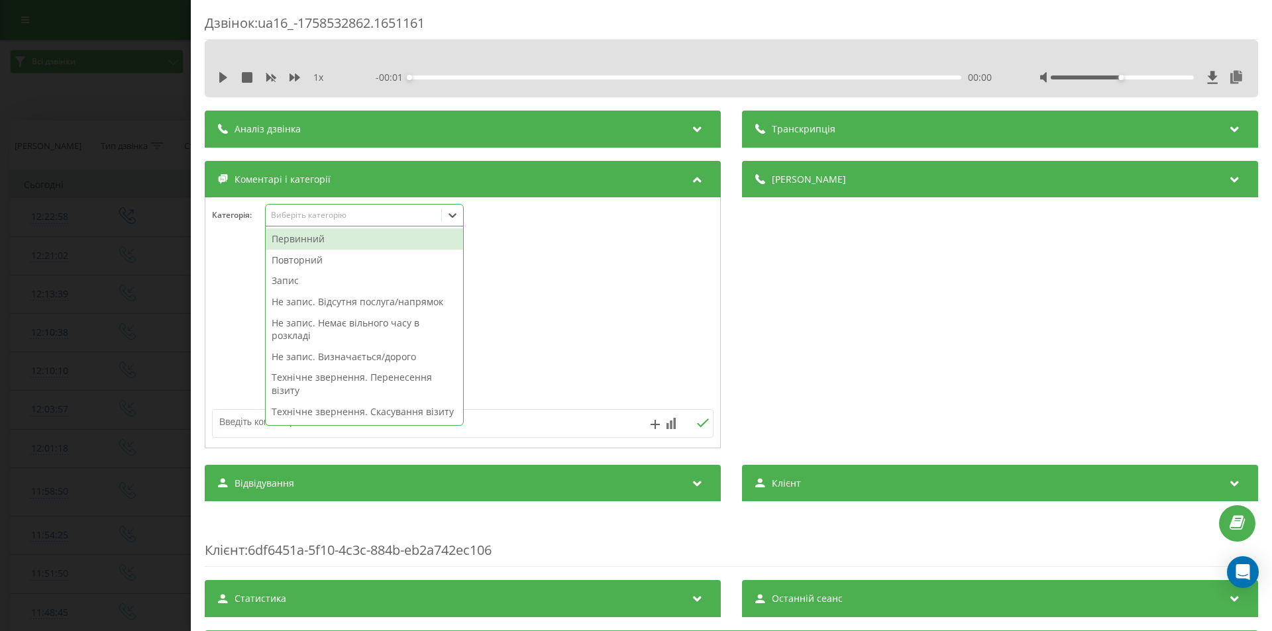
click at [300, 236] on div "Первинний" at bounding box center [364, 239] width 197 height 21
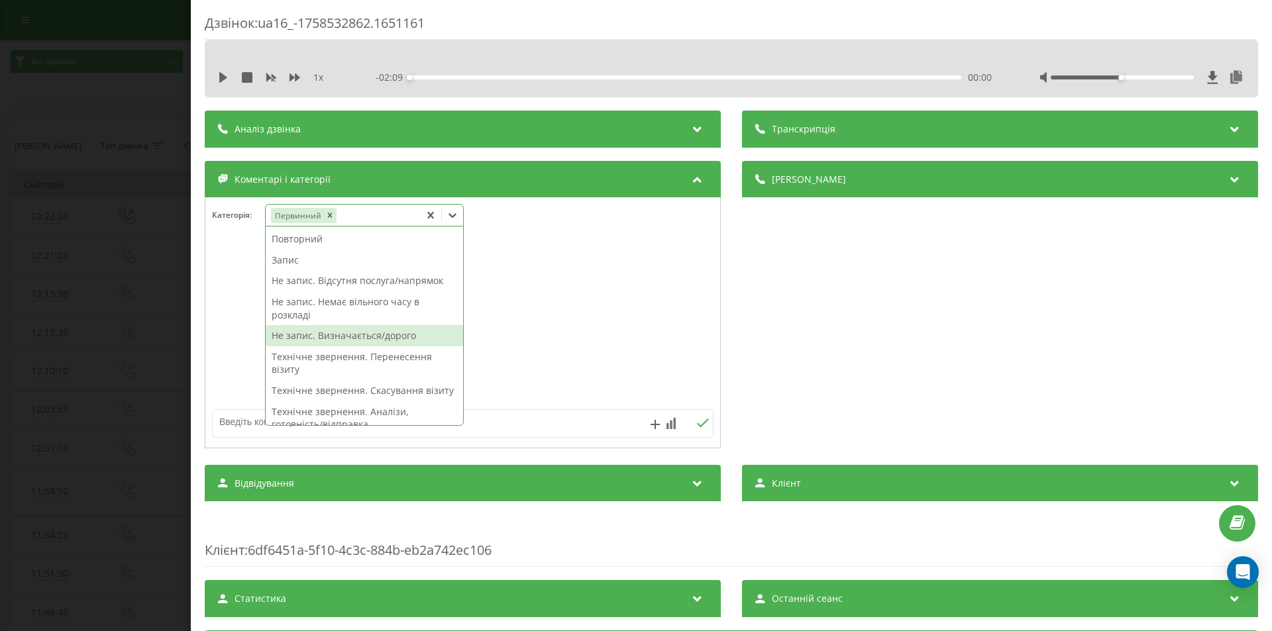
click at [311, 338] on div "Не запис. Визначається/дорого" at bounding box center [364, 335] width 197 height 21
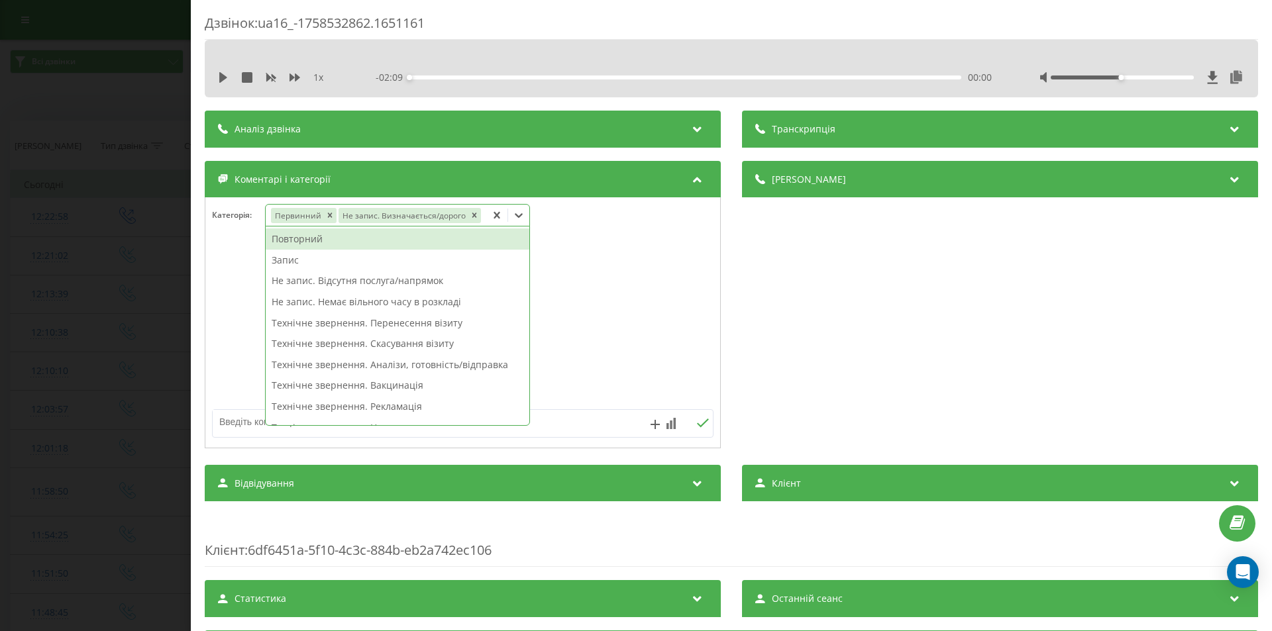
click at [118, 223] on div "Дзвінок : ua16_-1758532862.1651161 1 x - 02:09 00:00 00:00 Транскрипція Для AI-…" at bounding box center [636, 315] width 1272 height 631
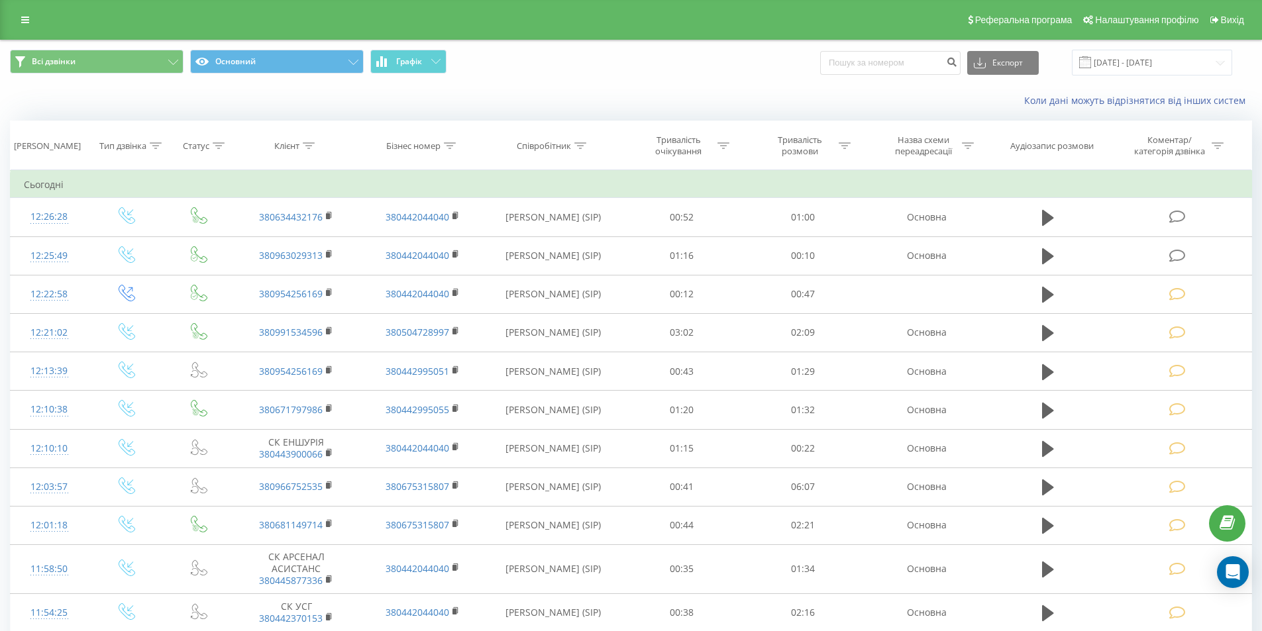
click at [1175, 213] on icon at bounding box center [1177, 217] width 17 height 14
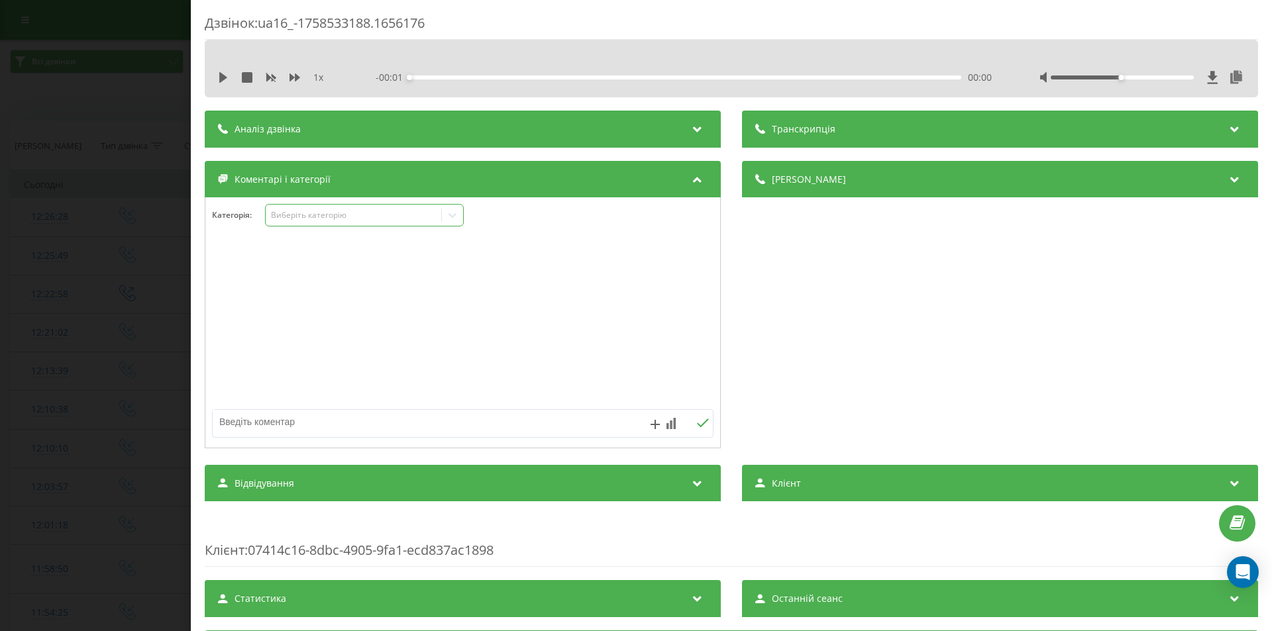
click at [343, 217] on div "Виберіть категорію" at bounding box center [354, 215] width 166 height 11
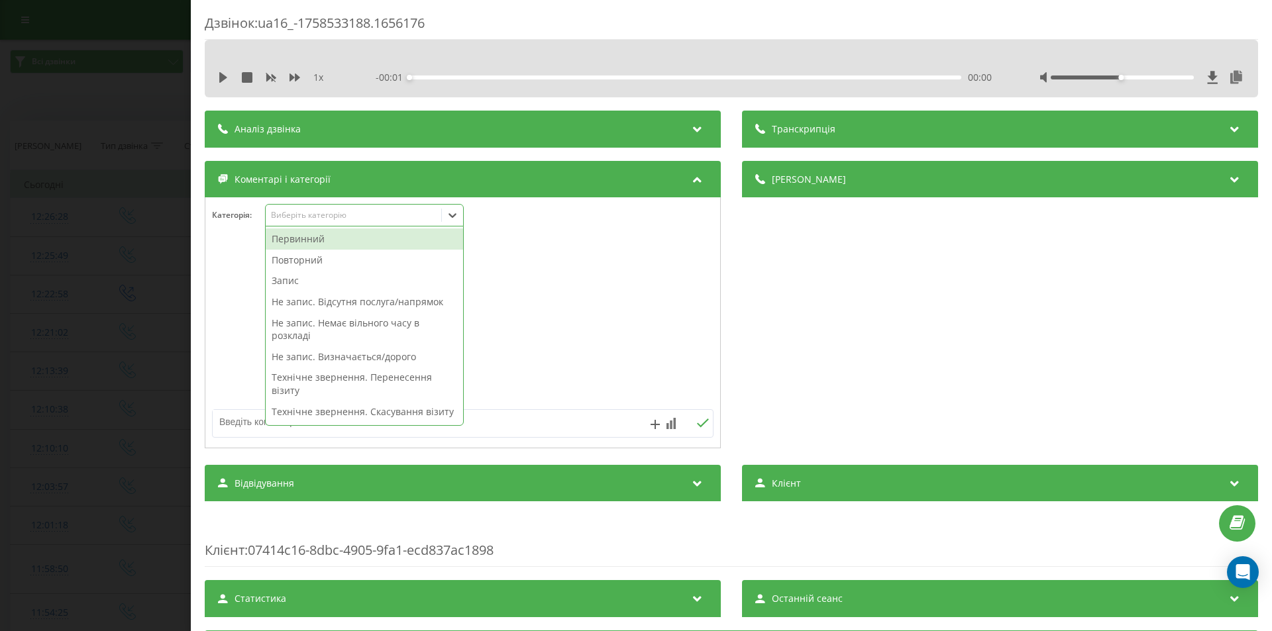
click at [325, 244] on div "Первинний" at bounding box center [364, 239] width 197 height 21
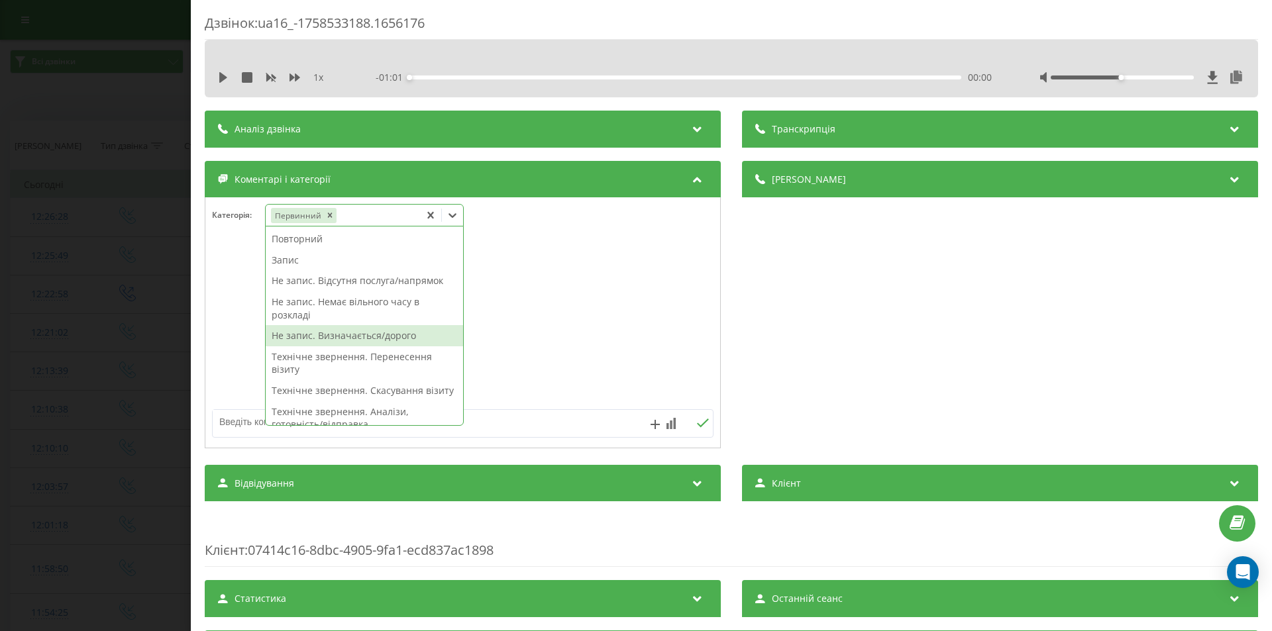
click at [319, 336] on div "Не запис. Визначається/дорого" at bounding box center [364, 335] width 197 height 21
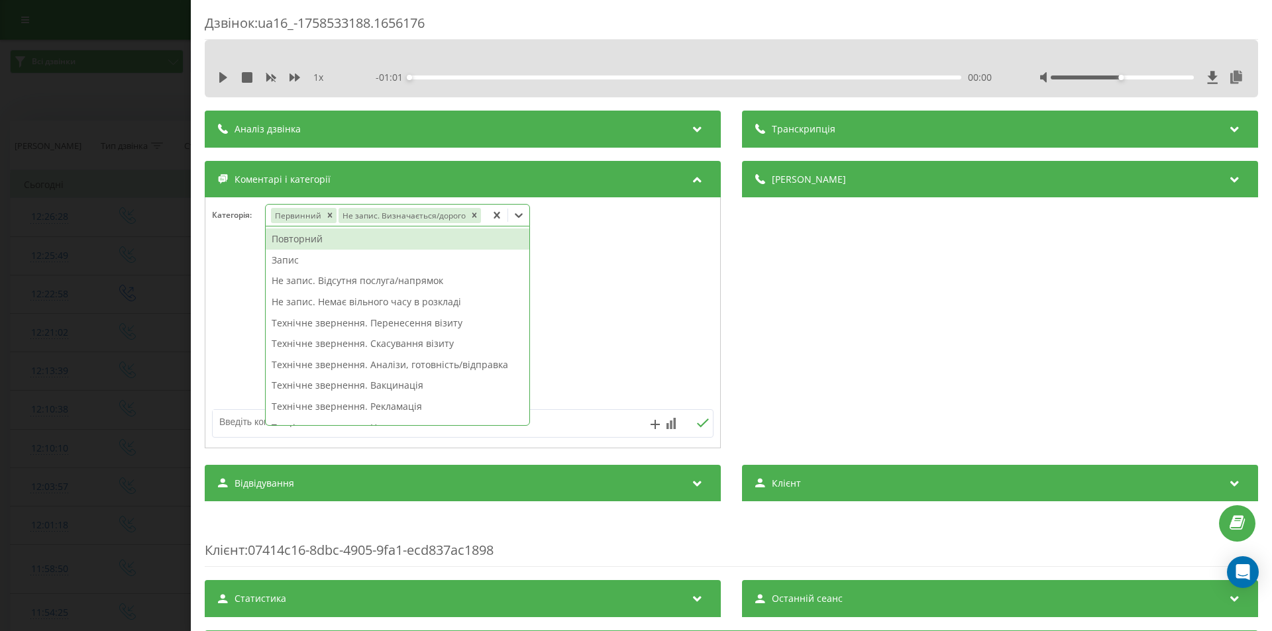
click at [138, 247] on div "Дзвінок : ua16_-1758533188.1656176 1 x - 01:01 00:00 00:00 Транскрипція Для AI-…" at bounding box center [636, 315] width 1272 height 631
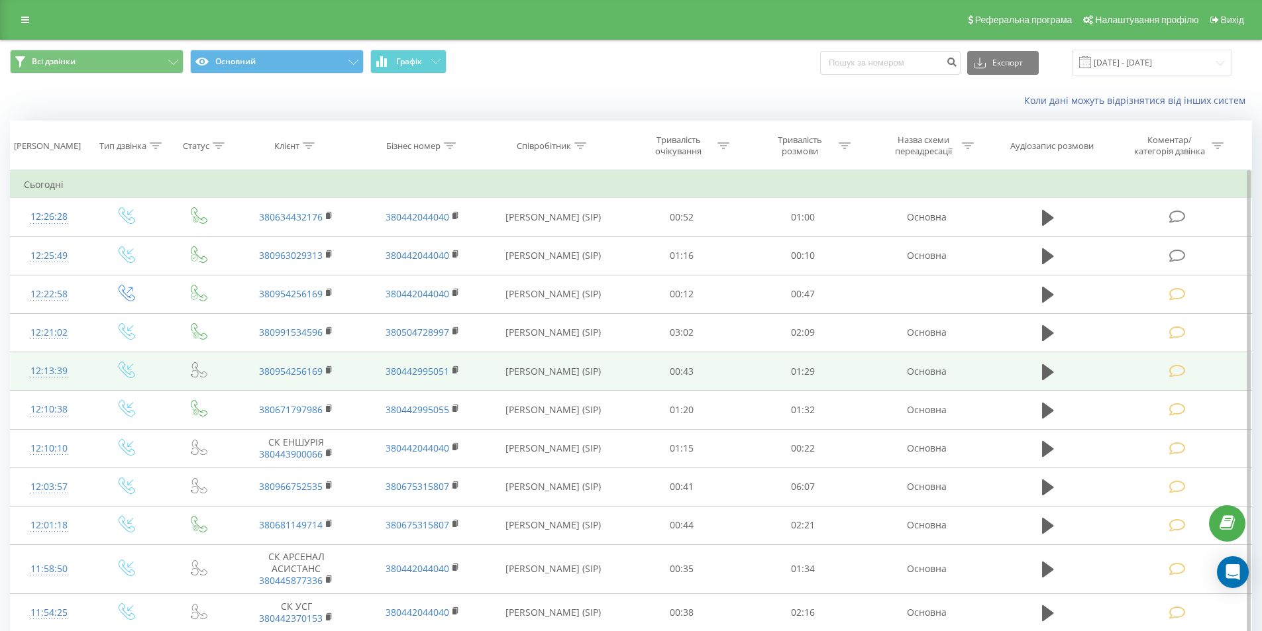
click at [1175, 254] on icon at bounding box center [1177, 256] width 17 height 14
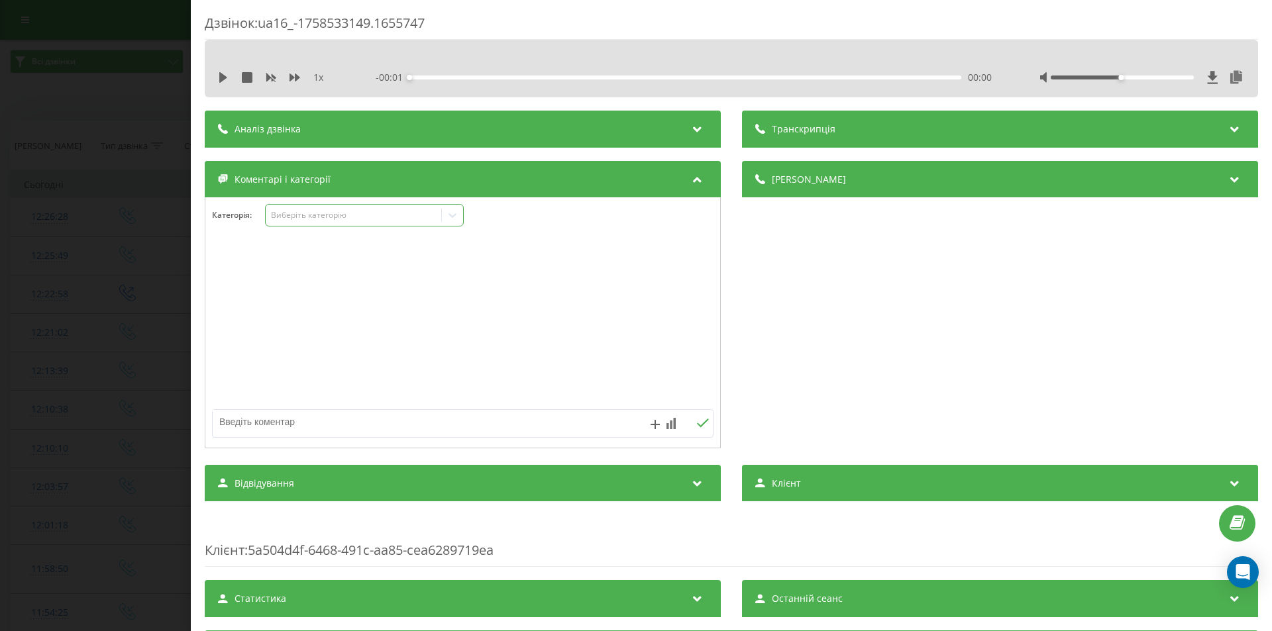
click at [372, 211] on div "Виберіть категорію" at bounding box center [354, 215] width 166 height 11
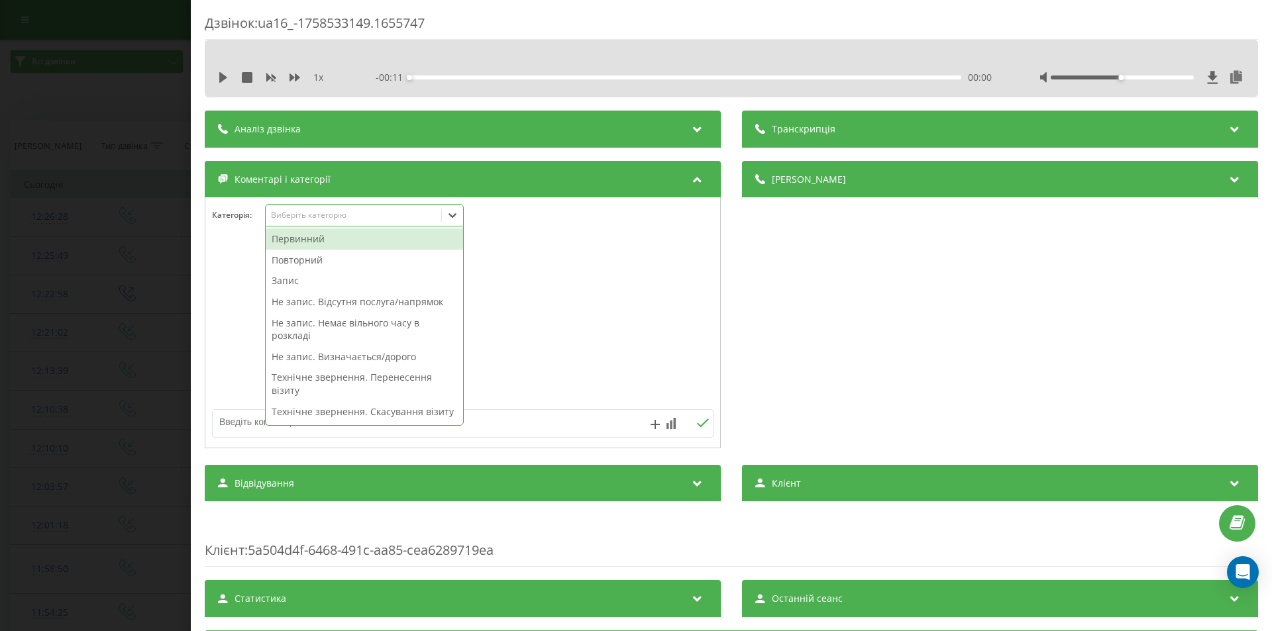
click at [325, 238] on div "Первинний" at bounding box center [364, 239] width 197 height 21
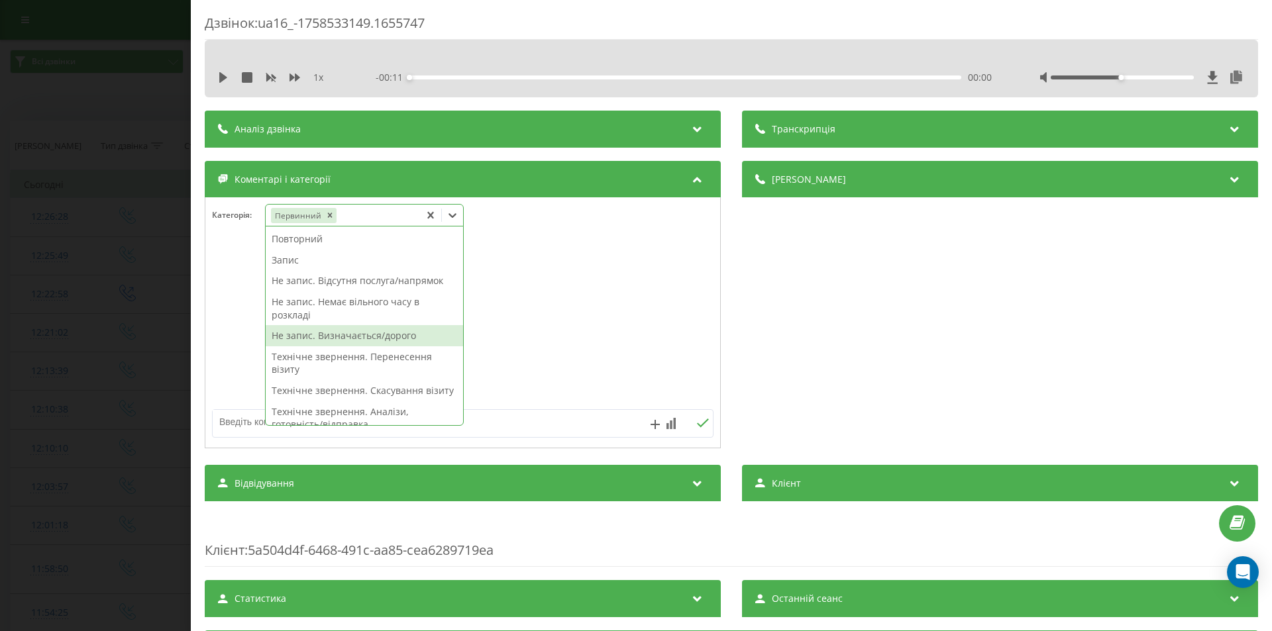
click at [391, 341] on div "Не запис. Визначається/дорого" at bounding box center [364, 335] width 197 height 21
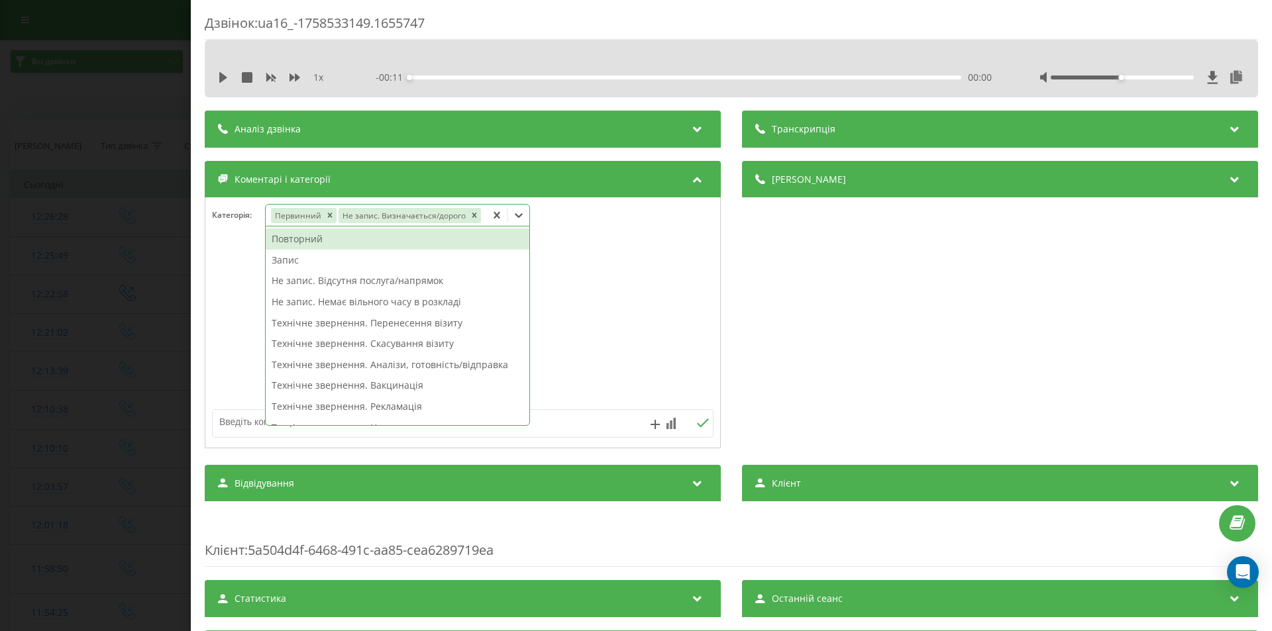
click at [115, 252] on div "Дзвінок : ua16_-1758533149.1655747 1 x - 00:11 00:00 00:00 Транскрипція Для AI-…" at bounding box center [636, 315] width 1272 height 631
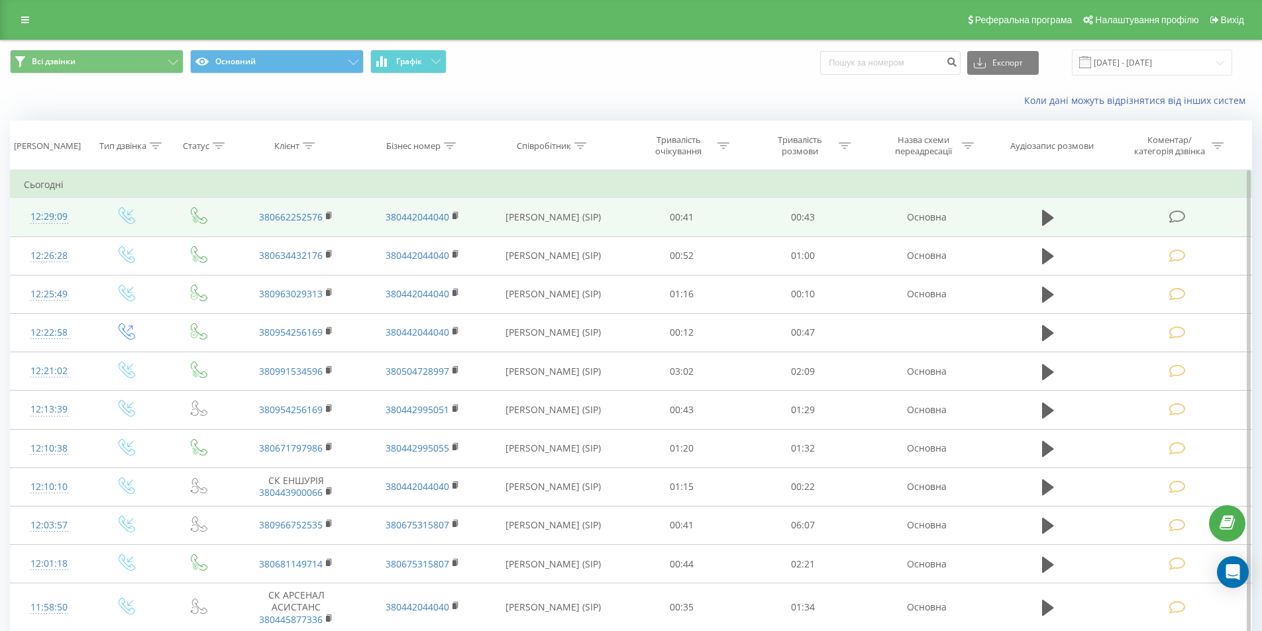
click at [1181, 218] on icon at bounding box center [1177, 217] width 17 height 14
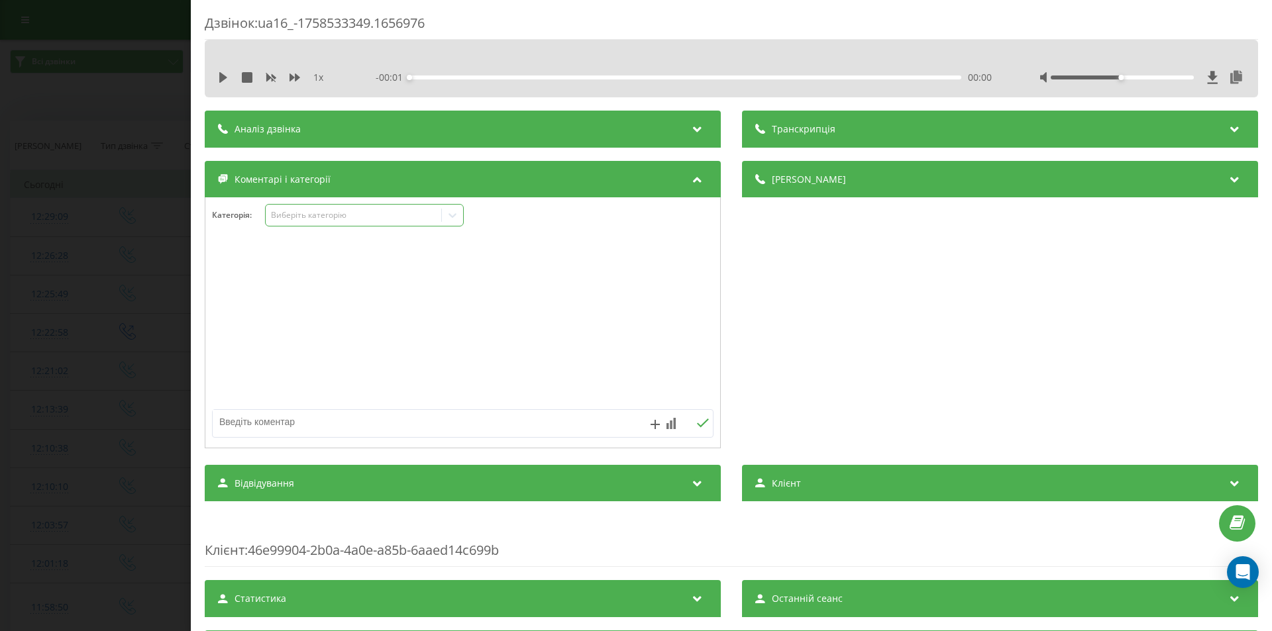
click at [299, 219] on div "Виберіть категорію" at bounding box center [354, 215] width 166 height 11
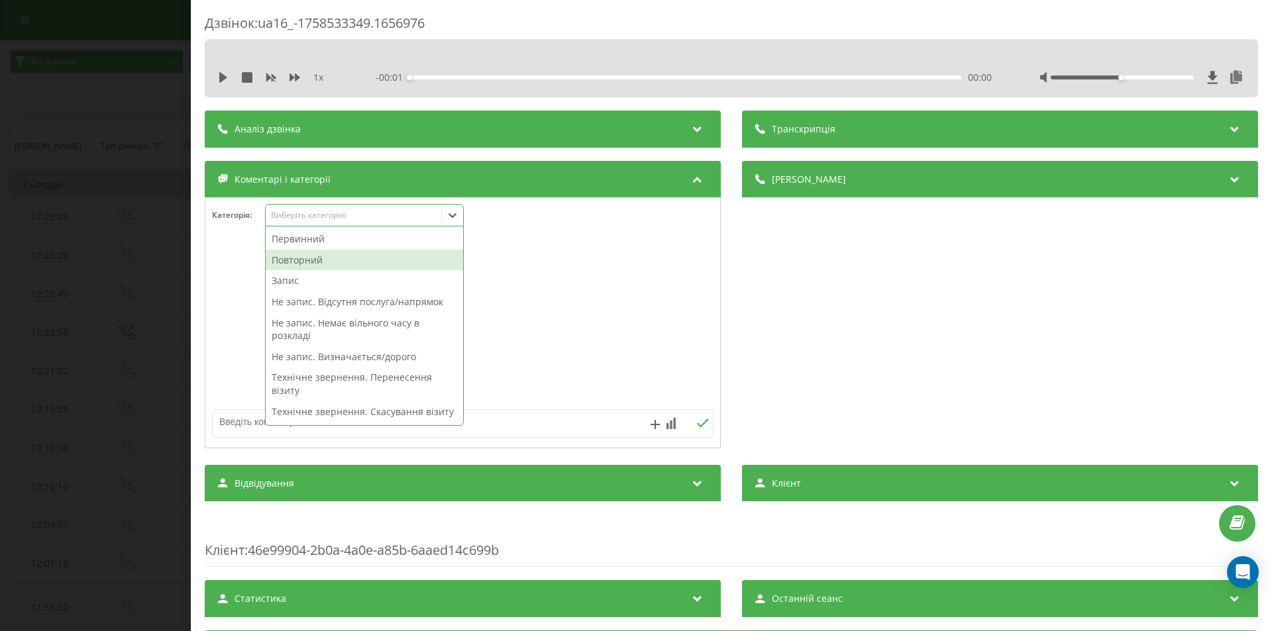
click at [315, 260] on div "Повторний" at bounding box center [364, 260] width 197 height 21
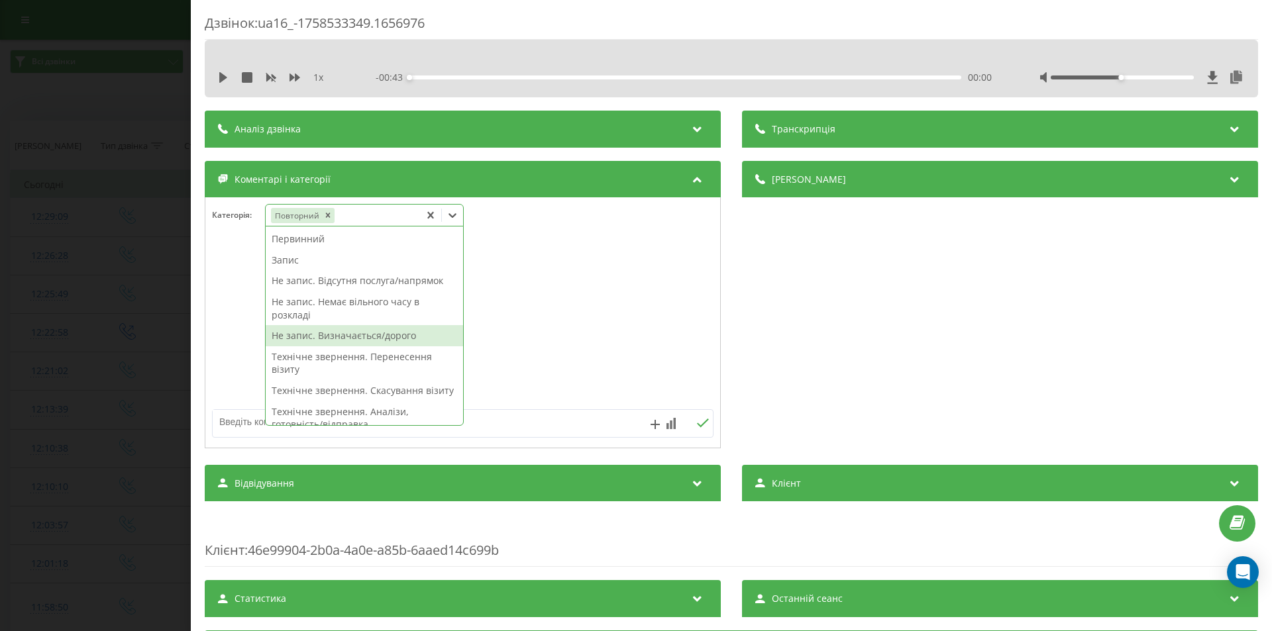
click at [315, 338] on div "Не запис. Визначається/дорого" at bounding box center [364, 335] width 197 height 21
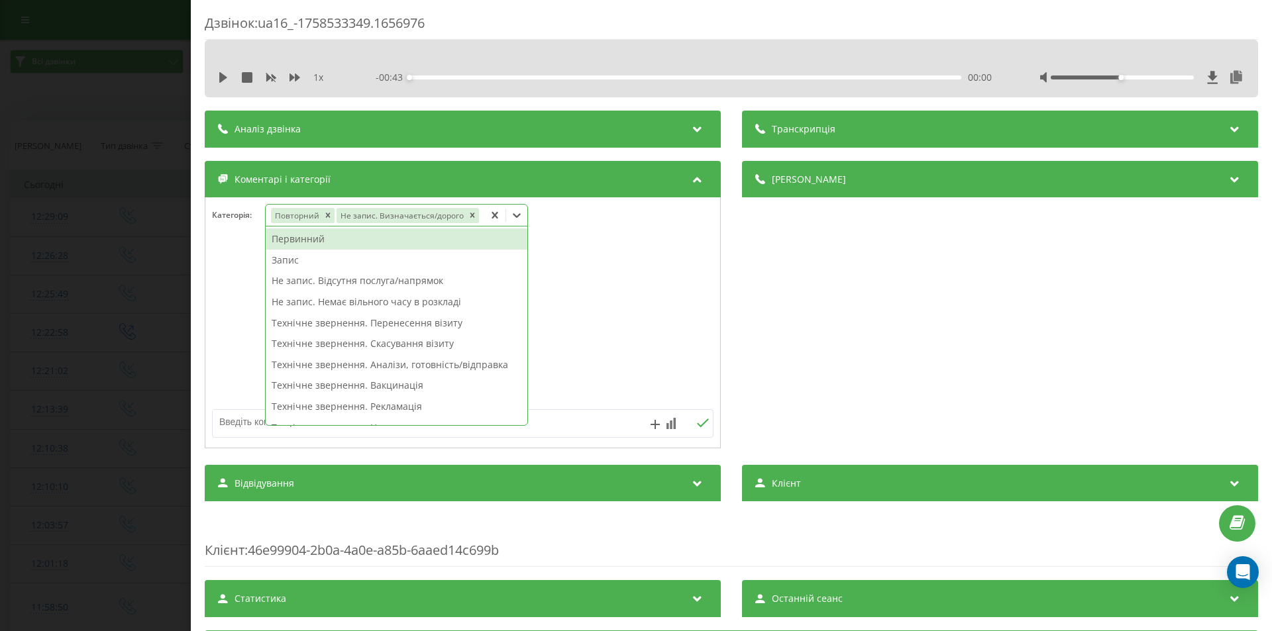
click at [107, 278] on div "Дзвінок : ua16_-1758533349.1656976 1 x - 00:43 00:00 00:00 Транскрипція Для AI-…" at bounding box center [636, 315] width 1272 height 631
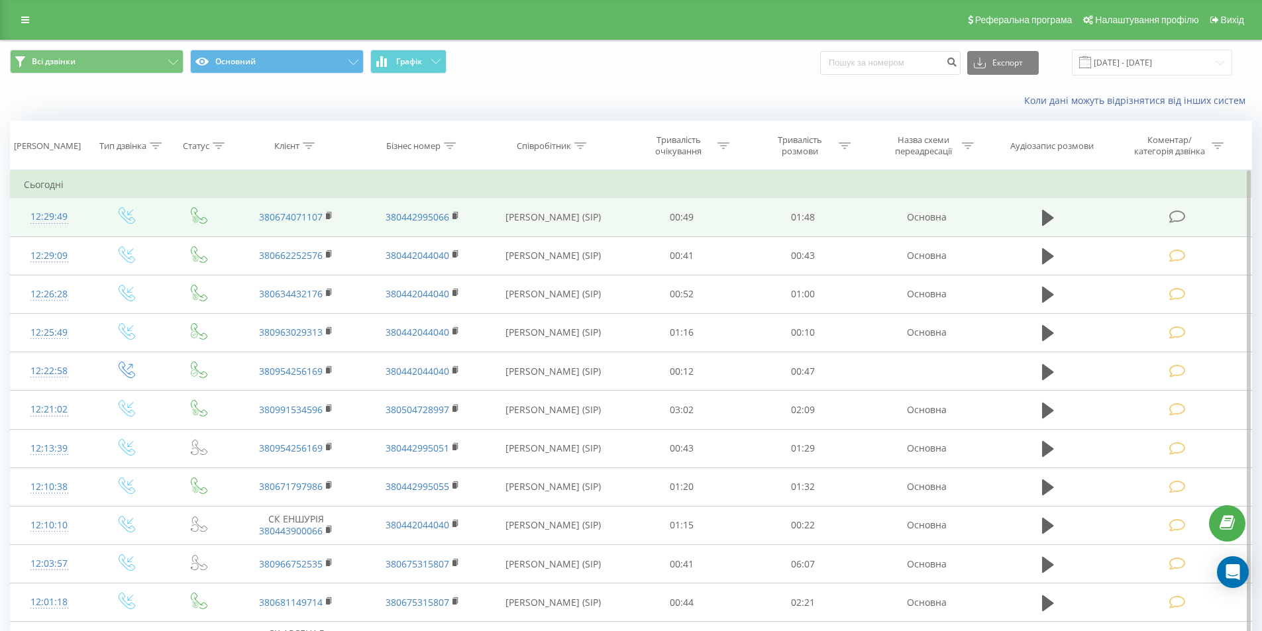
click at [1183, 215] on icon at bounding box center [1177, 217] width 17 height 14
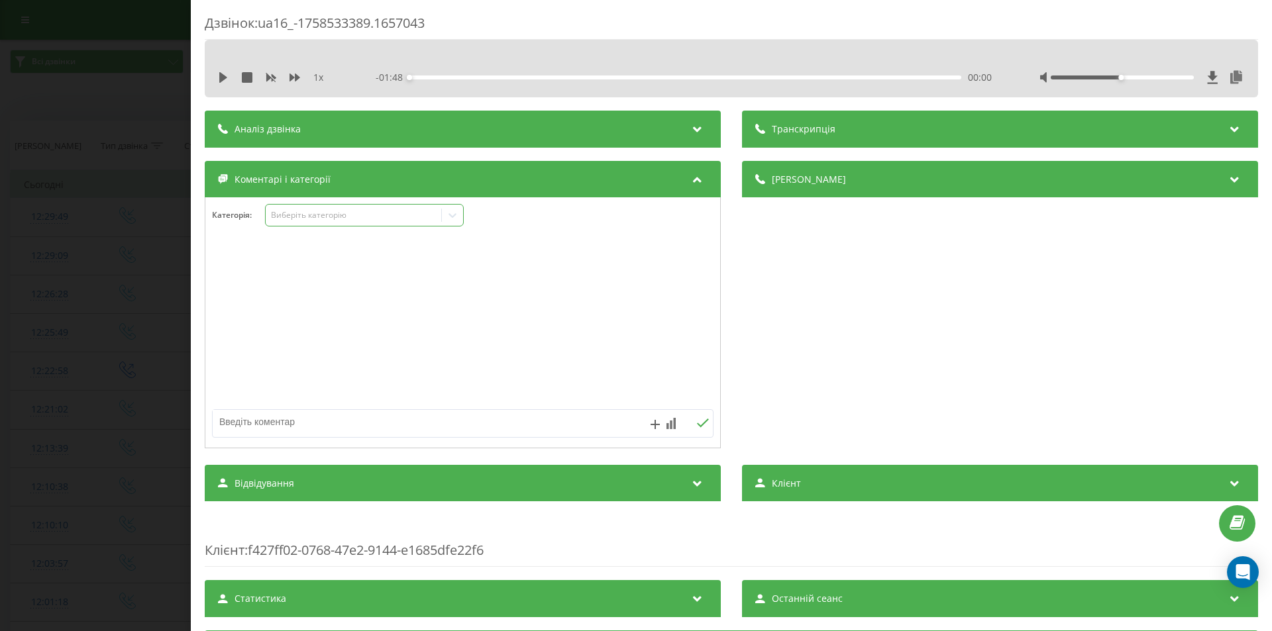
click at [376, 219] on div "Виберіть категорію" at bounding box center [354, 215] width 166 height 11
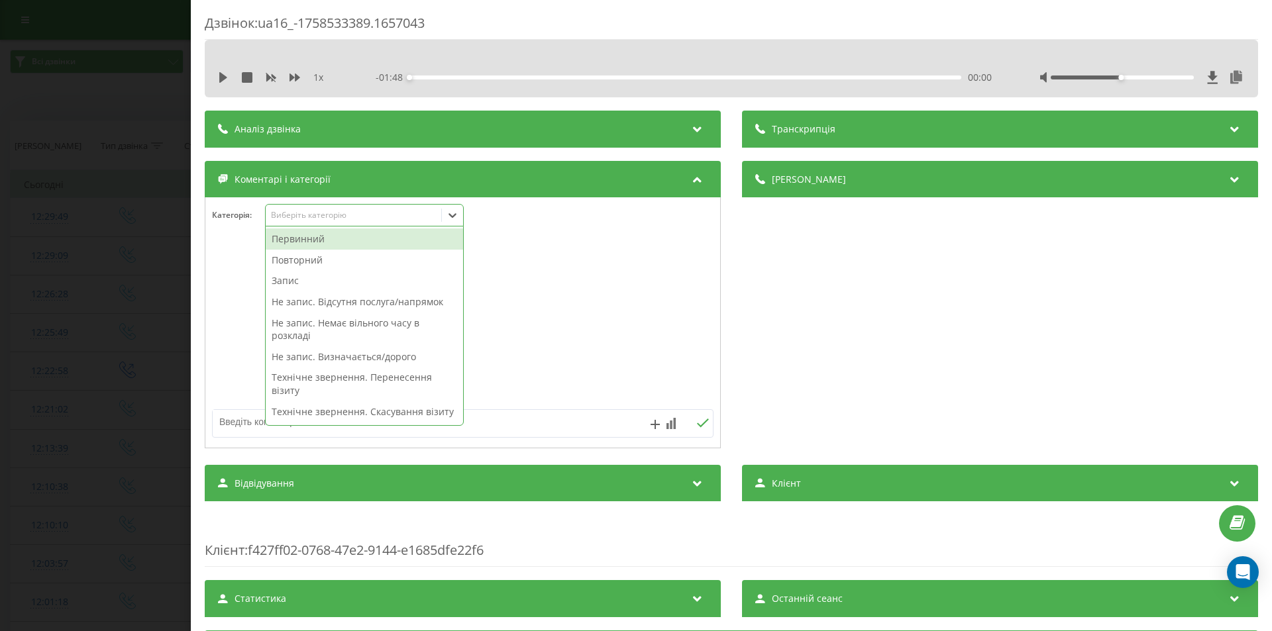
click at [317, 244] on div "Первинний" at bounding box center [364, 239] width 197 height 21
click at [303, 284] on div "Запис" at bounding box center [364, 280] width 197 height 21
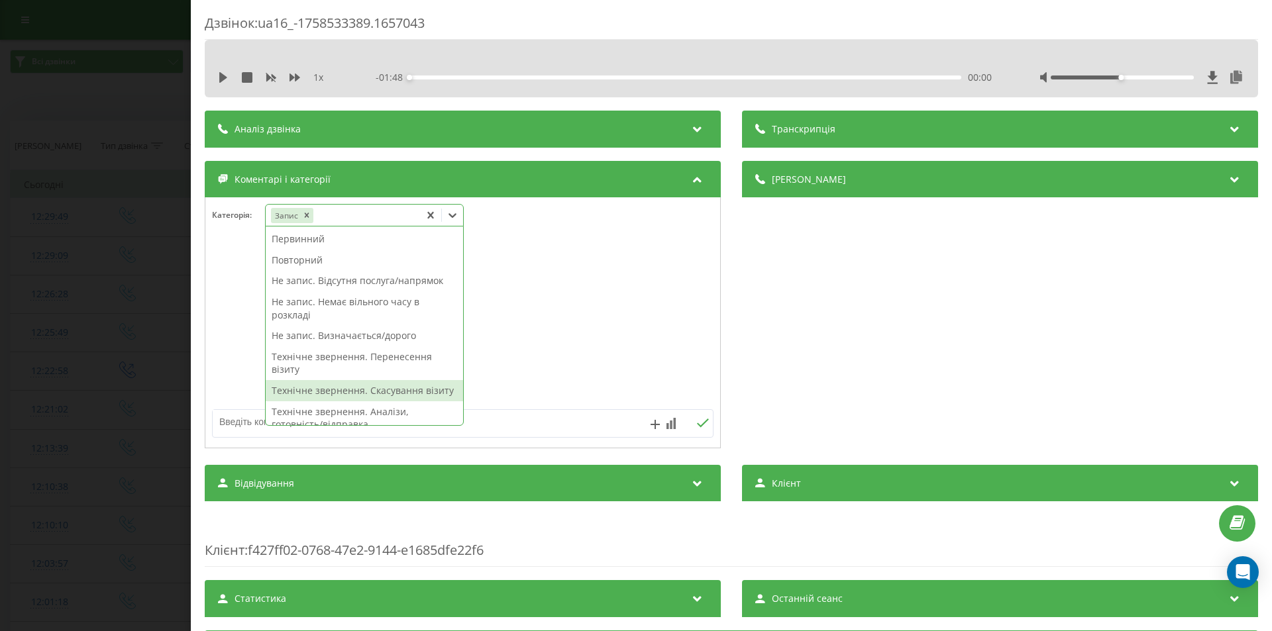
click at [276, 237] on div "Первинний" at bounding box center [364, 239] width 197 height 21
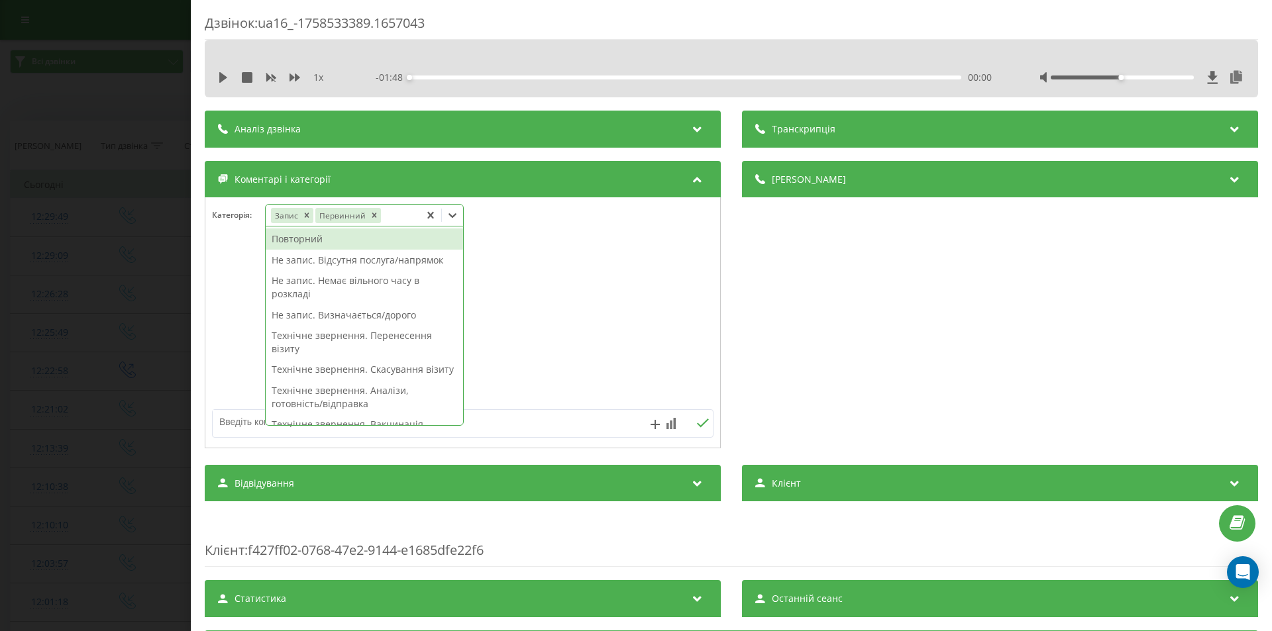
click at [133, 286] on div "Дзвінок : ua16_-1758533389.1657043 1 x - 01:48 00:00 00:00 Транскрипція Для AI-…" at bounding box center [636, 315] width 1272 height 631
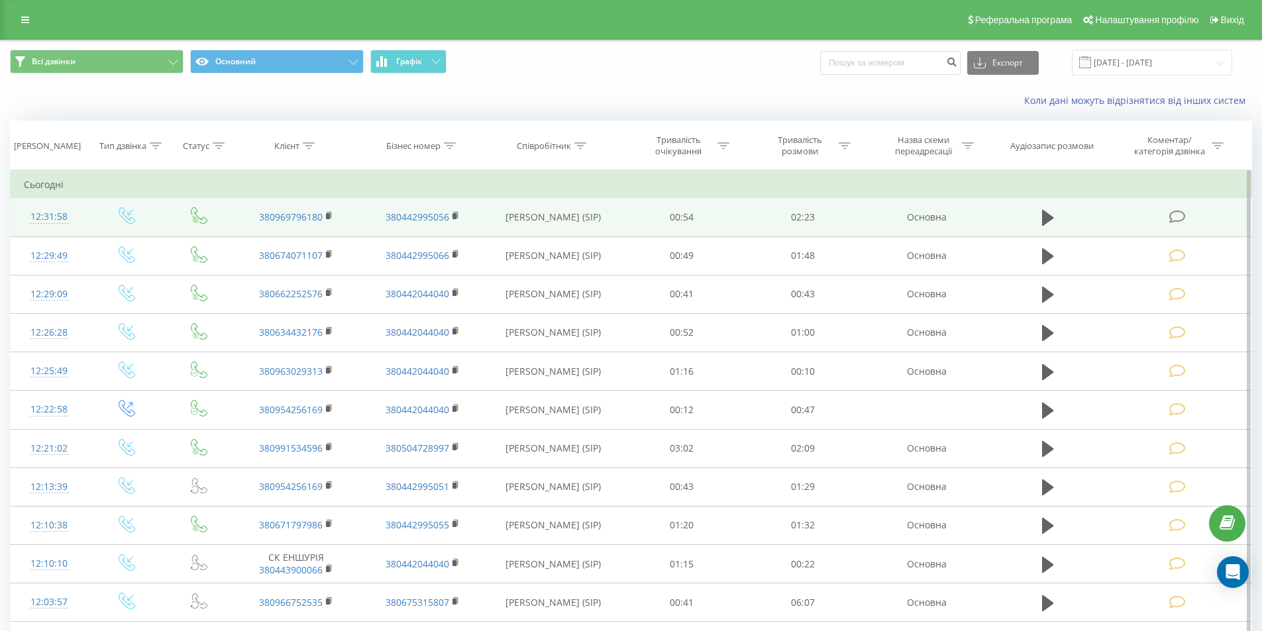
click at [1178, 215] on icon at bounding box center [1177, 217] width 17 height 14
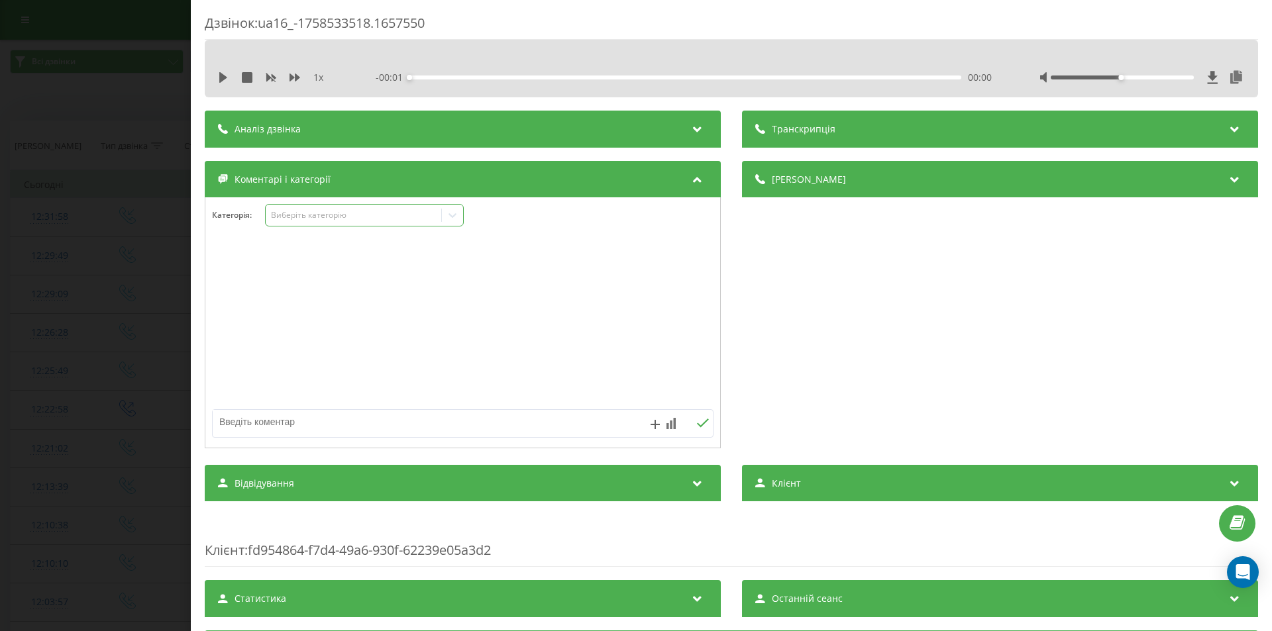
click at [413, 219] on div "Виберіть категорію" at bounding box center [354, 215] width 166 height 11
click at [109, 146] on div "Дзвінок : ua16_-1758533518.1657550 1 x - 02:23 00:00 00:00 Транскрипція Для AI-…" at bounding box center [636, 315] width 1272 height 631
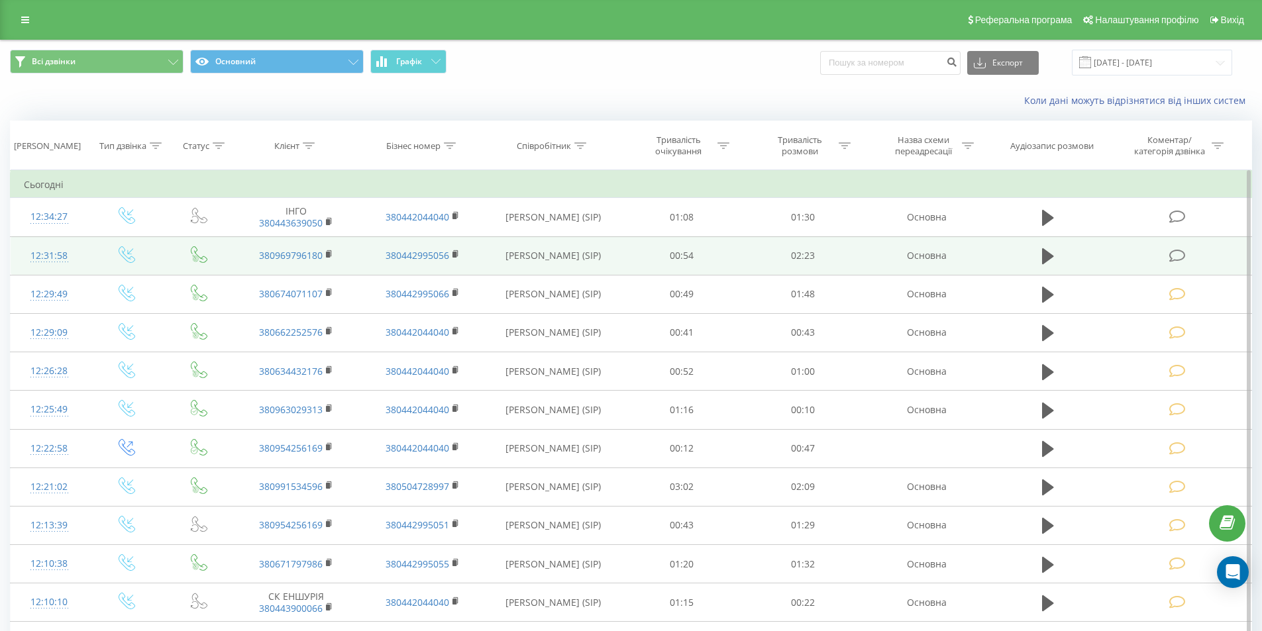
click at [1179, 254] on icon at bounding box center [1177, 256] width 17 height 14
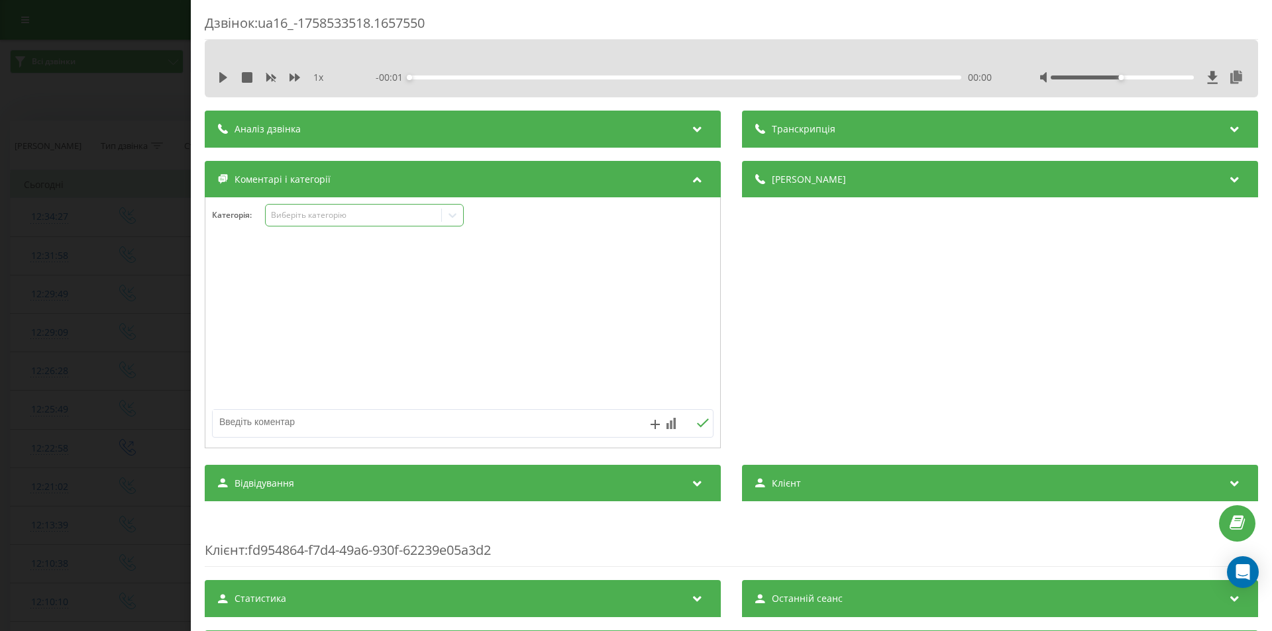
click at [316, 213] on div "Виберіть категорію" at bounding box center [354, 215] width 166 height 11
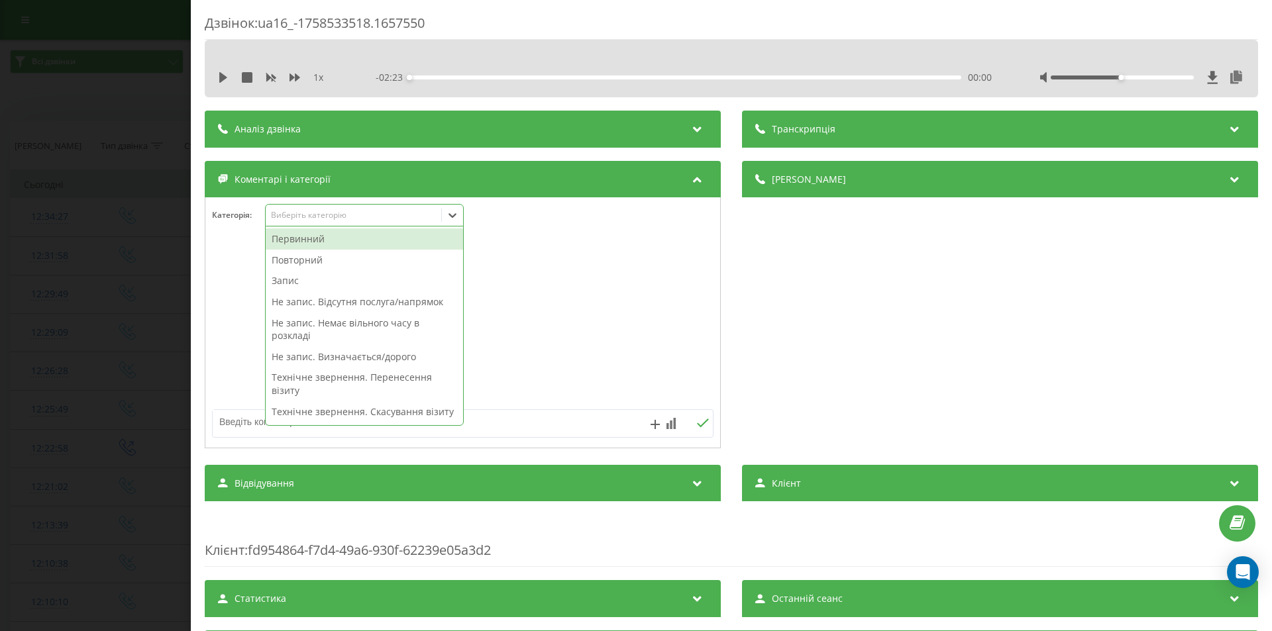
click at [297, 243] on div "Первинний" at bounding box center [364, 239] width 197 height 21
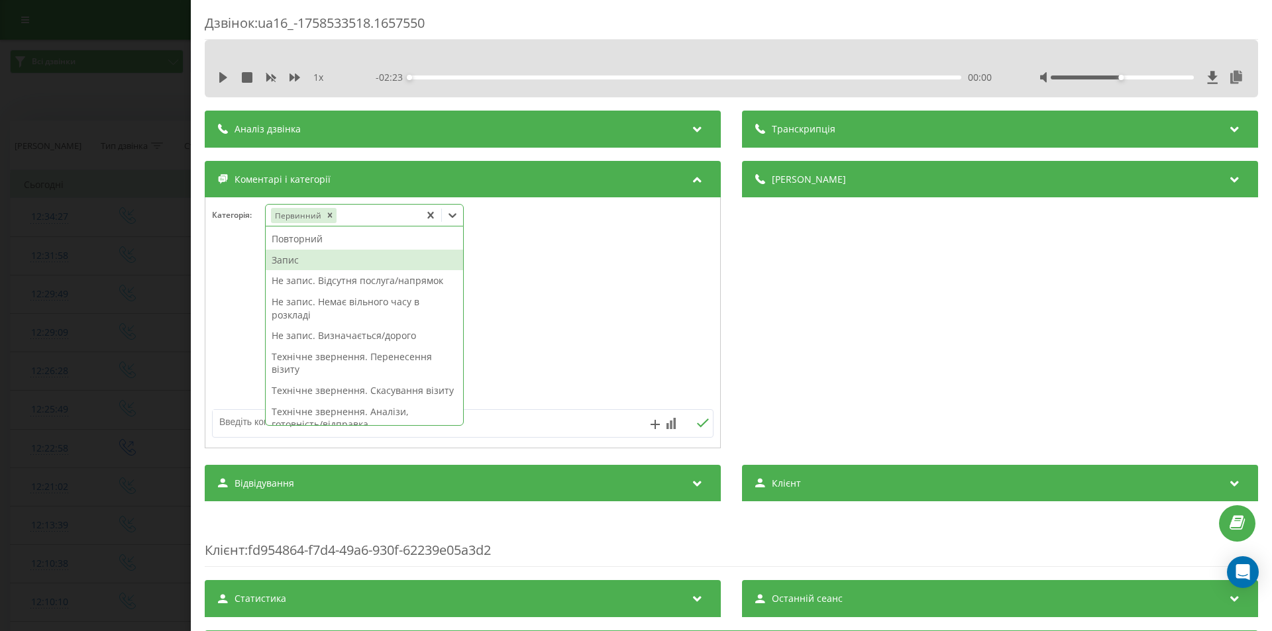
click at [291, 262] on div "Запис" at bounding box center [364, 260] width 197 height 21
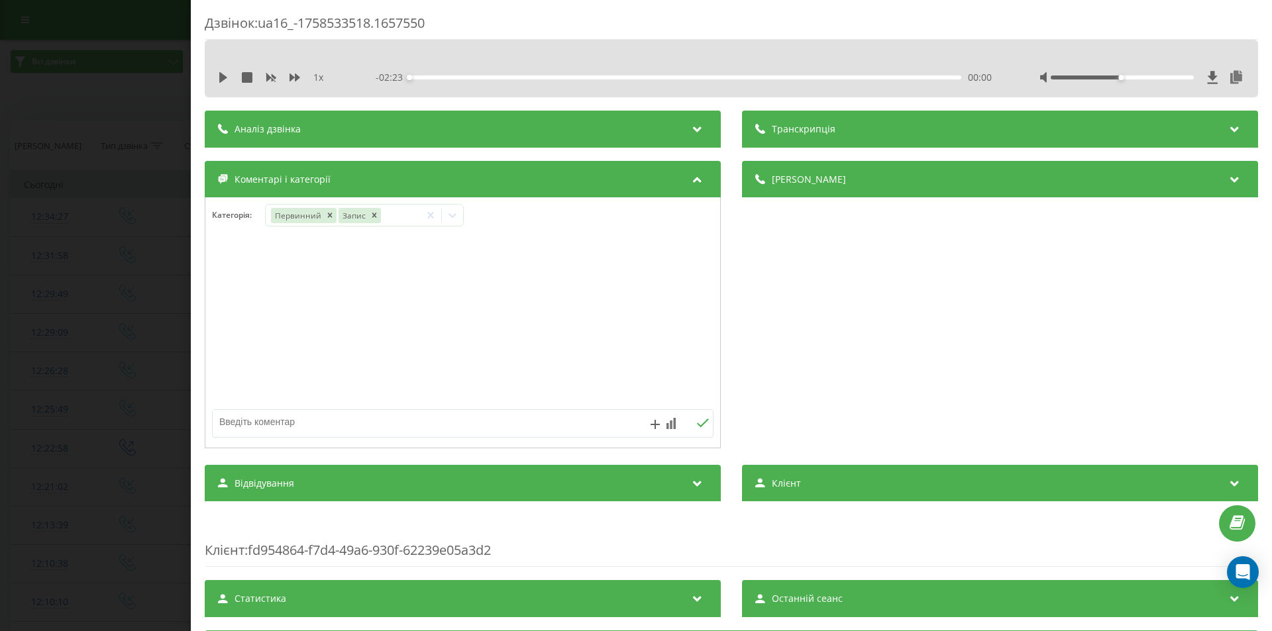
click at [153, 250] on div "Дзвінок : ua16_-1758533518.1657550 1 x - 02:23 00:00 00:00 Транскрипція Для AI-…" at bounding box center [636, 315] width 1272 height 631
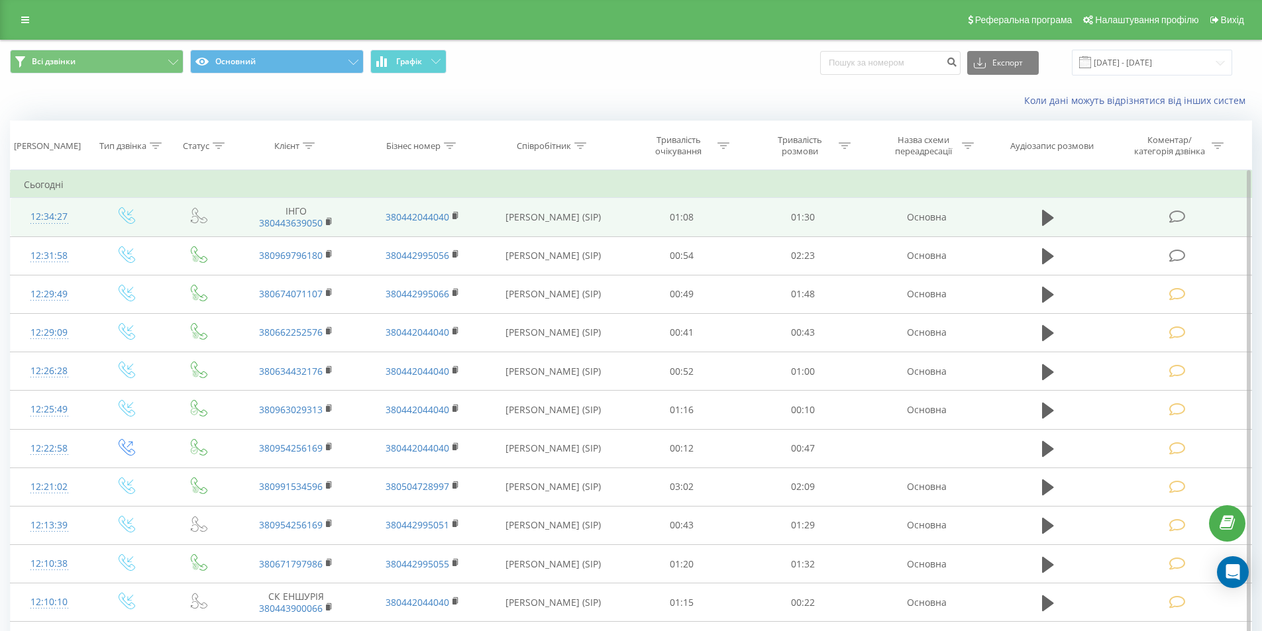
click at [1171, 216] on icon at bounding box center [1177, 217] width 17 height 14
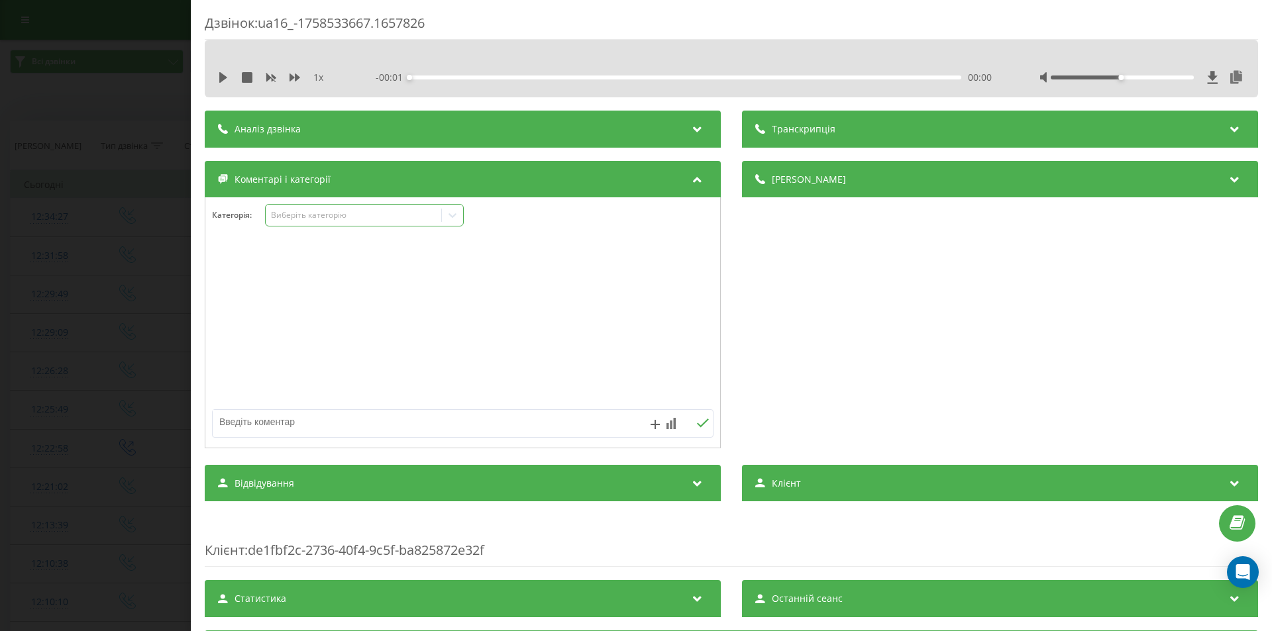
click at [333, 216] on div "Виберіть категорію" at bounding box center [354, 215] width 166 height 11
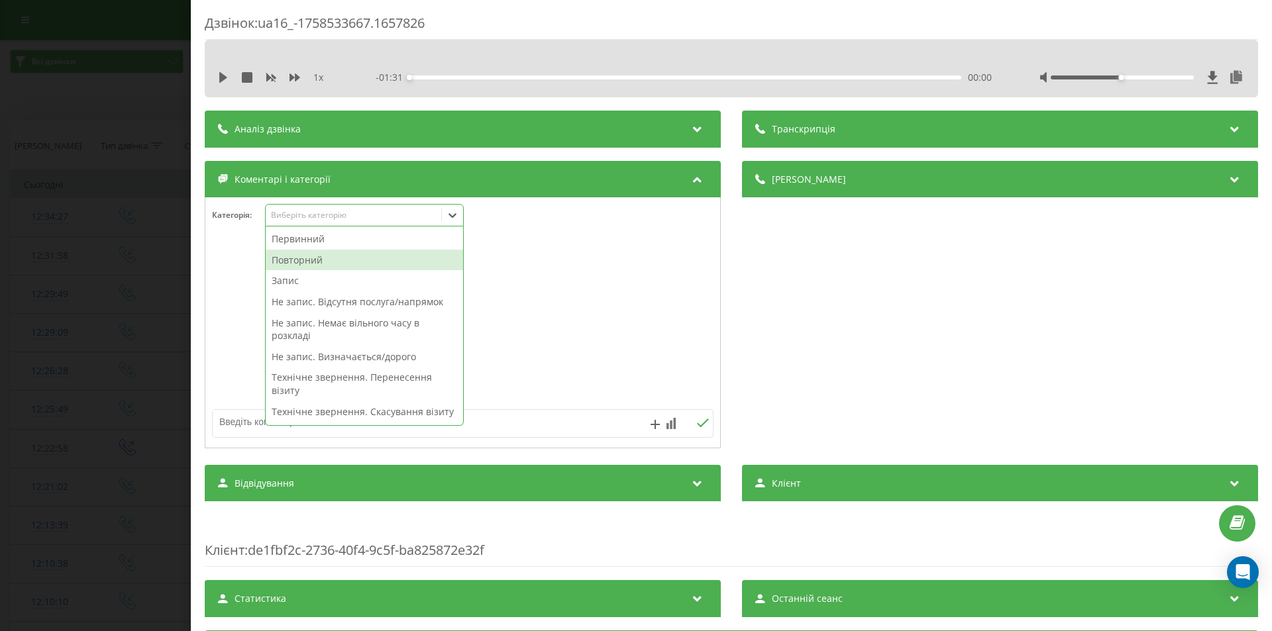
click at [297, 256] on div "Повторний" at bounding box center [364, 260] width 197 height 21
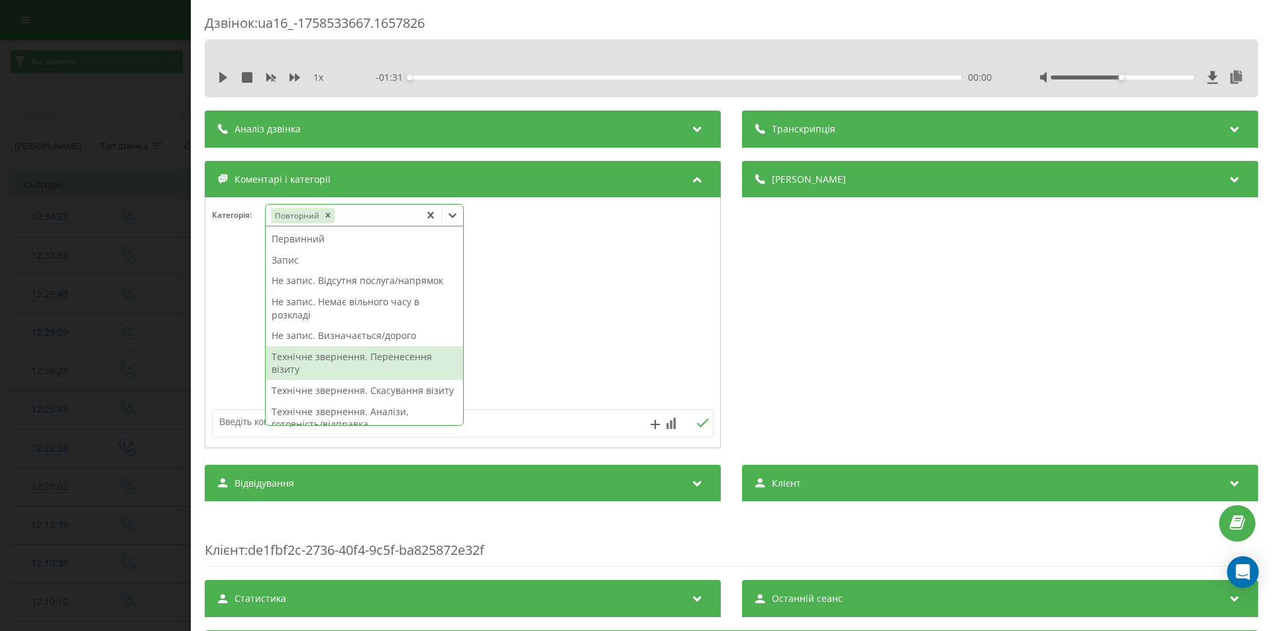
click at [299, 360] on div "Технічне звернення. Перенесення візиту" at bounding box center [364, 364] width 197 height 34
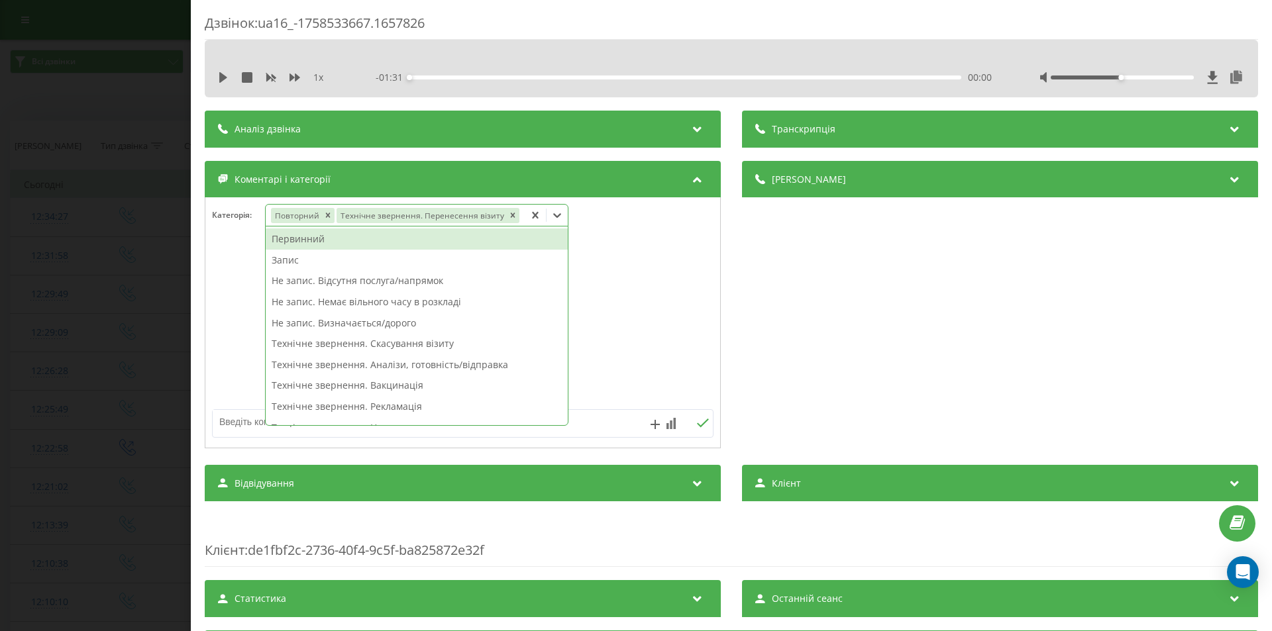
click at [150, 292] on div "Дзвінок : ua16_-1758533667.1657826 1 x - 01:31 00:00 00:00 Транскрипція Для AI-…" at bounding box center [636, 315] width 1272 height 631
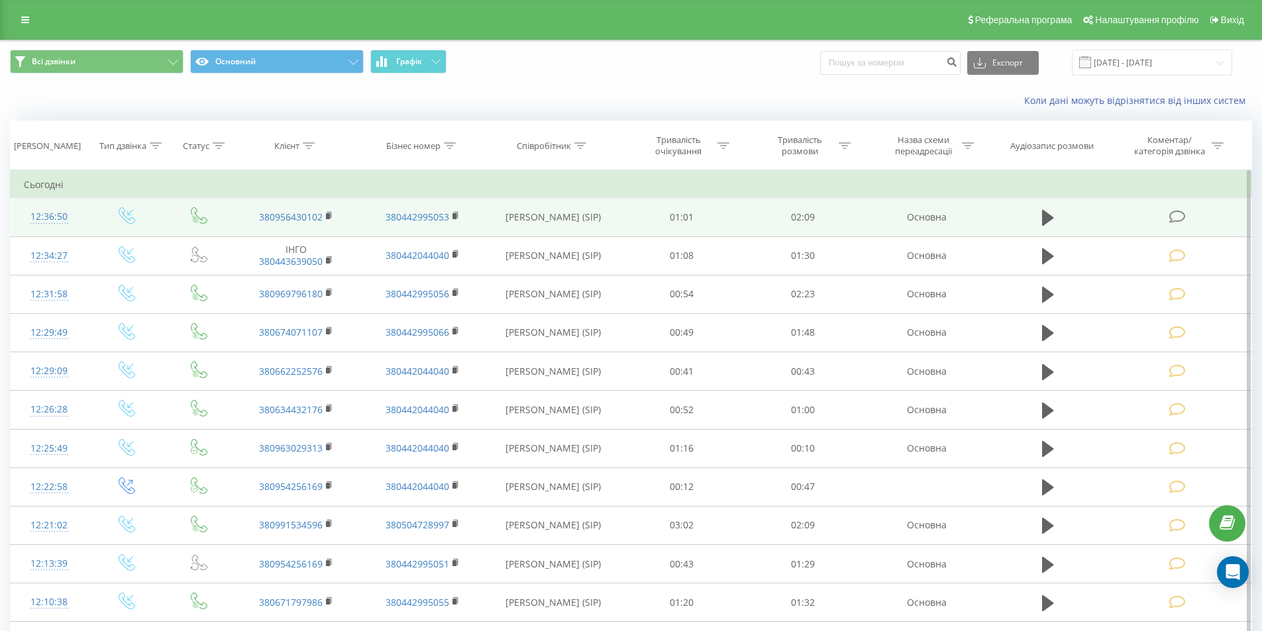
click at [1185, 217] on icon at bounding box center [1177, 217] width 17 height 14
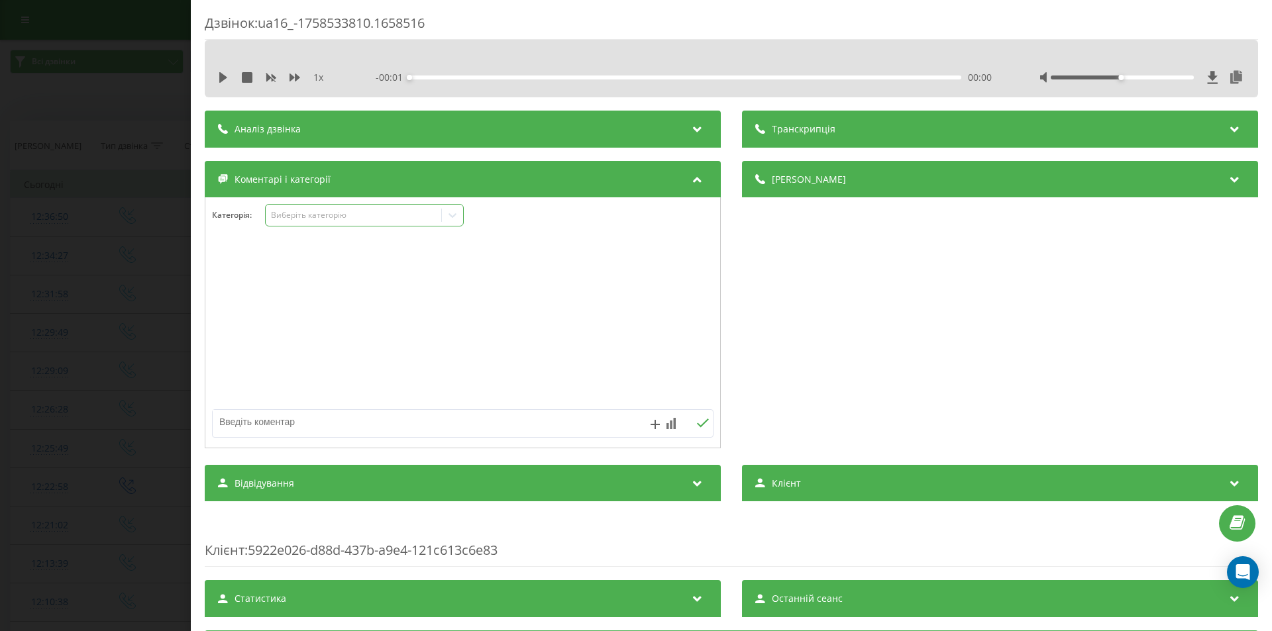
click at [337, 219] on div "Виберіть категорію" at bounding box center [354, 215] width 166 height 11
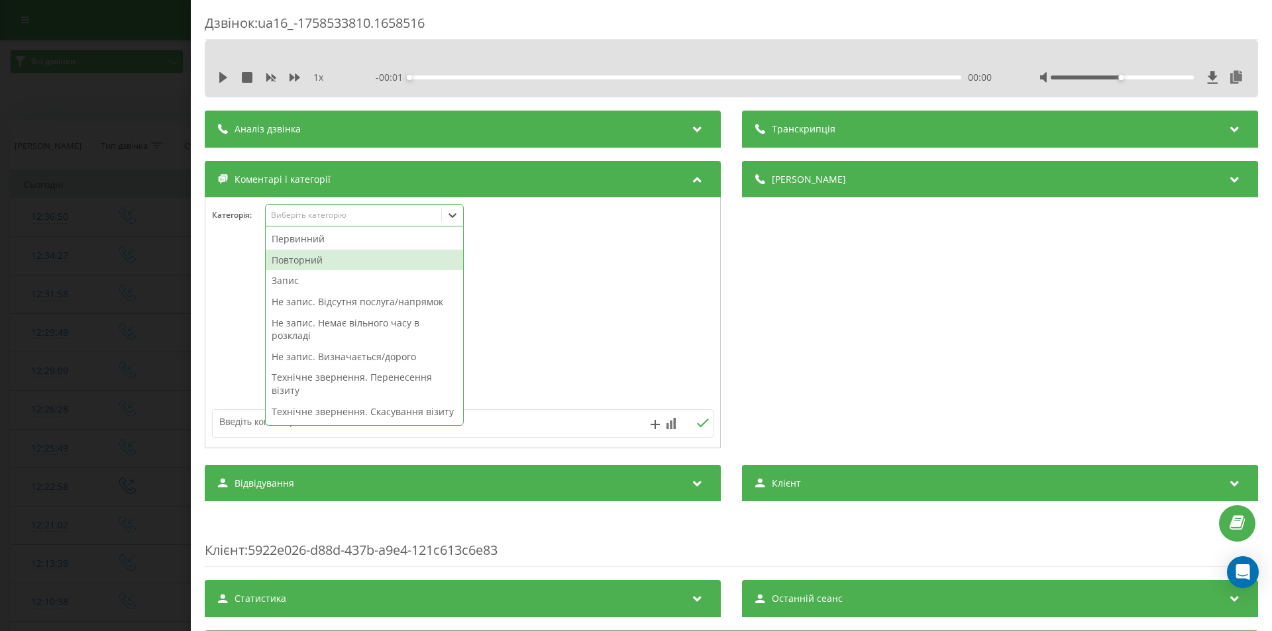
click at [305, 253] on div "Повторний" at bounding box center [364, 260] width 197 height 21
click at [295, 262] on div "Запис" at bounding box center [364, 260] width 197 height 21
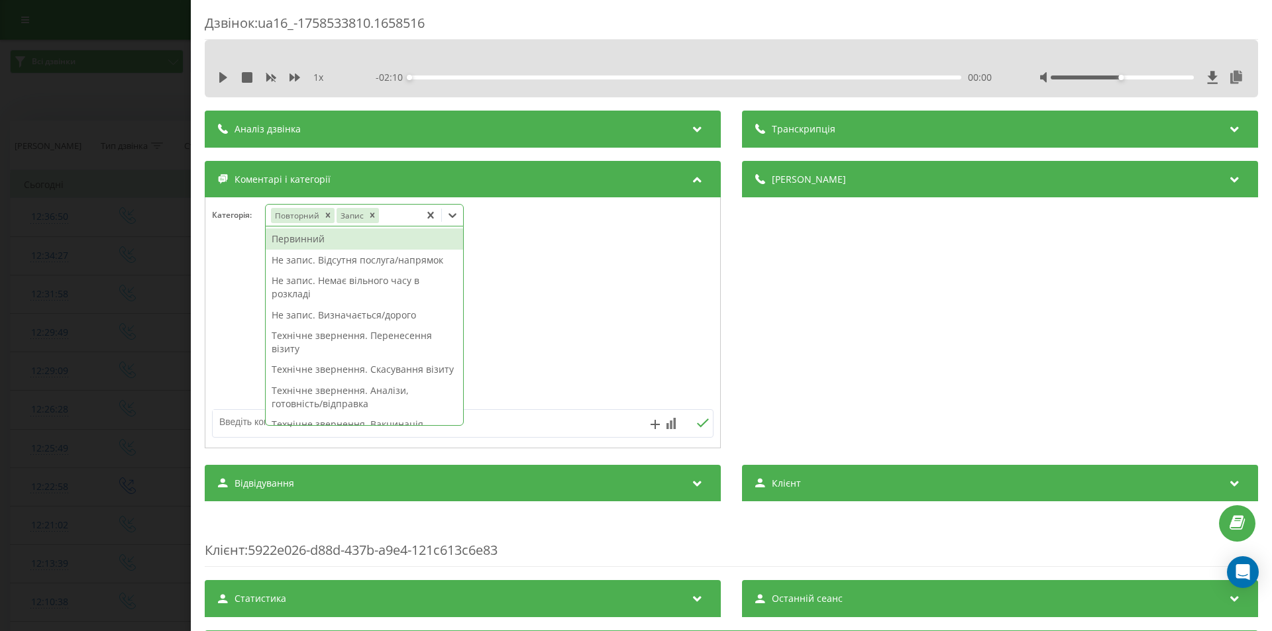
click at [113, 572] on div "Дзвінок : ua16_-1758533810.1658516 1 x - 02:10 00:00 00:00 Транскрипція Для AI-…" at bounding box center [636, 315] width 1272 height 631
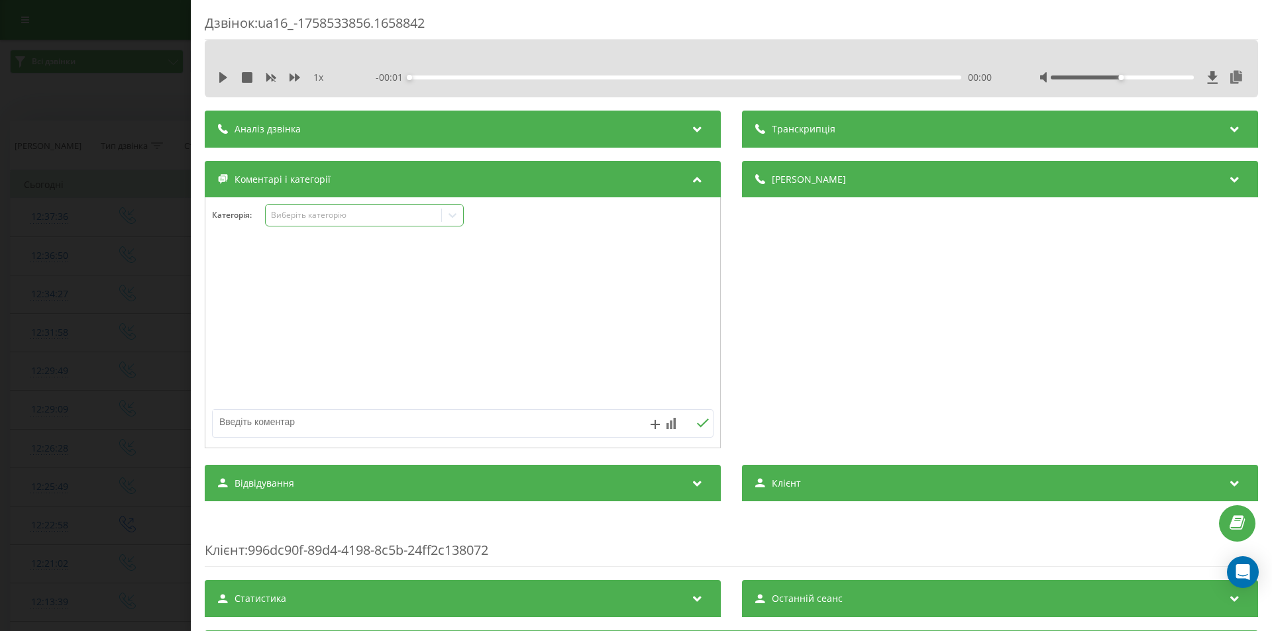
click at [446, 212] on div at bounding box center [452, 215] width 21 height 21
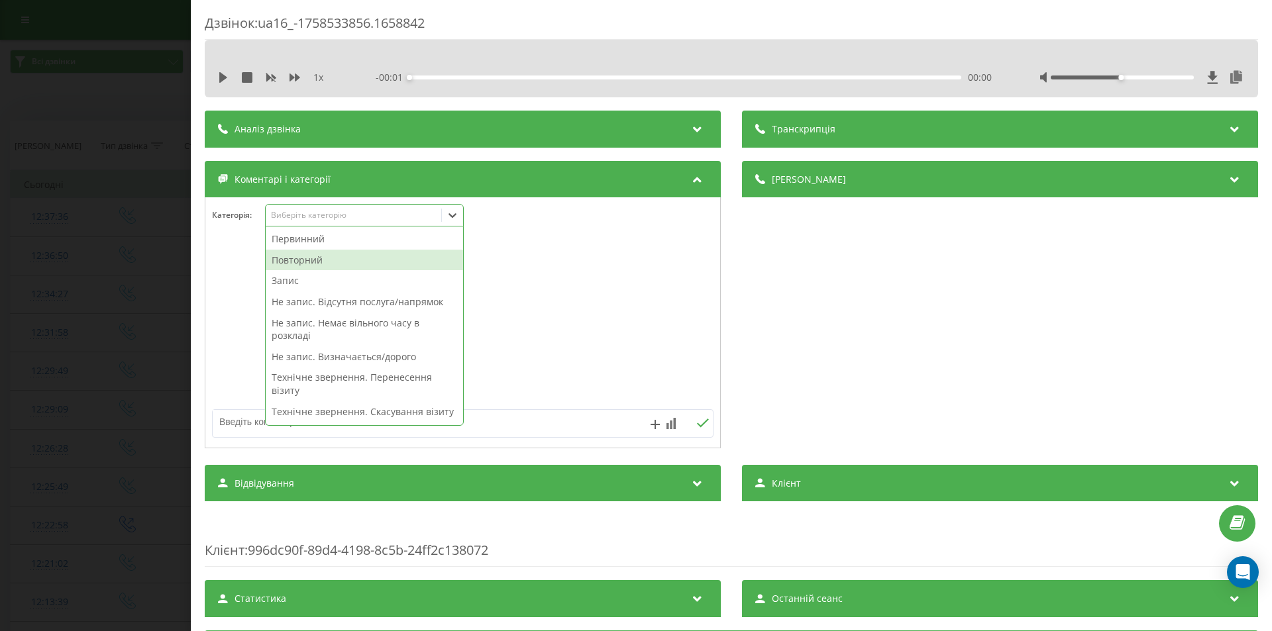
click at [319, 260] on div "Повторний" at bounding box center [364, 260] width 197 height 21
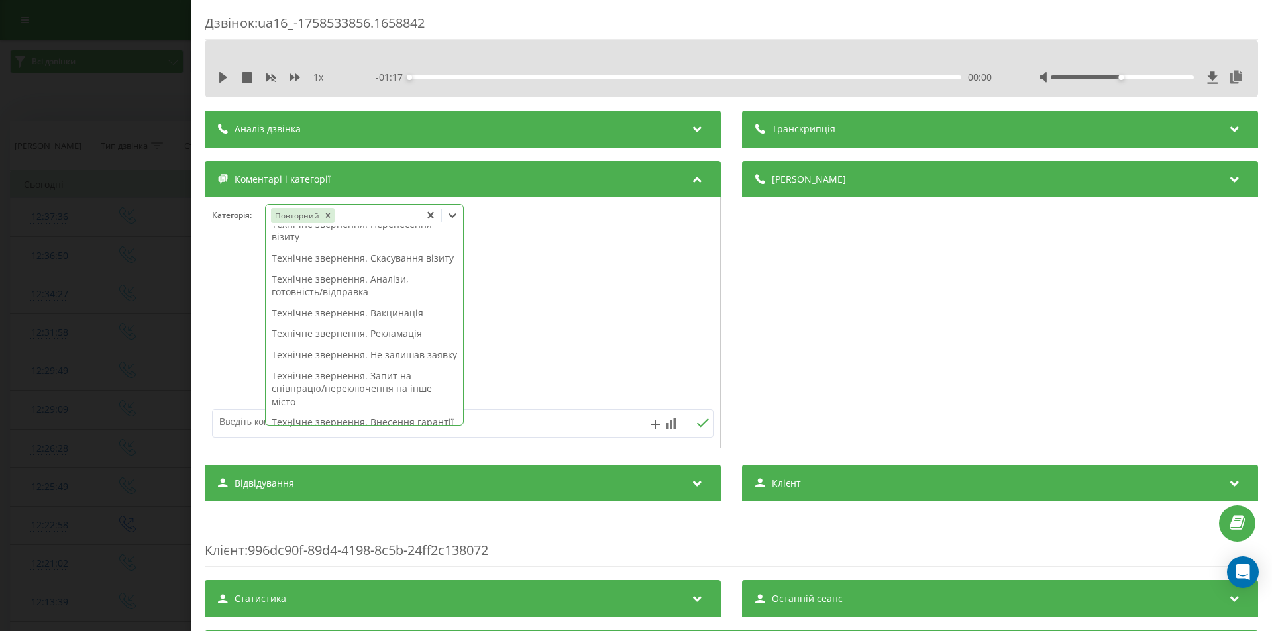
scroll to position [265, 0]
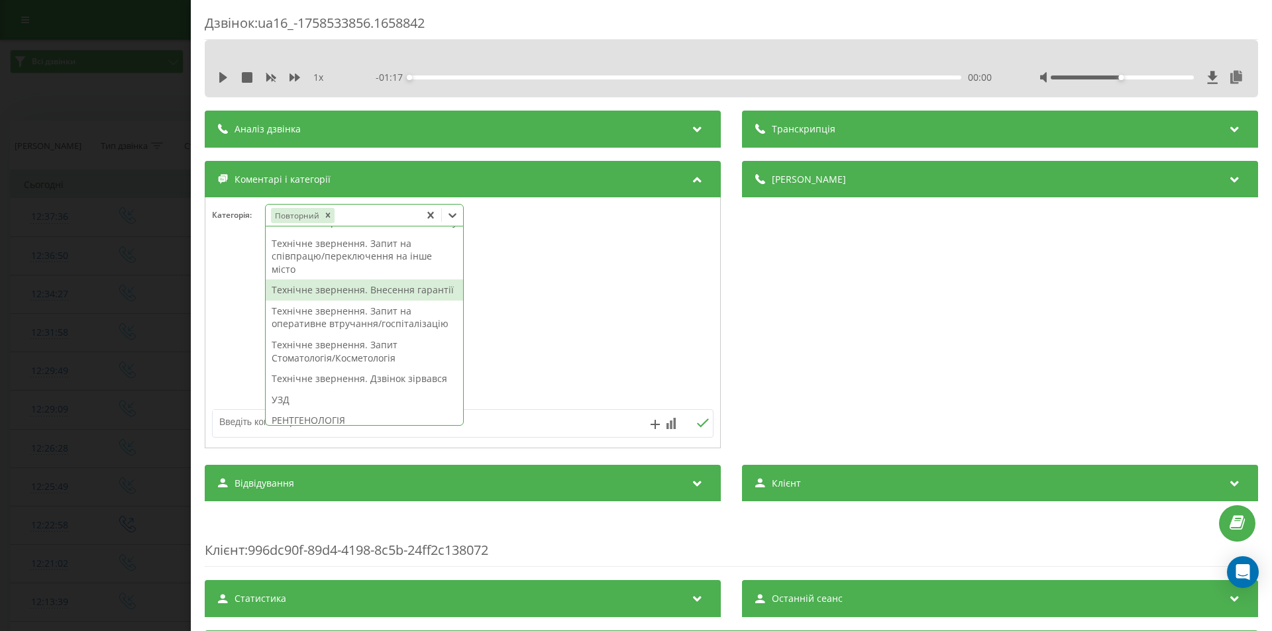
click at [345, 301] on div "Технічне звернення. Внесення гарантії" at bounding box center [364, 290] width 197 height 21
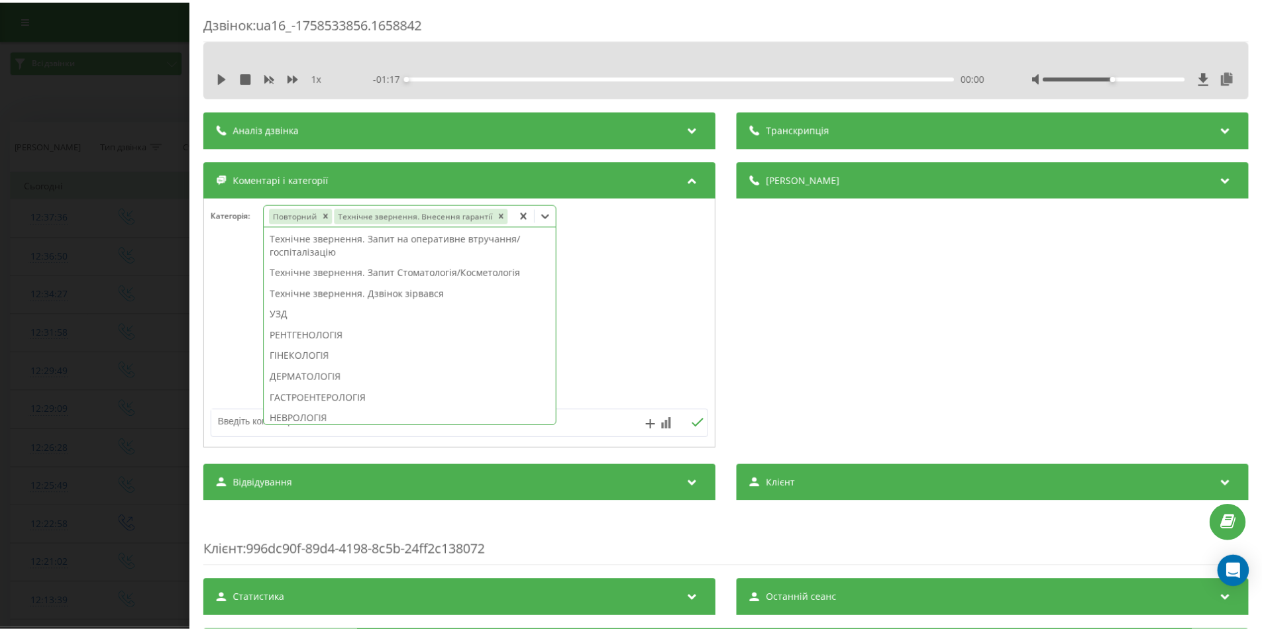
scroll to position [213, 0]
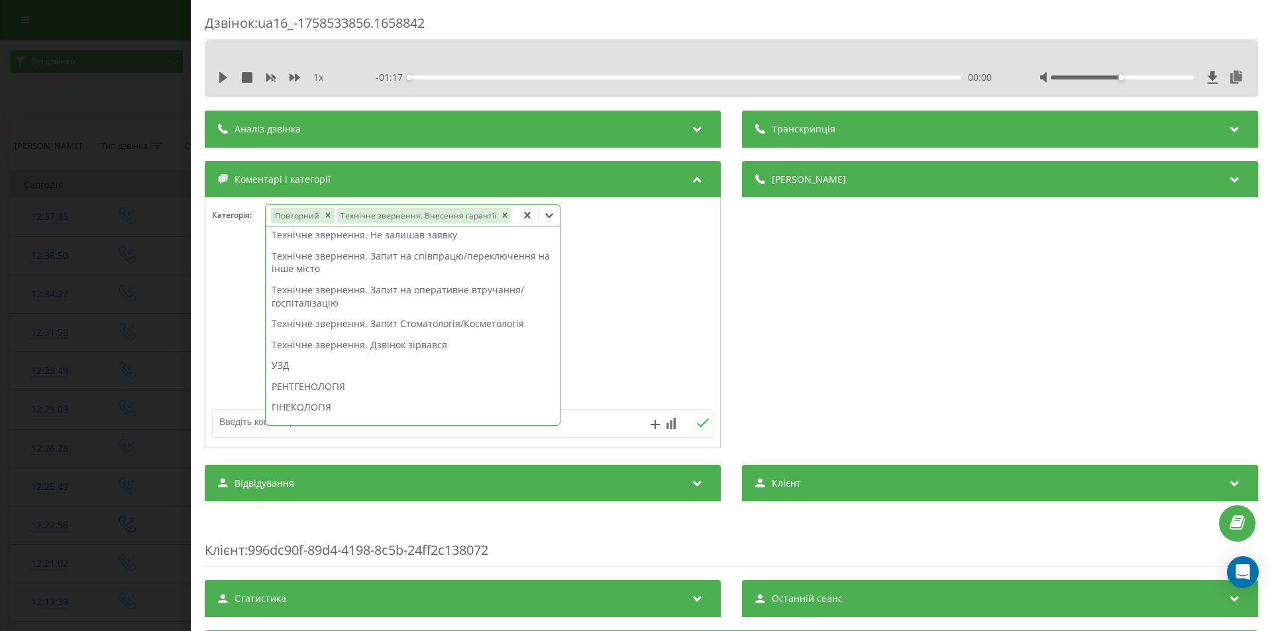
click at [130, 258] on div "Дзвінок : ua16_-1758533856.1658842 1 x - 01:17 00:00 00:00 Транскрипція Для AI-…" at bounding box center [636, 315] width 1272 height 631
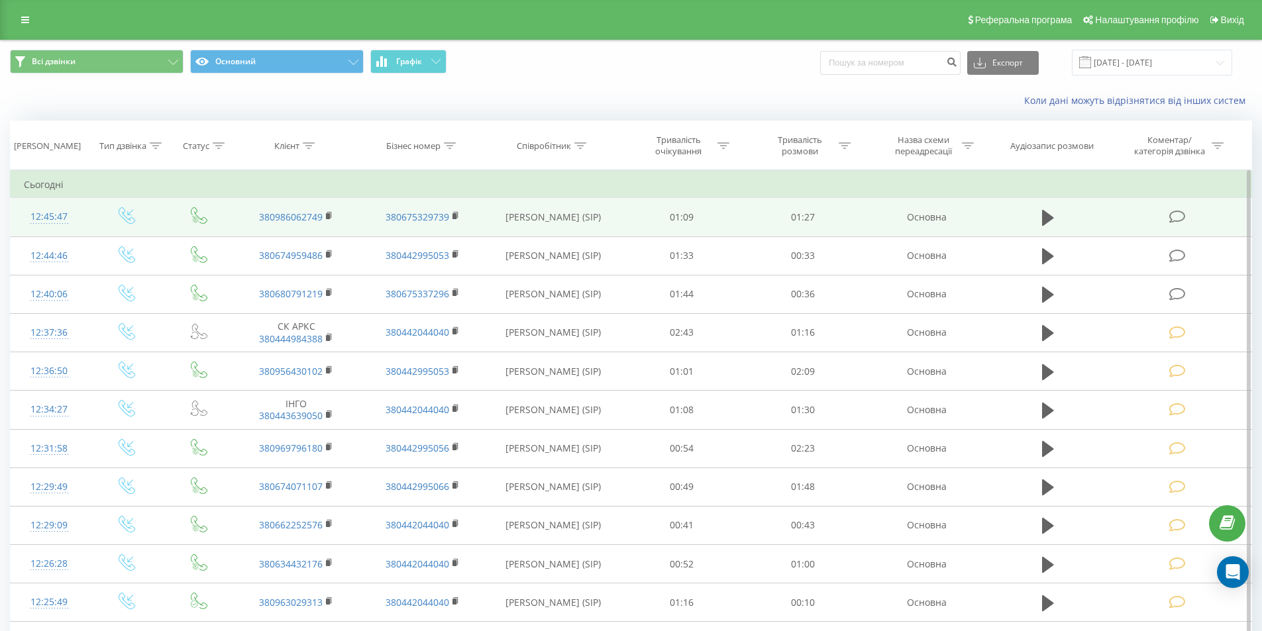
click at [1179, 217] on icon at bounding box center [1177, 217] width 17 height 14
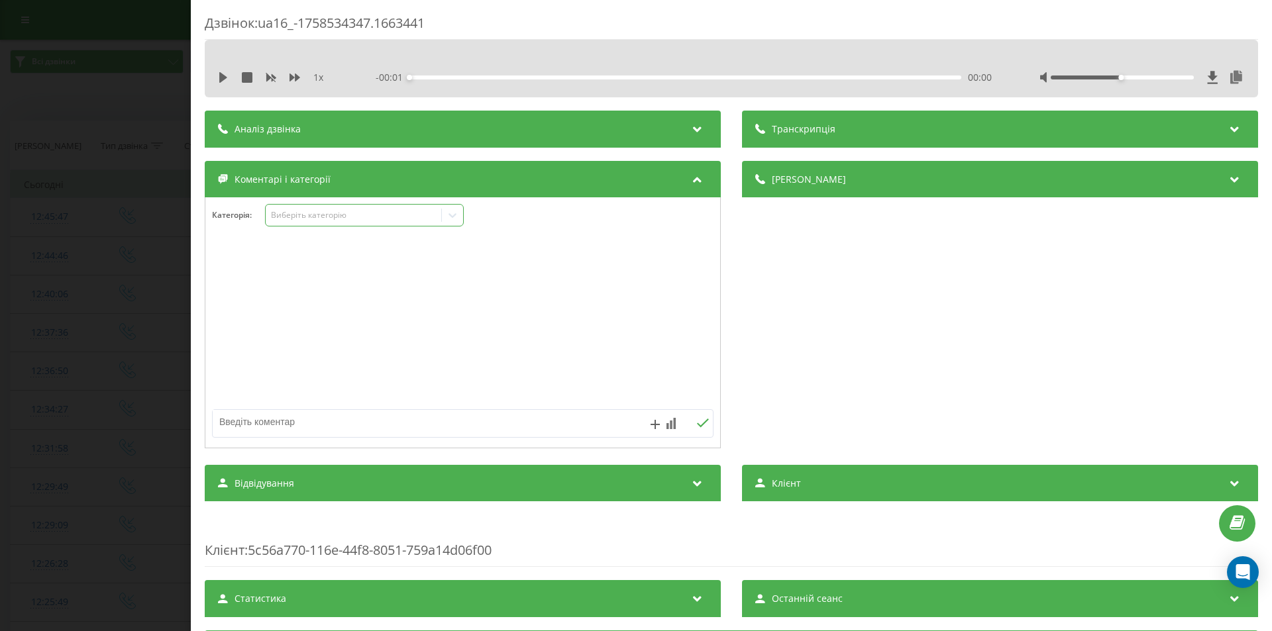
click at [438, 221] on div "Виберіть категорію" at bounding box center [354, 215] width 176 height 13
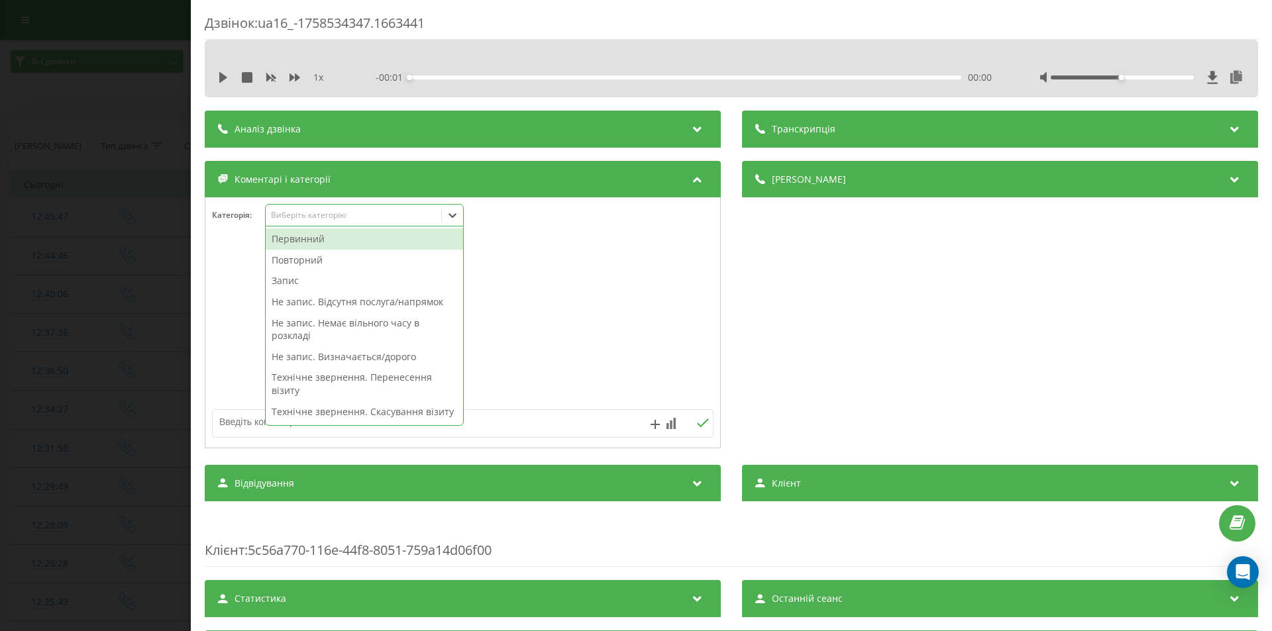
click at [310, 246] on div "Первинний" at bounding box center [364, 239] width 197 height 21
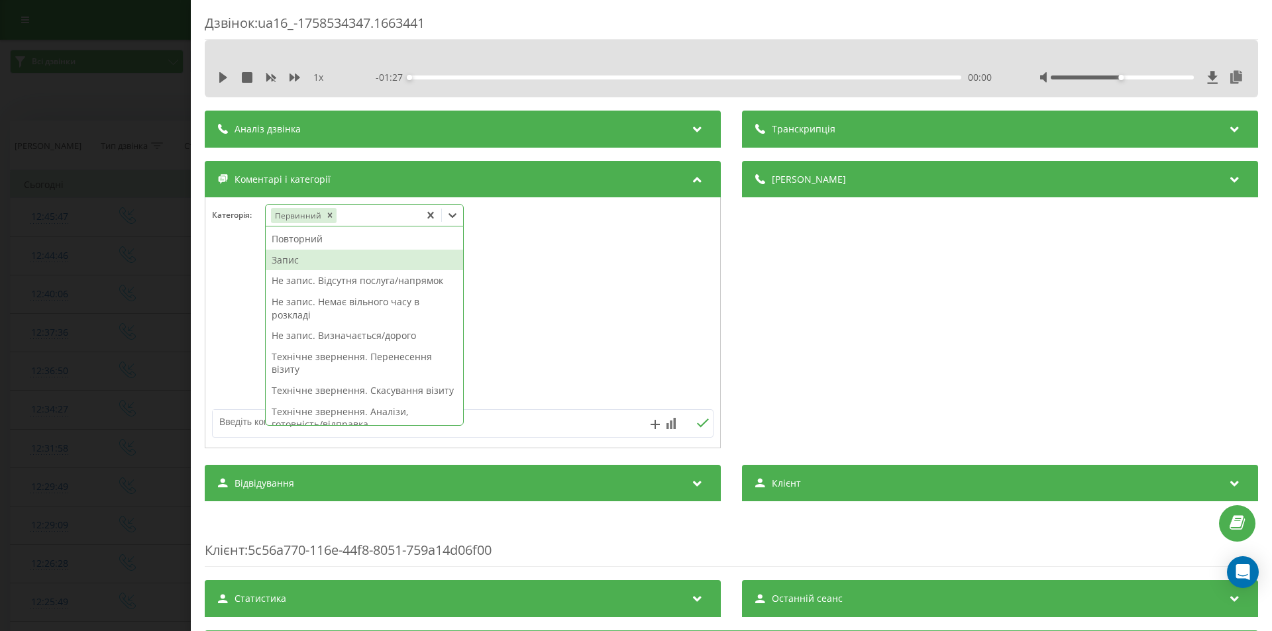
click at [289, 260] on div "Запис" at bounding box center [364, 260] width 197 height 21
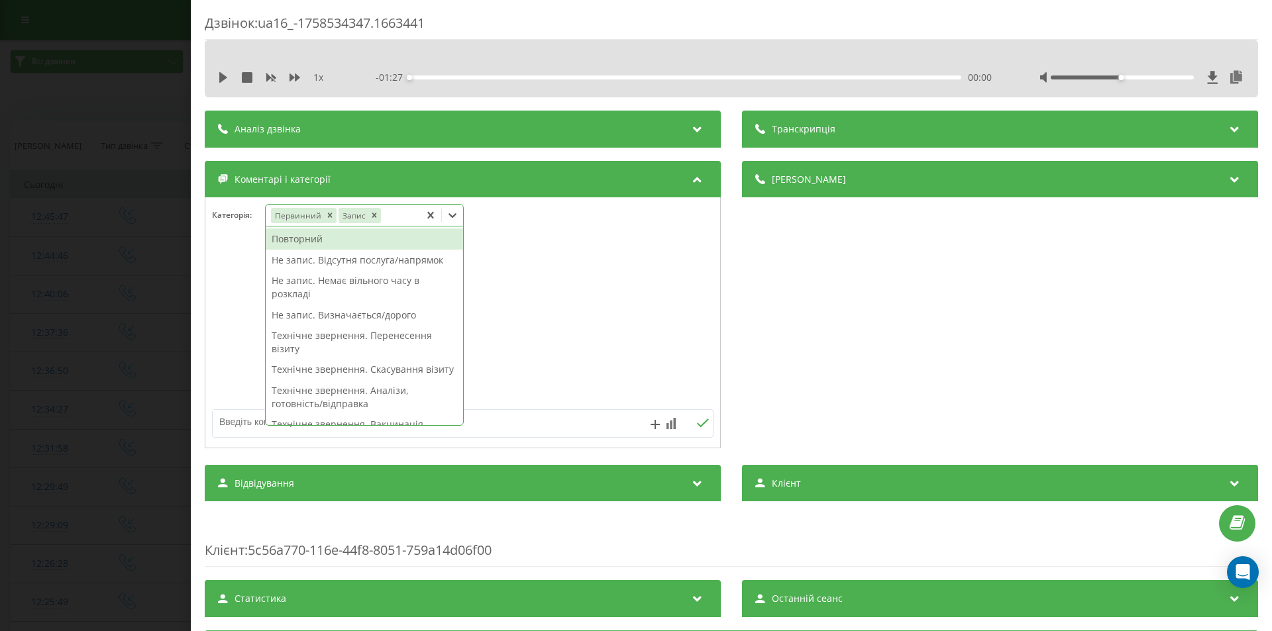
click at [170, 256] on div "Дзвінок : ua16_-1758534347.1663441 1 x - 01:27 00:00 00:00 Транскрипція Для AI-…" at bounding box center [636, 315] width 1272 height 631
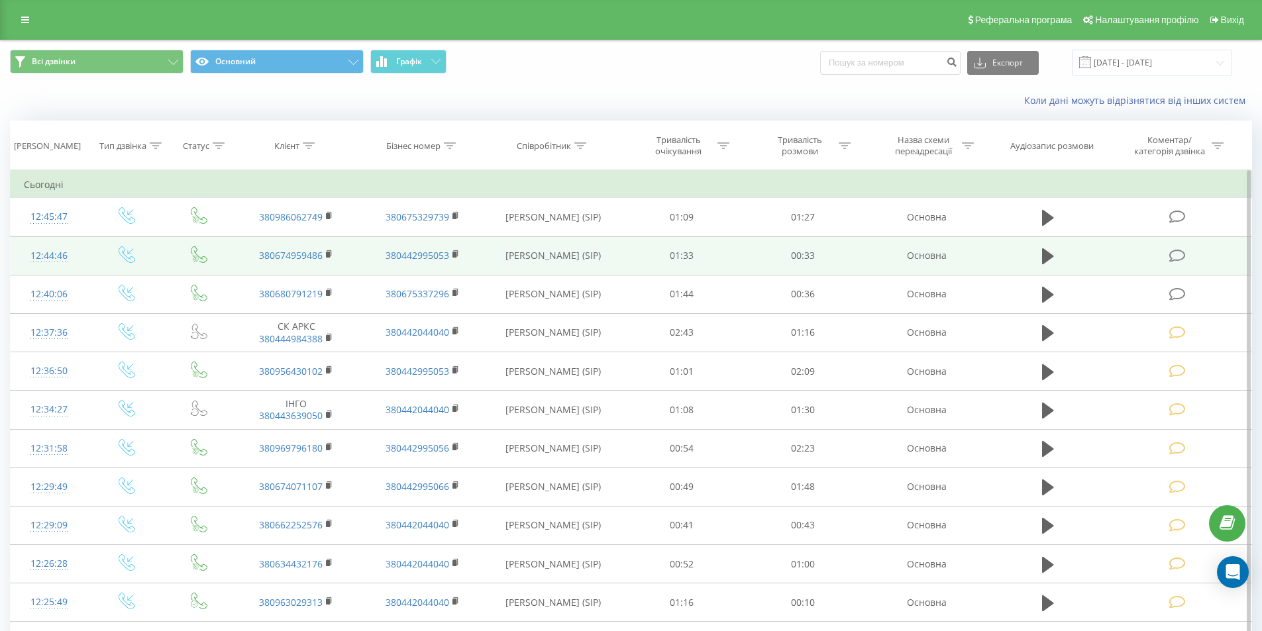
click at [1187, 252] on span at bounding box center [1178, 254] width 19 height 13
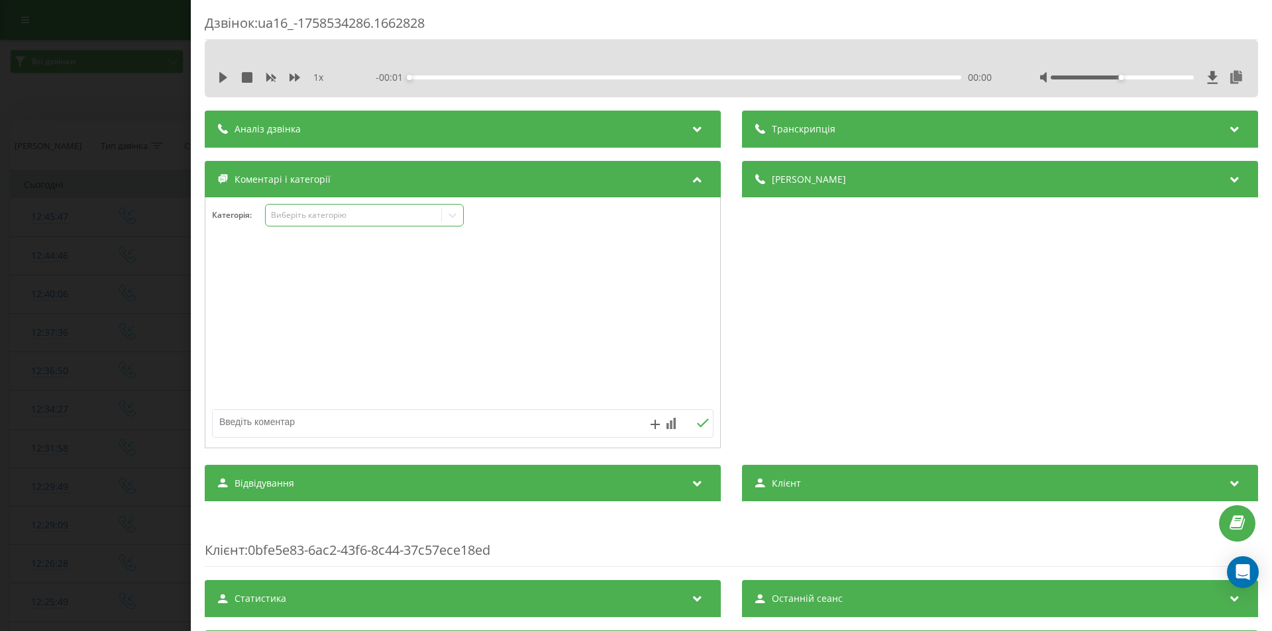
click at [415, 220] on div "Виберіть категорію" at bounding box center [354, 215] width 166 height 11
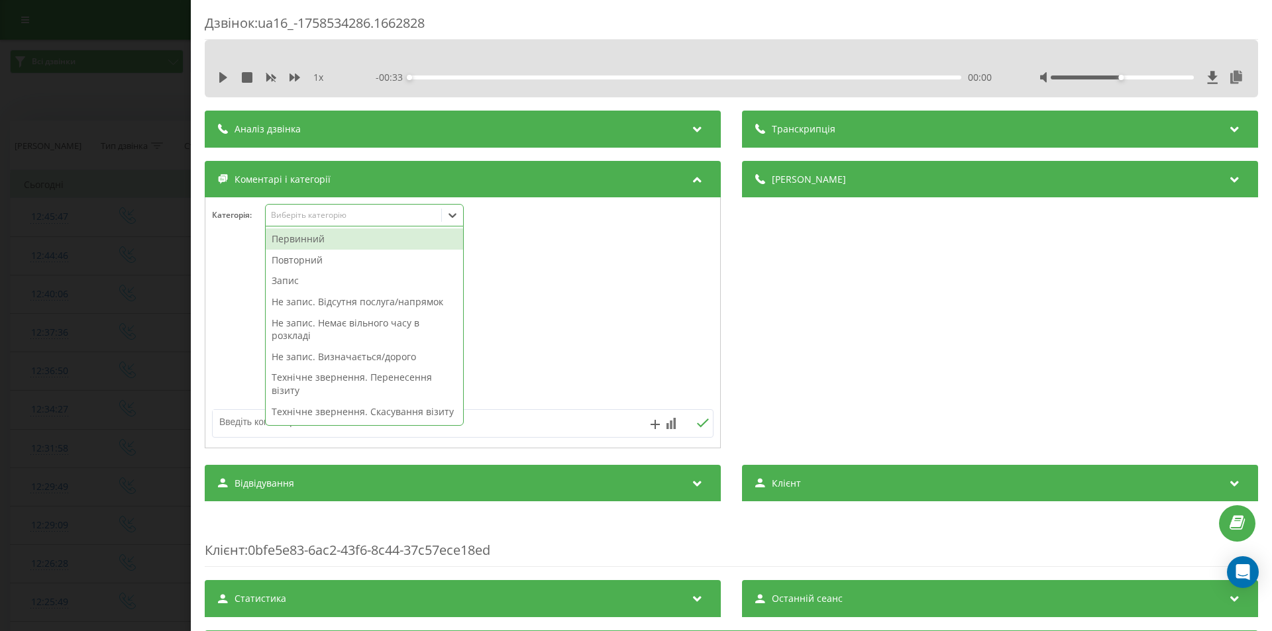
click at [305, 241] on div "Первинний" at bounding box center [364, 239] width 197 height 21
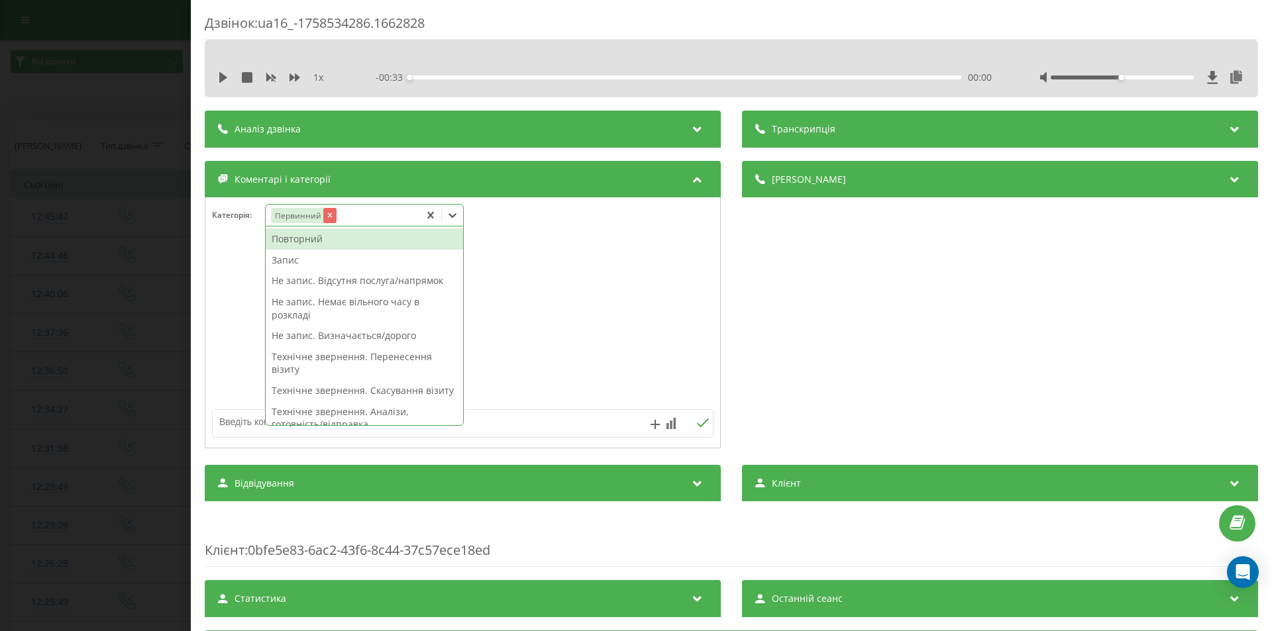
click at [326, 218] on icon "Remove Первинний" at bounding box center [329, 215] width 9 height 9
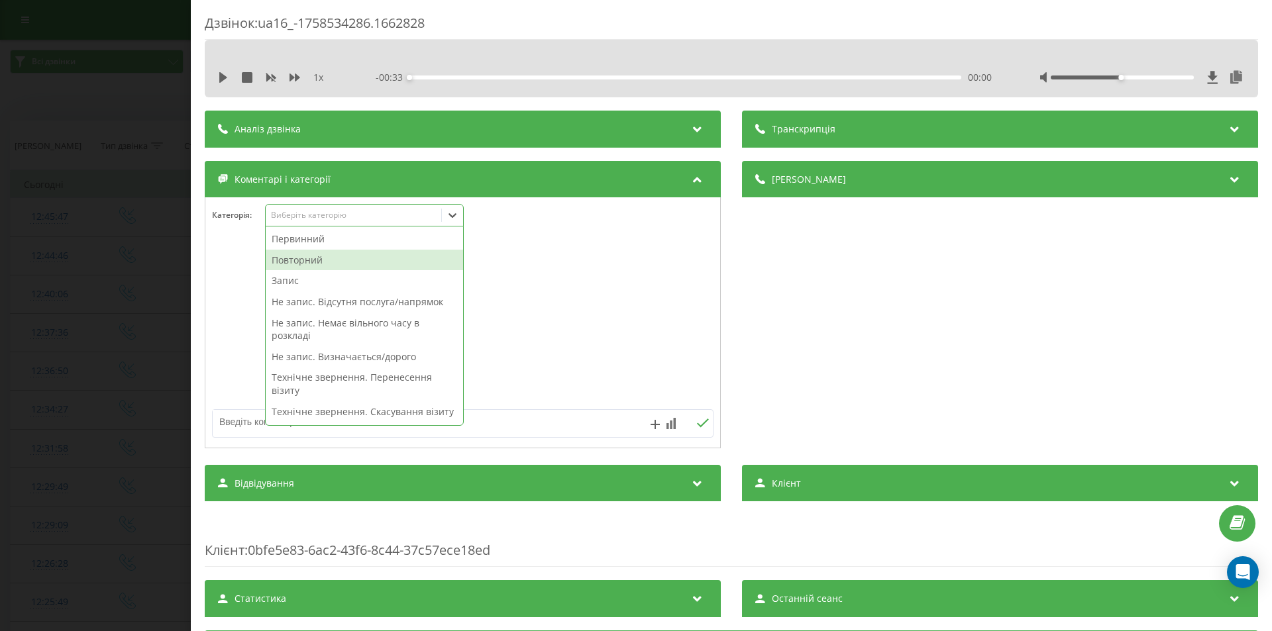
click at [302, 258] on div "Повторний" at bounding box center [364, 260] width 197 height 21
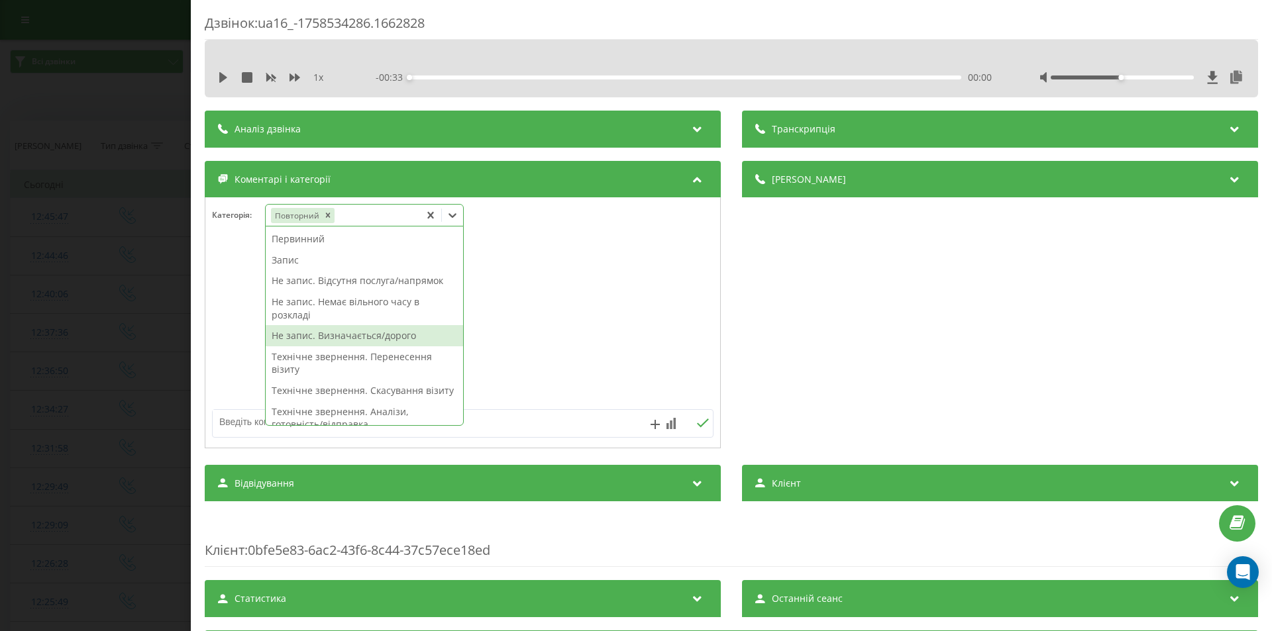
click at [343, 334] on div "Не запис. Визначається/дорого" at bounding box center [364, 335] width 197 height 21
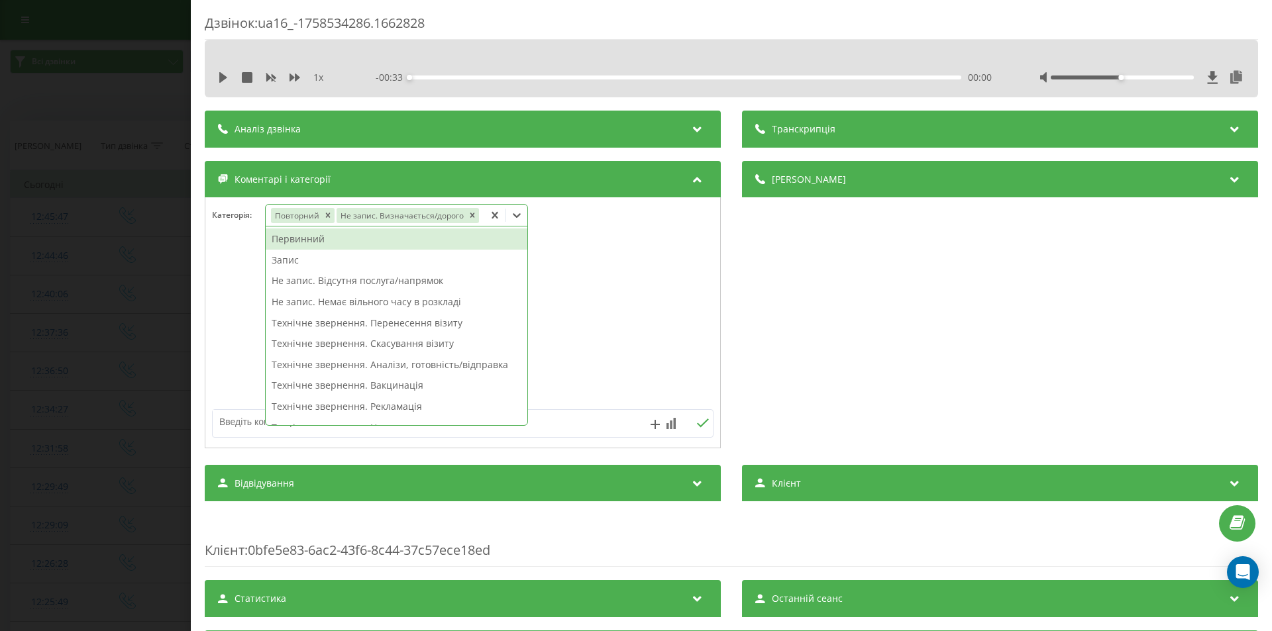
click at [109, 240] on div "Дзвінок : ua16_-1758534286.1662828 1 x - 00:33 00:00 00:00 Транскрипція Для AI-…" at bounding box center [636, 315] width 1272 height 631
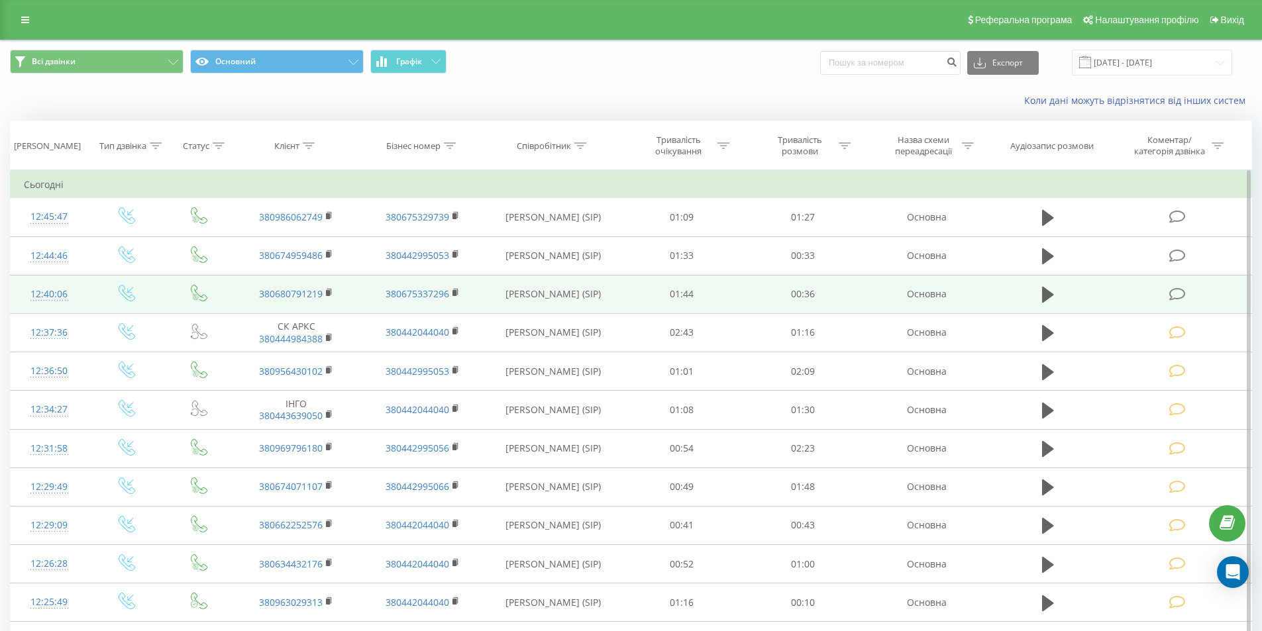
click at [1171, 294] on icon at bounding box center [1177, 295] width 17 height 14
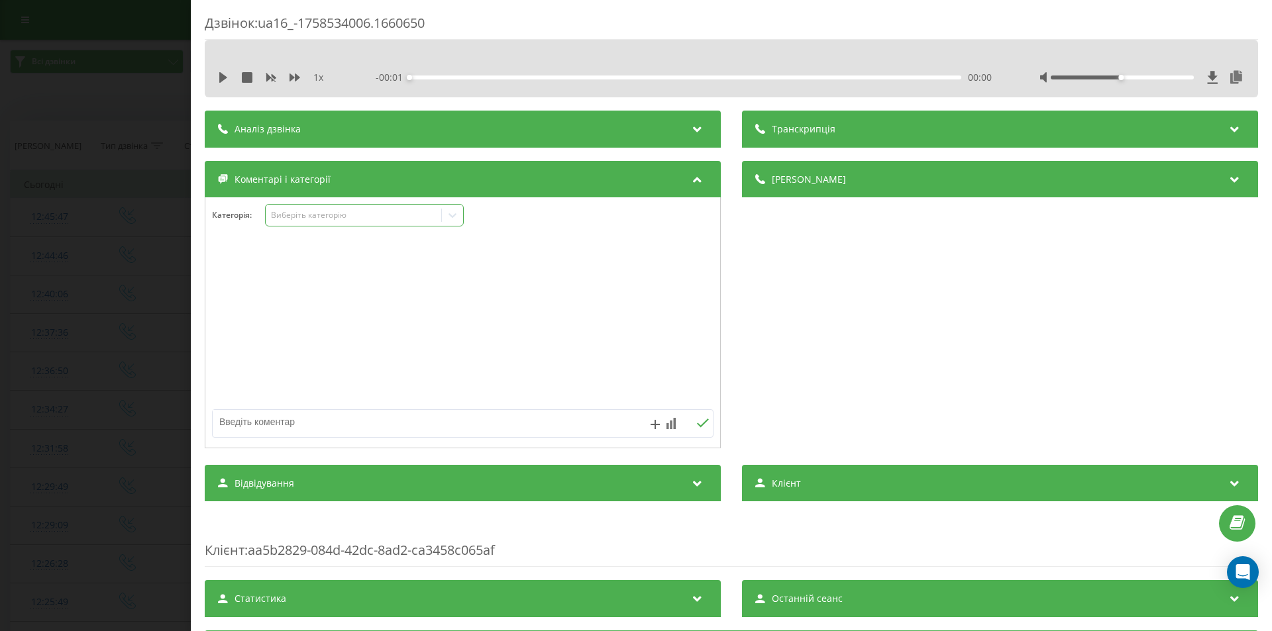
click at [317, 212] on div "Виберіть категорію" at bounding box center [354, 215] width 166 height 11
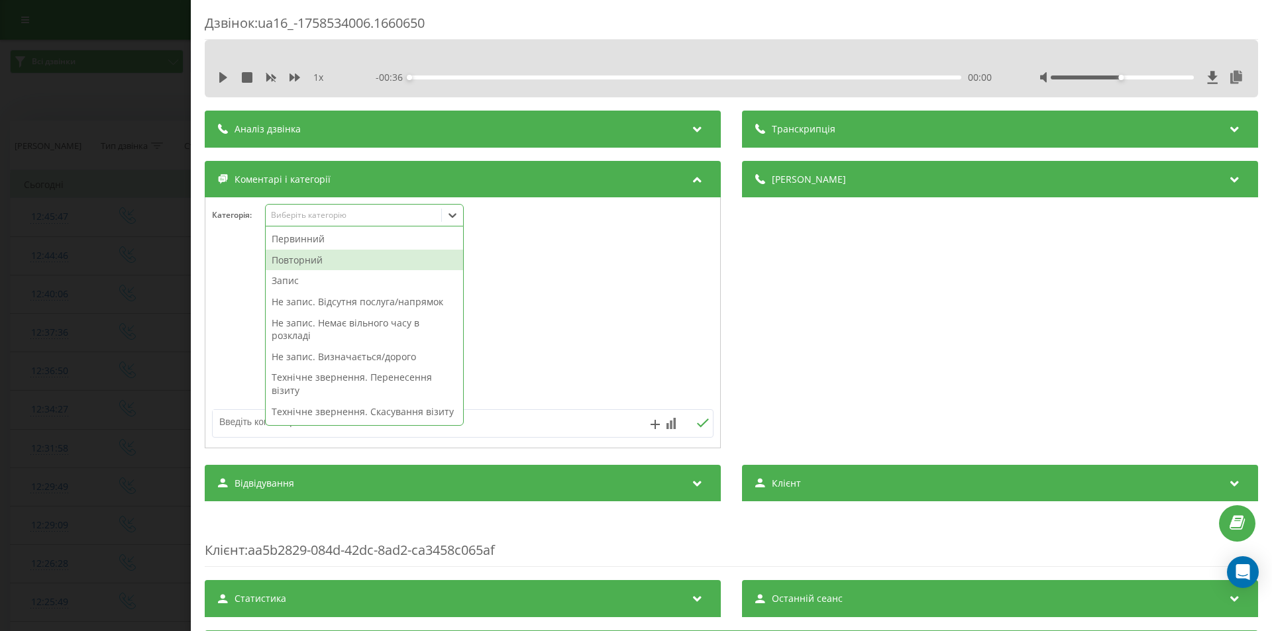
click at [315, 256] on div "Повторний" at bounding box center [364, 260] width 197 height 21
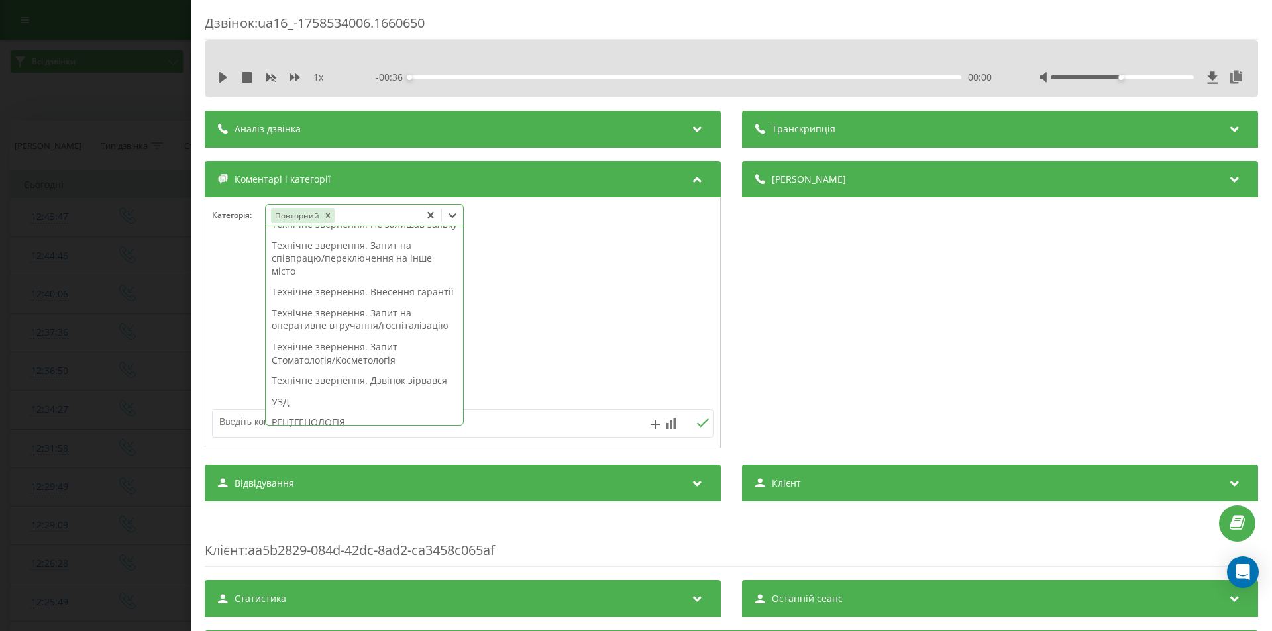
scroll to position [268, 0]
click at [390, 332] on div "Технічне звернення. Запит на оперативне втручання/госпіталізацію" at bounding box center [364, 315] width 197 height 34
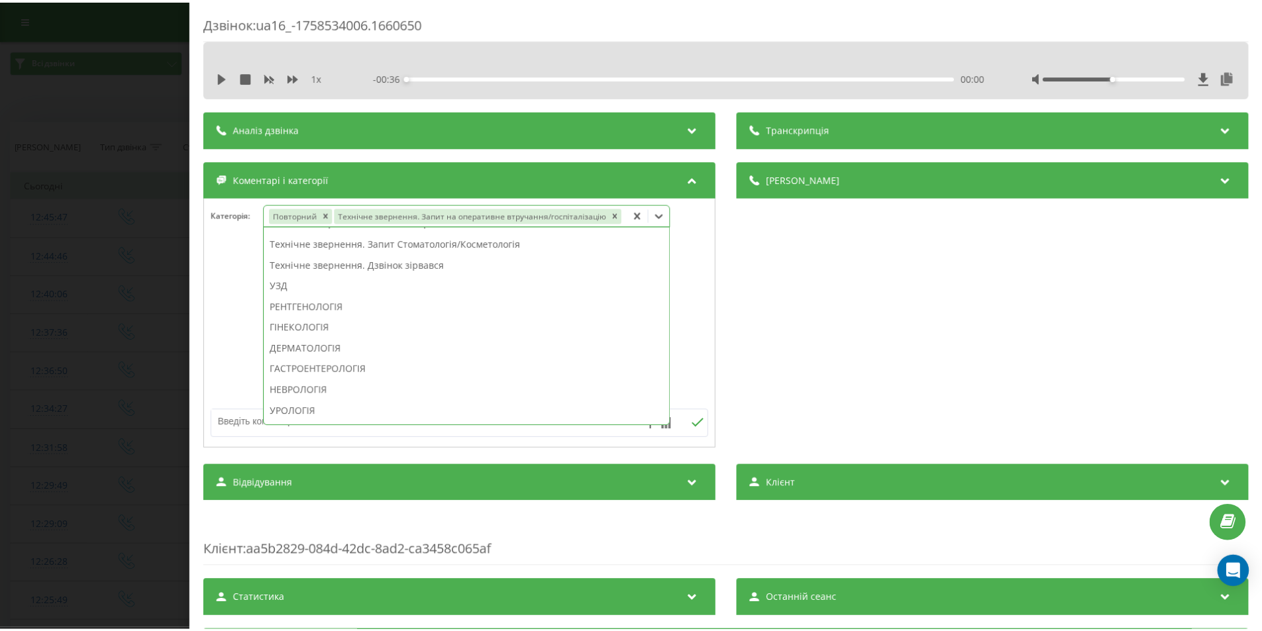
scroll to position [216, 0]
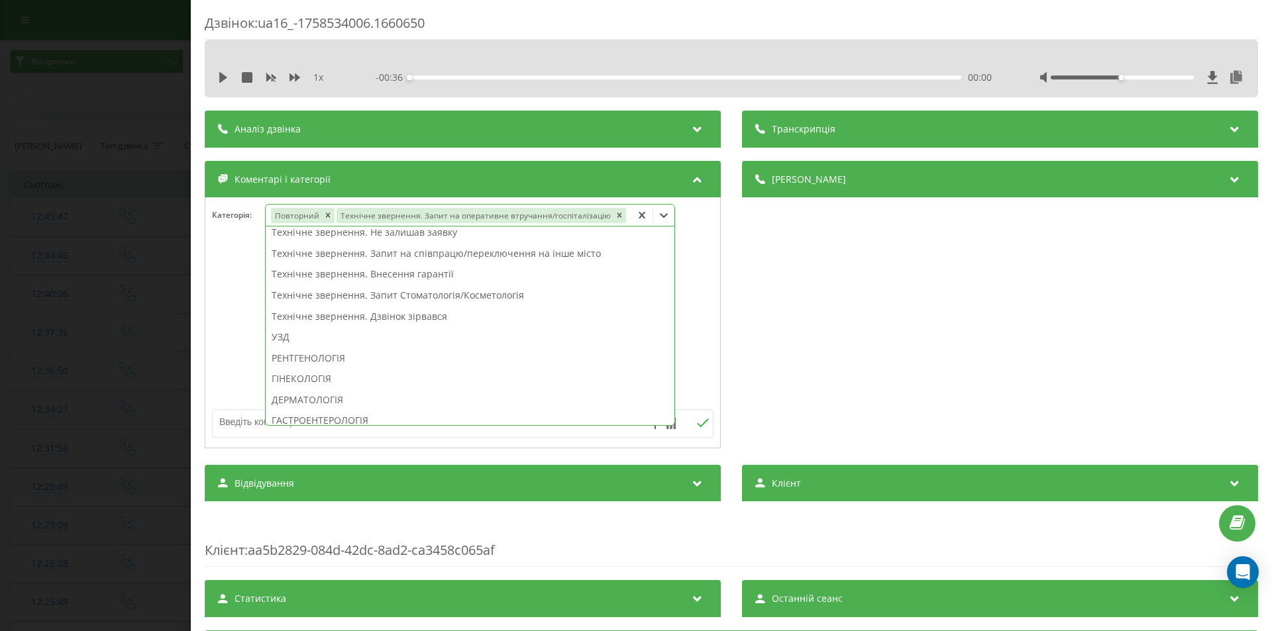
click at [117, 240] on div "Дзвінок : ua16_-1758534006.1660650 1 x - 00:36 00:00 00:00 Транскрипція Для AI-…" at bounding box center [636, 315] width 1272 height 631
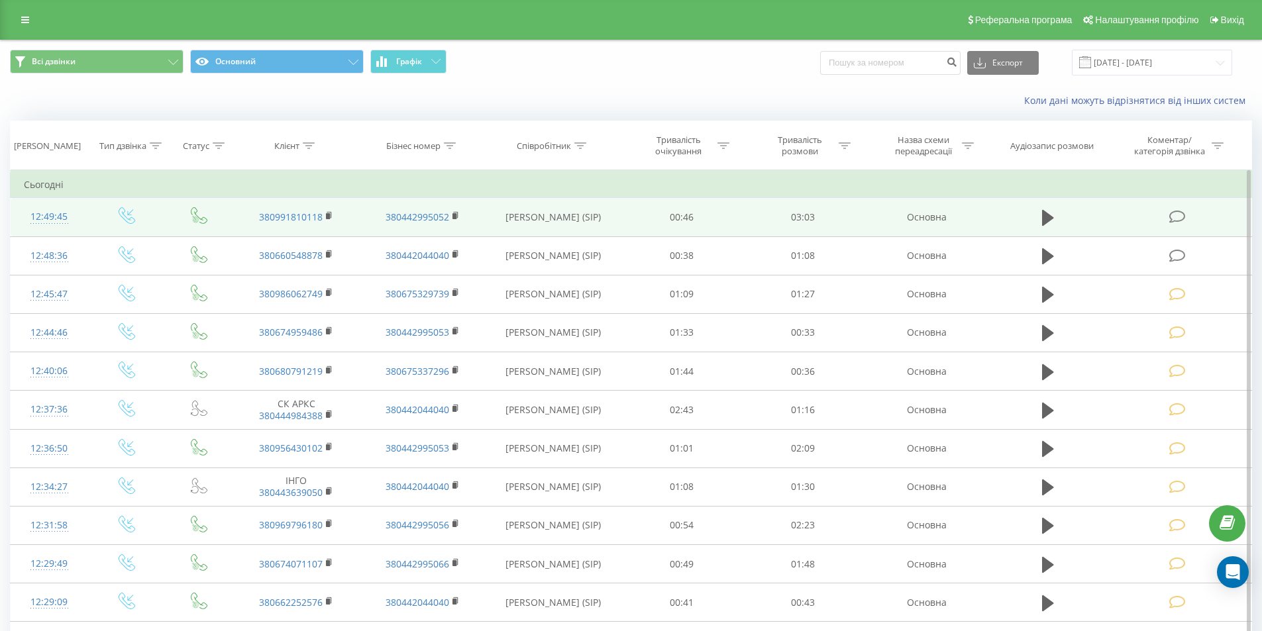
click at [1179, 215] on icon at bounding box center [1177, 217] width 17 height 14
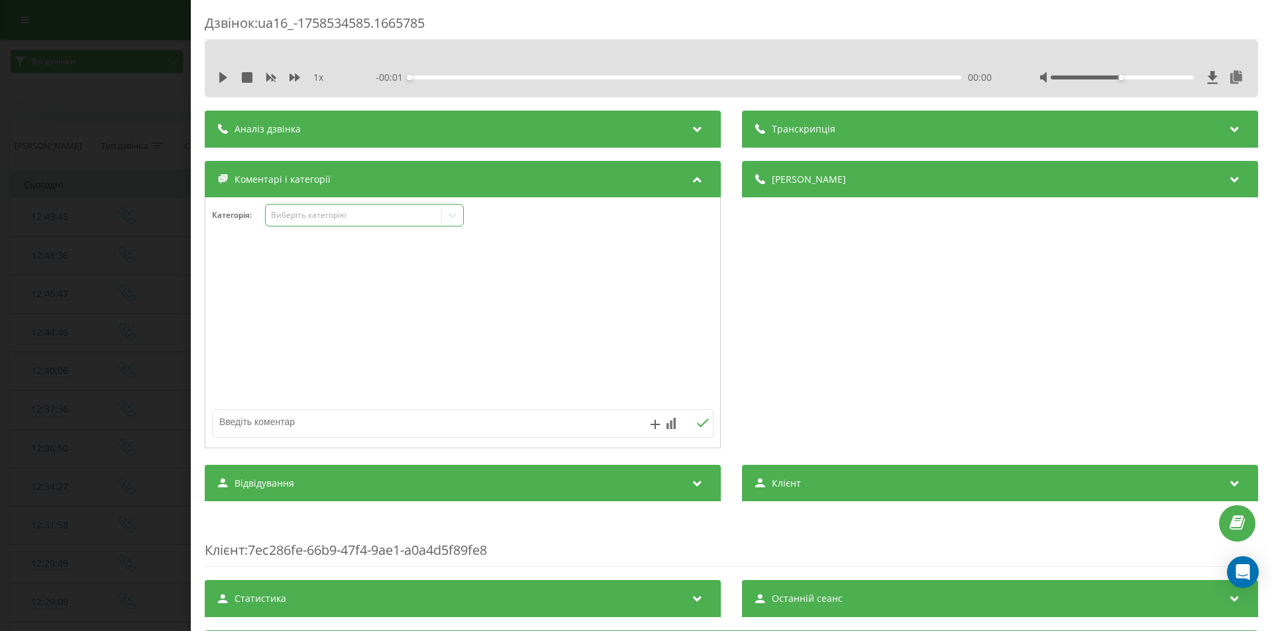
click at [303, 216] on div "Виберіть категорію" at bounding box center [354, 215] width 166 height 11
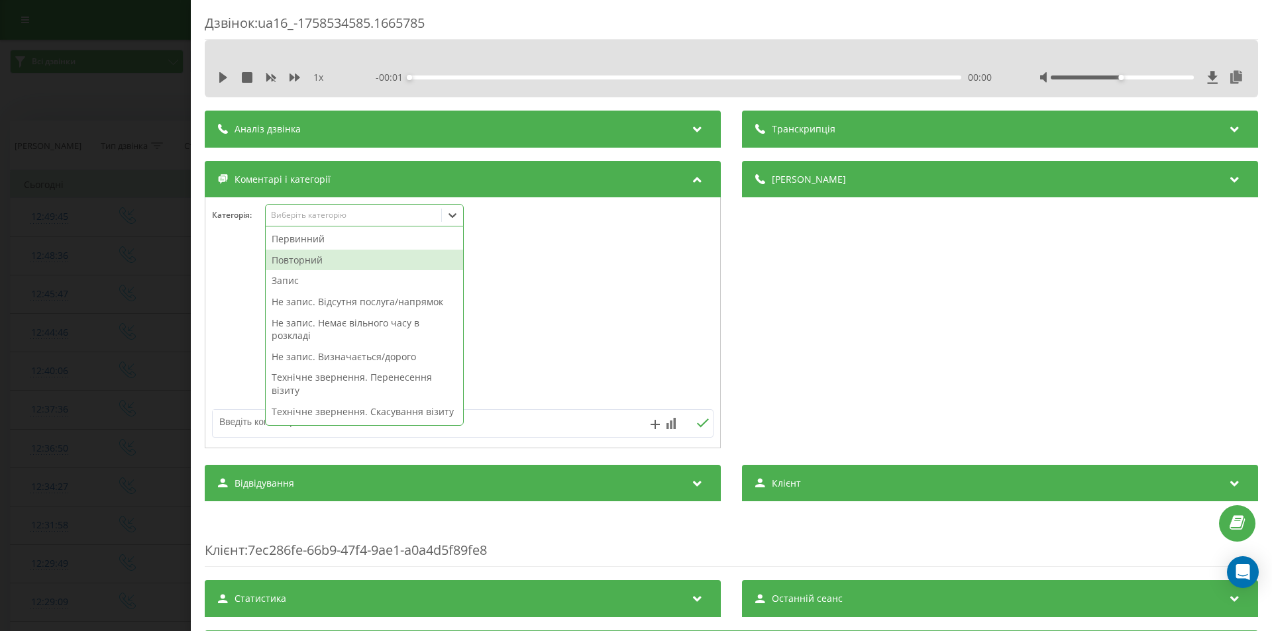
click at [297, 257] on div "Повторний" at bounding box center [364, 260] width 197 height 21
click div "Запис"
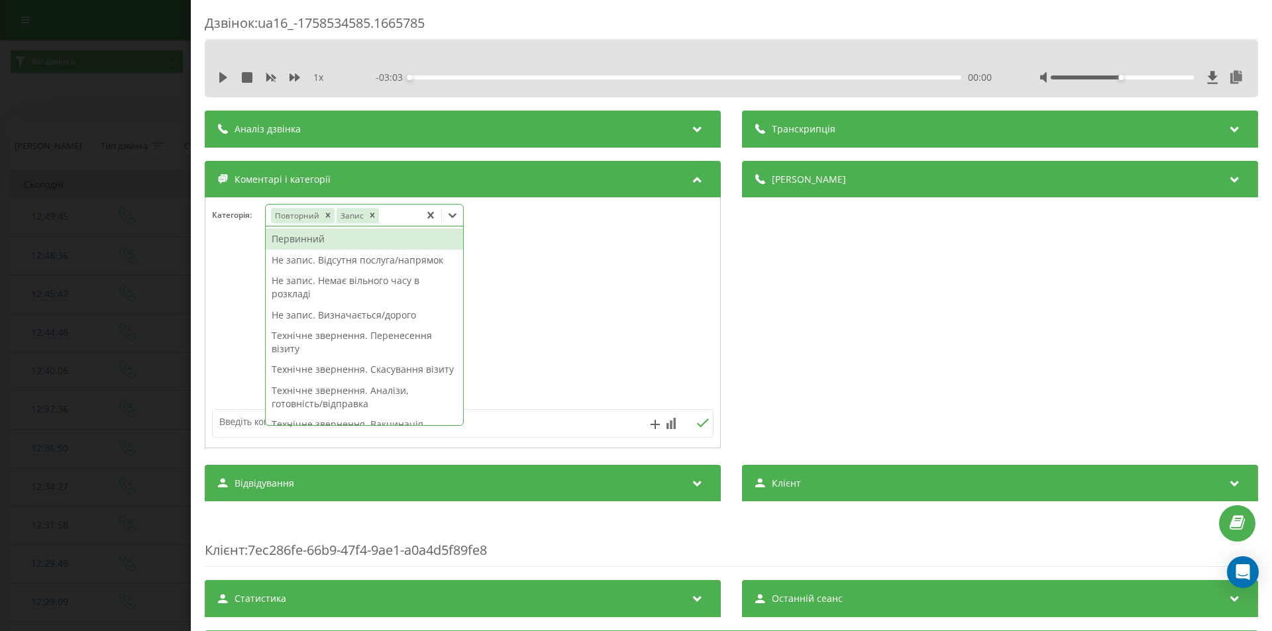
click div "Дзвінок : ua16_-1758534585.1665785 1 x - 03:03 00:00 00:00 Транскрипція Для AI-…"
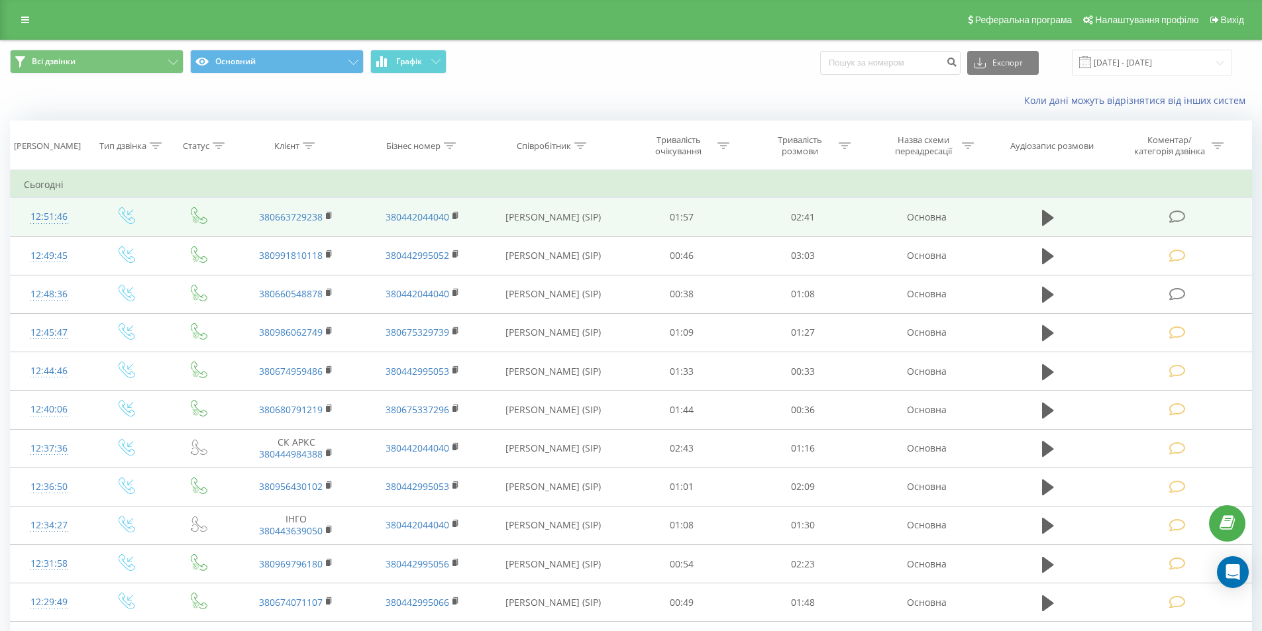
click at [1172, 220] on icon at bounding box center [1177, 217] width 17 height 14
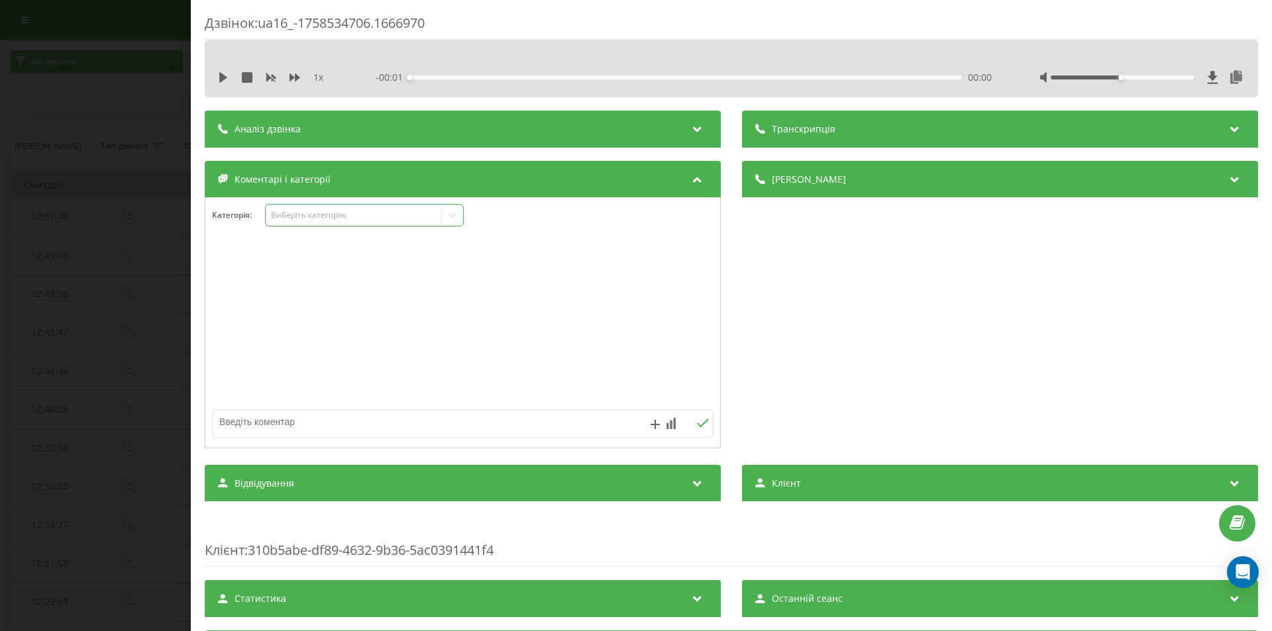
click at [299, 213] on div "Виберіть категорію" at bounding box center [354, 215] width 166 height 11
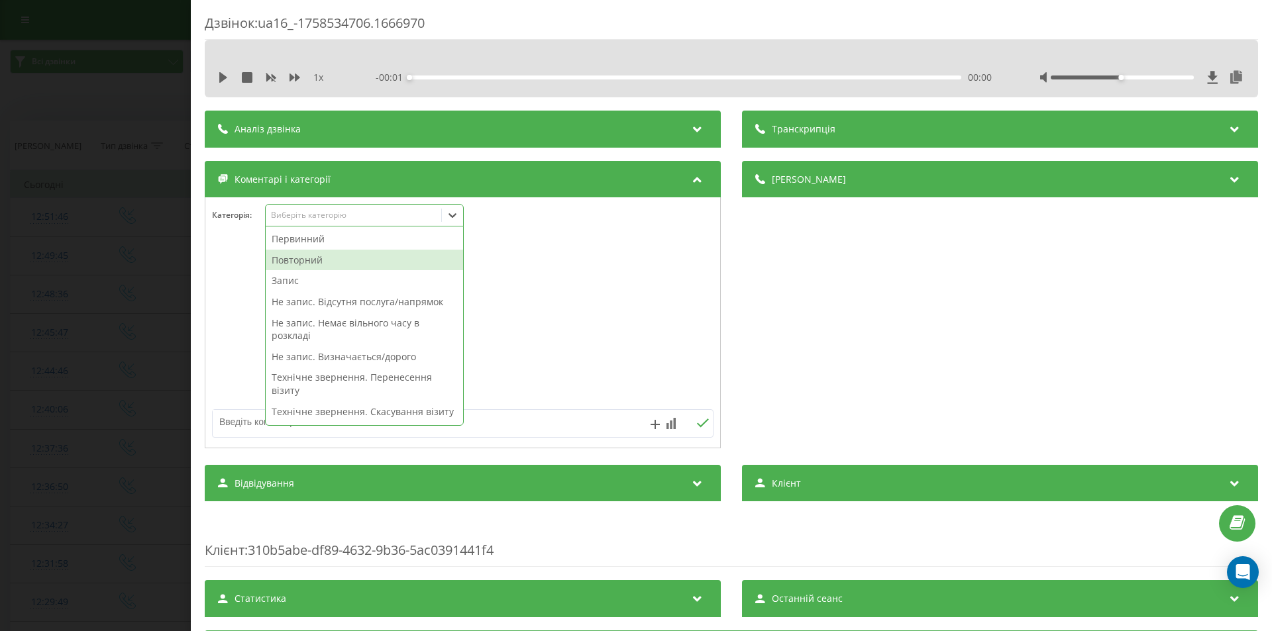
click at [290, 260] on div "Повторний" at bounding box center [364, 260] width 197 height 21
click at [292, 263] on div "Запис" at bounding box center [364, 260] width 197 height 21
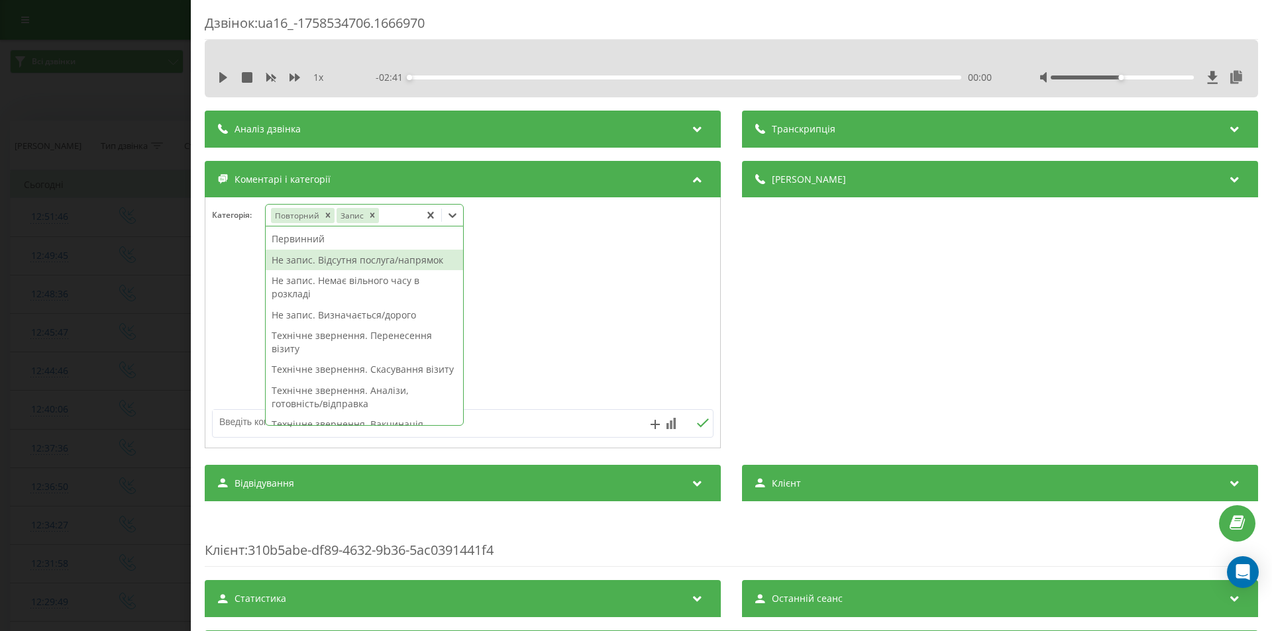
click at [99, 225] on div "Дзвінок : ua16_-1758534706.1666970 1 x - 02:41 00:00 00:00 Транскрипція Для AI-…" at bounding box center [636, 315] width 1272 height 631
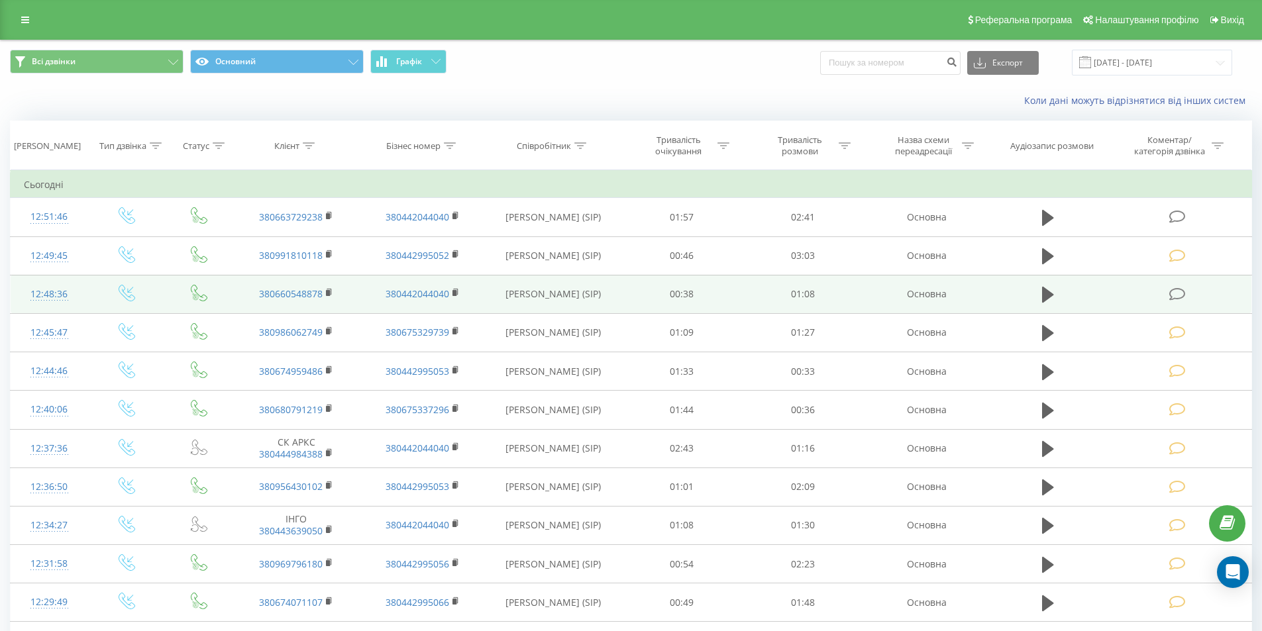
click at [1178, 294] on icon at bounding box center [1177, 295] width 17 height 14
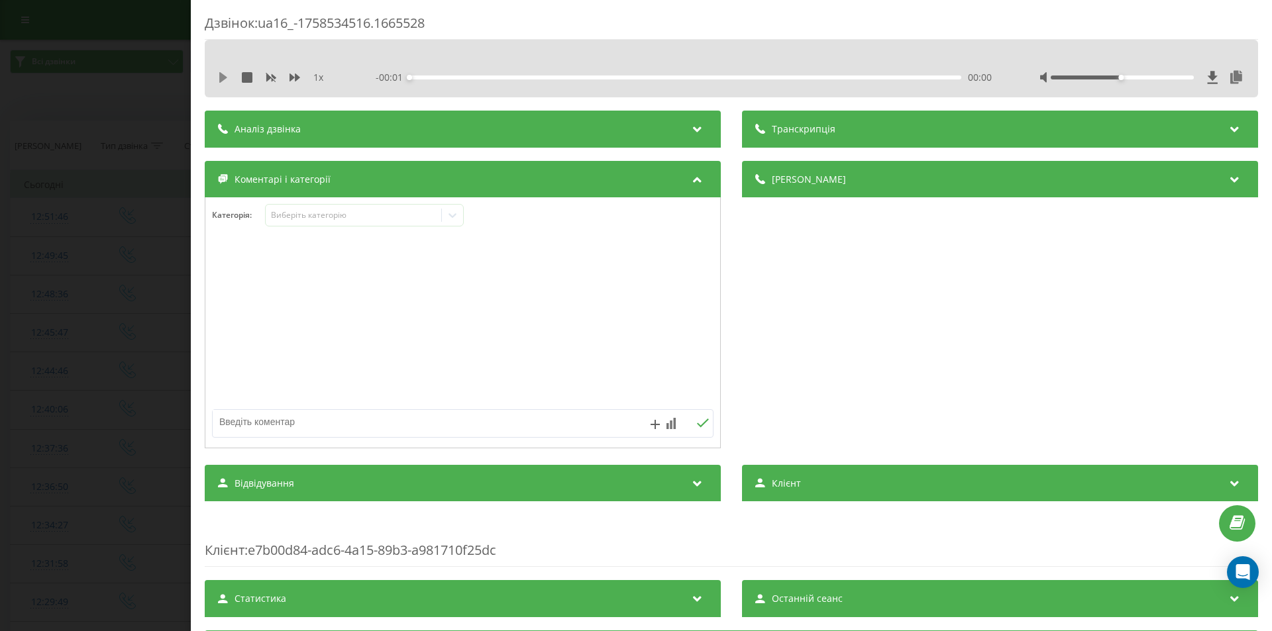
click at [225, 74] on icon at bounding box center [223, 77] width 11 height 11
click at [449, 78] on div "00:05" at bounding box center [685, 78] width 552 height 4
click at [487, 78] on div "00:07" at bounding box center [685, 78] width 552 height 4
click at [226, 74] on icon at bounding box center [226, 77] width 3 height 11
click at [462, 213] on div at bounding box center [452, 215] width 21 height 21
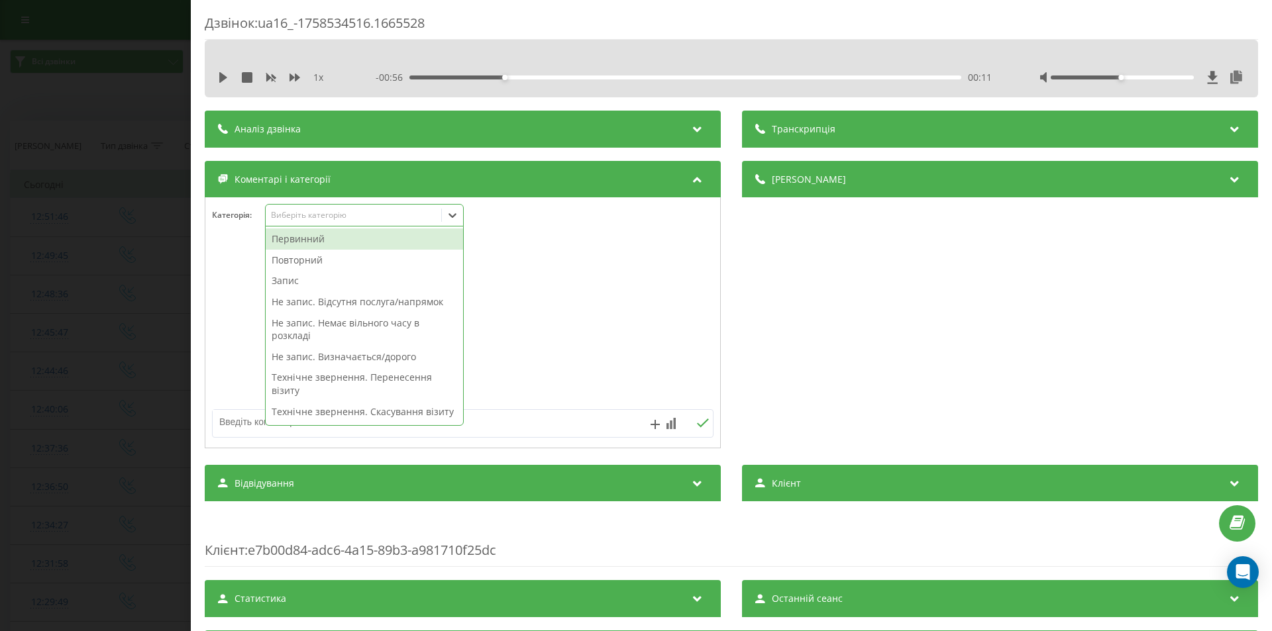
click at [305, 242] on div "Первинний" at bounding box center [364, 239] width 197 height 21
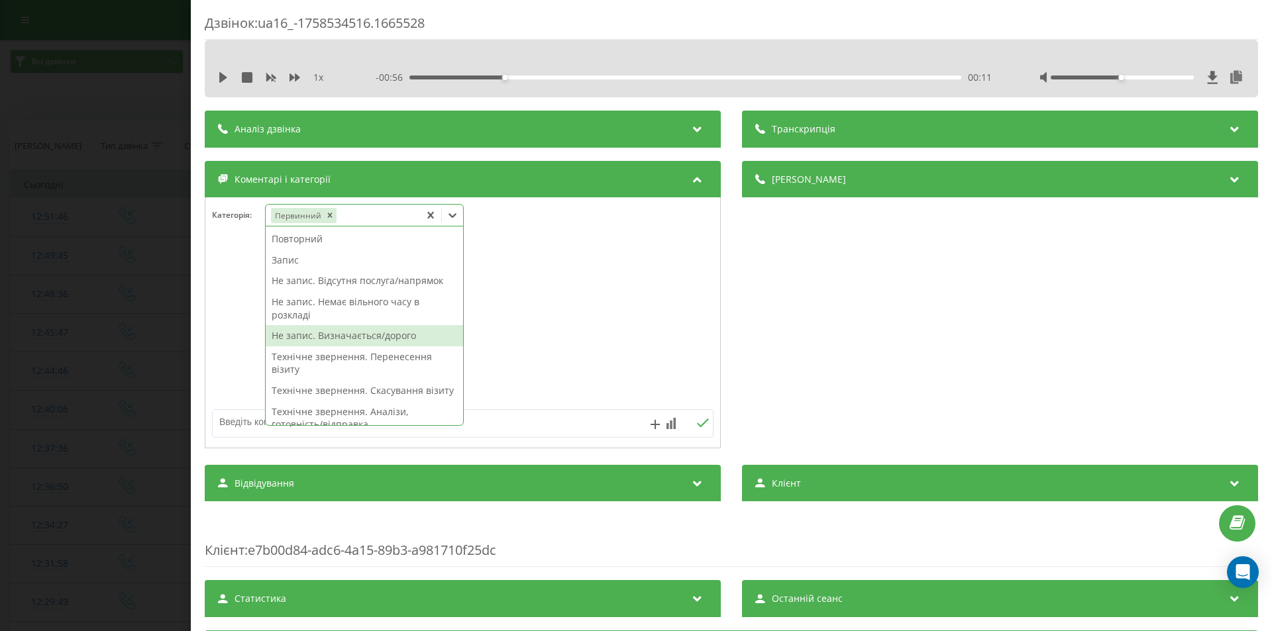
click at [325, 332] on div "Не запис. Визначається/дорого" at bounding box center [364, 335] width 197 height 21
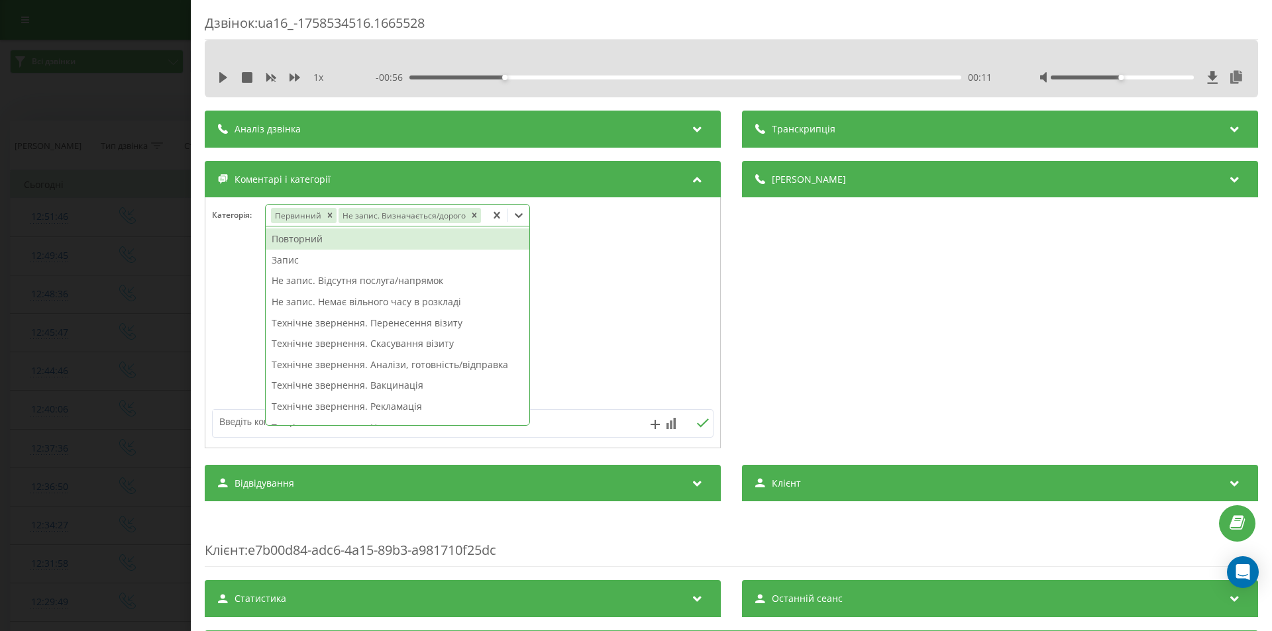
click div "Дзвінок : ua16_-1758534516.1665528 1 x - 00:56 00:11 00:11 Транскрипція Для AI-…"
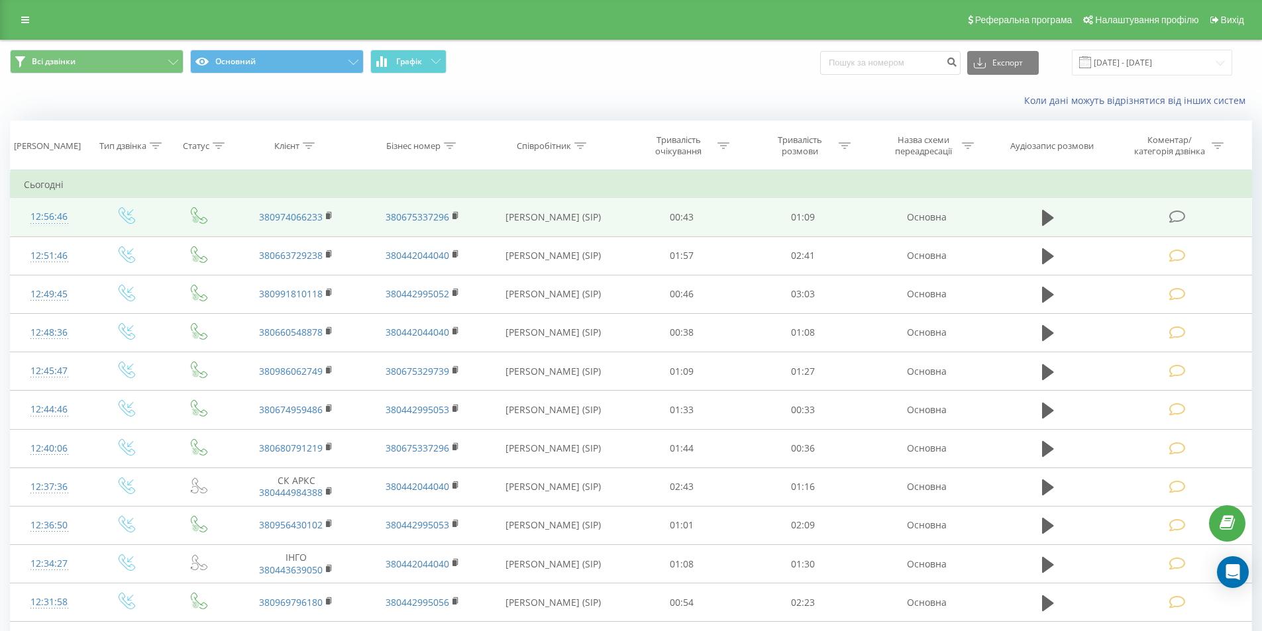
click at [1177, 215] on icon at bounding box center [1177, 217] width 17 height 14
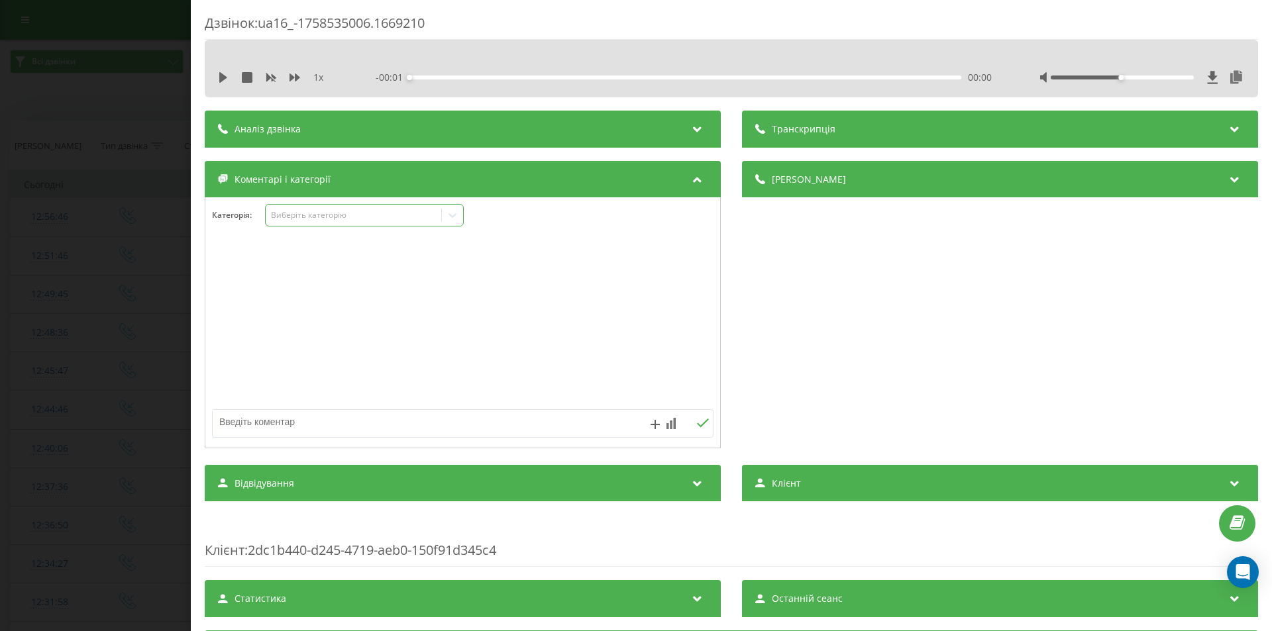
click at [382, 217] on div "Виберіть категорію" at bounding box center [354, 215] width 166 height 11
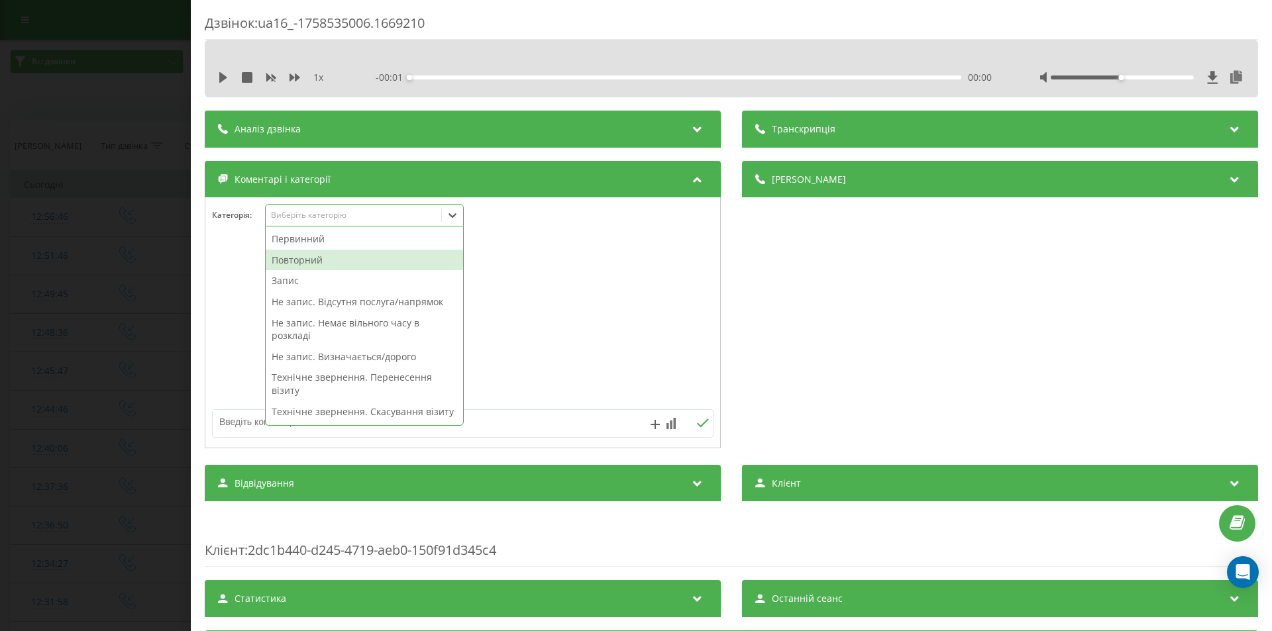
click at [319, 258] on div "Повторний" at bounding box center [364, 260] width 197 height 21
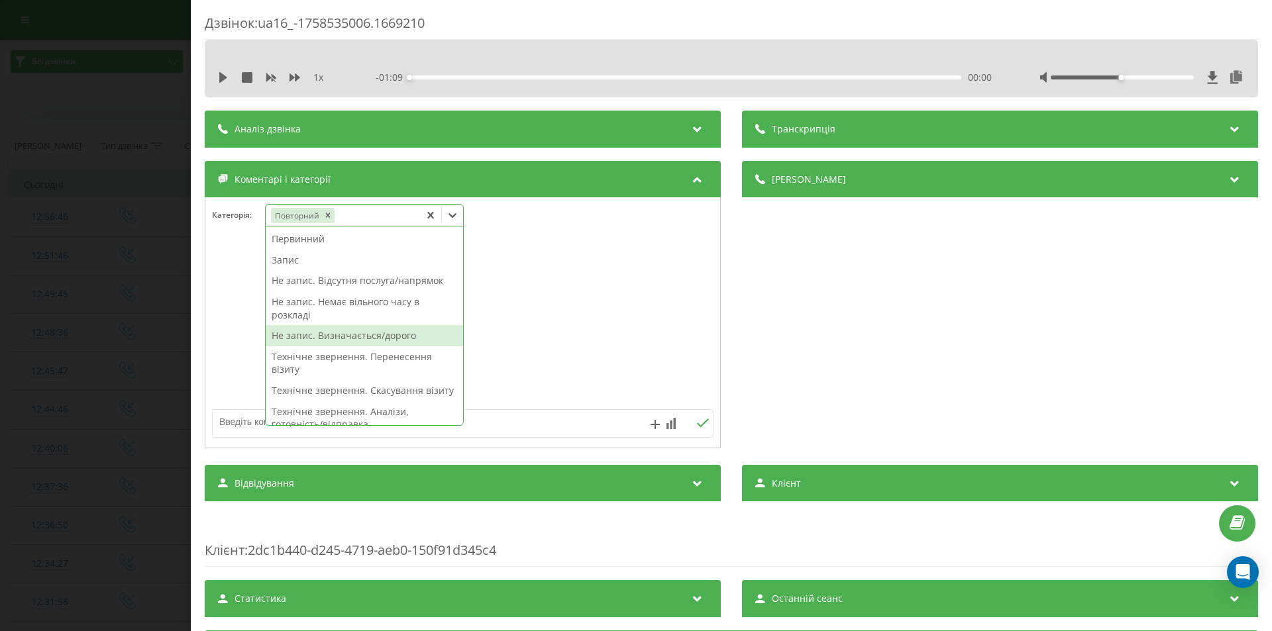
click at [389, 327] on div "Не запис. Визначається/дорого" at bounding box center [364, 335] width 197 height 21
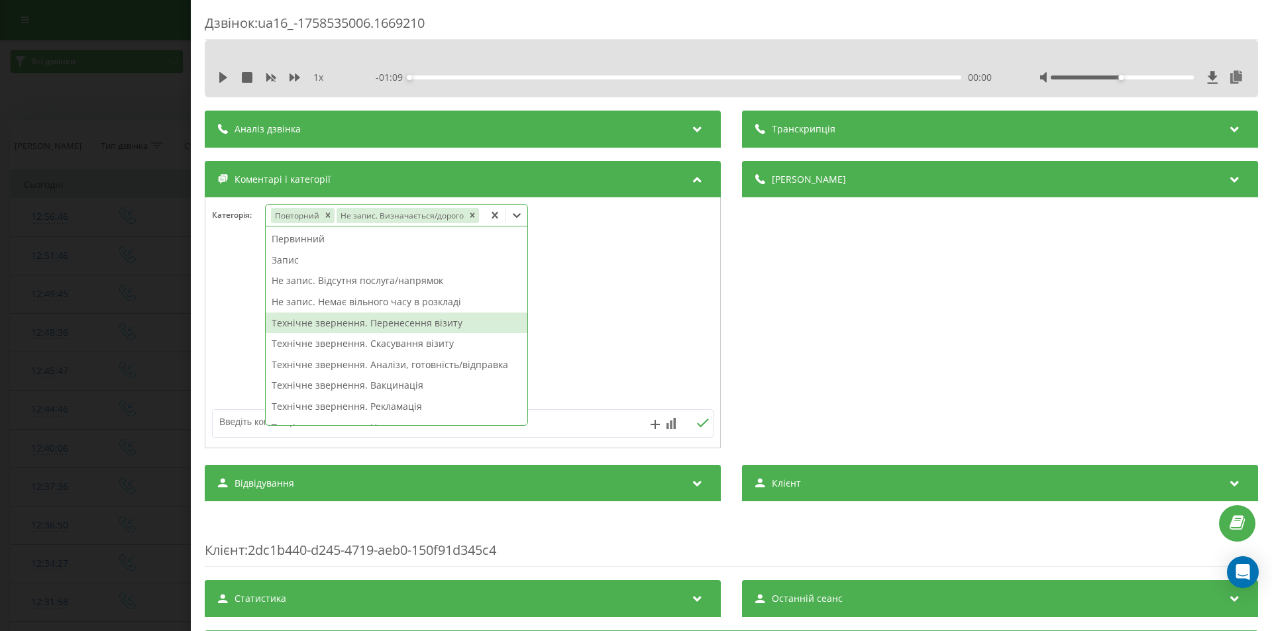
click at [148, 328] on div "Дзвінок : ua16_-1758535006.1669210 1 x - 01:09 00:00 00:00 Транскрипція Для AI-…" at bounding box center [636, 315] width 1272 height 631
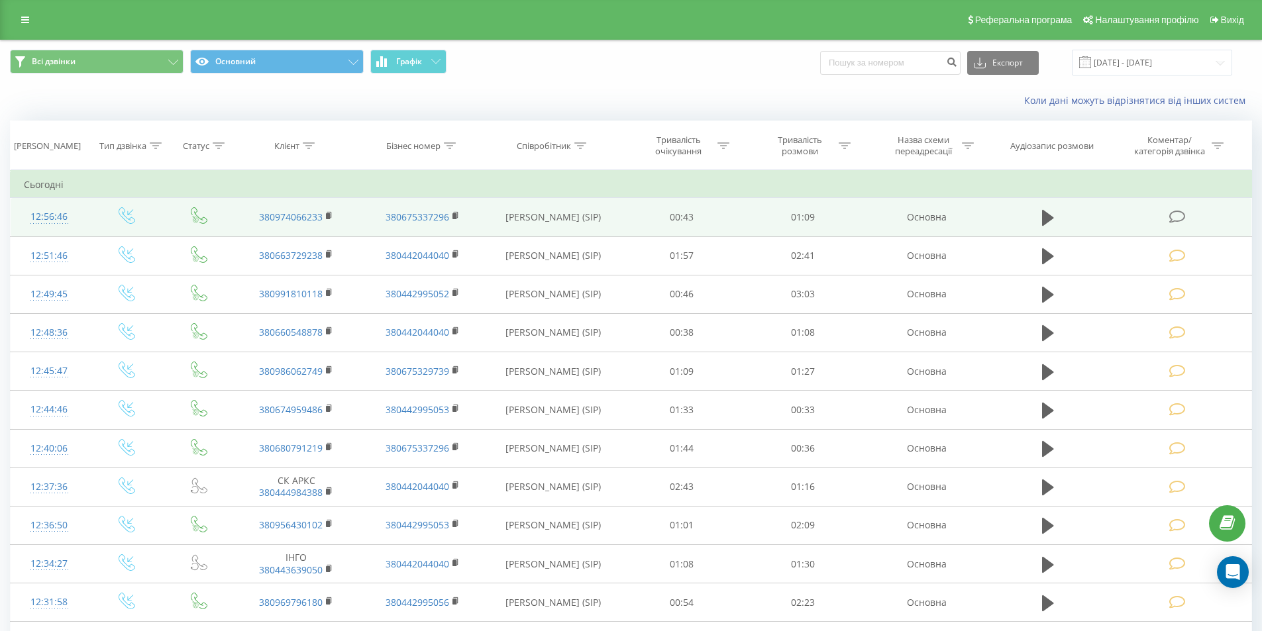
click at [1171, 215] on icon at bounding box center [1177, 217] width 17 height 14
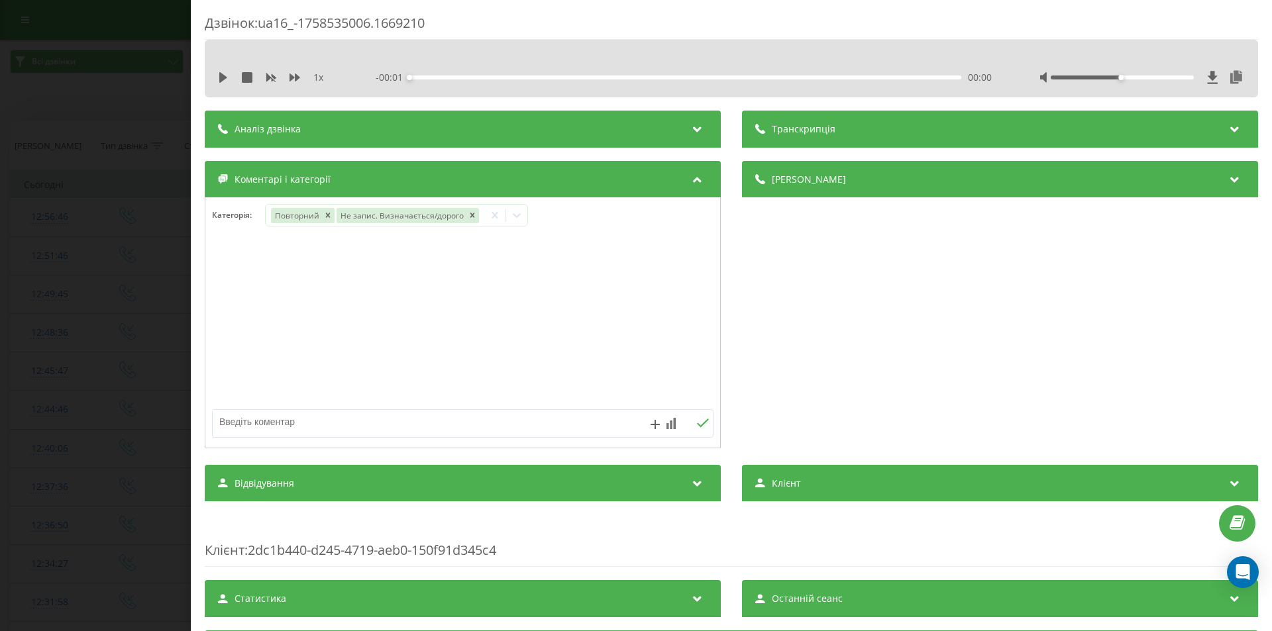
click at [167, 229] on div "Дзвінок : ua16_-1758535006.1669210 1 x - 00:01 00:00 00:00 Транскрипція Для AI-…" at bounding box center [636, 315] width 1272 height 631
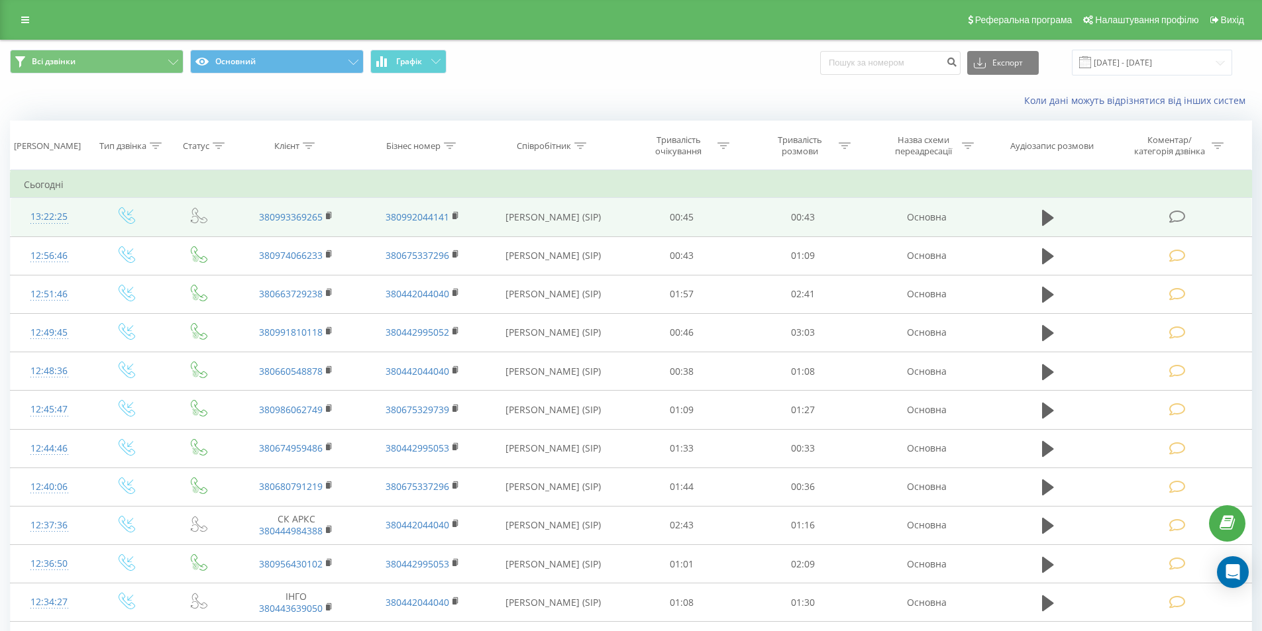
click at [1183, 211] on icon at bounding box center [1177, 217] width 17 height 14
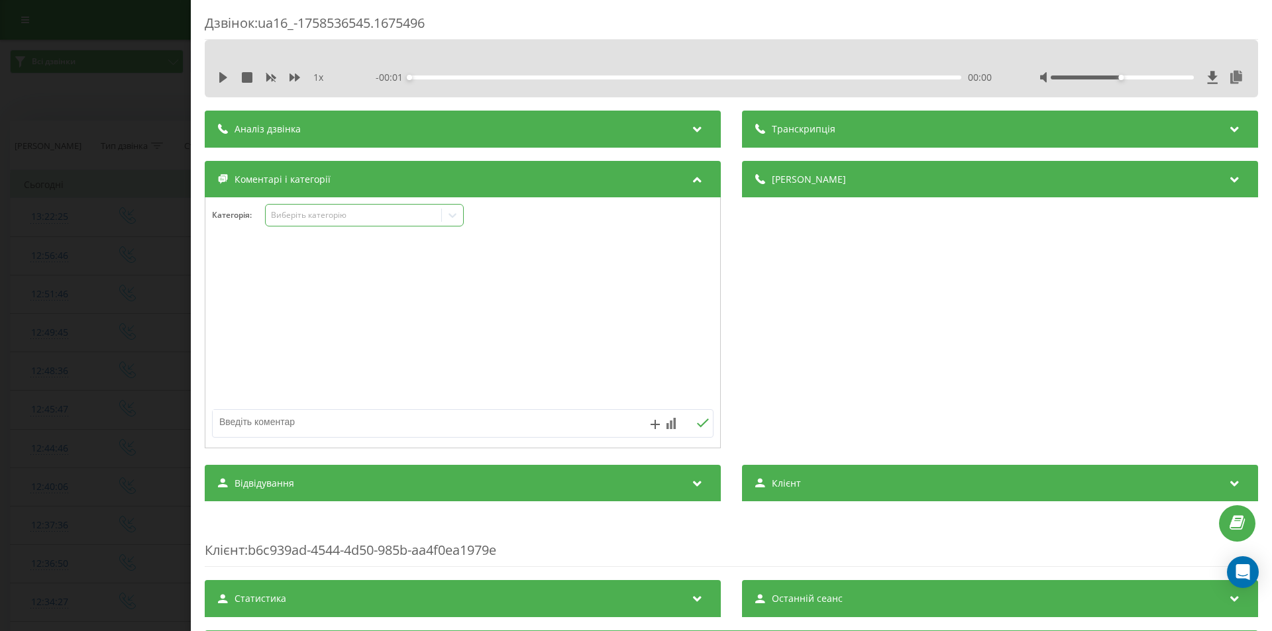
click at [368, 219] on div "Виберіть категорію" at bounding box center [354, 215] width 166 height 11
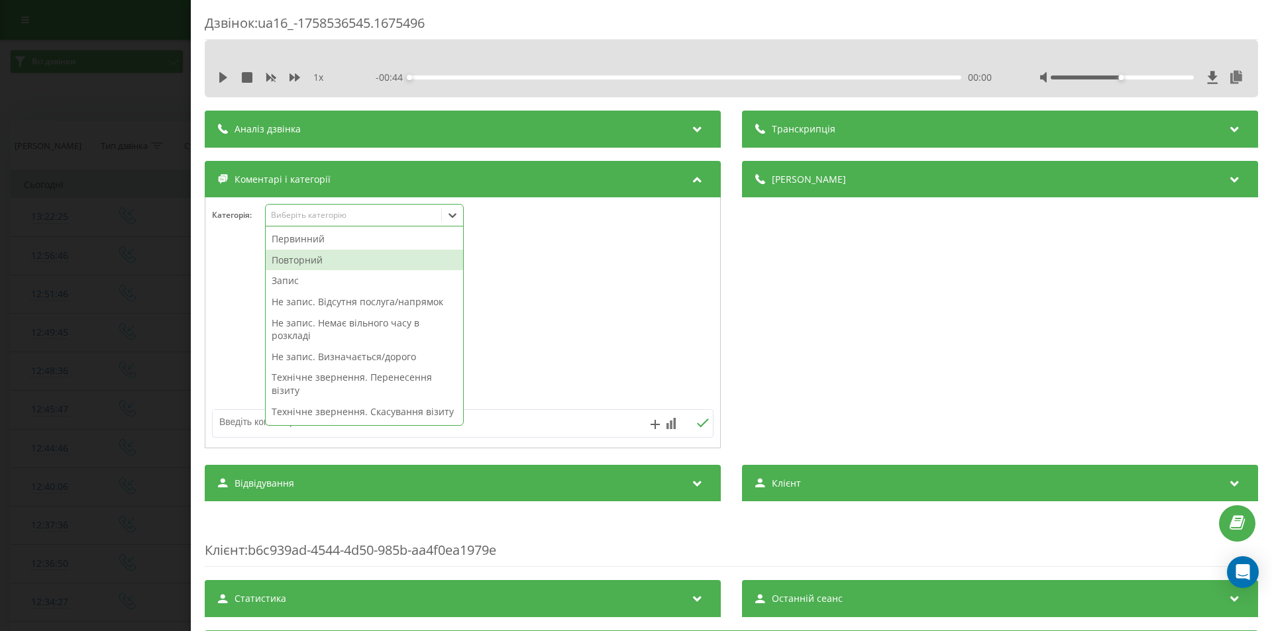
click at [331, 262] on div "Повторний" at bounding box center [364, 260] width 197 height 21
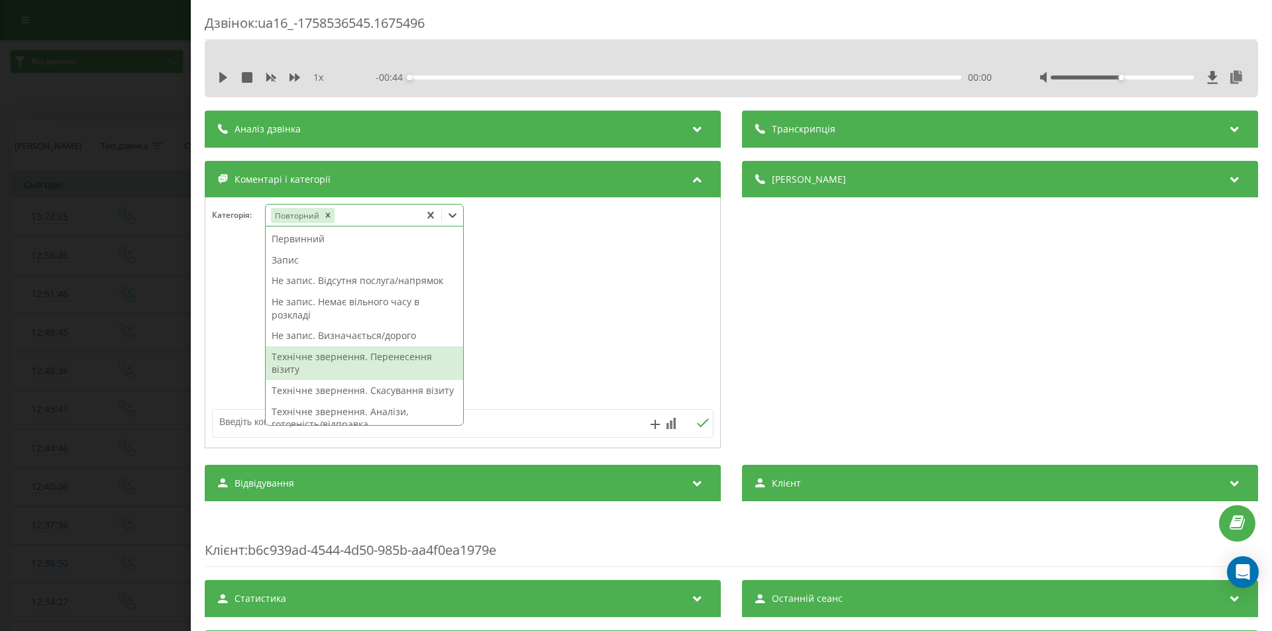
click at [386, 361] on div "Технічне звернення. Перенесення візиту" at bounding box center [364, 364] width 197 height 34
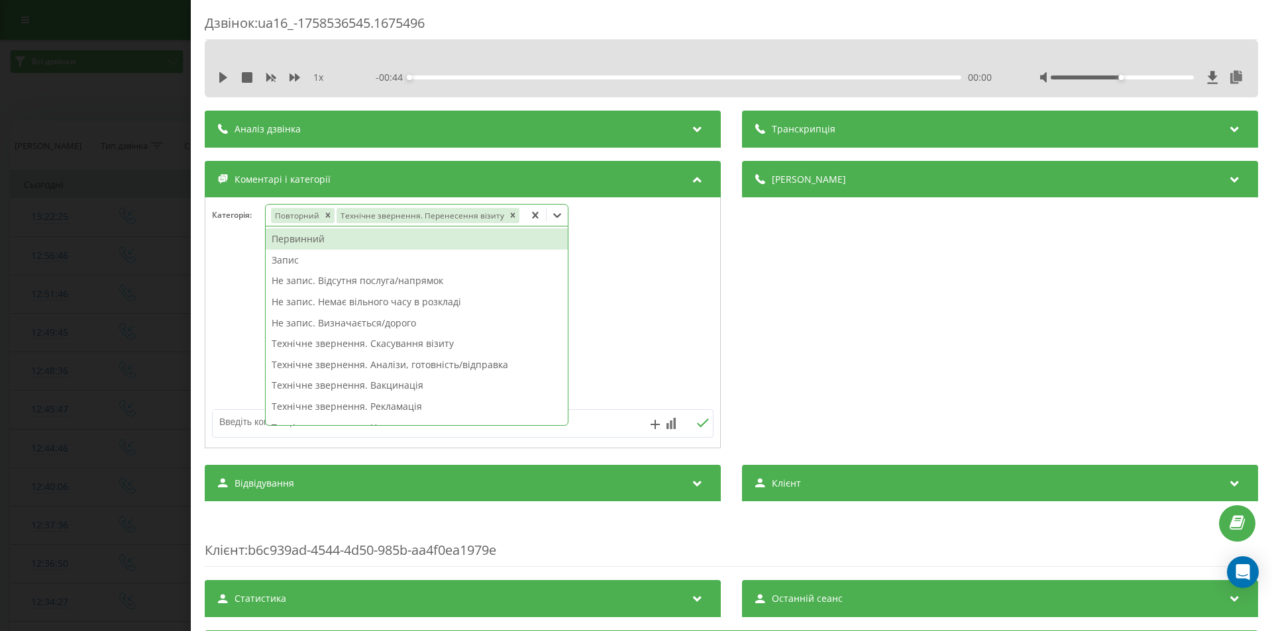
click at [152, 282] on div "Дзвінок : ua16_-1758536545.1675496 1 x - 00:44 00:00 00:00 Транскрипція Для AI-…" at bounding box center [636, 315] width 1272 height 631
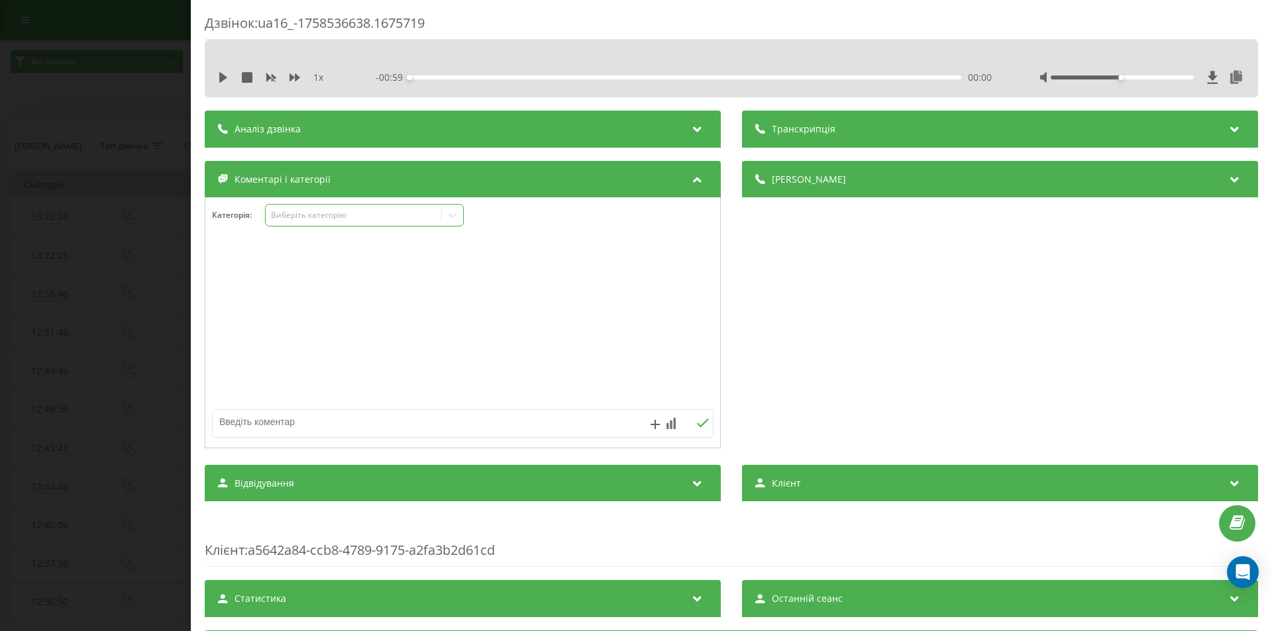
click at [421, 215] on div "Виберіть категорію" at bounding box center [354, 215] width 166 height 11
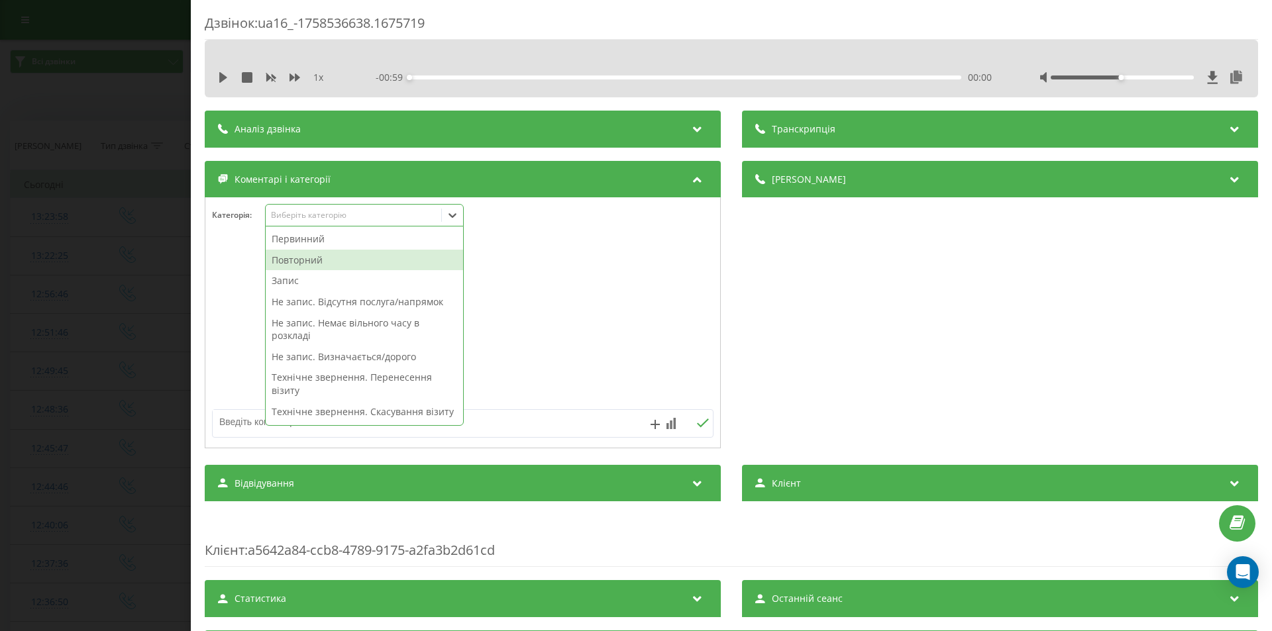
click at [314, 258] on div "Повторний" at bounding box center [364, 260] width 197 height 21
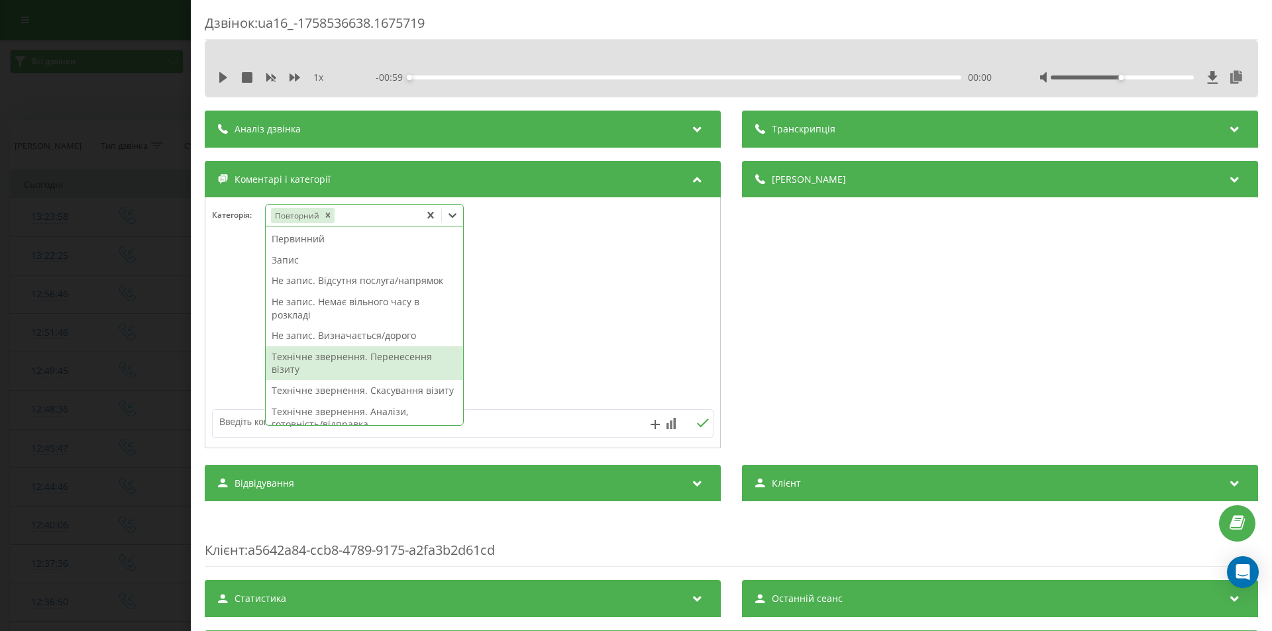
click at [402, 359] on div "Технічне звернення. Перенесення візиту" at bounding box center [364, 364] width 197 height 34
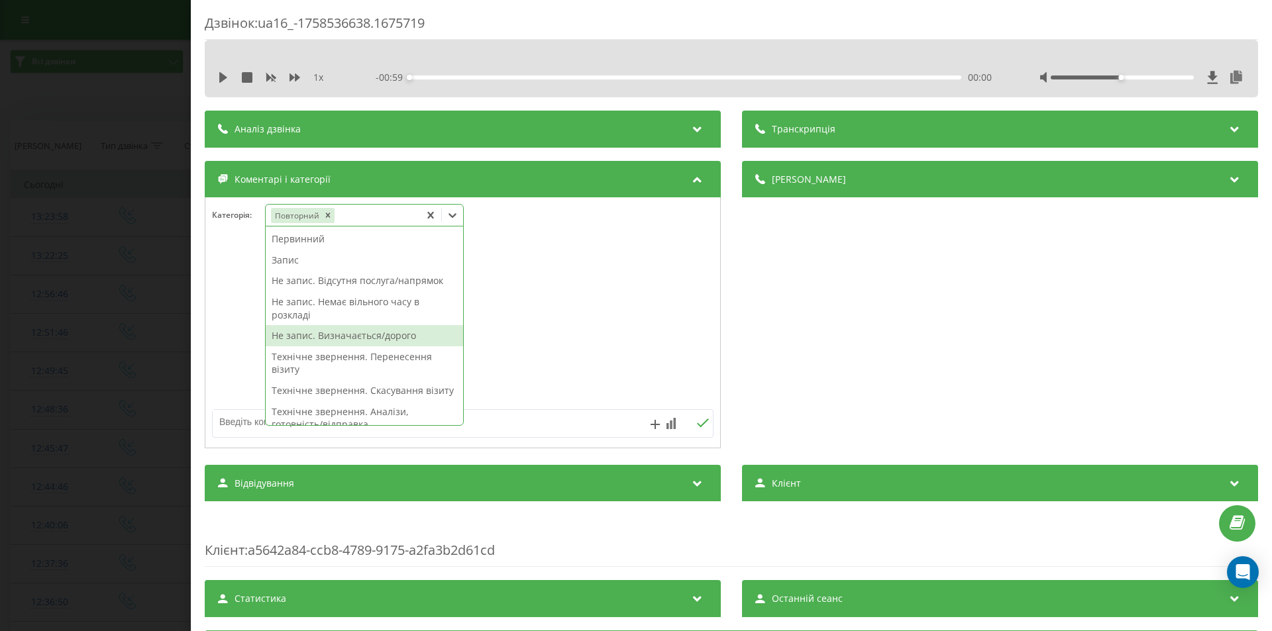
click at [148, 262] on div "Дзвінок : ua16_-1758536638.1675719 1 x - 00:59 00:00 00:00 Транскрипція Для AI-…" at bounding box center [636, 315] width 1272 height 631
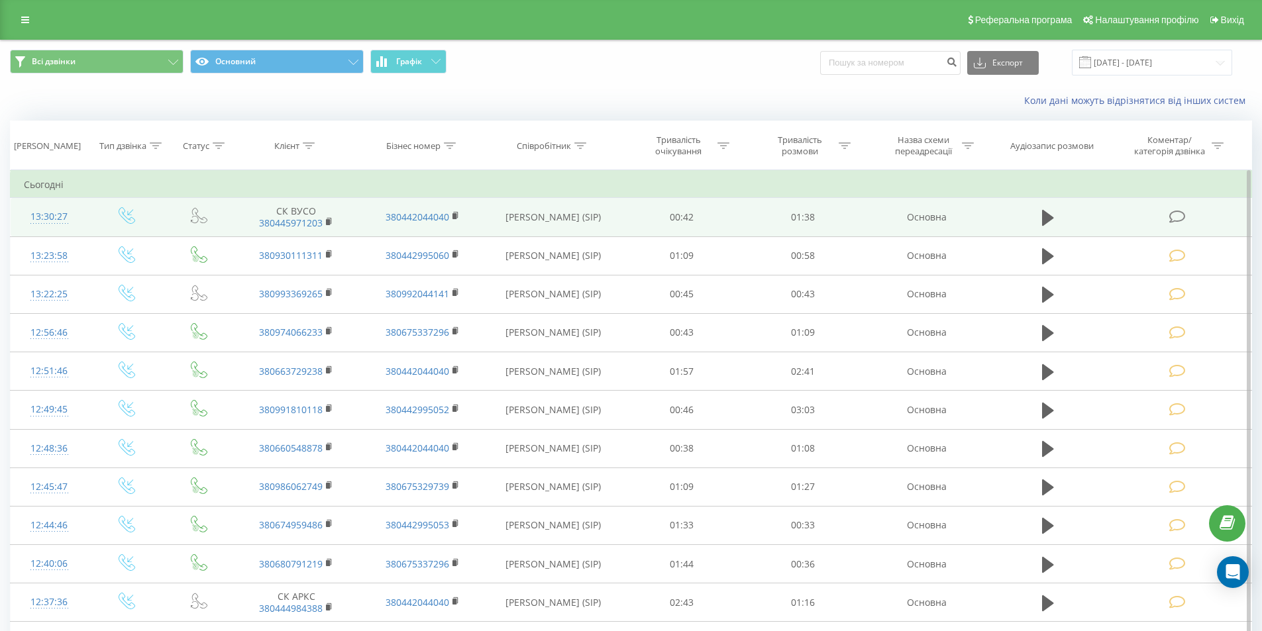
click at [1182, 214] on icon at bounding box center [1177, 217] width 17 height 14
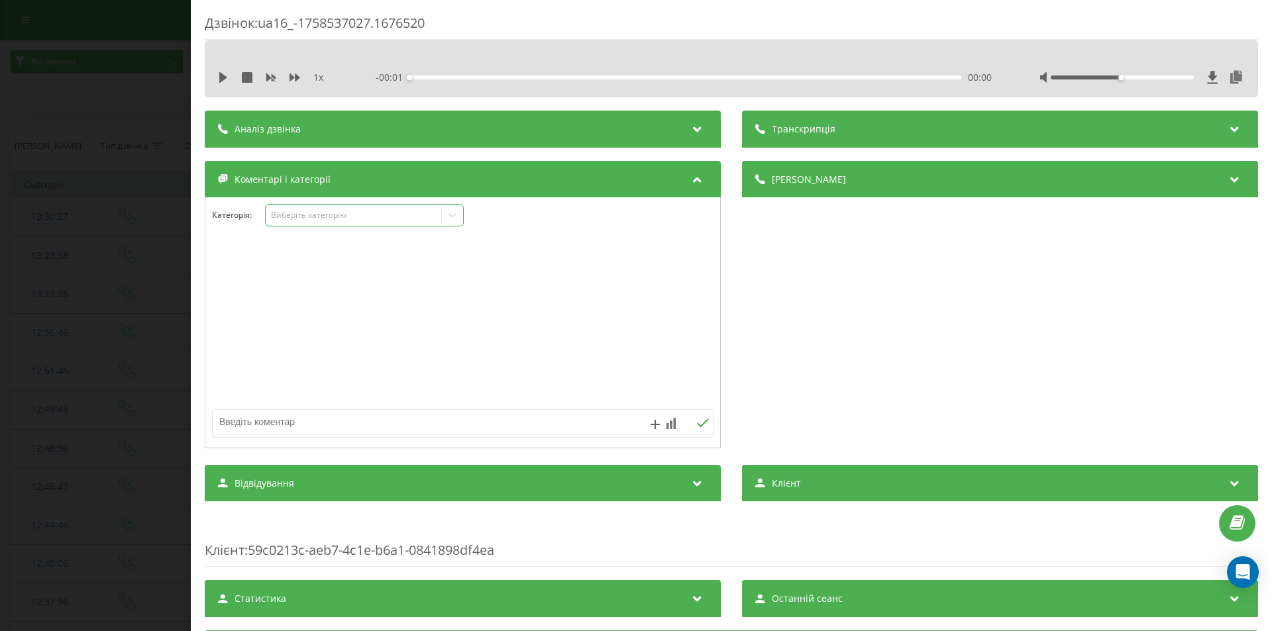
click at [366, 213] on div "Виберіть категорію" at bounding box center [354, 215] width 166 height 11
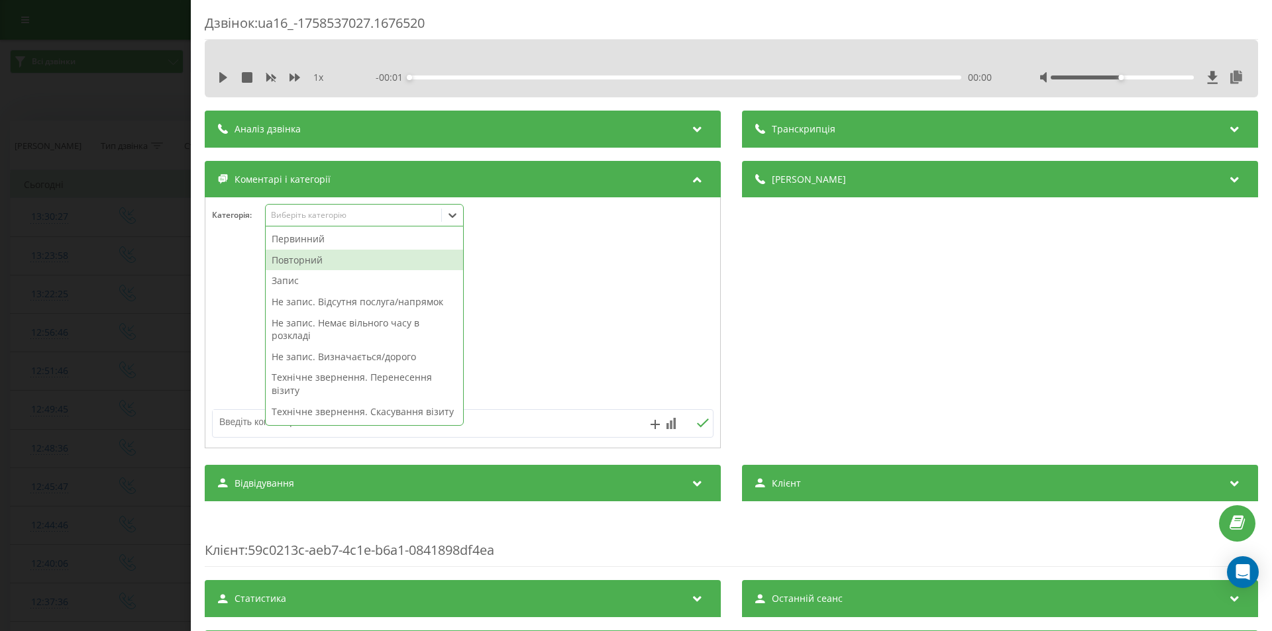
click at [315, 262] on div "Повторний" at bounding box center [364, 260] width 197 height 21
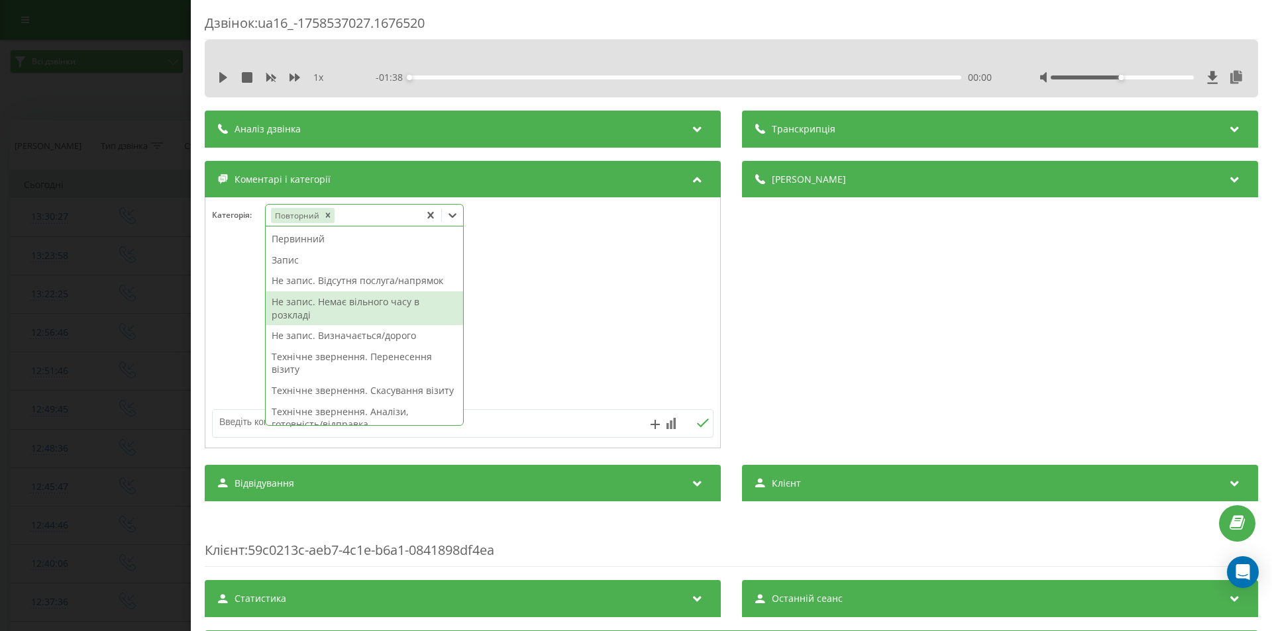
scroll to position [265, 0]
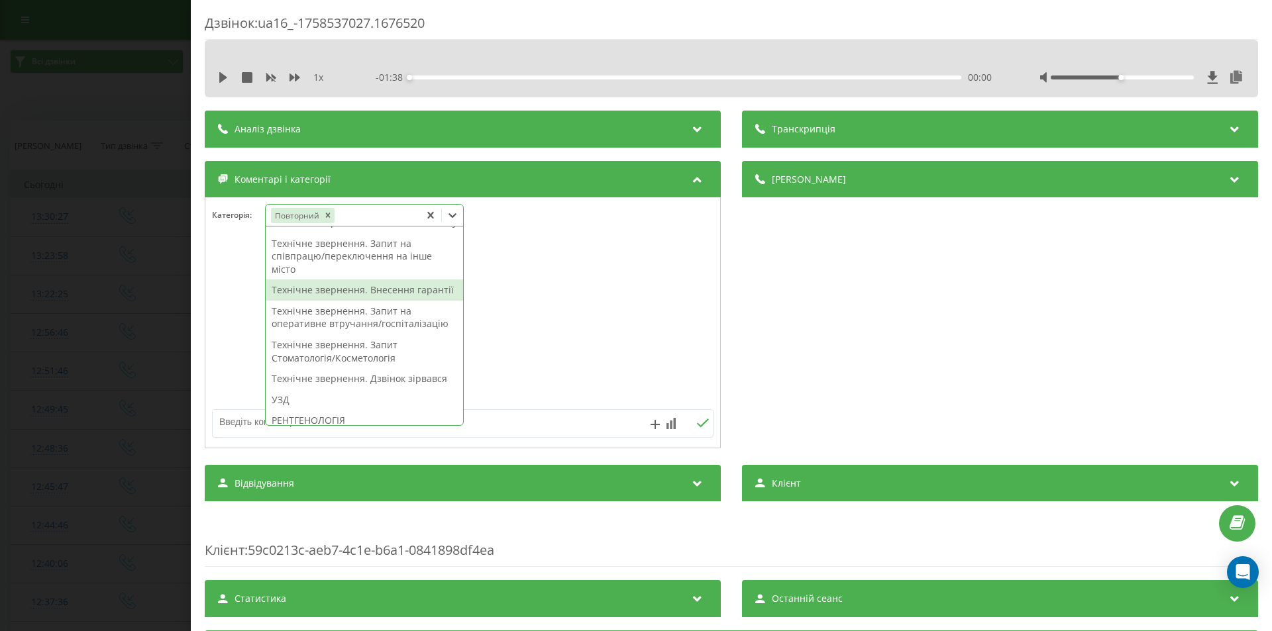
click at [385, 301] on div "Технічне звернення. Внесення гарантії" at bounding box center [364, 290] width 197 height 21
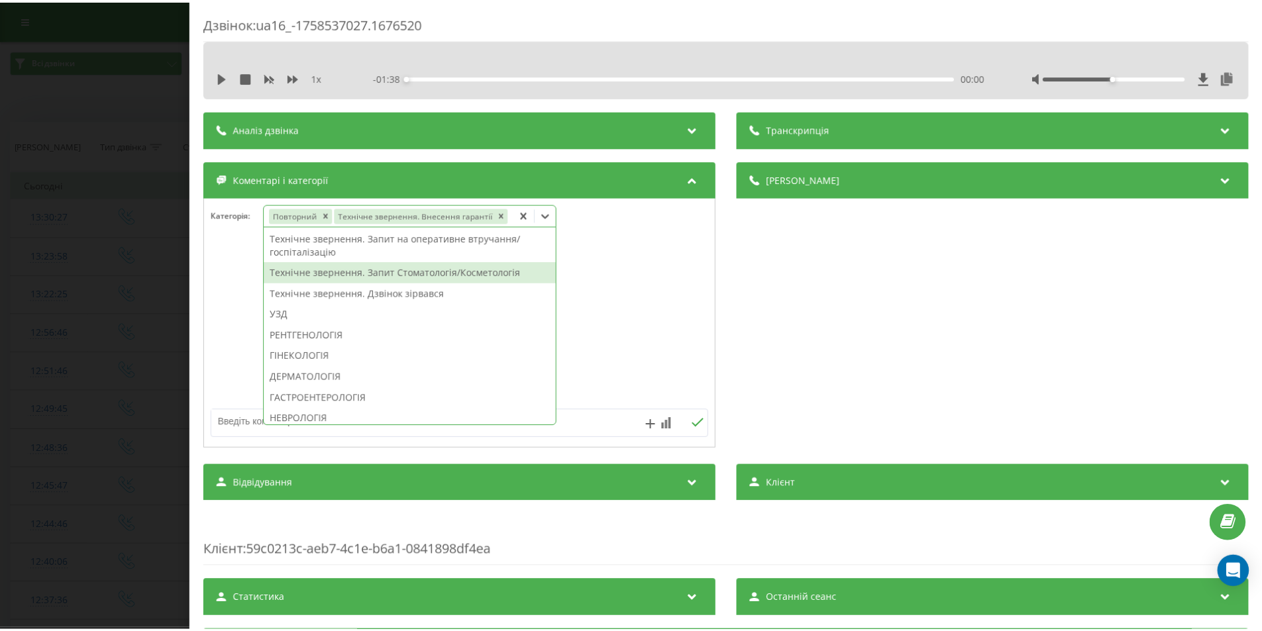
scroll to position [213, 0]
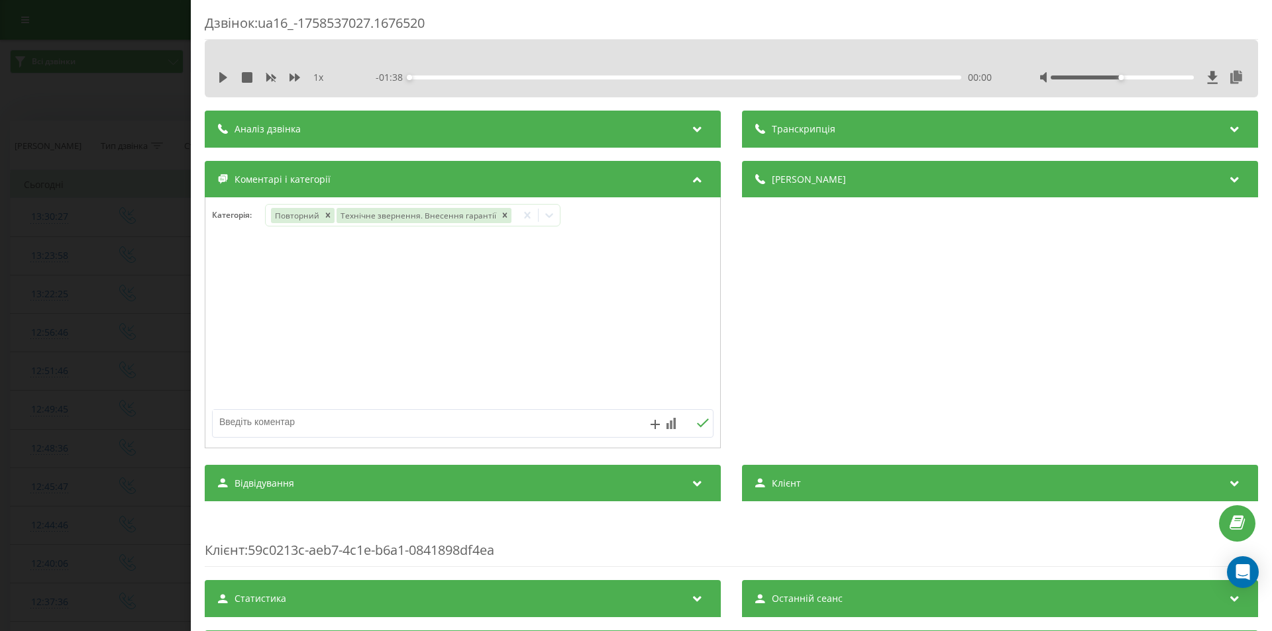
click at [81, 224] on div "Дзвінок : ua16_-1758537027.1676520 1 x - 01:38 00:00 00:00 Транскрипція Для AI-…" at bounding box center [636, 315] width 1272 height 631
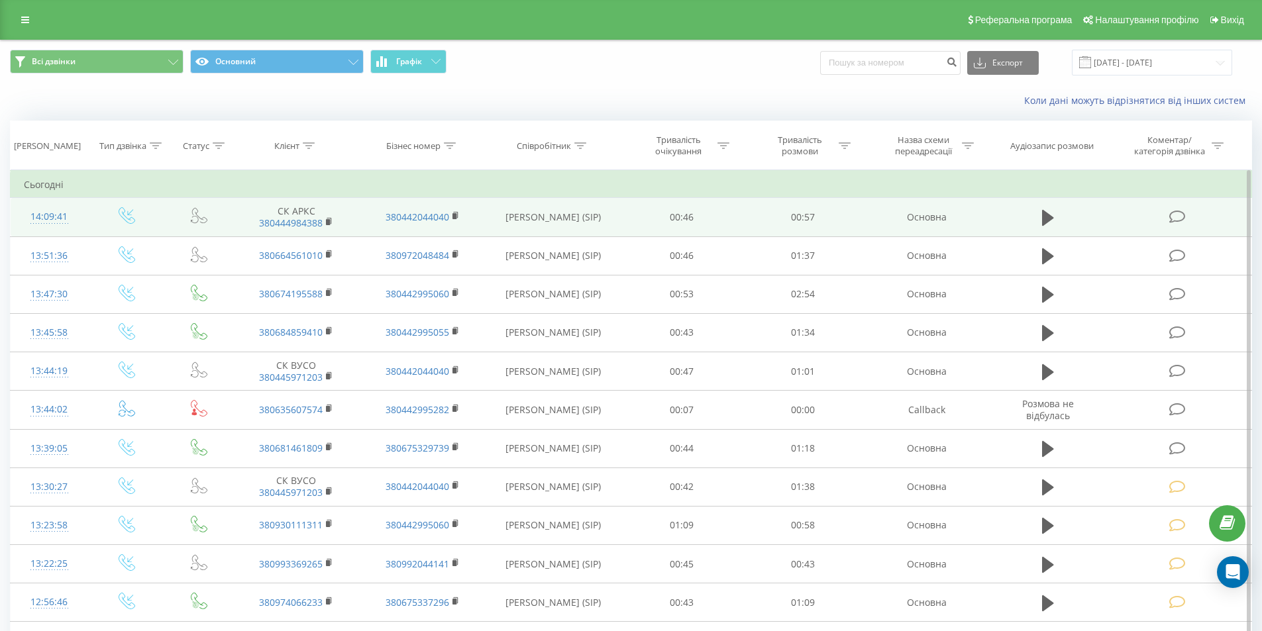
click at [1175, 215] on icon at bounding box center [1177, 217] width 17 height 14
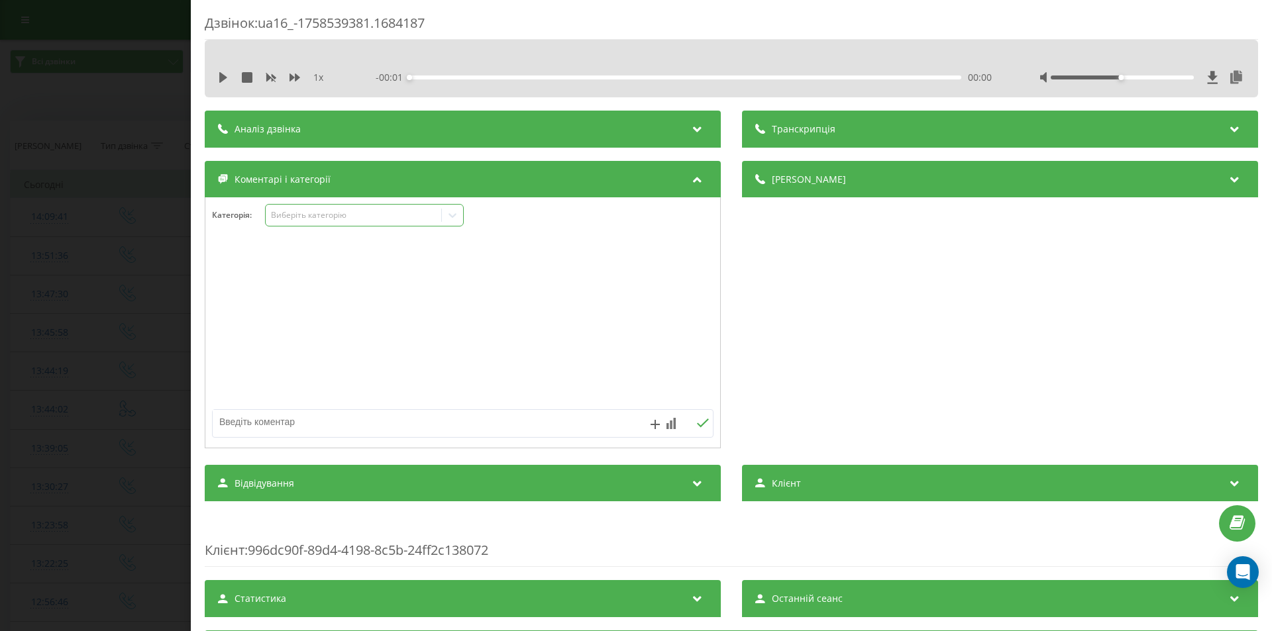
click at [371, 216] on div "Виберіть категорію" at bounding box center [354, 215] width 166 height 11
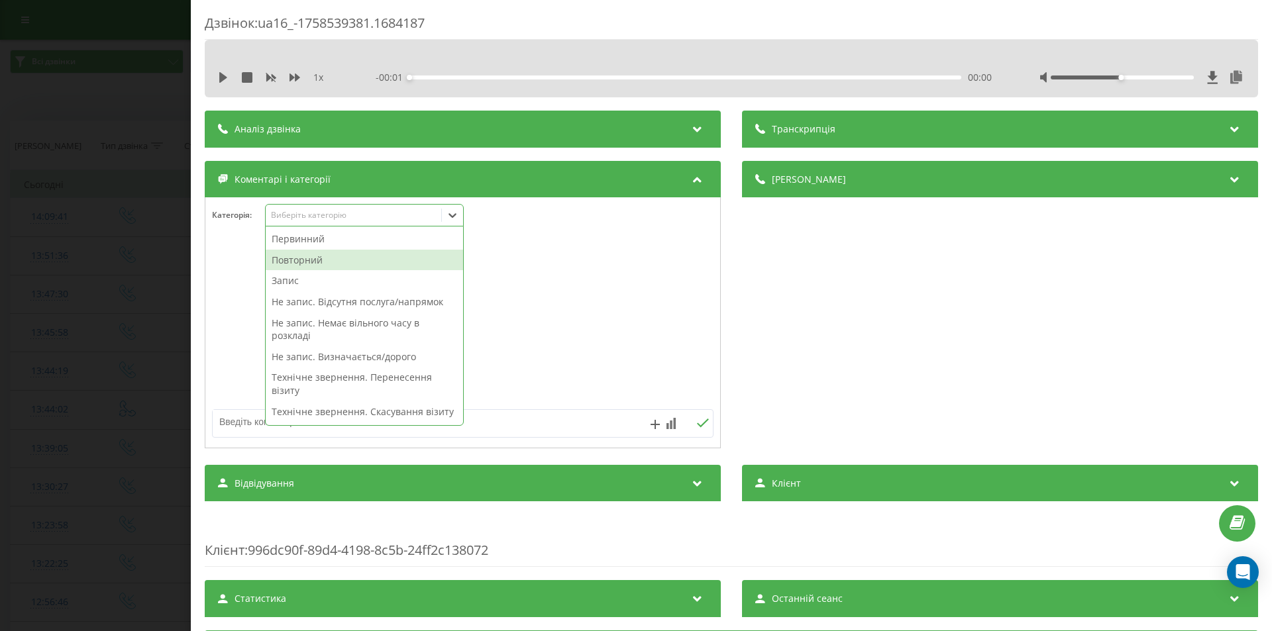
click at [342, 262] on div "Повторний" at bounding box center [364, 260] width 197 height 21
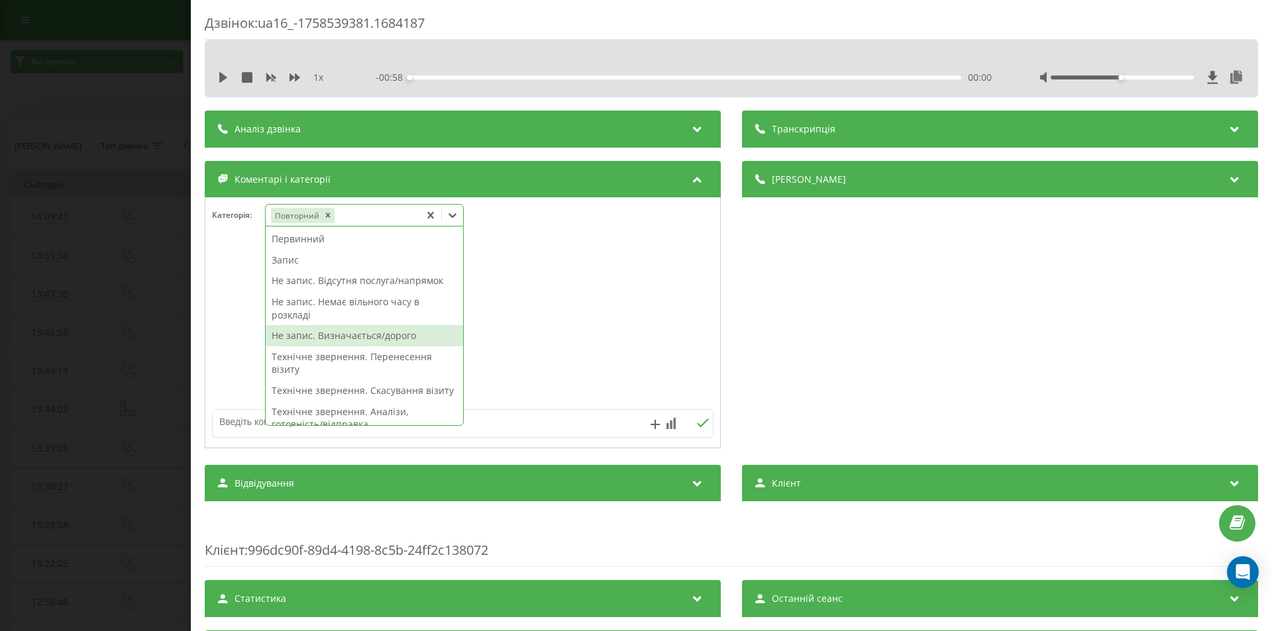
click at [352, 337] on div "Не запис. Визначається/дорого" at bounding box center [364, 335] width 197 height 21
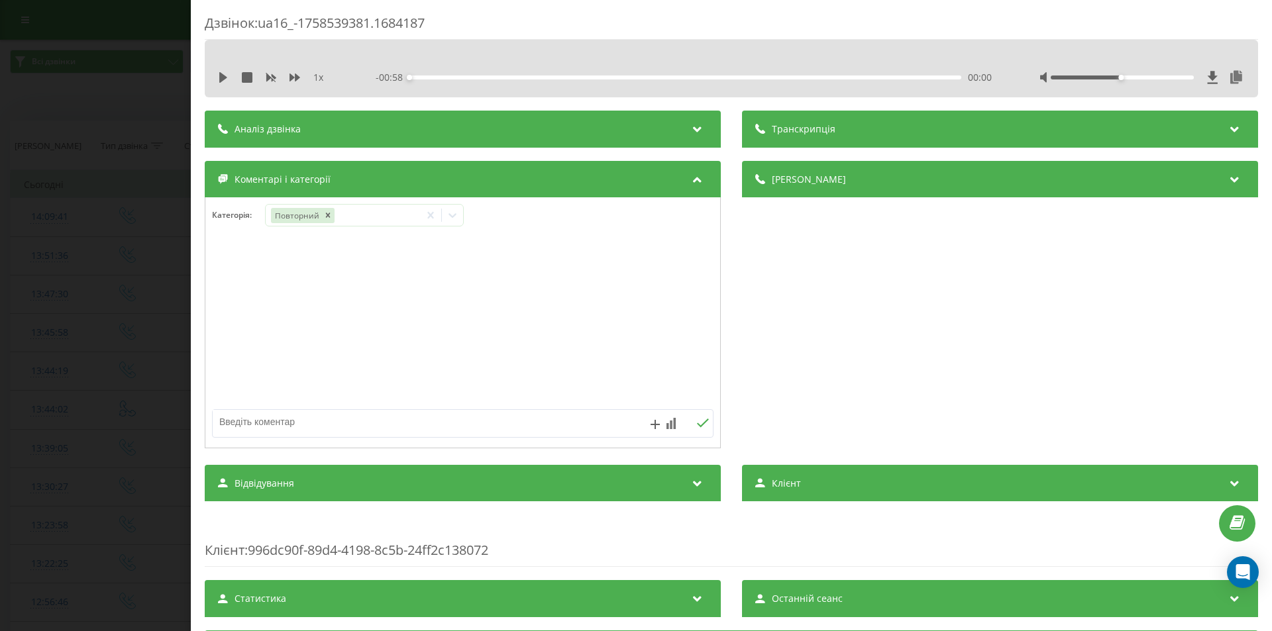
click at [171, 284] on div "Дзвінок : ua16_-1758539381.1684187 1 x - 00:58 00:00 00:00 Транскрипція Для AI-…" at bounding box center [636, 315] width 1272 height 631
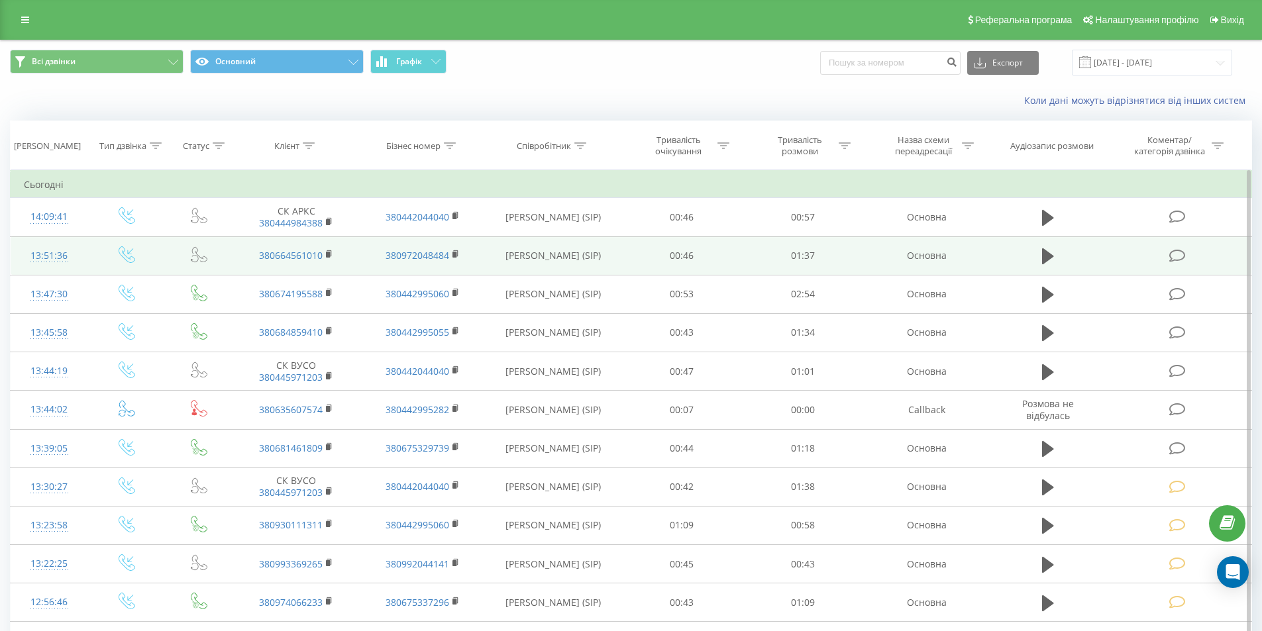
click at [1177, 254] on icon at bounding box center [1177, 256] width 17 height 14
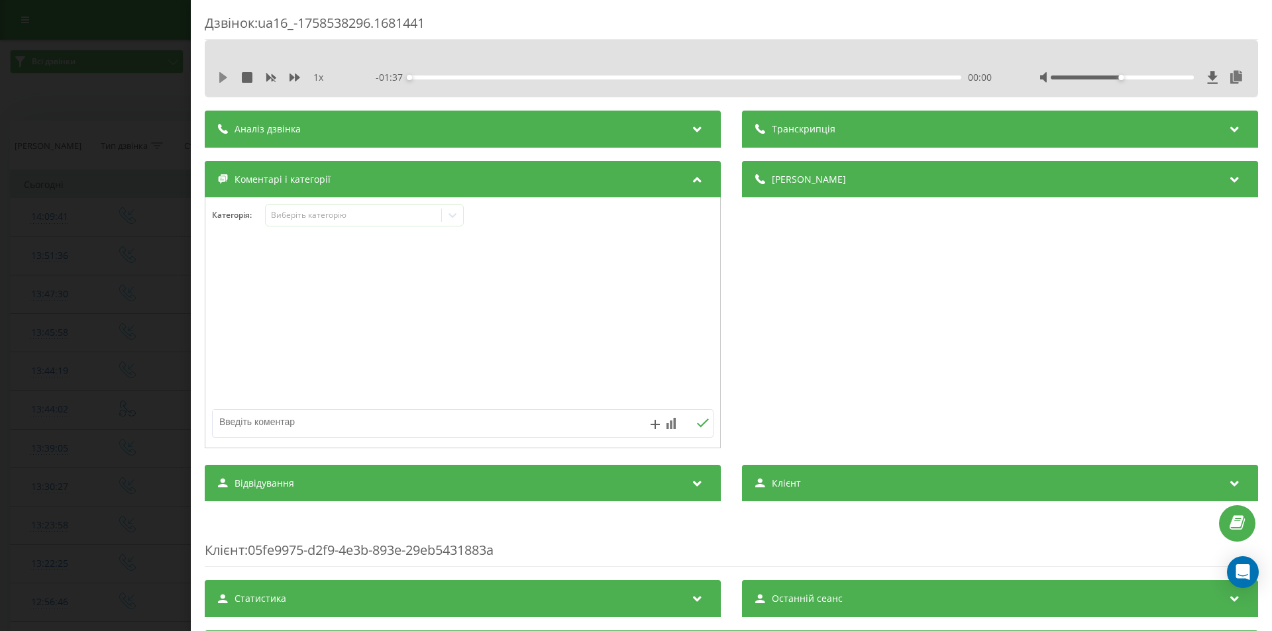
click at [223, 80] on icon at bounding box center [223, 77] width 8 height 11
click at [442, 79] on div "00:00" at bounding box center [685, 78] width 552 height 4
drag, startPoint x: 222, startPoint y: 75, endPoint x: 247, endPoint y: 89, distance: 28.8
click at [224, 75] on icon at bounding box center [223, 77] width 11 height 11
click at [437, 215] on div "Виберіть категорію" at bounding box center [354, 215] width 176 height 13
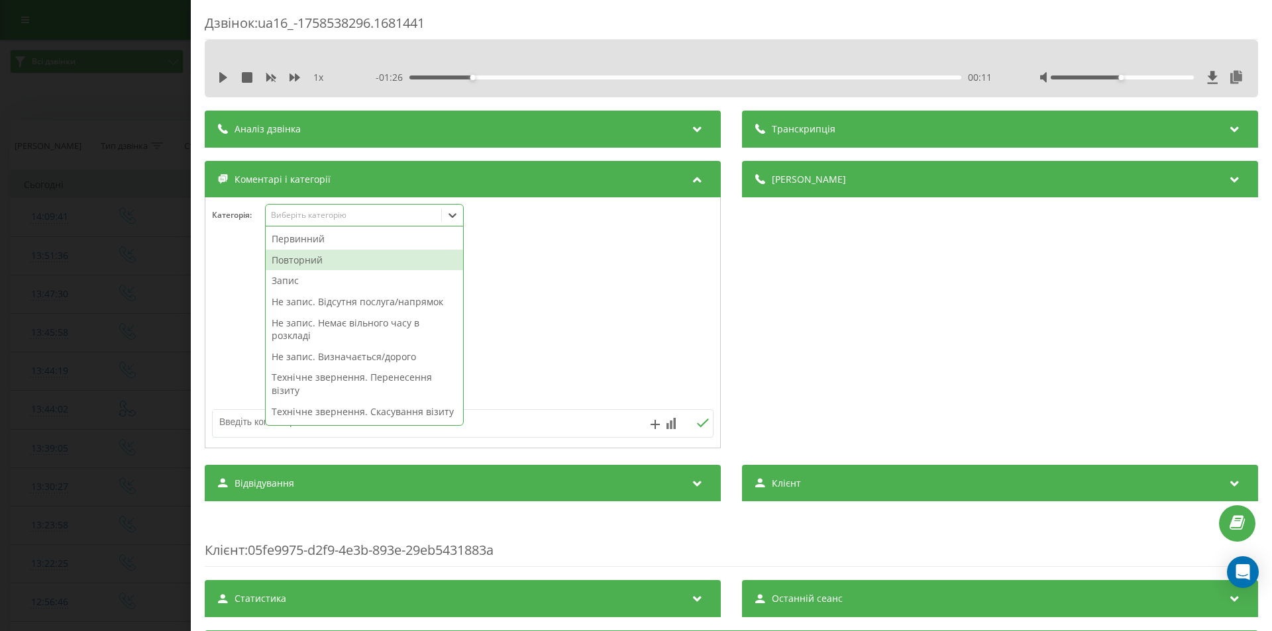
click at [335, 266] on div "Повторний" at bounding box center [364, 260] width 197 height 21
click at [400, 359] on div "Технічне звернення. Перенесення візиту" at bounding box center [364, 364] width 197 height 34
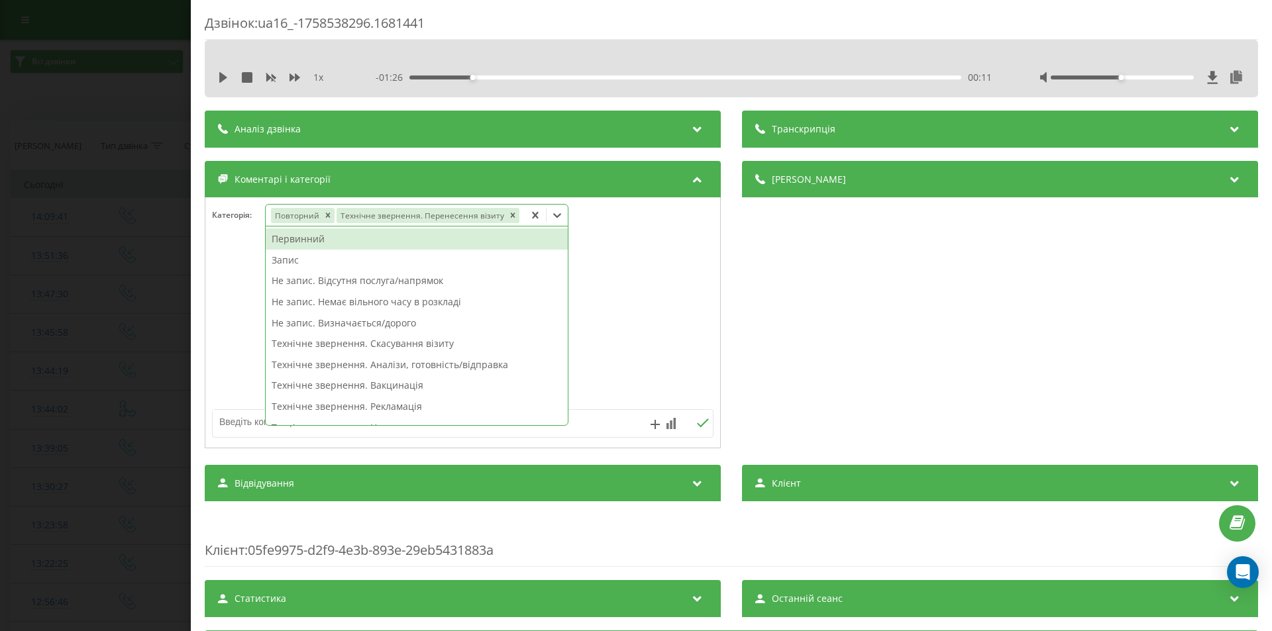
click at [83, 225] on div "Дзвінок : ua16_-1758538296.1681441 1 x - 01:26 00:11 00:11 Транскрипція Для AI-…" at bounding box center [636, 315] width 1272 height 631
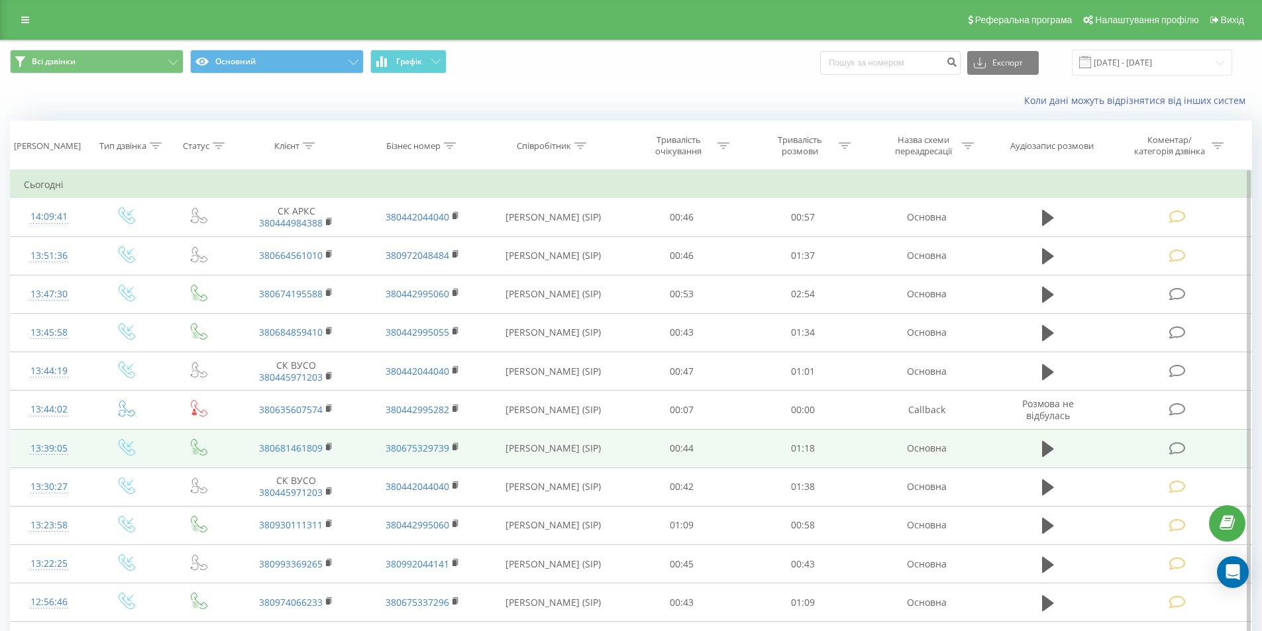
click at [1175, 445] on icon at bounding box center [1177, 449] width 17 height 14
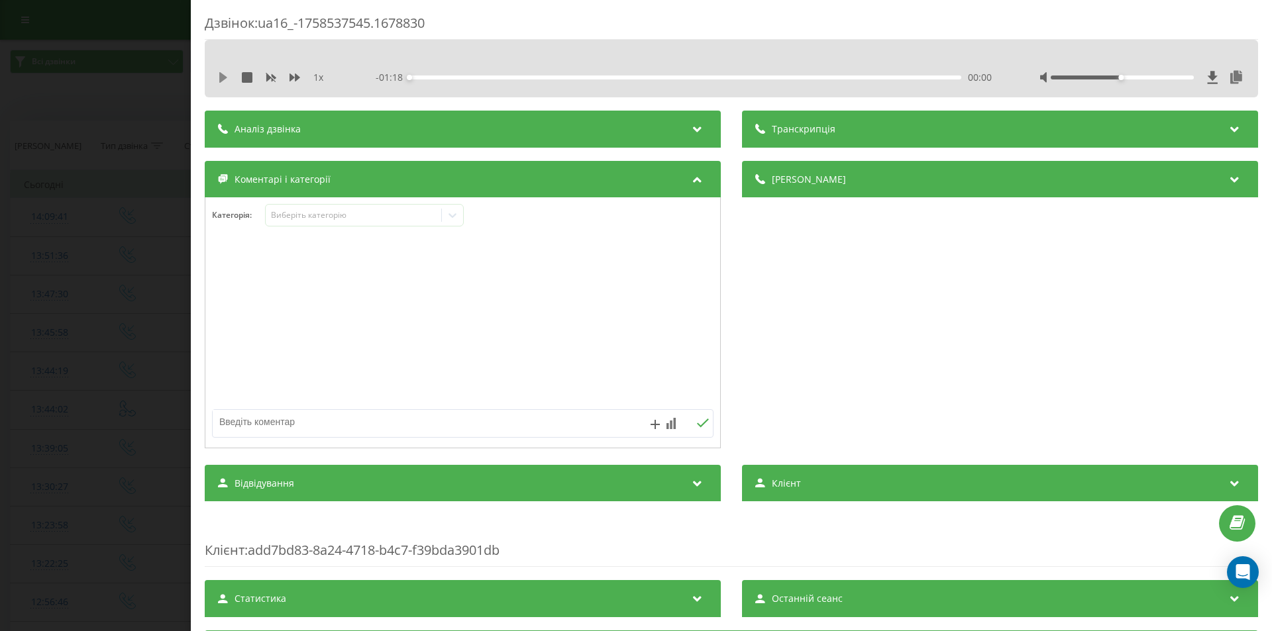
click at [220, 74] on icon at bounding box center [223, 77] width 8 height 11
click at [431, 79] on div "00:03" at bounding box center [685, 78] width 552 height 4
click at [226, 74] on icon at bounding box center [226, 77] width 3 height 11
click at [459, 217] on icon at bounding box center [452, 215] width 13 height 13
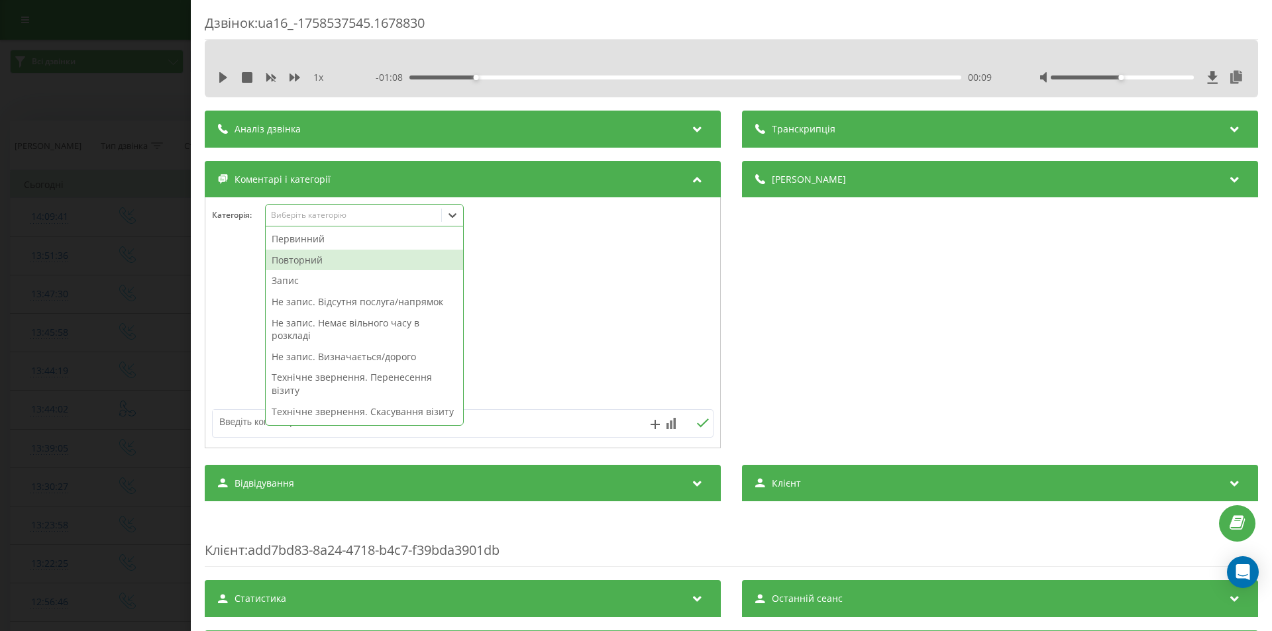
click at [348, 263] on div "Повторний" at bounding box center [364, 260] width 197 height 21
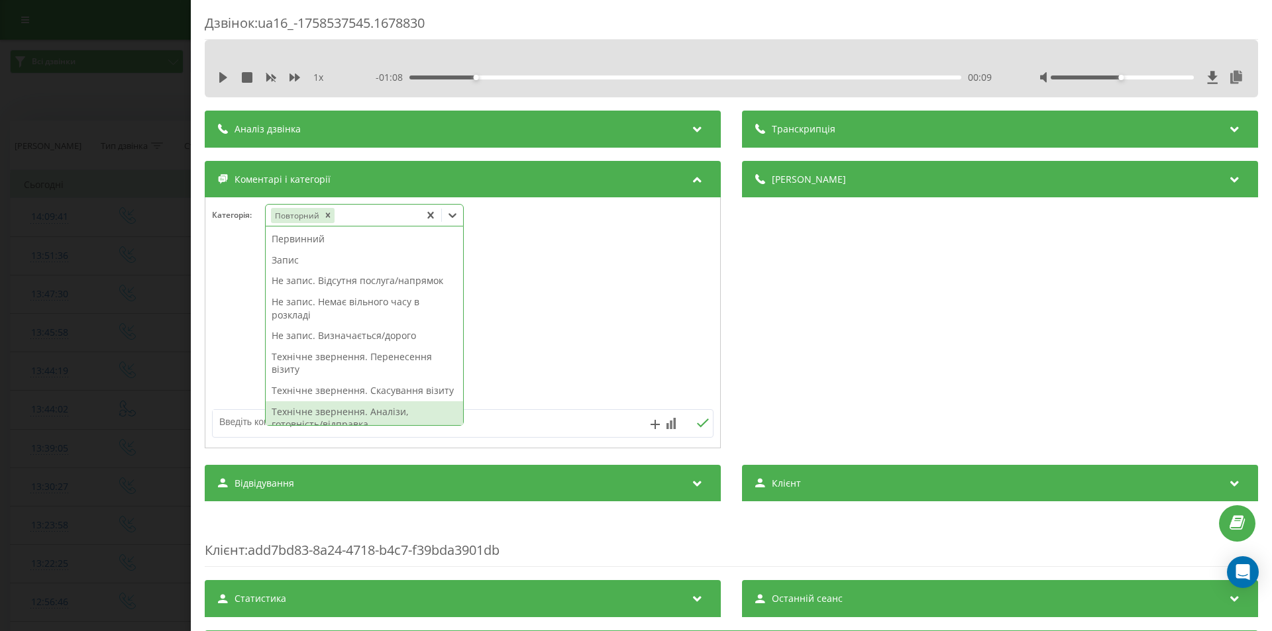
click at [388, 421] on div "Технічне звернення. Аналізи, готовність/відправка" at bounding box center [364, 419] width 197 height 34
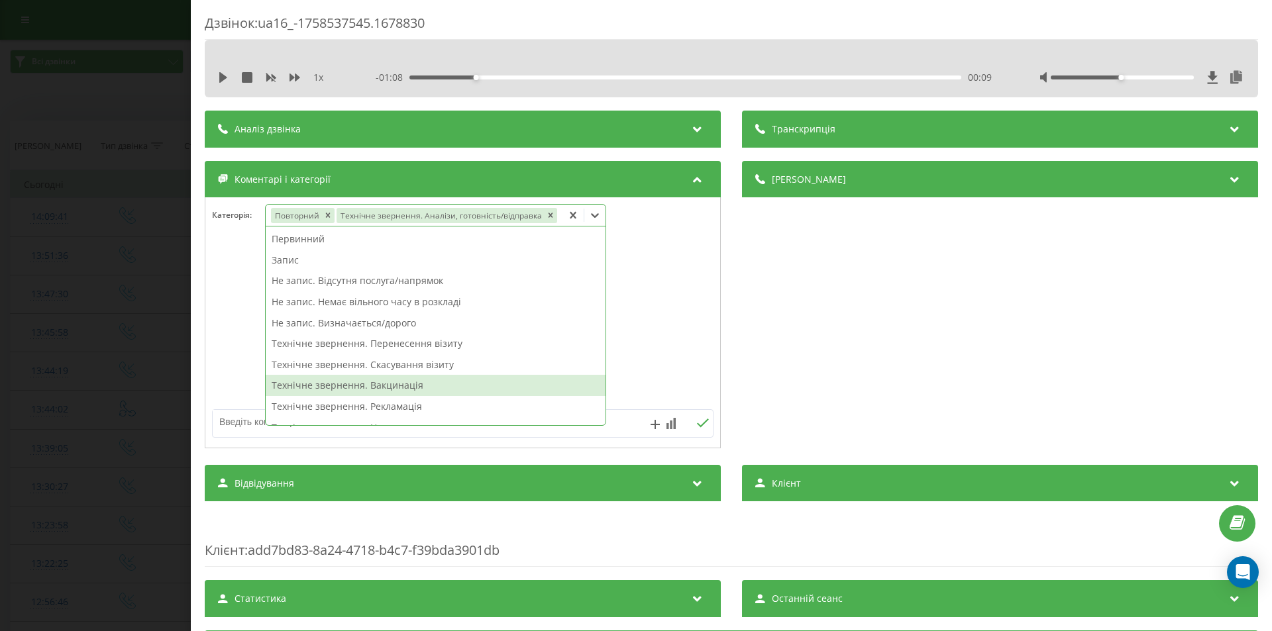
click at [78, 252] on div "Дзвінок : ua16_-1758537545.1678830 1 x - 01:08 00:09 00:09 Транскрипція Для AI-…" at bounding box center [636, 315] width 1272 height 631
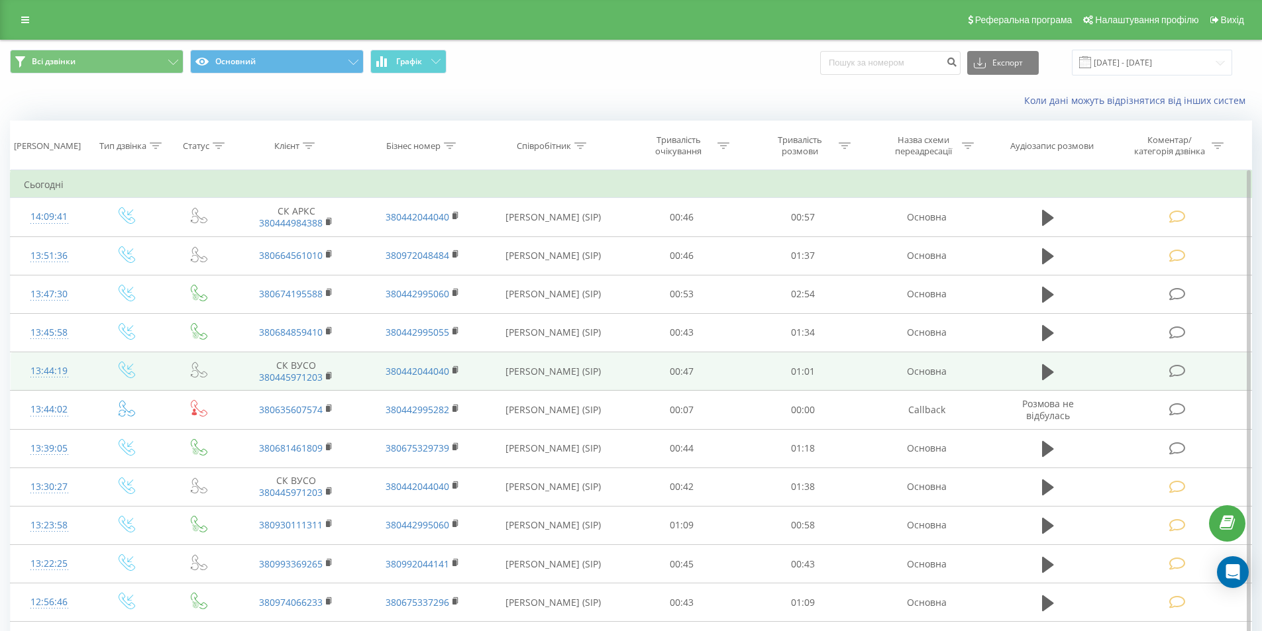
click at [1173, 373] on icon at bounding box center [1177, 371] width 17 height 14
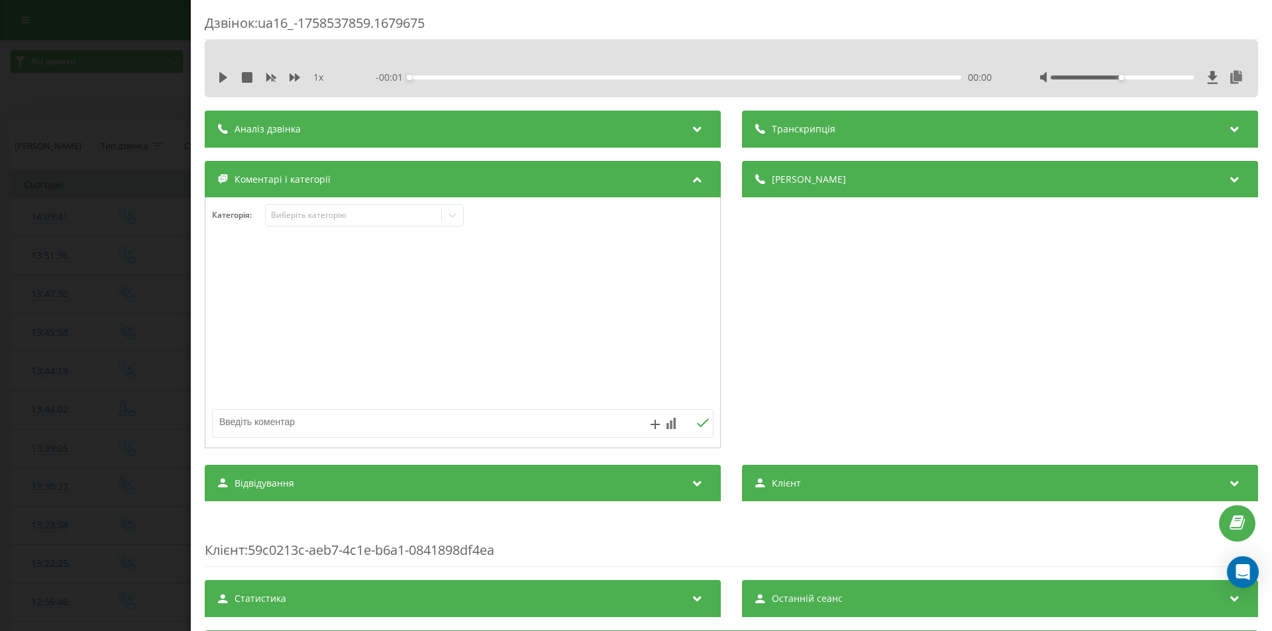
click at [223, 77] on icon at bounding box center [223, 77] width 8 height 11
click at [439, 76] on div "00:00" at bounding box center [685, 78] width 552 height 4
click at [222, 77] on icon at bounding box center [220, 77] width 3 height 11
click at [447, 213] on icon at bounding box center [452, 215] width 13 height 13
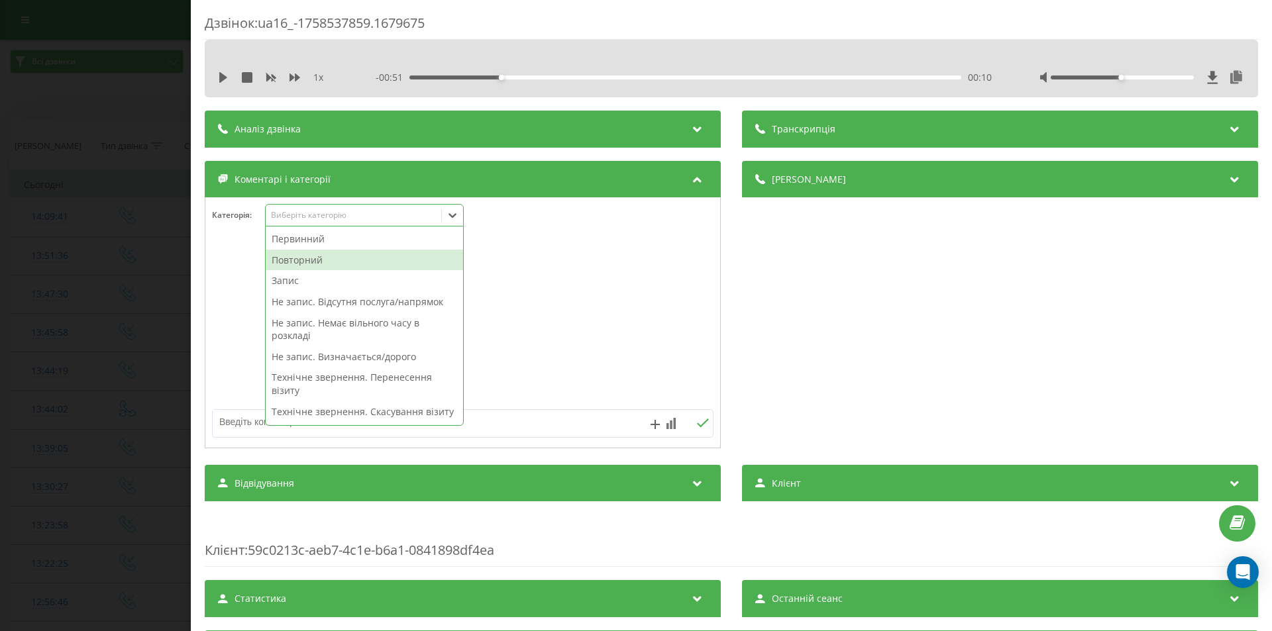
click at [339, 257] on div "Повторний" at bounding box center [364, 260] width 197 height 21
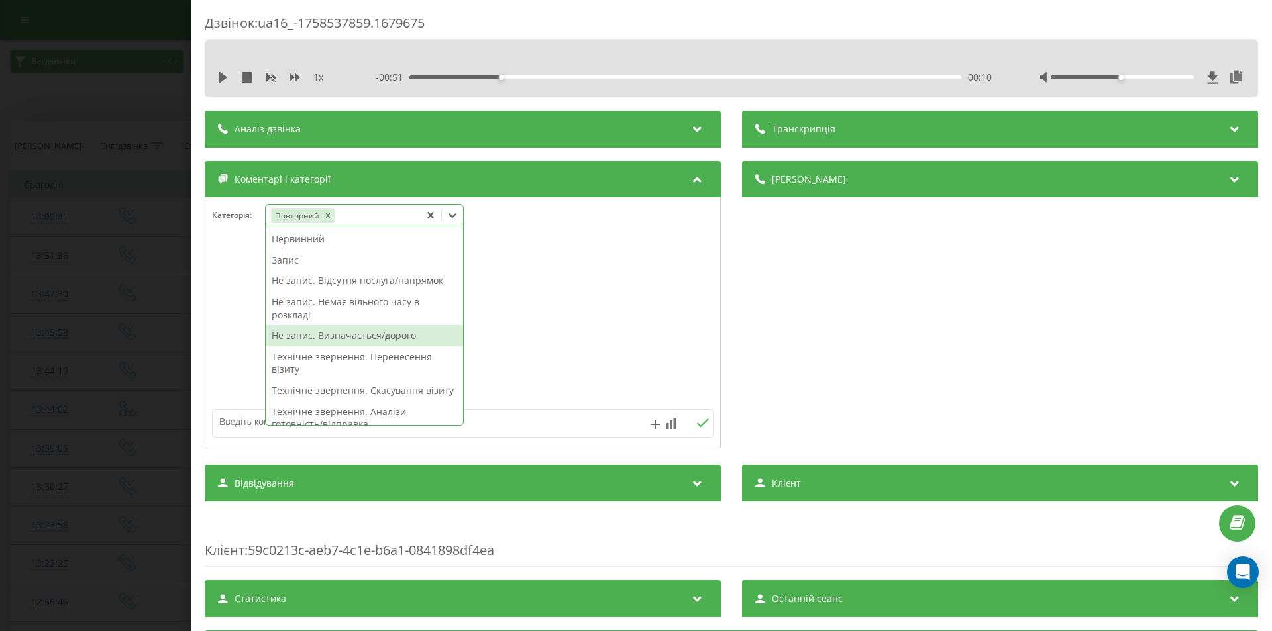
click at [389, 332] on div "Не запис. Визначається/дорого" at bounding box center [364, 335] width 197 height 21
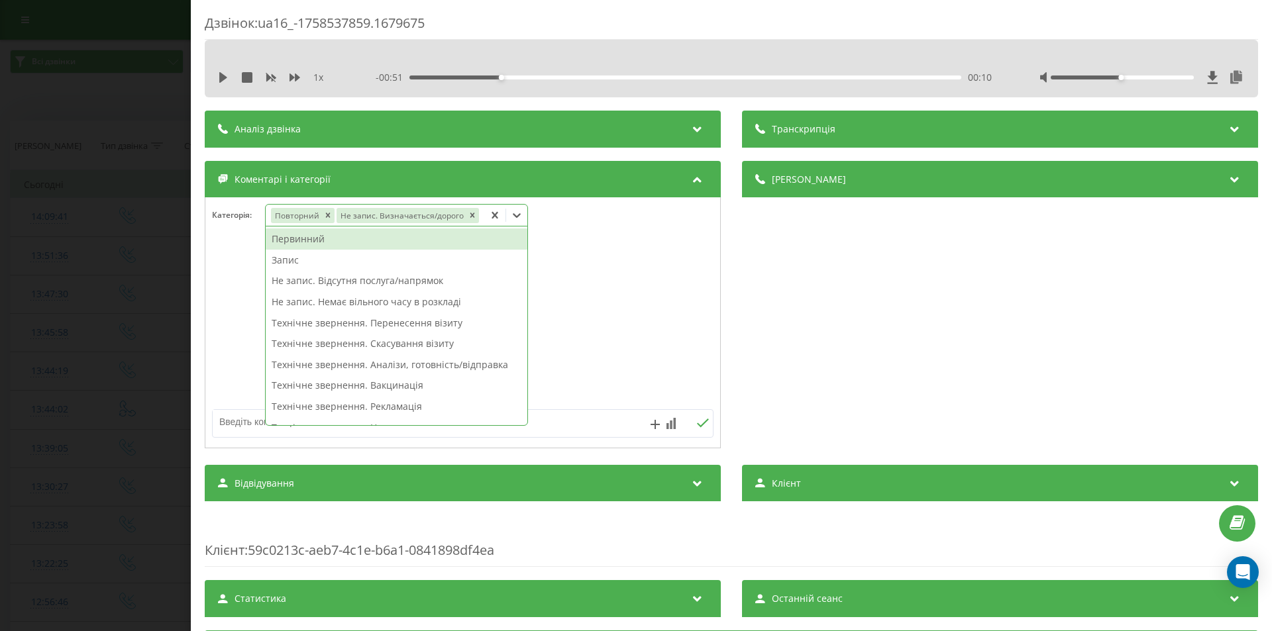
click at [93, 174] on div "Дзвінок : ua16_-1758537859.1679675 1 x - 00:51 00:10 00:10 Транскрипція Для AI-…" at bounding box center [636, 315] width 1272 height 631
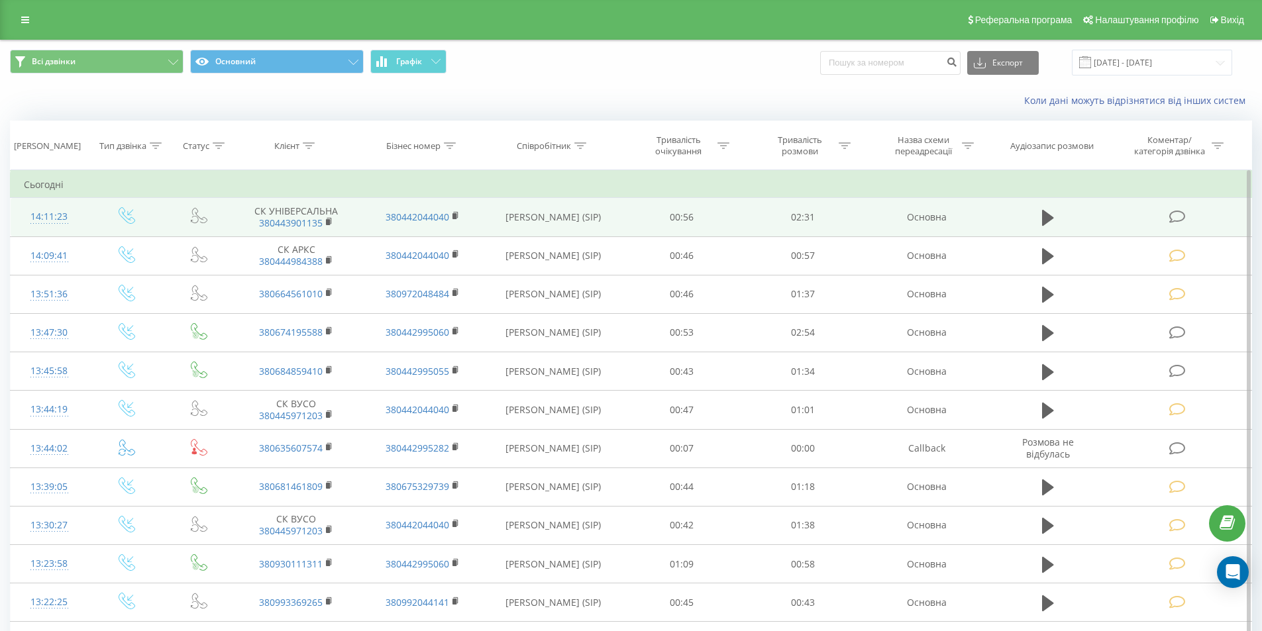
click at [1180, 220] on icon at bounding box center [1177, 217] width 17 height 14
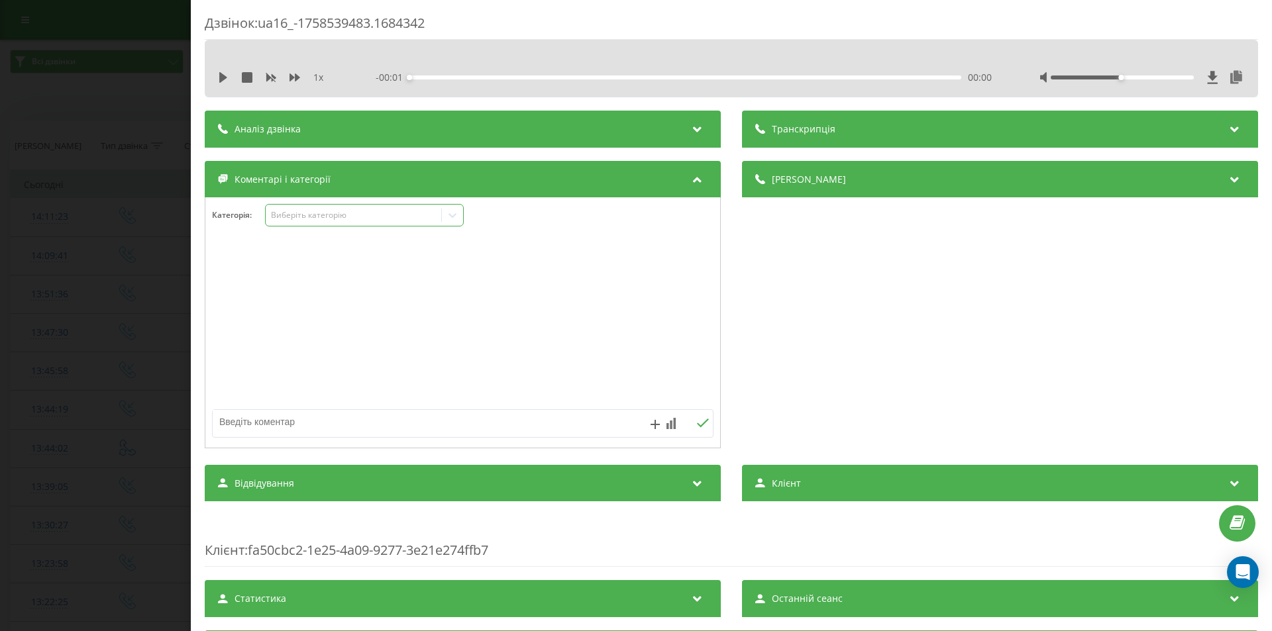
click at [292, 212] on div "Виберіть категорію" at bounding box center [354, 215] width 166 height 11
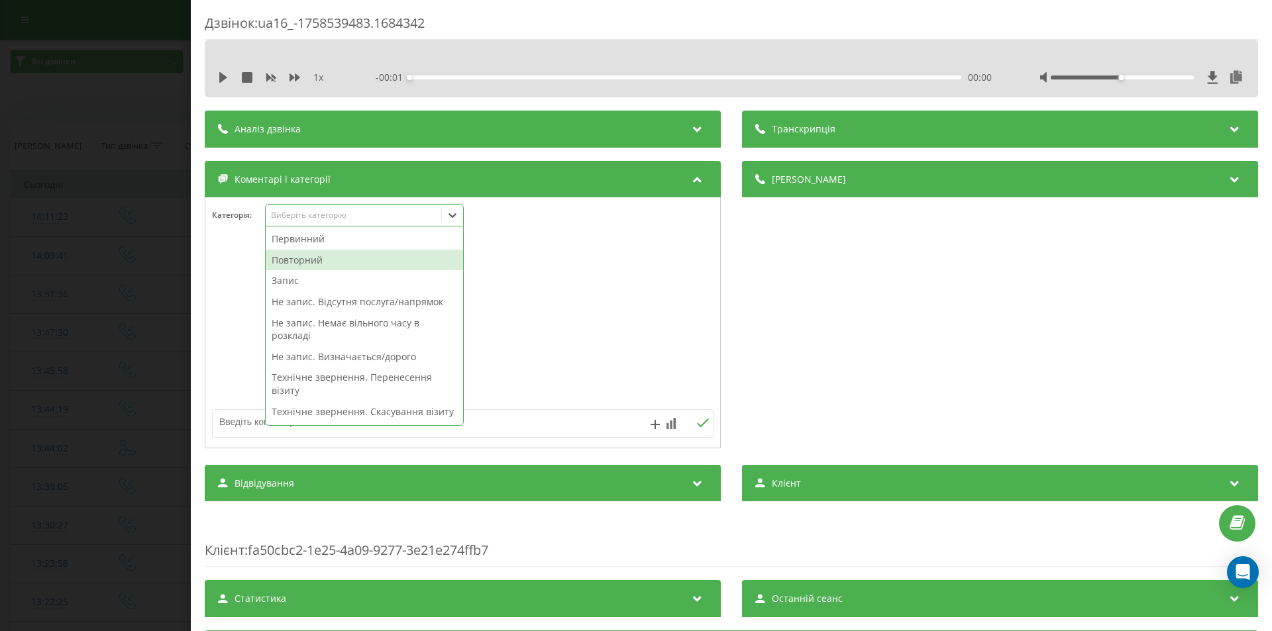
click at [295, 257] on div "Повторний" at bounding box center [364, 260] width 197 height 21
click at [295, 257] on div "Запис" at bounding box center [364, 260] width 197 height 21
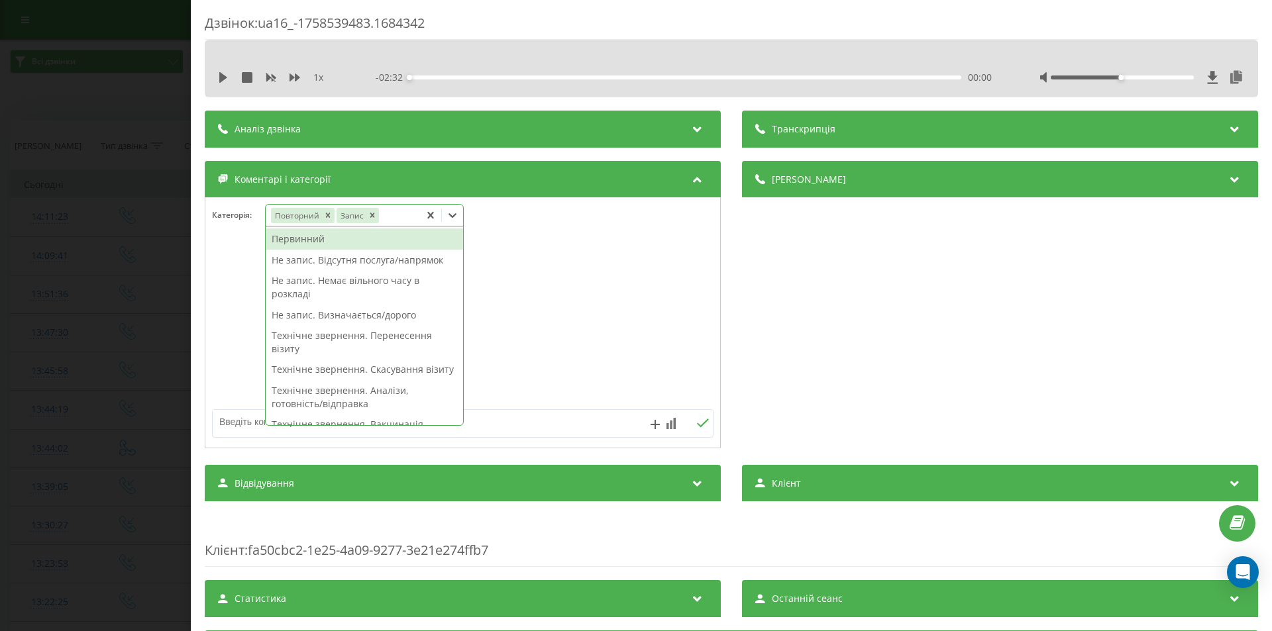
click at [158, 231] on div "Дзвінок : ua16_-1758539483.1684342 1 x - 02:32 00:00 00:00 Транскрипція Для AI-…" at bounding box center [636, 315] width 1272 height 631
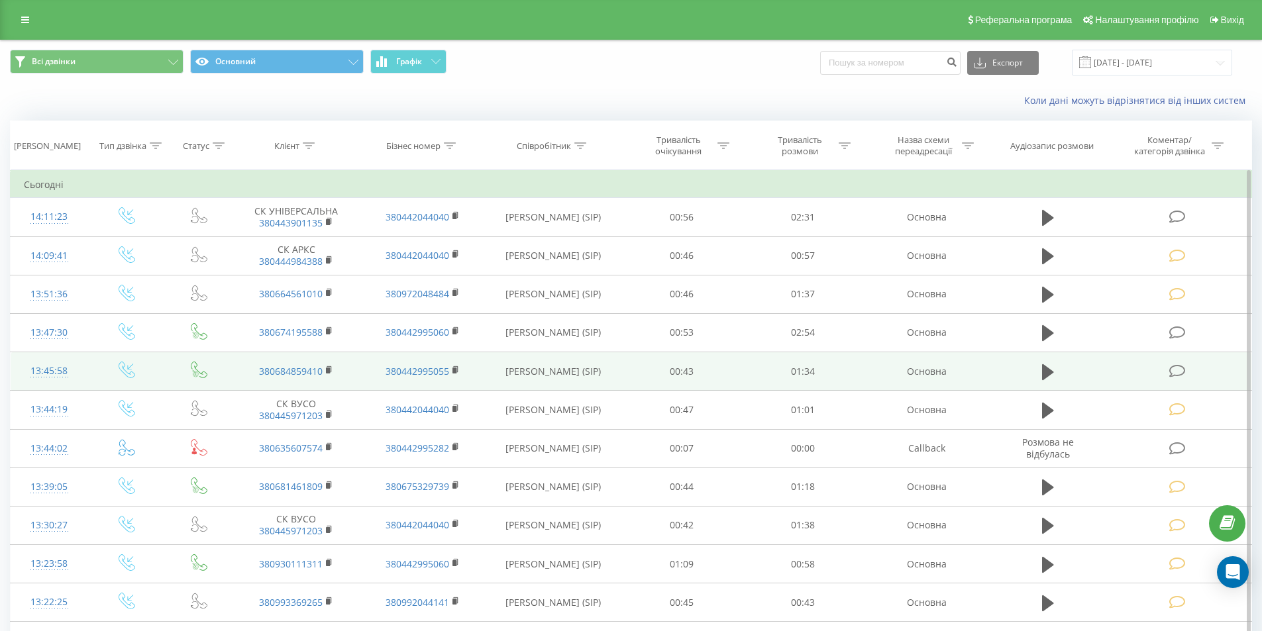
click at [1172, 370] on icon at bounding box center [1177, 371] width 17 height 14
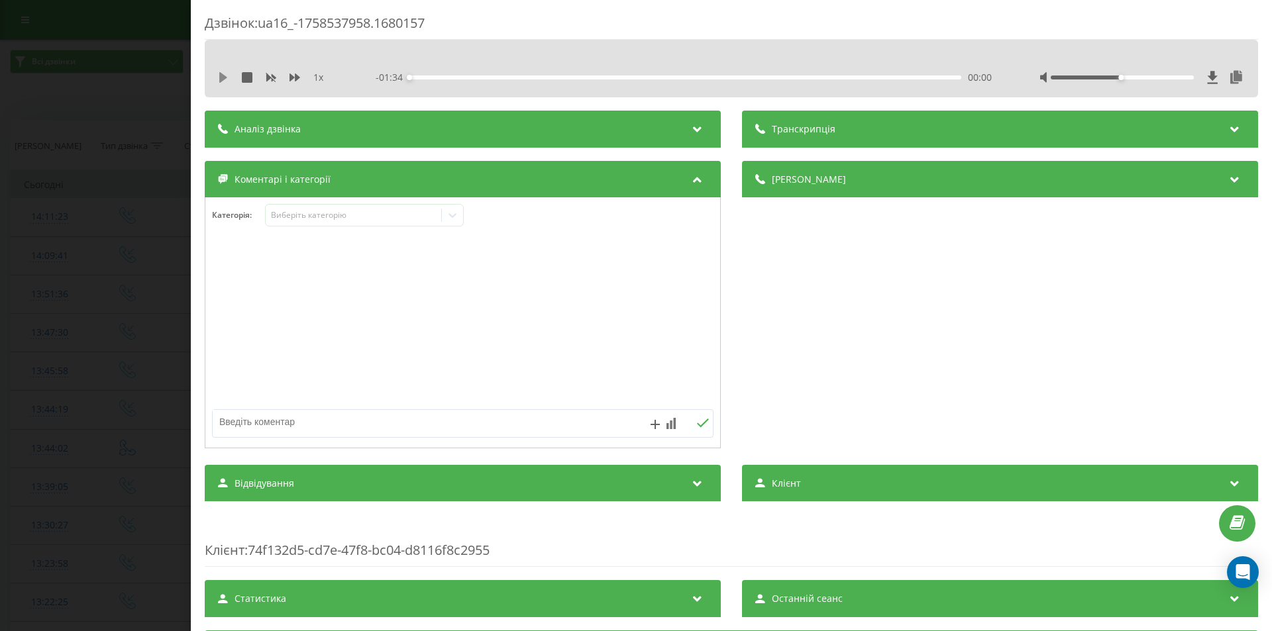
click at [225, 80] on icon at bounding box center [223, 77] width 11 height 11
click at [451, 78] on div "00:07" at bounding box center [685, 78] width 552 height 4
drag, startPoint x: 220, startPoint y: 76, endPoint x: 236, endPoint y: 81, distance: 16.8
click at [221, 76] on icon at bounding box center [220, 77] width 3 height 11
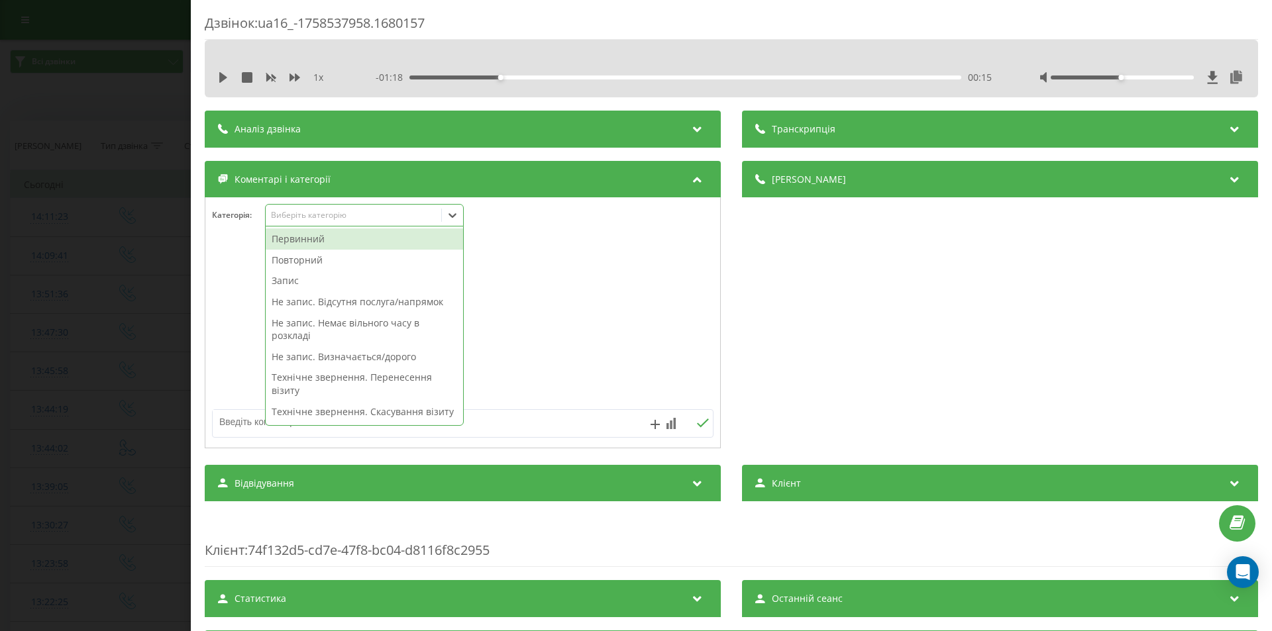
click at [456, 211] on icon at bounding box center [452, 215] width 13 height 13
click at [333, 258] on div "Повторний" at bounding box center [364, 260] width 197 height 21
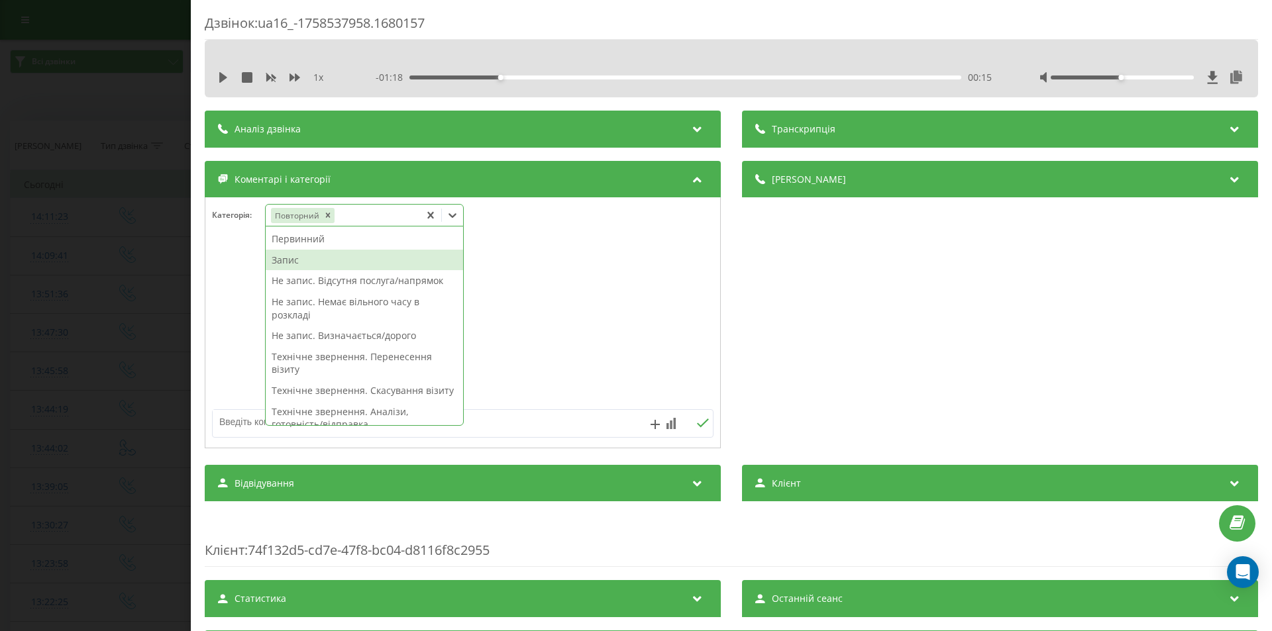
click at [327, 259] on div "Запис" at bounding box center [364, 260] width 197 height 21
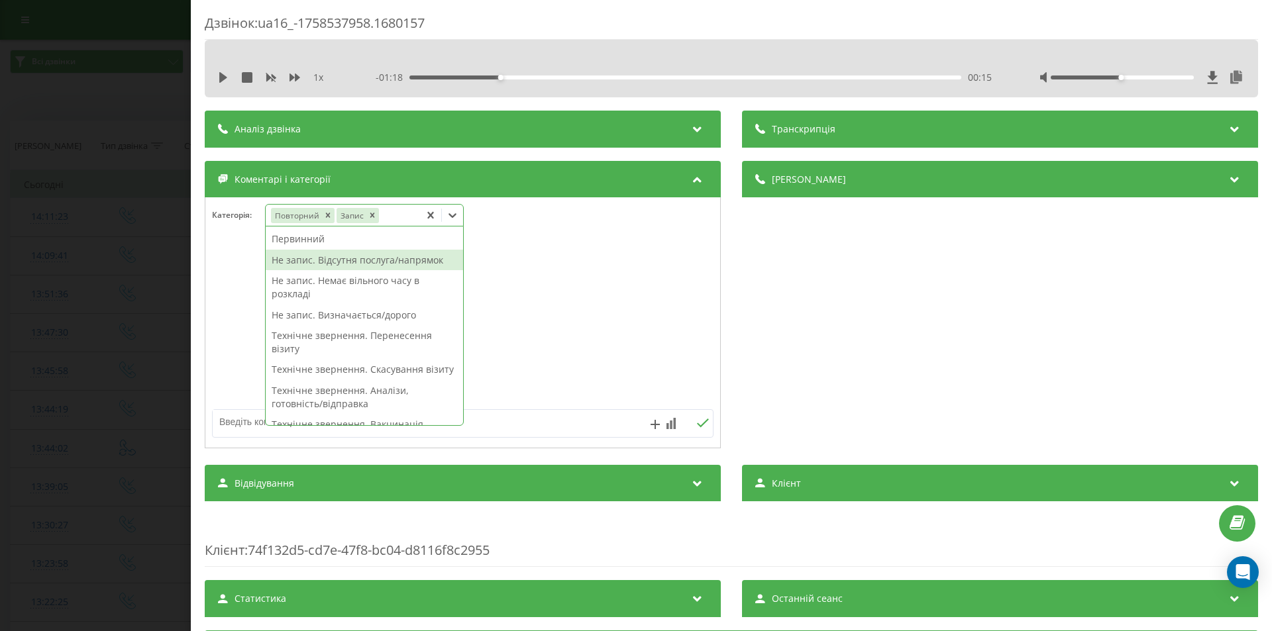
click at [193, 225] on div "Дзвінок : ua16_-1758537958.1680157 1 x - 01:18 00:15 00:15 Транскрипція Для AI-…" at bounding box center [731, 315] width 1081 height 631
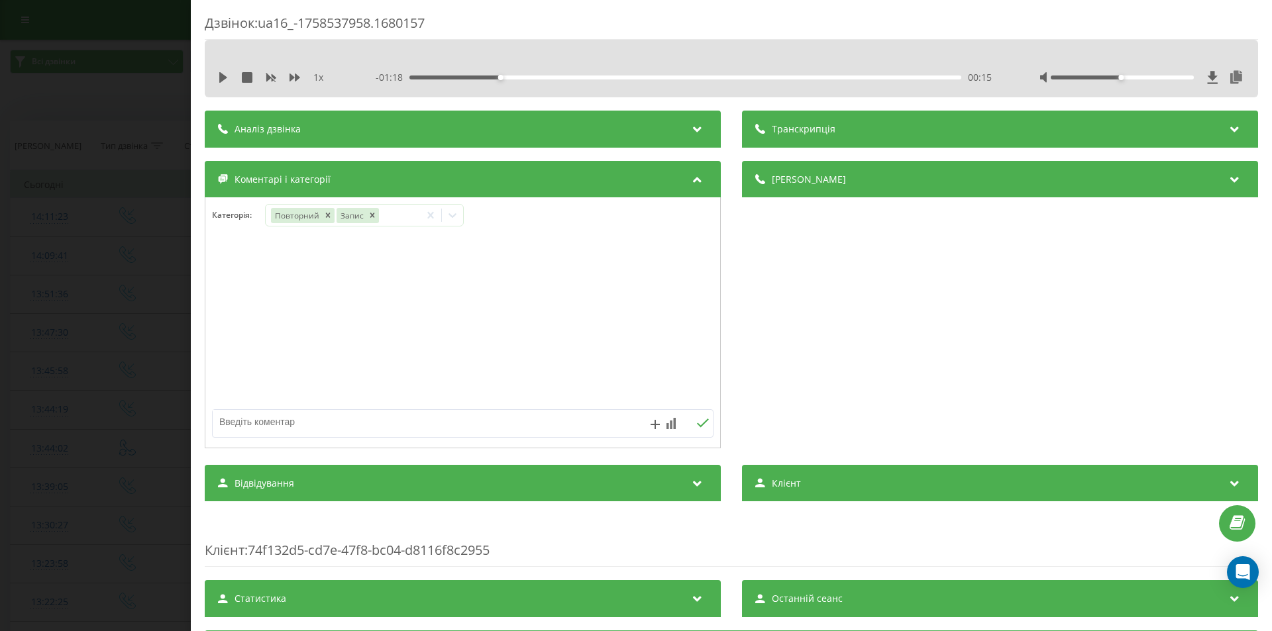
click at [172, 223] on div "Дзвінок : ua16_-1758537958.1680157 1 x - 01:18 00:15 00:15 Транскрипція Для AI-…" at bounding box center [636, 315] width 1272 height 631
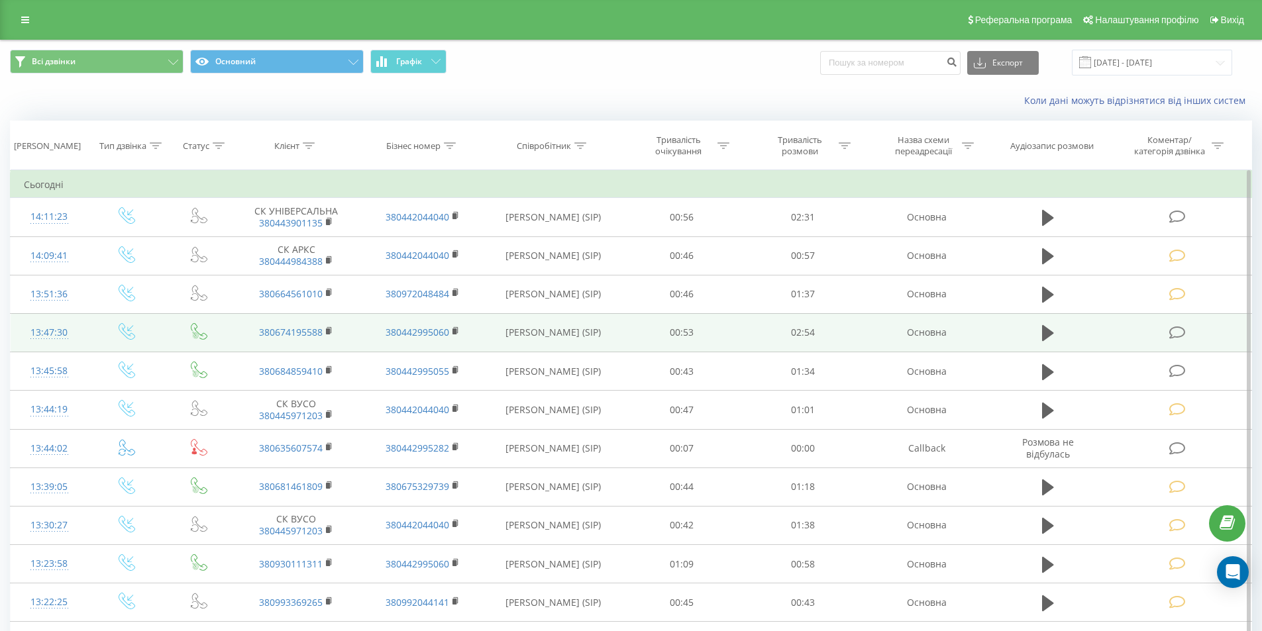
click at [1173, 331] on icon at bounding box center [1177, 333] width 17 height 14
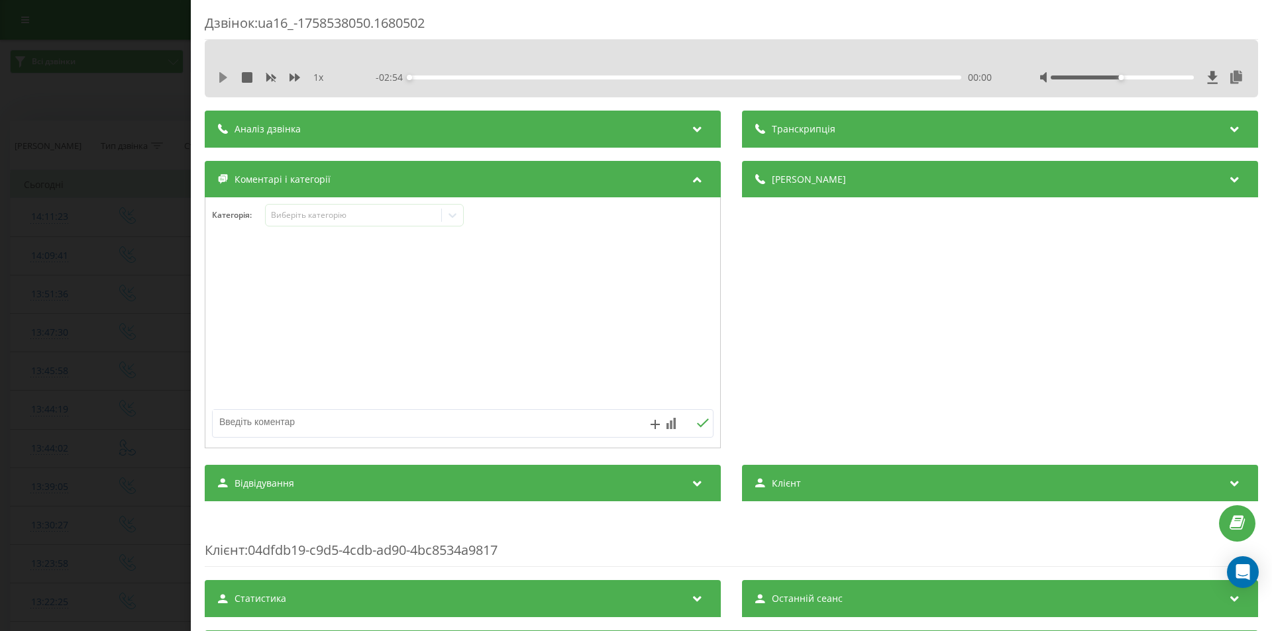
click at [223, 80] on icon at bounding box center [223, 77] width 8 height 11
click at [462, 78] on div "00:17" at bounding box center [685, 78] width 552 height 4
drag, startPoint x: 224, startPoint y: 74, endPoint x: 237, endPoint y: 77, distance: 13.7
click at [225, 74] on icon at bounding box center [223, 77] width 11 height 11
click at [451, 213] on icon at bounding box center [452, 215] width 13 height 13
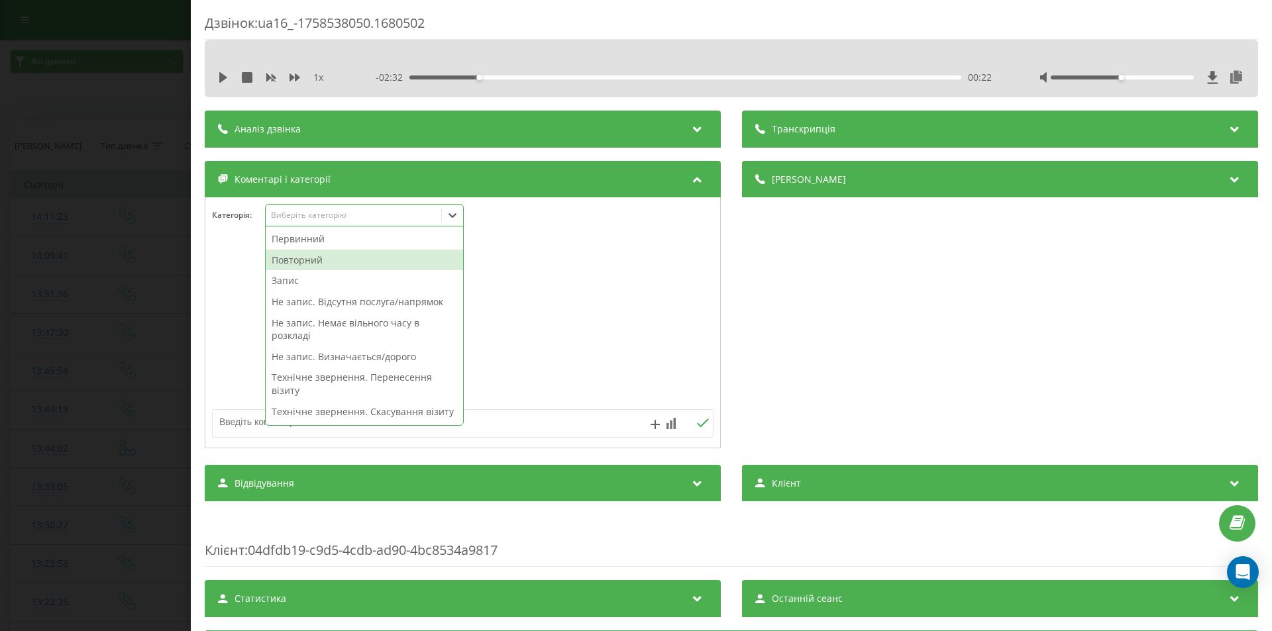
click at [290, 262] on div "Повторний" at bounding box center [364, 260] width 197 height 21
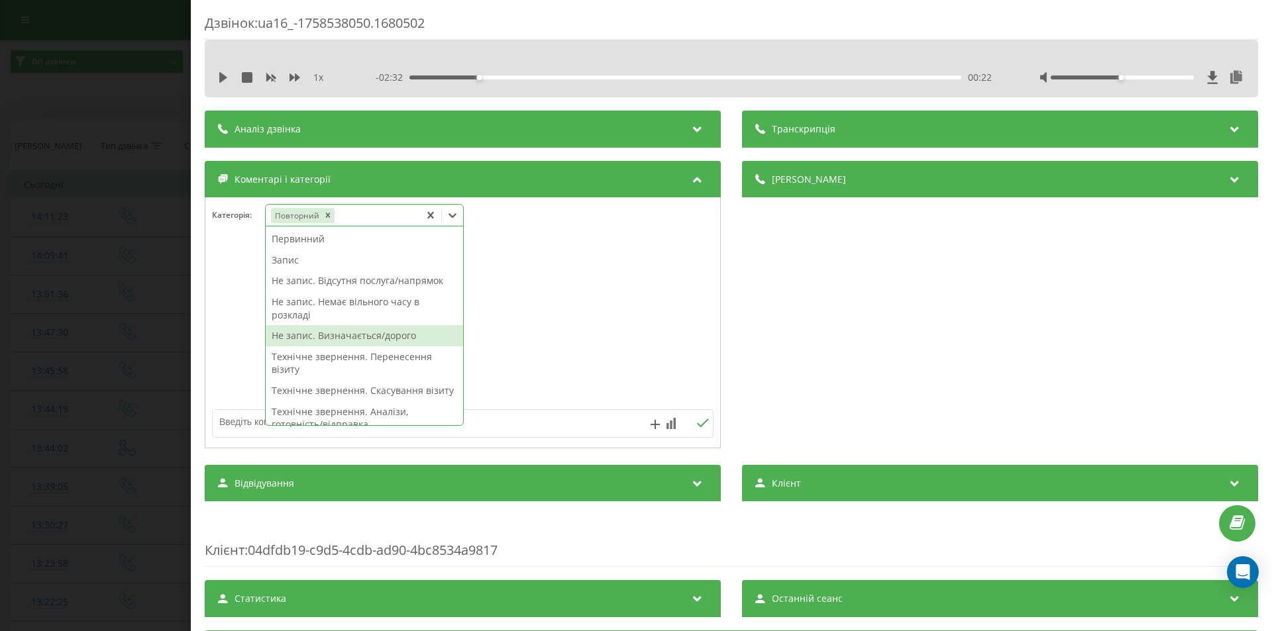
click at [319, 335] on div "Не запис. Визначається/дорого" at bounding box center [364, 335] width 197 height 21
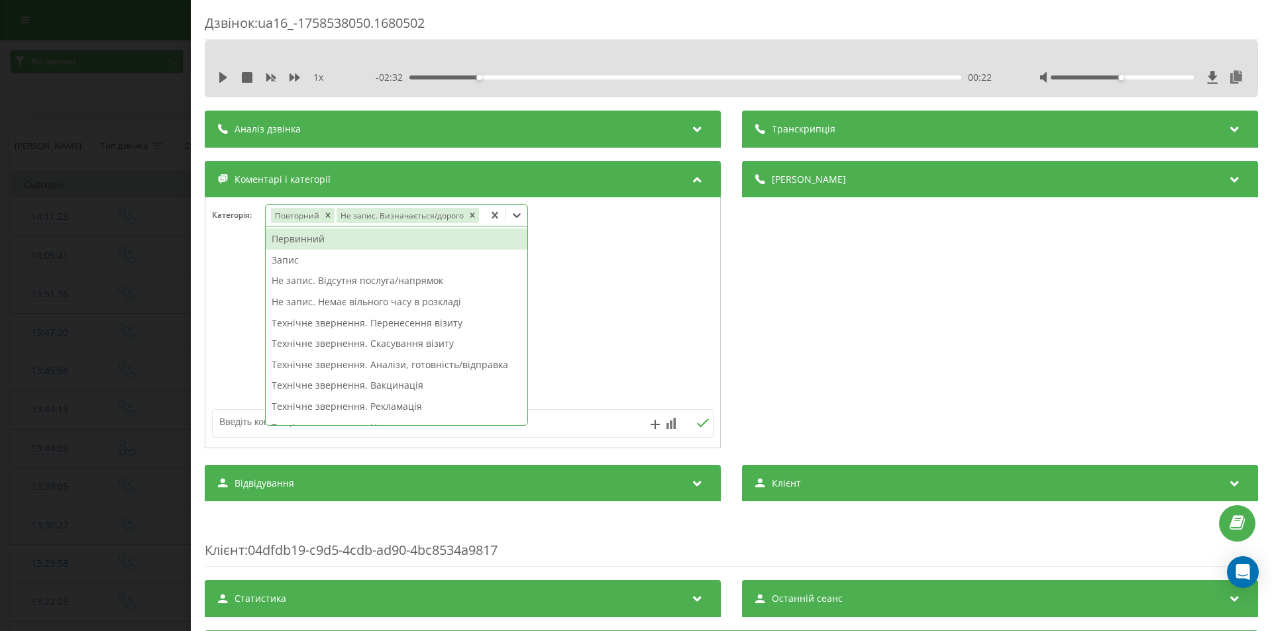
click at [160, 187] on div "Дзвінок : ua16_-1758538050.1680502 1 x - 02:32 00:22 00:22 Транскрипція Для AI-…" at bounding box center [636, 315] width 1272 height 631
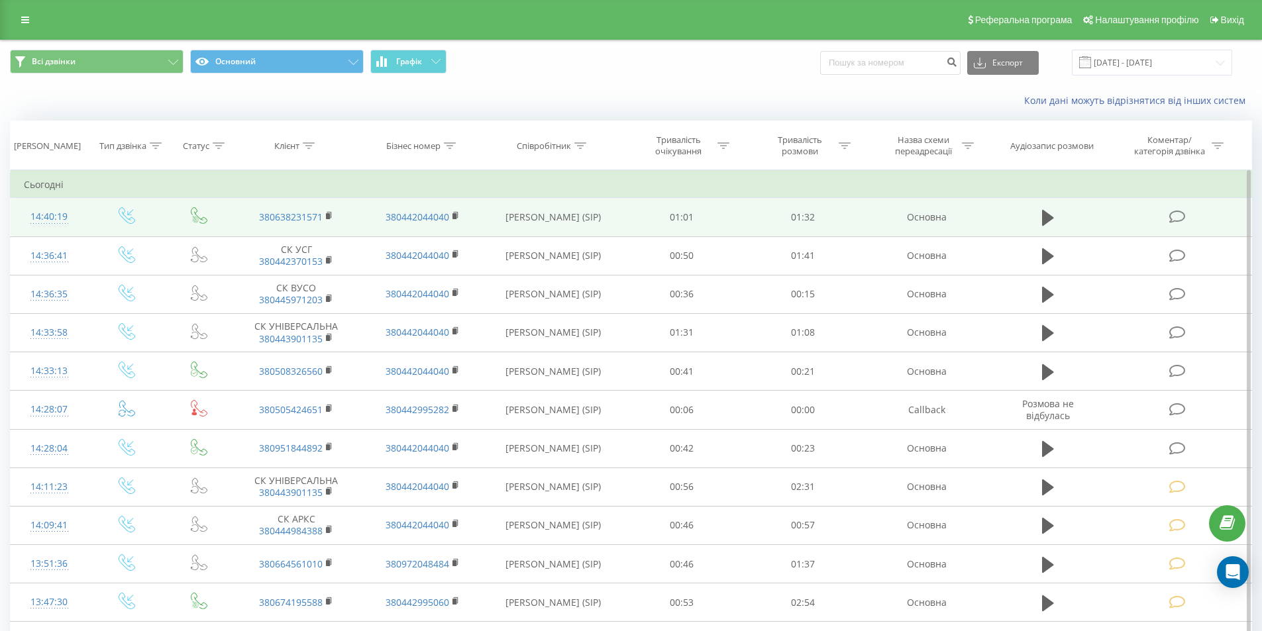
click at [1179, 215] on icon at bounding box center [1177, 217] width 17 height 14
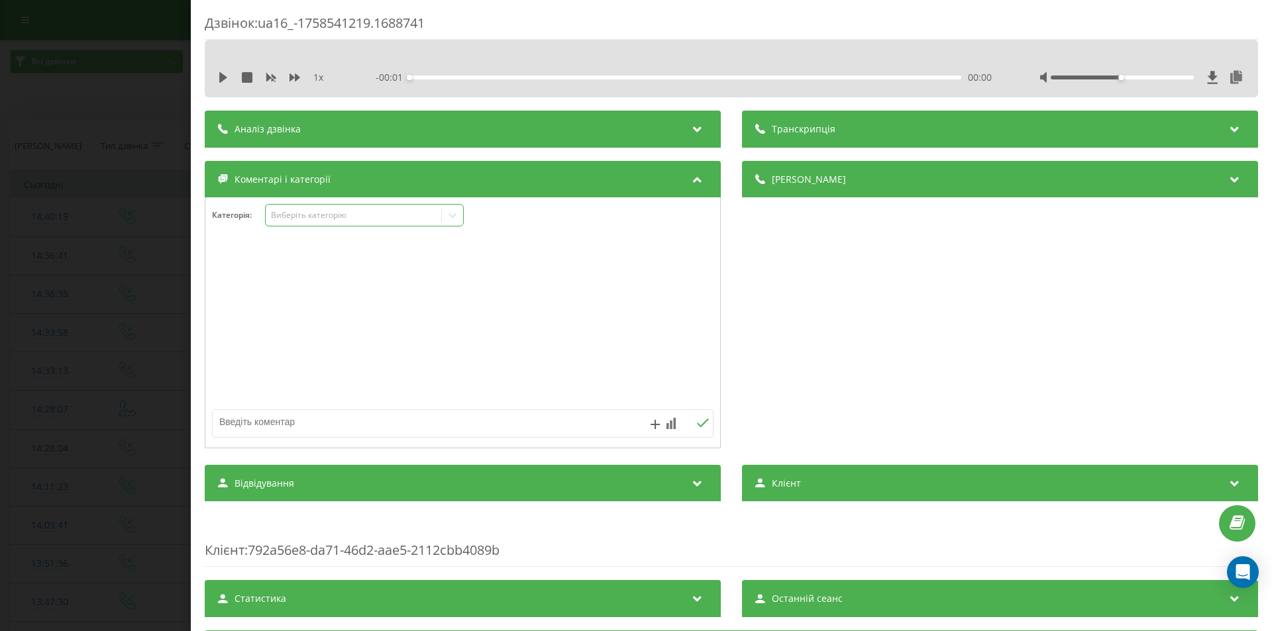
click at [386, 219] on div "Виберіть категорію" at bounding box center [354, 215] width 166 height 11
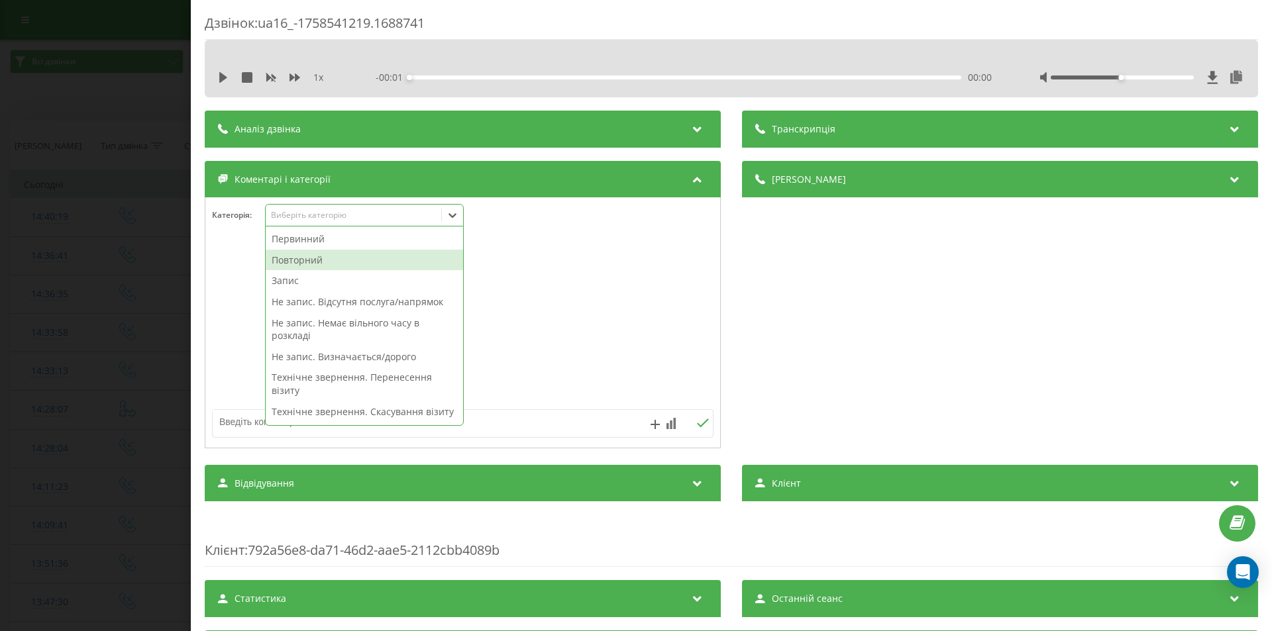
click at [327, 260] on div "Повторний" at bounding box center [364, 260] width 197 height 21
click at [300, 256] on div "Запис" at bounding box center [364, 260] width 197 height 21
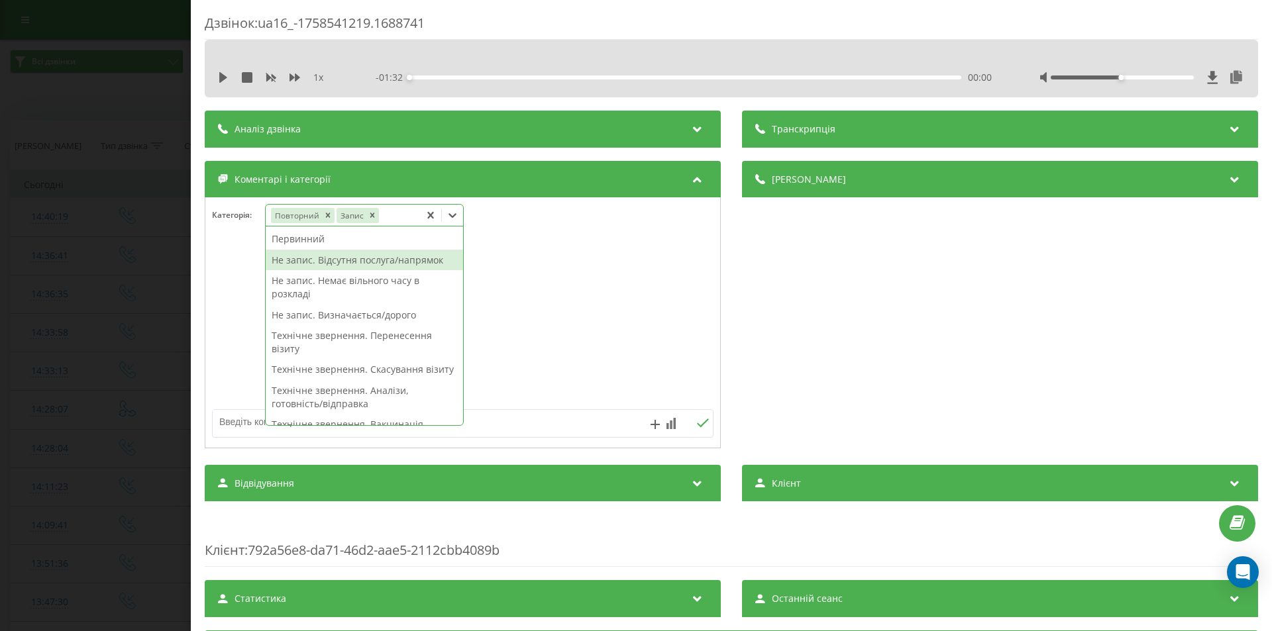
click at [157, 225] on div "Дзвінок : ua16_-1758541219.1688741 1 x - 01:32 00:00 00:00 Транскрипція Для AI-…" at bounding box center [636, 315] width 1272 height 631
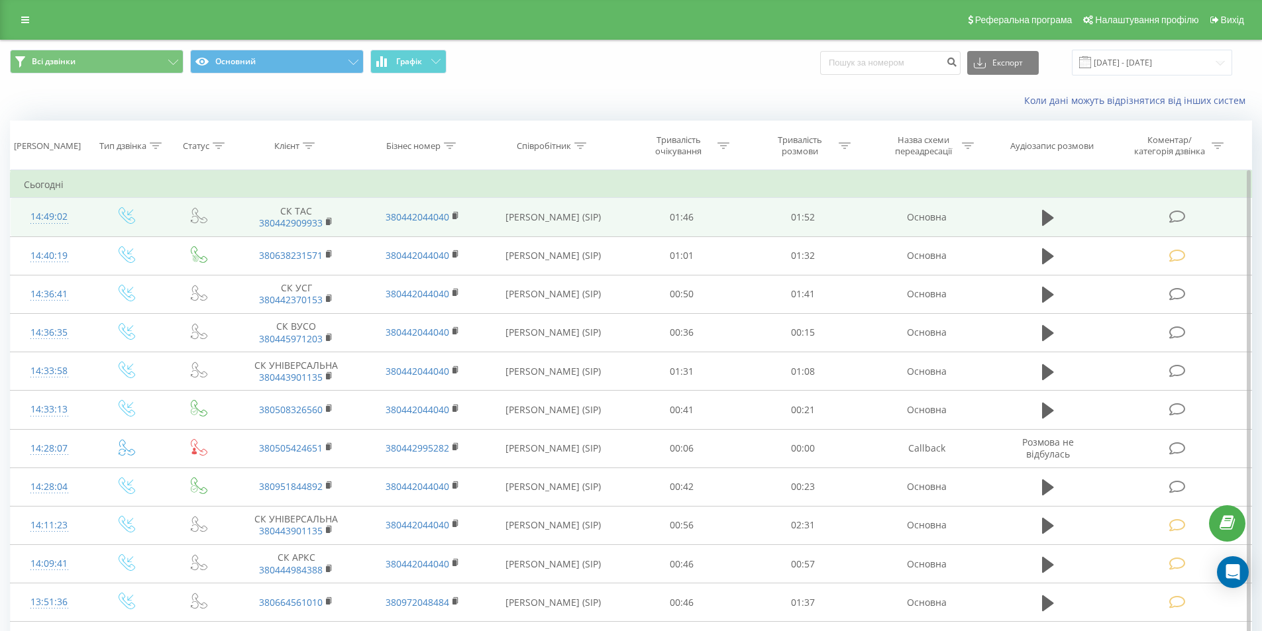
click at [1179, 216] on icon at bounding box center [1177, 217] width 17 height 14
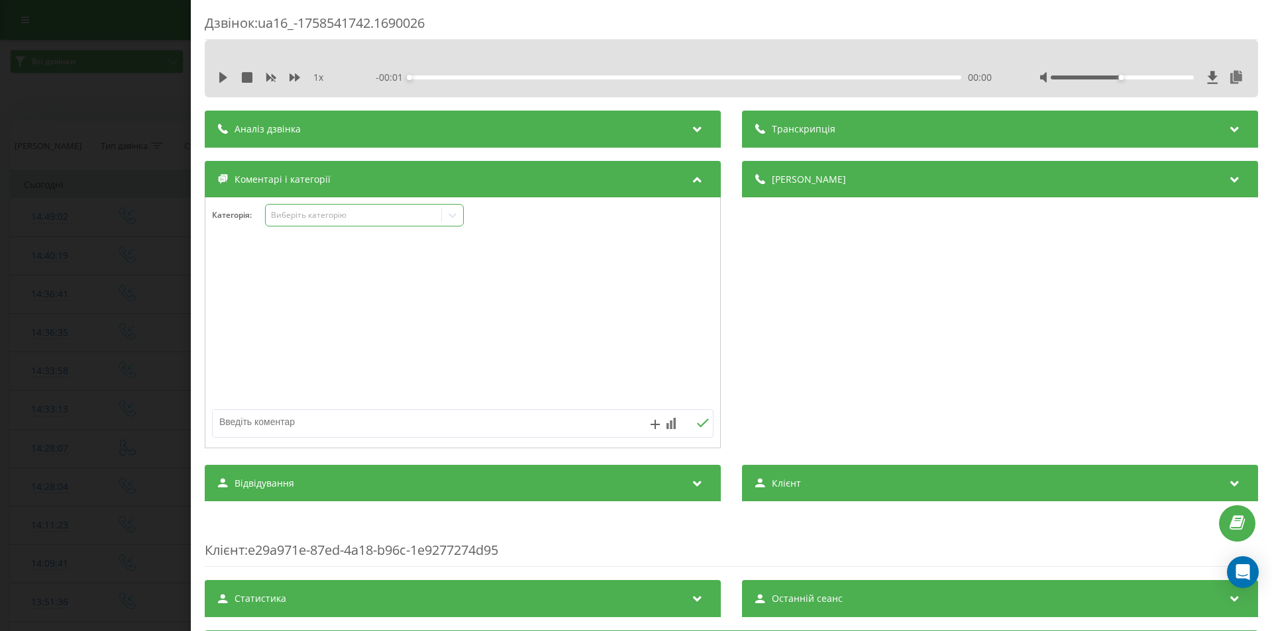
click at [352, 217] on div "Виберіть категорію" at bounding box center [354, 215] width 166 height 11
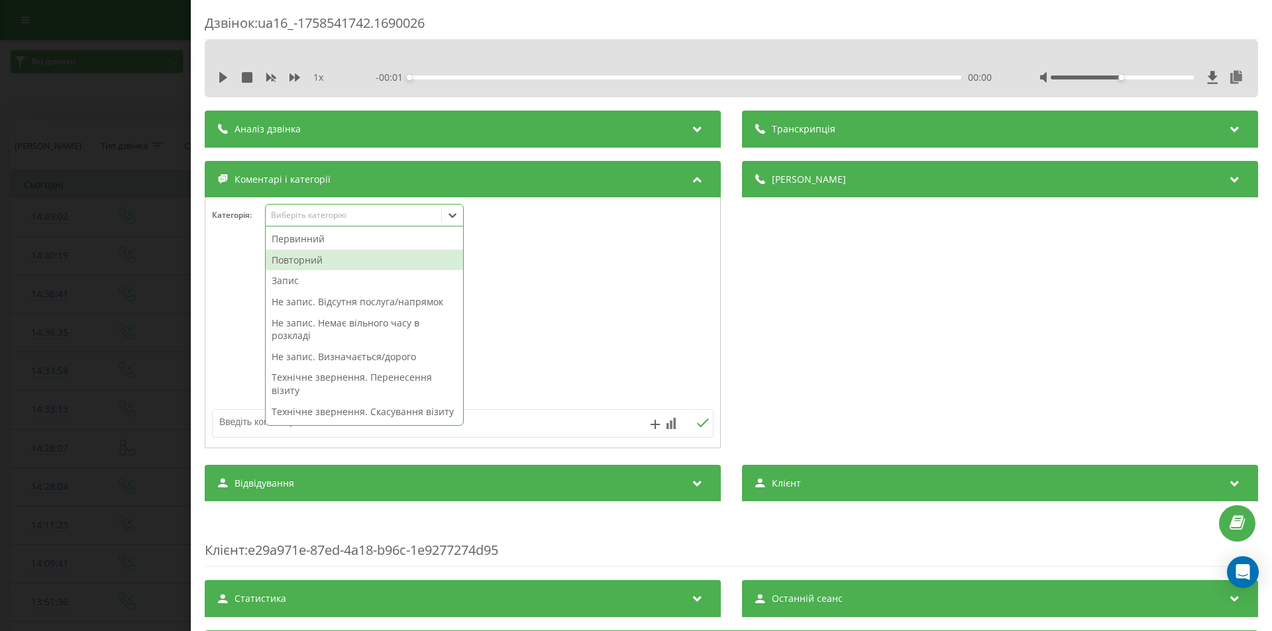
click at [292, 261] on div "Повторний" at bounding box center [364, 260] width 197 height 21
click at [292, 261] on div "Запис" at bounding box center [364, 260] width 197 height 21
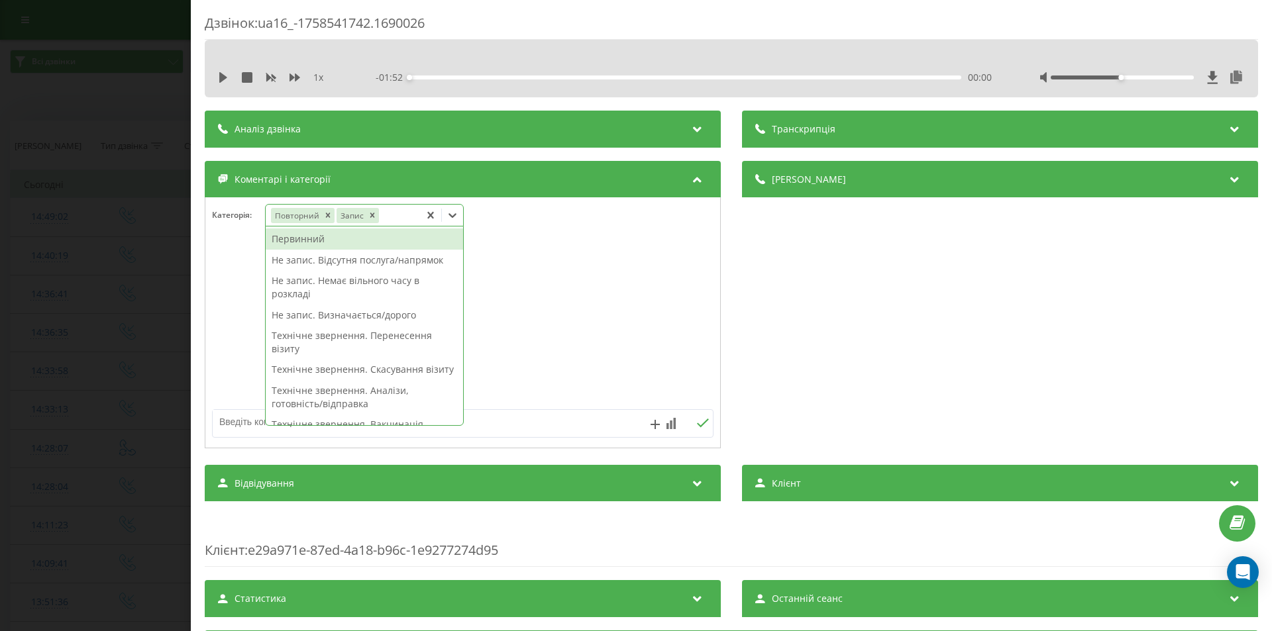
click at [144, 244] on div "Дзвінок : ua16_-1758541742.1690026 1 x - 01:52 00:00 00:00 Транскрипція Для AI-…" at bounding box center [636, 315] width 1272 height 631
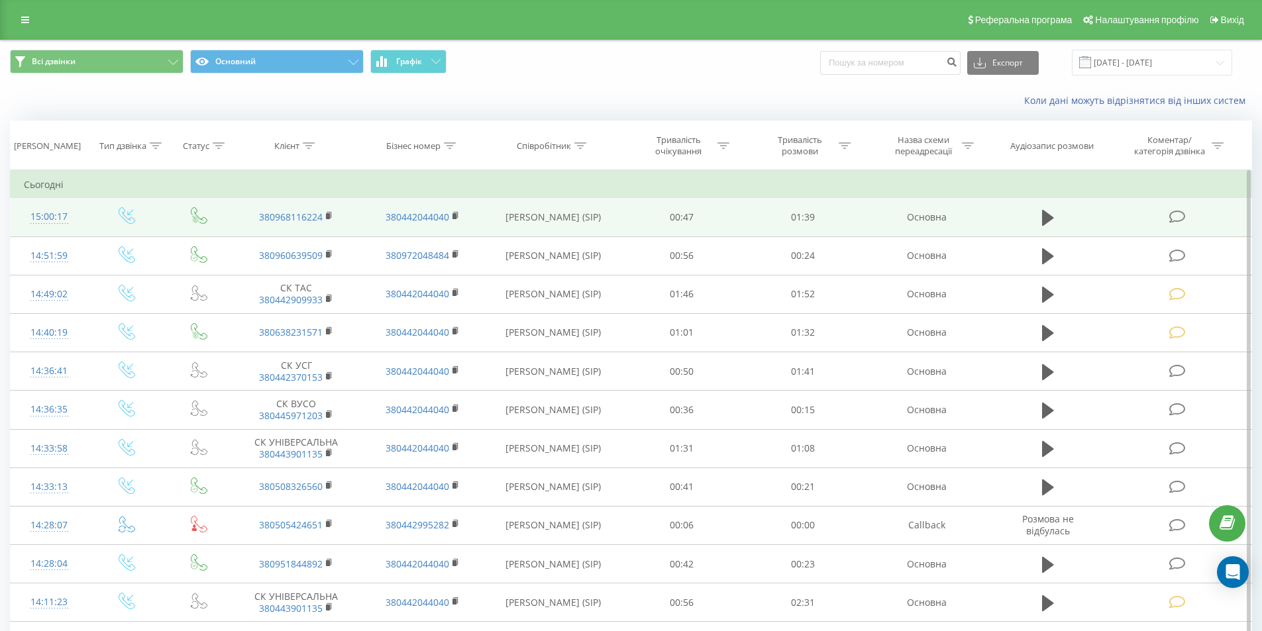
click at [1178, 219] on icon at bounding box center [1177, 217] width 17 height 14
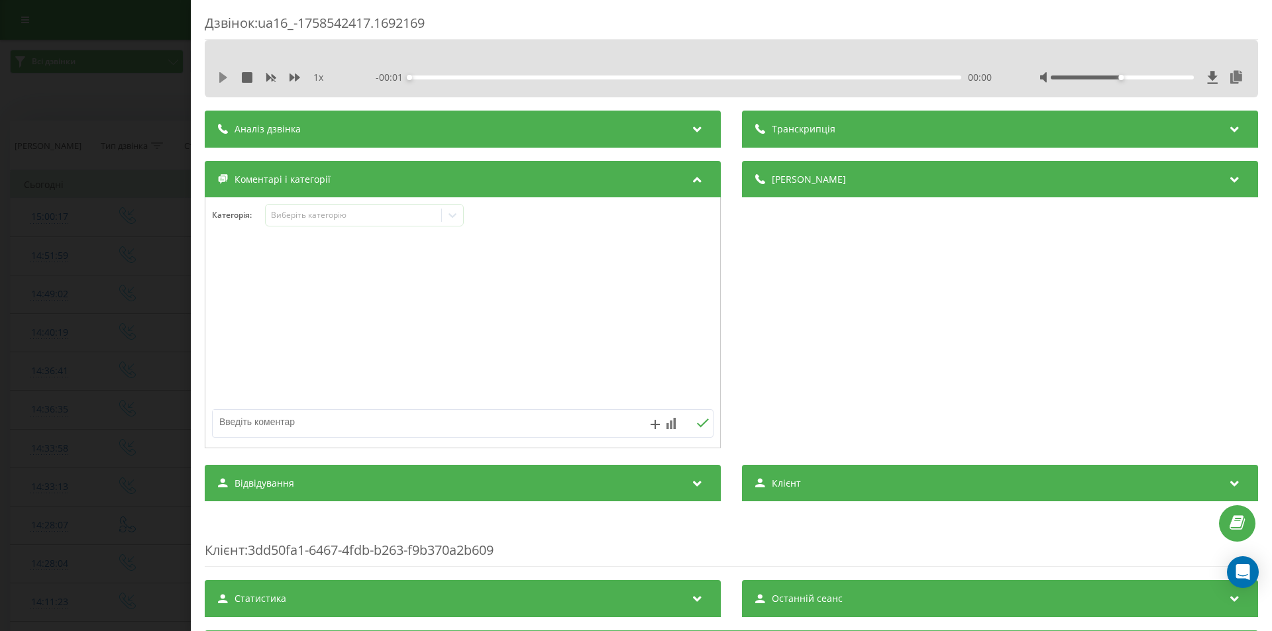
click at [224, 80] on icon at bounding box center [223, 77] width 11 height 11
click at [442, 78] on div "00:00" at bounding box center [685, 78] width 552 height 4
click at [226, 76] on icon at bounding box center [226, 77] width 3 height 11
click at [458, 215] on icon at bounding box center [452, 215] width 13 height 13
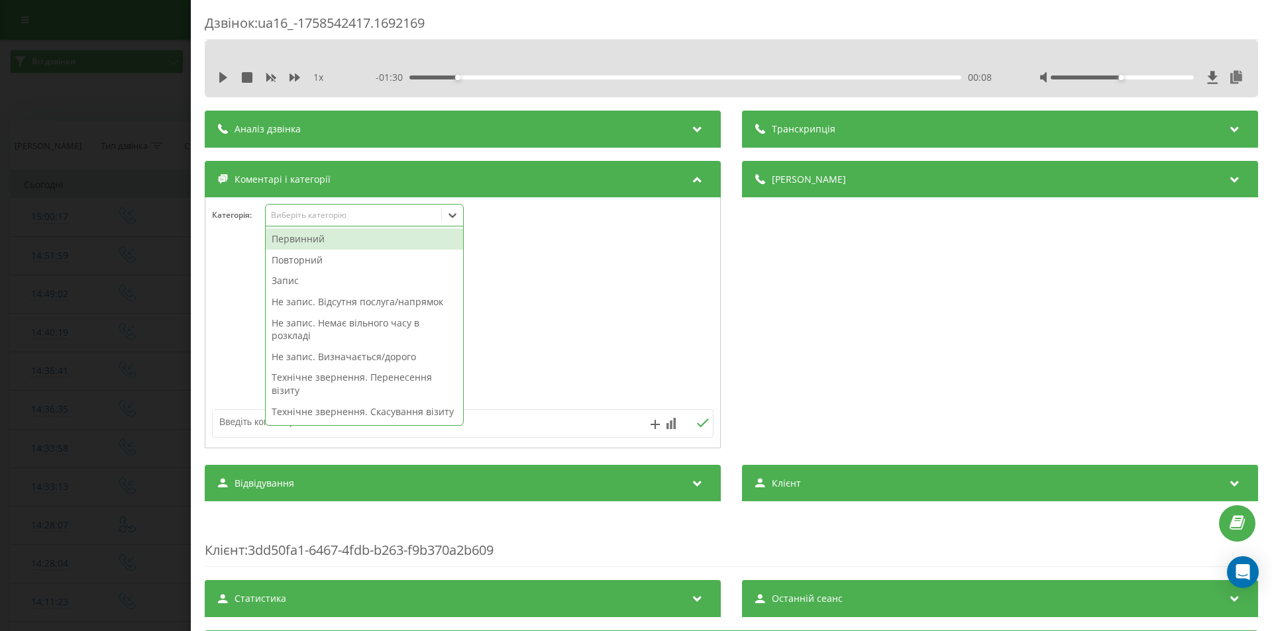
click at [345, 244] on div "Первинний" at bounding box center [364, 239] width 197 height 21
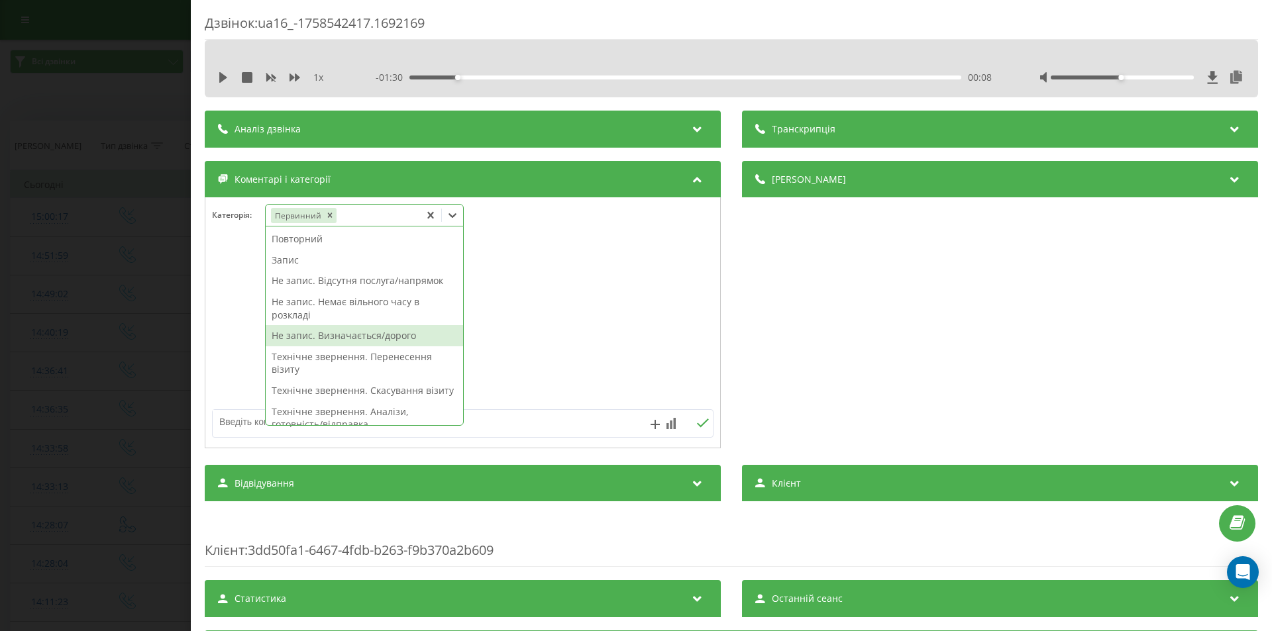
click at [309, 342] on div "Не запис. Визначається/дорого" at bounding box center [364, 335] width 197 height 21
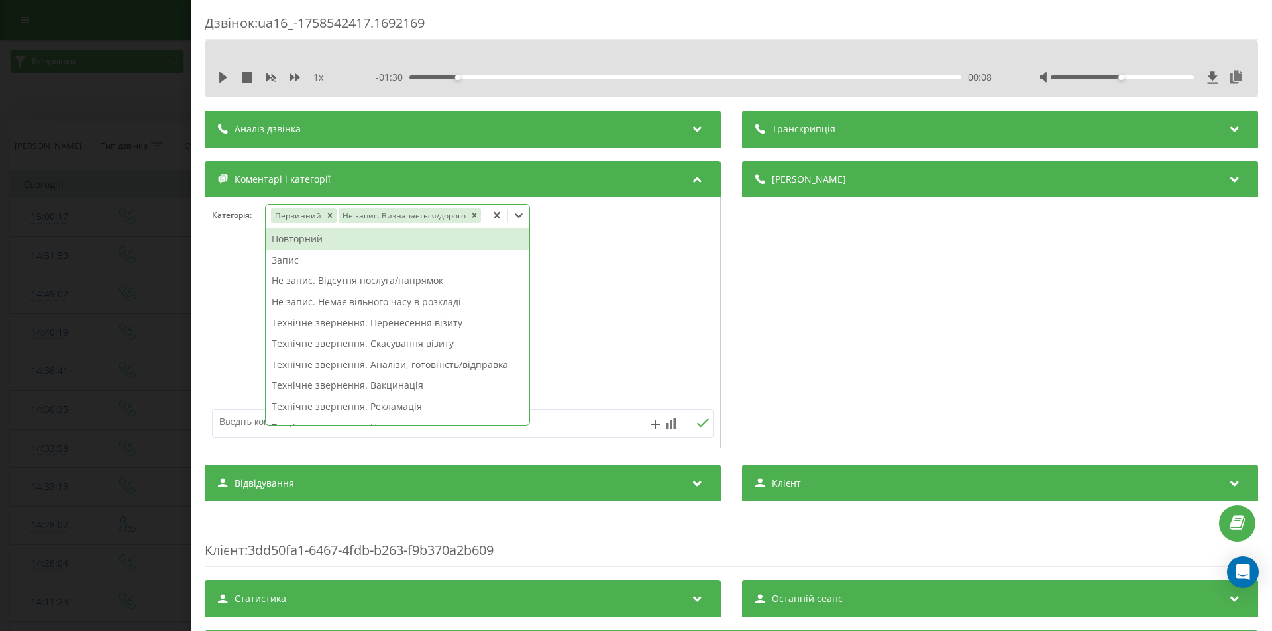
click at [138, 282] on div "Дзвінок : ua16_-1758542417.1692169 1 x - 01:30 00:08 00:08 Транскрипція Для AI-…" at bounding box center [636, 315] width 1272 height 631
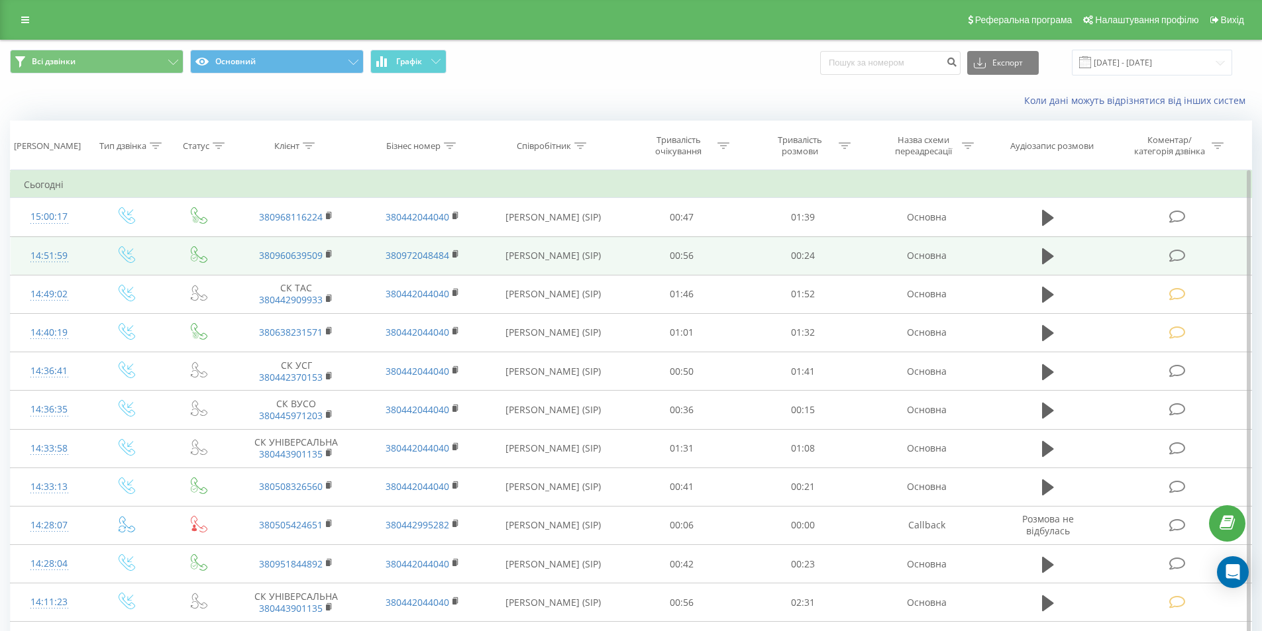
click at [1171, 256] on icon at bounding box center [1177, 256] width 17 height 14
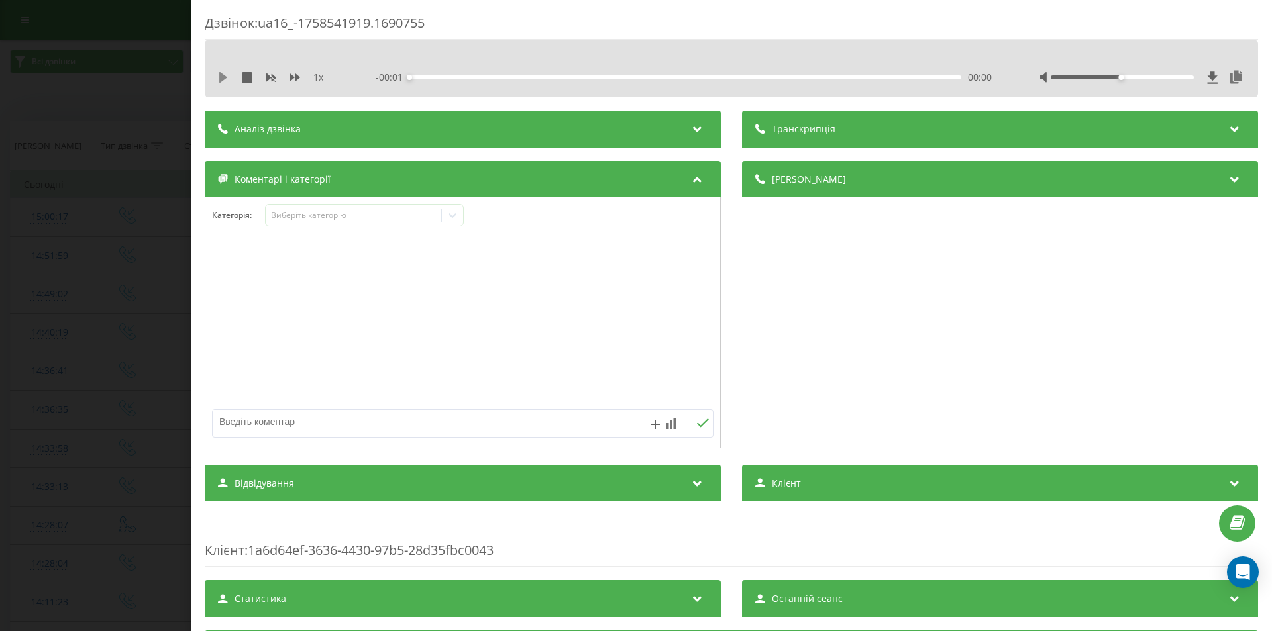
click at [227, 78] on icon at bounding box center [223, 77] width 8 height 11
click at [439, 77] on div "00:00" at bounding box center [685, 78] width 552 height 4
click at [520, 77] on div "00:03" at bounding box center [685, 78] width 552 height 4
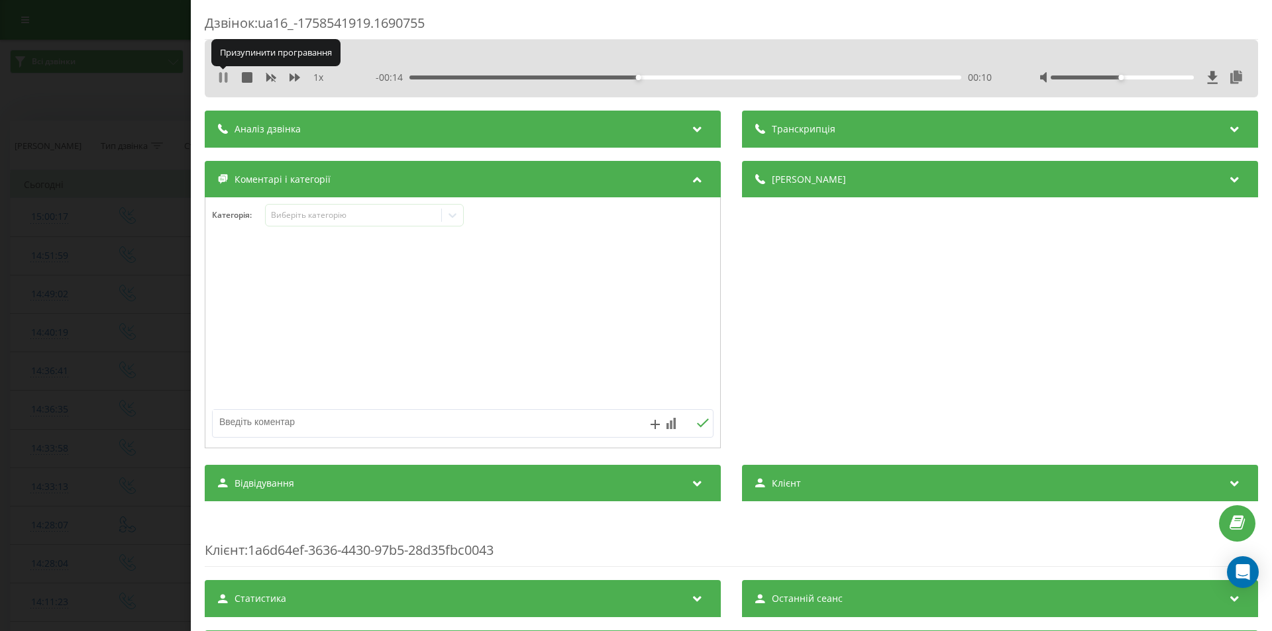
click at [223, 74] on icon at bounding box center [223, 77] width 11 height 11
click at [454, 211] on icon at bounding box center [452, 215] width 13 height 13
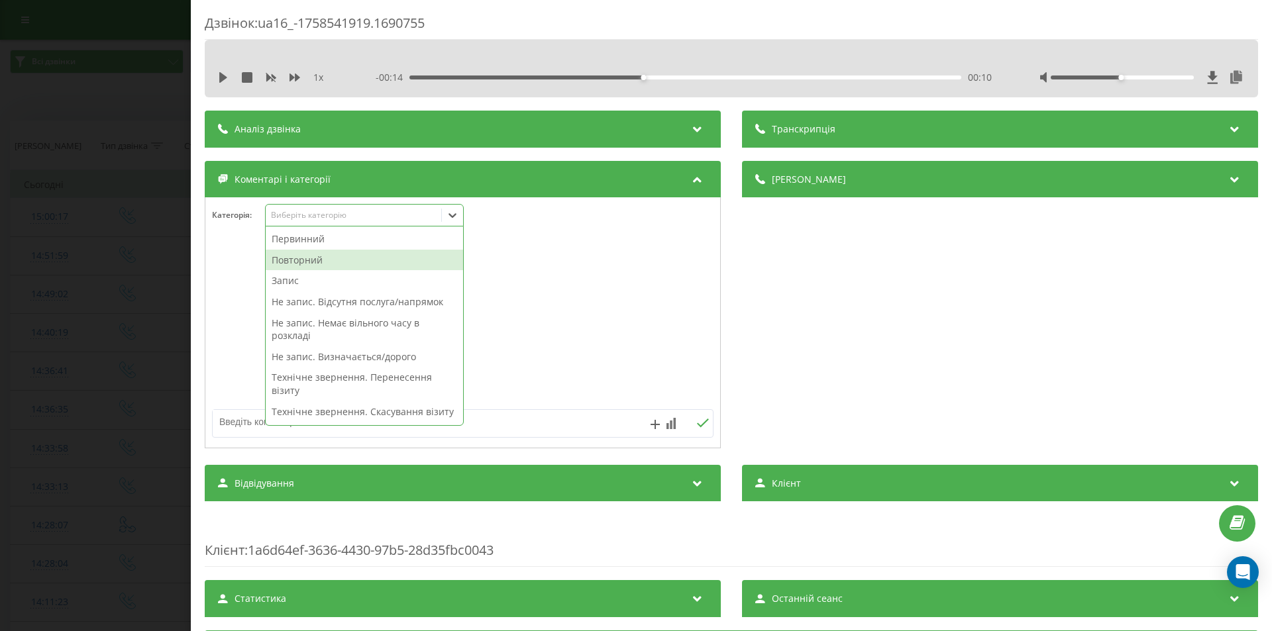
click at [304, 258] on div "Повторний" at bounding box center [364, 260] width 197 height 21
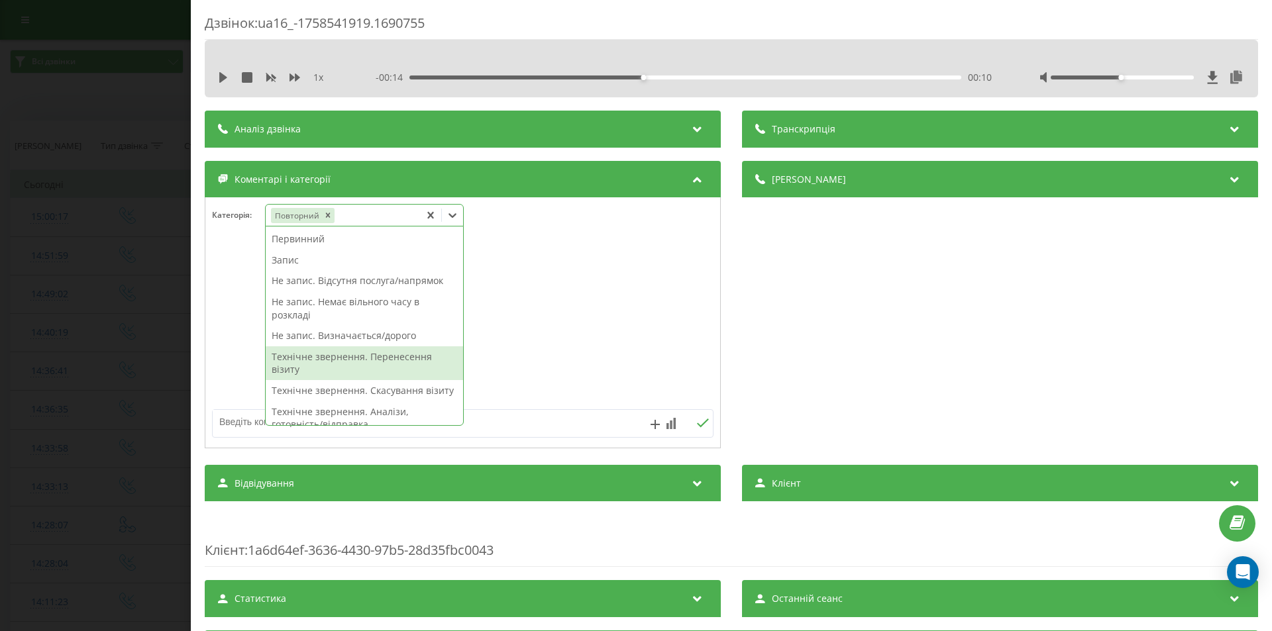
click at [336, 338] on div "Не запис. Визначається/дорого" at bounding box center [364, 335] width 197 height 21
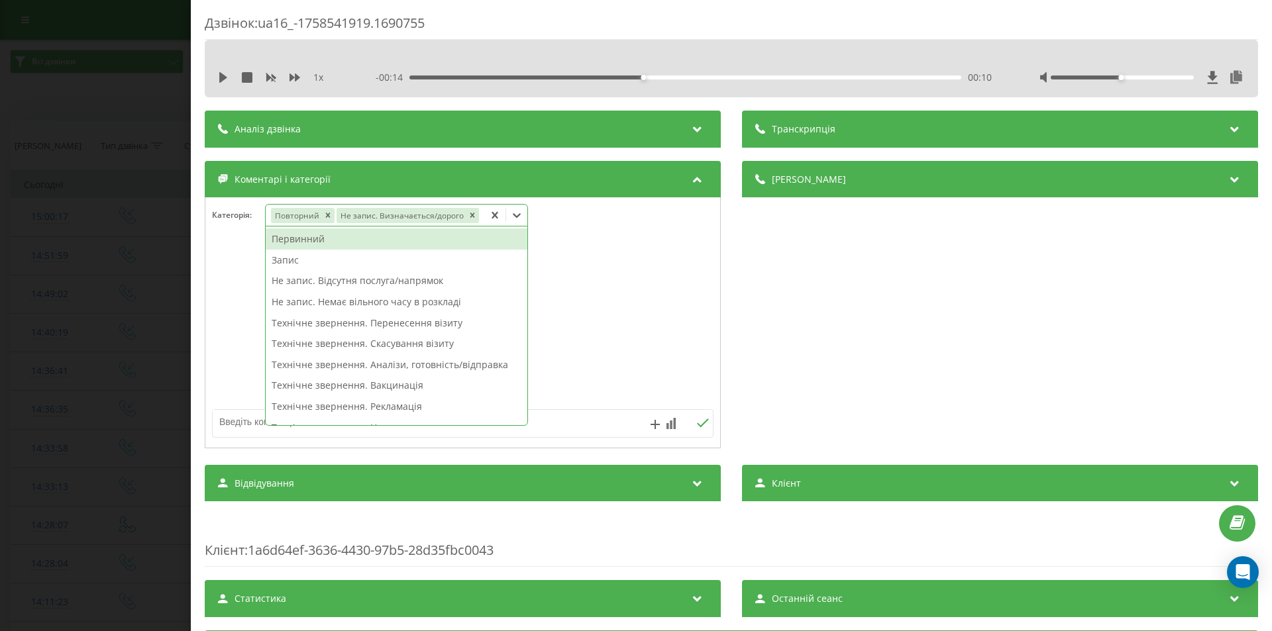
click at [66, 206] on div "Дзвінок : ua16_-1758541919.1690755 1 x - 00:14 00:10 00:10 Транскрипція Для AI-…" at bounding box center [636, 315] width 1272 height 631
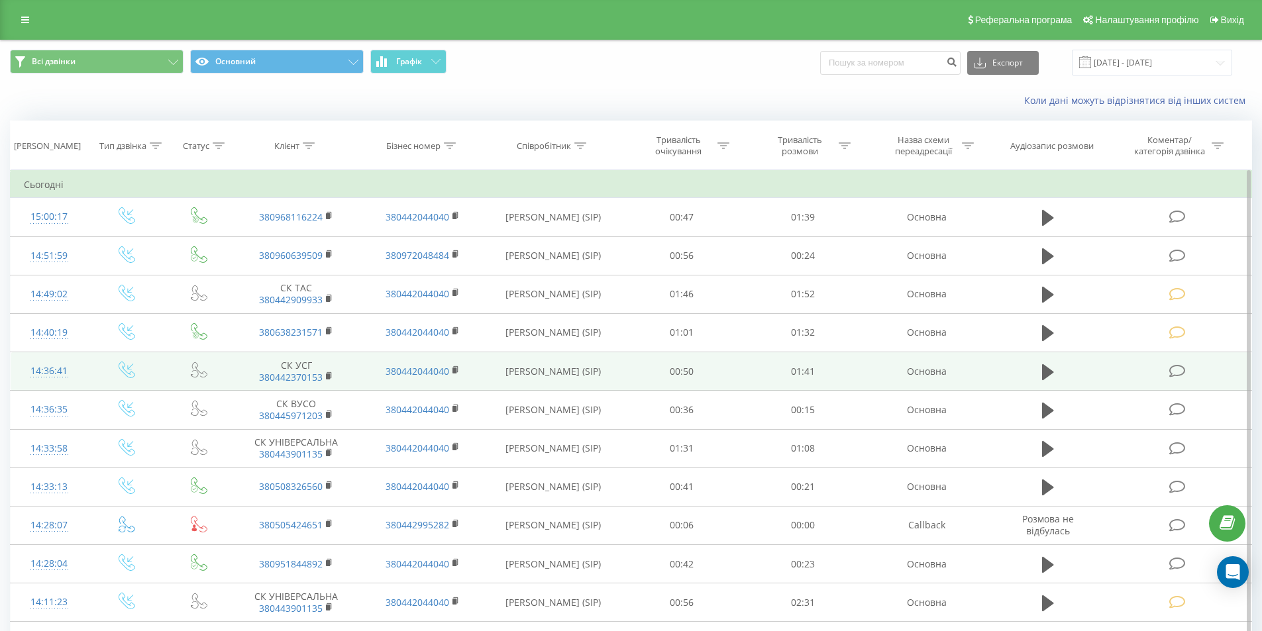
click at [1178, 370] on icon at bounding box center [1177, 371] width 17 height 14
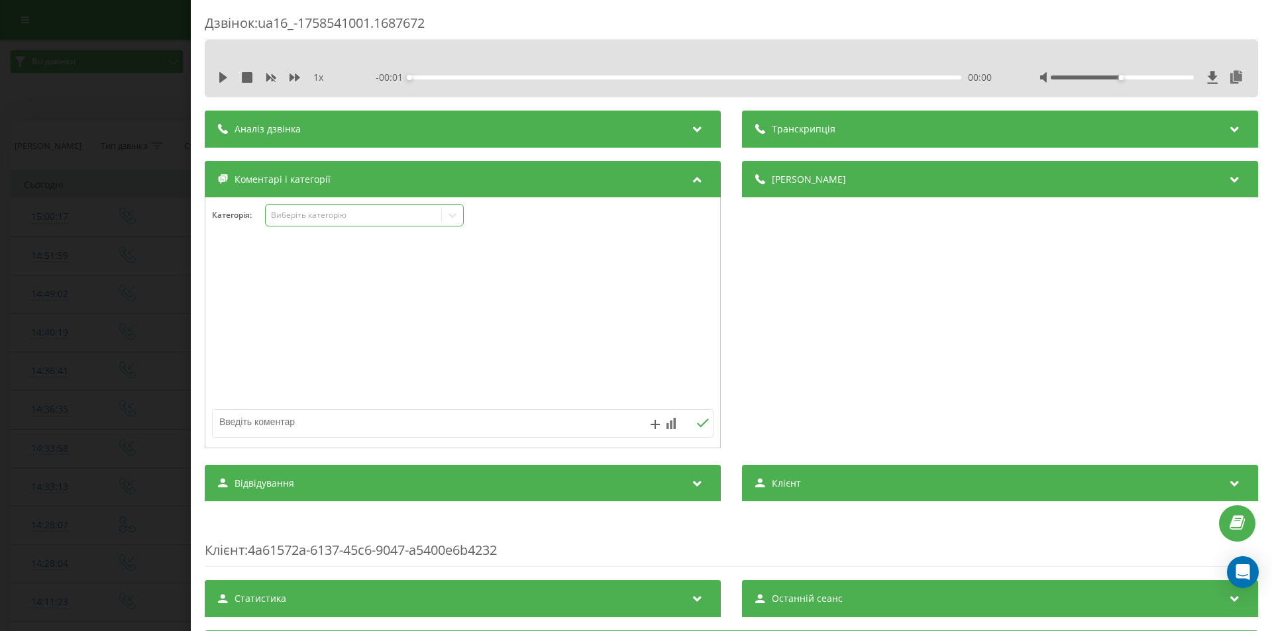
click at [412, 215] on div "Виберіть категорію" at bounding box center [354, 215] width 166 height 11
click at [225, 76] on icon at bounding box center [223, 77] width 8 height 11
click at [489, 78] on div "00:15" at bounding box center [685, 78] width 552 height 4
click at [448, 75] on div "- 01:25 00:16 00:16" at bounding box center [684, 77] width 616 height 13
click at [437, 76] on div "00:16" at bounding box center [685, 78] width 552 height 4
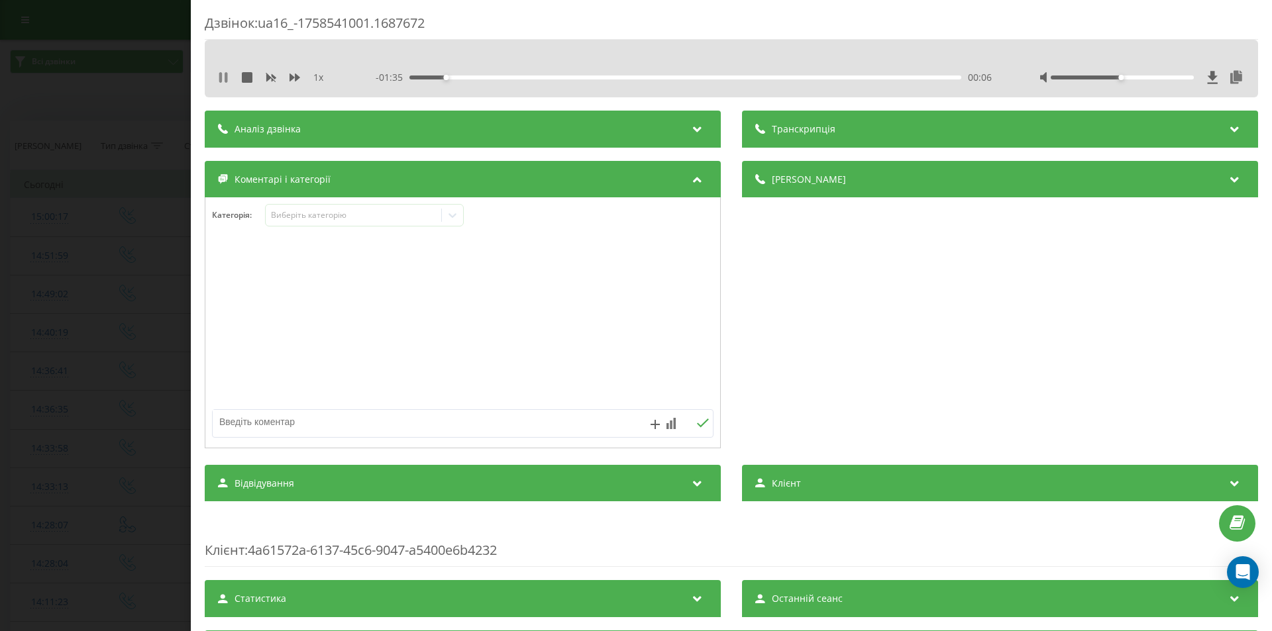
click at [225, 79] on icon at bounding box center [223, 77] width 11 height 11
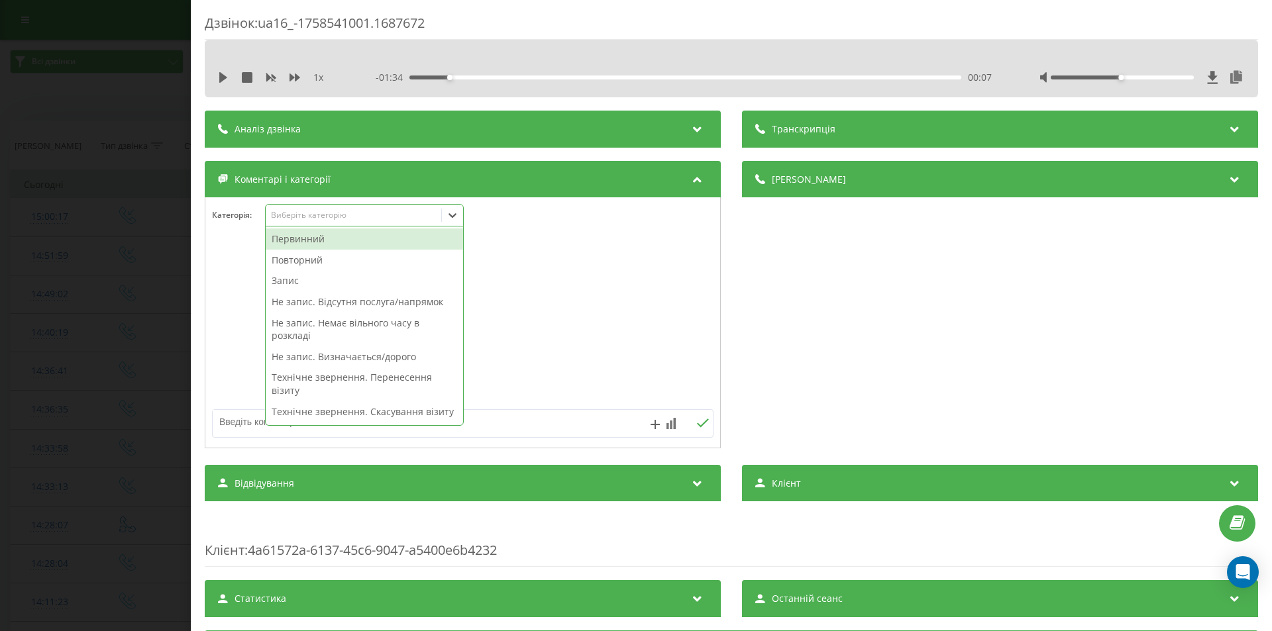
click at [450, 215] on icon at bounding box center [452, 215] width 13 height 13
click at [310, 255] on div "Повторний" at bounding box center [364, 260] width 197 height 21
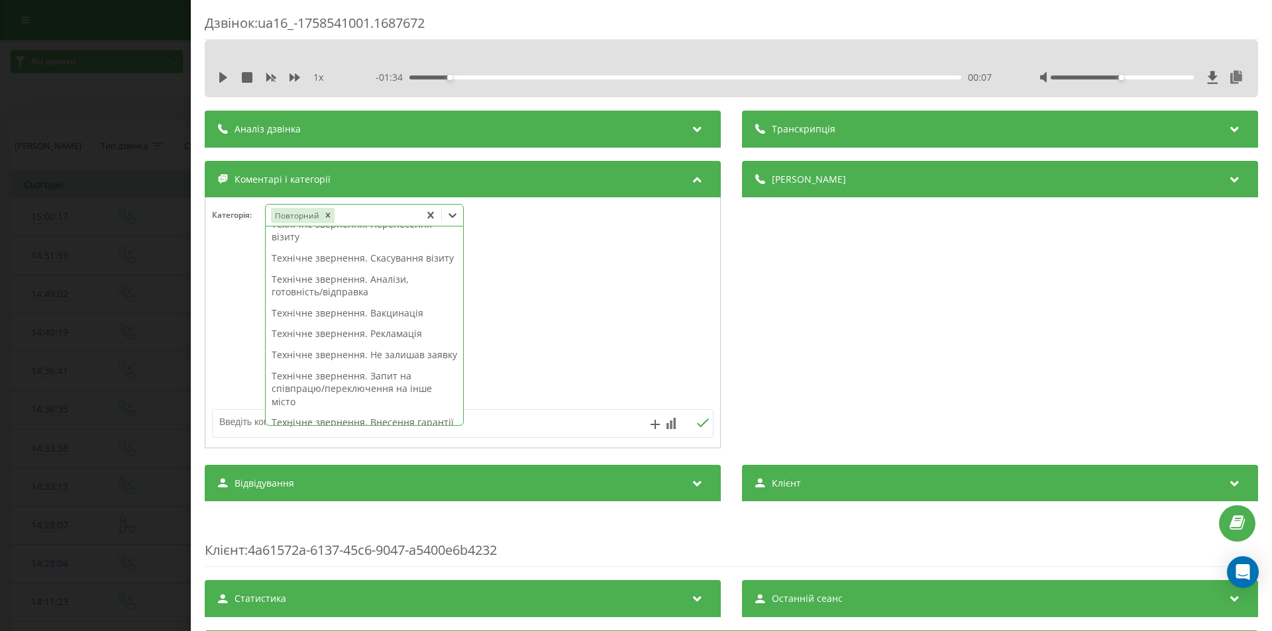
scroll to position [331, 0]
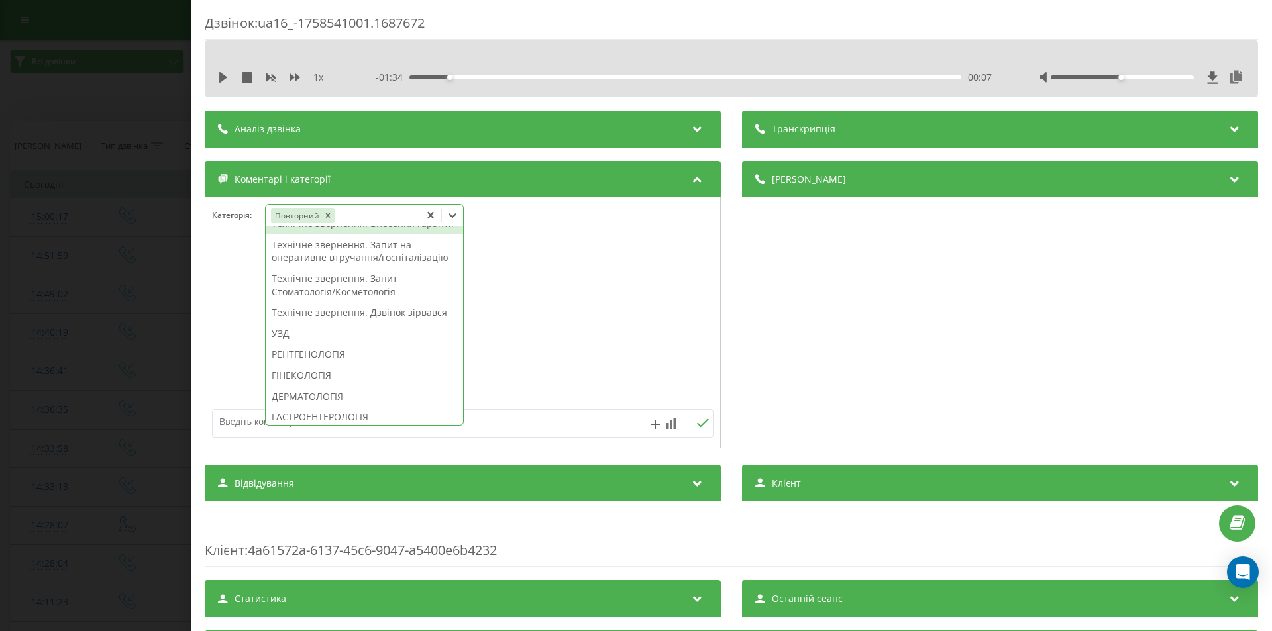
click at [382, 235] on div "Технічне звернення. Внесення гарантії" at bounding box center [364, 223] width 197 height 21
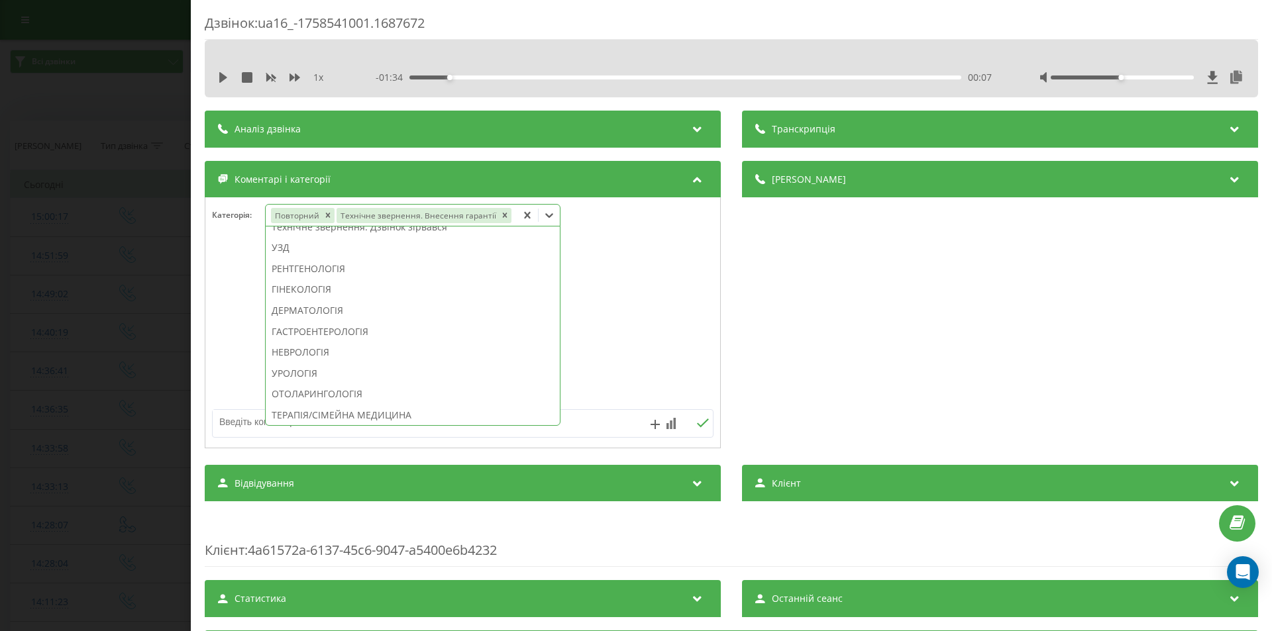
scroll to position [266, 0]
click at [129, 231] on div "Дзвінок : ua16_-1758541001.1687672 1 x - 01:34 00:07 00:07 Транскрипція Для AI-…" at bounding box center [636, 315] width 1272 height 631
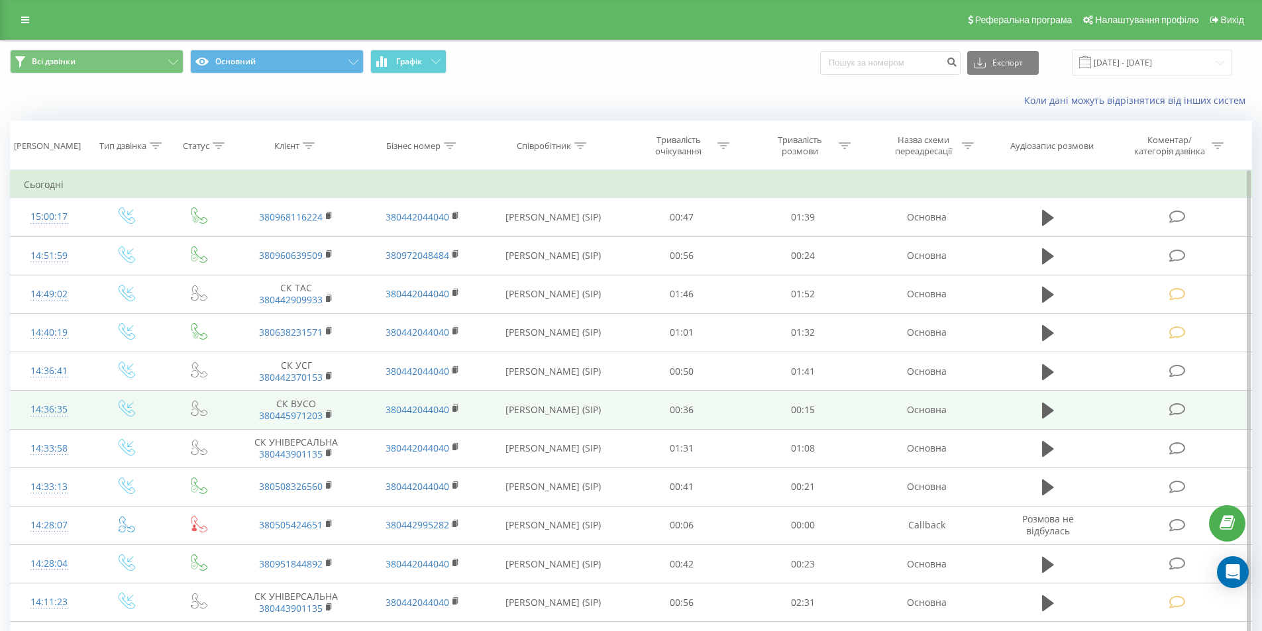
click at [1170, 405] on icon at bounding box center [1177, 410] width 17 height 14
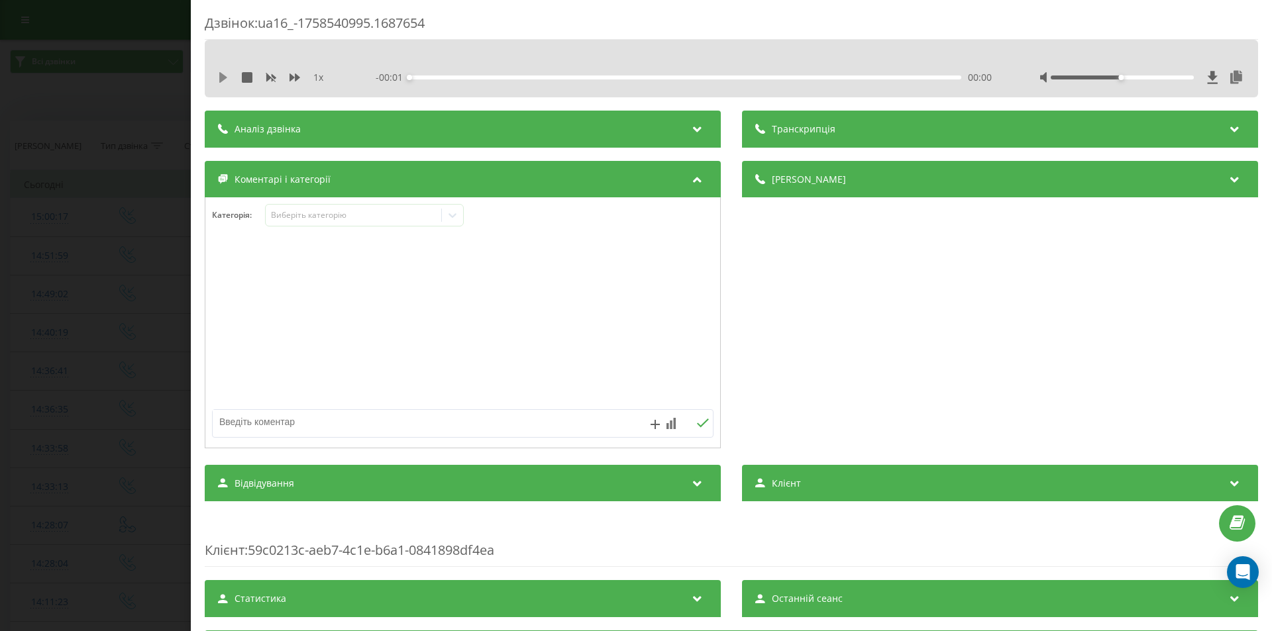
click at [220, 76] on icon at bounding box center [223, 77] width 8 height 11
click at [457, 77] on div "00:01" at bounding box center [685, 78] width 552 height 4
click at [494, 80] on div "- 00:14 00:01 00:01" at bounding box center [684, 77] width 616 height 13
click at [509, 78] on div "00:02" at bounding box center [685, 78] width 552 height 4
drag, startPoint x: 218, startPoint y: 76, endPoint x: 313, endPoint y: 134, distance: 111.8
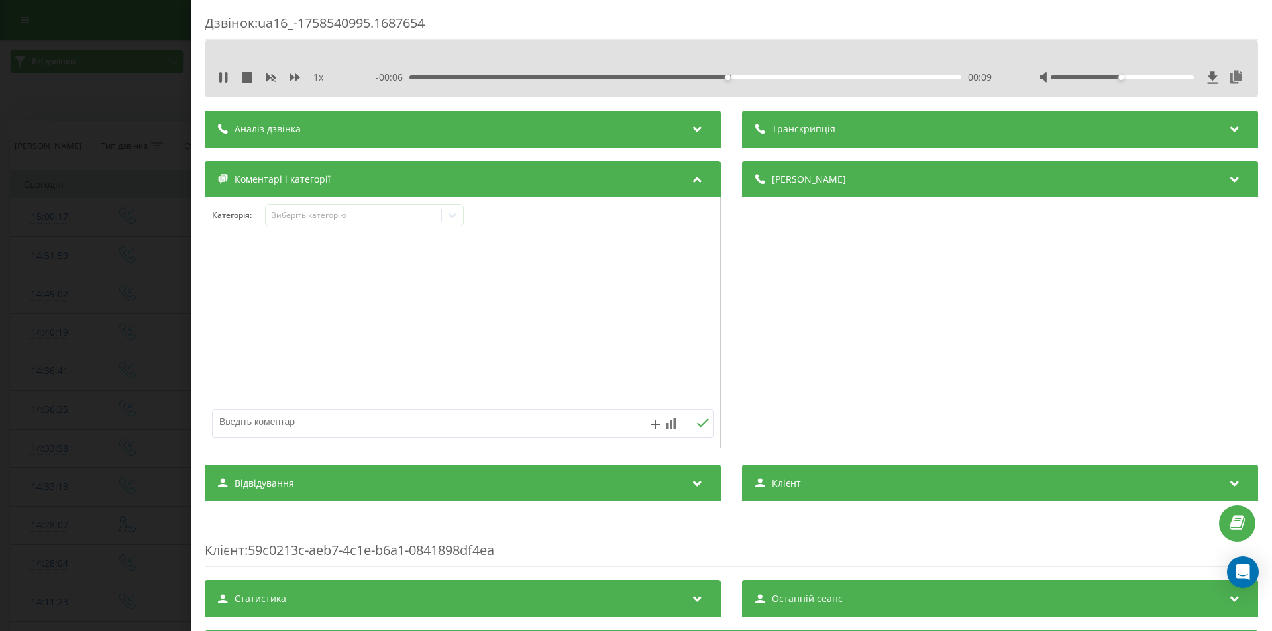
click at [218, 77] on icon at bounding box center [223, 77] width 11 height 11
click at [453, 214] on icon at bounding box center [452, 215] width 13 height 13
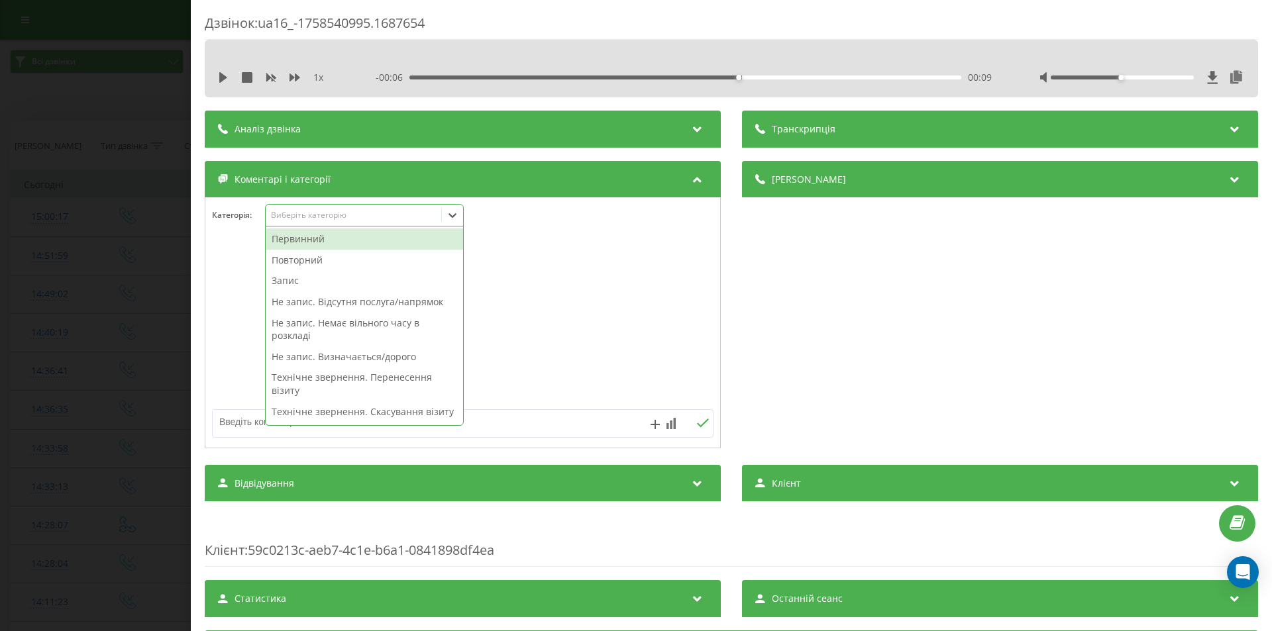
click at [311, 242] on div "Первинний" at bounding box center [364, 239] width 197 height 21
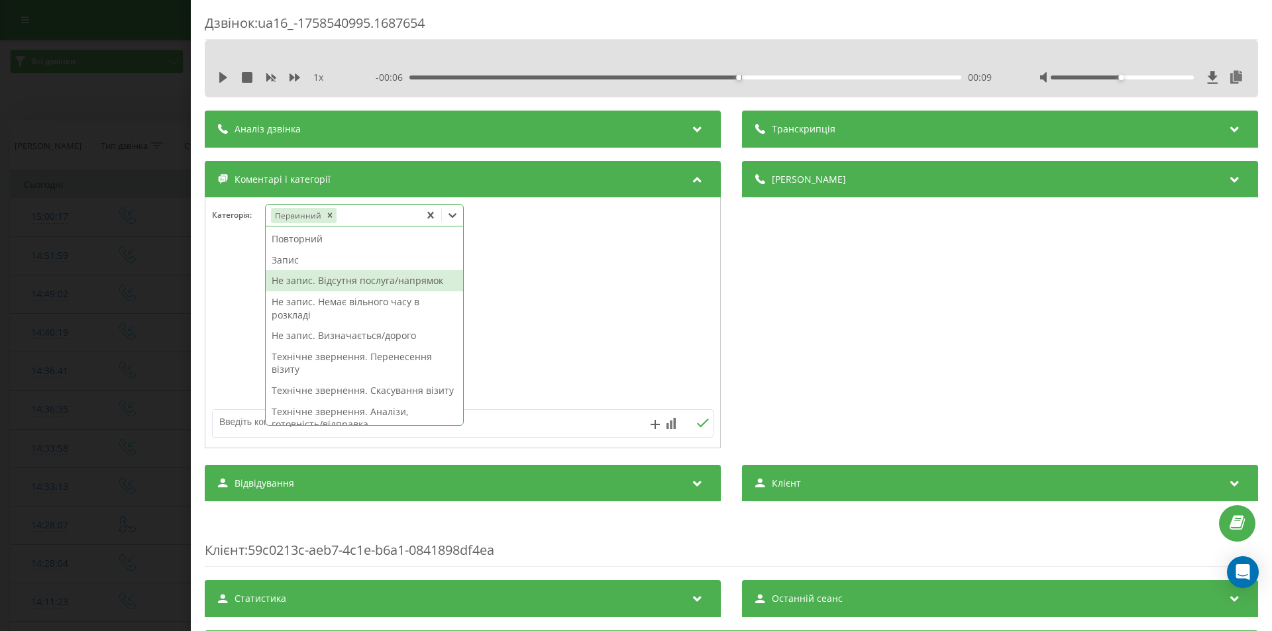
click at [322, 278] on div "Не запис. Відсутня послуга/напрямок" at bounding box center [364, 280] width 197 height 21
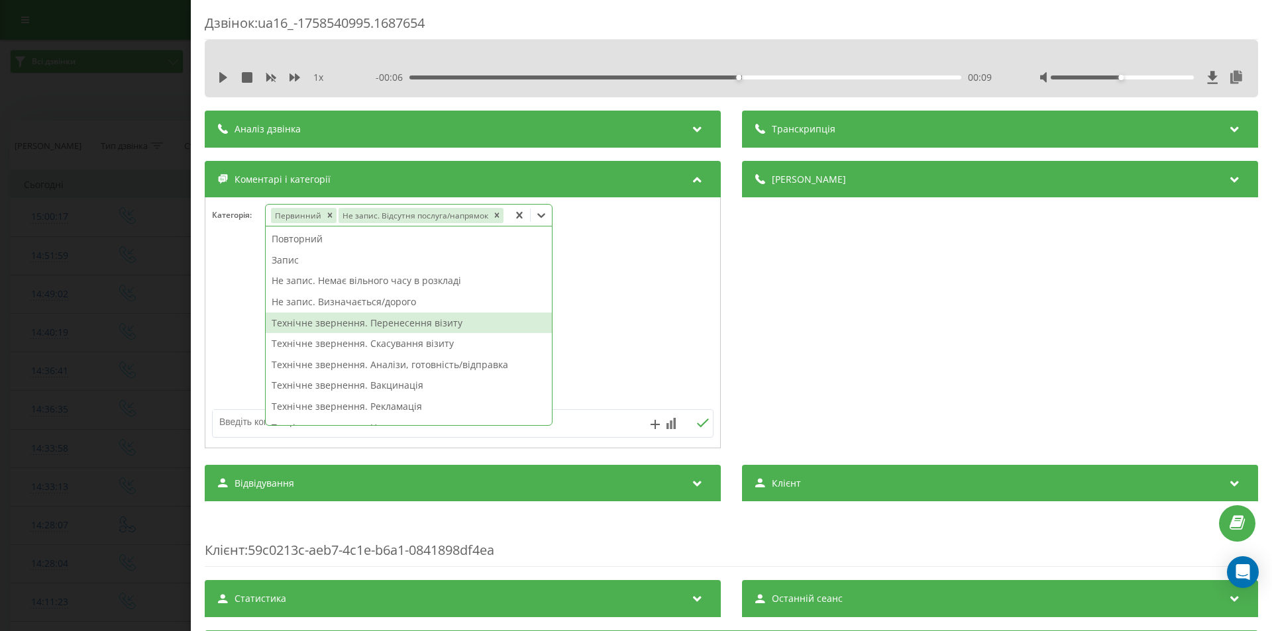
click at [231, 426] on textarea at bounding box center [413, 422] width 400 height 24
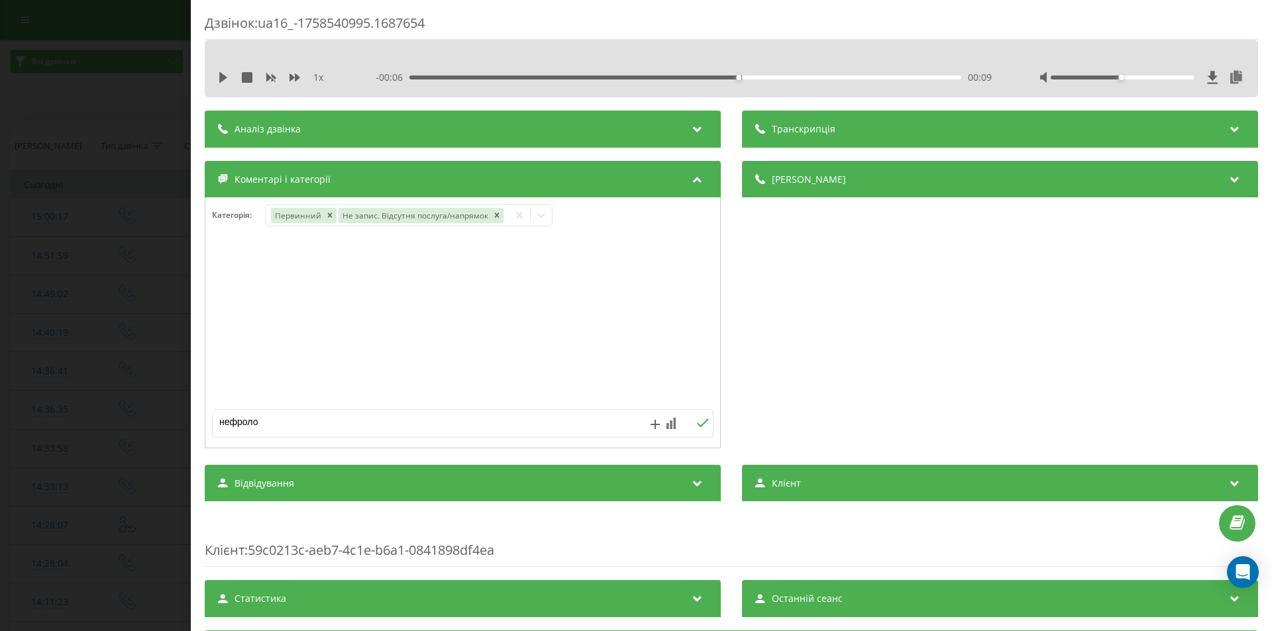
type textarea "нефролог"
click at [108, 262] on div "Дзвінок : ua16_-1758540995.1687654 1 x - 00:06 00:09 00:09 Транскрипція Для AI-…" at bounding box center [636, 315] width 1272 height 631
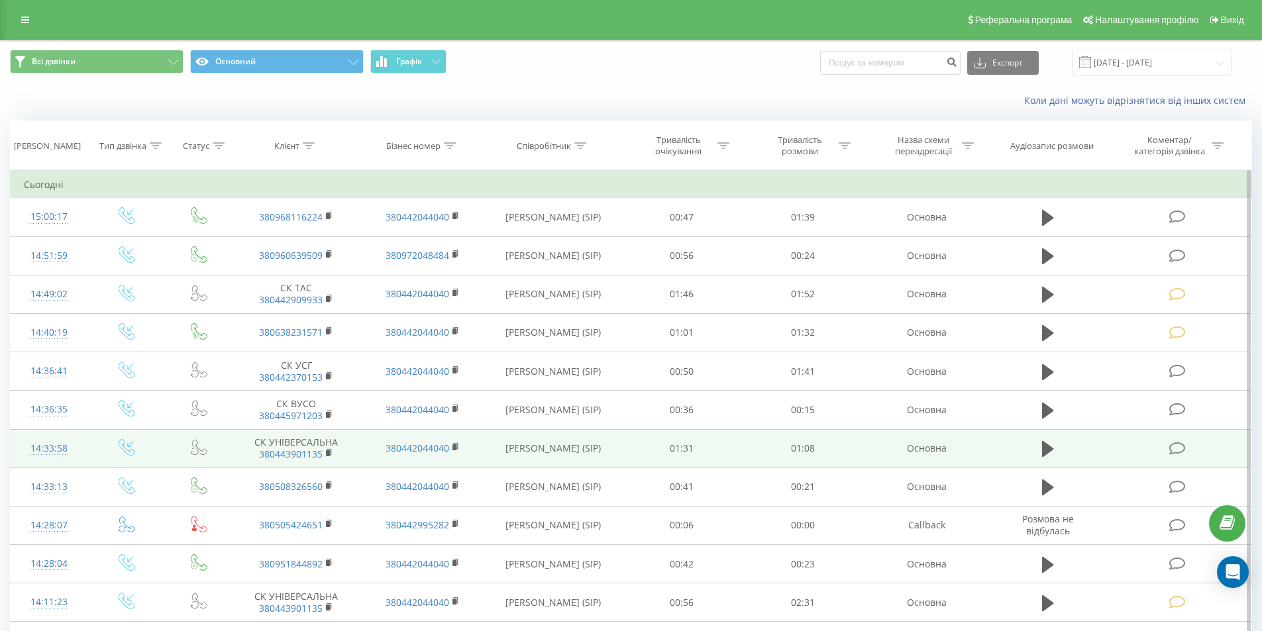
click at [1176, 453] on icon at bounding box center [1177, 449] width 17 height 14
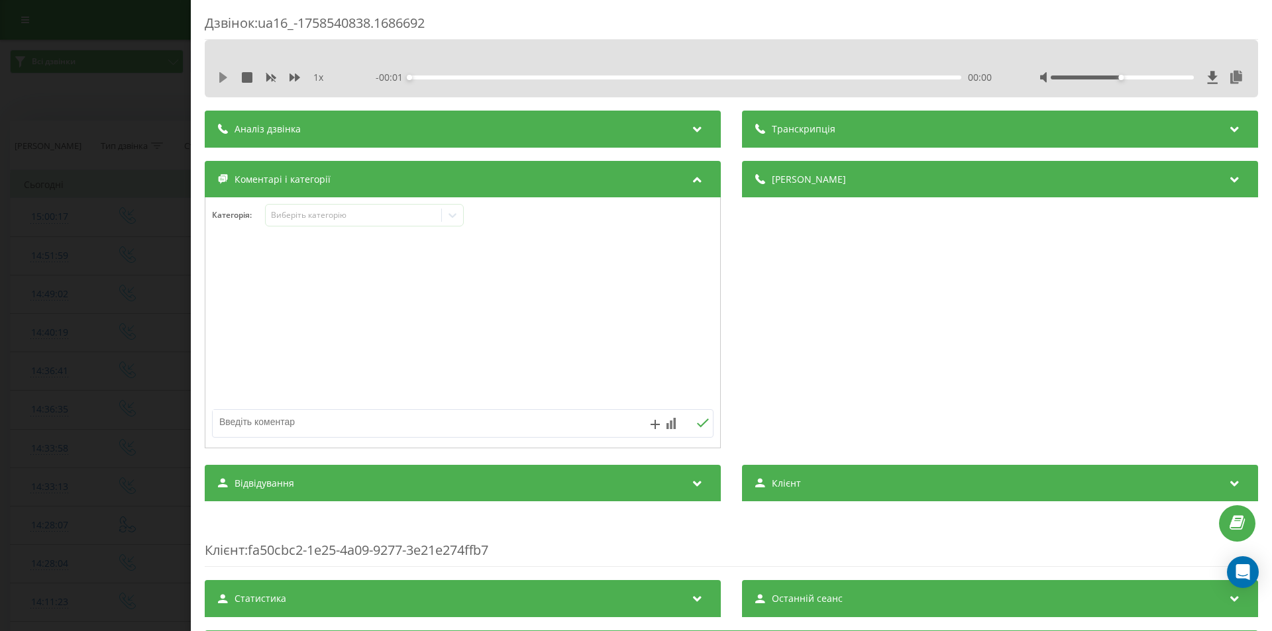
click at [225, 74] on icon at bounding box center [223, 77] width 11 height 11
click at [447, 79] on div "00:00" at bounding box center [685, 78] width 552 height 4
click at [498, 76] on div "00:06" at bounding box center [685, 78] width 552 height 4
click at [472, 75] on div "- 00:55 00:13 00:13" at bounding box center [684, 77] width 616 height 13
click at [484, 78] on div "00:14" at bounding box center [685, 78] width 552 height 4
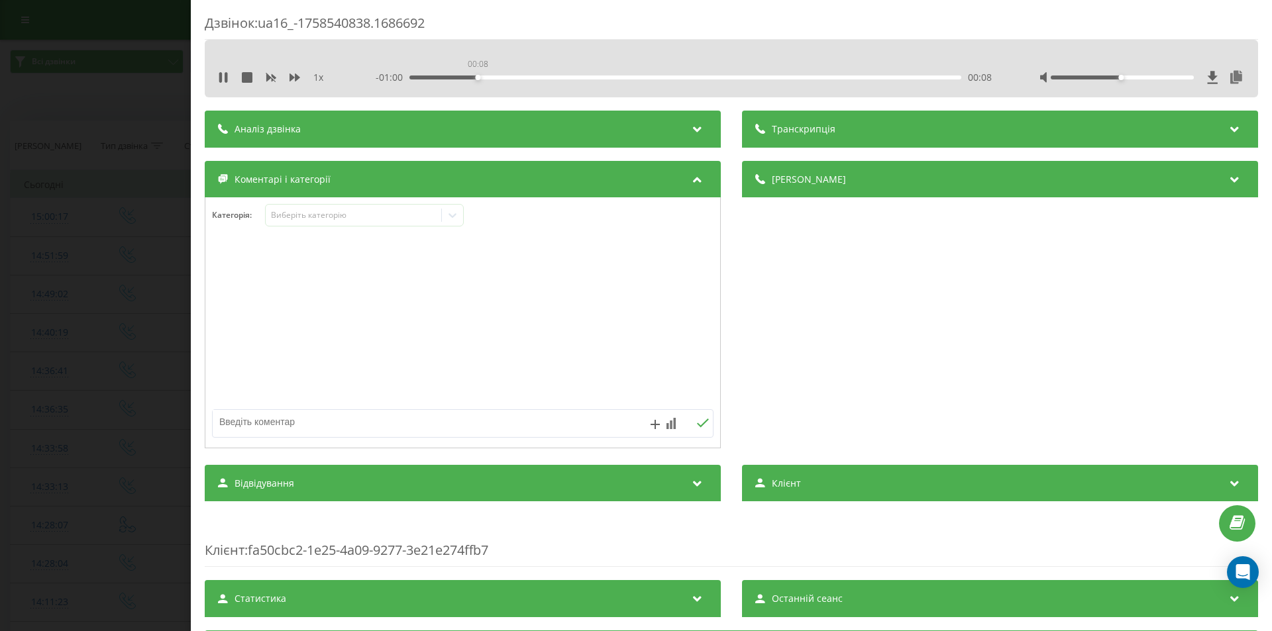
click at [476, 78] on div "00:08" at bounding box center [685, 78] width 552 height 4
click at [225, 75] on icon at bounding box center [226, 77] width 3 height 11
click at [221, 74] on icon at bounding box center [223, 77] width 8 height 11
drag, startPoint x: 447, startPoint y: 80, endPoint x: 427, endPoint y: 81, distance: 20.0
click at [429, 81] on div "- 00:57 00:11 00:11" at bounding box center [684, 77] width 616 height 13
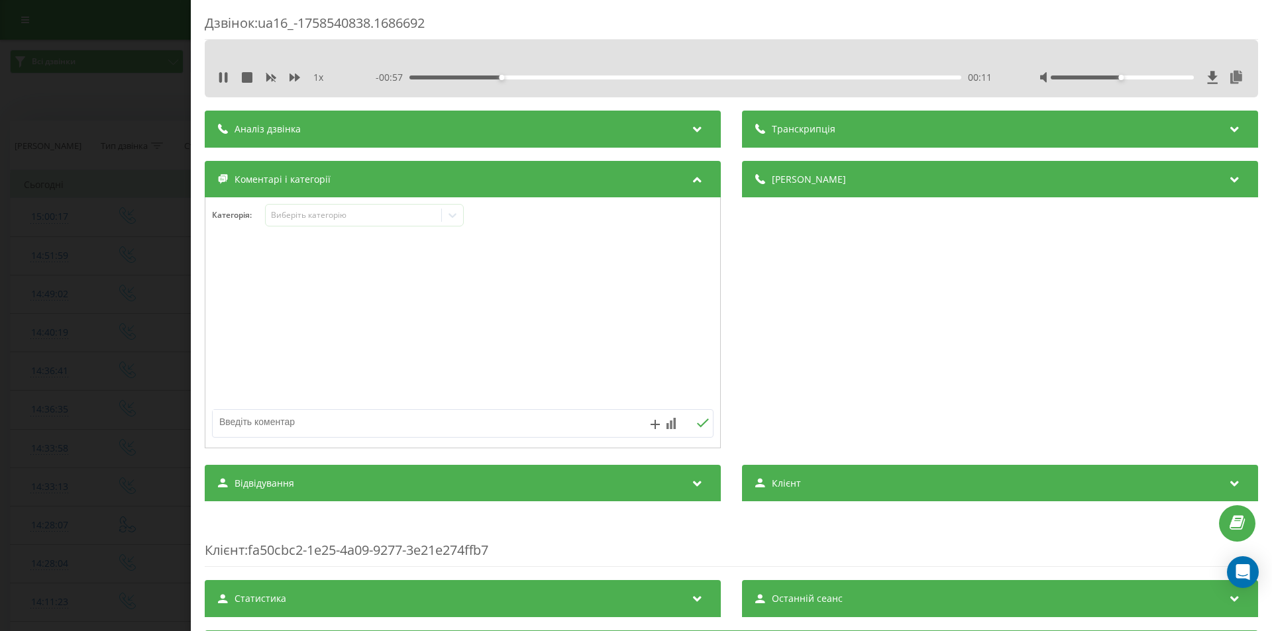
click at [446, 80] on div "- 00:57 00:11 00:11" at bounding box center [684, 77] width 616 height 13
click at [446, 78] on div "00:11" at bounding box center [685, 78] width 552 height 4
click at [223, 76] on icon at bounding box center [223, 77] width 11 height 11
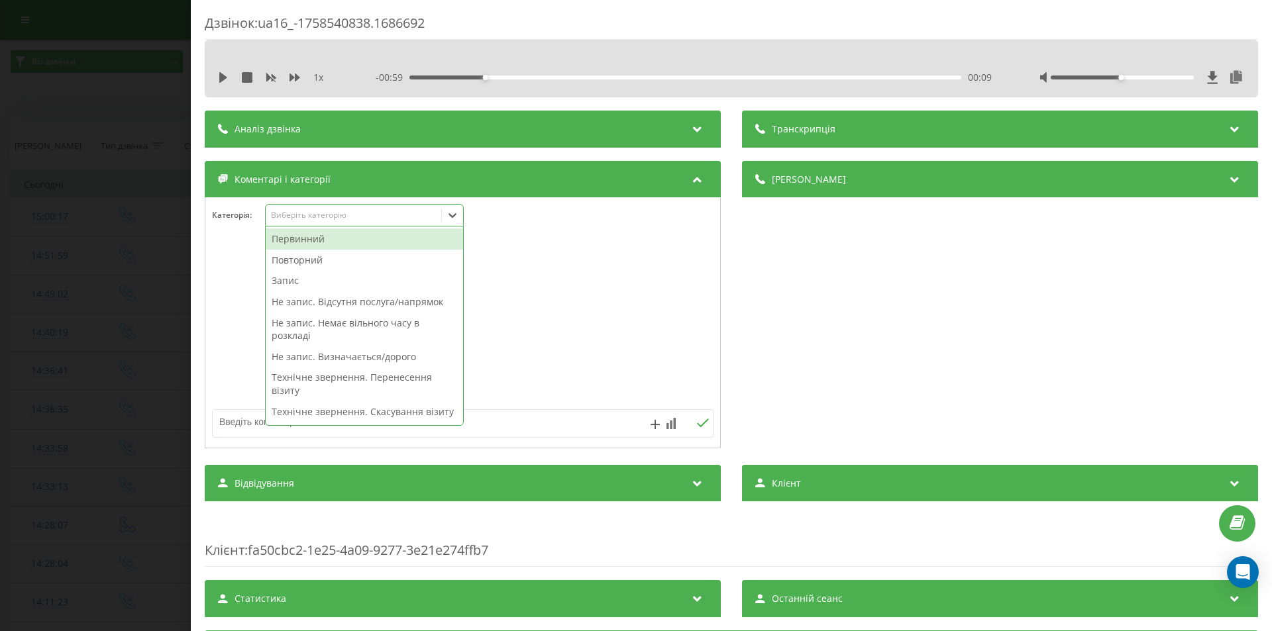
click at [454, 214] on icon at bounding box center [452, 215] width 13 height 13
click at [317, 256] on div "Повторний" at bounding box center [364, 260] width 197 height 21
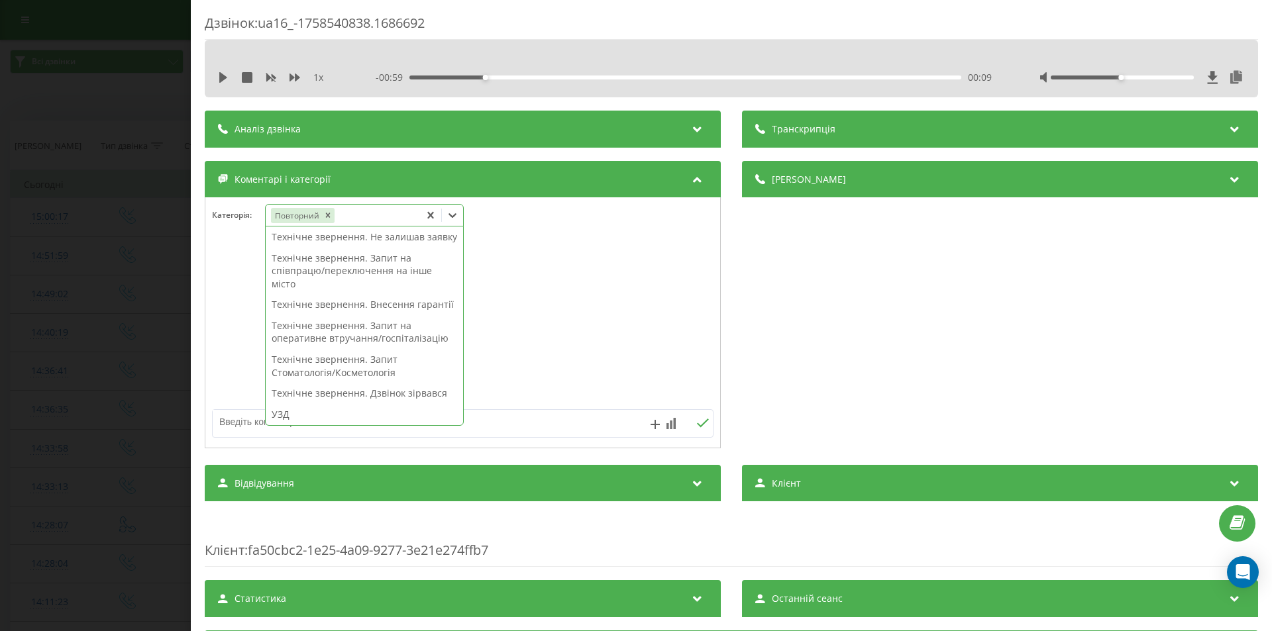
scroll to position [328, 0]
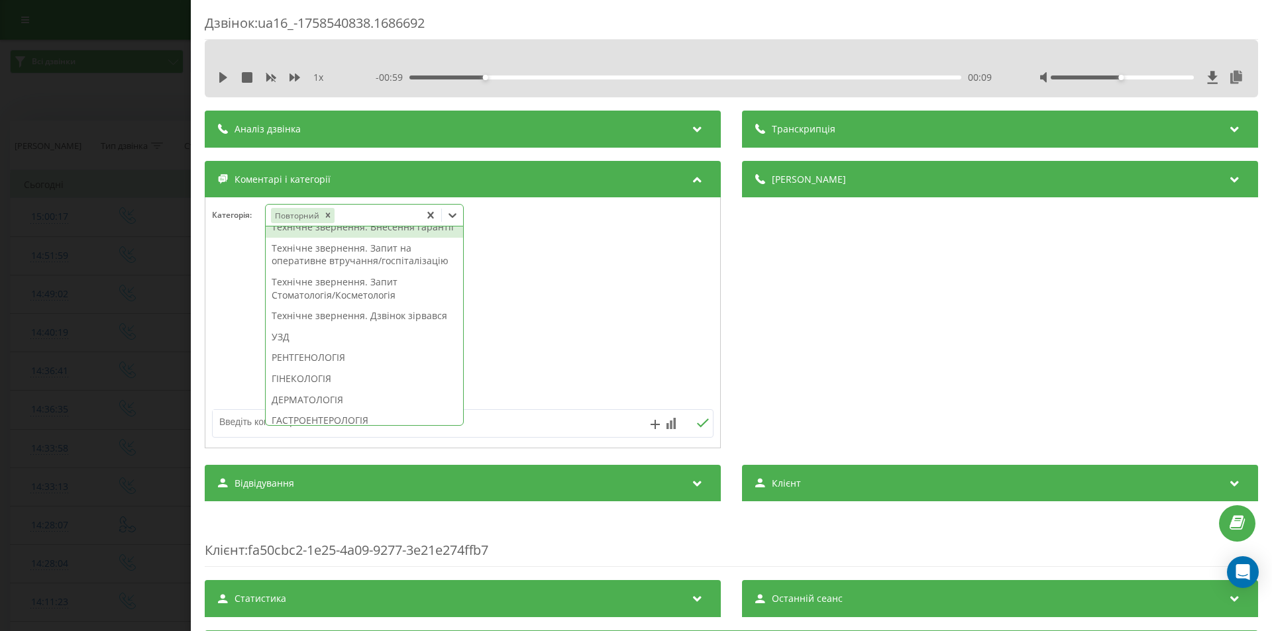
click at [372, 238] on div "Технічне звернення. Внесення гарантії" at bounding box center [364, 227] width 197 height 21
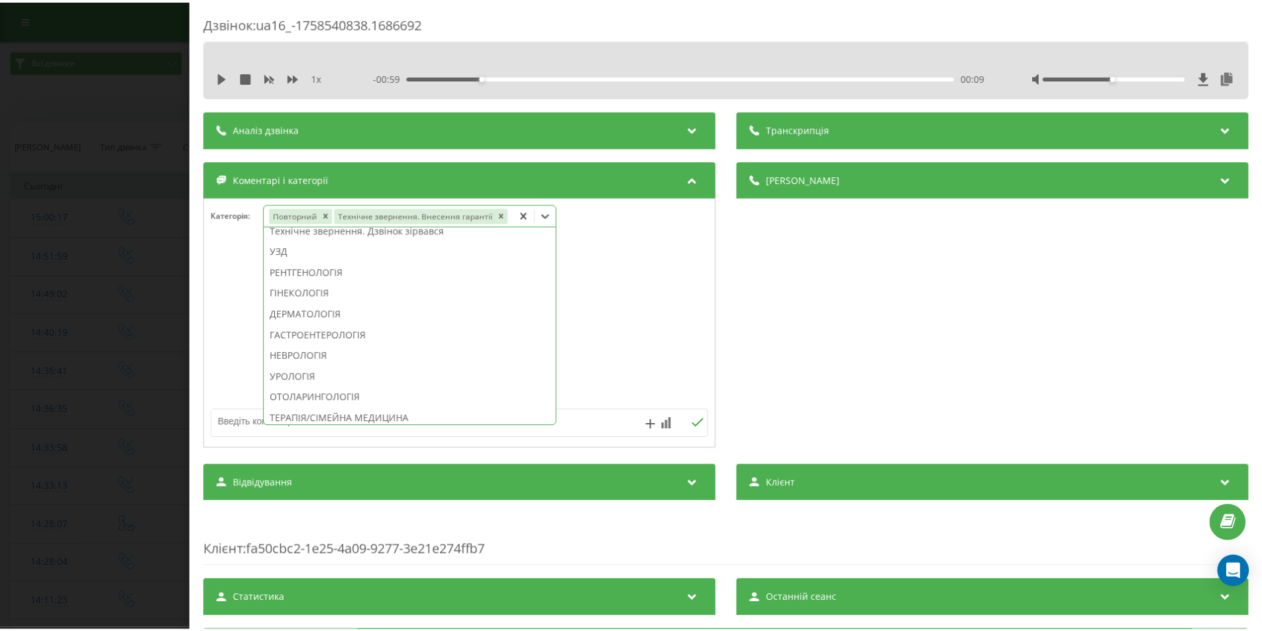
scroll to position [263, 0]
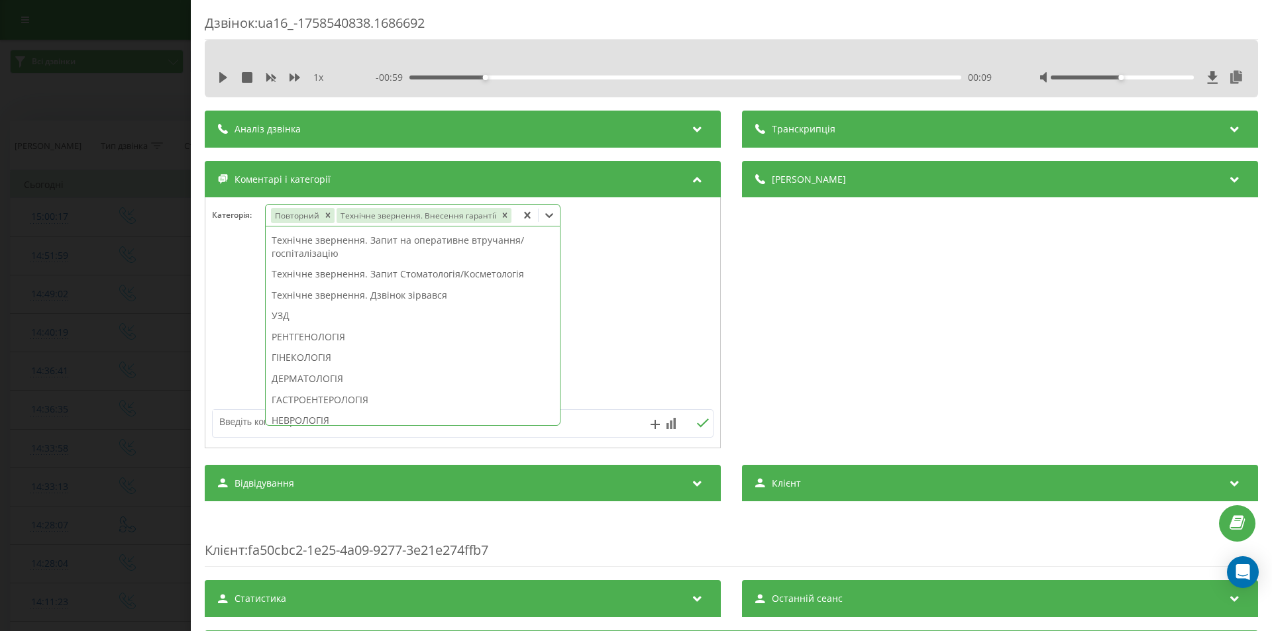
click at [142, 228] on div "Дзвінок : ua16_-1758540838.1686692 1 x - 00:59 00:09 00:09 Транскрипція Для AI-…" at bounding box center [636, 315] width 1272 height 631
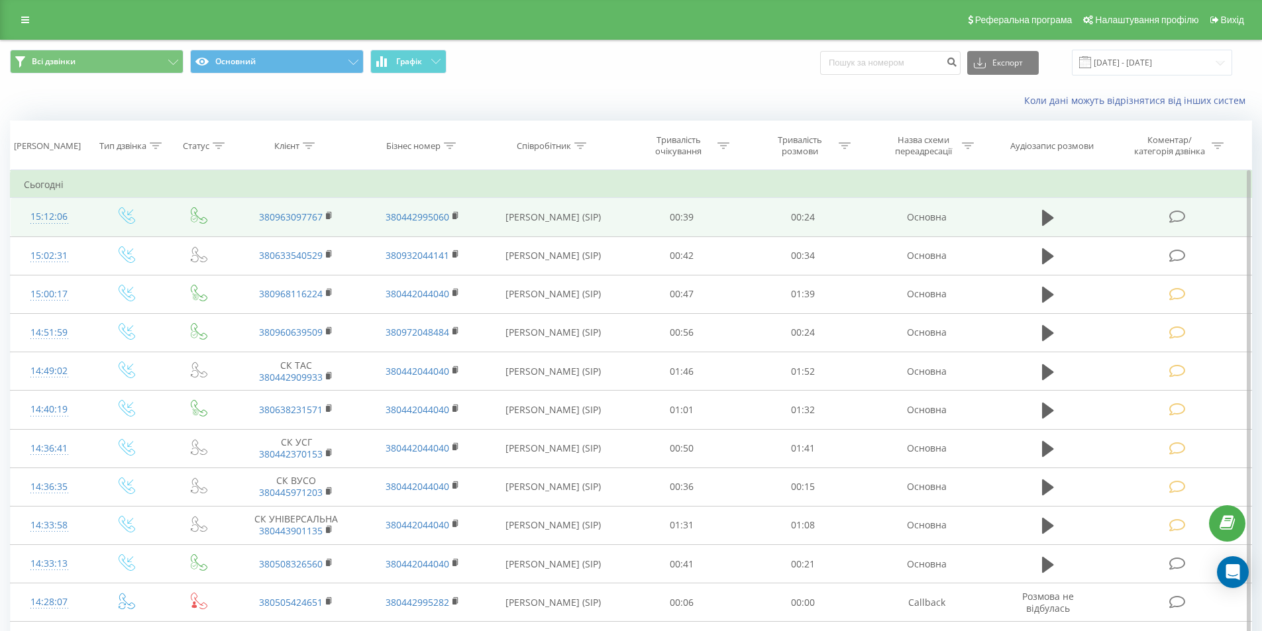
click at [1171, 211] on icon at bounding box center [1177, 217] width 17 height 14
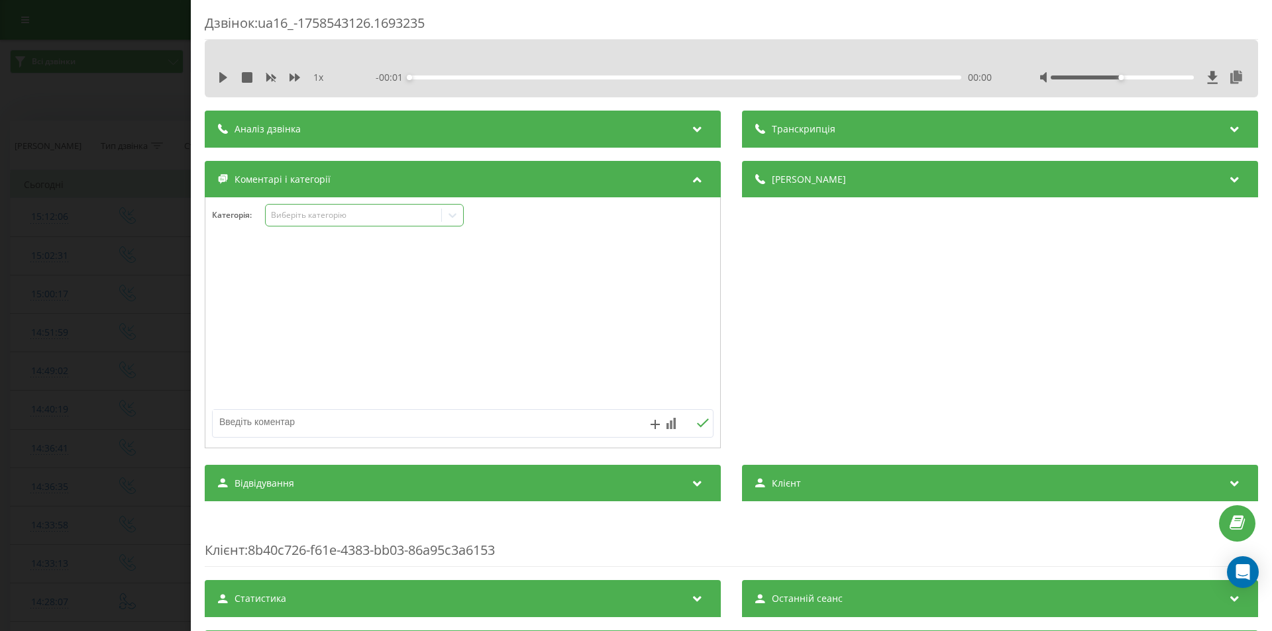
click at [368, 215] on div "Виберіть категорію" at bounding box center [354, 215] width 166 height 11
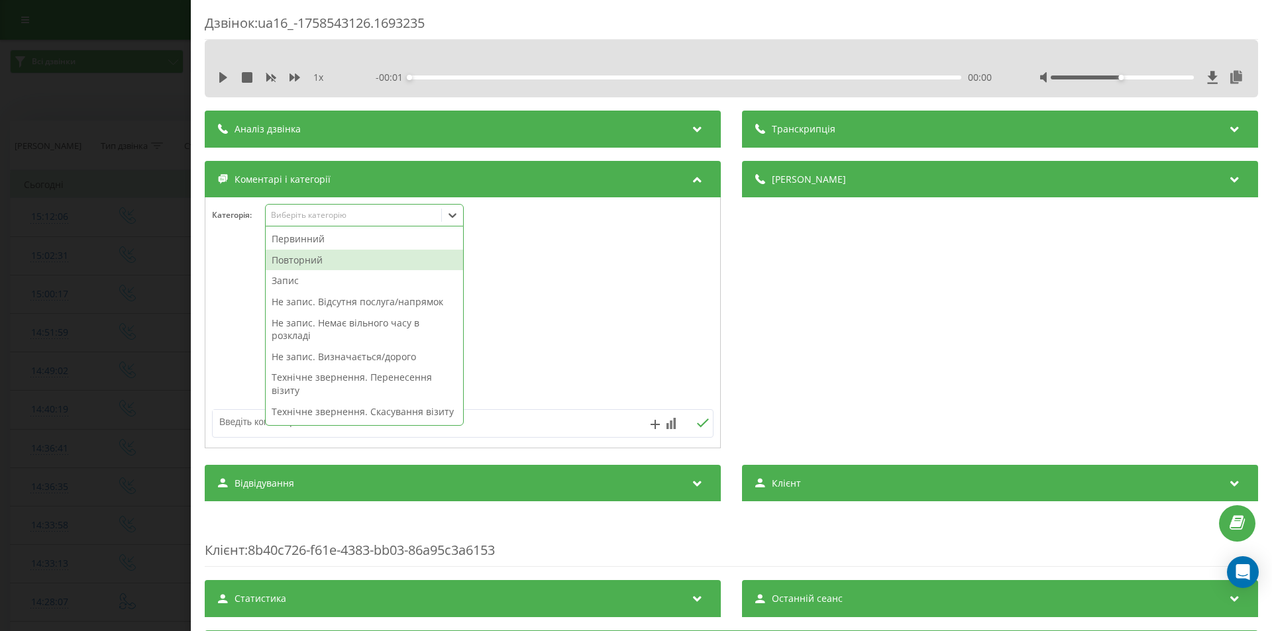
click at [309, 254] on div "Повторний" at bounding box center [364, 260] width 197 height 21
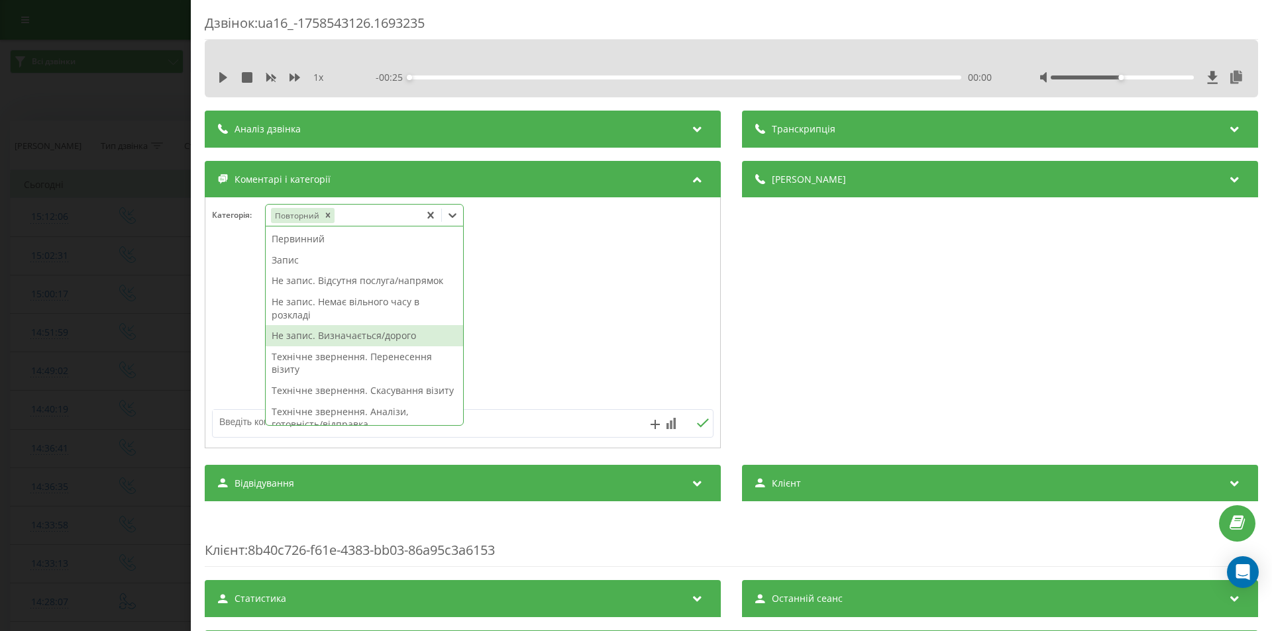
click at [351, 337] on div "Не запис. Визначається/дорого" at bounding box center [364, 335] width 197 height 21
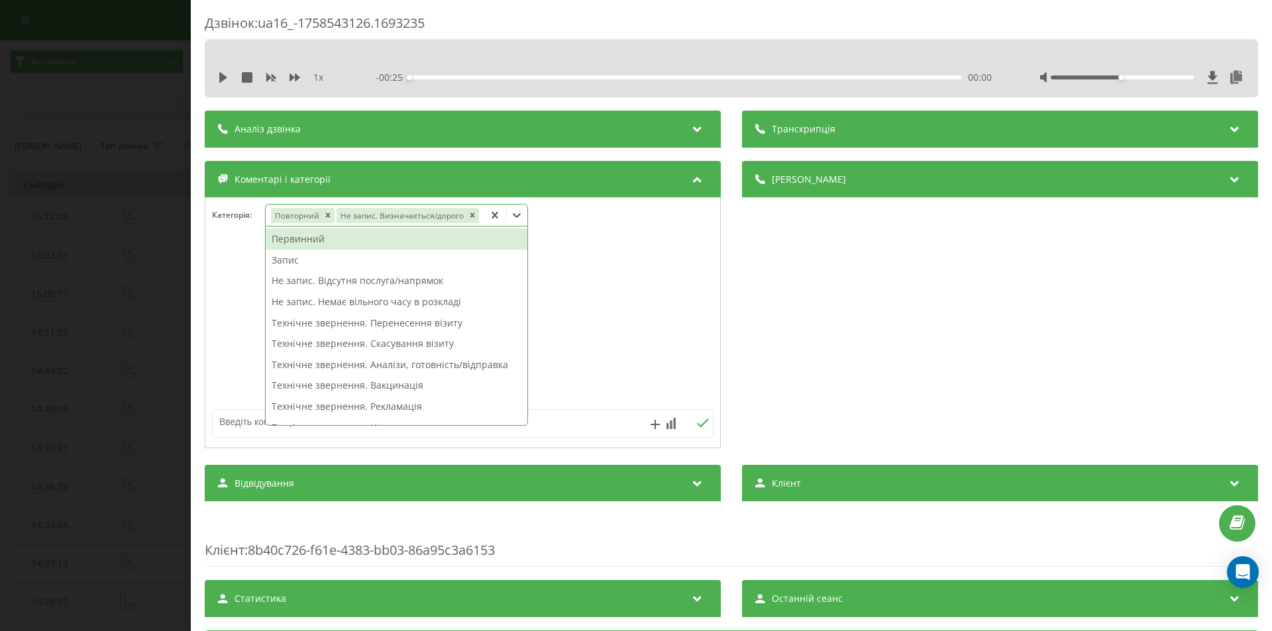
click at [119, 218] on div "Дзвінок : ua16_-1758543126.1693235 1 x - 00:25 00:00 00:00 Транскрипція Для AI-…" at bounding box center [636, 315] width 1272 height 631
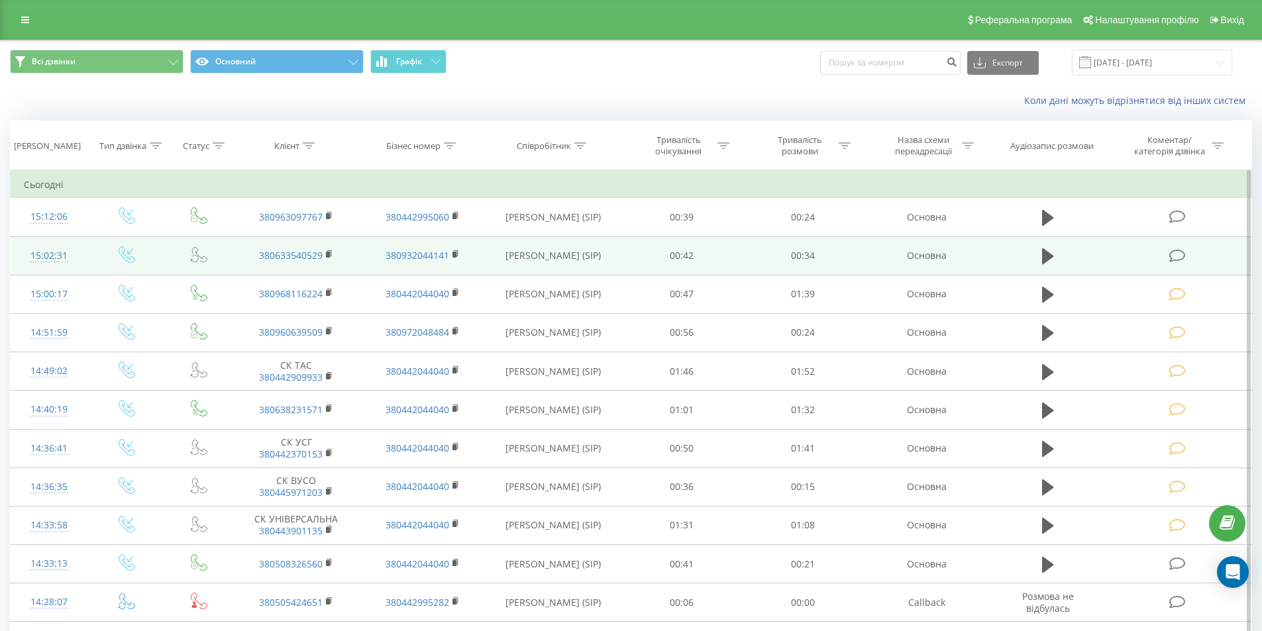
click at [1185, 253] on icon at bounding box center [1177, 256] width 17 height 14
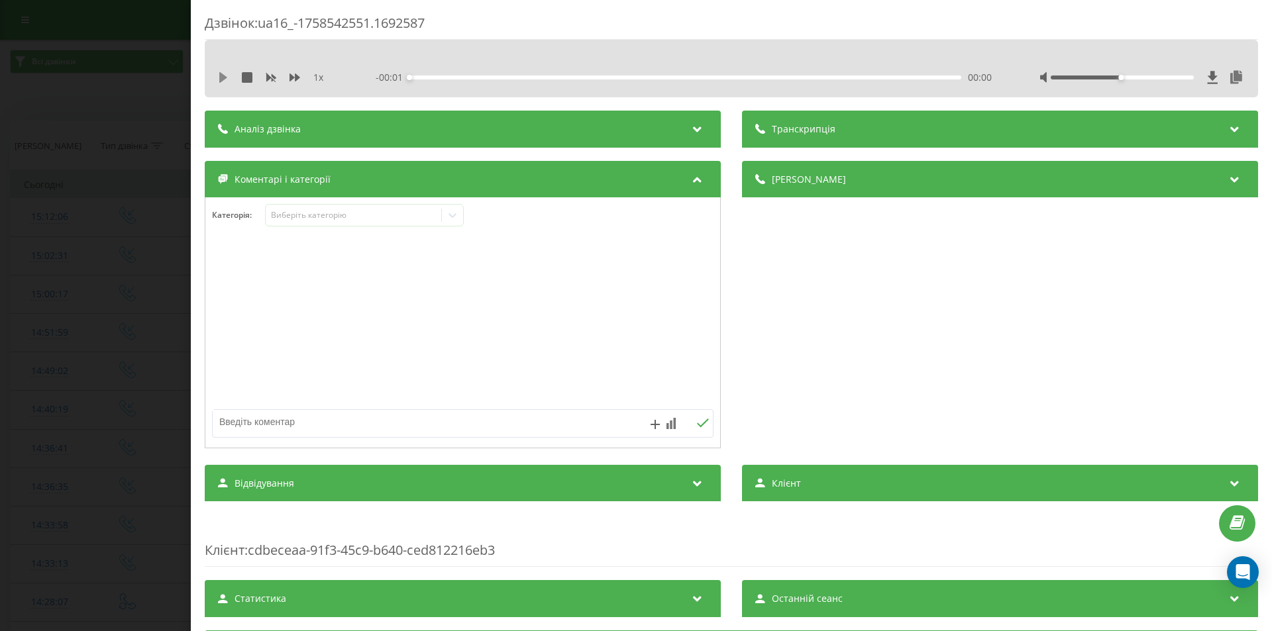
click at [220, 80] on icon at bounding box center [223, 77] width 8 height 11
click at [468, 78] on div "00:00" at bounding box center [685, 78] width 552 height 4
click at [221, 77] on icon at bounding box center [220, 77] width 3 height 11
click at [451, 211] on icon at bounding box center [452, 215] width 13 height 13
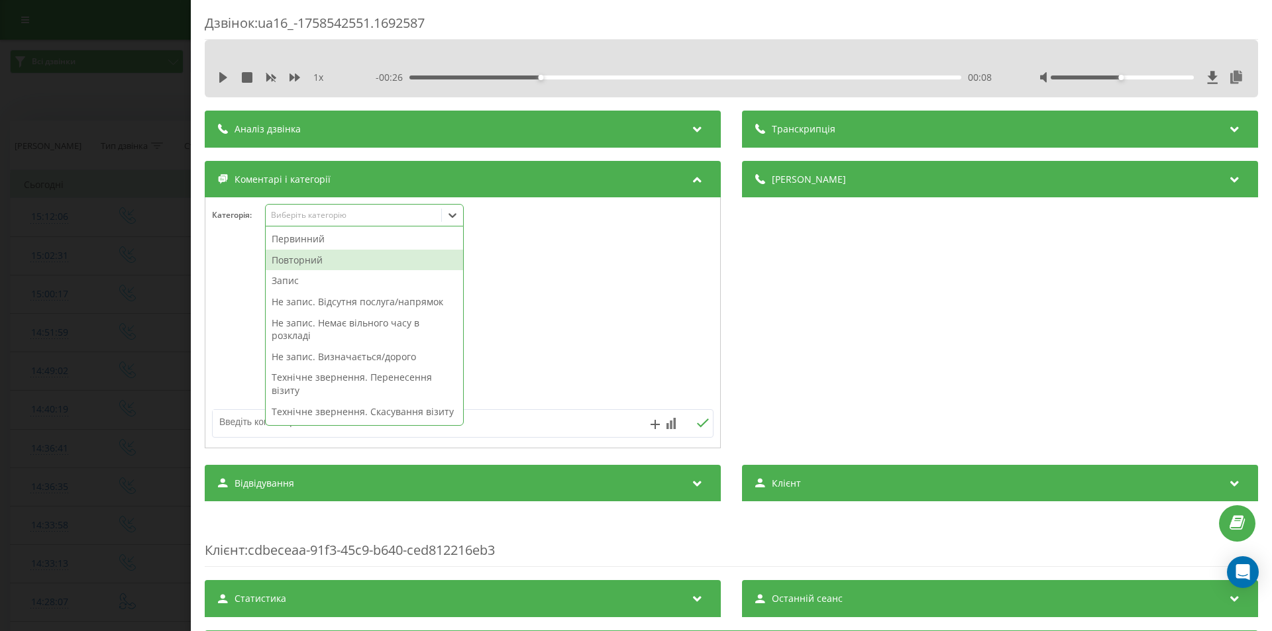
click at [304, 259] on div "Повторний" at bounding box center [364, 260] width 197 height 21
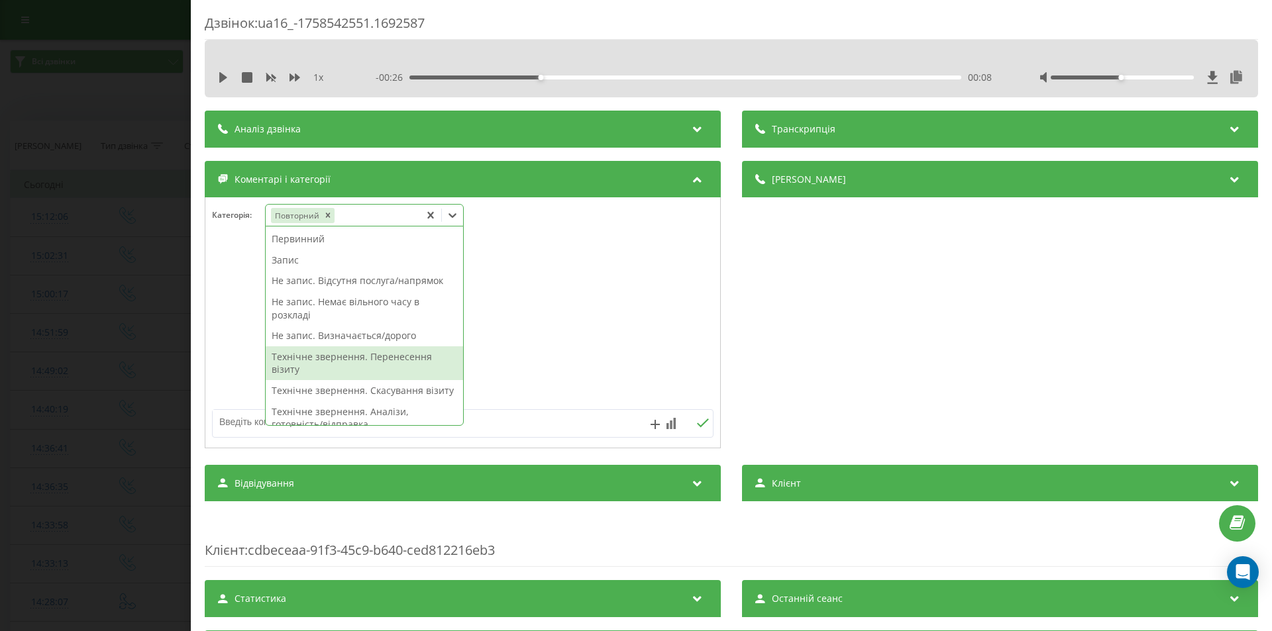
click at [343, 352] on div "Технічне звернення. Перенесення візиту" at bounding box center [364, 364] width 197 height 34
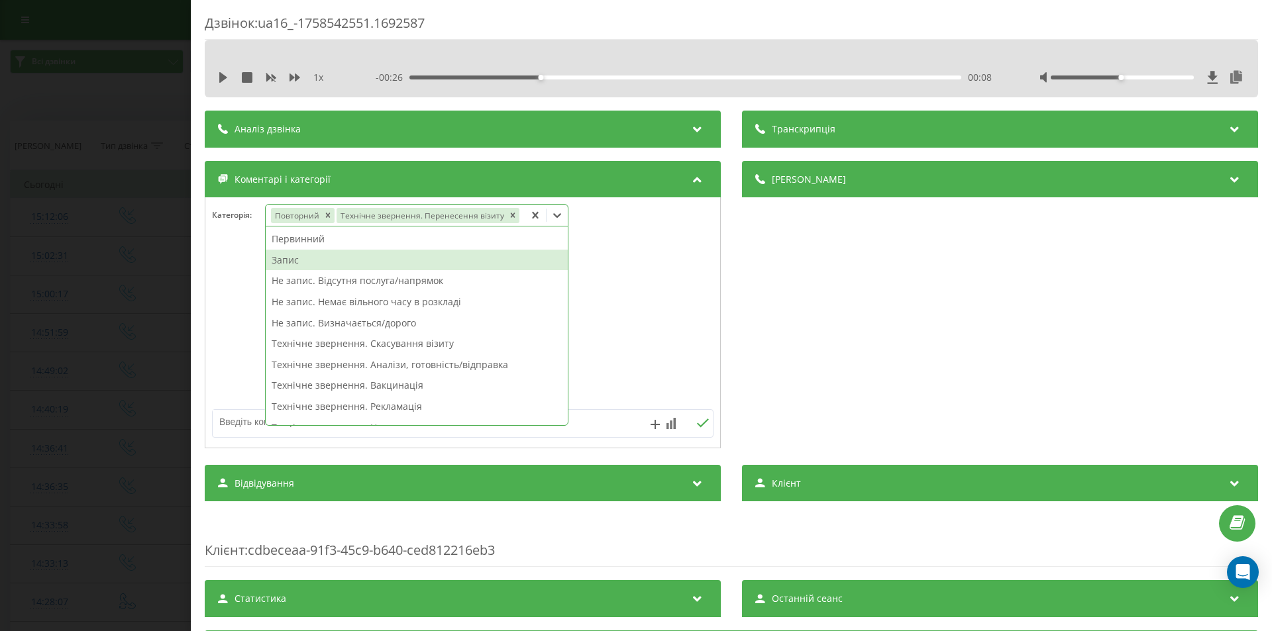
click at [179, 188] on div "Дзвінок : ua16_-1758542551.1692587 1 x - 00:26 00:08 00:08 Транскрипція Для AI-…" at bounding box center [636, 315] width 1272 height 631
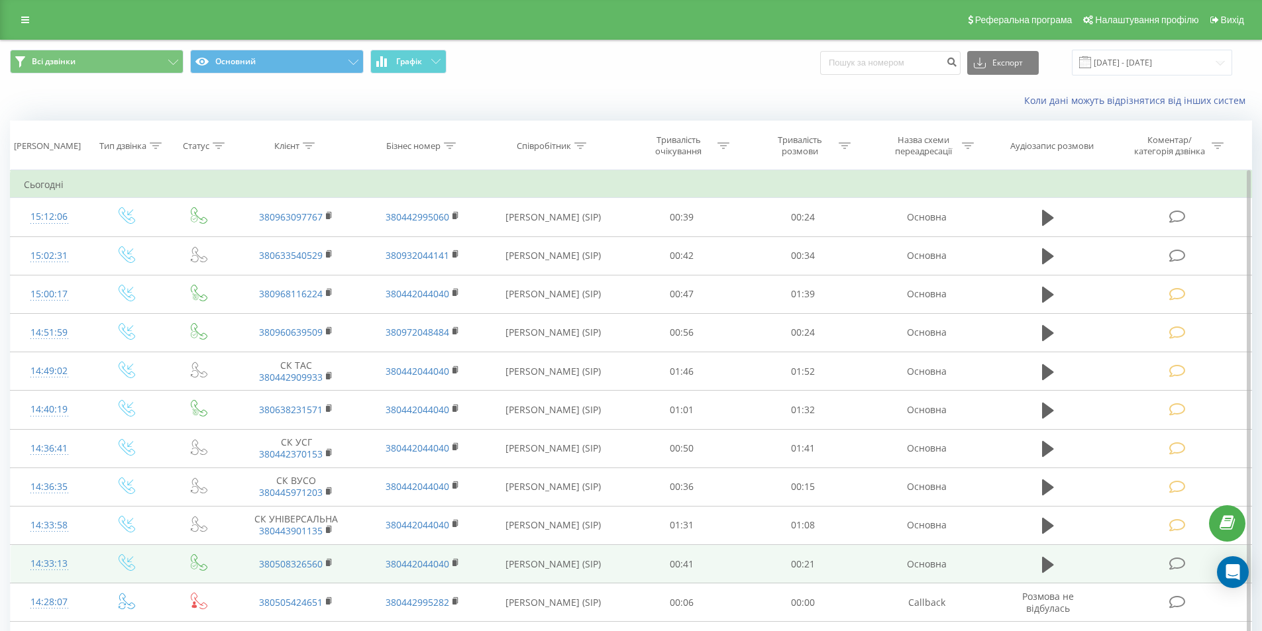
click at [1176, 563] on icon at bounding box center [1177, 564] width 17 height 14
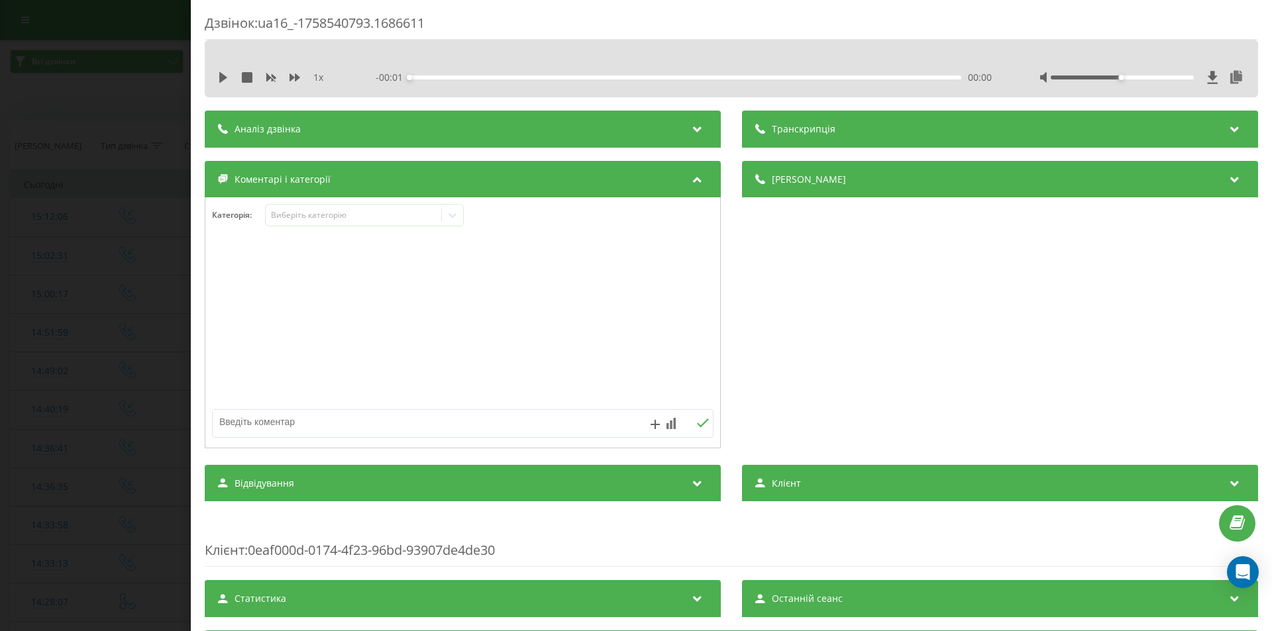
click at [228, 78] on icon at bounding box center [223, 77] width 11 height 11
click at [466, 78] on div "00:02" at bounding box center [685, 78] width 552 height 4
click at [647, 77] on div "00:09" at bounding box center [685, 78] width 552 height 4
click at [223, 76] on icon at bounding box center [223, 77] width 11 height 11
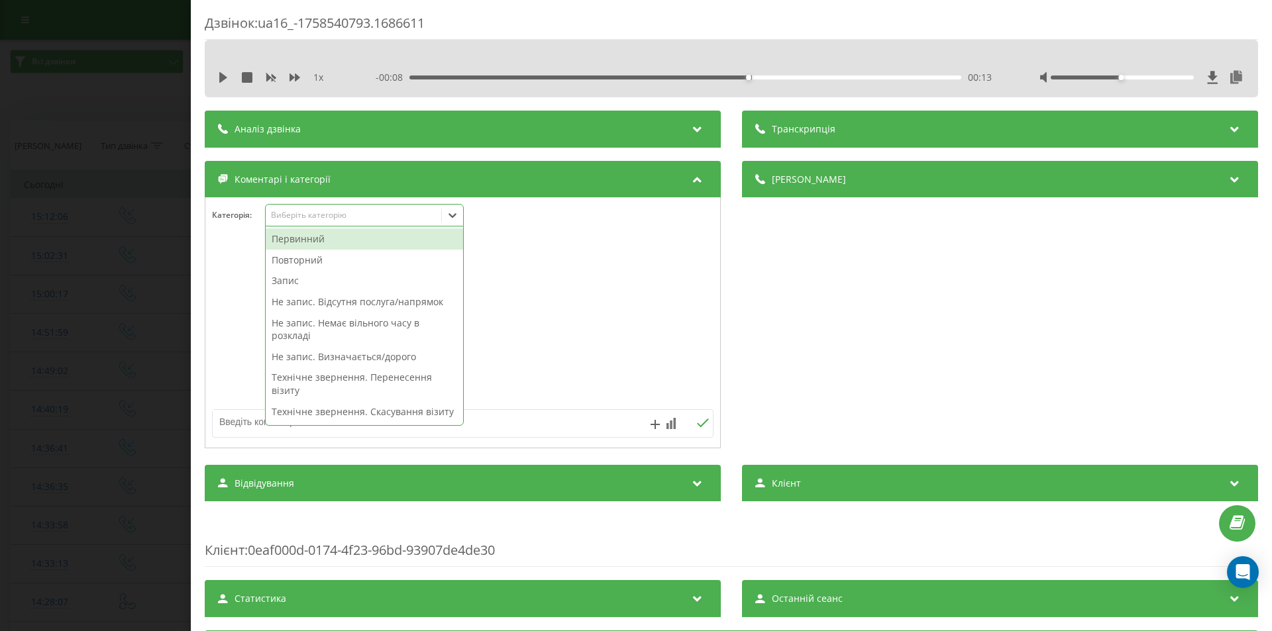
click at [449, 217] on icon at bounding box center [452, 215] width 13 height 13
click at [311, 240] on div "Первинний" at bounding box center [364, 239] width 197 height 21
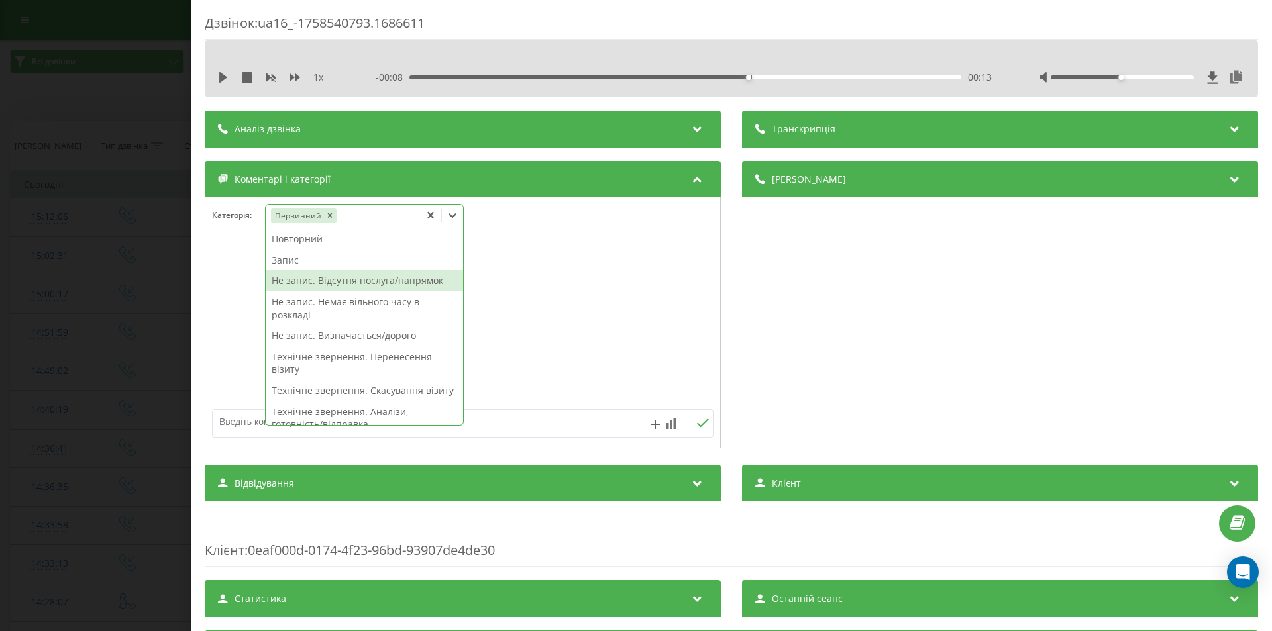
click at [323, 284] on div "Не запис. Відсутня послуга/напрямок" at bounding box center [364, 280] width 197 height 21
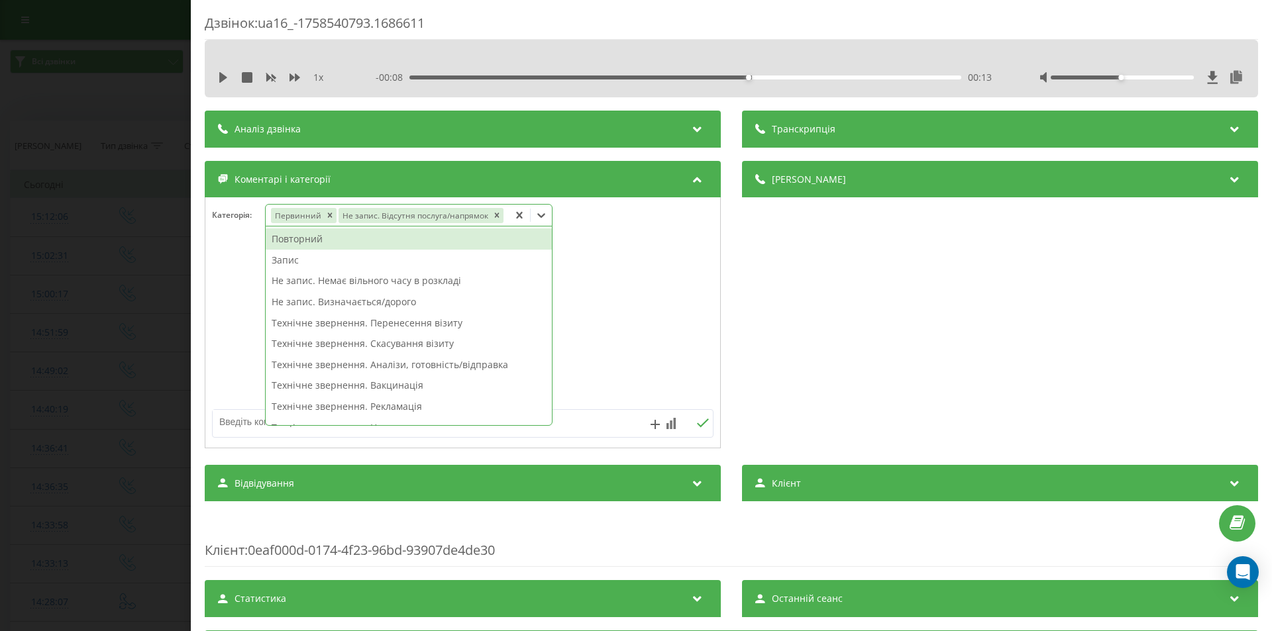
click at [233, 424] on textarea at bounding box center [413, 422] width 400 height 24
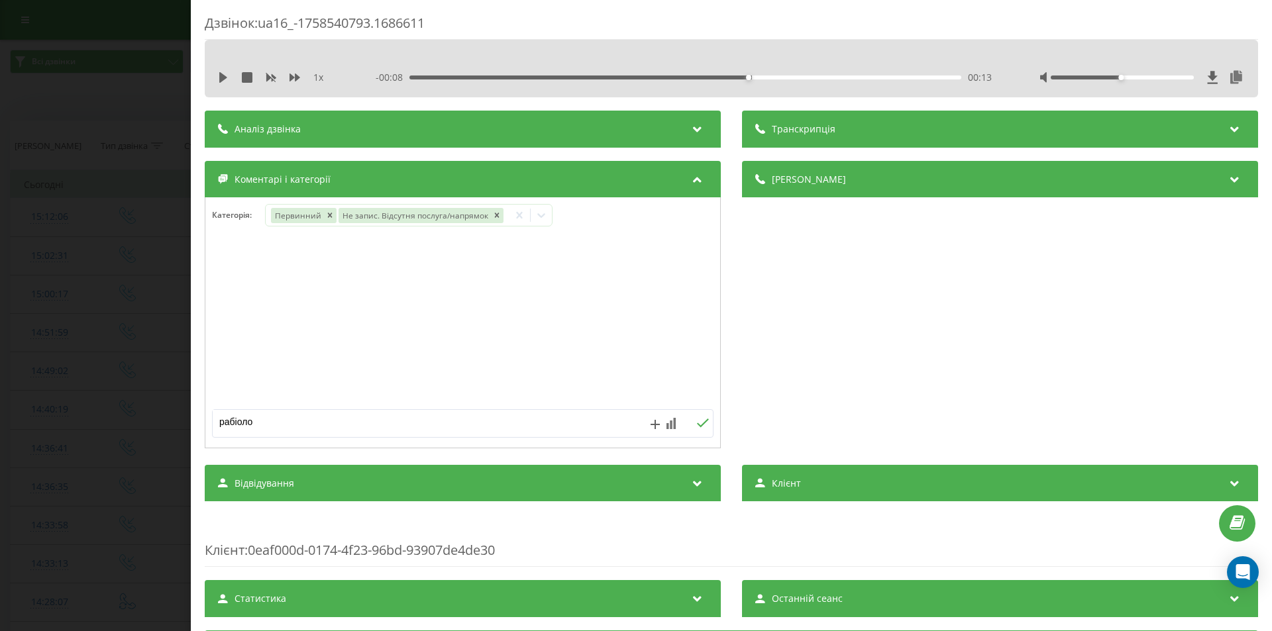
type textarea "рабіолог"
click at [698, 425] on icon at bounding box center [703, 423] width 12 height 9
click at [126, 267] on div "Дзвінок : ua16_-1758540793.1686611 1 x - 00:08 00:13 00:13 Транскрипція Для AI-…" at bounding box center [636, 315] width 1272 height 631
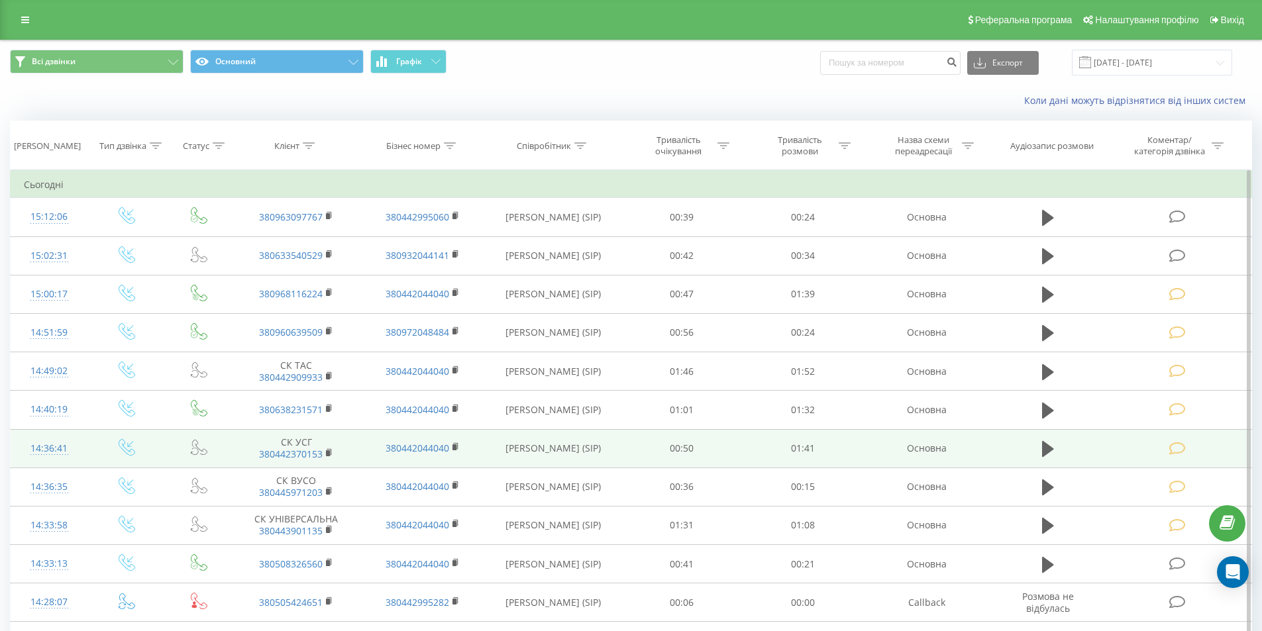
scroll to position [133, 0]
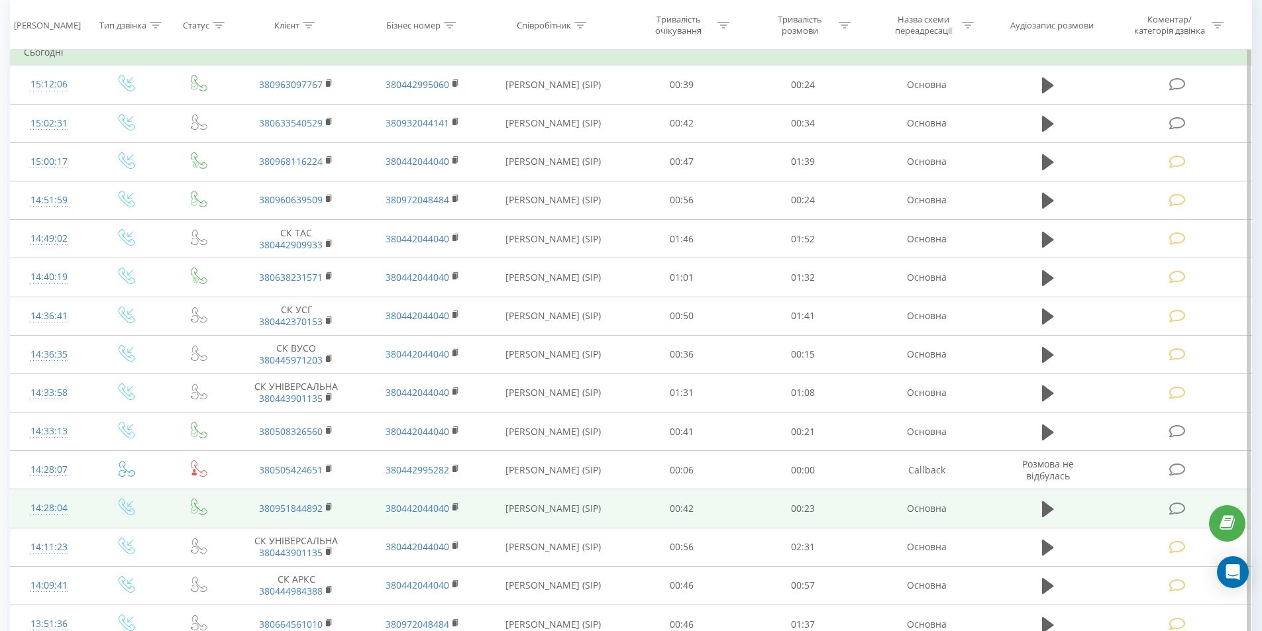
click at [1180, 508] on icon at bounding box center [1177, 509] width 17 height 14
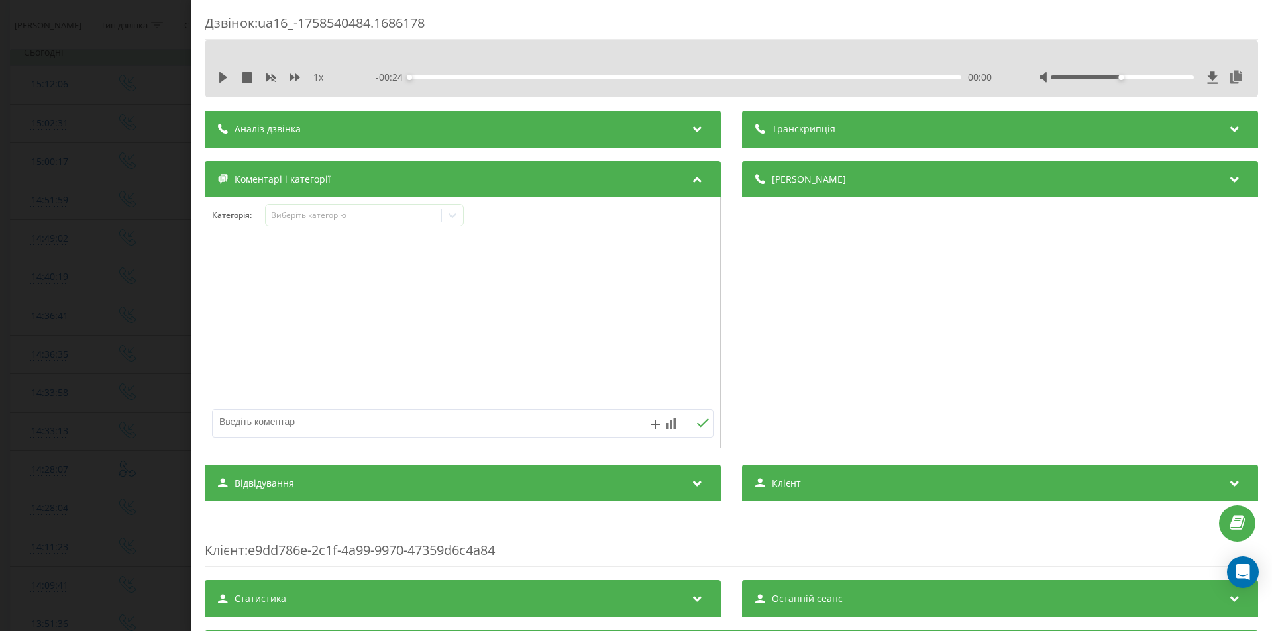
click at [219, 71] on div "1 x" at bounding box center [279, 77] width 123 height 13
click at [223, 78] on icon at bounding box center [223, 77] width 8 height 11
click at [445, 78] on div "00:01" at bounding box center [685, 78] width 552 height 4
click at [505, 79] on div "00:02" at bounding box center [685, 78] width 552 height 4
click at [223, 77] on icon at bounding box center [223, 77] width 11 height 11
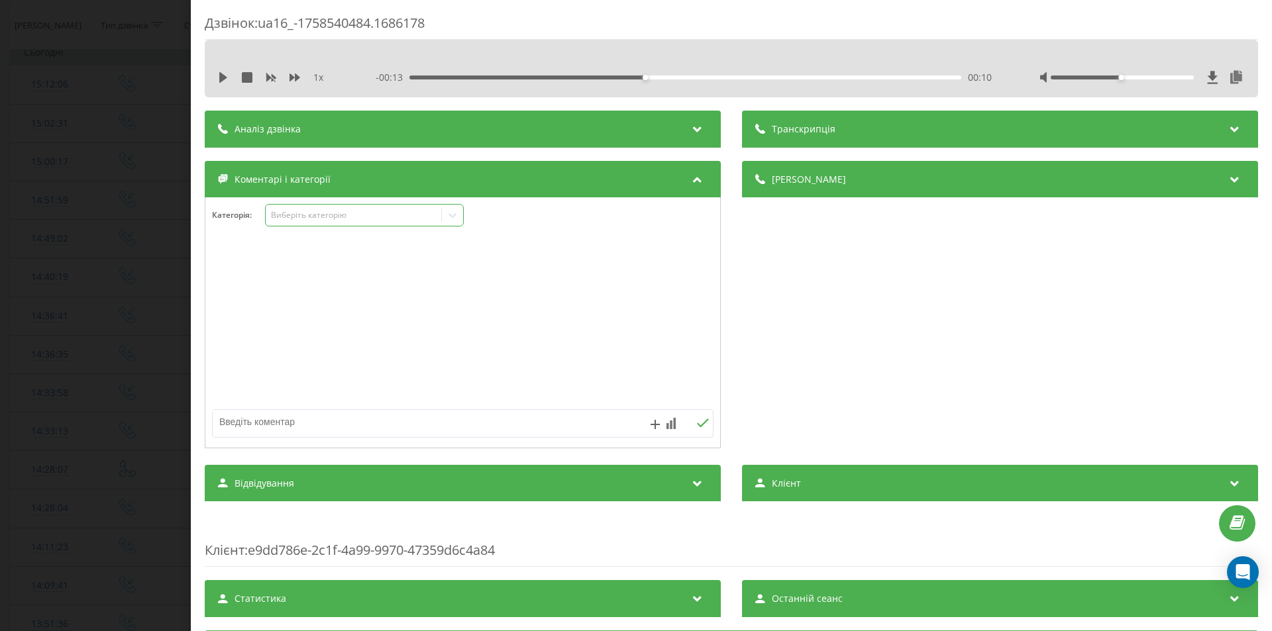
click at [453, 215] on icon at bounding box center [452, 215] width 13 height 13
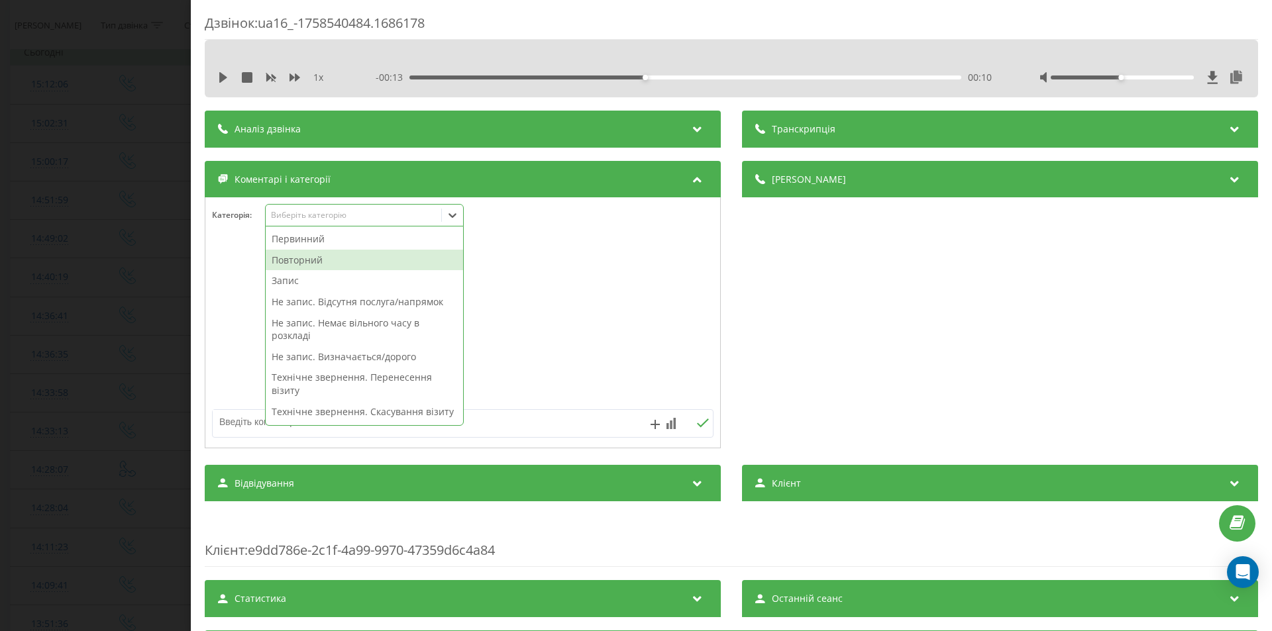
click at [315, 261] on div "Повторний" at bounding box center [364, 260] width 197 height 21
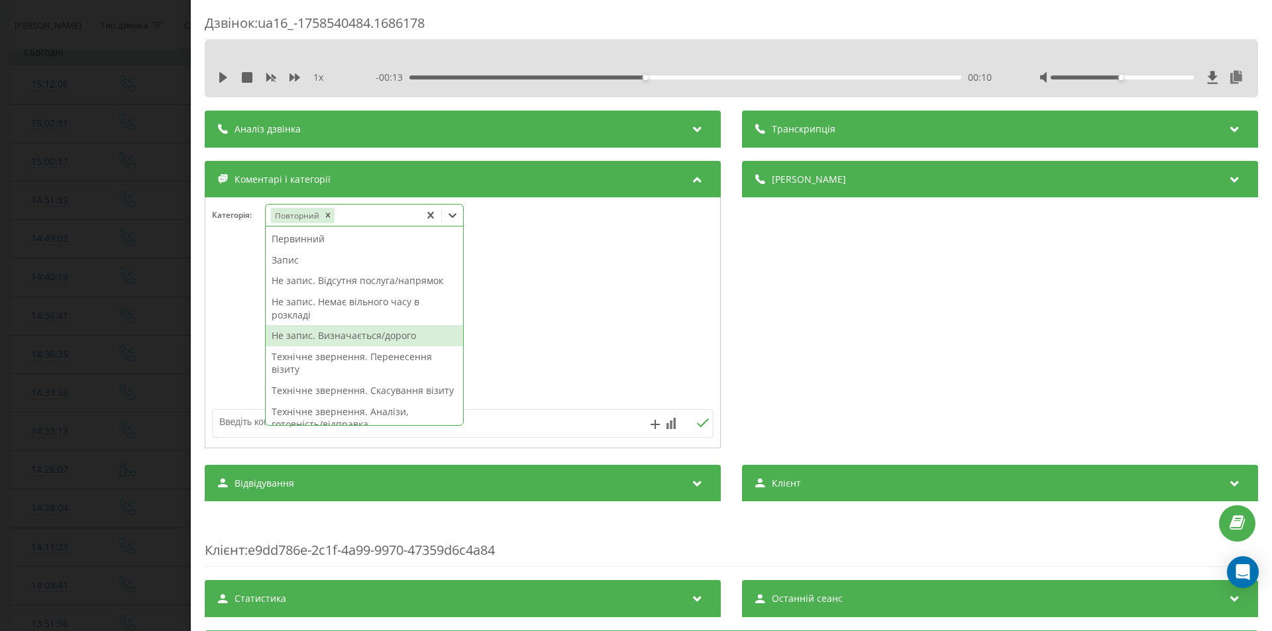
click at [374, 337] on div "Не запис. Визначається/дорого" at bounding box center [364, 335] width 197 height 21
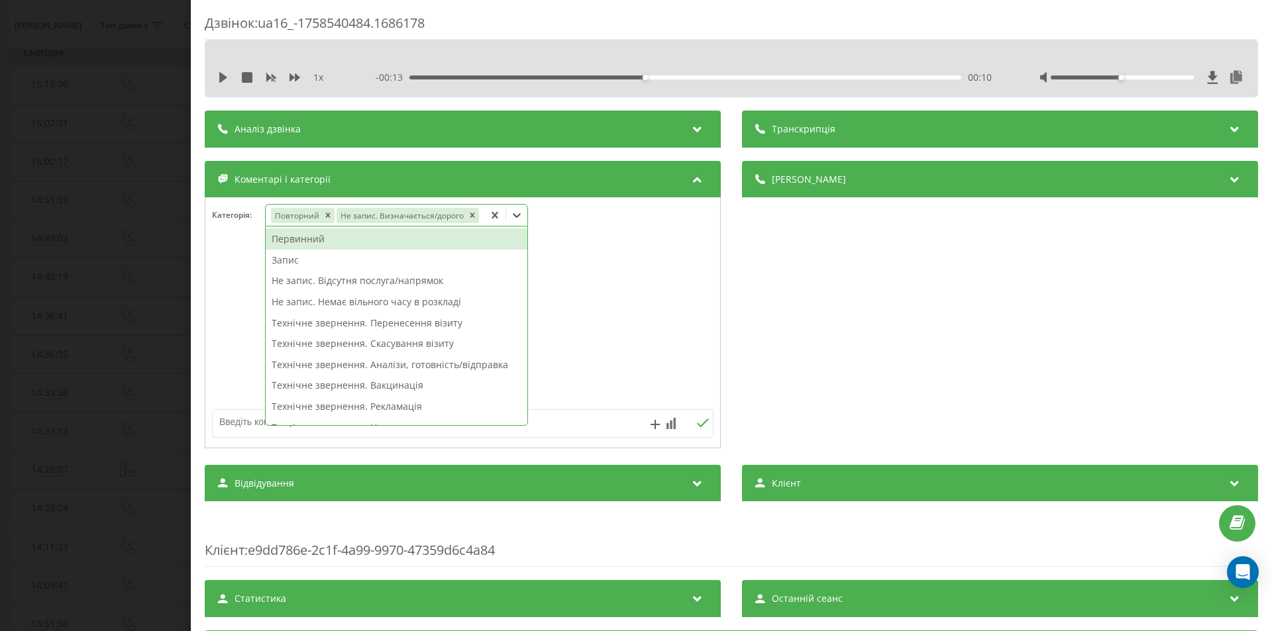
click at [117, 206] on div "Дзвінок : ua16_-1758540484.1686178 1 x - 00:13 00:10 00:10 Транскрипція Для AI-…" at bounding box center [636, 315] width 1272 height 631
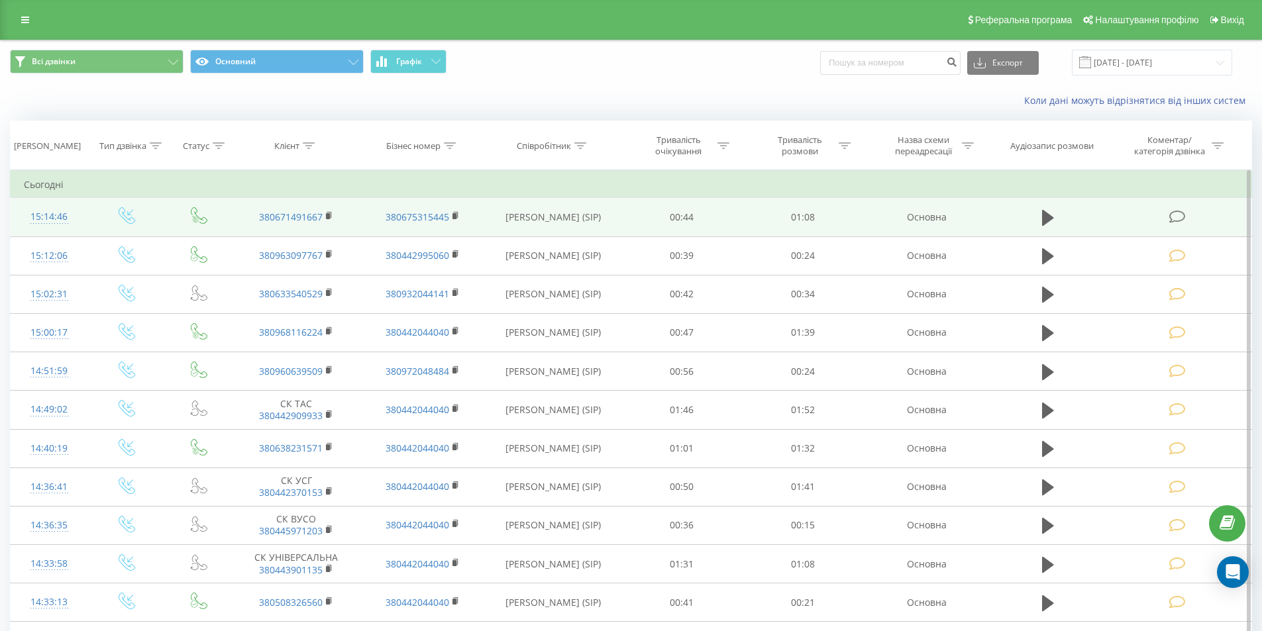
click at [1179, 219] on icon at bounding box center [1177, 217] width 17 height 14
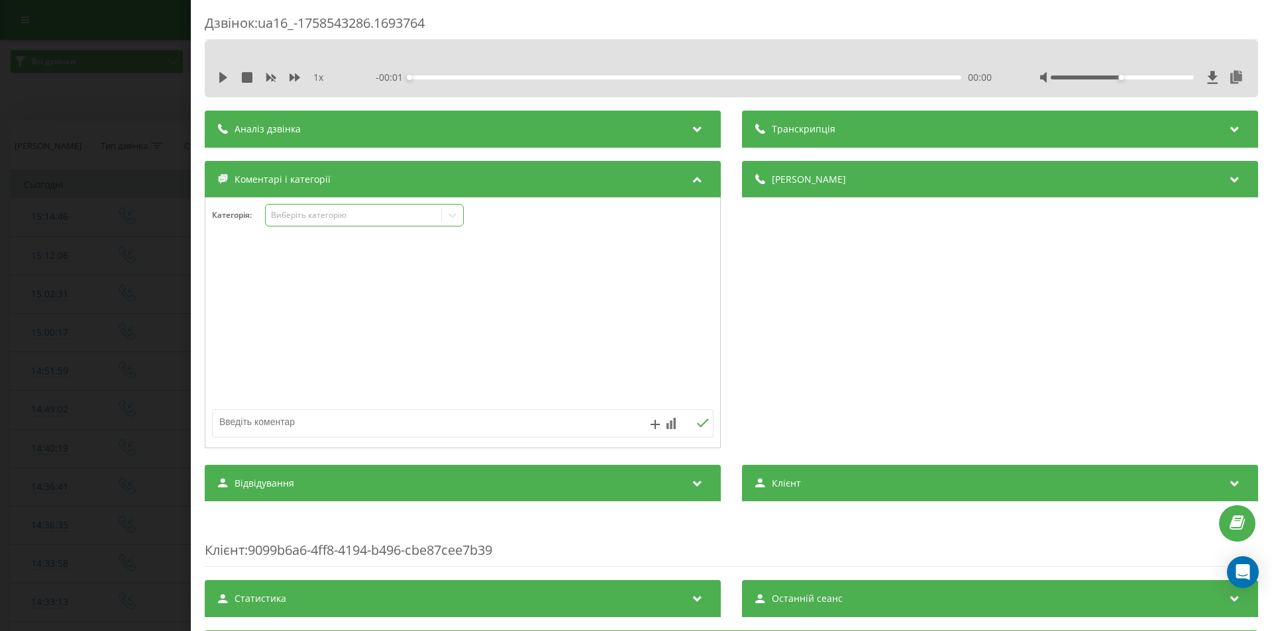
click at [307, 217] on div "Виберіть категорію" at bounding box center [354, 215] width 166 height 11
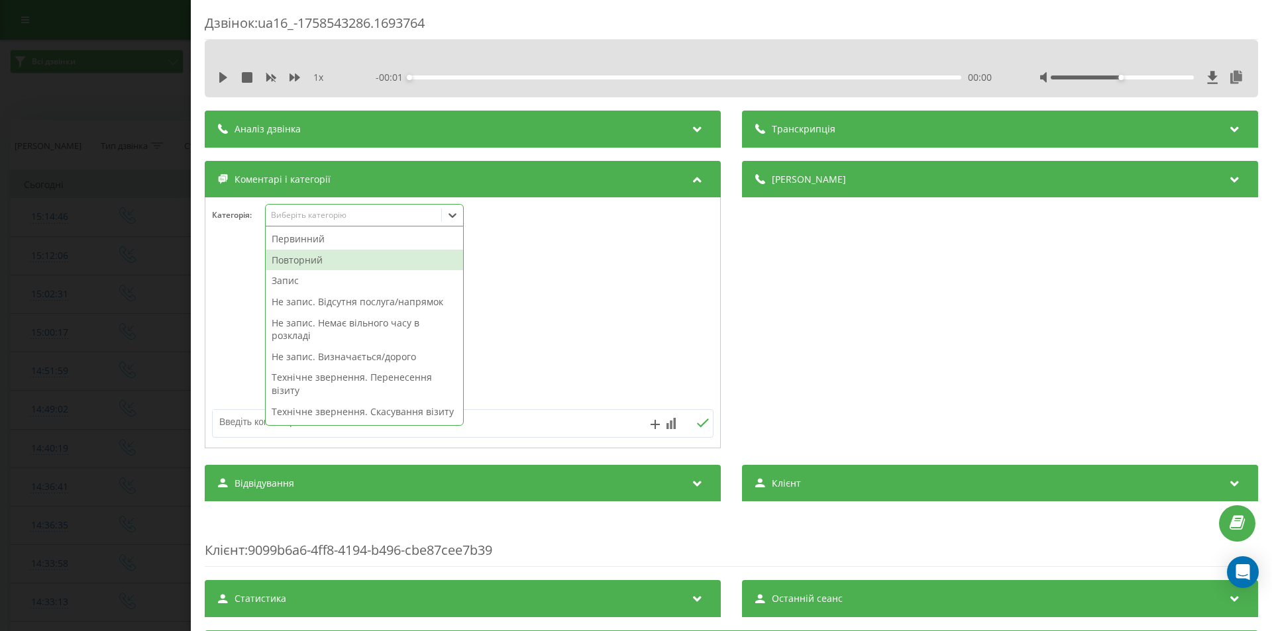
click at [317, 257] on div "Повторний" at bounding box center [364, 260] width 197 height 21
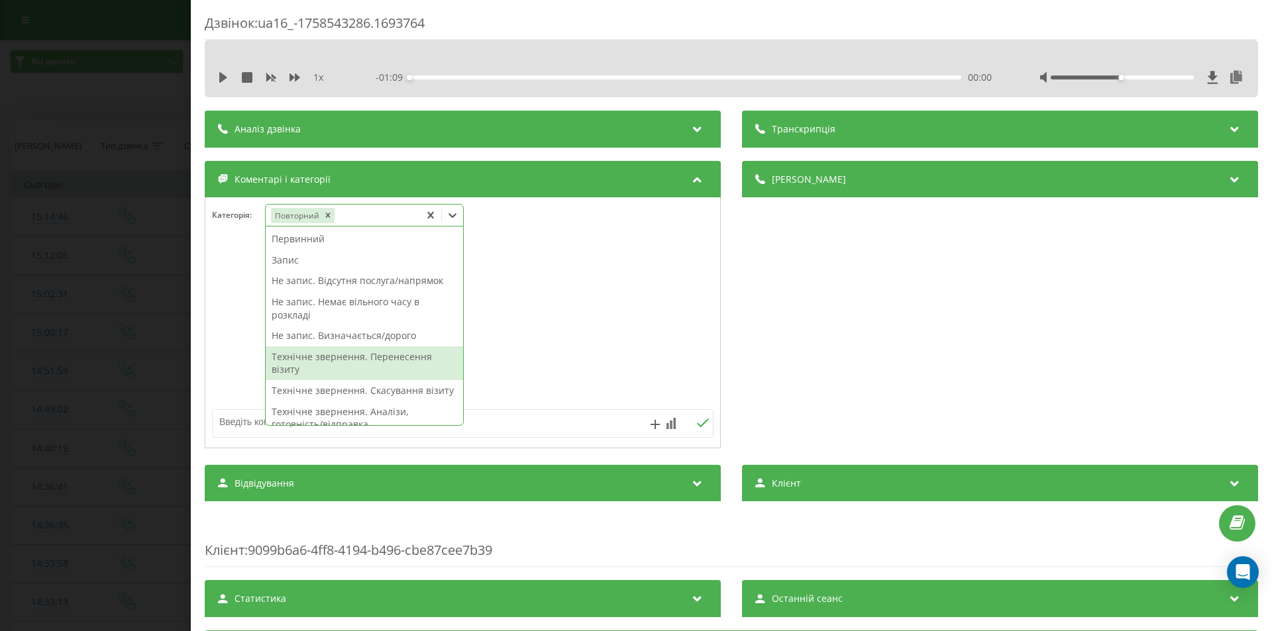
click at [317, 356] on div "Технічне звернення. Перенесення візиту" at bounding box center [364, 364] width 197 height 34
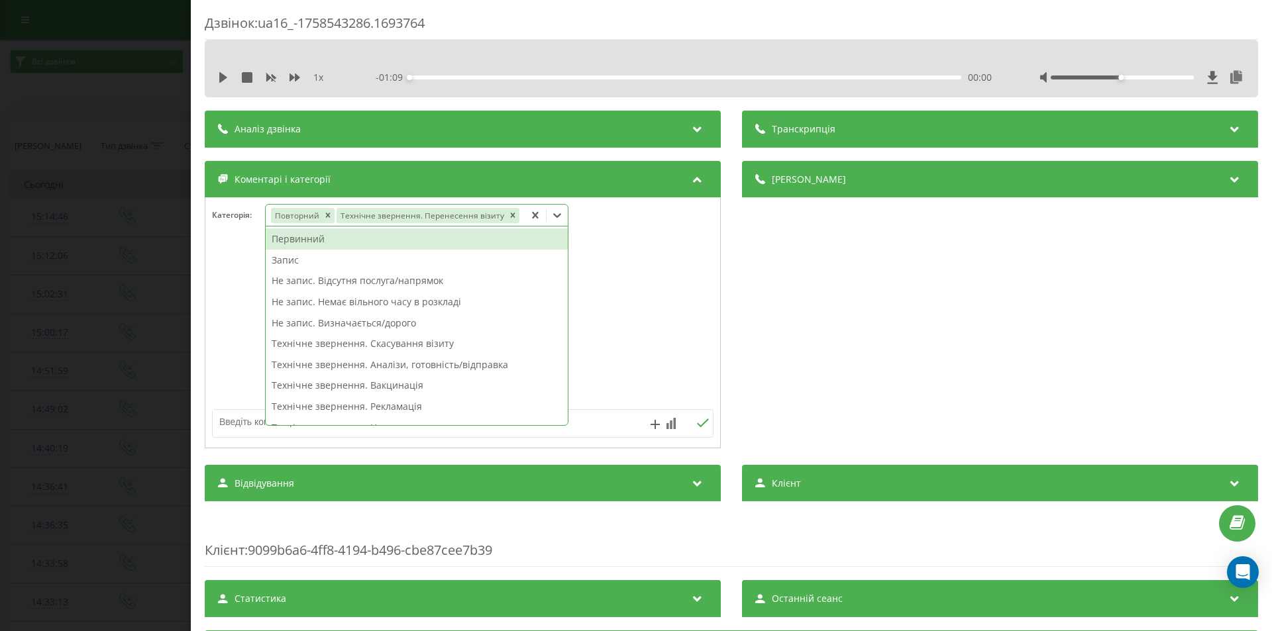
click at [107, 272] on div "Дзвінок : ua16_-1758543286.1693764 1 x - 01:09 00:00 00:00 Транскрипція Для AI-…" at bounding box center [636, 315] width 1272 height 631
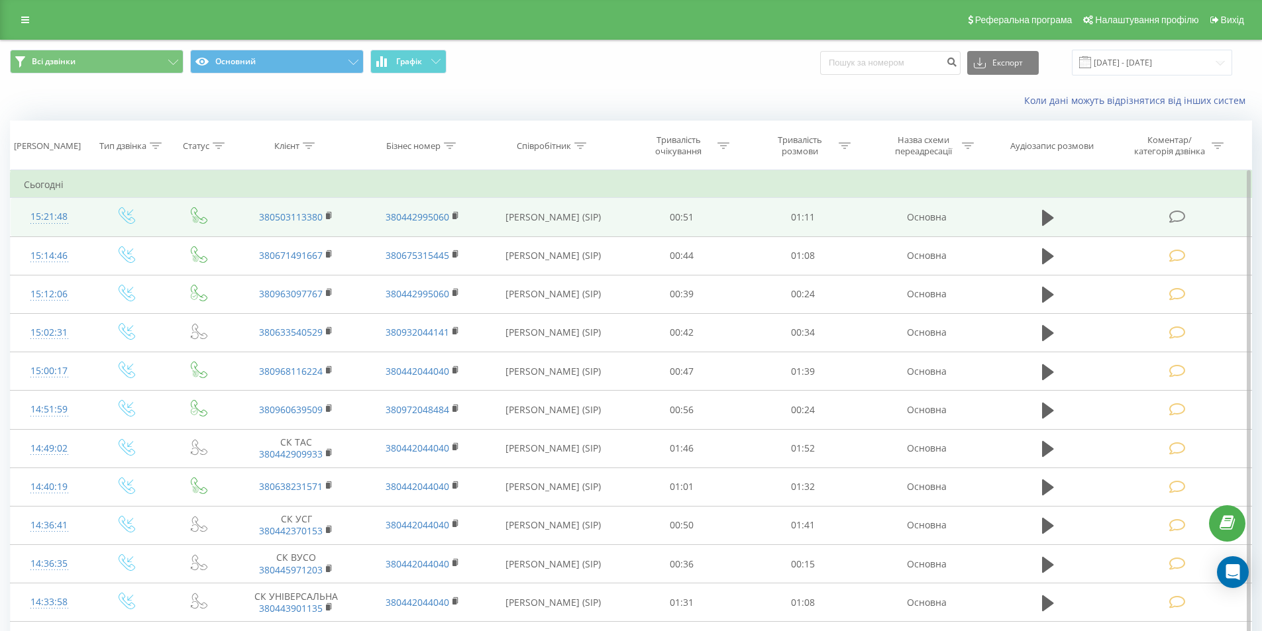
click at [1181, 216] on icon at bounding box center [1177, 217] width 17 height 14
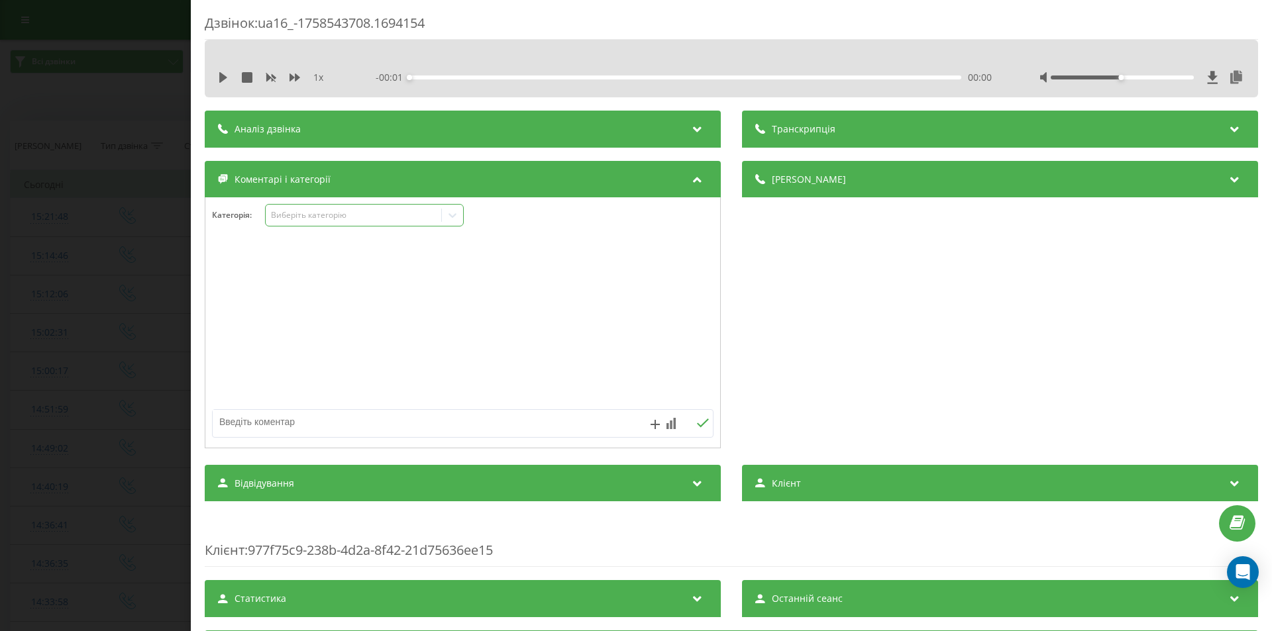
click at [379, 213] on div "Виберіть категорію" at bounding box center [354, 215] width 166 height 11
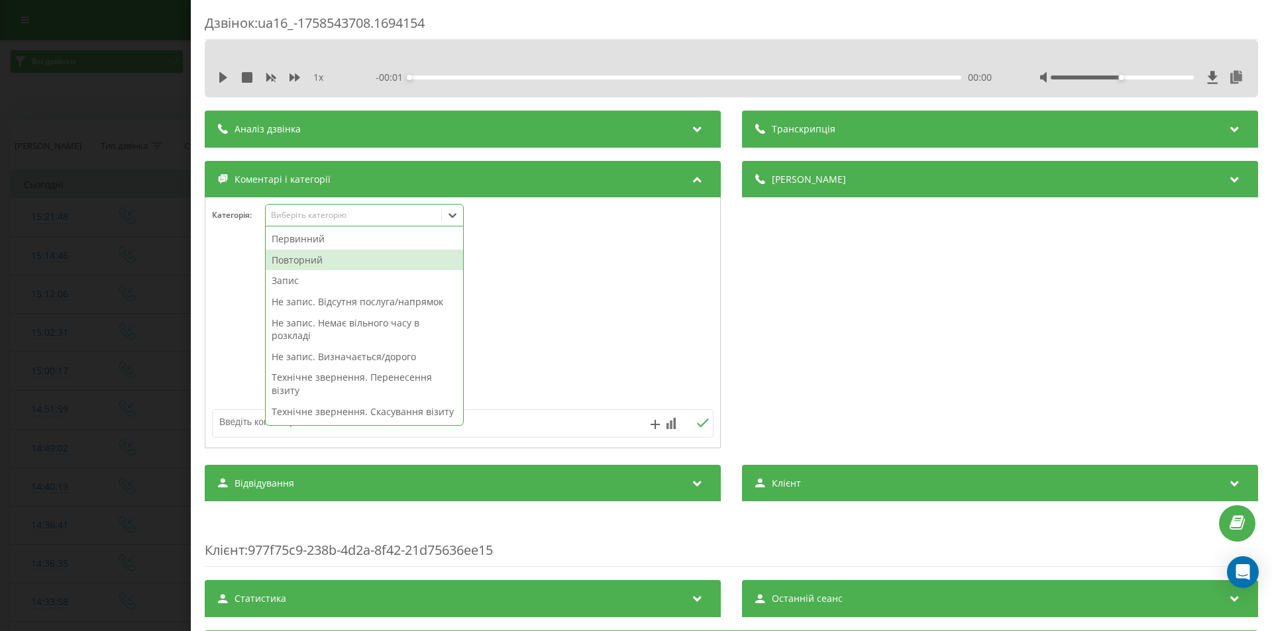
click at [332, 256] on div "Повторний" at bounding box center [364, 260] width 197 height 21
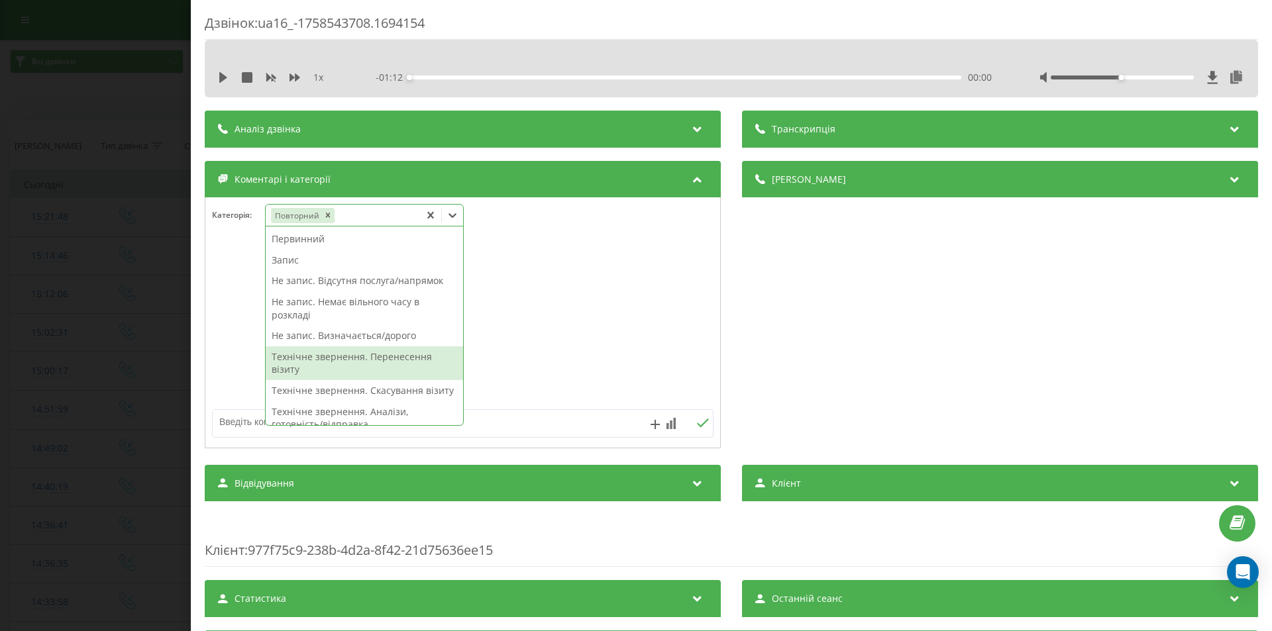
click at [360, 353] on div "Технічне звернення. Перенесення візиту" at bounding box center [364, 364] width 197 height 34
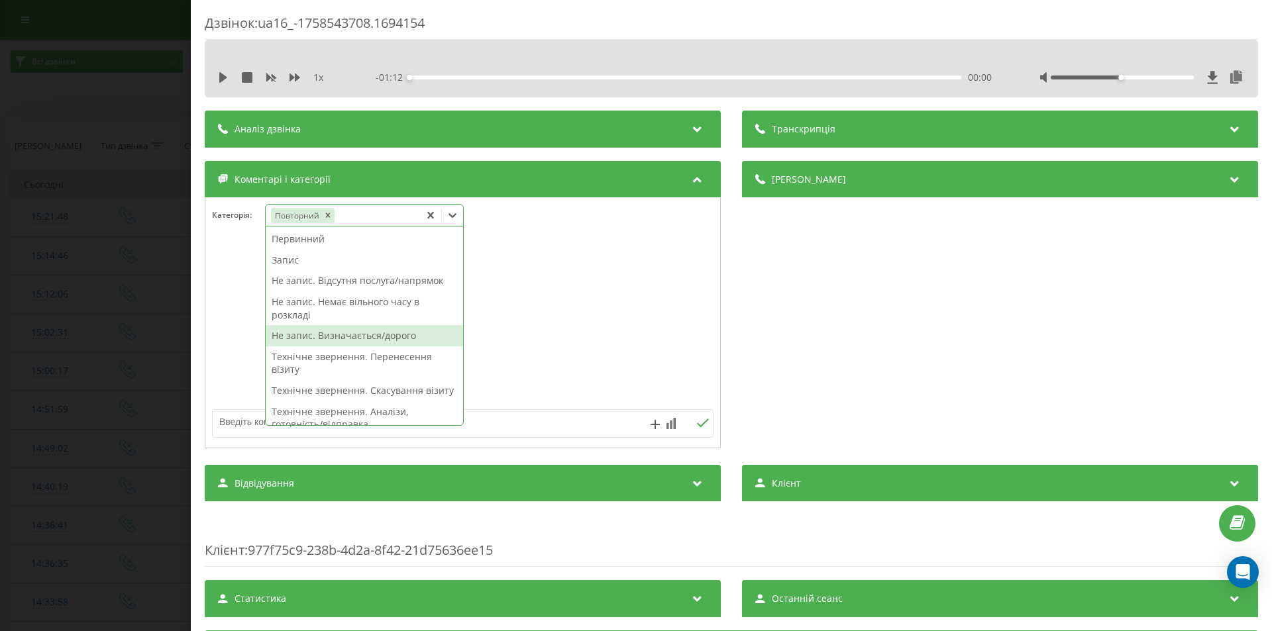
click at [295, 334] on div "Не запис. Визначається/дорого" at bounding box center [364, 335] width 197 height 21
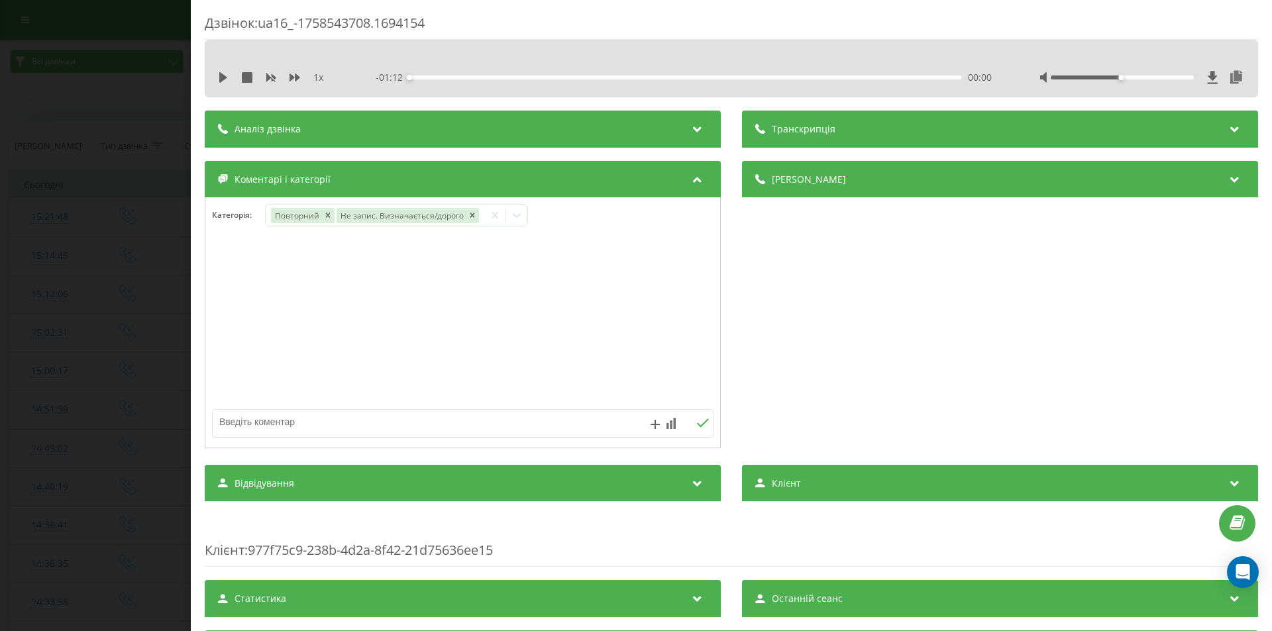
click at [64, 239] on div "Дзвінок : ua16_-1758543708.1694154 1 x - 01:12 00:00 00:00 Транскрипція Для AI-…" at bounding box center [636, 315] width 1272 height 631
